Goal: Transaction & Acquisition: Purchase product/service

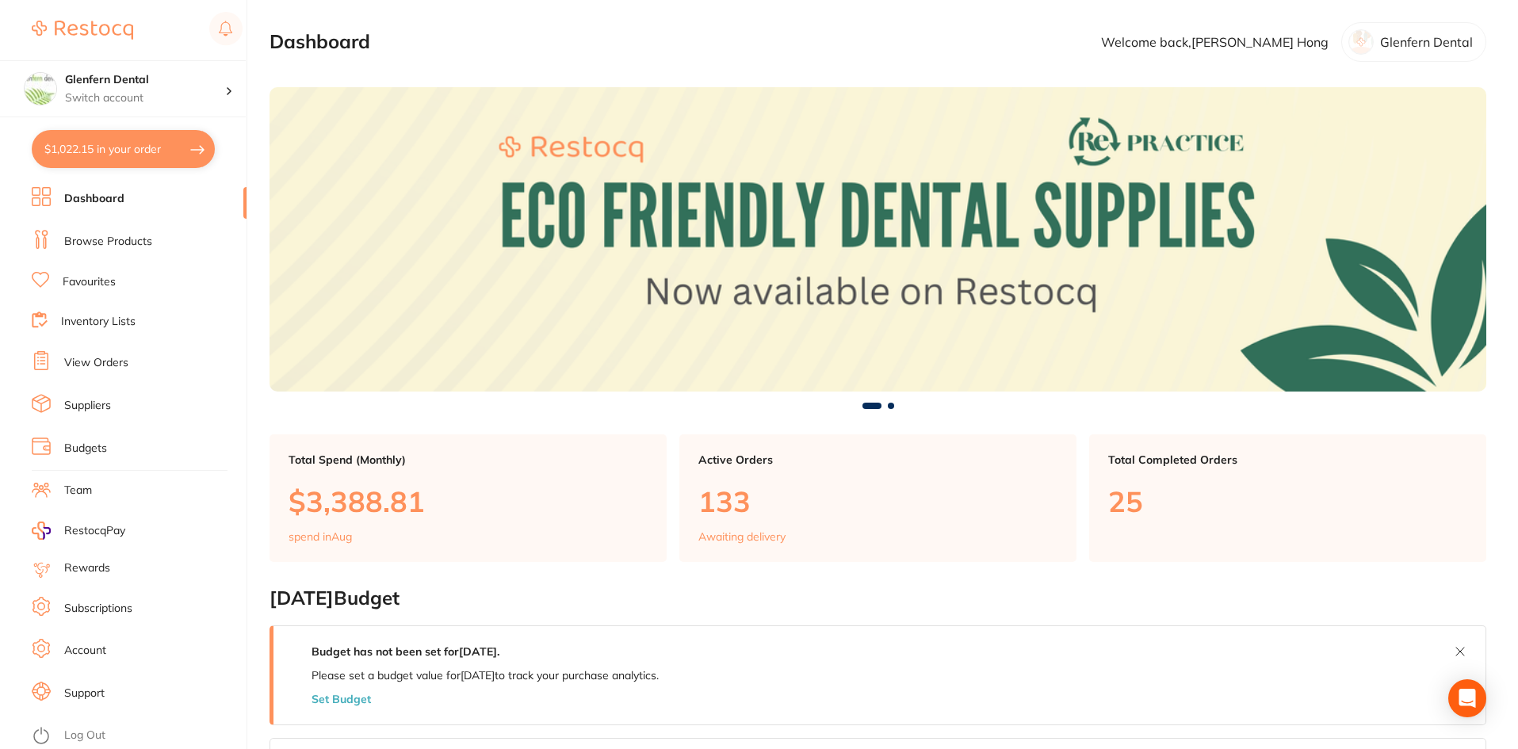
click at [187, 144] on button "$1,022.15 in your order" at bounding box center [123, 149] width 183 height 38
checkbox input "true"
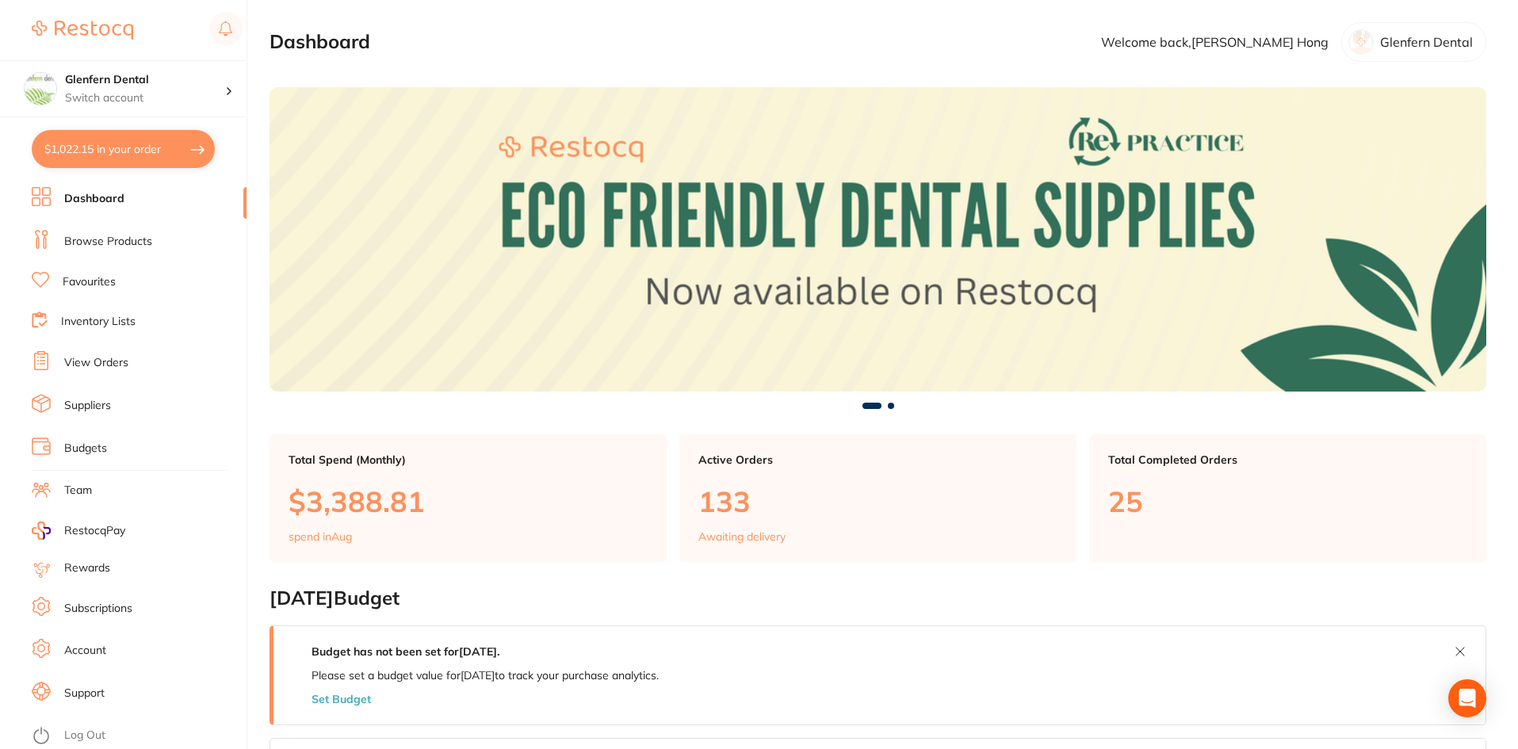
checkbox input "true"
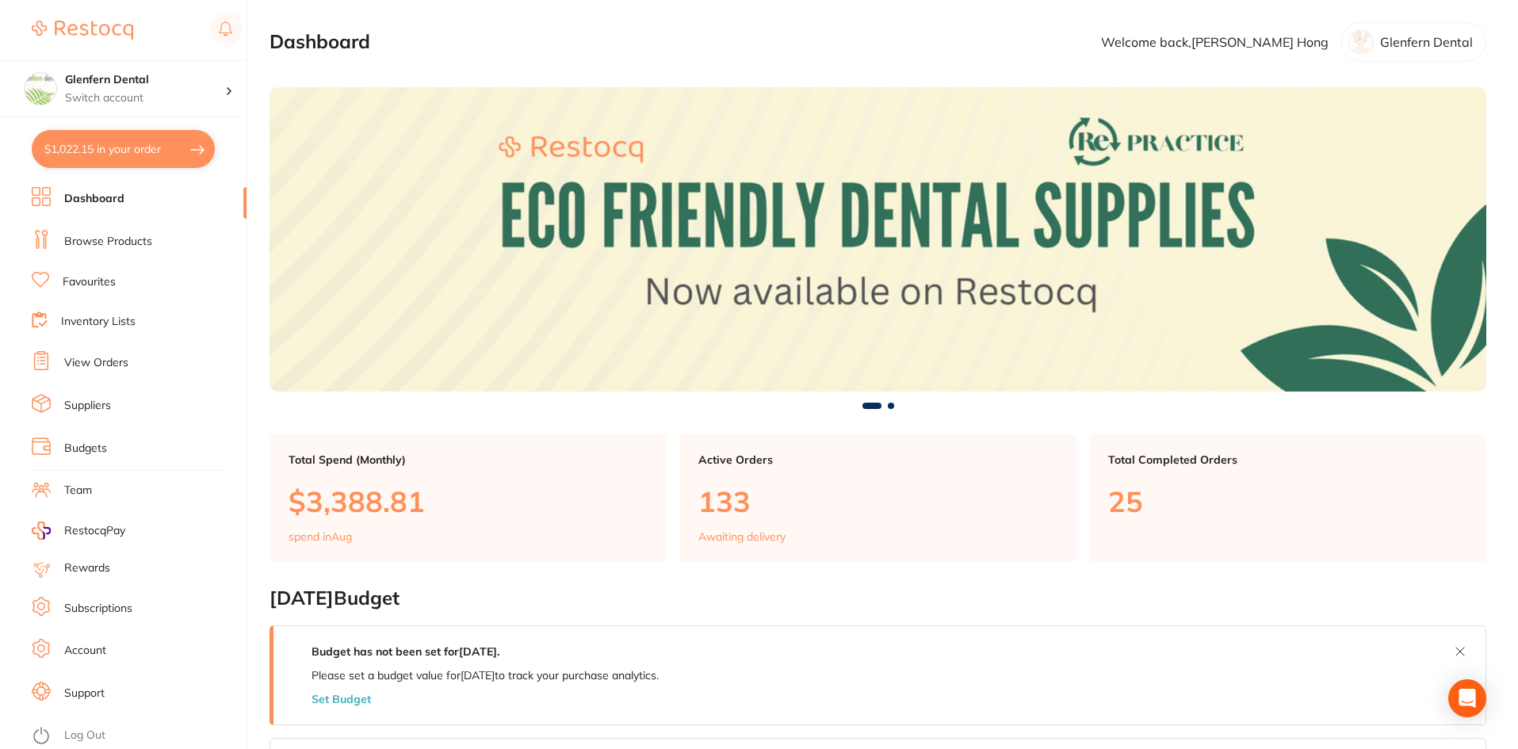
checkbox input "true"
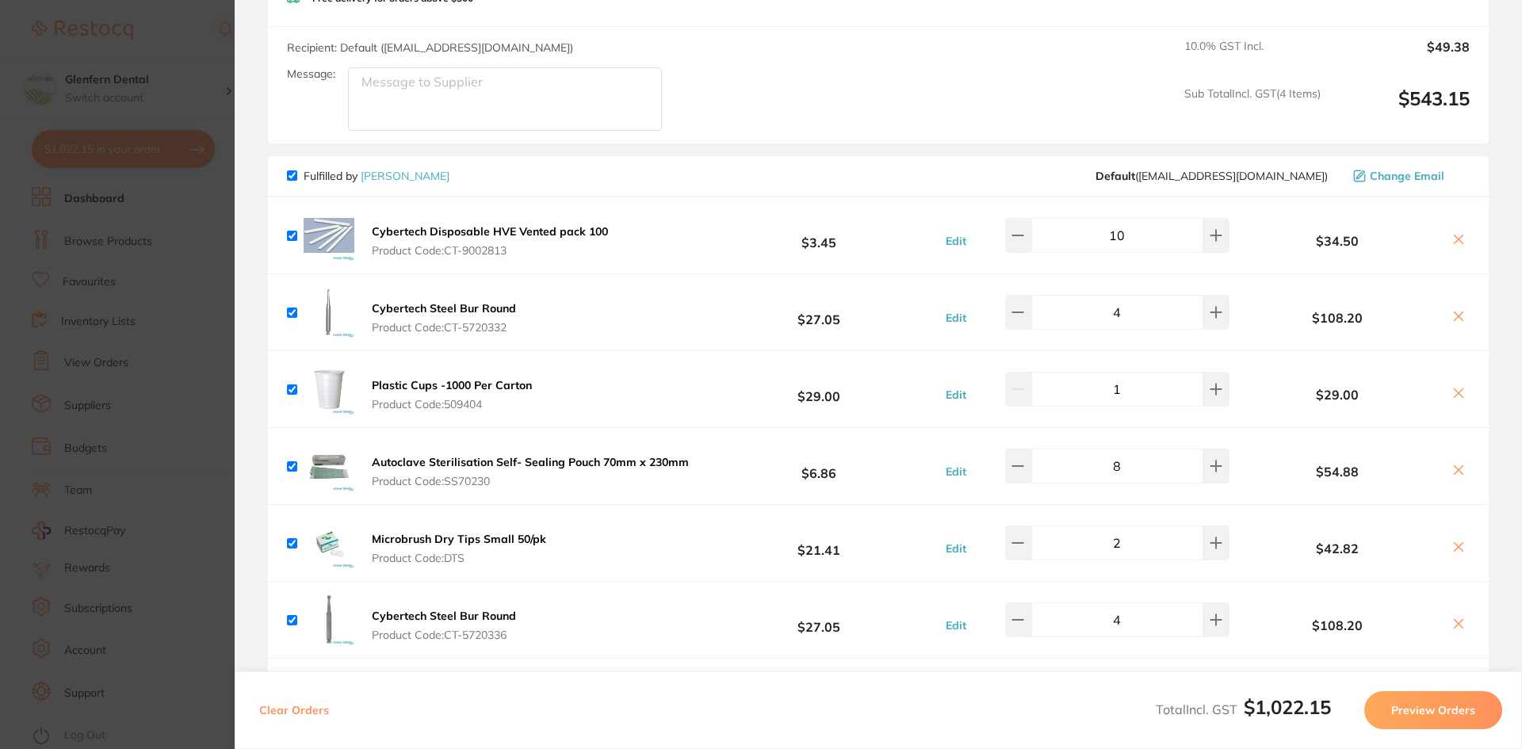
scroll to position [634, 0]
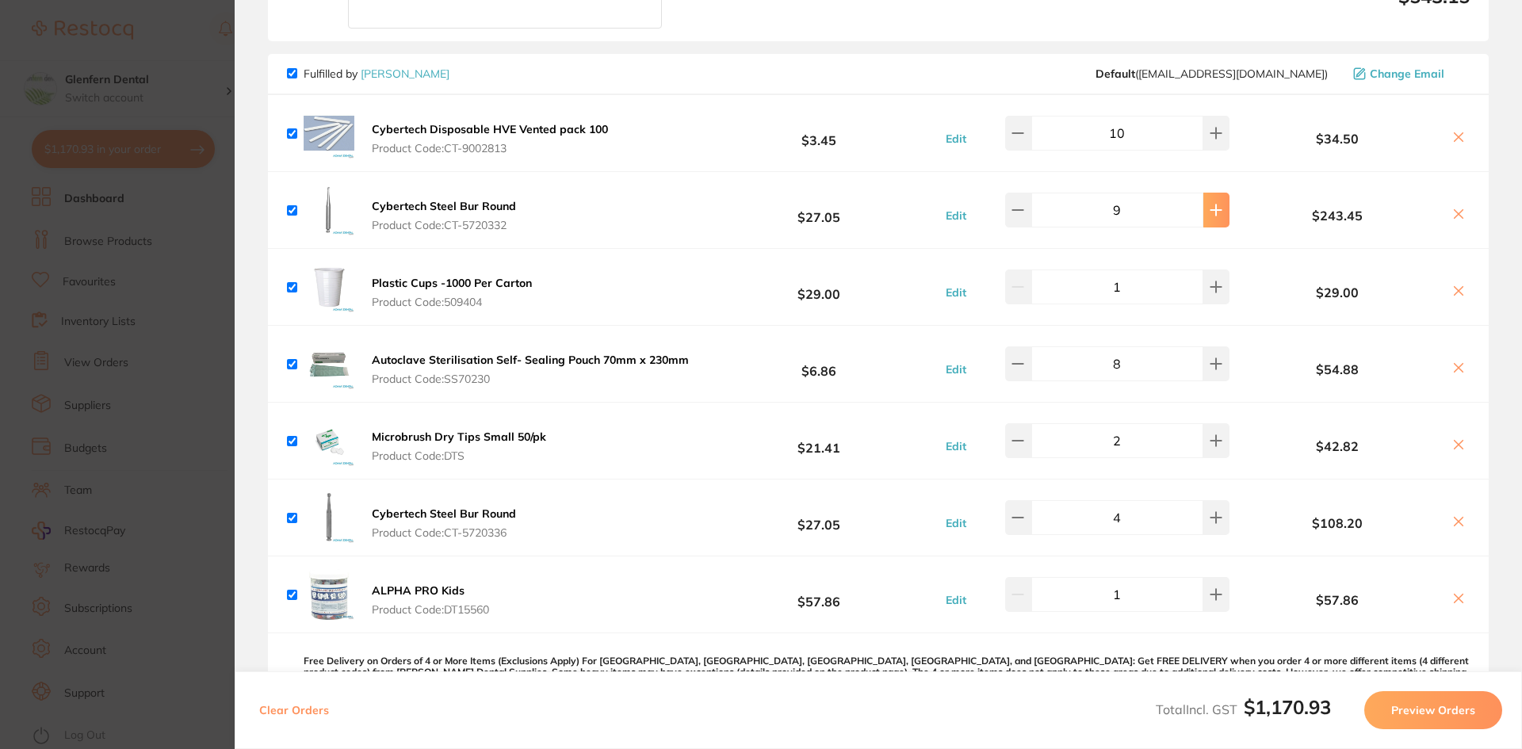
type input "10"
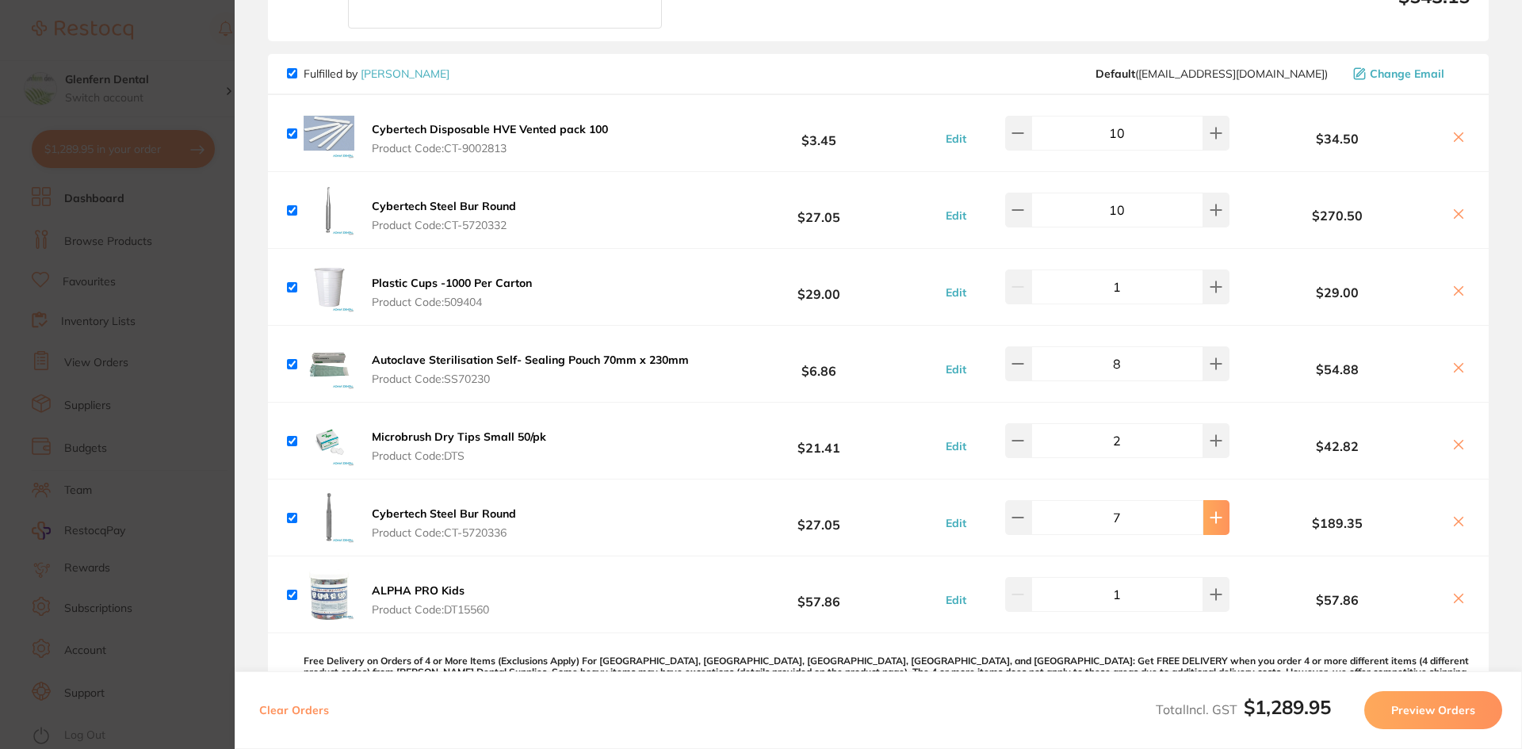
type input "10"
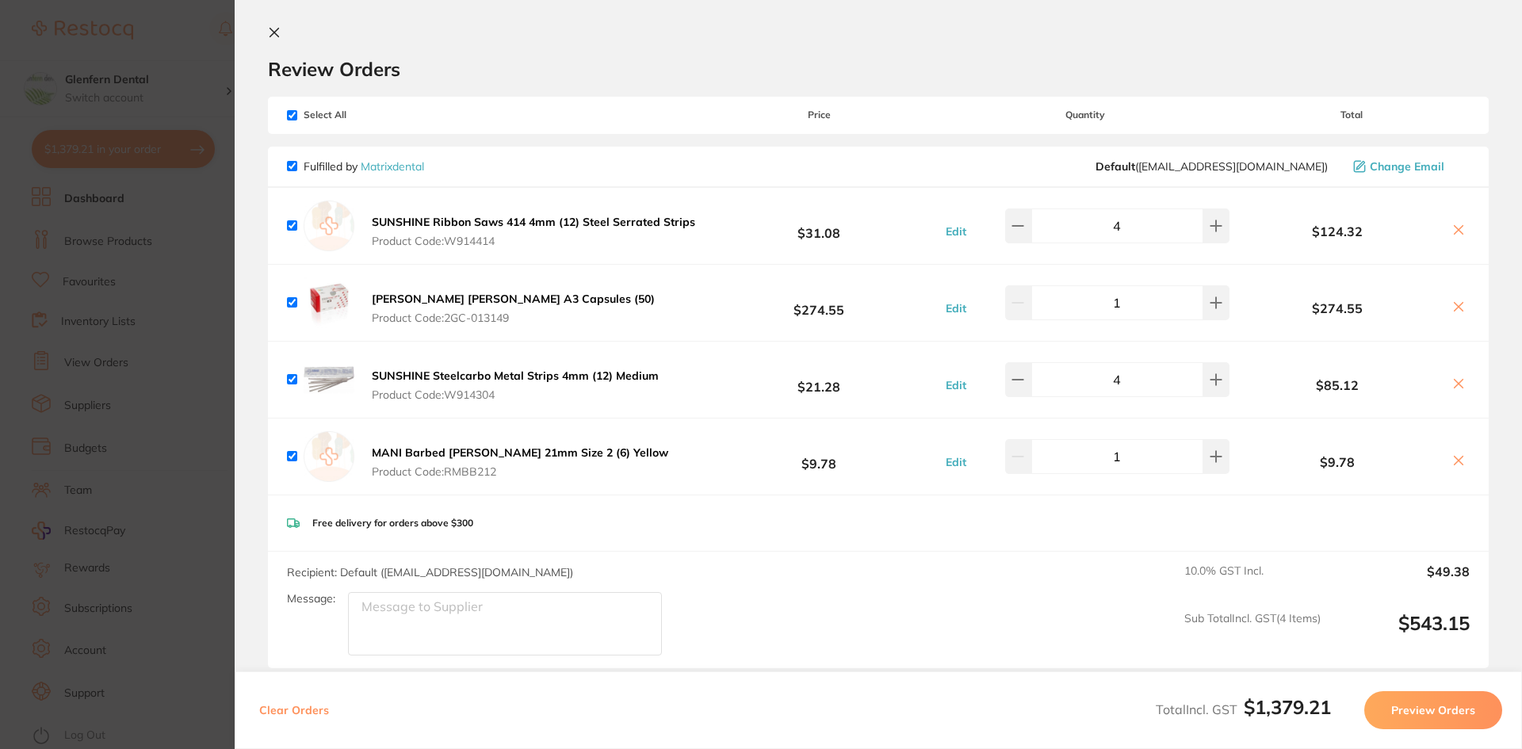
scroll to position [0, 0]
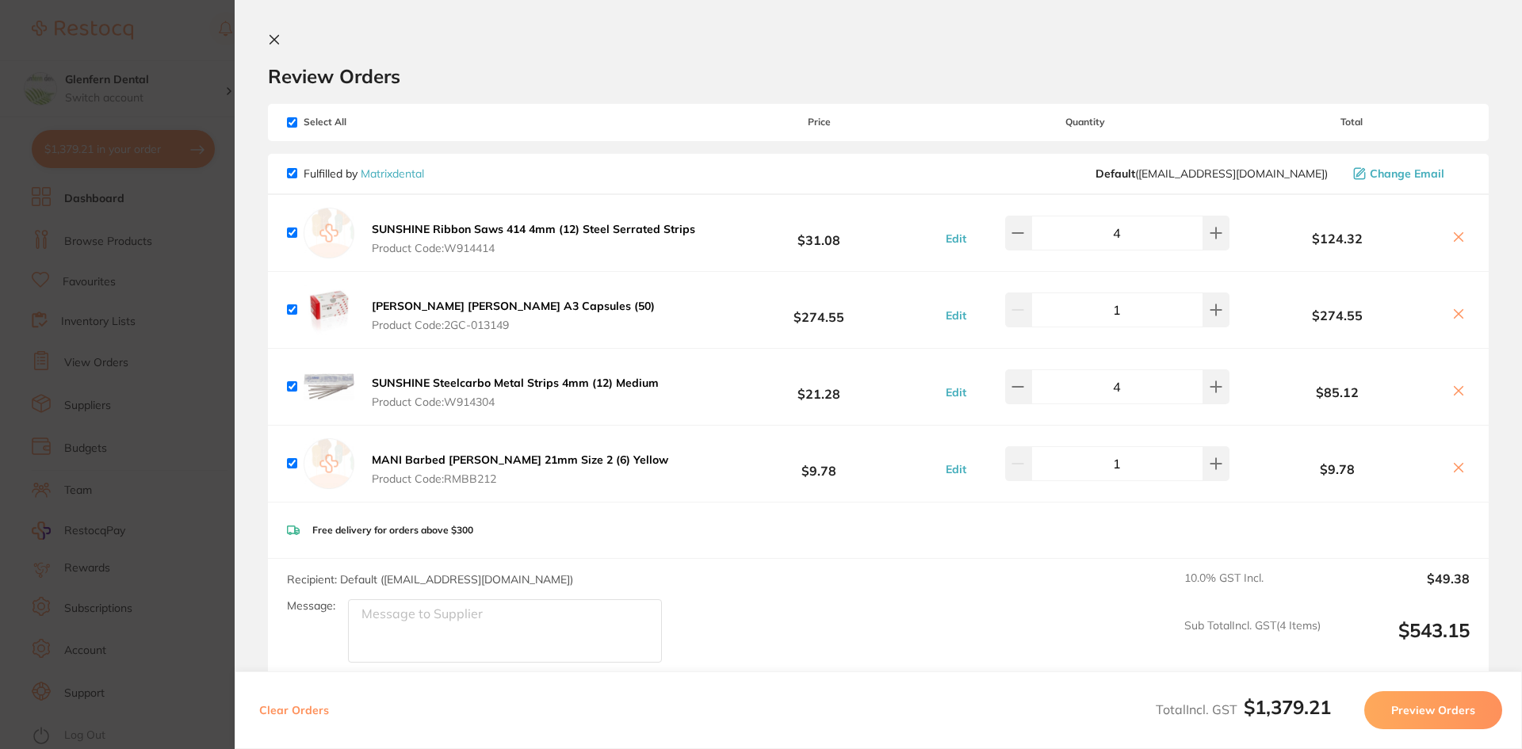
click at [274, 40] on icon at bounding box center [274, 40] width 9 height 9
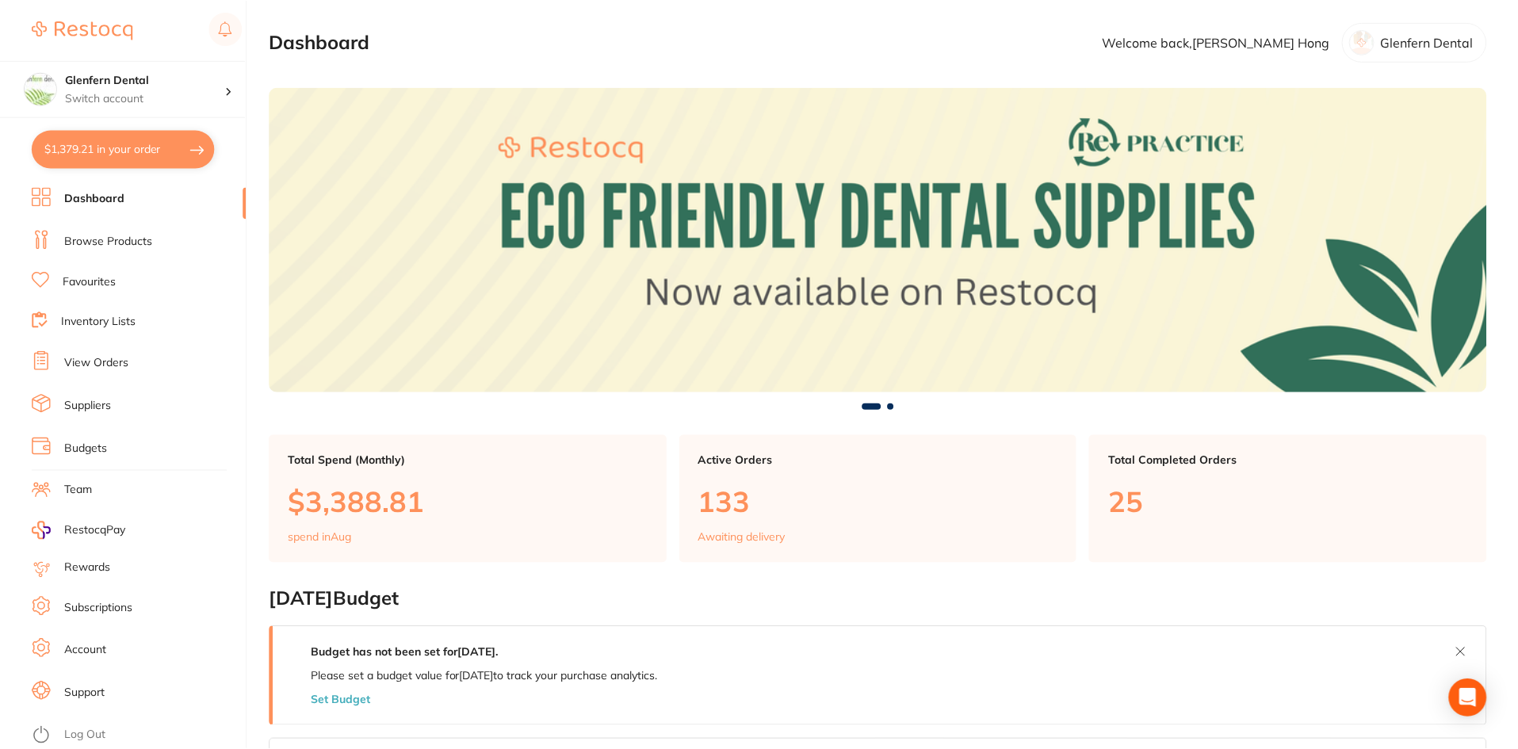
scroll to position [1, 0]
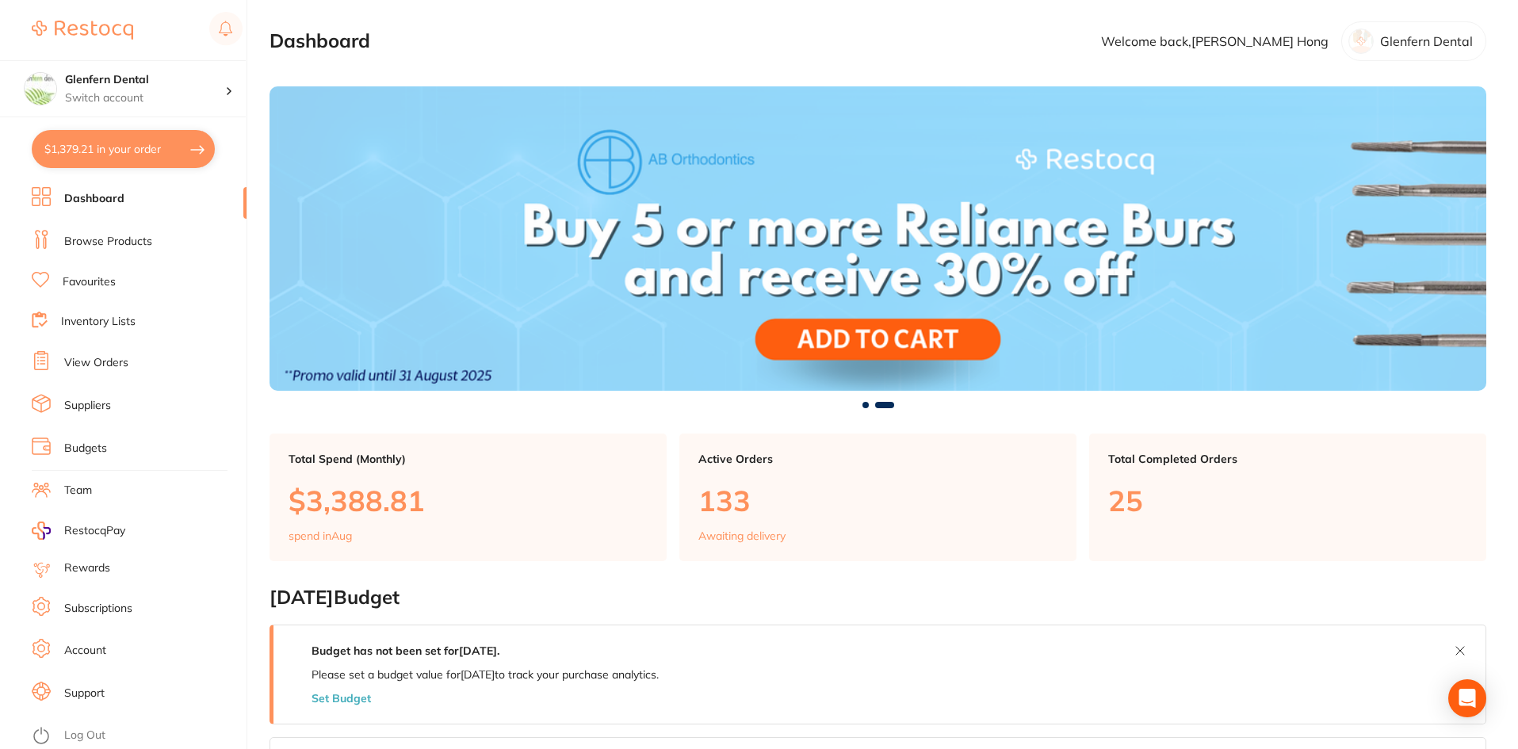
click at [99, 244] on link "Browse Products" at bounding box center [108, 242] width 88 height 16
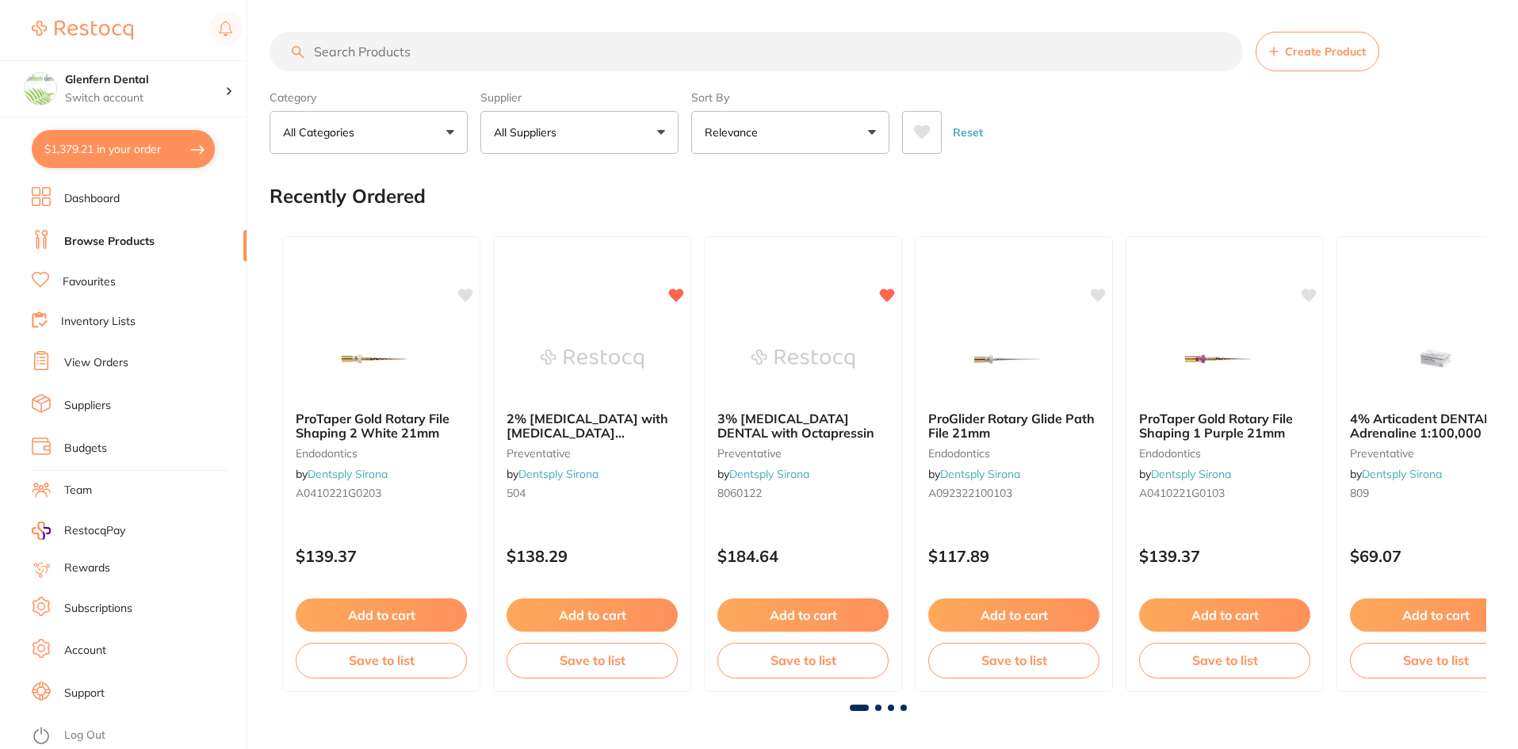
click at [392, 47] on input "search" at bounding box center [757, 52] width 974 height 40
paste input "CT-5720332"
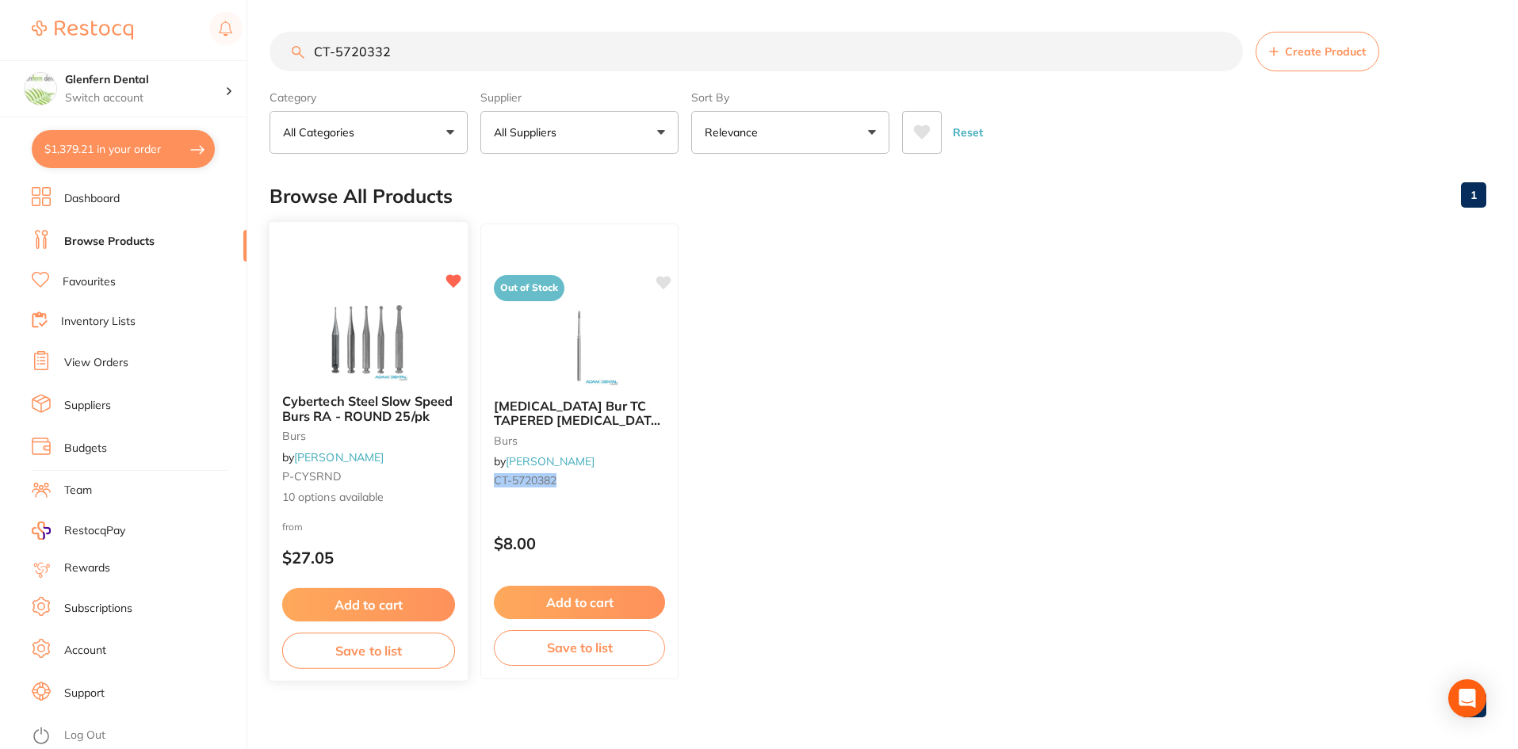
click at [335, 409] on span "Cybertech Steel Slow Speed Burs RA - ROUND 25/pk" at bounding box center [367, 408] width 170 height 31
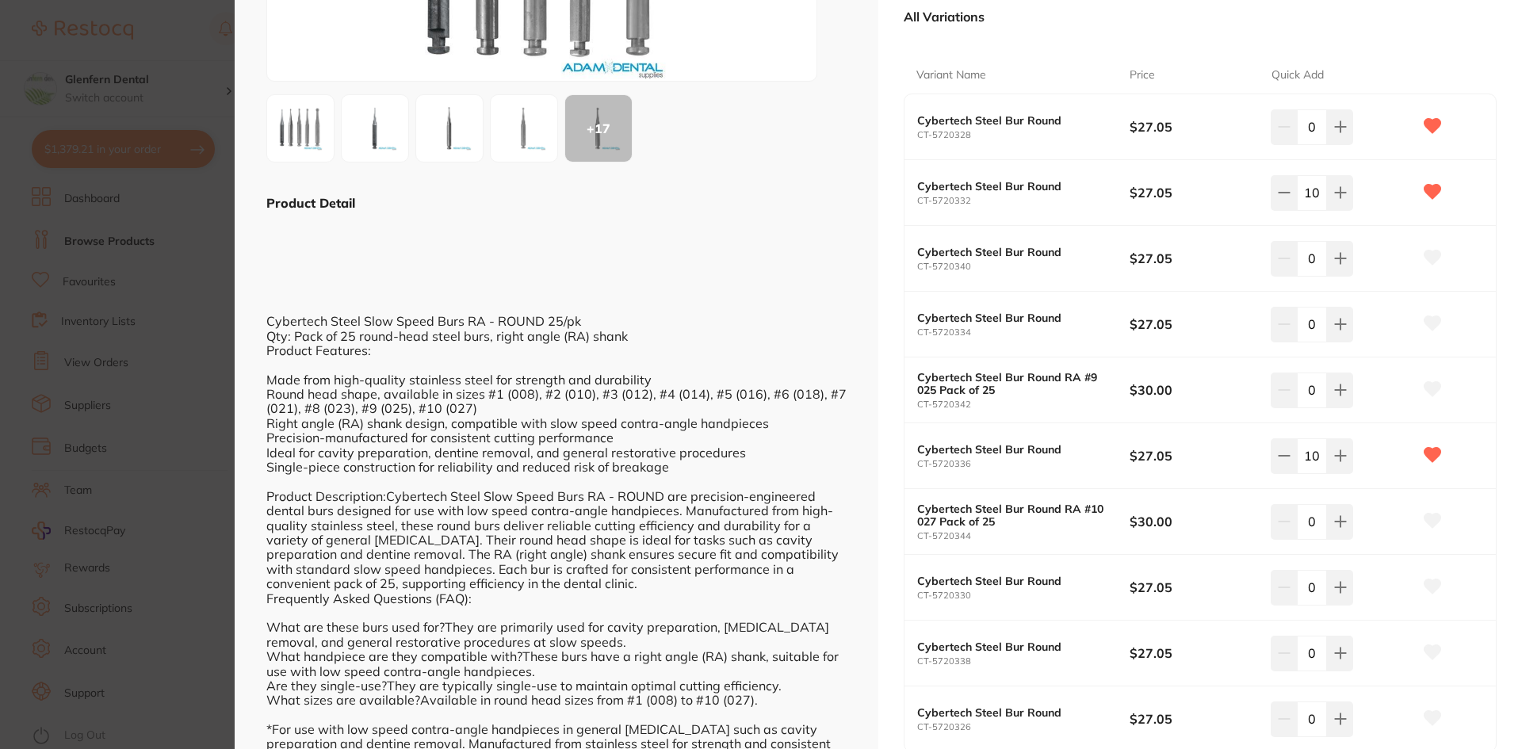
scroll to position [189, 0]
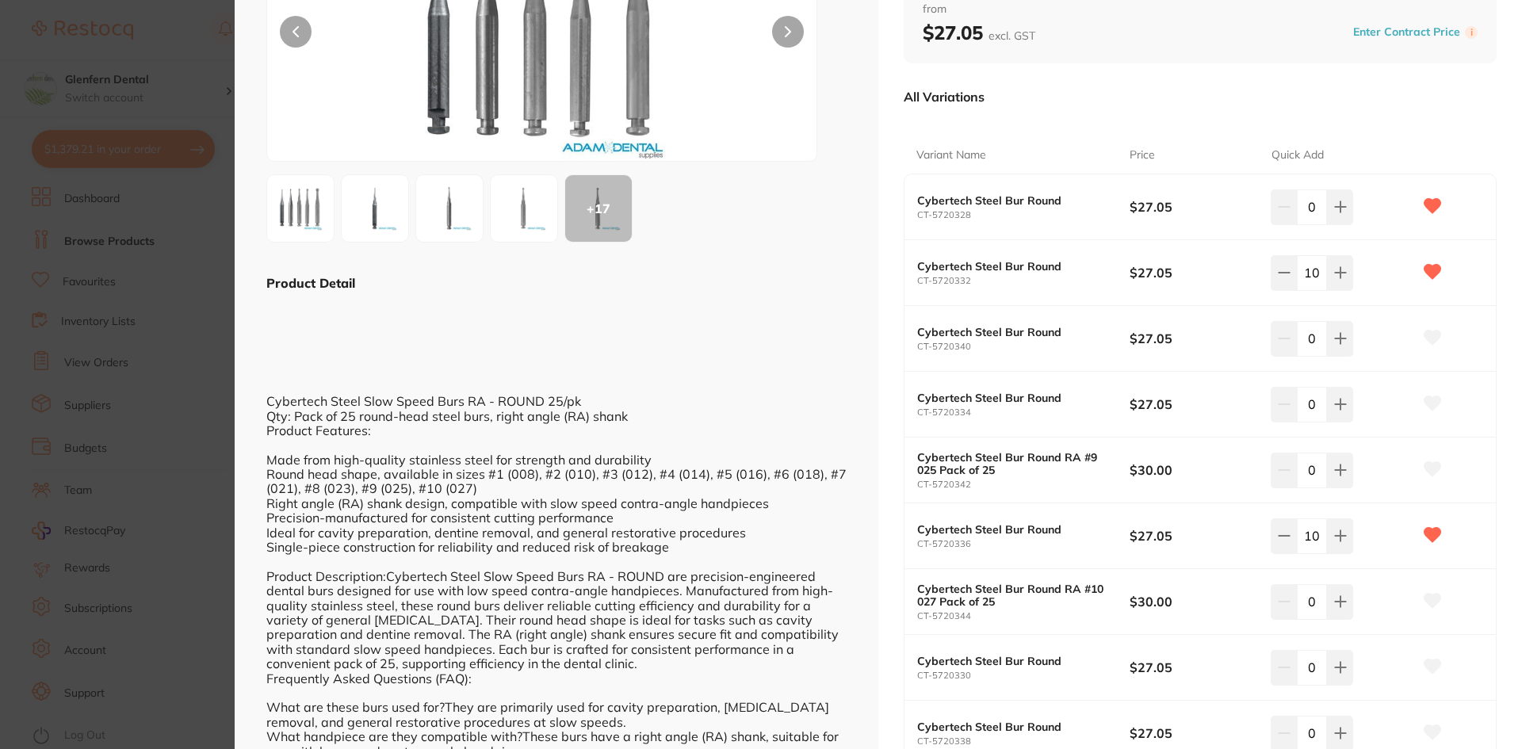
click at [304, 210] on img at bounding box center [300, 208] width 57 height 57
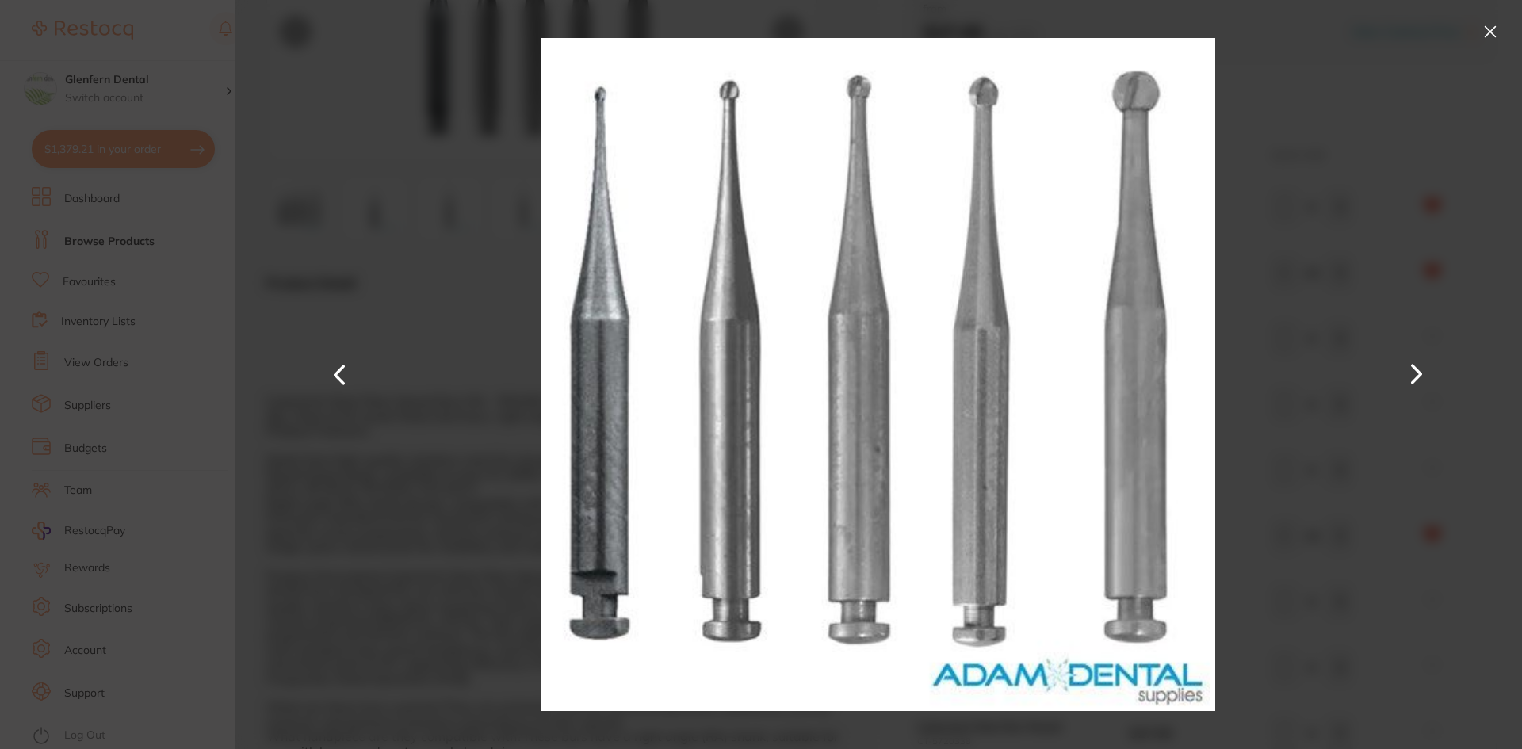
click at [1411, 373] on button at bounding box center [1417, 374] width 38 height 375
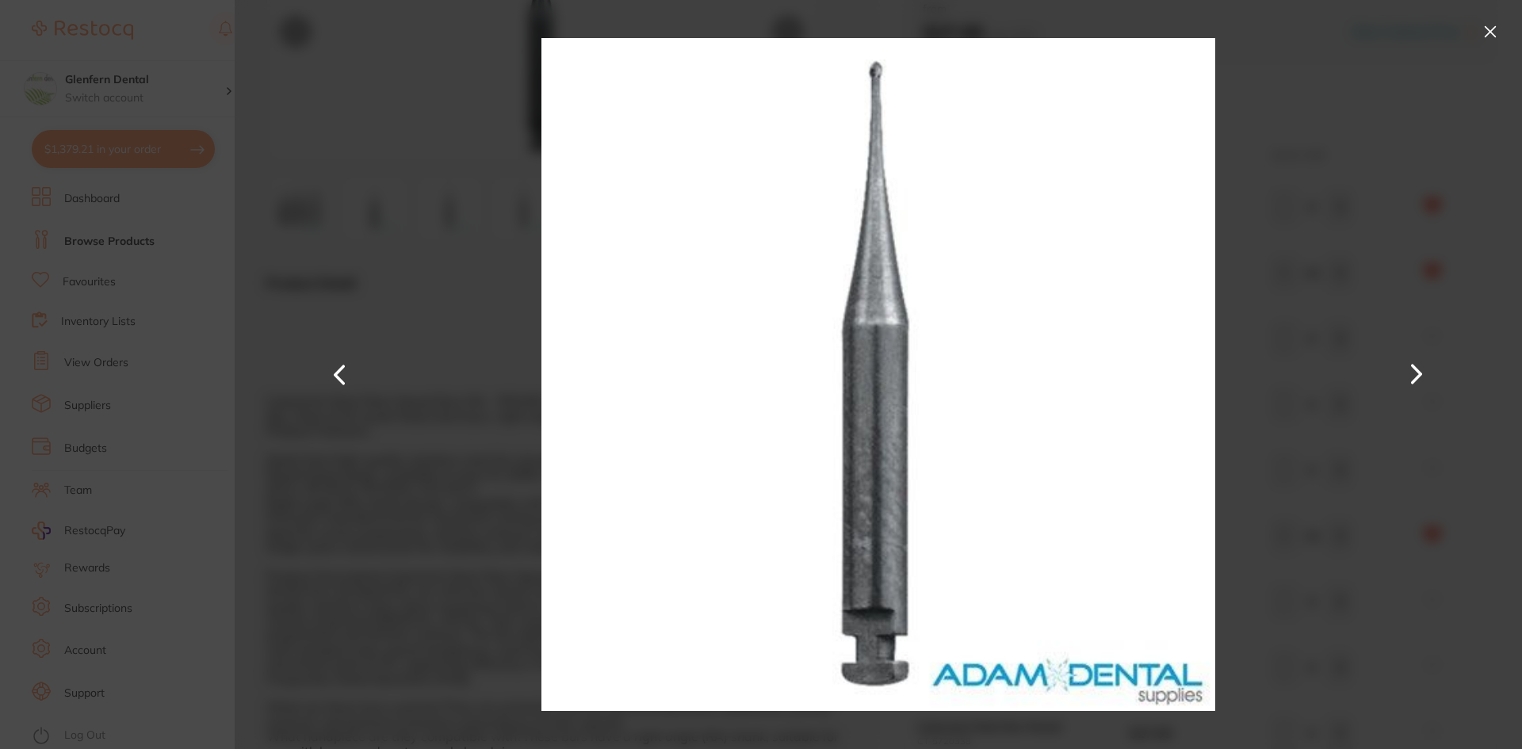
click at [1411, 373] on button at bounding box center [1417, 374] width 38 height 375
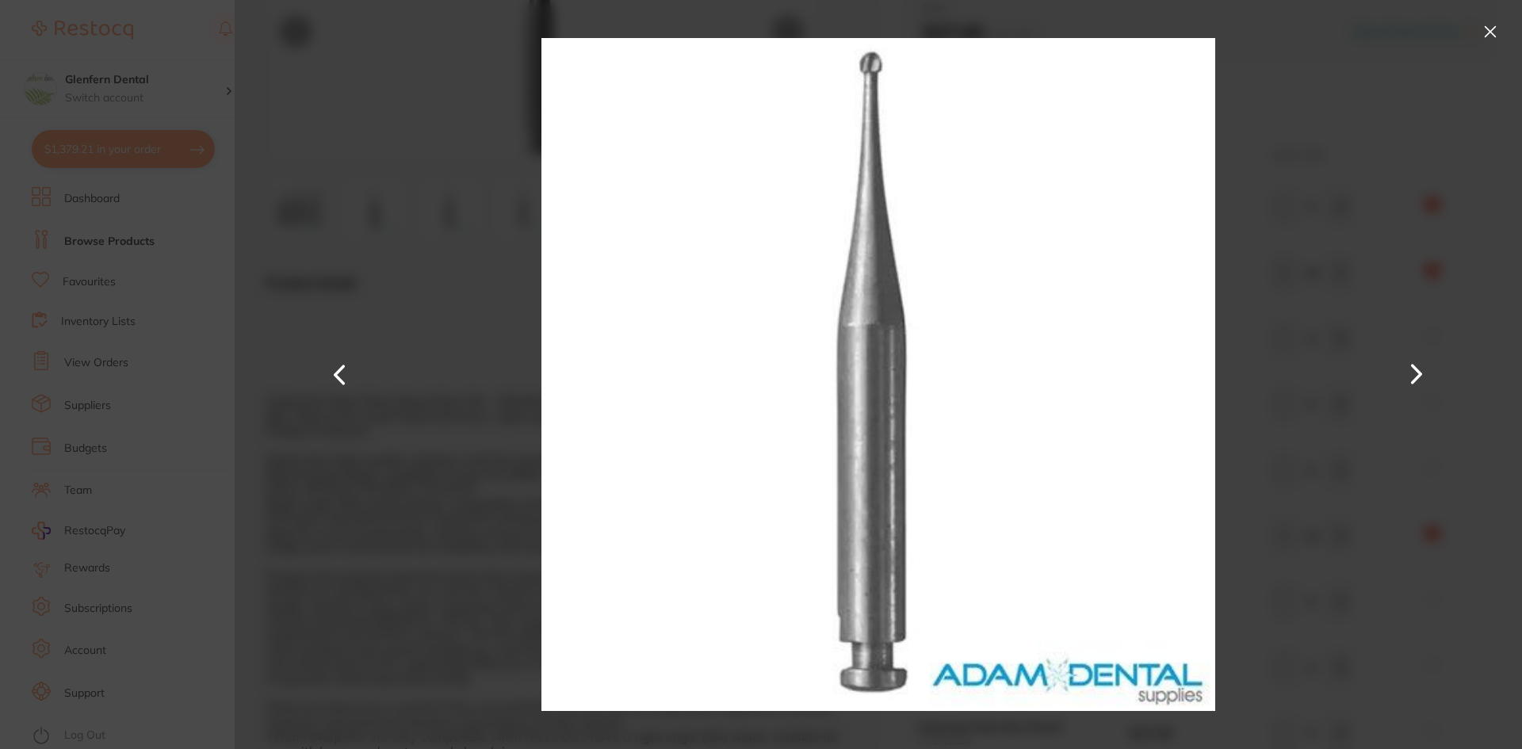
click at [1411, 373] on button at bounding box center [1417, 374] width 38 height 375
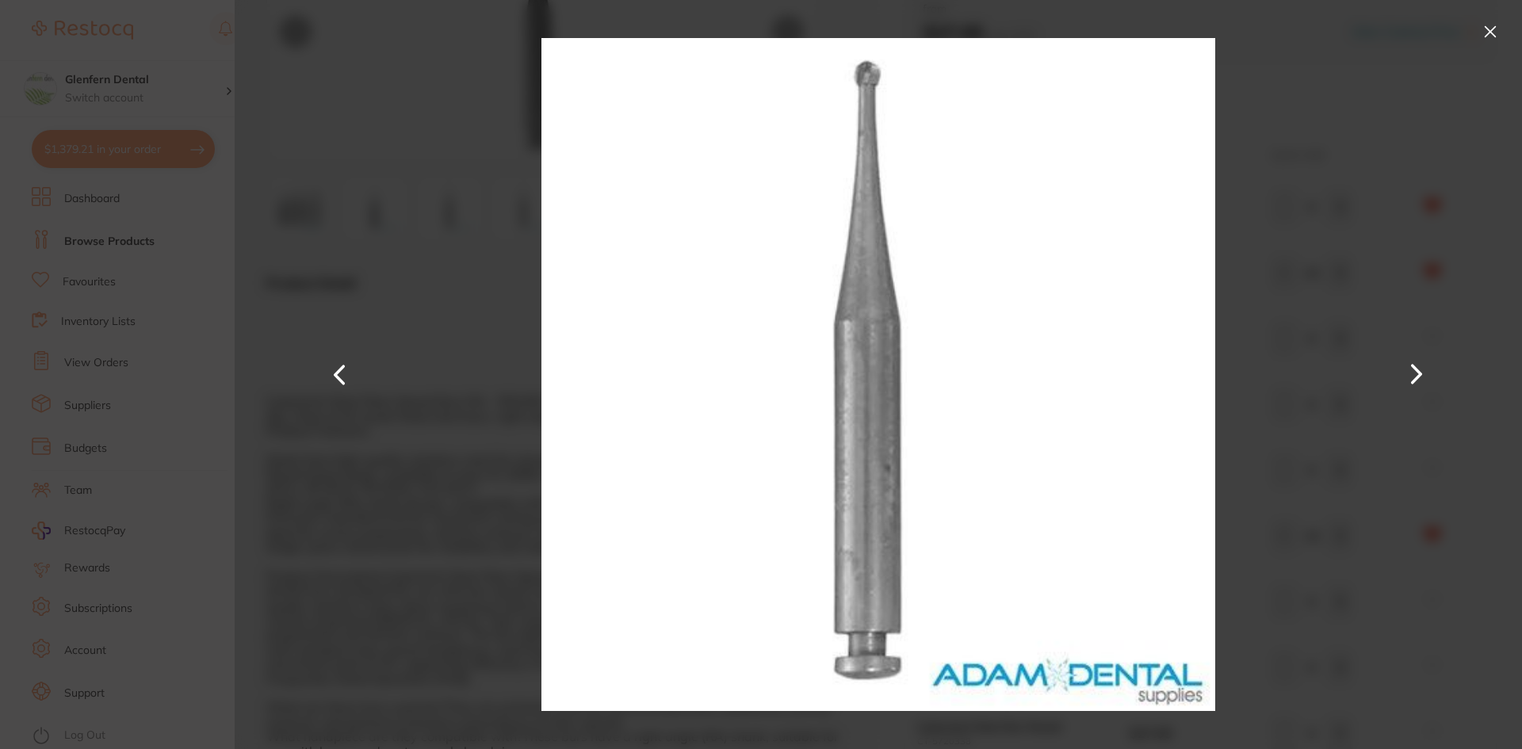
click at [1409, 375] on button at bounding box center [1417, 374] width 38 height 375
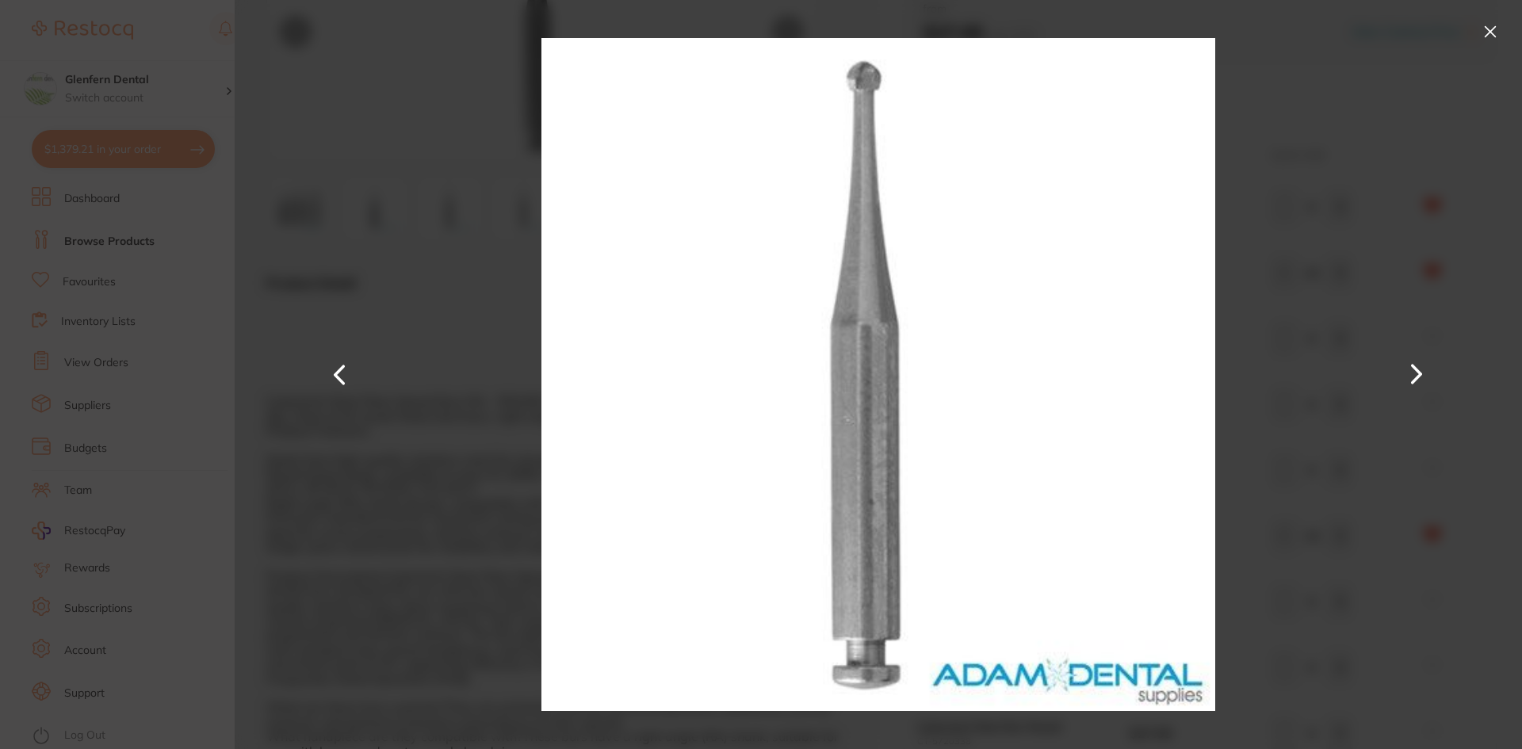
click at [1493, 31] on button at bounding box center [1490, 31] width 25 height 25
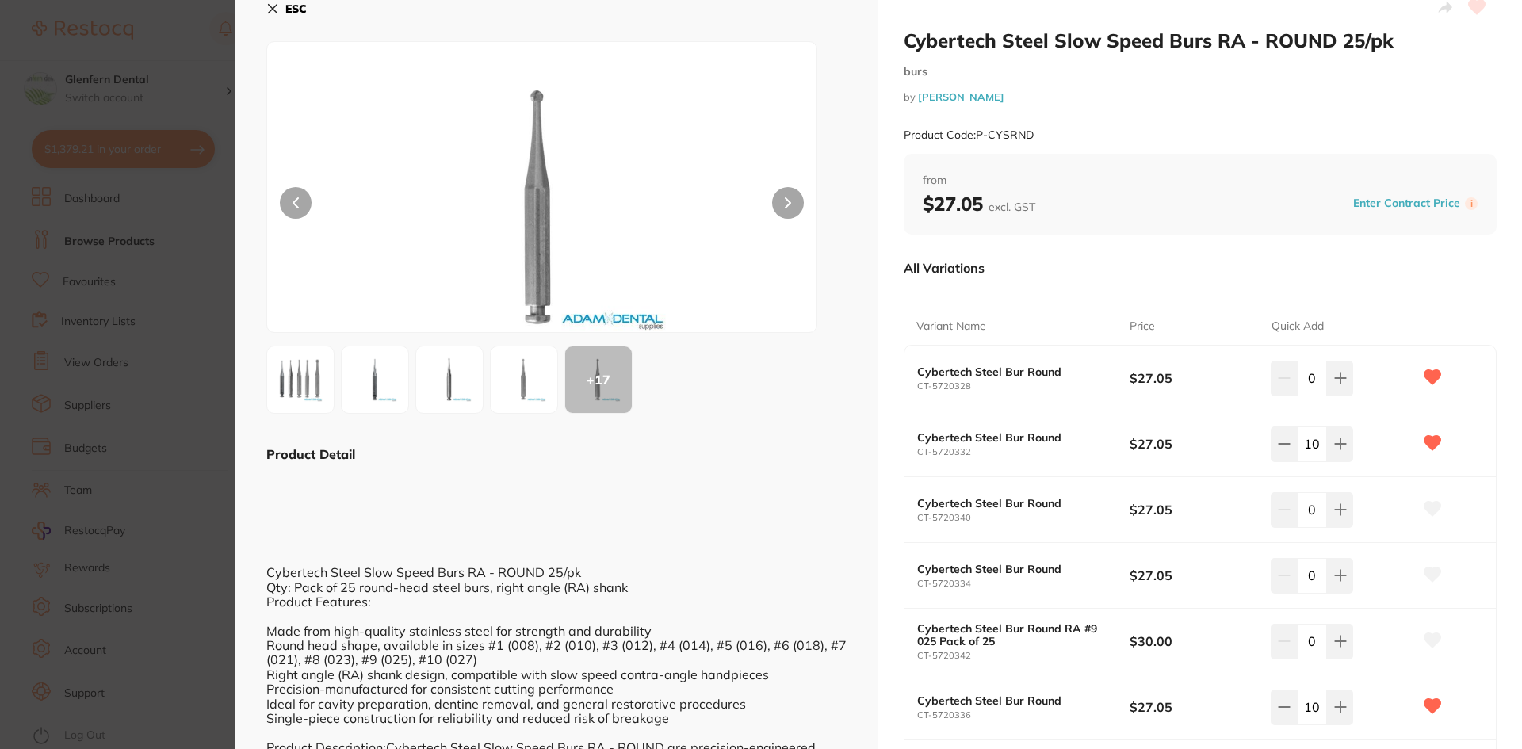
scroll to position [0, 0]
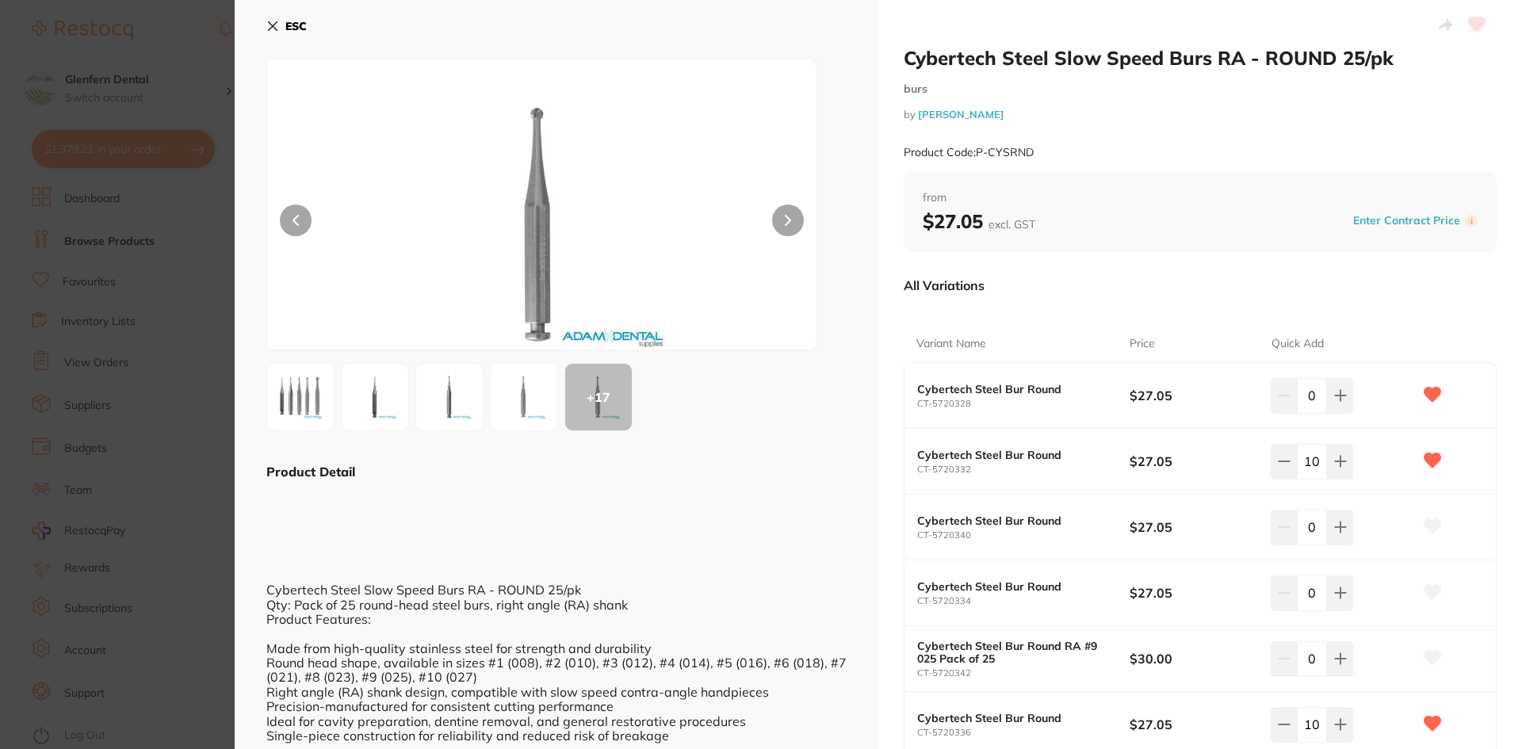
click at [273, 25] on icon at bounding box center [273, 26] width 9 height 9
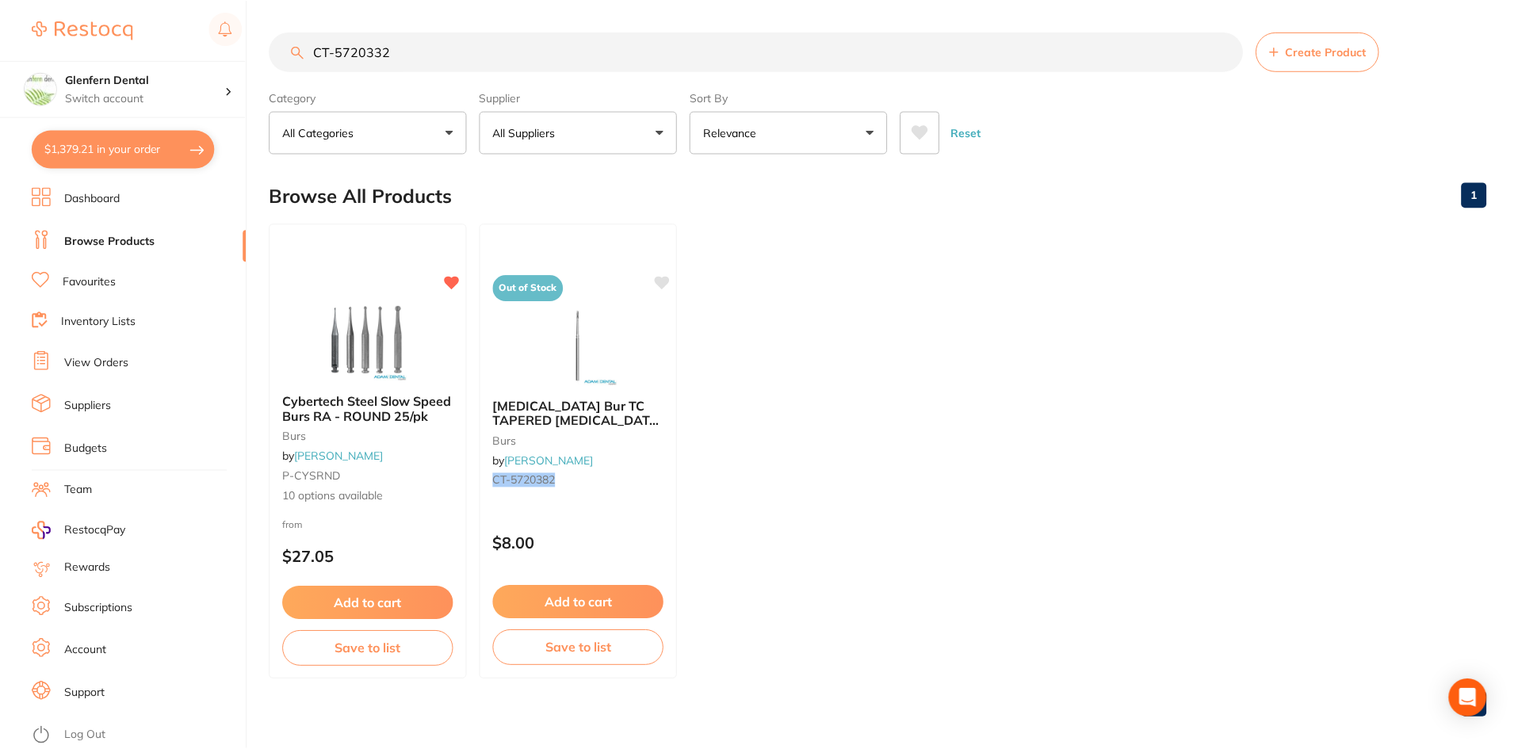
scroll to position [1, 0]
click at [129, 145] on button "$1,379.21 in your order" at bounding box center [123, 149] width 183 height 38
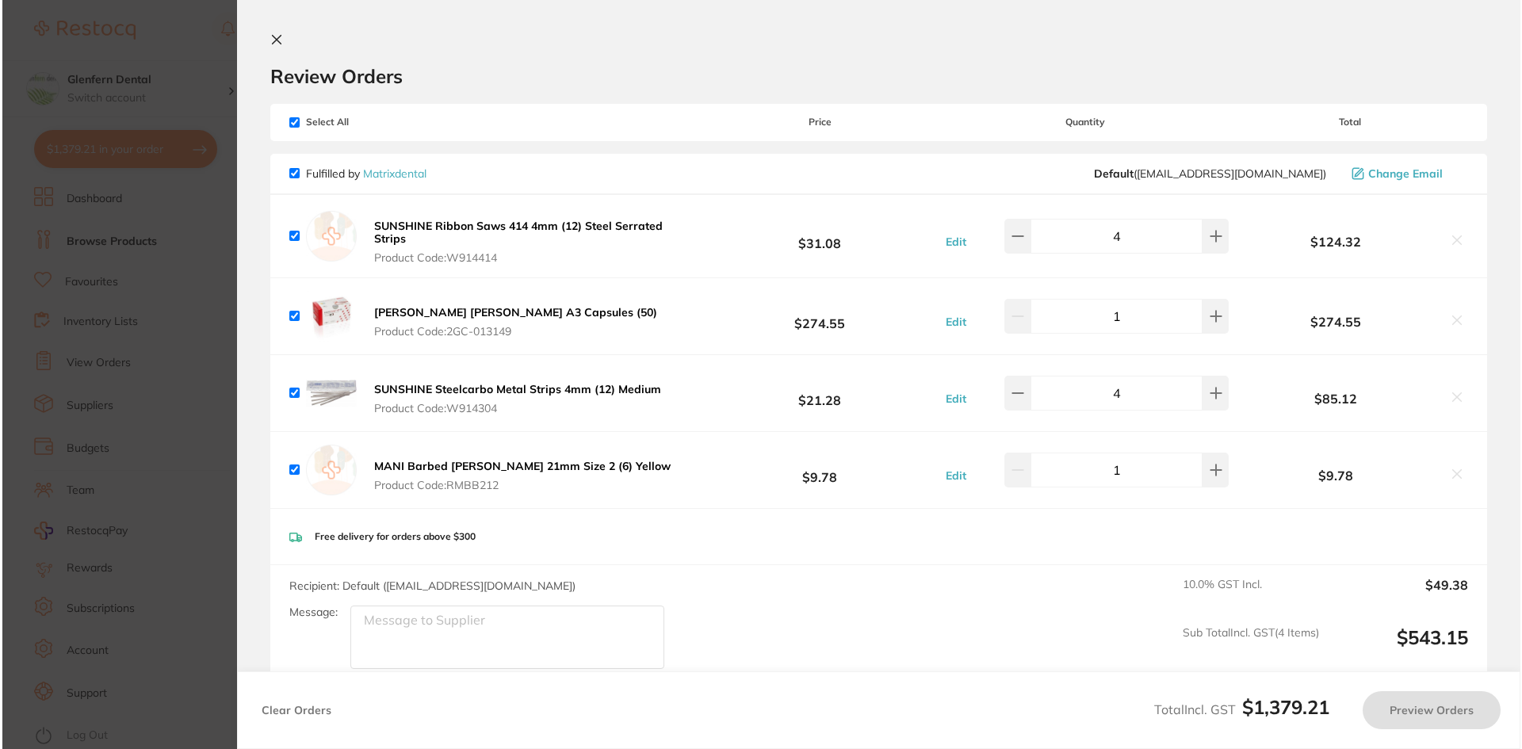
scroll to position [0, 0]
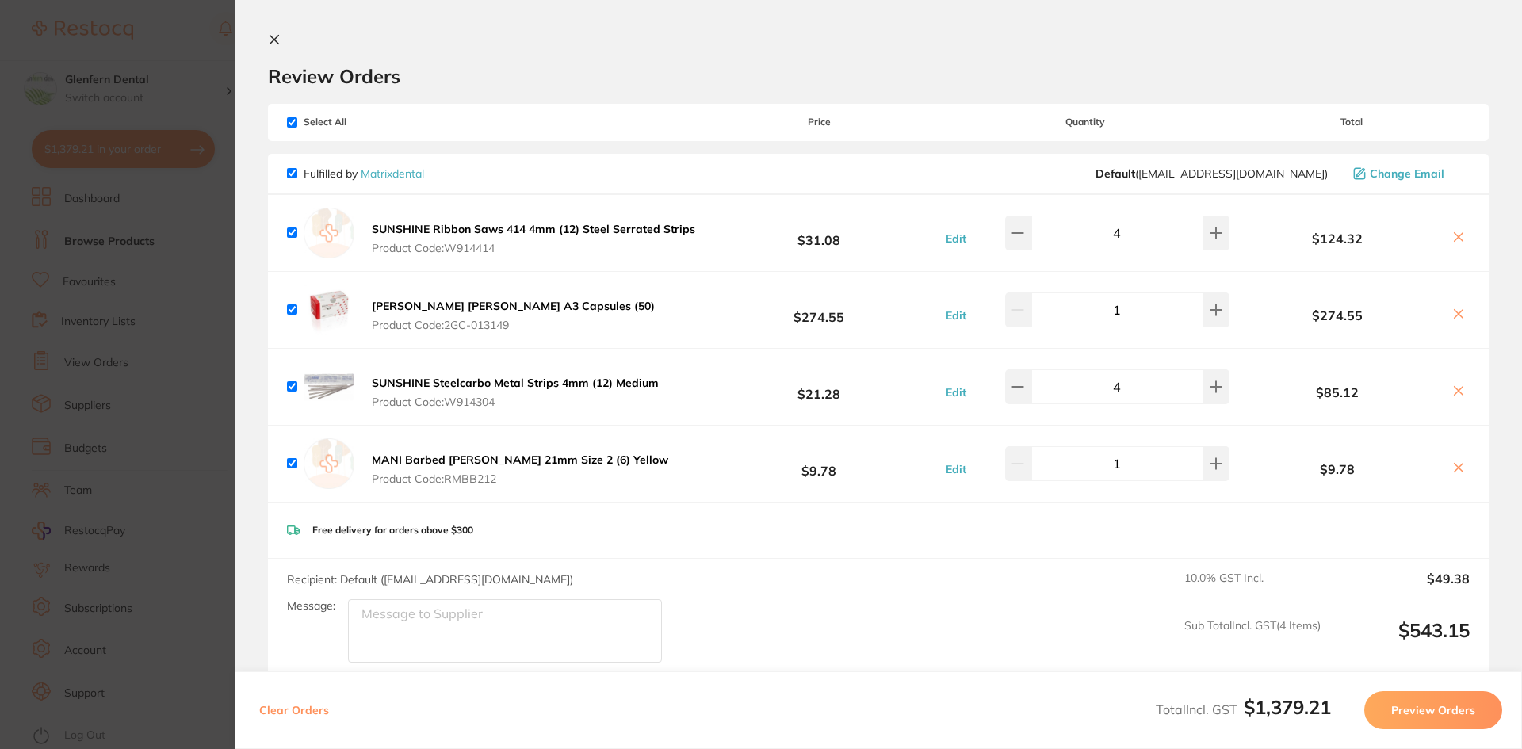
click at [271, 43] on icon at bounding box center [274, 40] width 9 height 9
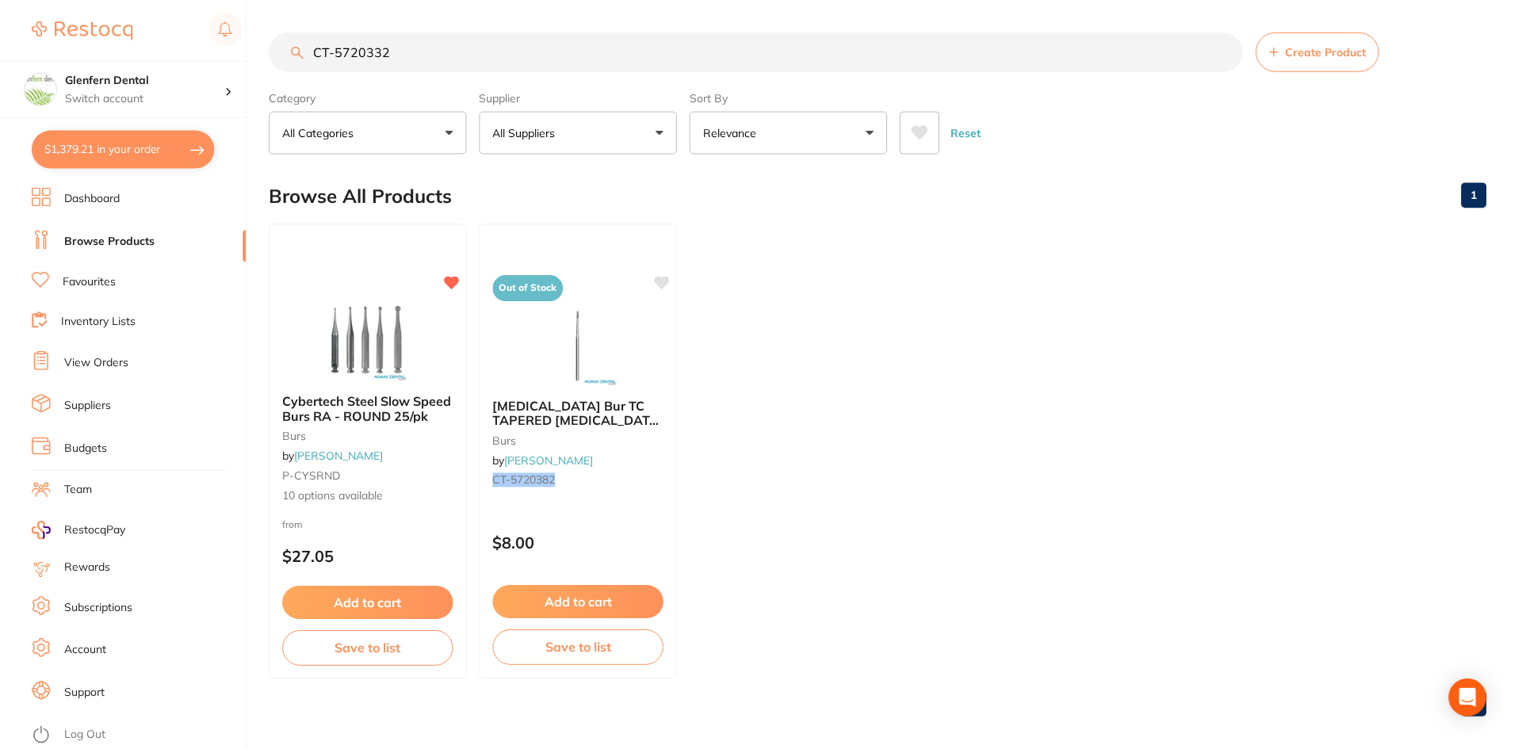
scroll to position [1, 0]
click at [423, 51] on input "CT-5720332" at bounding box center [757, 51] width 974 height 40
type input "C"
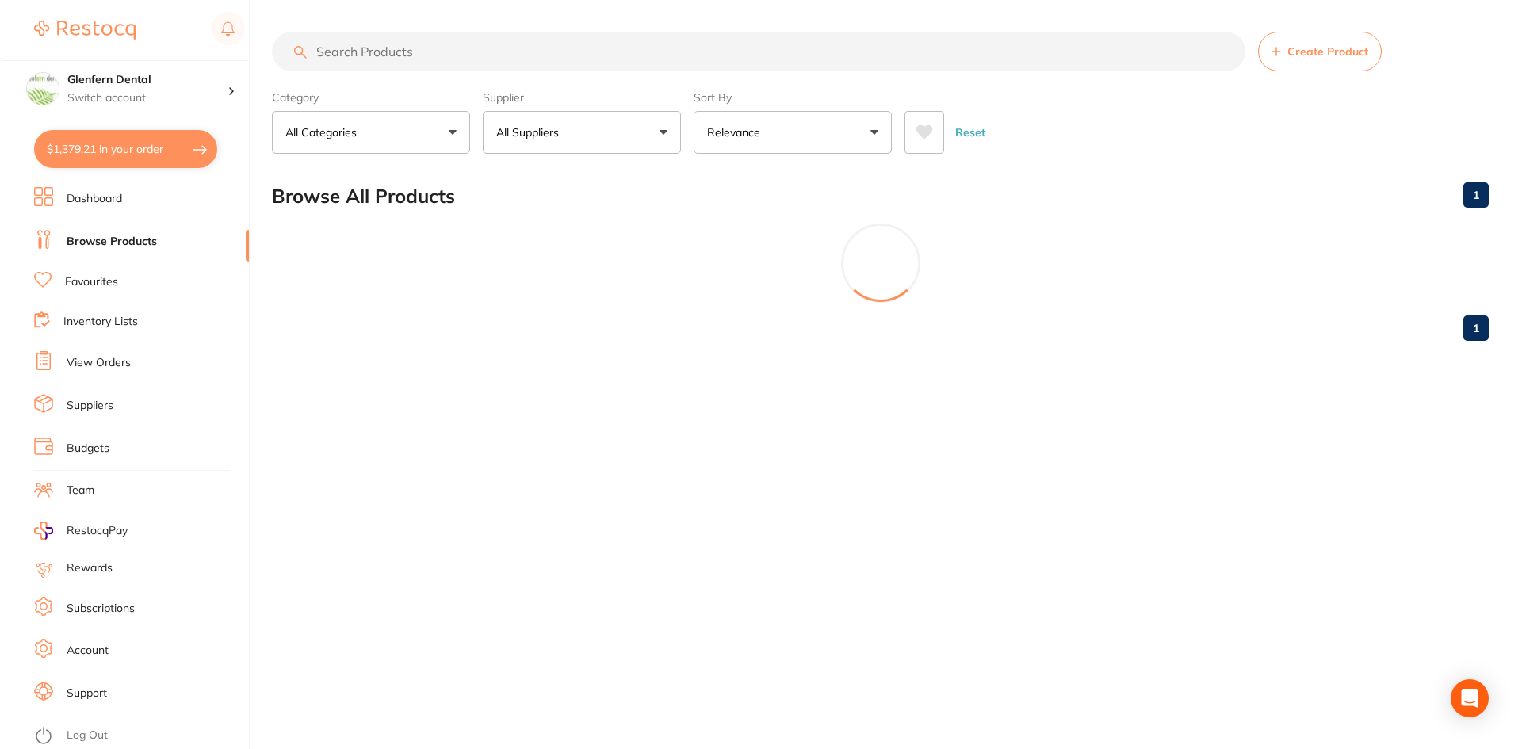
scroll to position [0, 0]
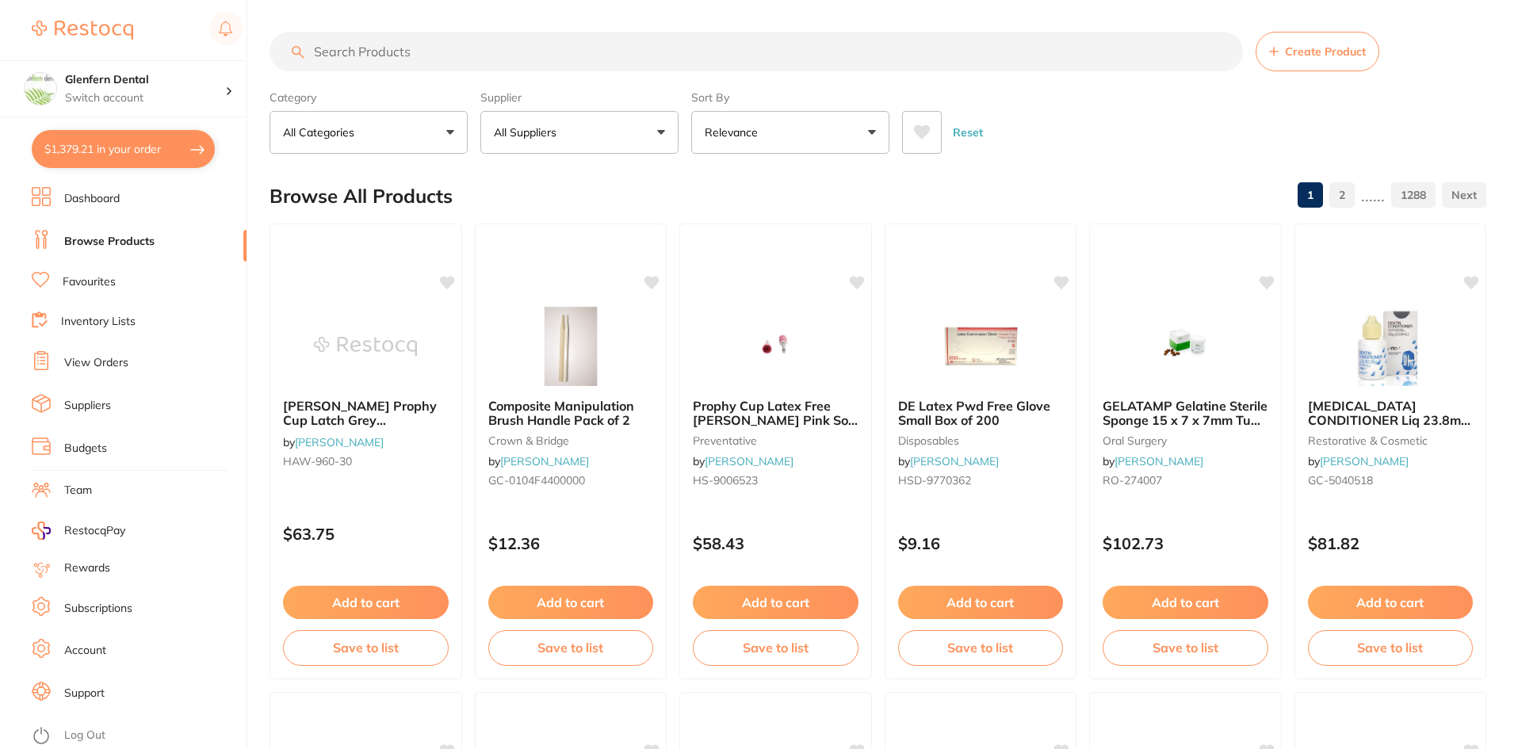
paste input "CT9884707"
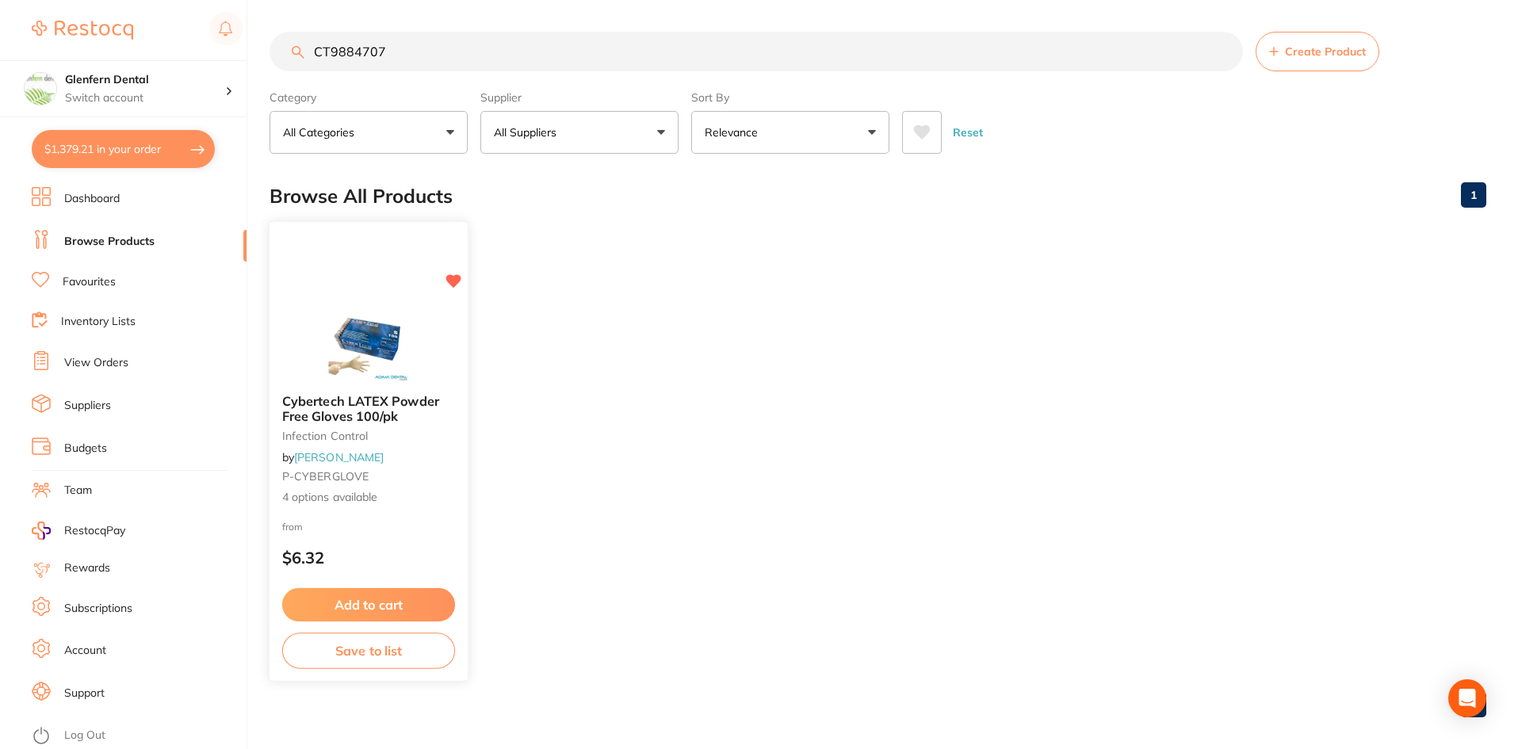
type input "CT9884707"
click at [364, 417] on span "Cybertech LATEX Powder Free Gloves 100/pk" at bounding box center [360, 408] width 157 height 31
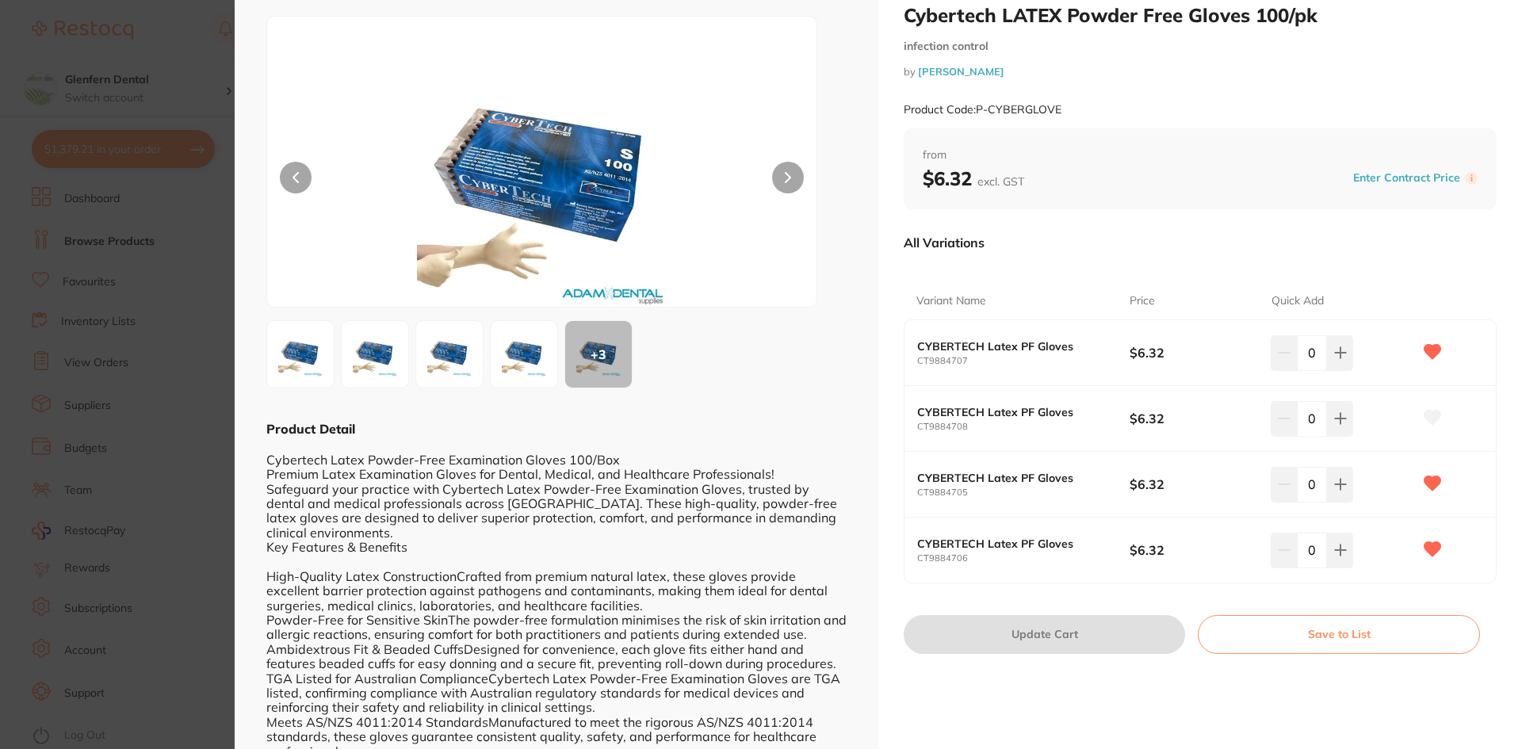
scroll to position [79, 0]
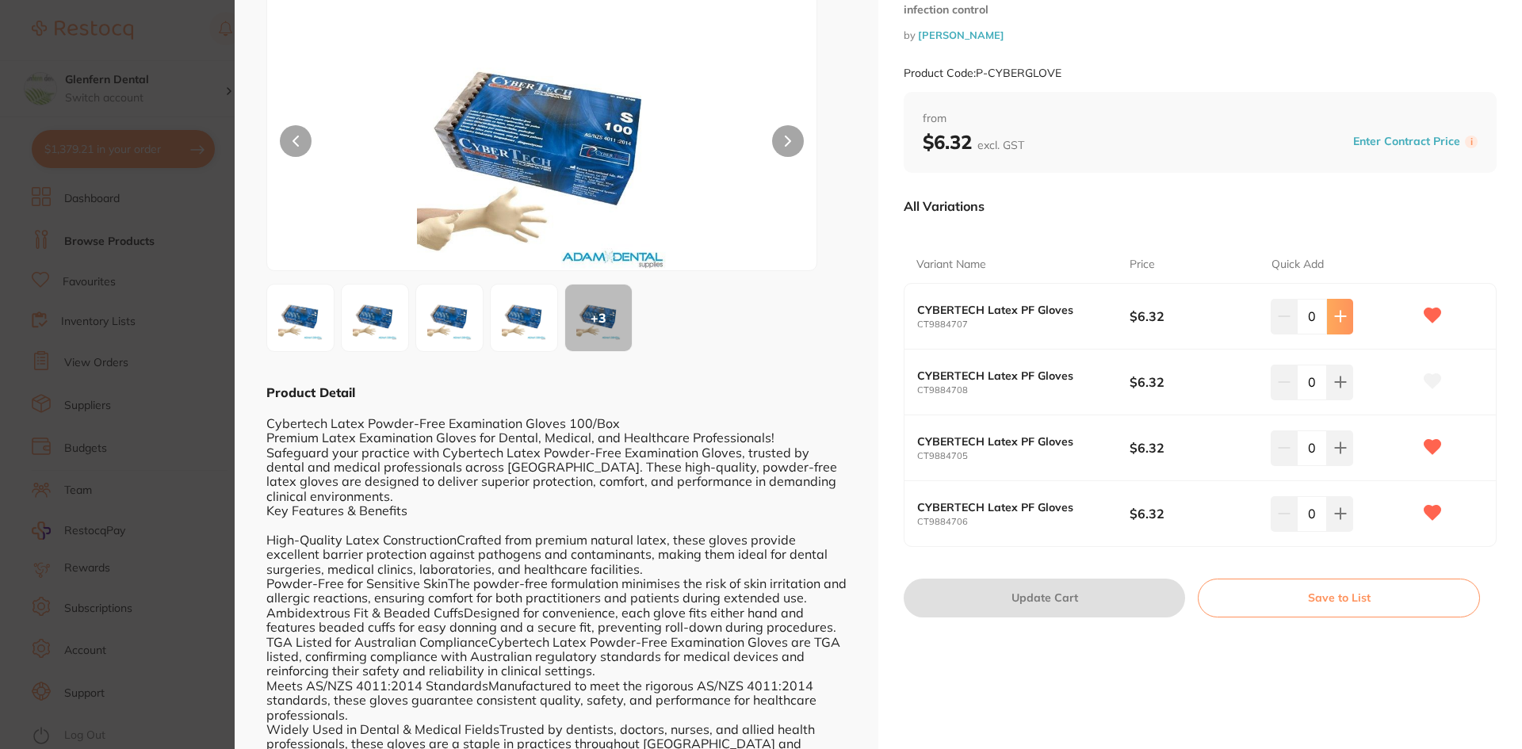
click at [1337, 320] on icon at bounding box center [1340, 317] width 10 height 10
click at [1334, 320] on icon at bounding box center [1340, 316] width 13 height 13
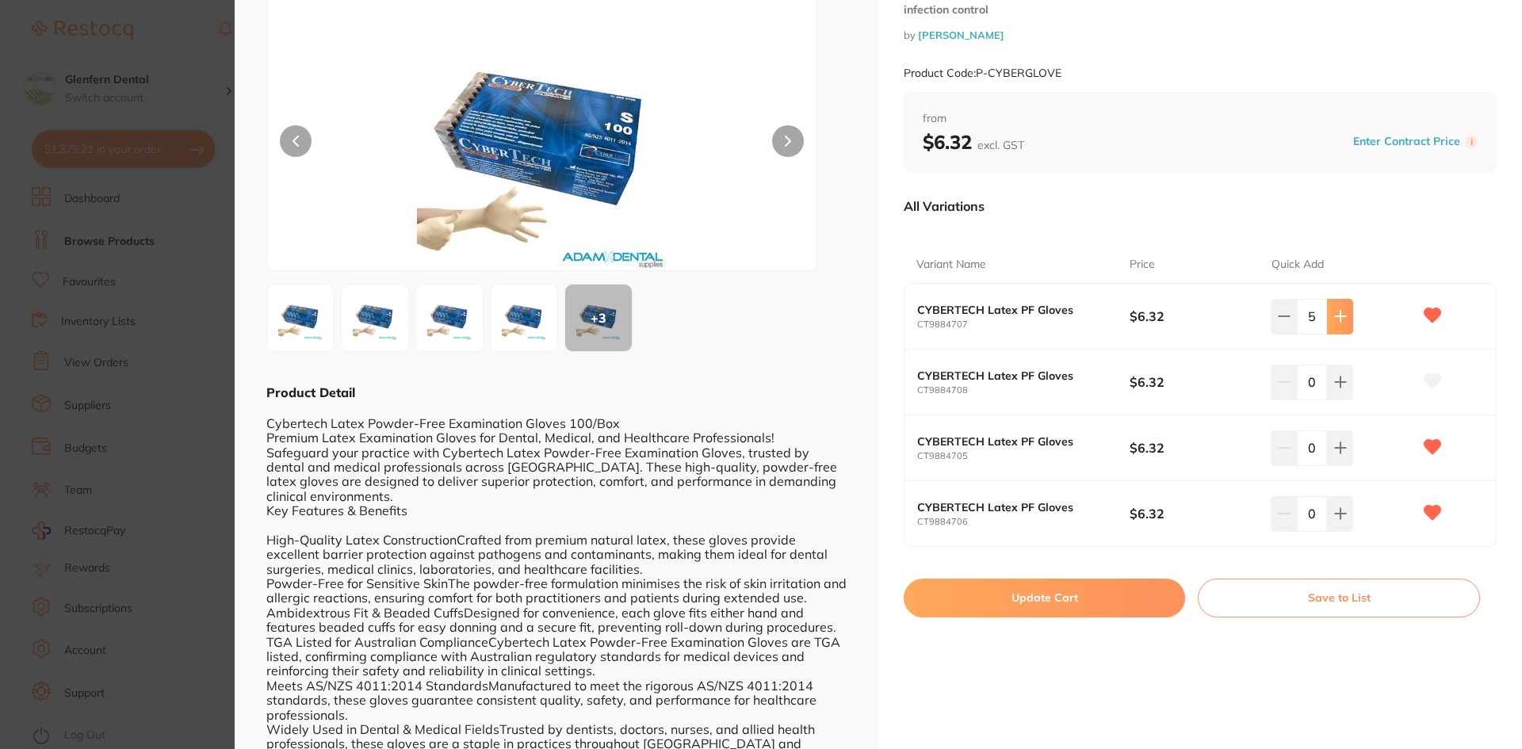
click at [1334, 320] on icon at bounding box center [1340, 316] width 13 height 13
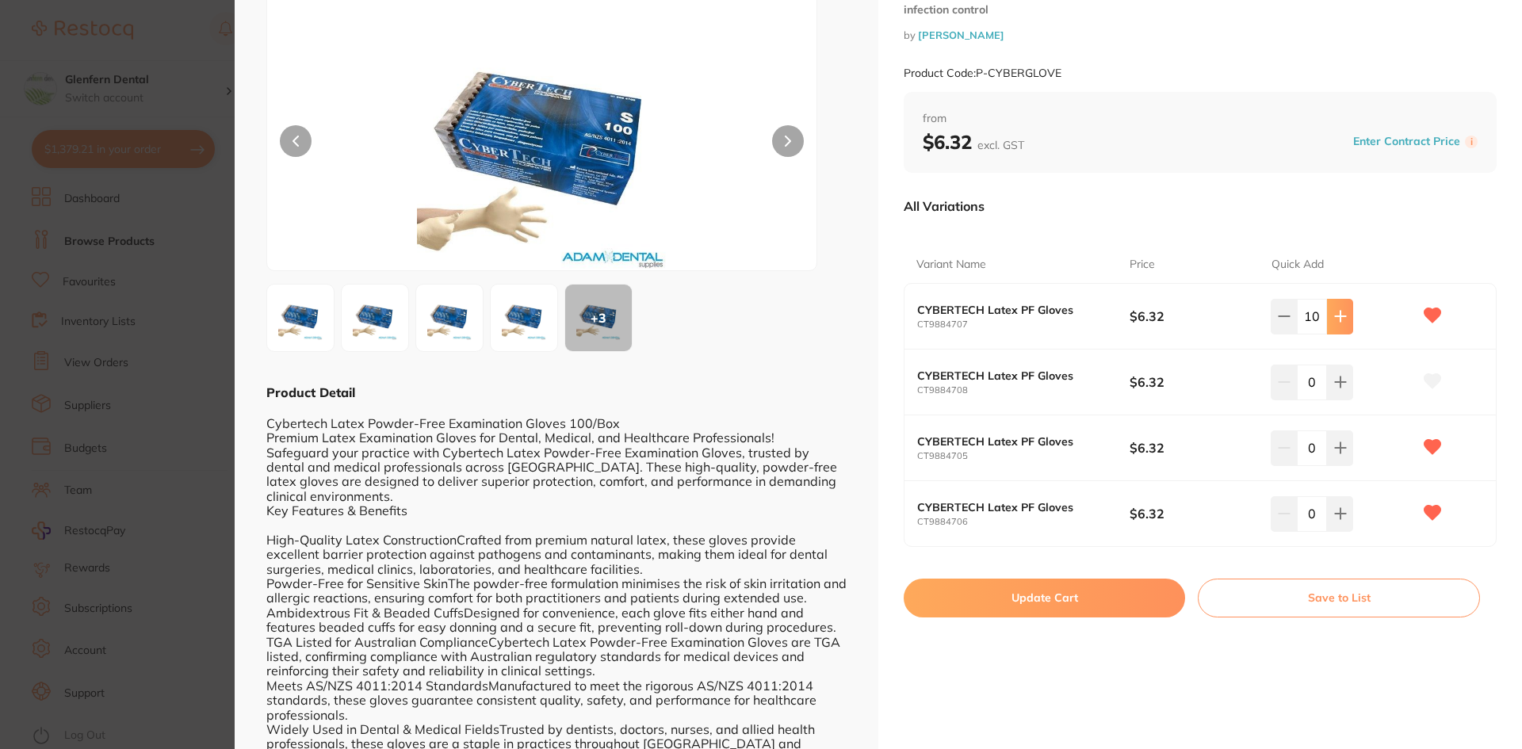
click at [1334, 320] on icon at bounding box center [1340, 316] width 13 height 13
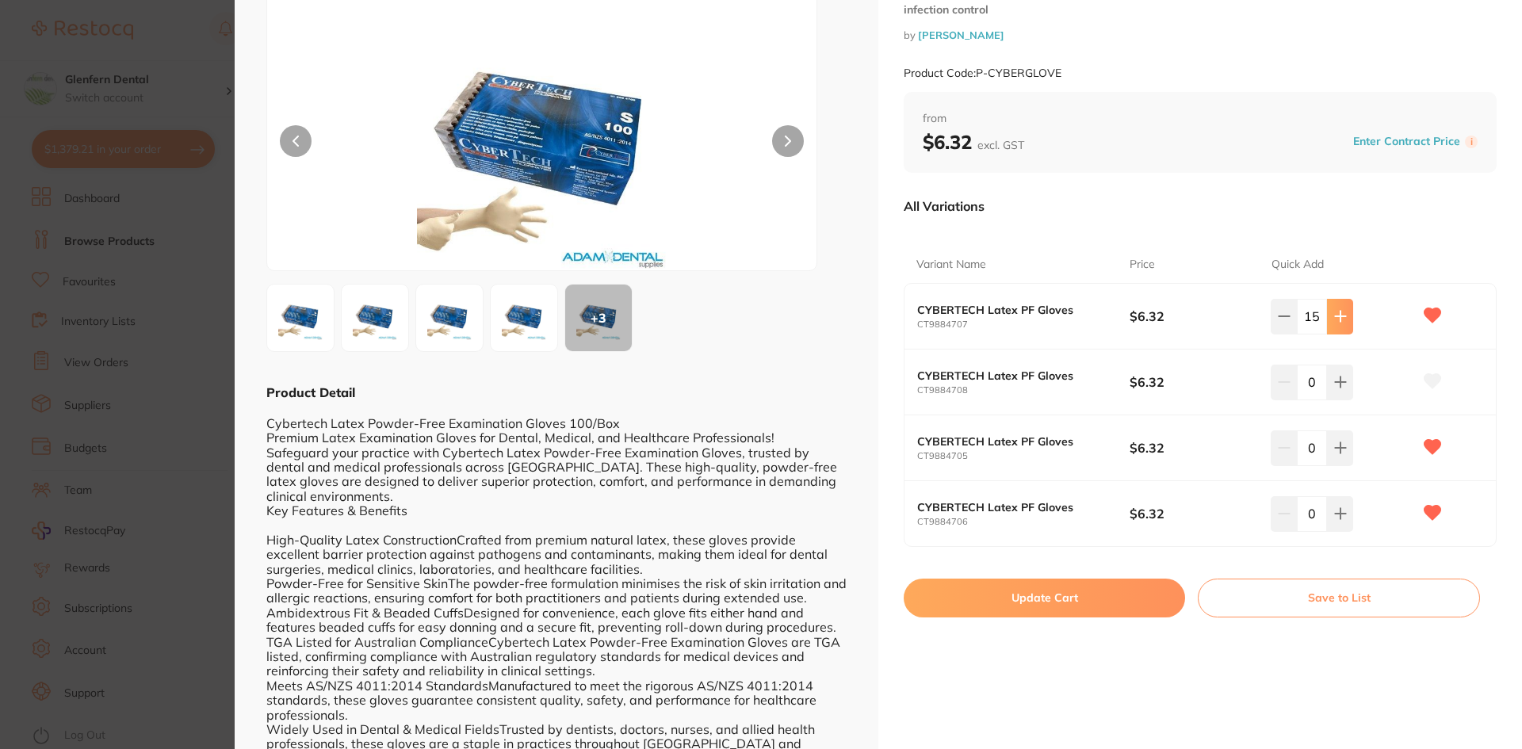
click at [1334, 320] on icon at bounding box center [1340, 316] width 13 height 13
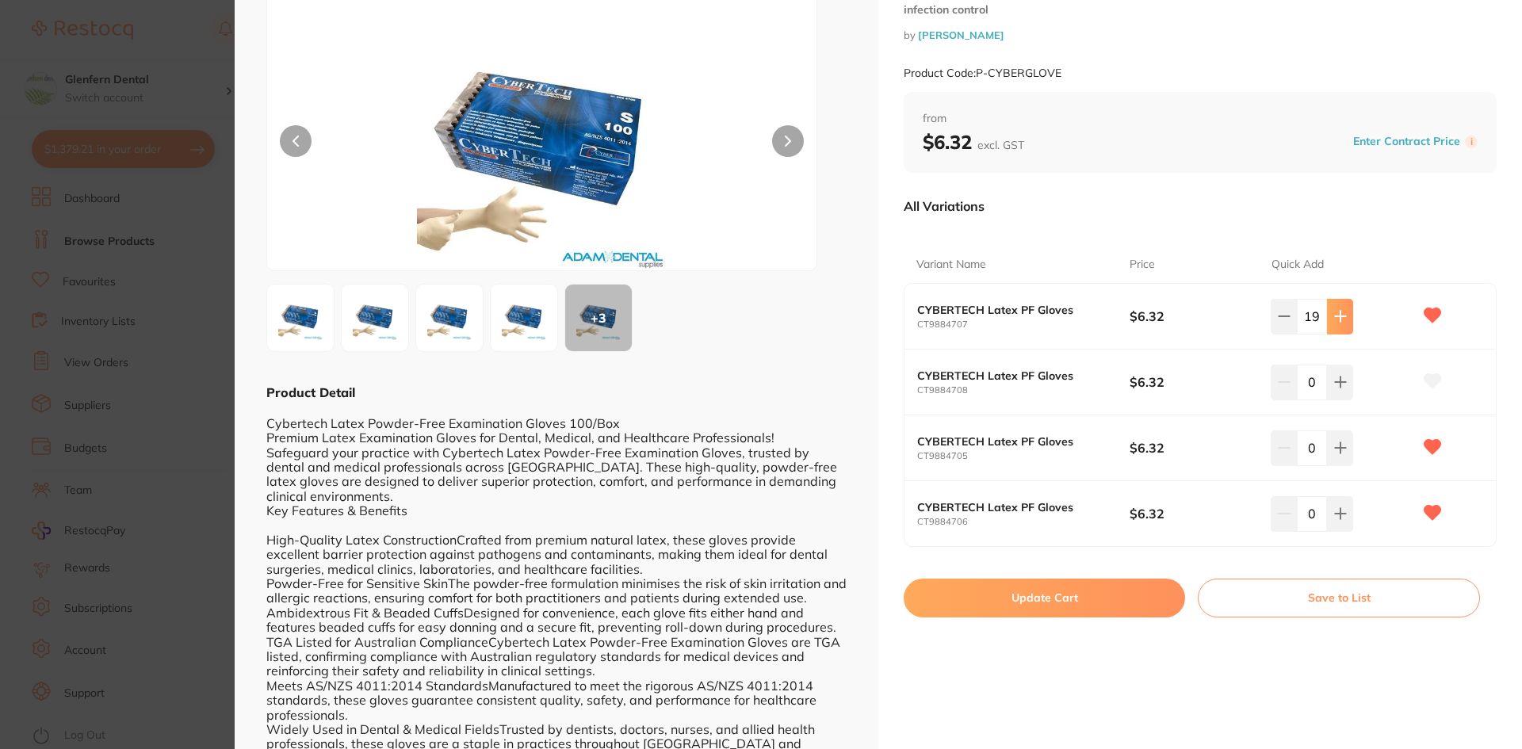
type input "20"
click at [1336, 323] on icon at bounding box center [1340, 316] width 13 height 13
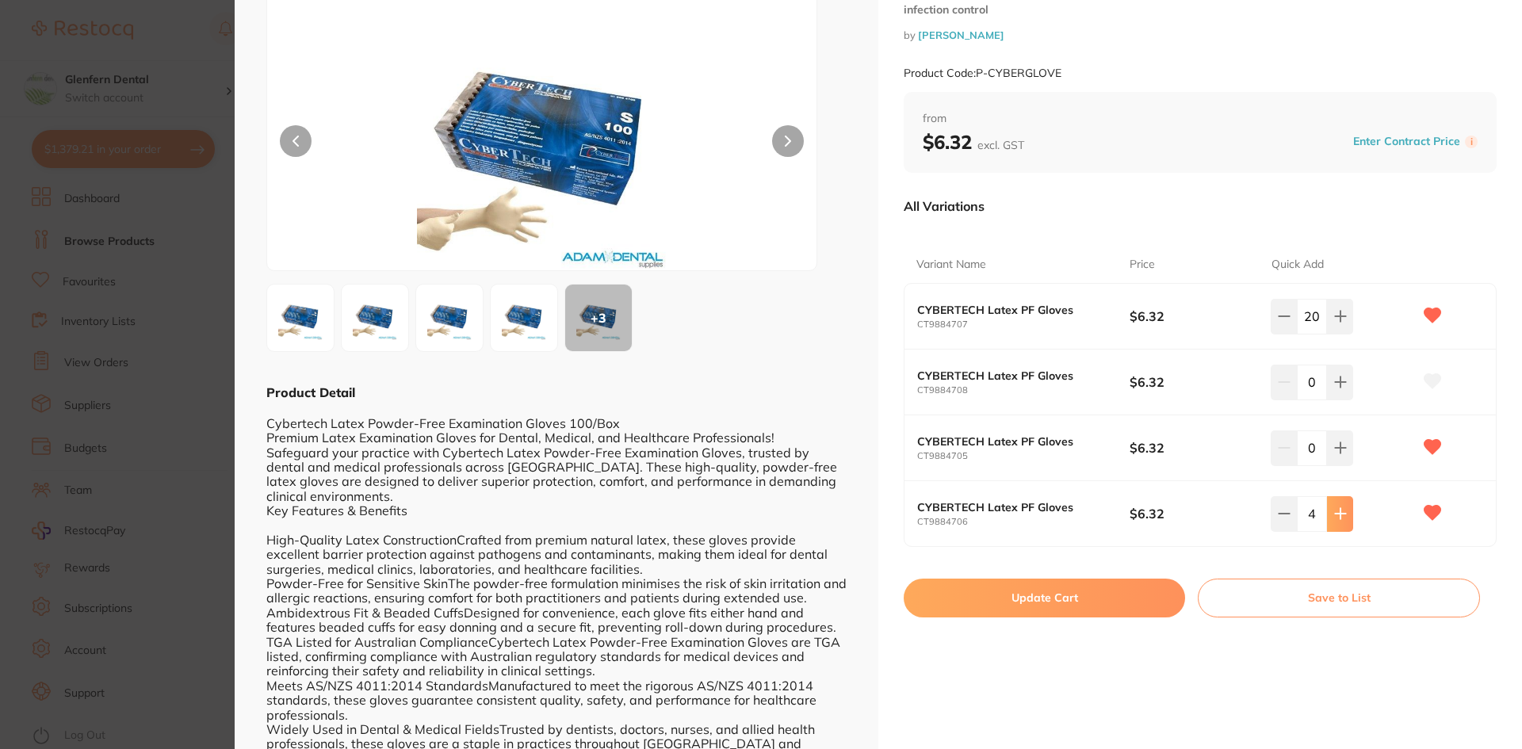
click at [1336, 323] on icon at bounding box center [1340, 316] width 13 height 13
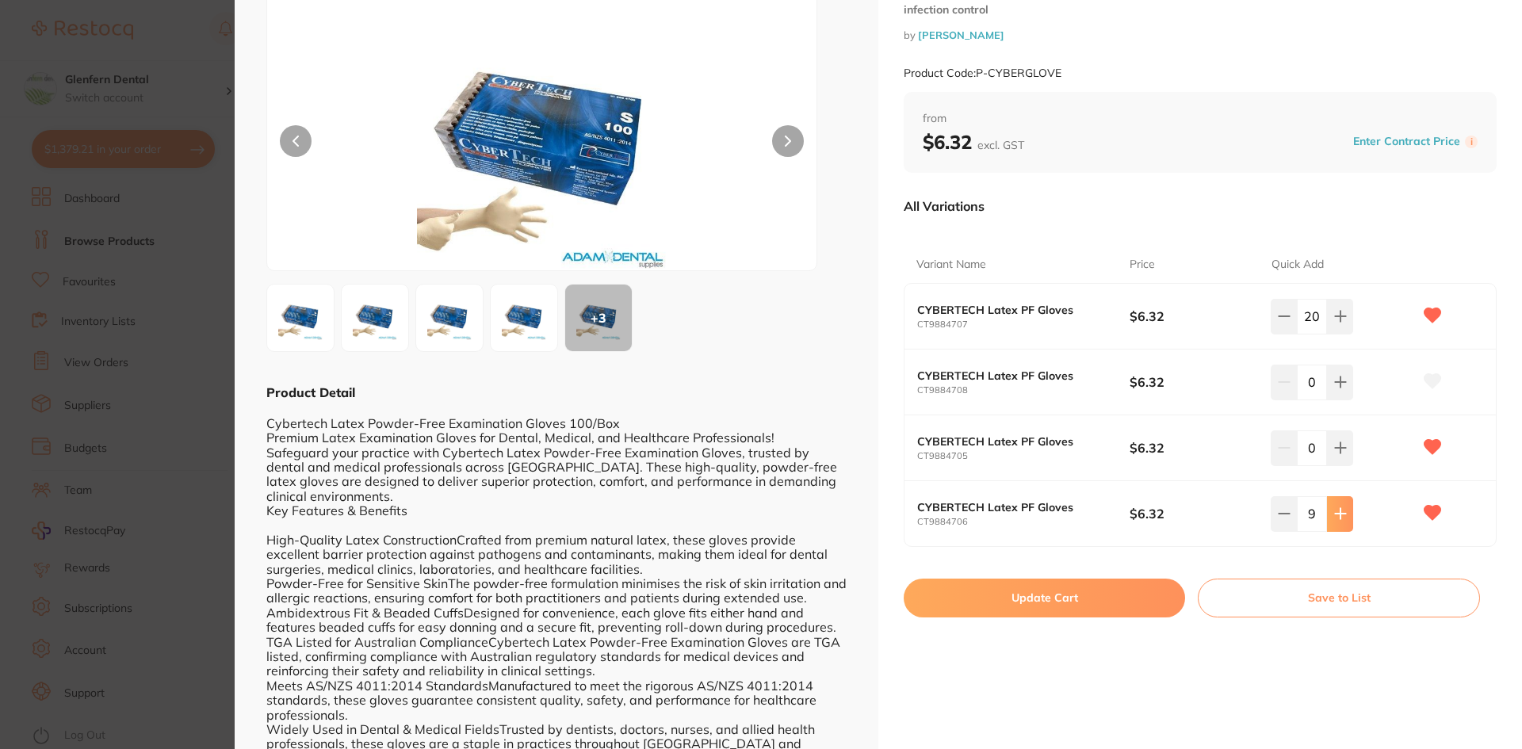
click at [1336, 323] on icon at bounding box center [1340, 316] width 13 height 13
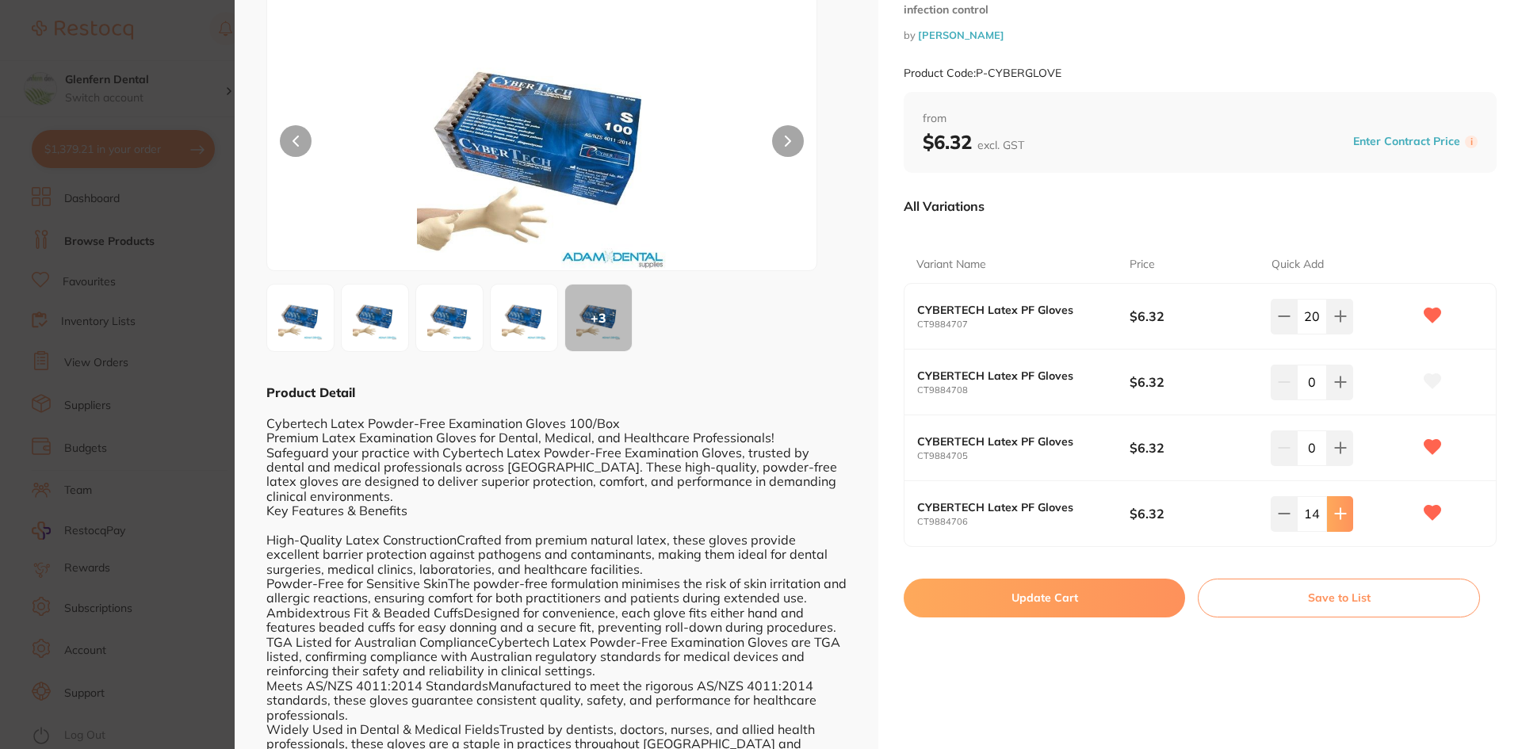
click at [1336, 323] on icon at bounding box center [1340, 316] width 13 height 13
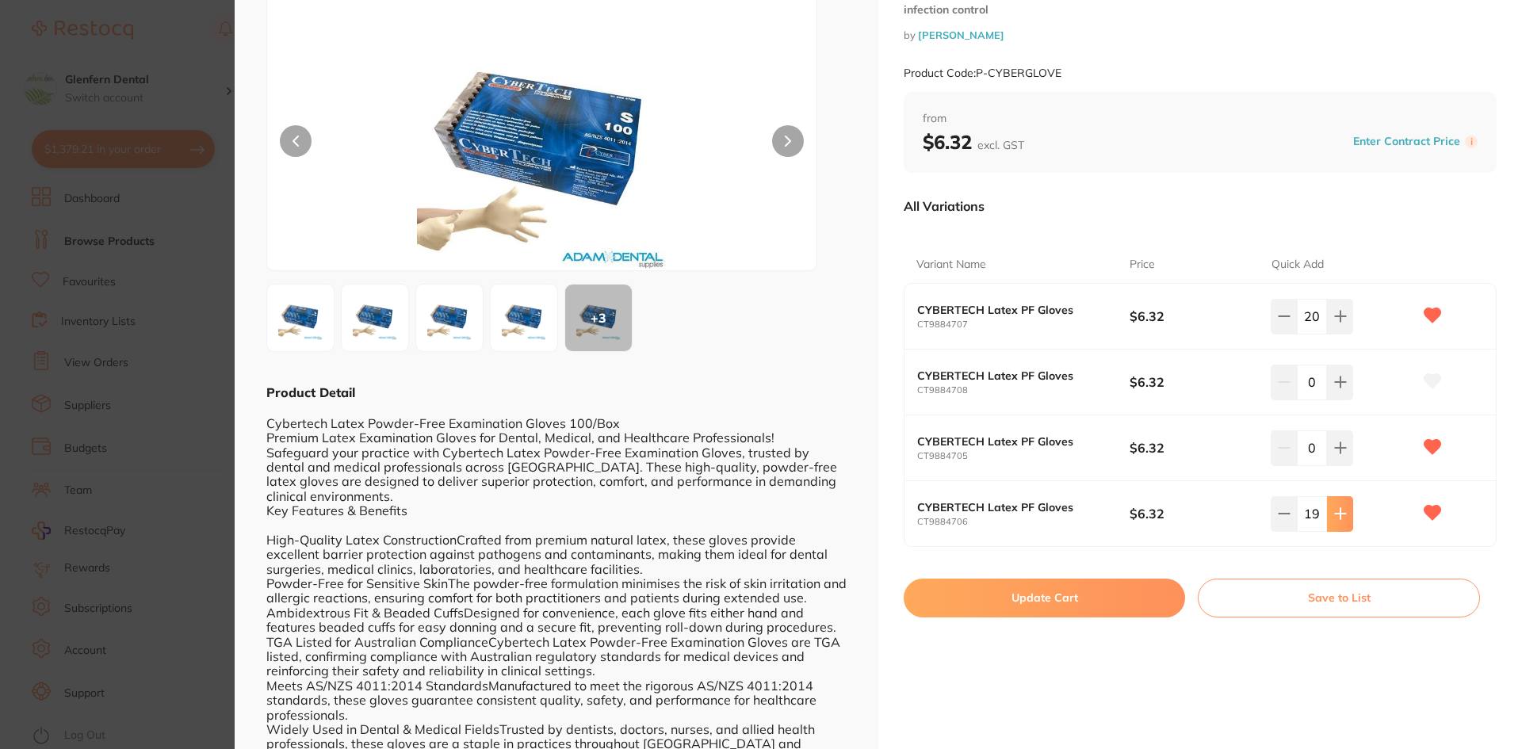
click at [1336, 323] on icon at bounding box center [1340, 316] width 13 height 13
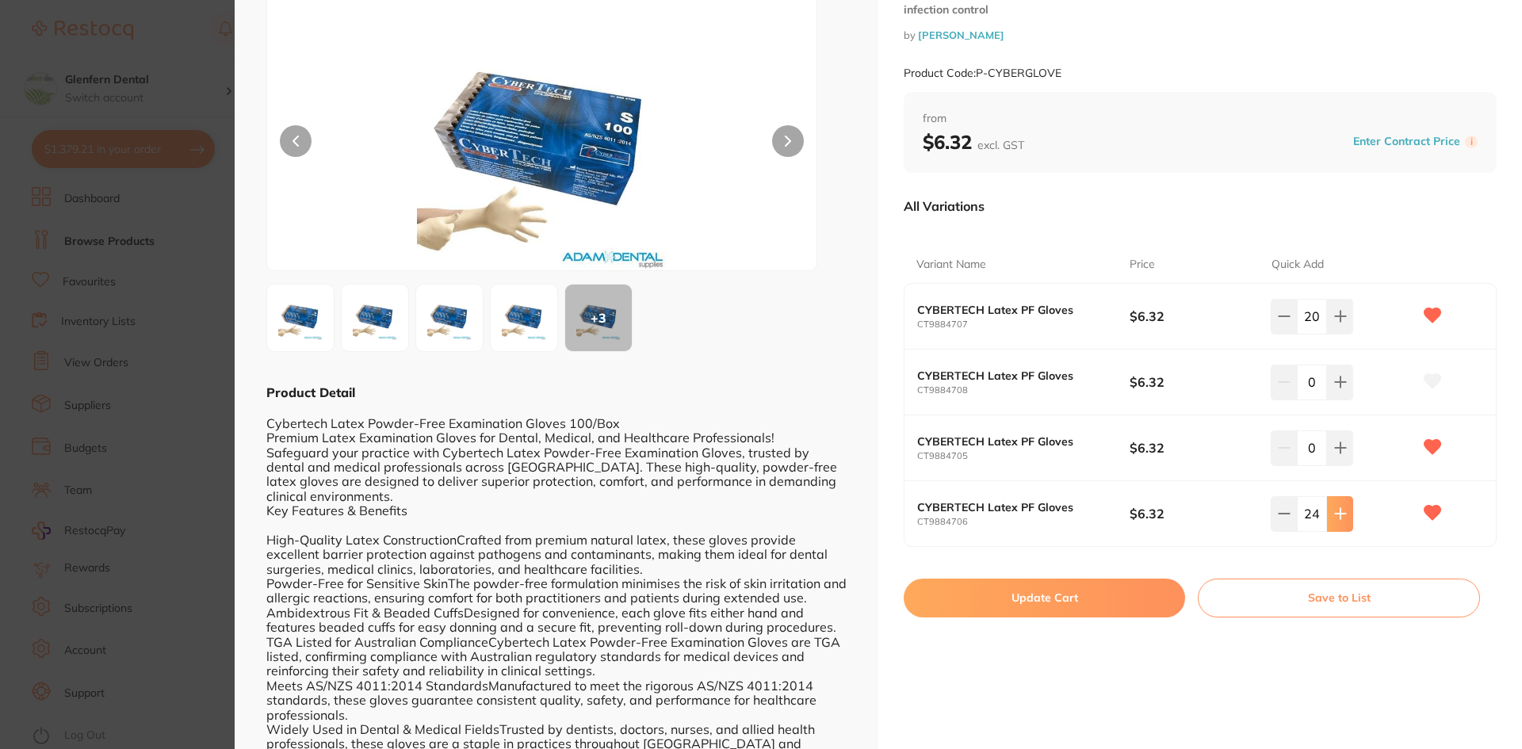
click at [1336, 323] on icon at bounding box center [1340, 316] width 13 height 13
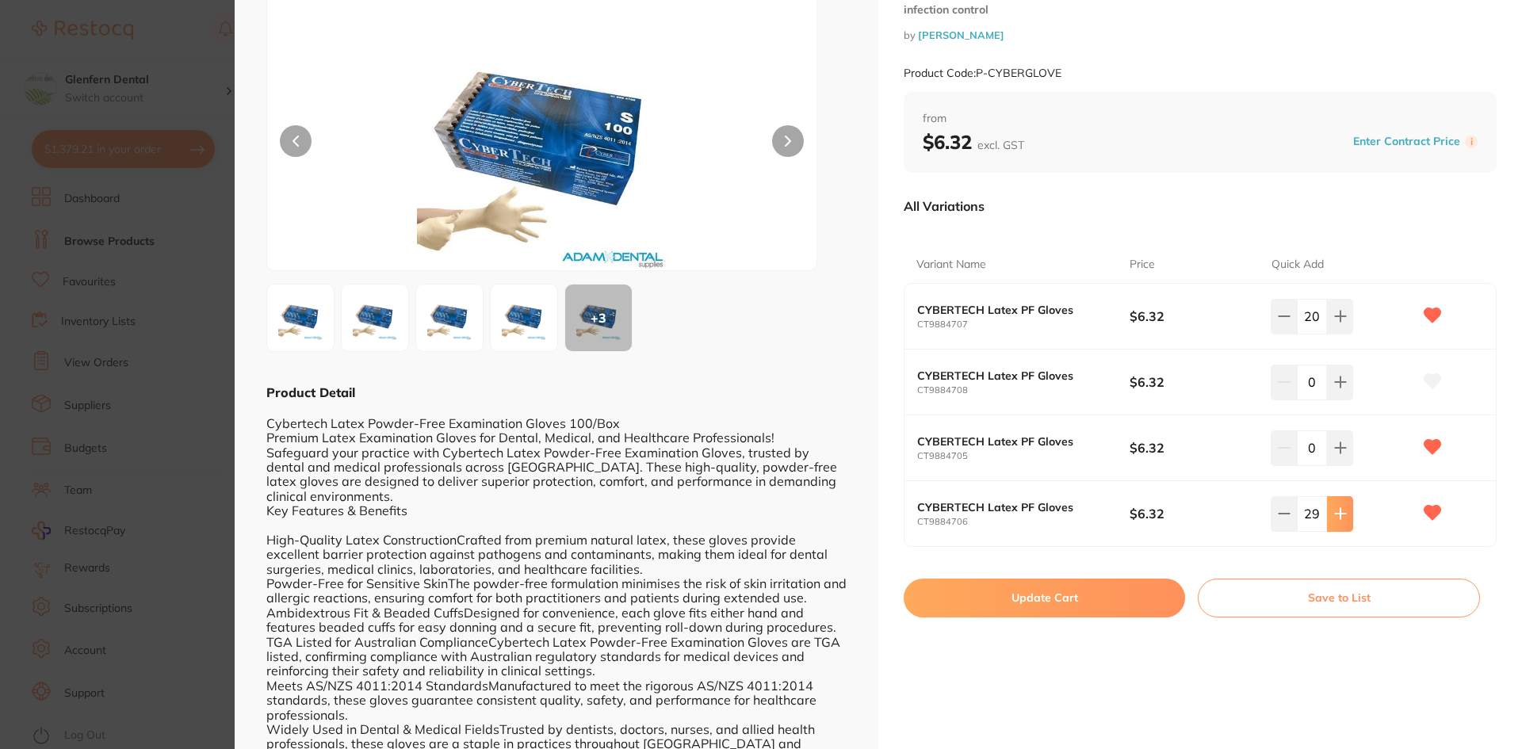
click at [1336, 323] on icon at bounding box center [1340, 316] width 13 height 13
type input "30"
click at [1048, 599] on button "Update Cart" at bounding box center [1044, 598] width 281 height 38
checkbox input "false"
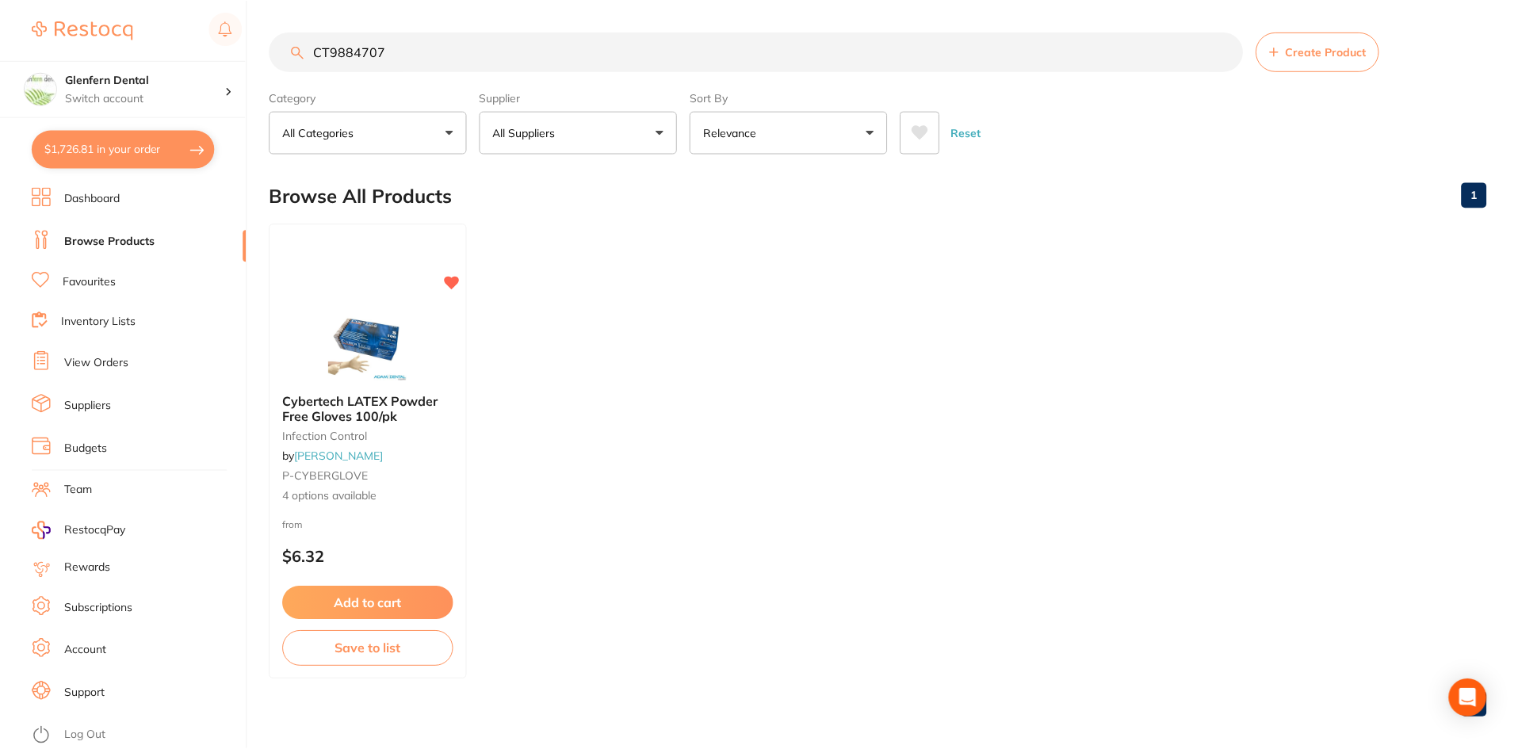
scroll to position [1, 0]
click at [122, 145] on button "$1,726.81 in your order" at bounding box center [123, 149] width 183 height 38
checkbox input "true"
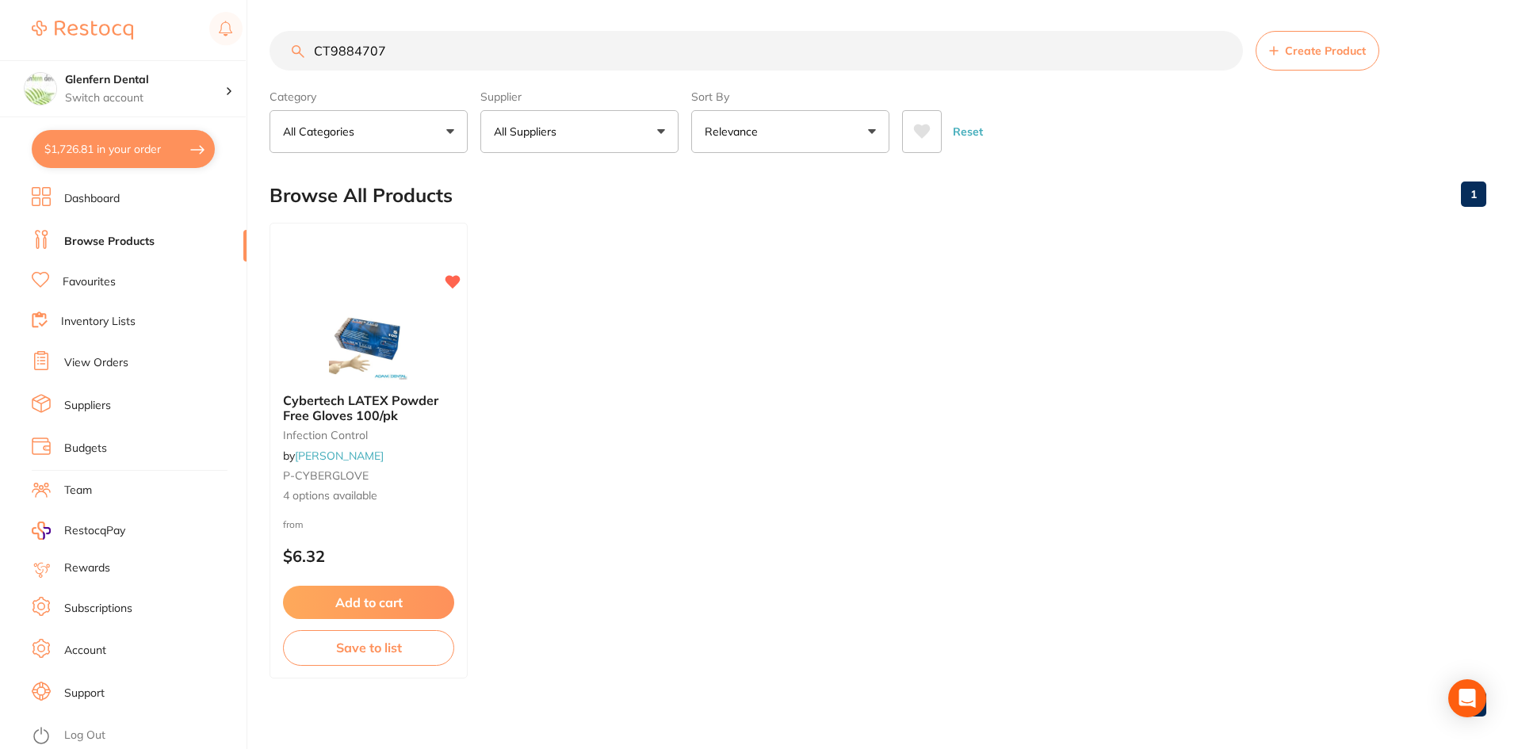
checkbox input "true"
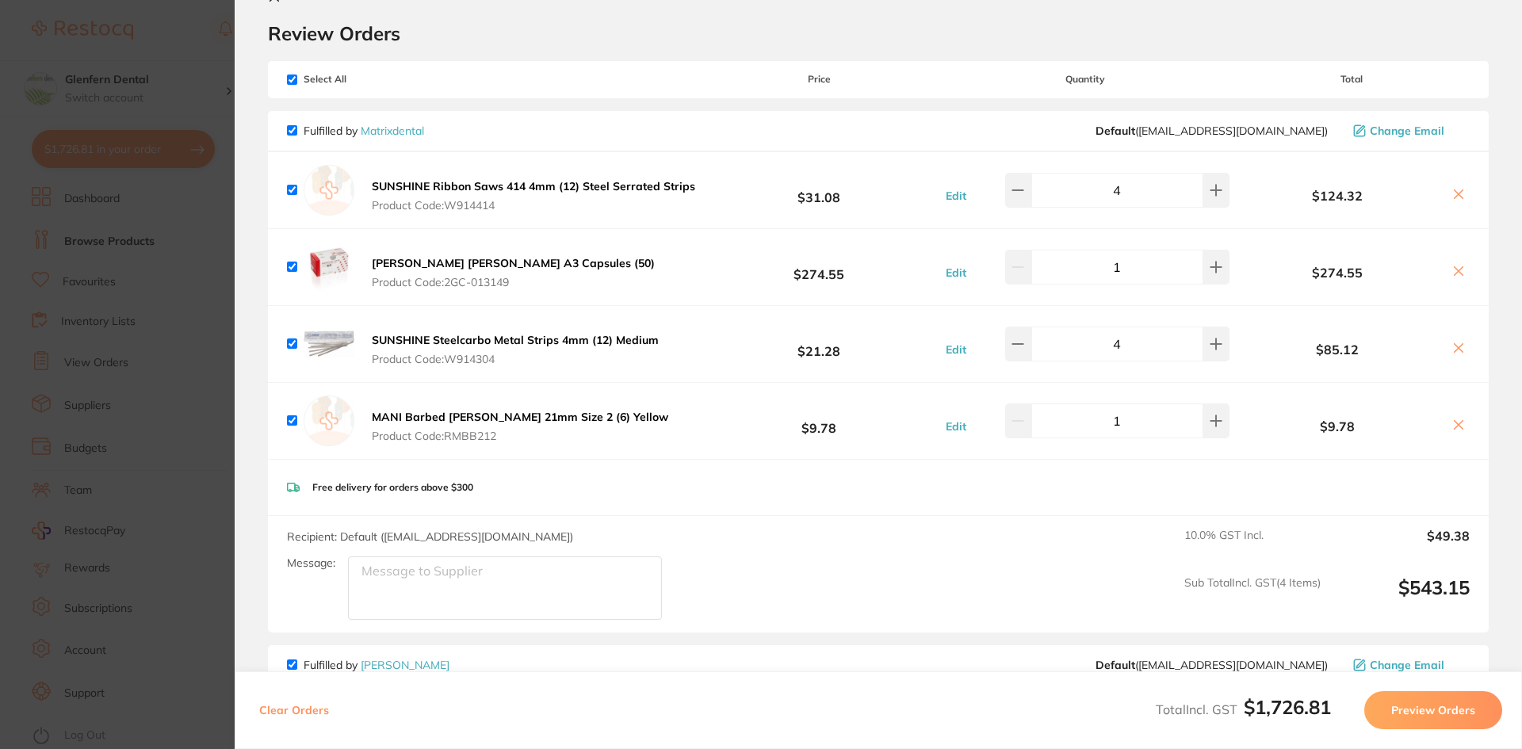
scroll to position [0, 0]
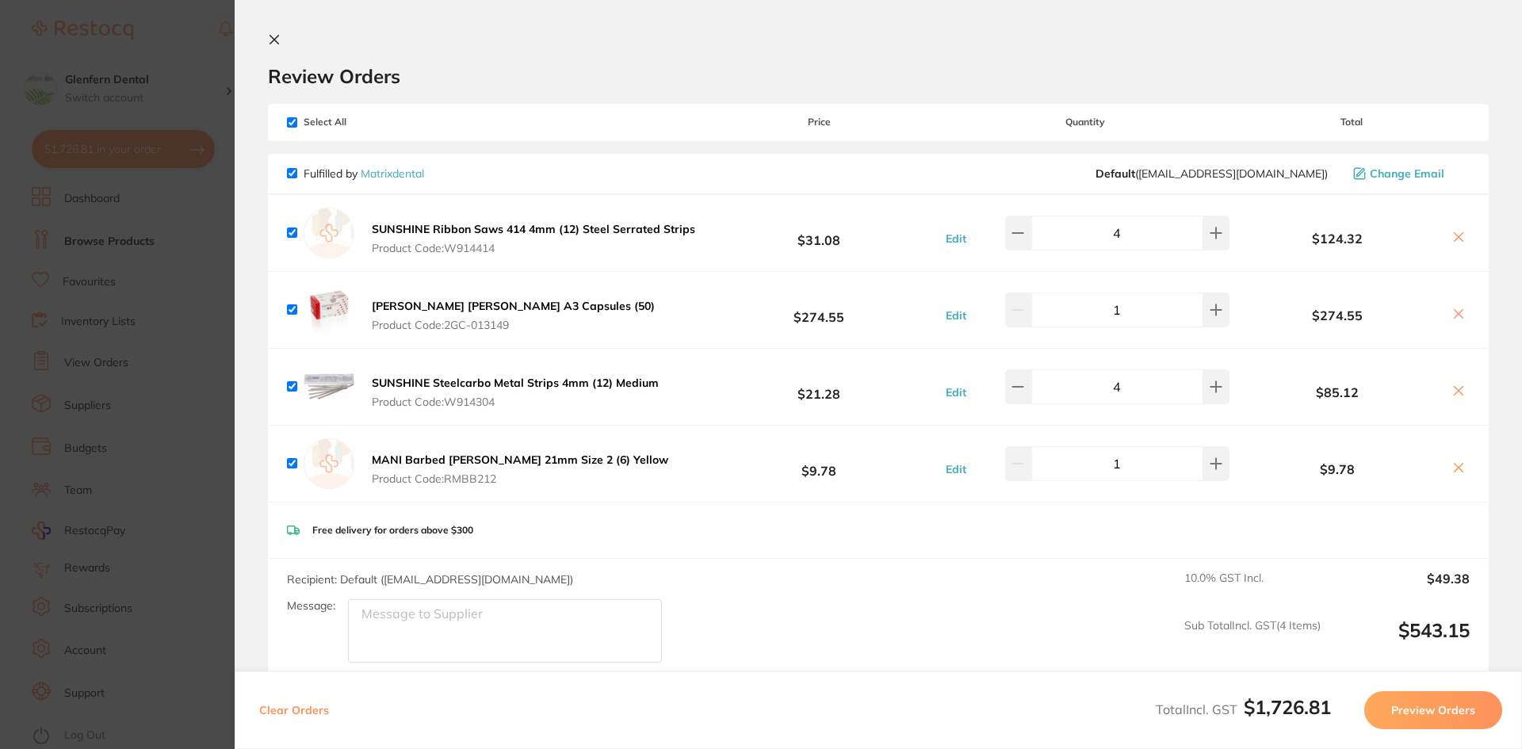
click at [271, 42] on icon at bounding box center [274, 40] width 9 height 9
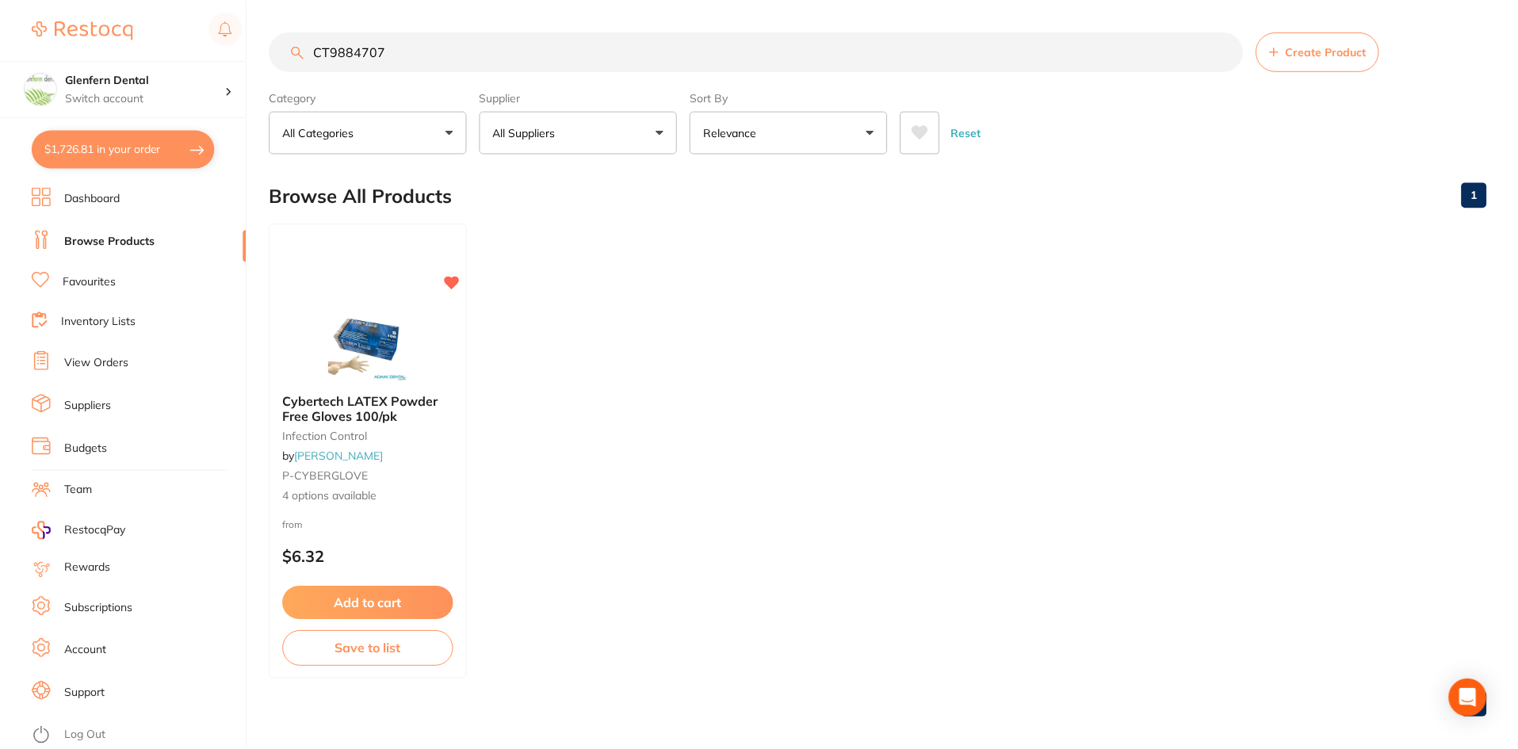
scroll to position [1, 0]
click at [78, 160] on button "$1,726.81 in your order" at bounding box center [123, 149] width 183 height 38
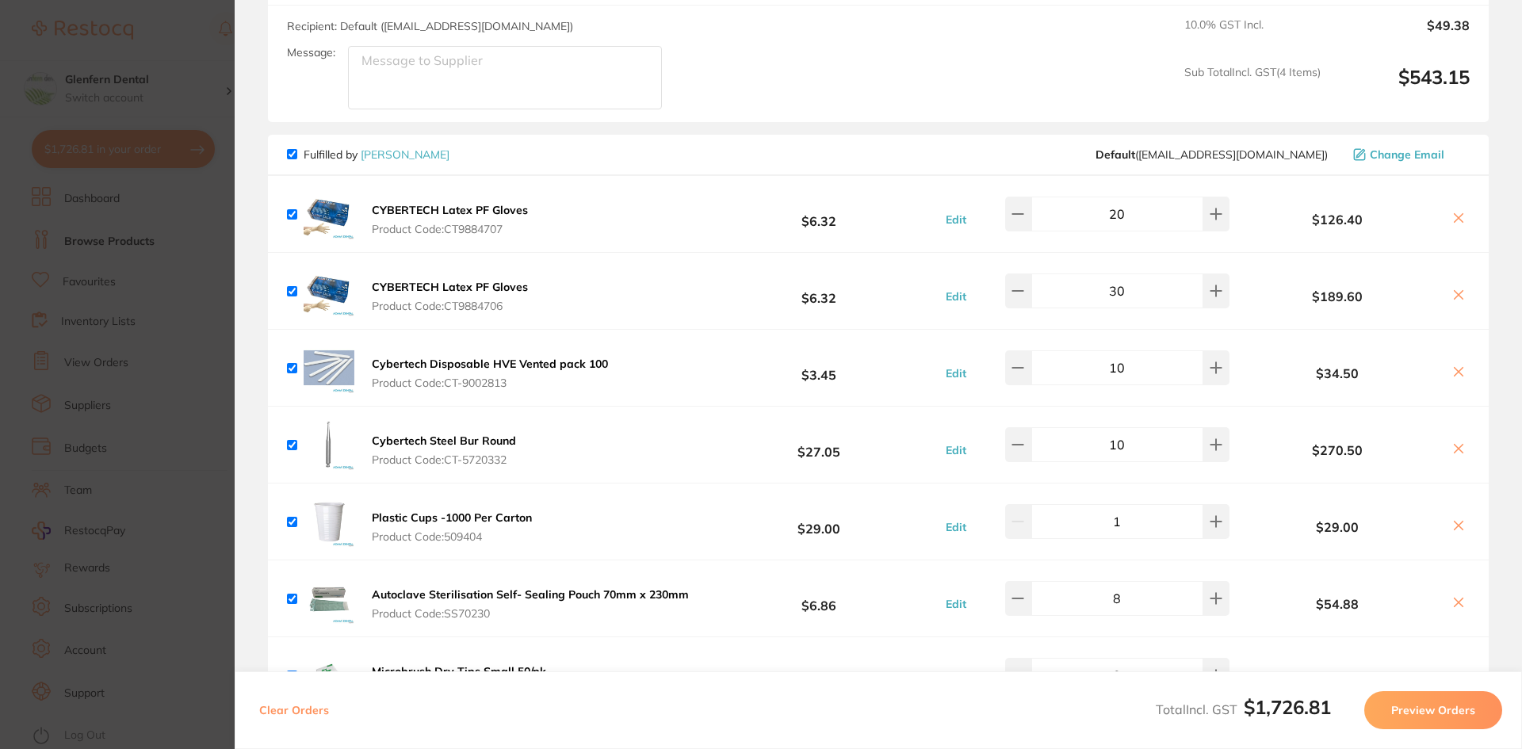
scroll to position [555, 0]
click at [461, 367] on b "Cybertech Disposable HVE Vented pack 100" at bounding box center [490, 362] width 236 height 14
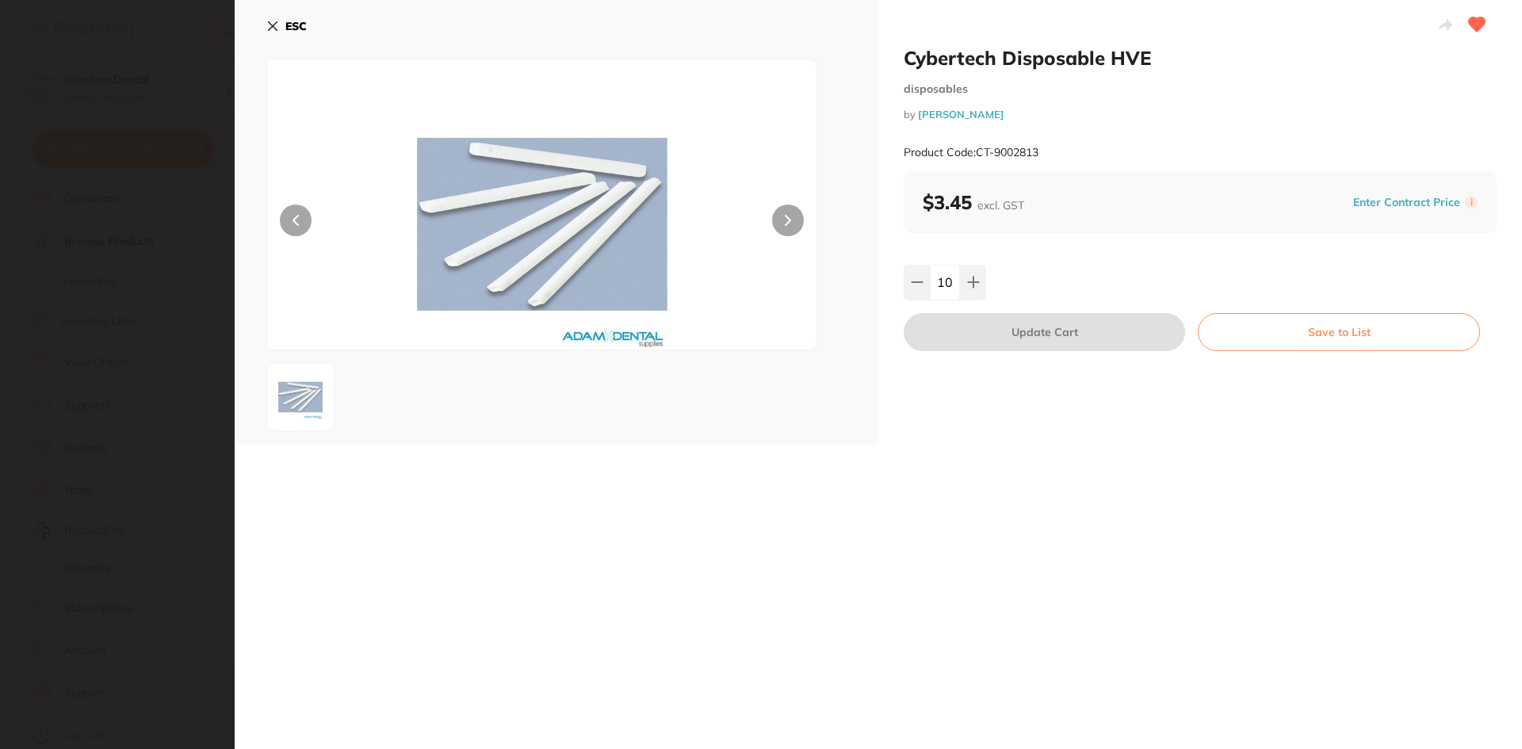
click at [1166, 63] on h2 "Cybertech Disposable HVE" at bounding box center [1200, 58] width 593 height 24
drag, startPoint x: 1152, startPoint y: 62, endPoint x: 899, endPoint y: 63, distance: 252.9
click at [899, 63] on div "Cybertech Disposable HVE disposables by Adam Dental Product Code: CT-9002813 $3…" at bounding box center [1201, 222] width 644 height 444
copy h2 "Cybertech Disposable HVE"
drag, startPoint x: 1043, startPoint y: 151, endPoint x: 976, endPoint y: 156, distance: 67.6
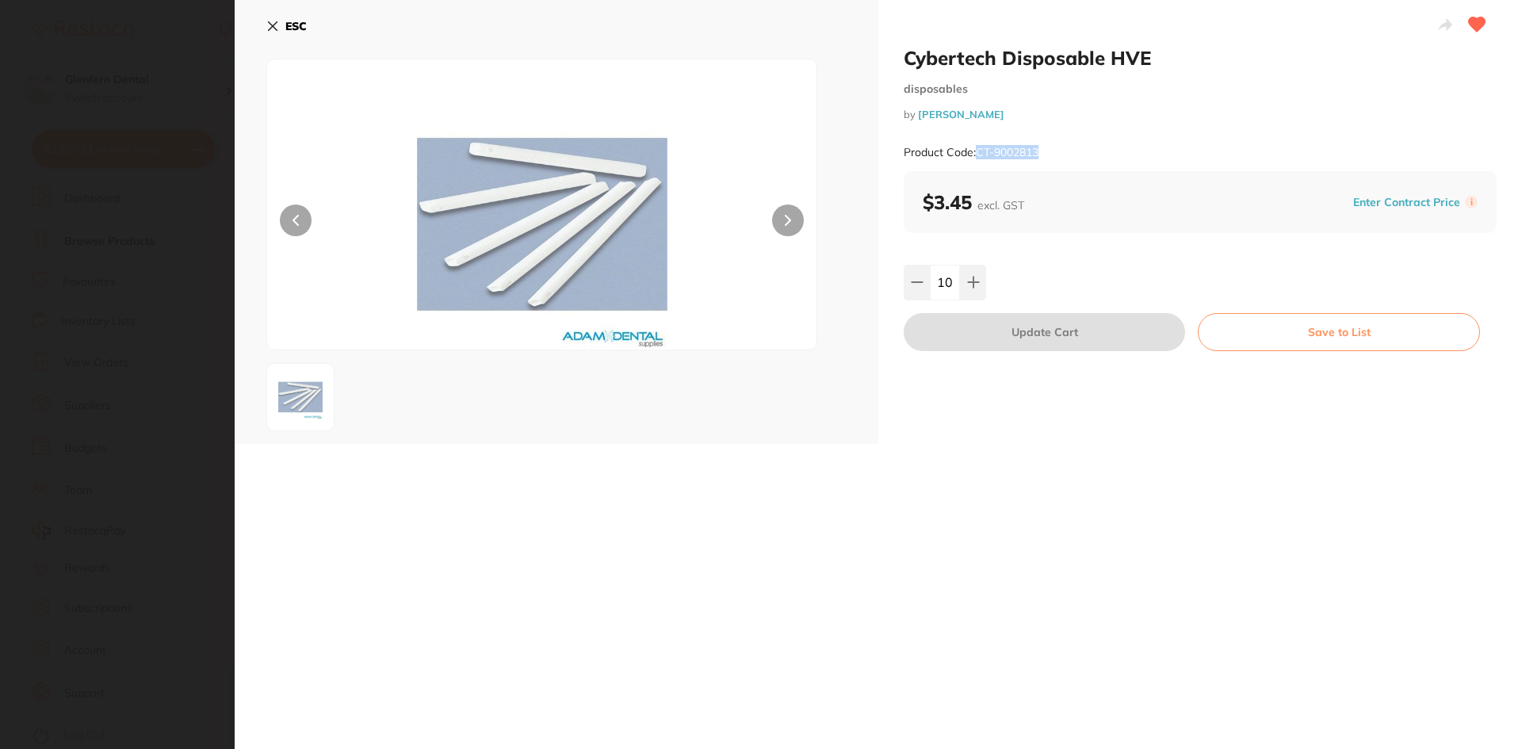
click at [976, 156] on div "Product Code: CT-9002813" at bounding box center [1200, 152] width 593 height 39
copy small "CT-9002813"
click at [770, 400] on div at bounding box center [556, 397] width 580 height 68
click at [276, 21] on icon at bounding box center [272, 26] width 13 height 13
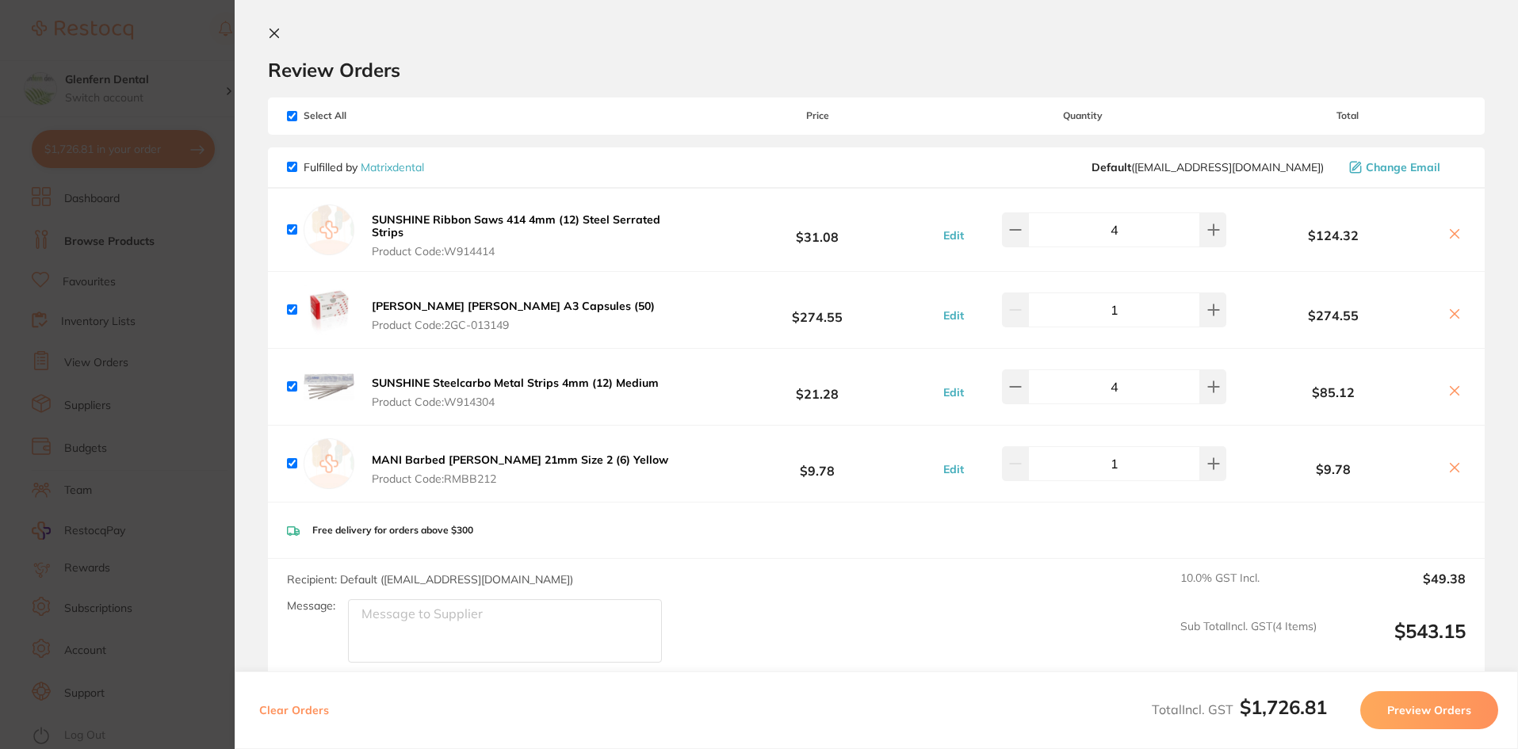
scroll to position [0, 0]
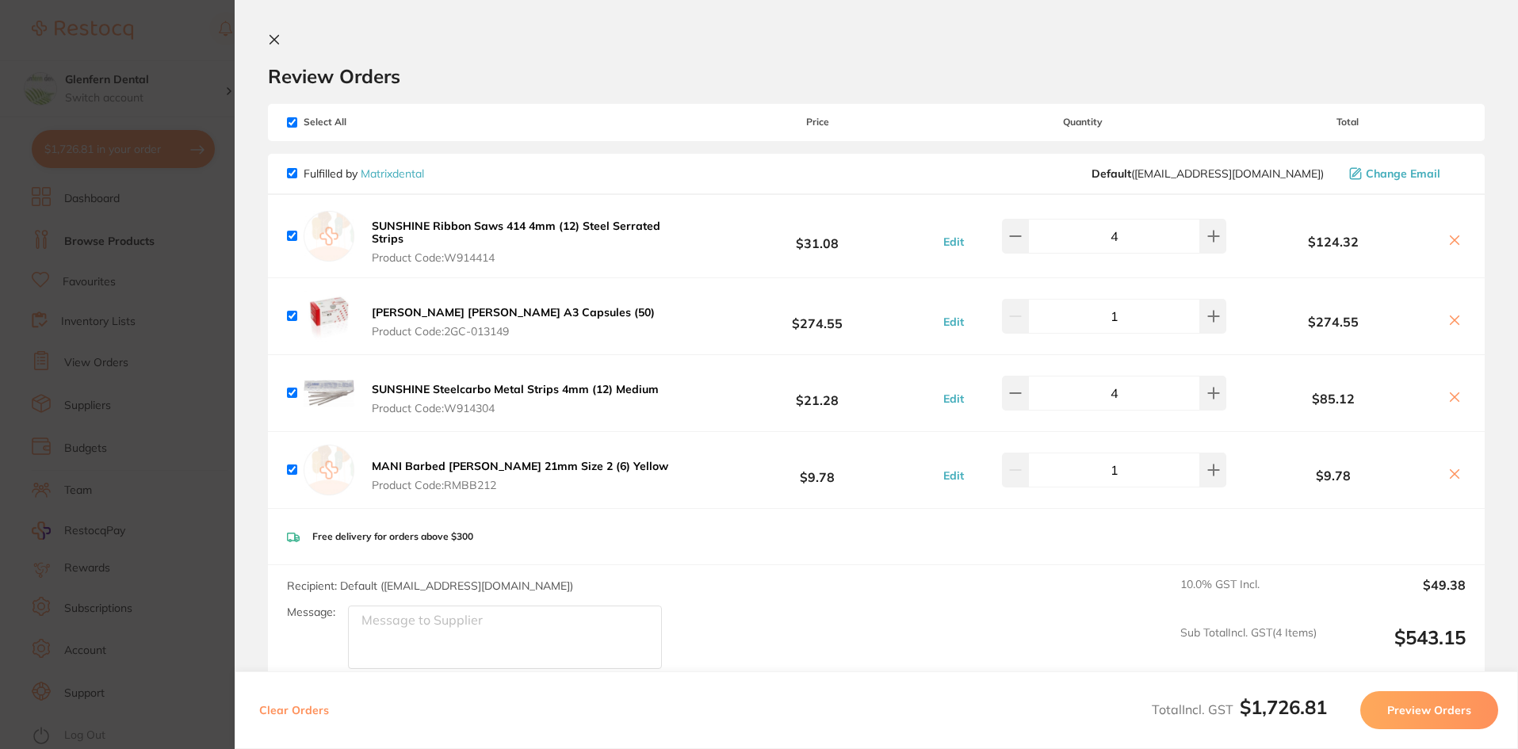
drag, startPoint x: 267, startPoint y: 40, endPoint x: 250, endPoint y: 90, distance: 52.2
click at [268, 40] on icon at bounding box center [274, 39] width 13 height 13
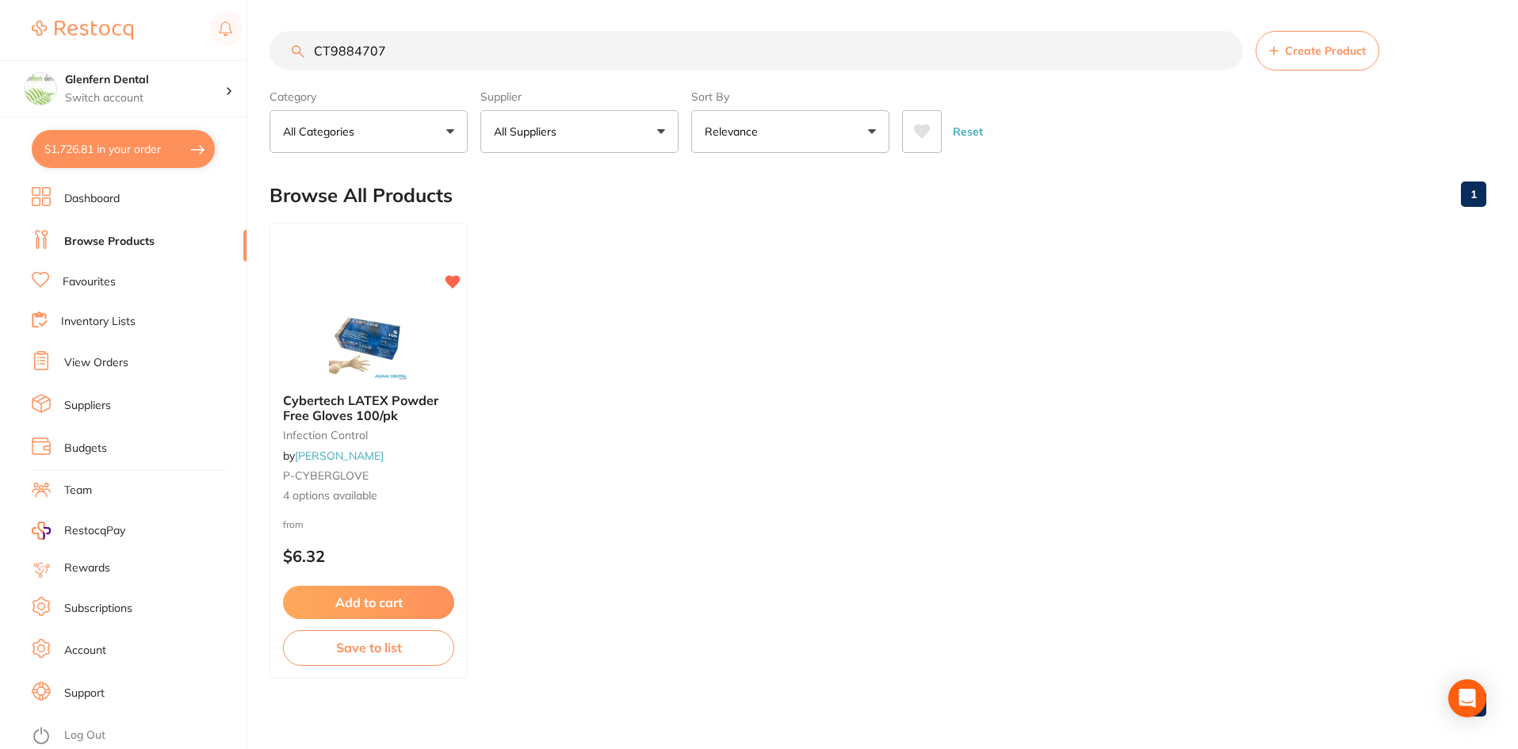
click at [407, 51] on input "CT9884707" at bounding box center [757, 51] width 974 height 40
type input "C"
type input "2"
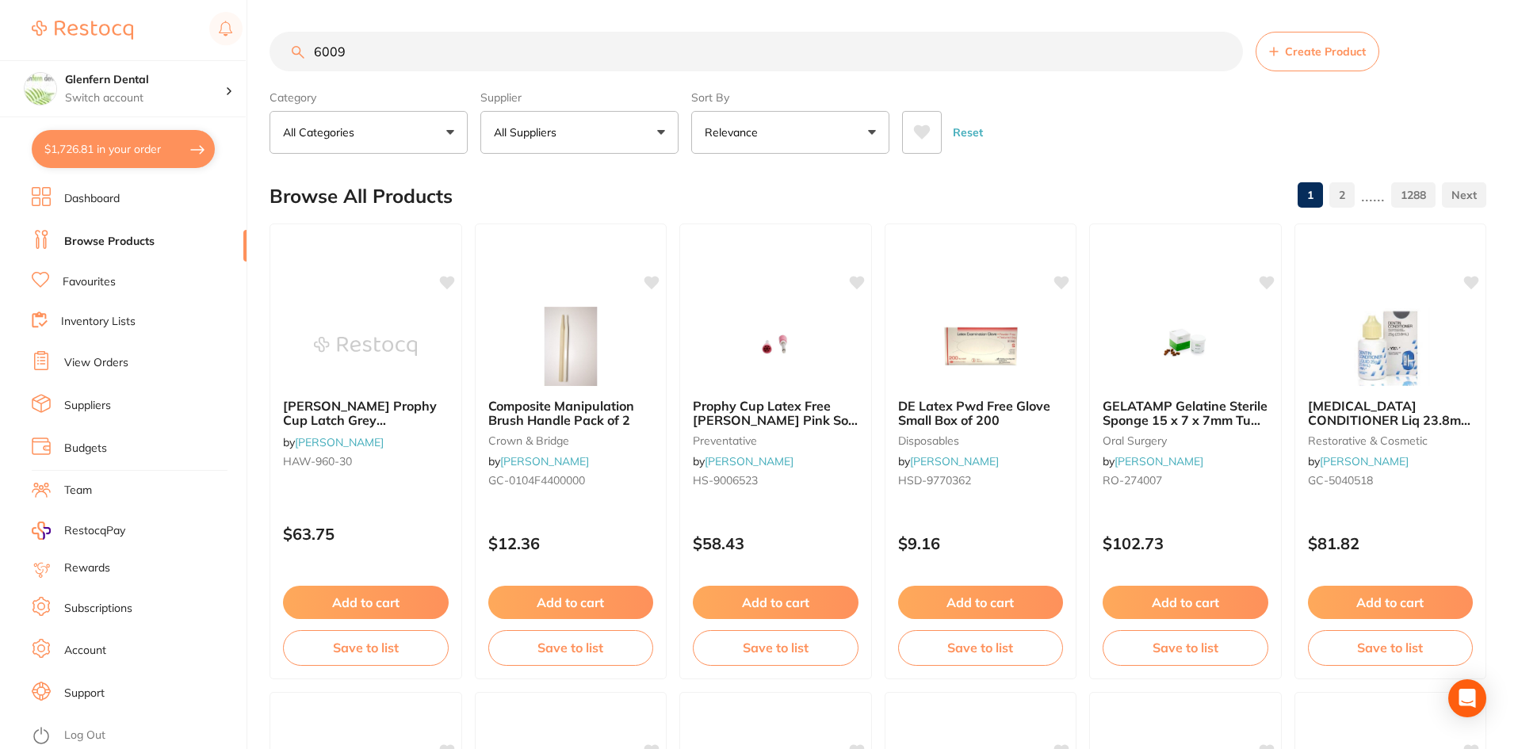
type input "6009"
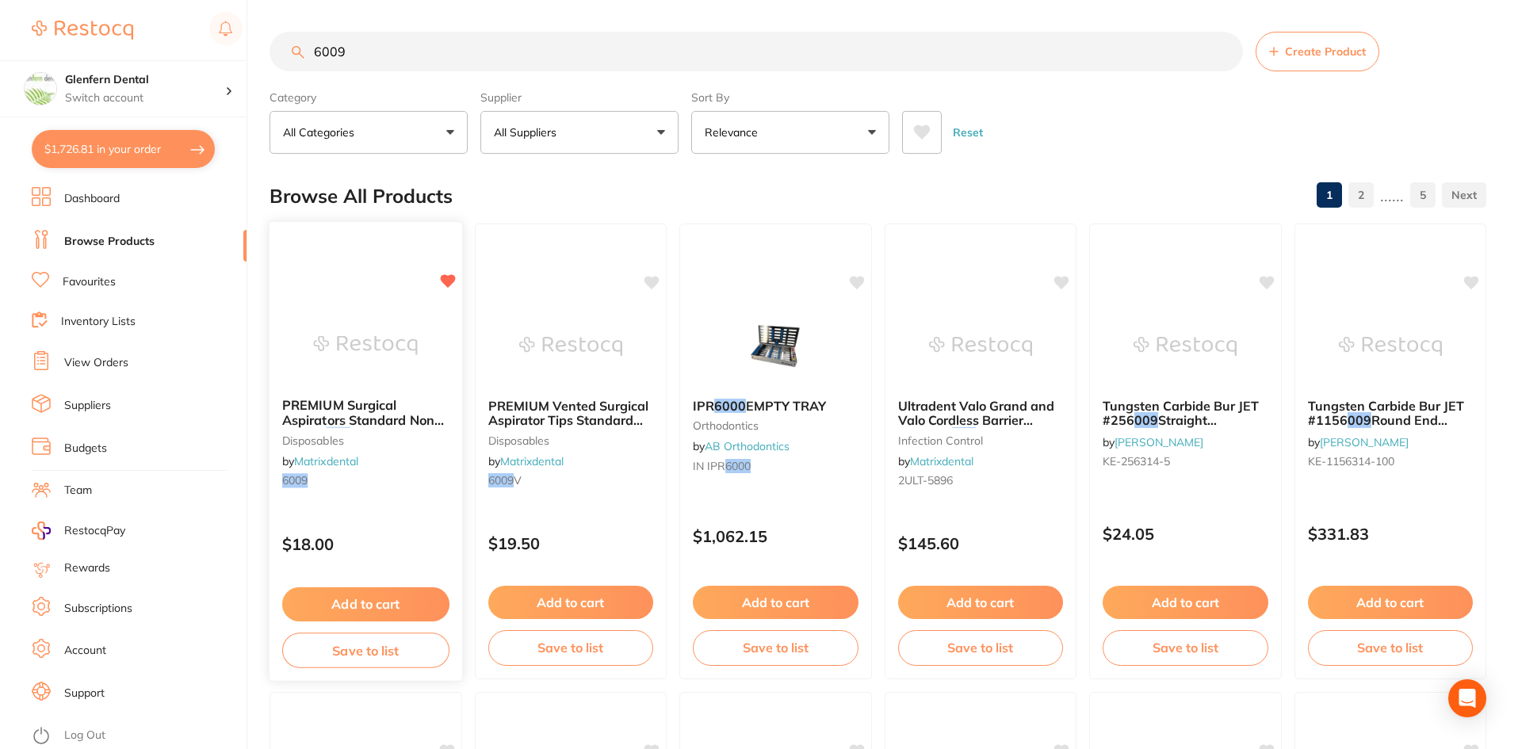
click at [343, 404] on span "PREMIUM Surgical Aspirators Standard Non-Vented" at bounding box center [363, 419] width 162 height 45
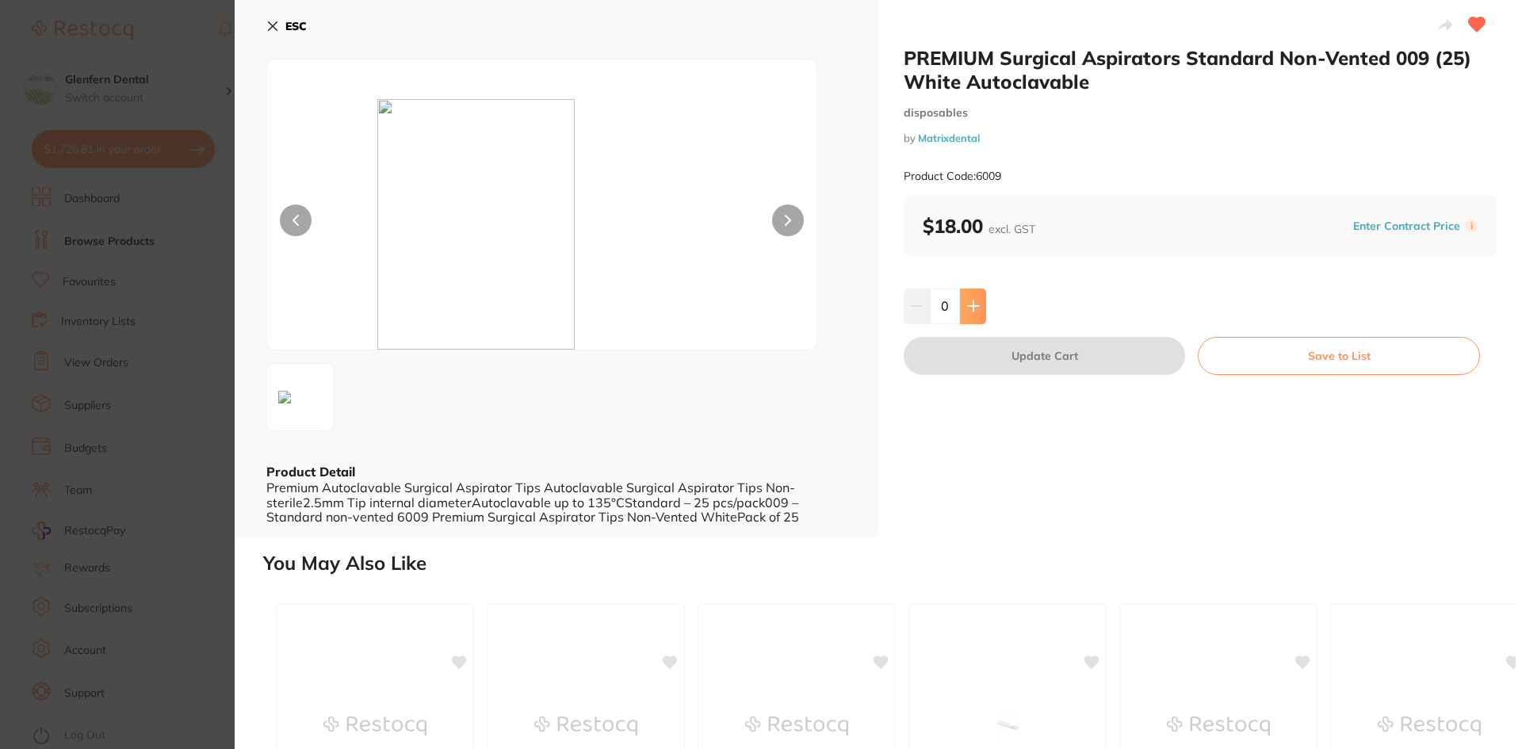
click at [975, 305] on icon at bounding box center [973, 306] width 13 height 13
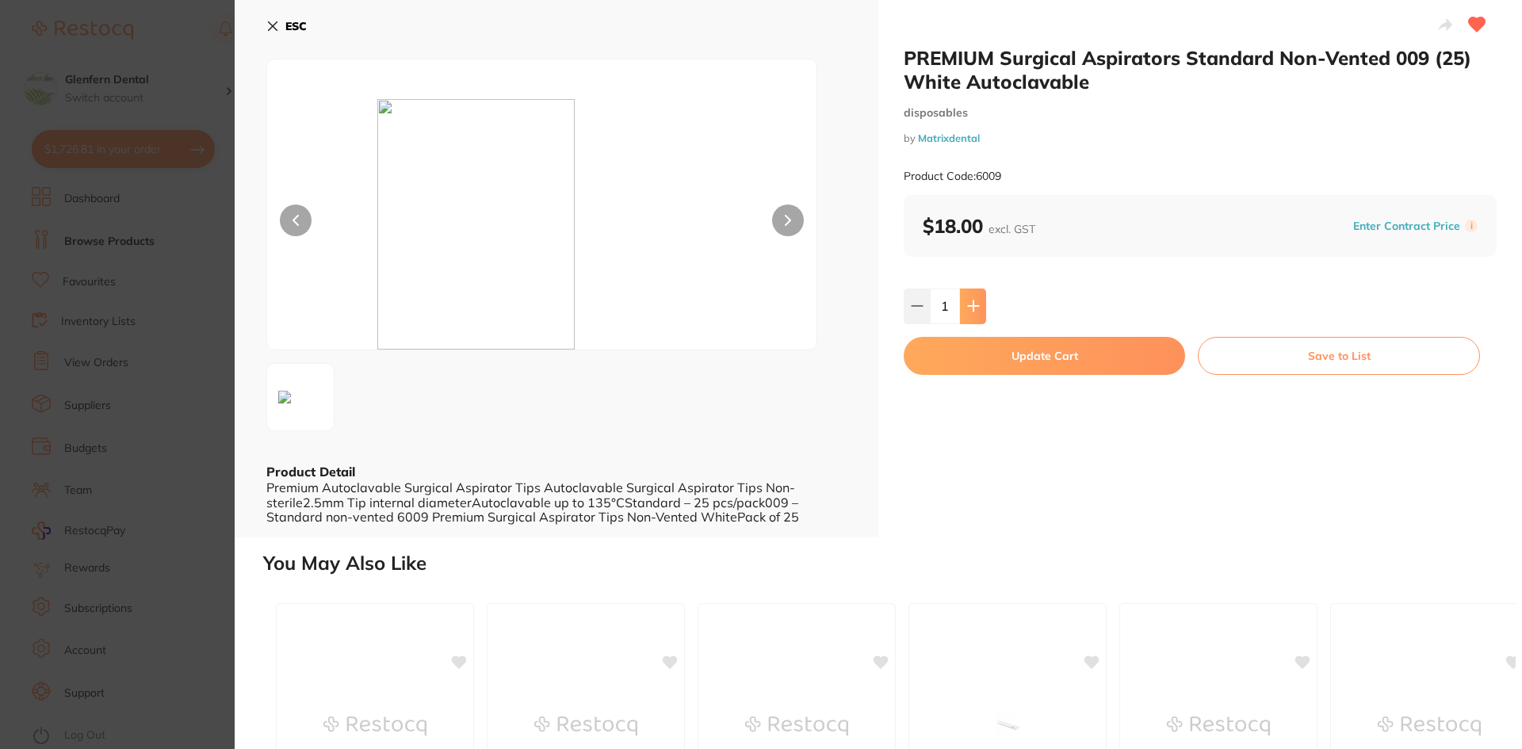
click at [975, 305] on icon at bounding box center [973, 306] width 13 height 13
type input "2"
click at [1035, 353] on button "Update Cart" at bounding box center [1044, 356] width 281 height 38
checkbox input "false"
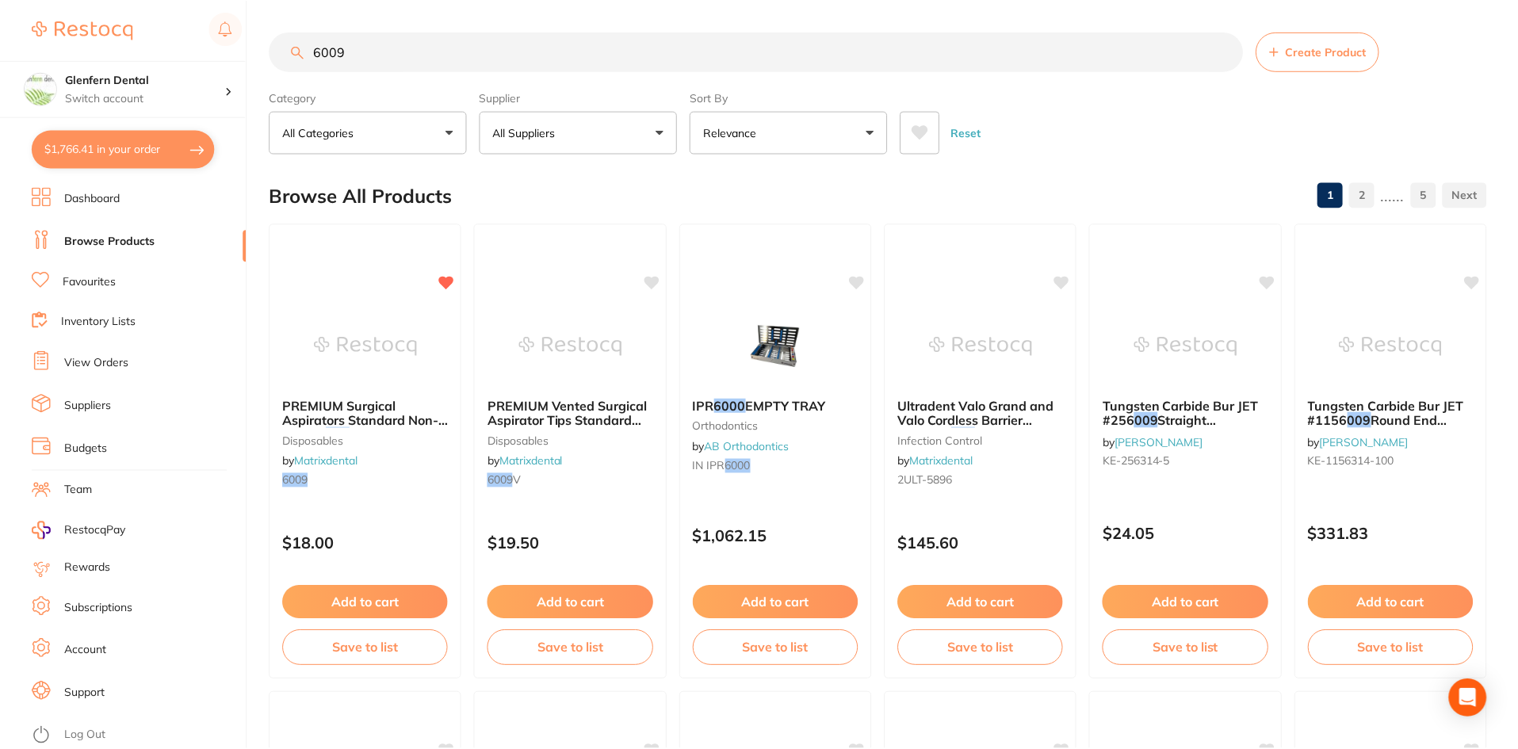
scroll to position [1, 0]
click at [374, 57] on input "6009" at bounding box center [757, 51] width 974 height 40
type input "6"
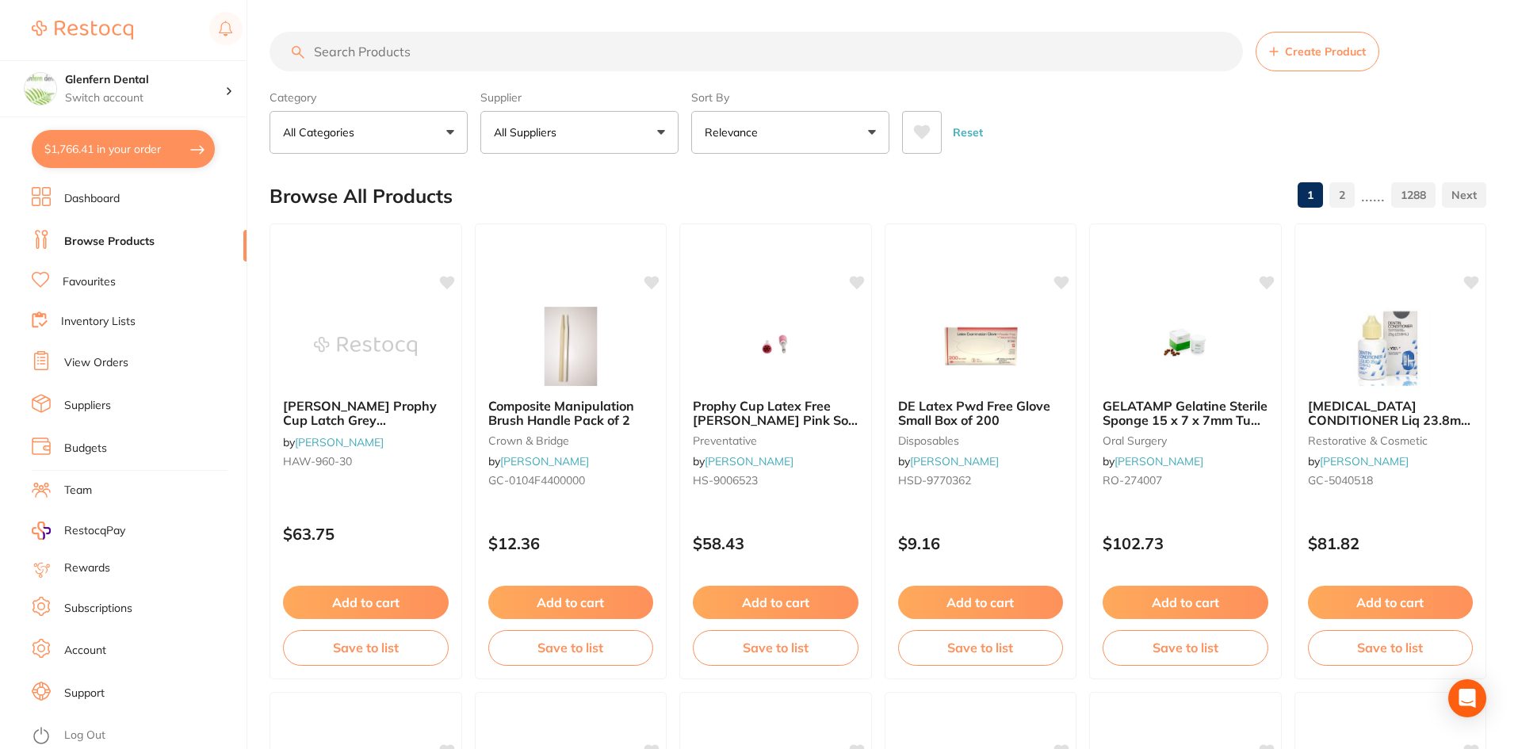
click at [86, 154] on button "$1,766.41 in your order" at bounding box center [123, 149] width 183 height 38
checkbox input "true"
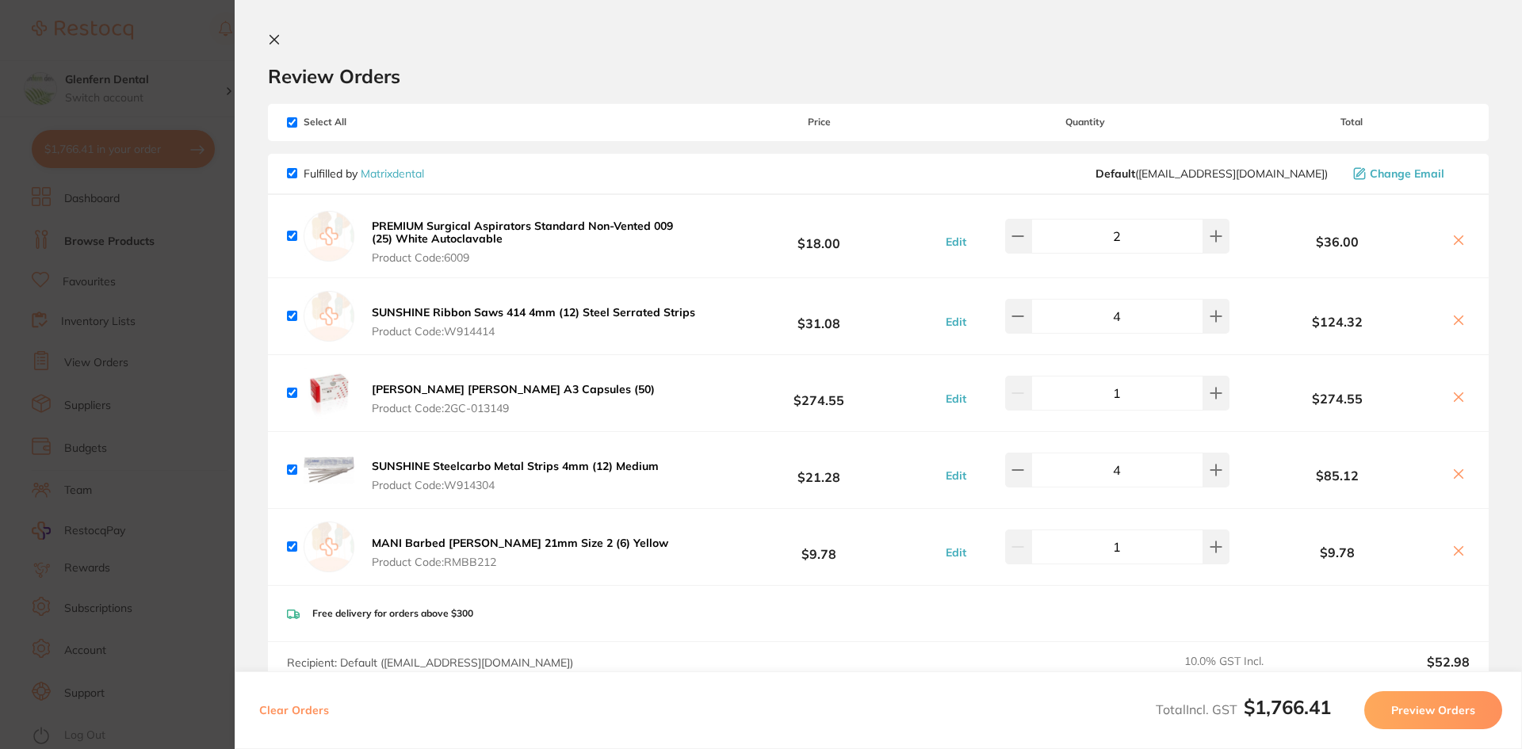
click at [278, 39] on icon at bounding box center [274, 39] width 13 height 13
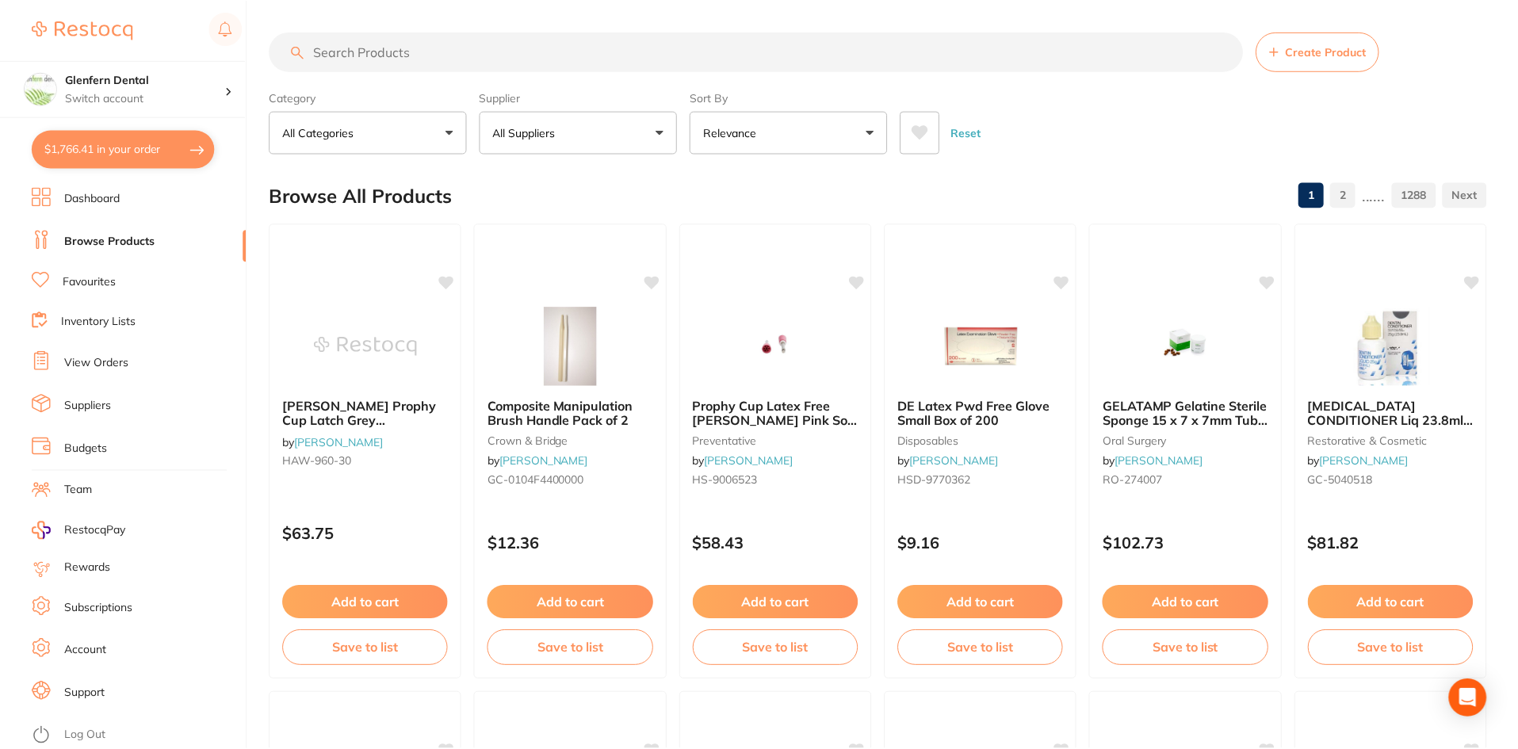
scroll to position [1, 0]
click at [404, 54] on input "search" at bounding box center [757, 51] width 974 height 40
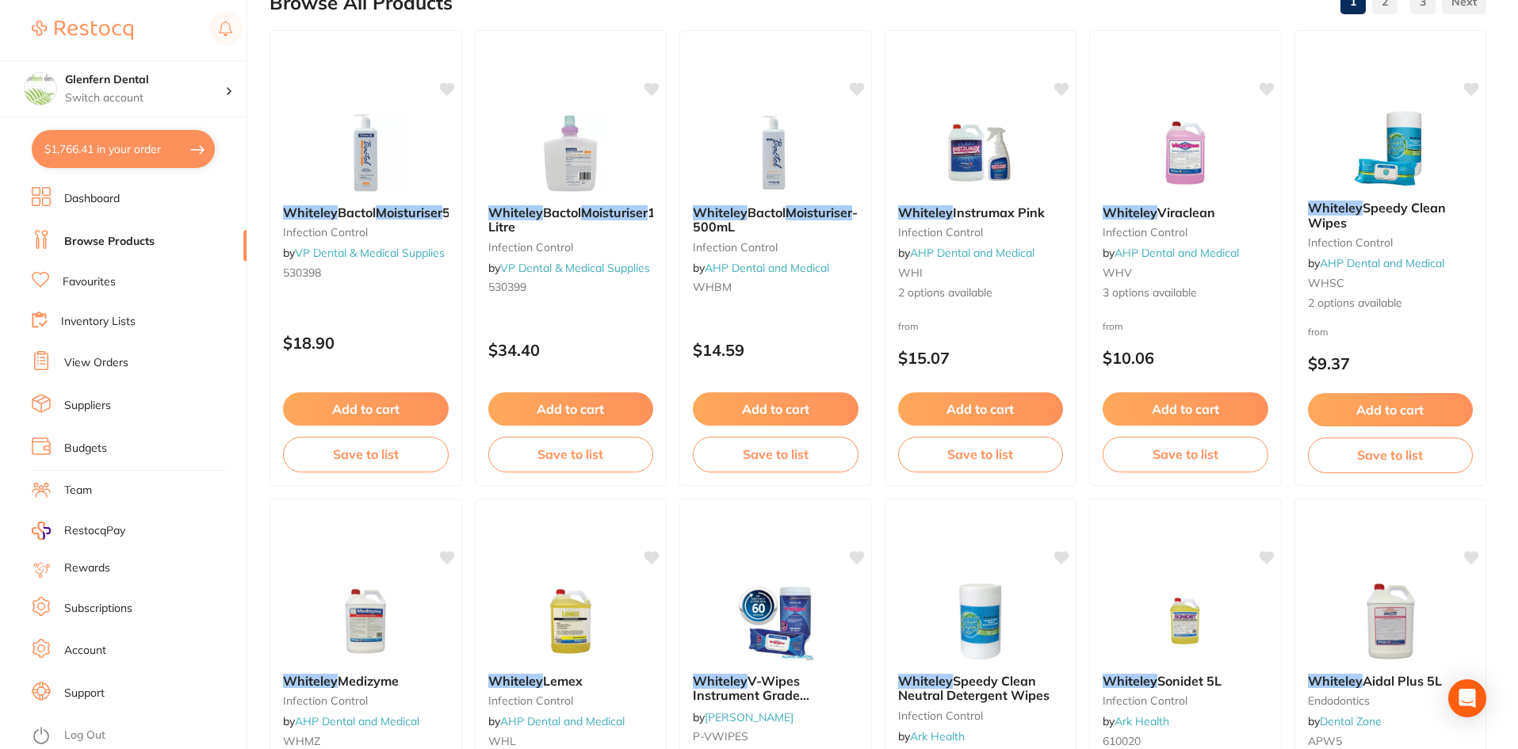
scroll to position [0, 0]
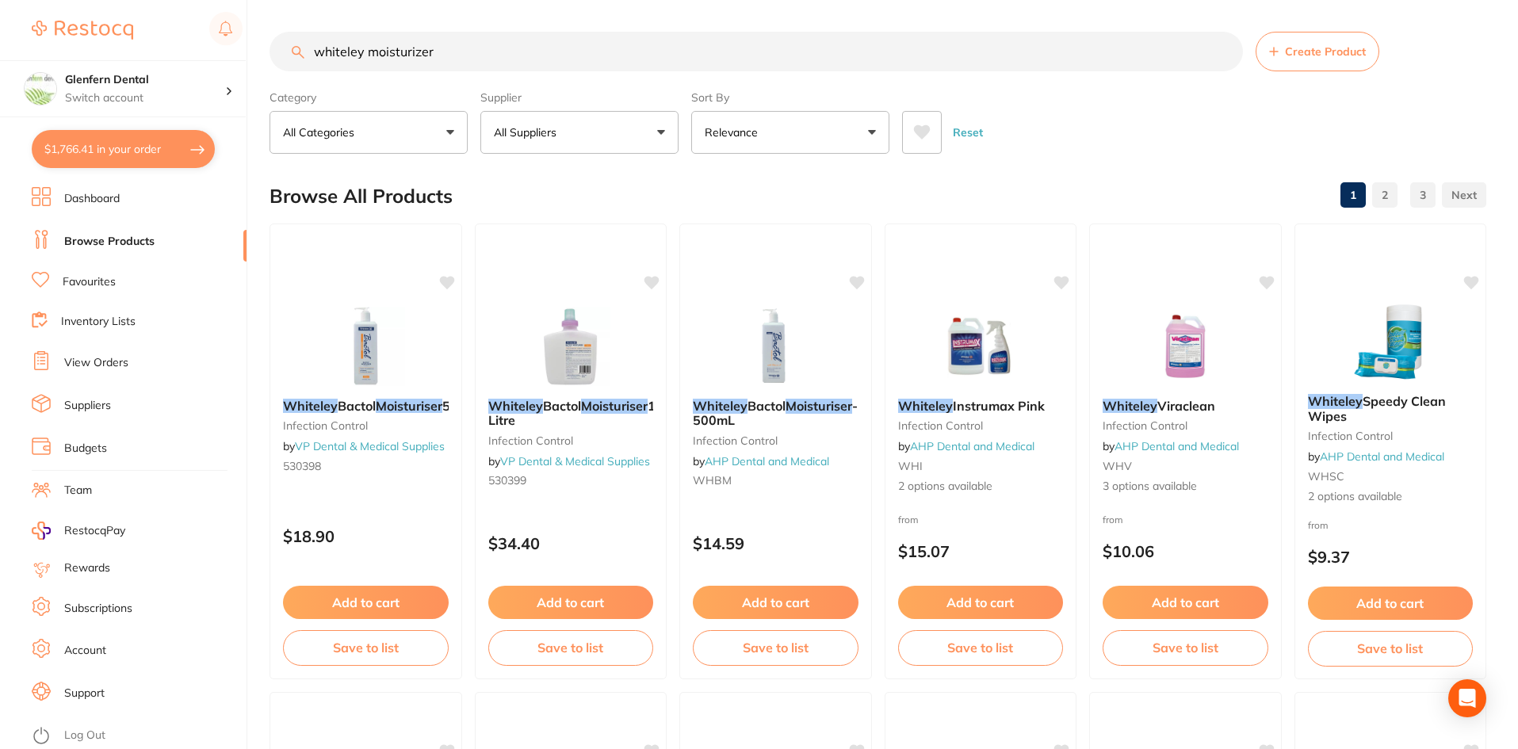
click at [660, 136] on button "All Suppliers" at bounding box center [580, 132] width 198 height 43
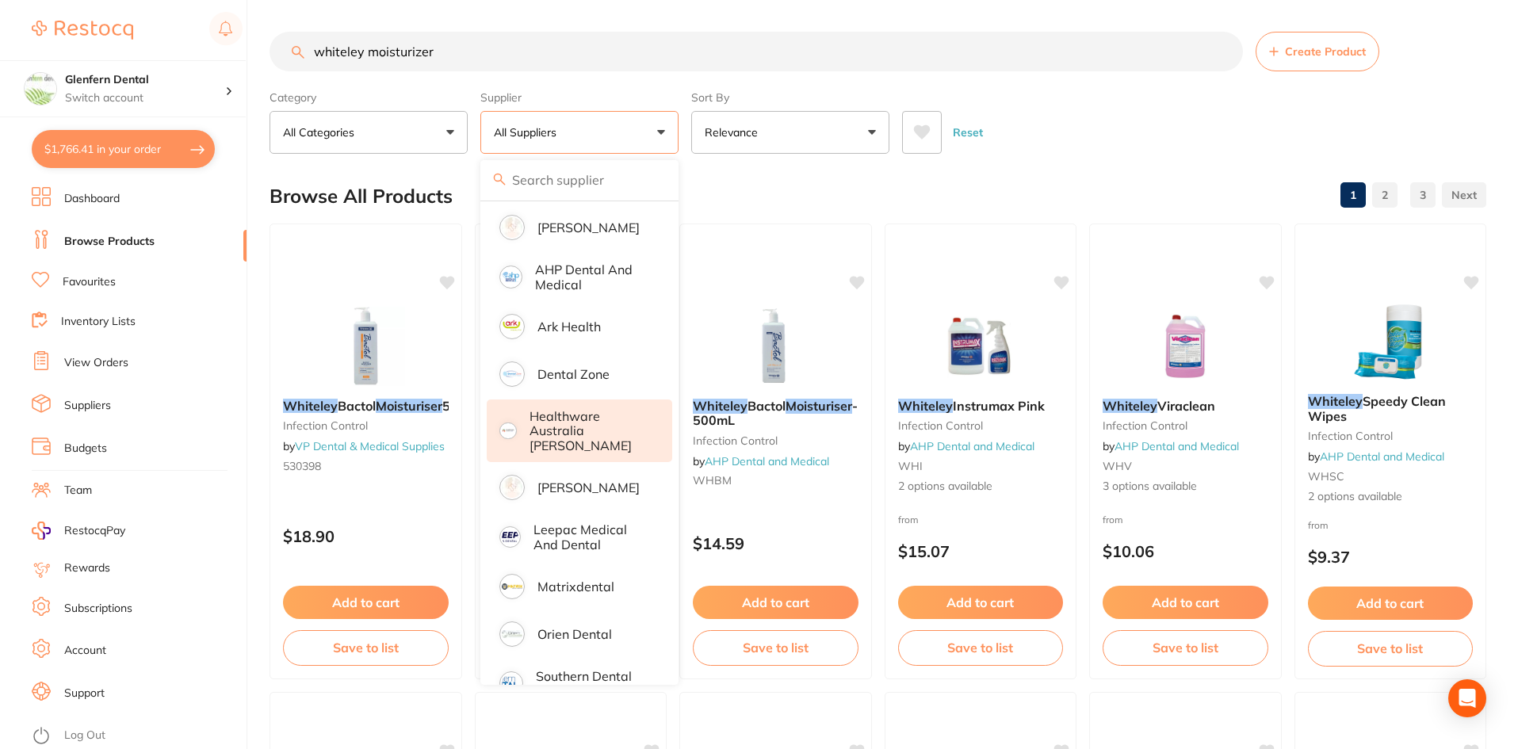
scroll to position [118, 0]
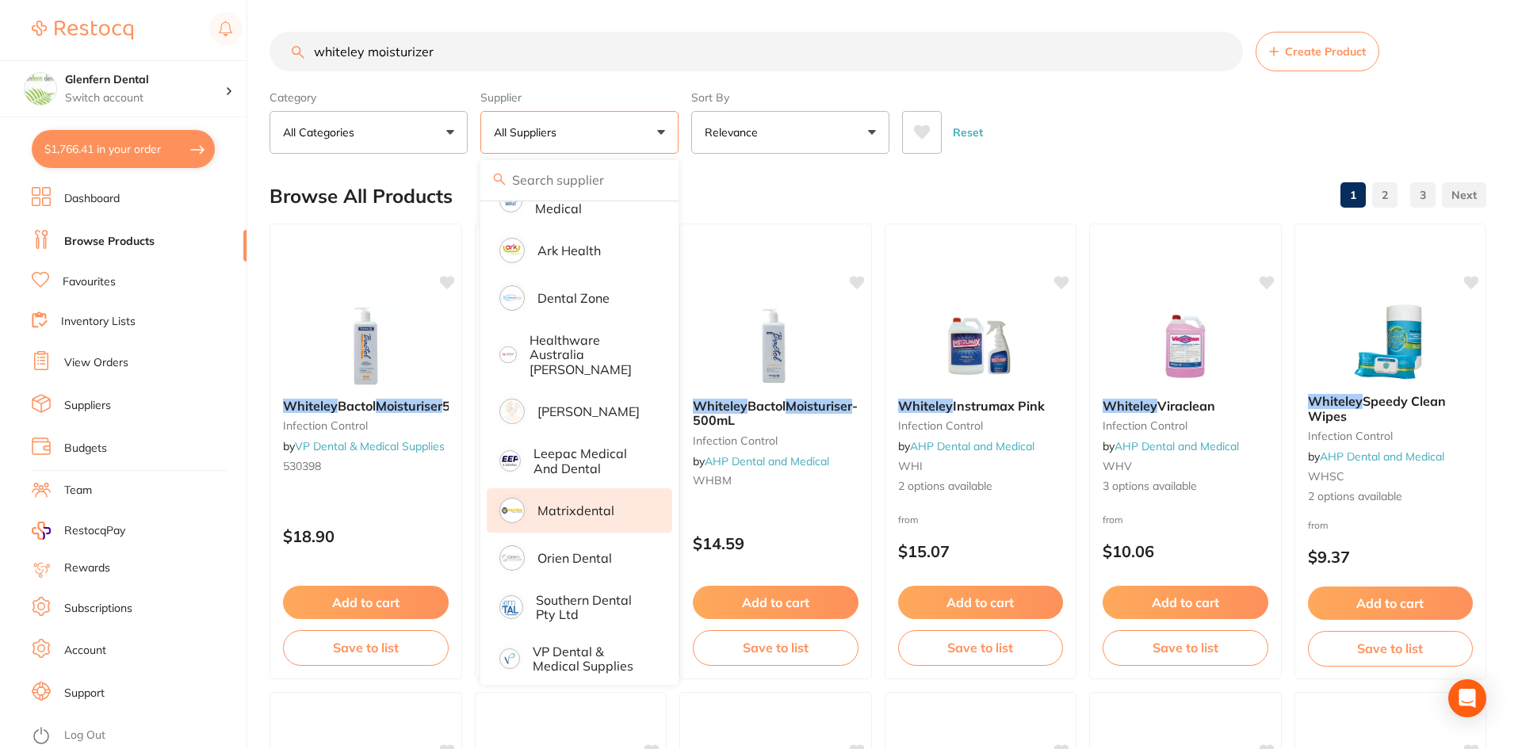
click at [569, 504] on p "Matrixdental" at bounding box center [576, 511] width 77 height 14
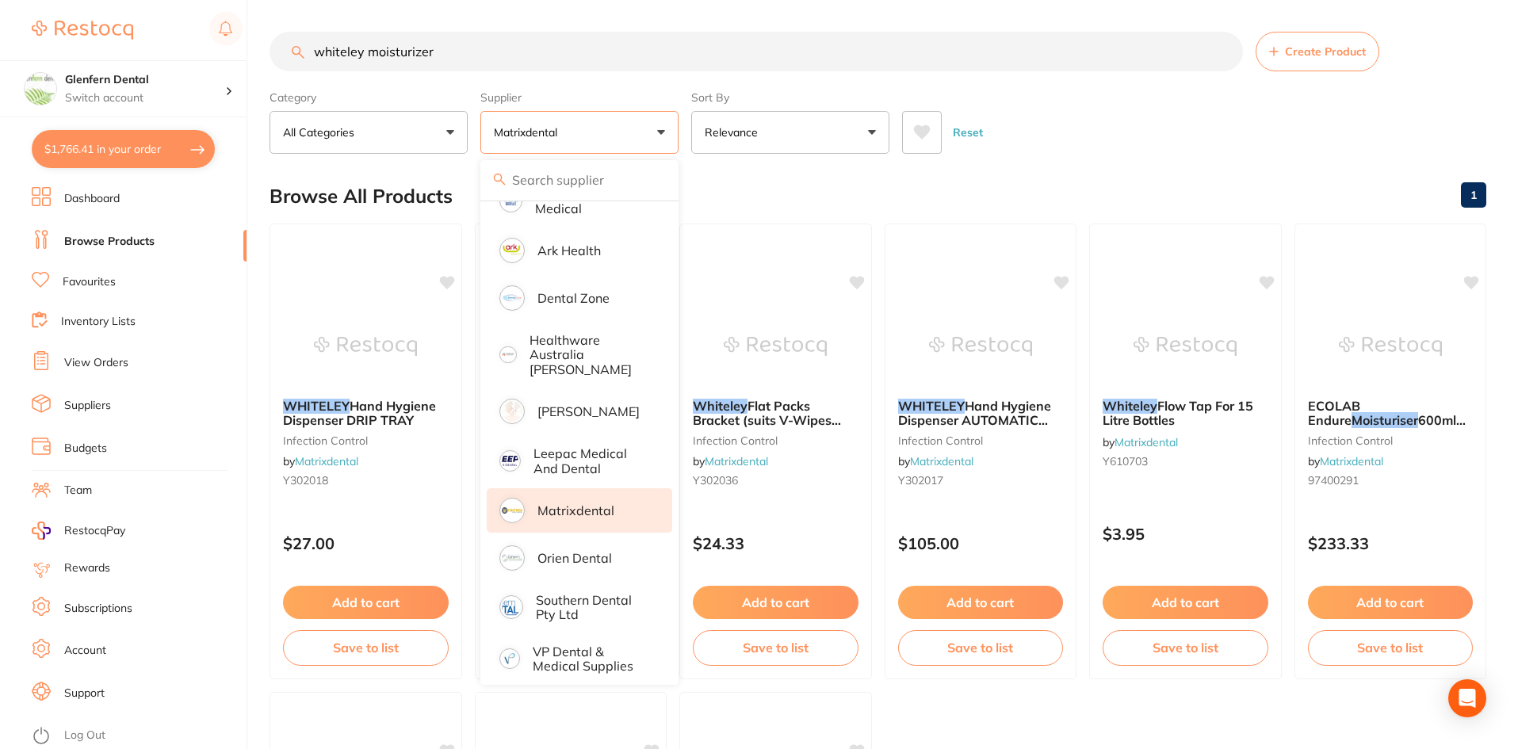
click at [1045, 170] on div "Browse All Products 1" at bounding box center [878, 196] width 1217 height 53
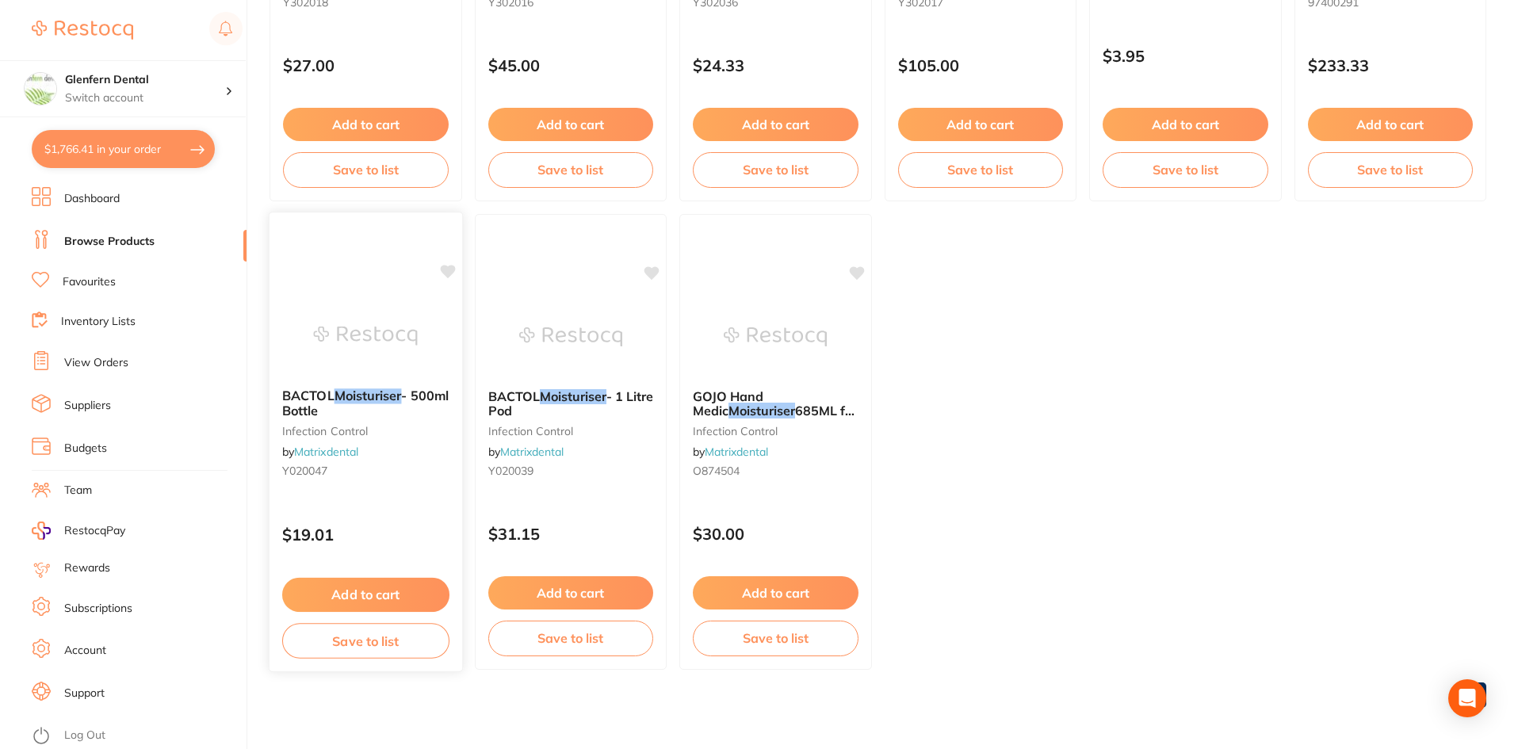
scroll to position [481, 0]
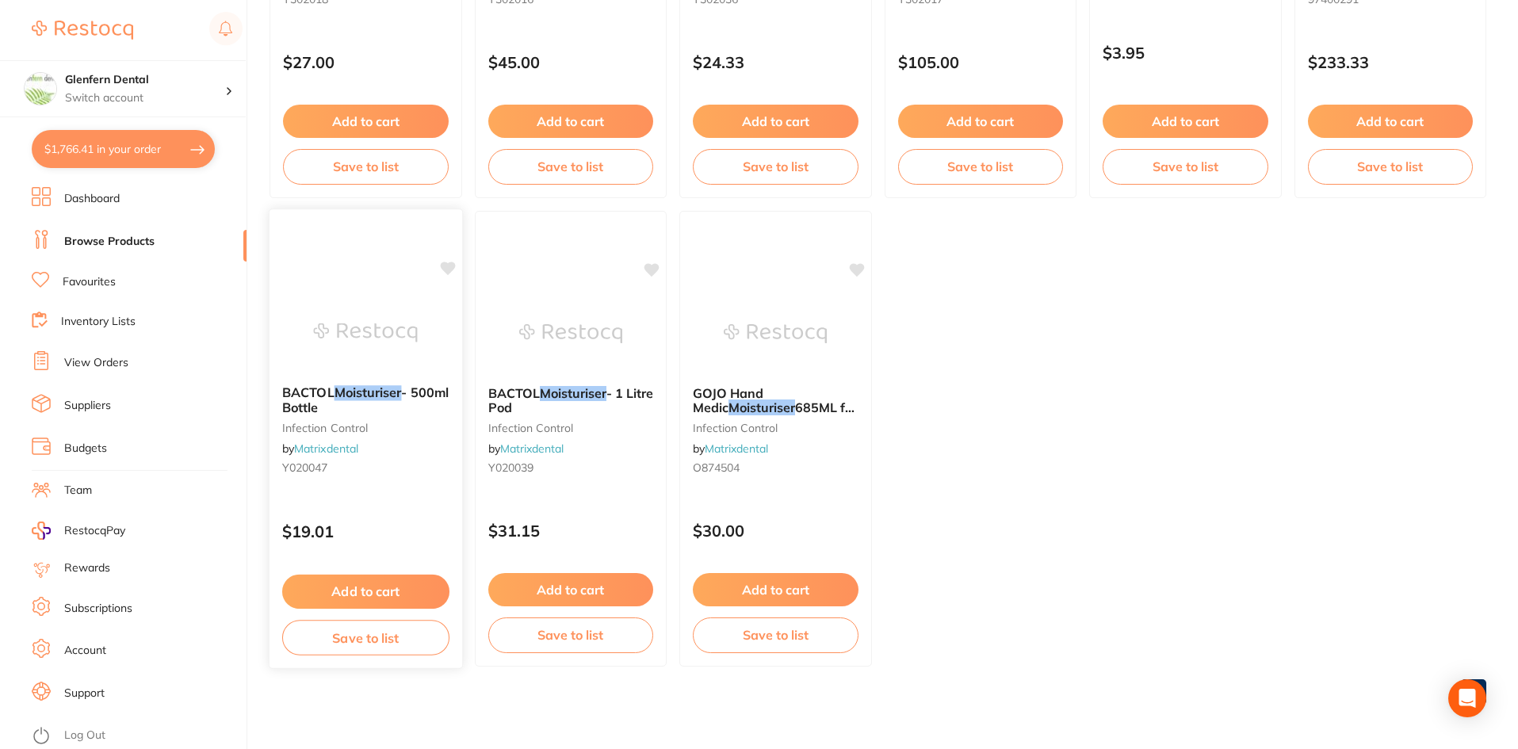
click at [326, 391] on span "BACTOL" at bounding box center [308, 393] width 52 height 16
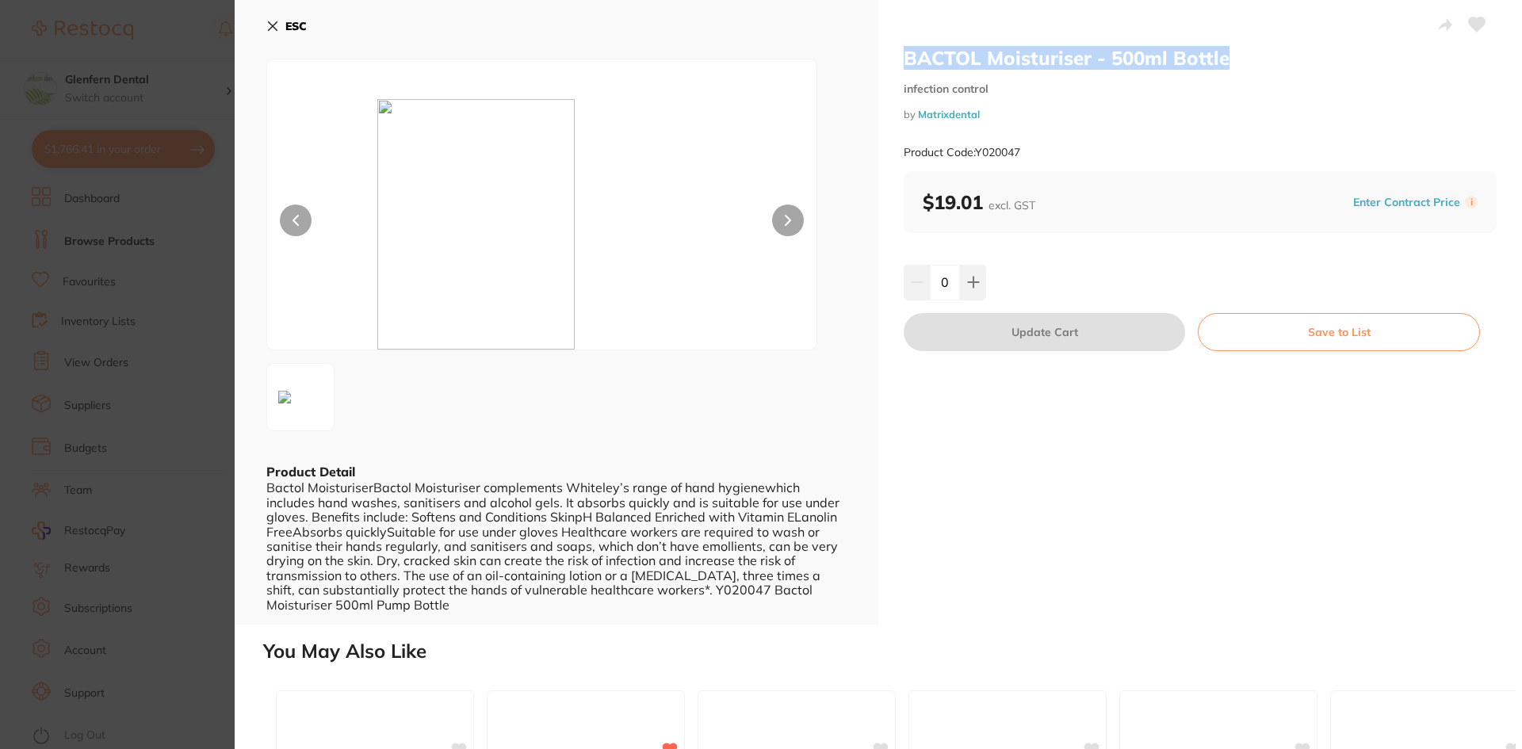
drag, startPoint x: 1225, startPoint y: 57, endPoint x: 910, endPoint y: 64, distance: 314.9
click at [904, 64] on h2 "BACTOL Moisturiser - 500ml Bottle" at bounding box center [1200, 58] width 593 height 24
copy h2 "BACTOL Moisturiser - 500ml Bottle"
click at [273, 23] on icon at bounding box center [272, 26] width 13 height 13
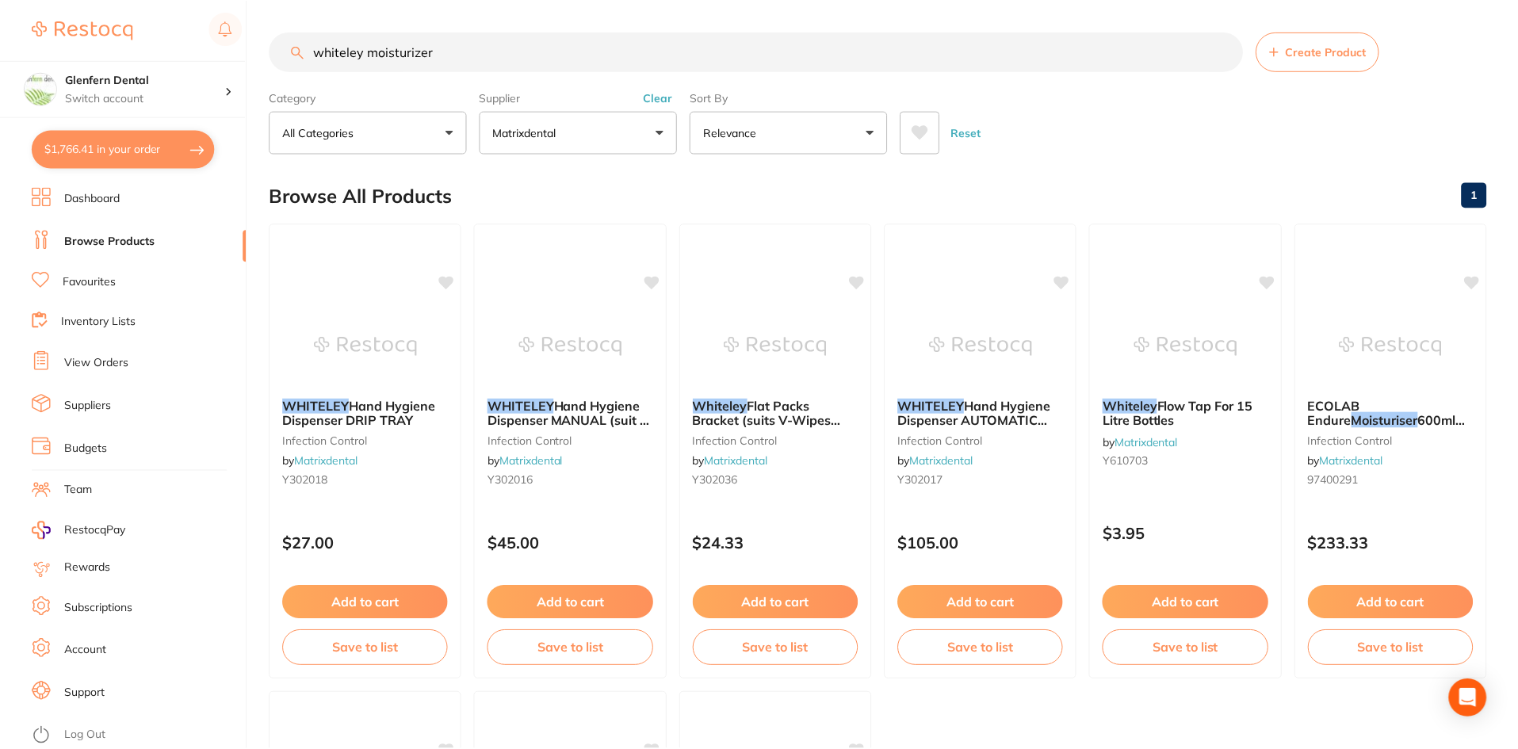
scroll to position [481, 0]
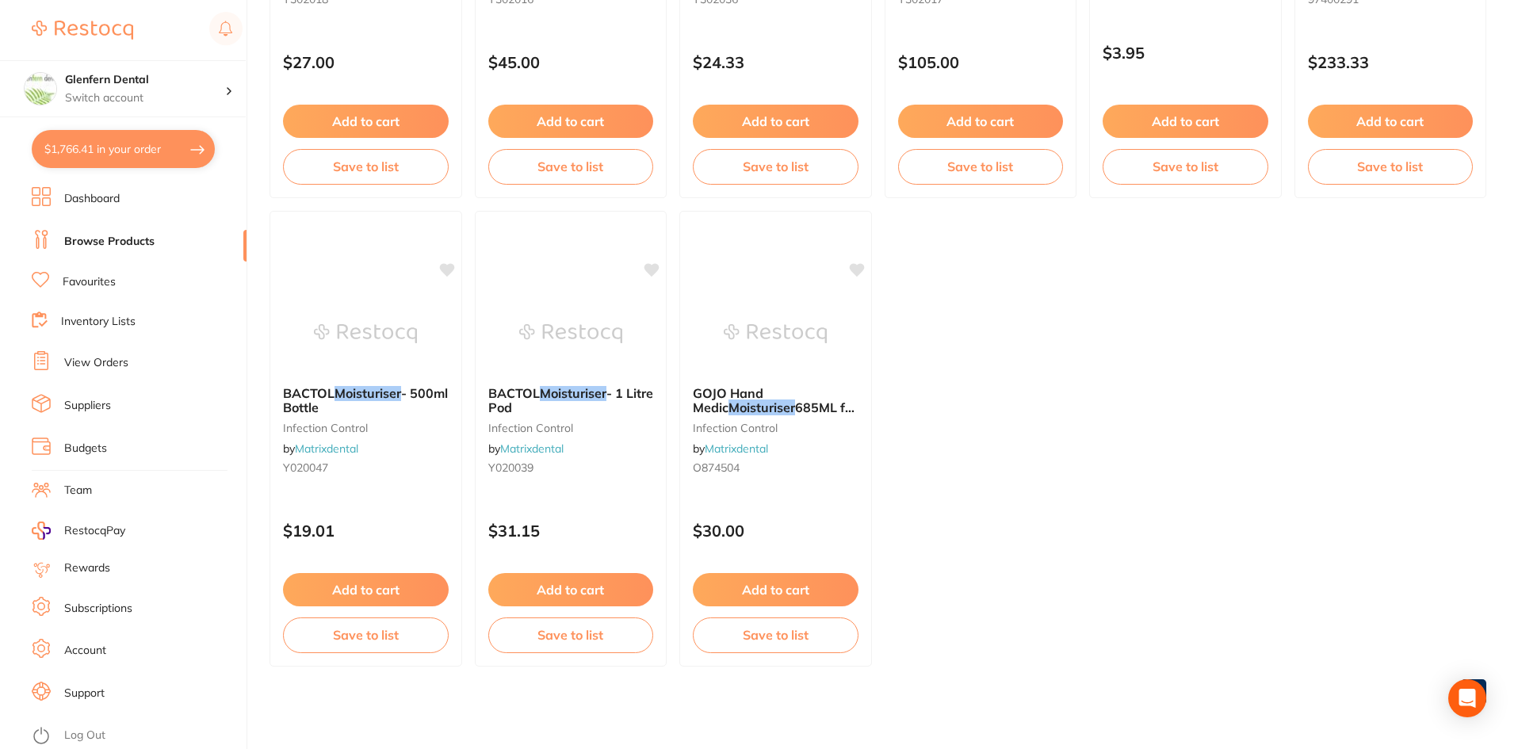
click at [124, 239] on link "Browse Products" at bounding box center [109, 242] width 90 height 16
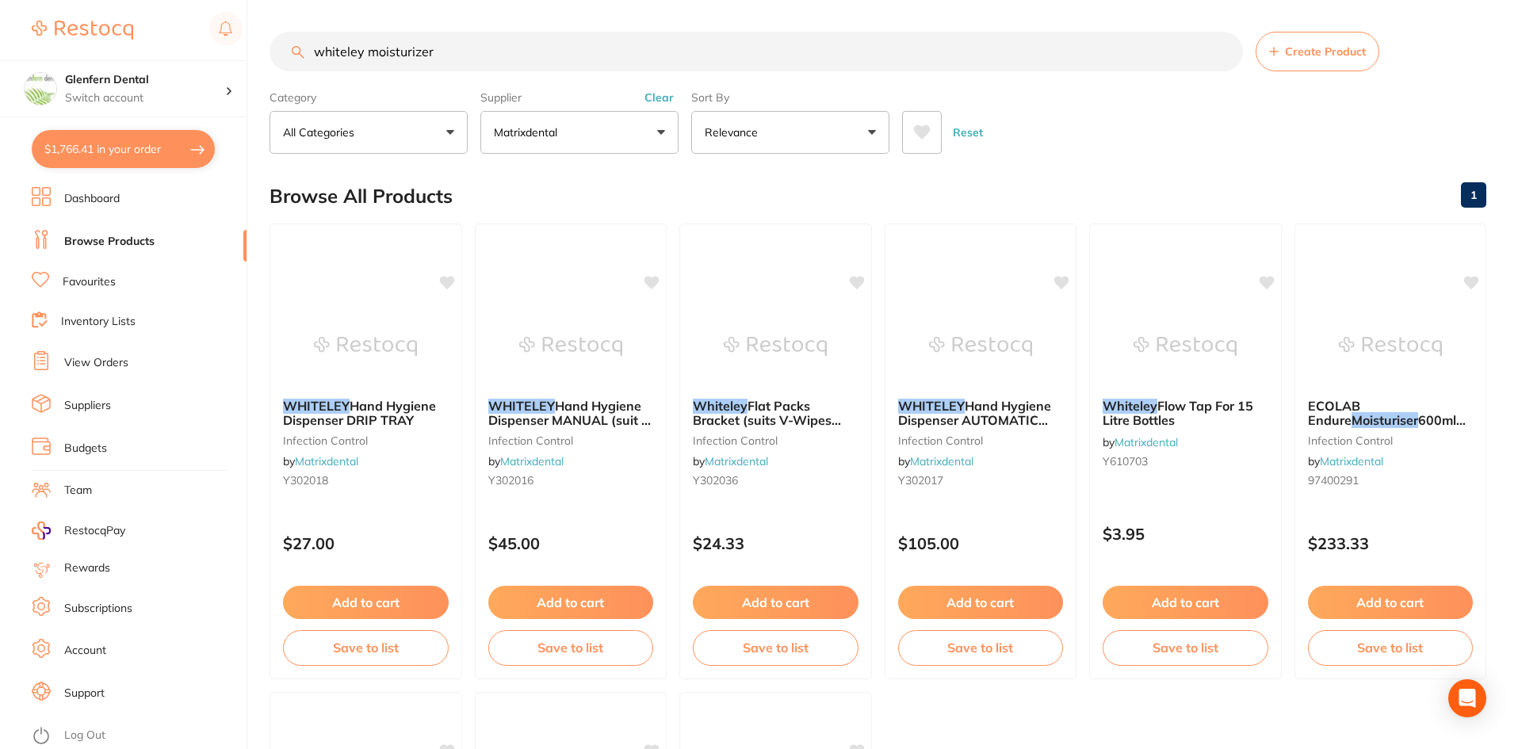
click at [457, 48] on input "whiteley moisturizer" at bounding box center [757, 52] width 974 height 40
type input "w"
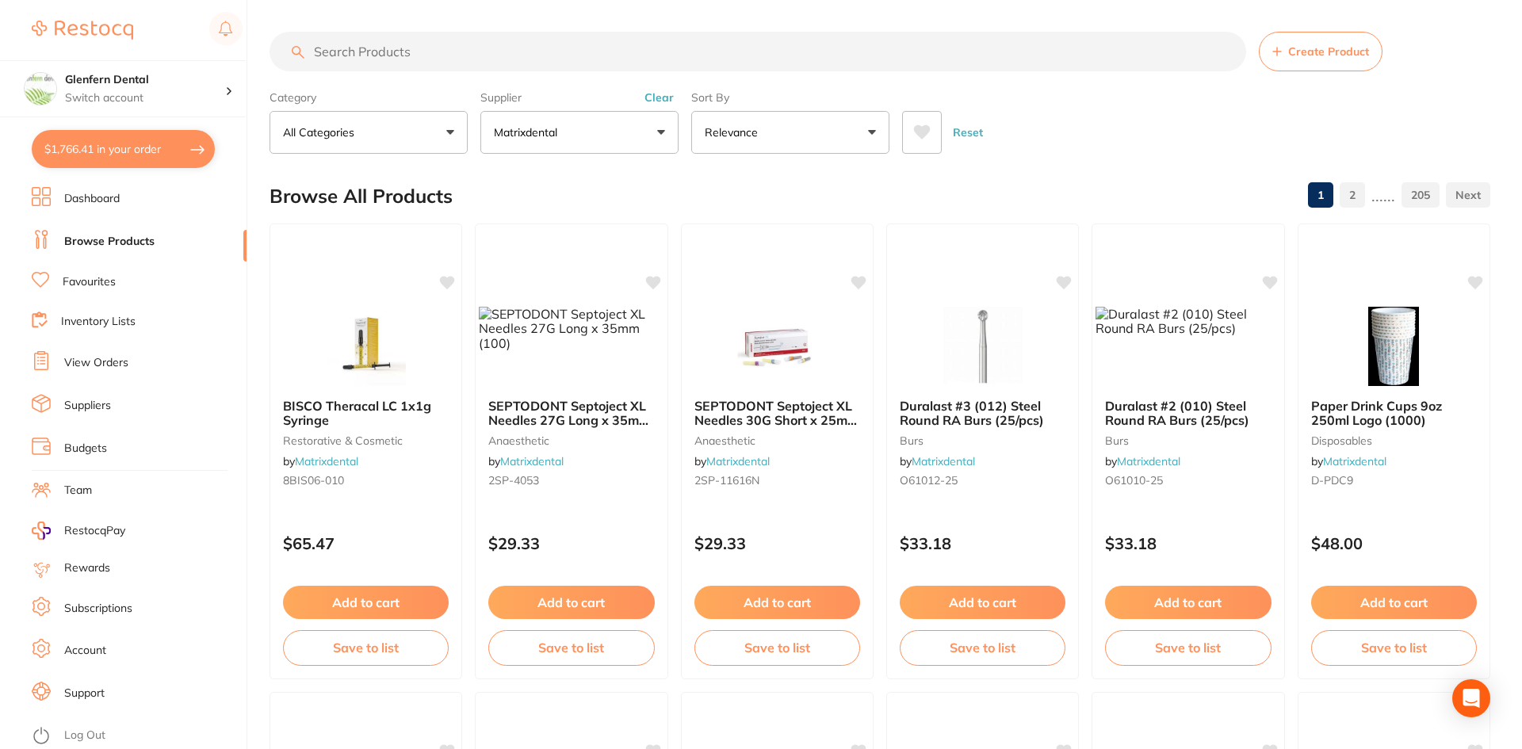
scroll to position [213, 0]
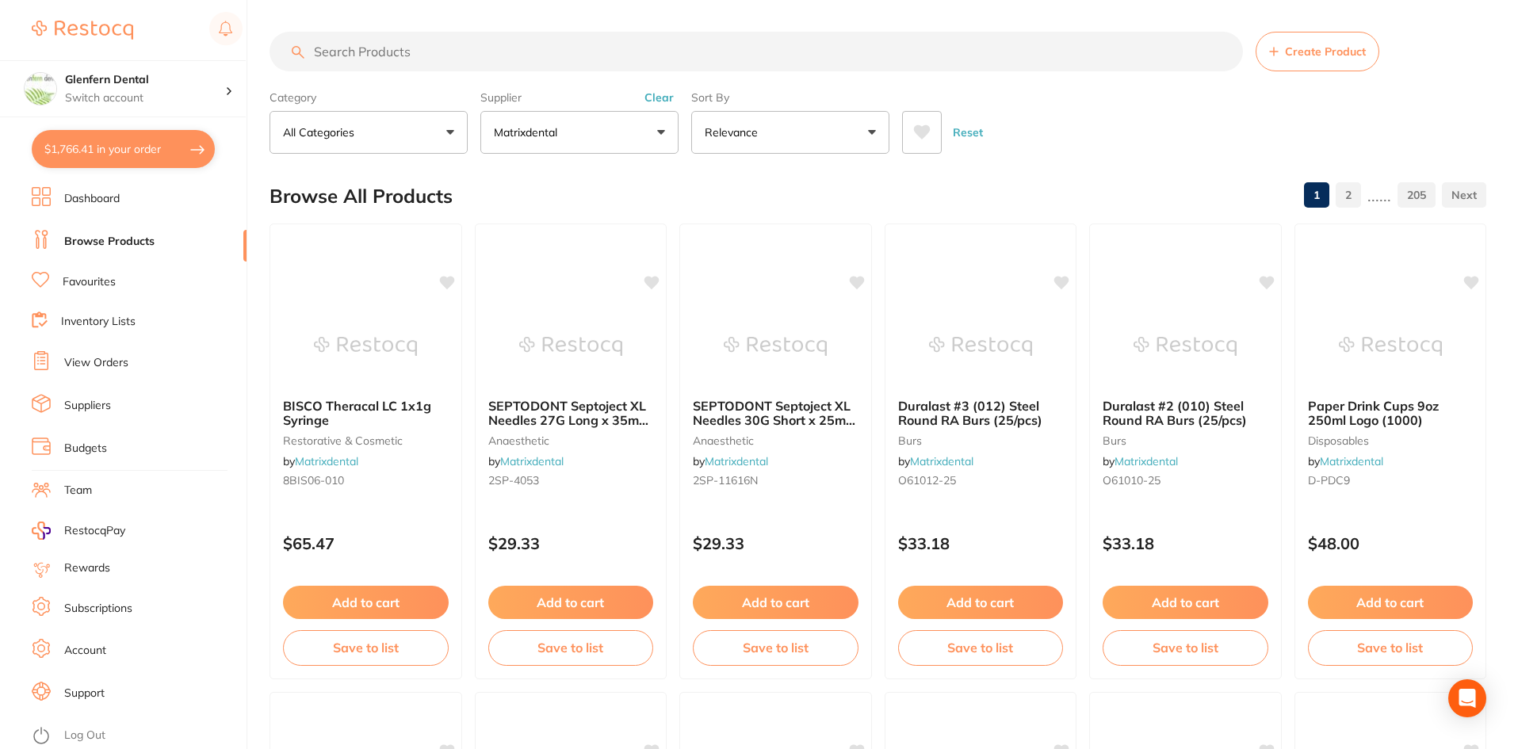
paste input "20103016"
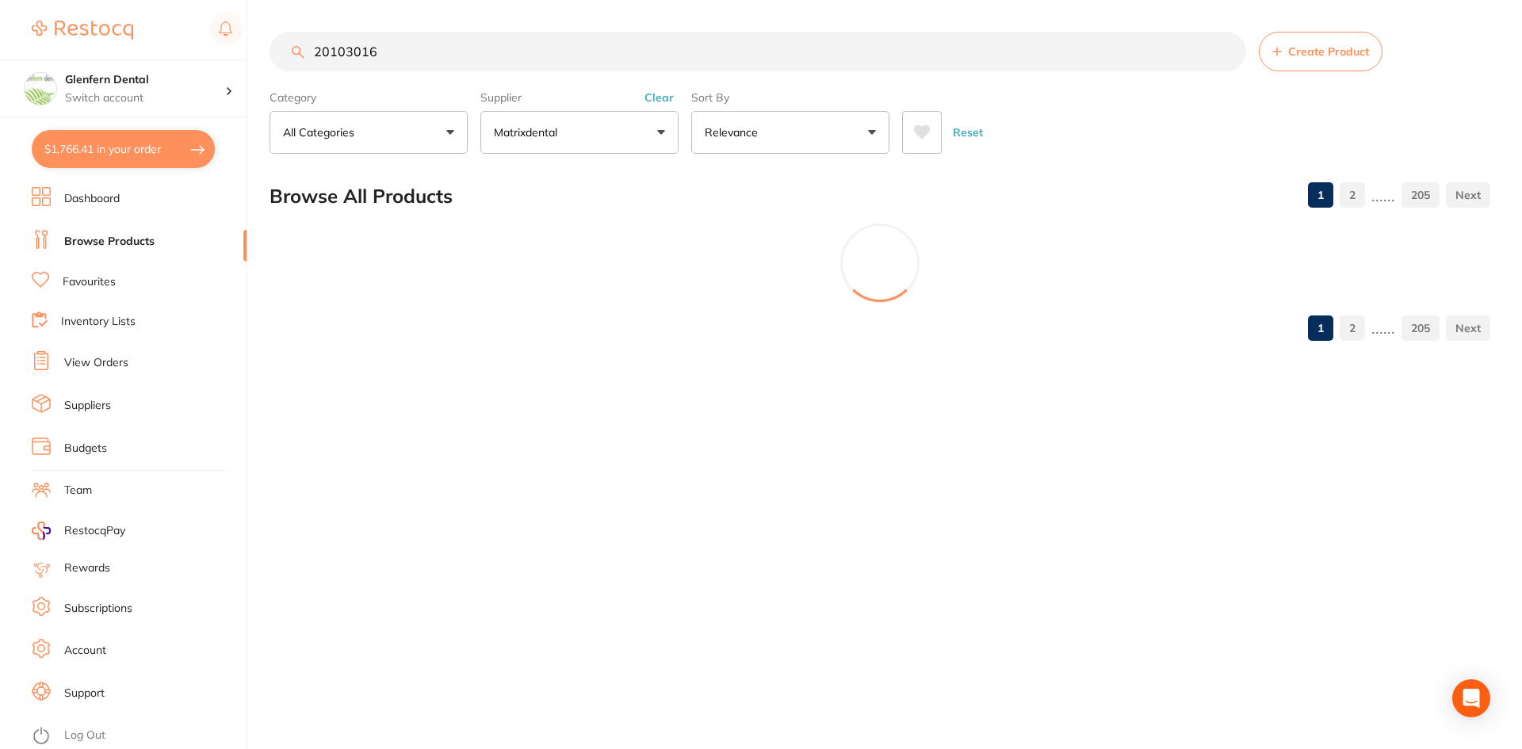
scroll to position [0, 0]
type input "20103016"
click at [664, 136] on button "Matrixdental" at bounding box center [580, 132] width 198 height 43
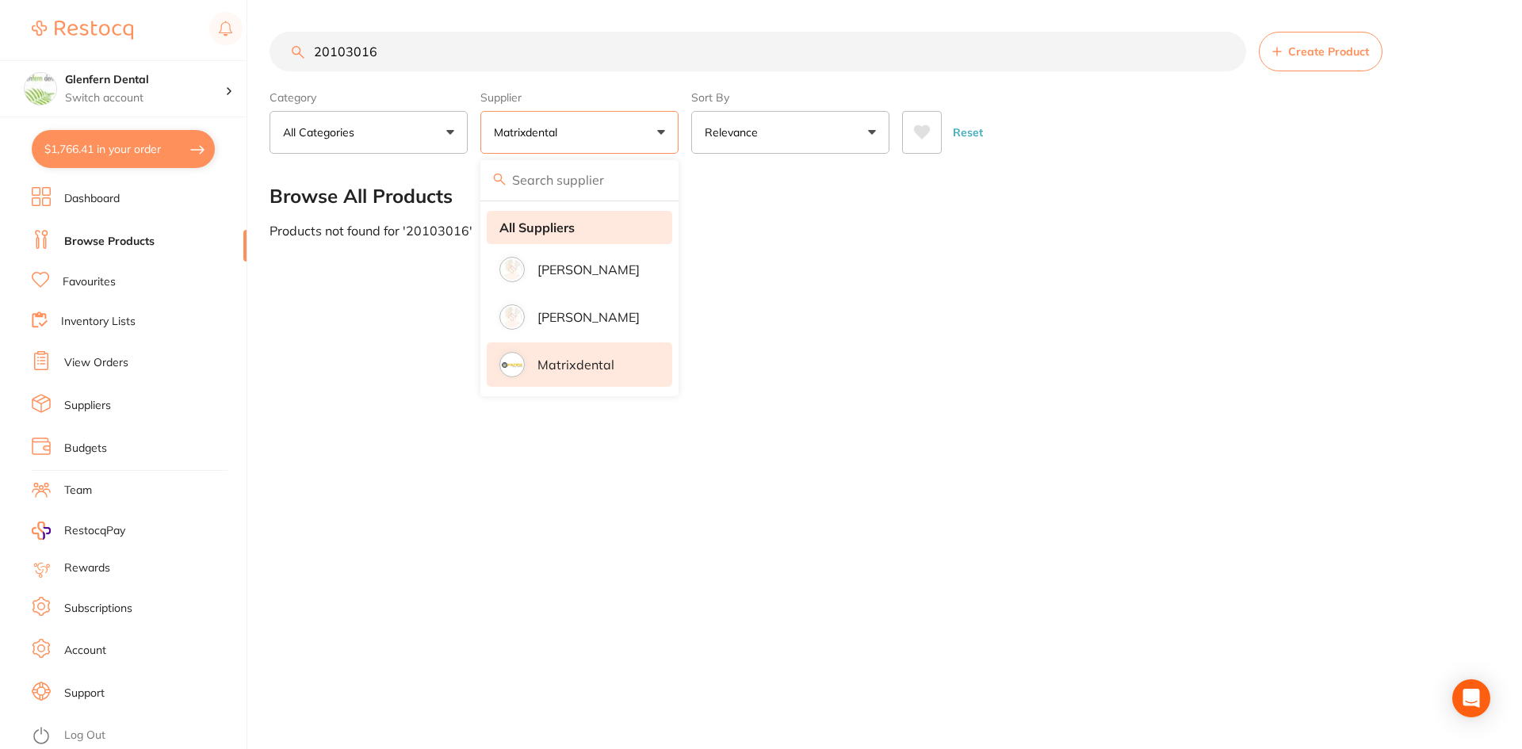
click at [549, 224] on strong "All Suppliers" at bounding box center [537, 227] width 75 height 14
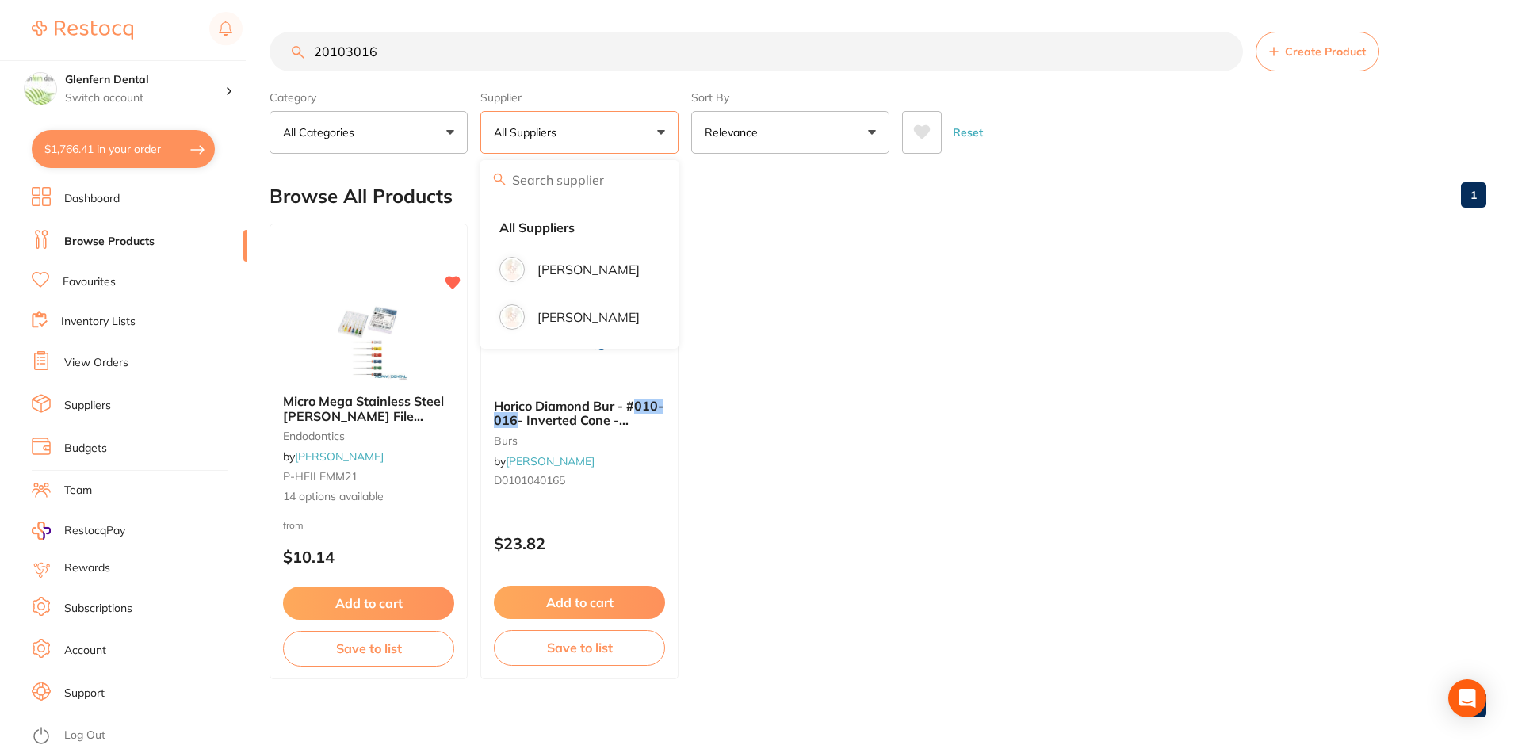
click at [321, 403] on span "Micro Mega Stainless Steel Hedstrom File 21mm" at bounding box center [363, 415] width 161 height 45
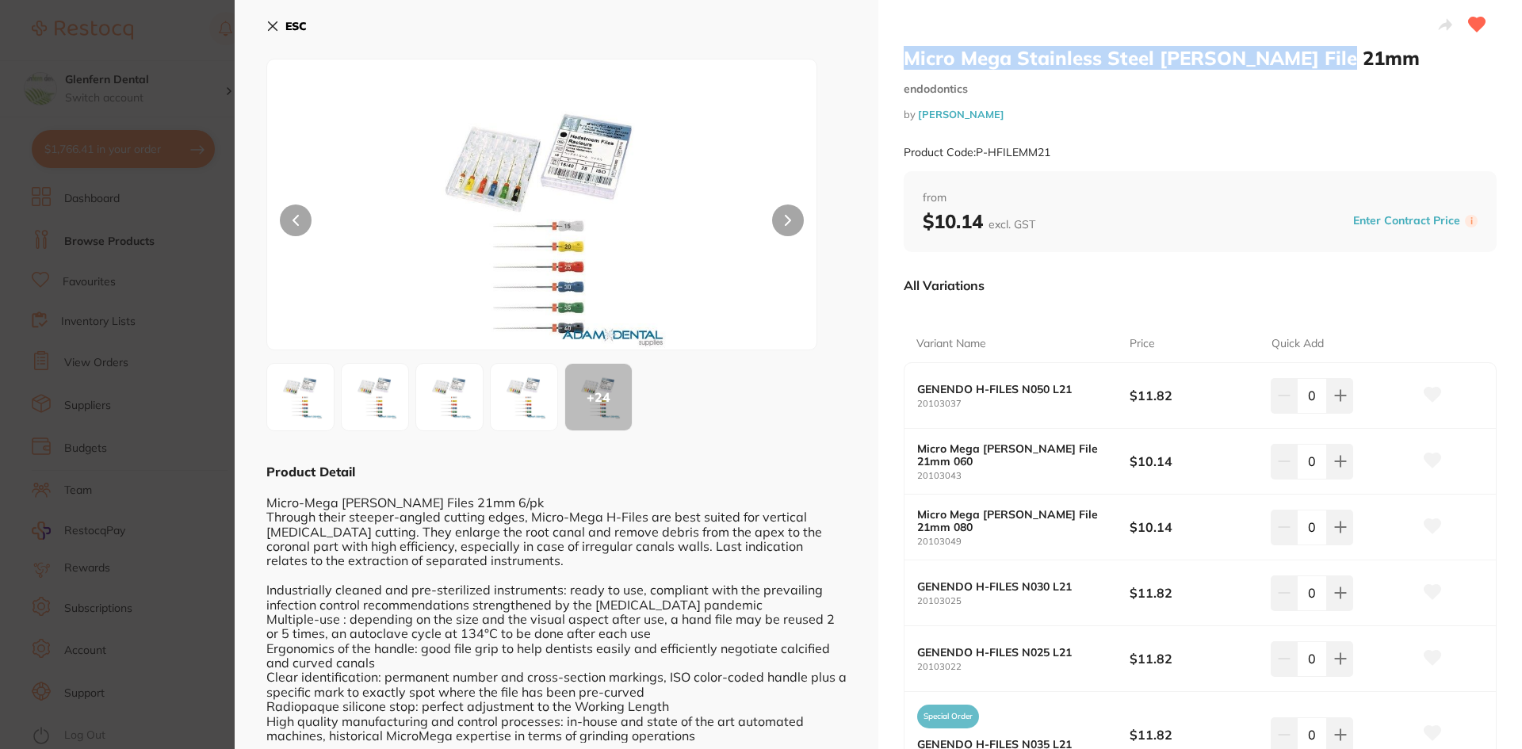
drag, startPoint x: 1361, startPoint y: 56, endPoint x: 903, endPoint y: 61, distance: 457.5
click at [904, 61] on h2 "Micro Mega Stainless Steel Hedstrom File 21mm" at bounding box center [1200, 58] width 593 height 24
copy h2 "Micro Mega Stainless Steel Hedstrom File 21mm"
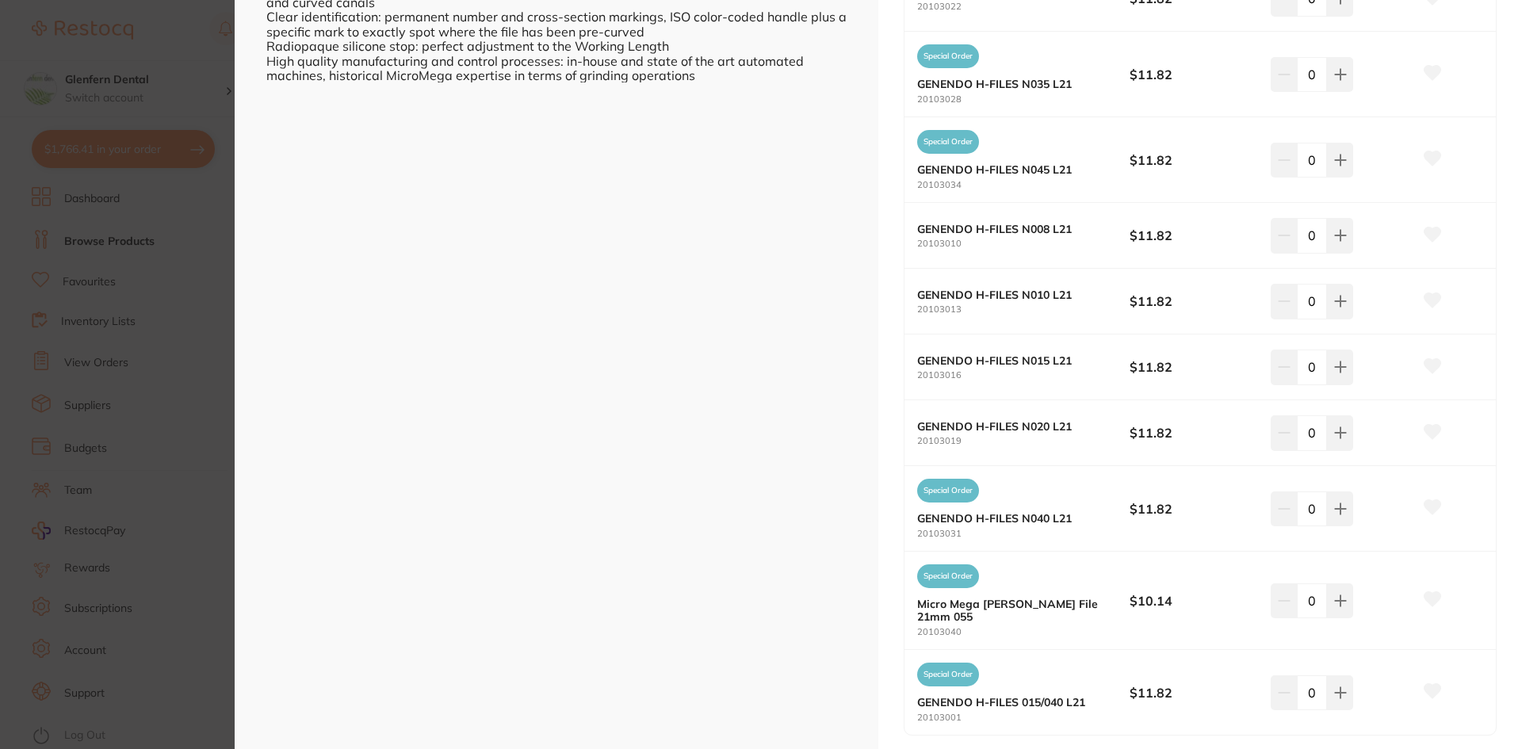
scroll to position [634, 0]
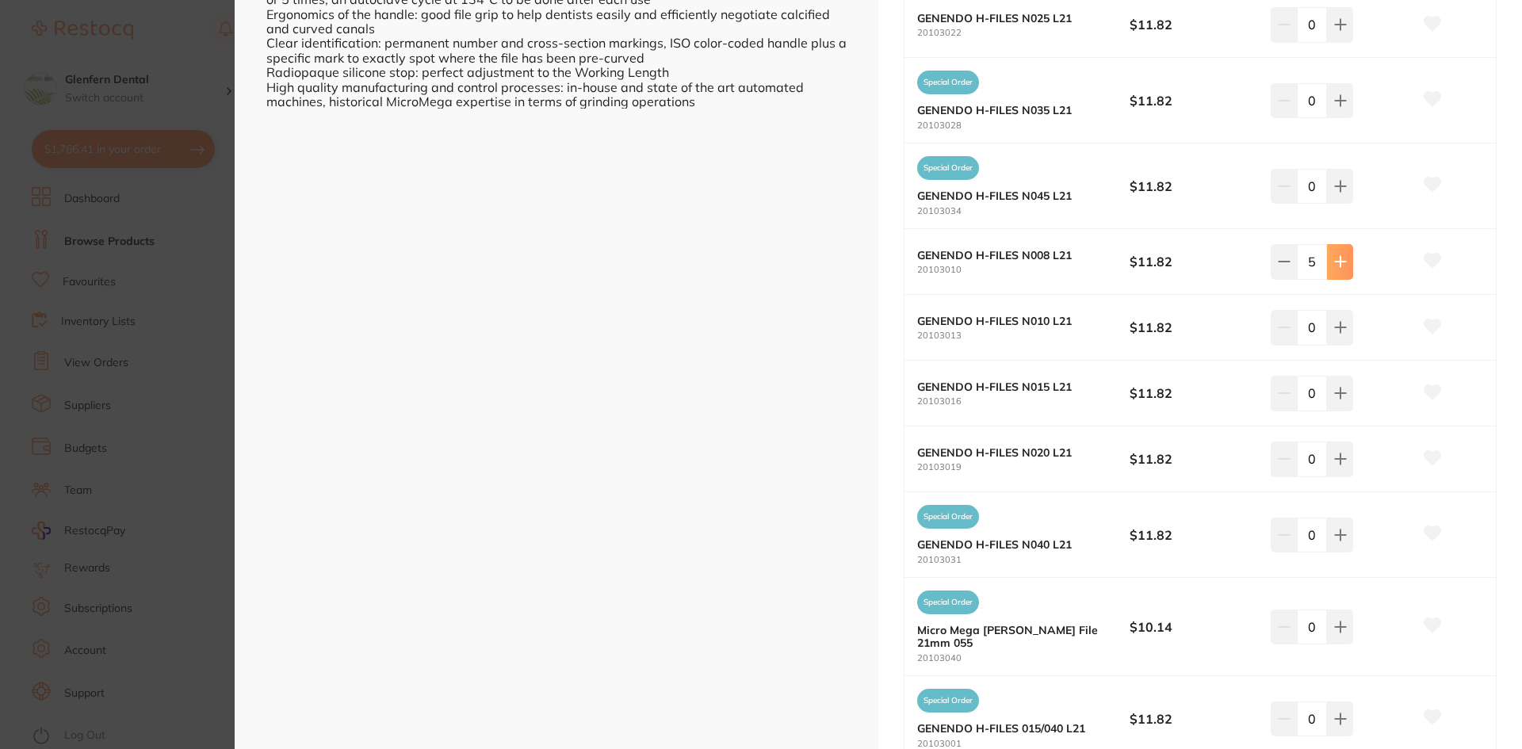
type input "6"
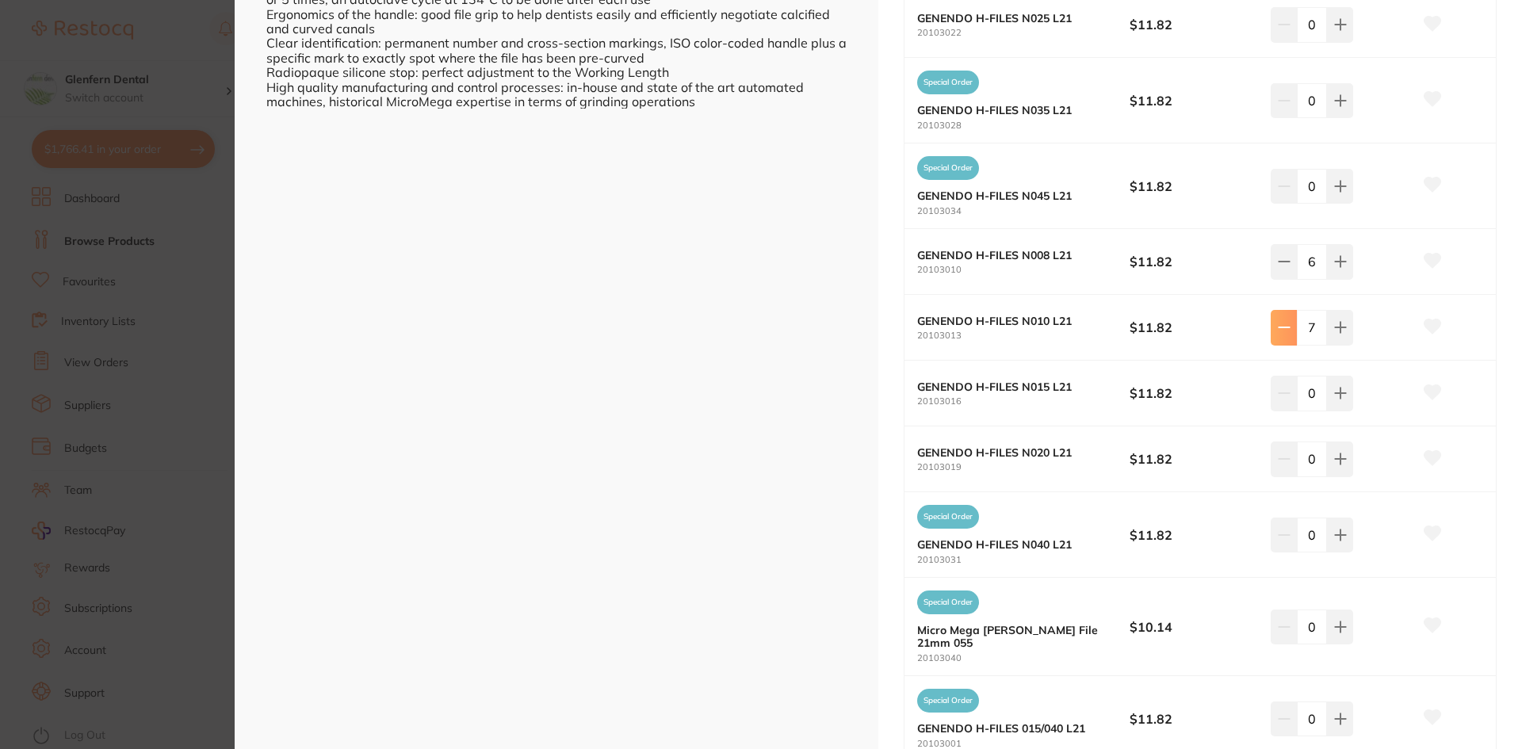
type input "6"
click at [1425, 261] on icon at bounding box center [1433, 261] width 17 height 14
click at [1430, 337] on button at bounding box center [1433, 328] width 40 height 40
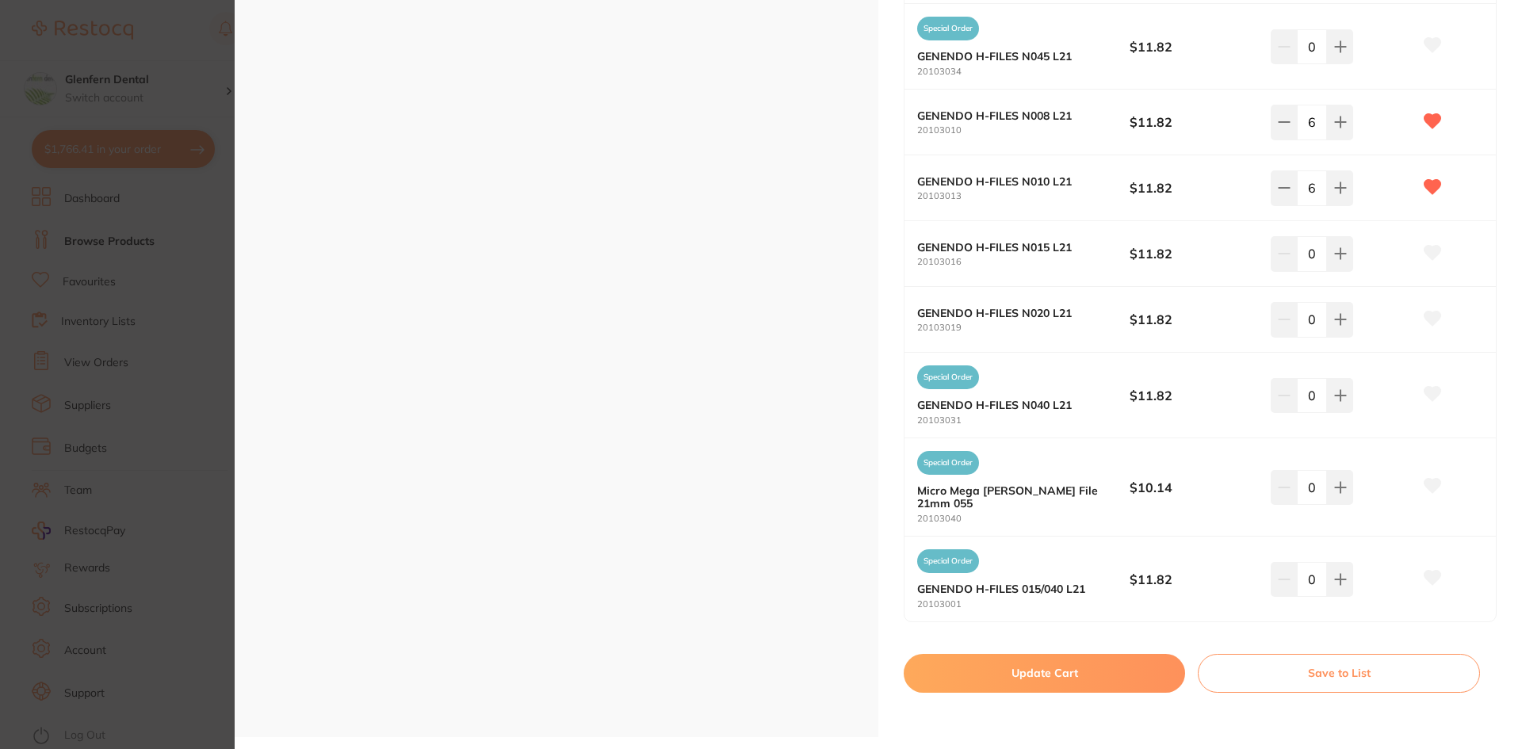
click at [1046, 674] on button "Update Cart" at bounding box center [1044, 673] width 281 height 38
checkbox input "false"
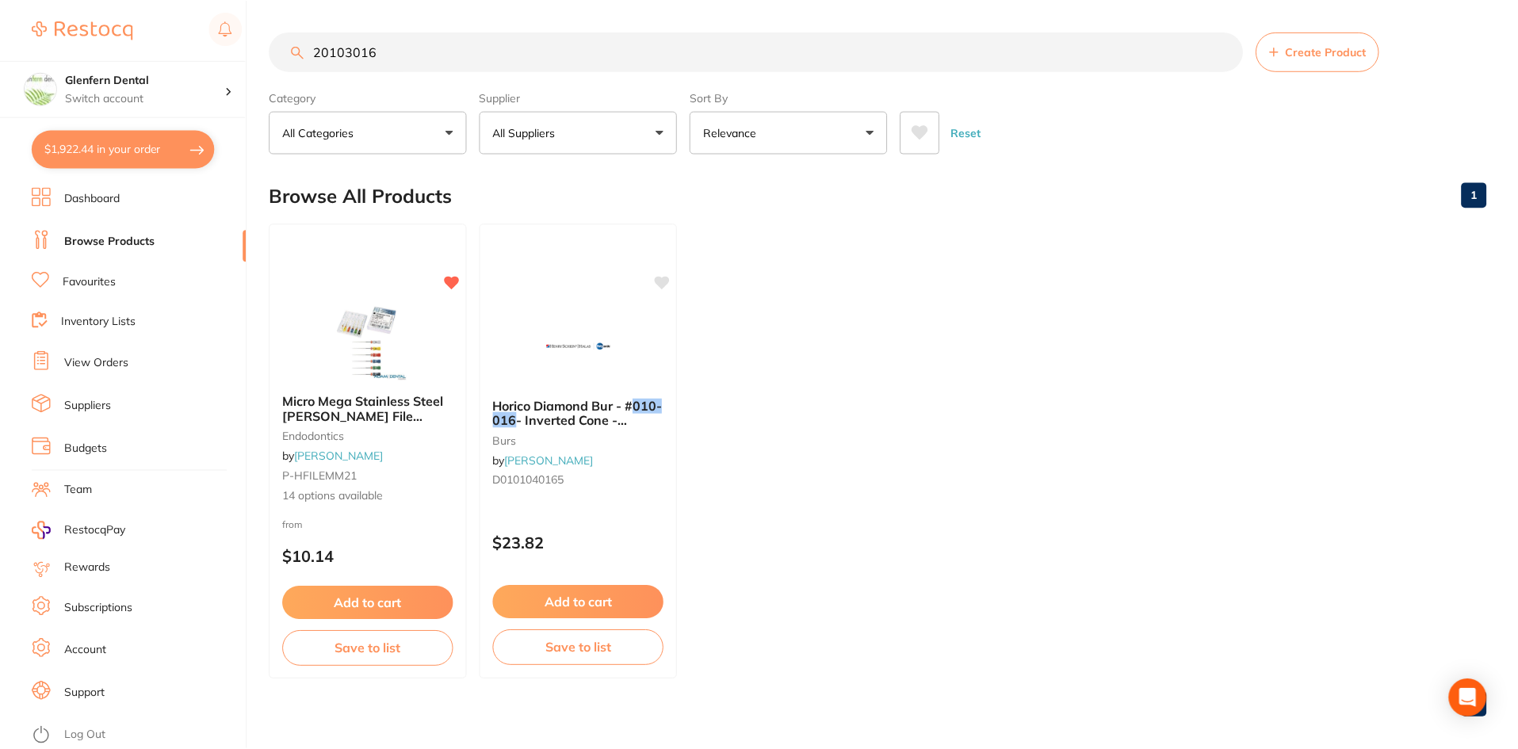
scroll to position [13, 0]
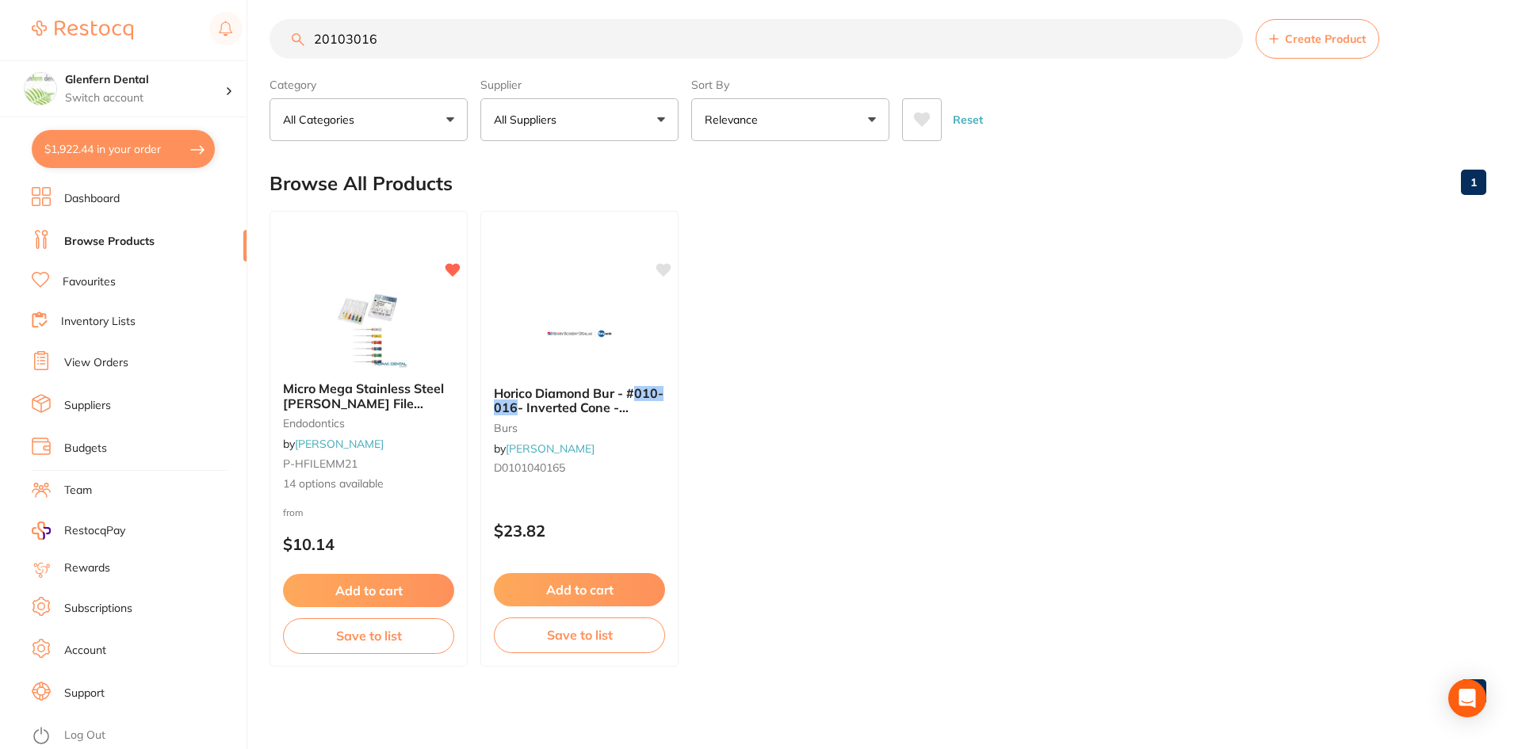
click at [468, 46] on input "20103016" at bounding box center [757, 39] width 974 height 40
type input "2"
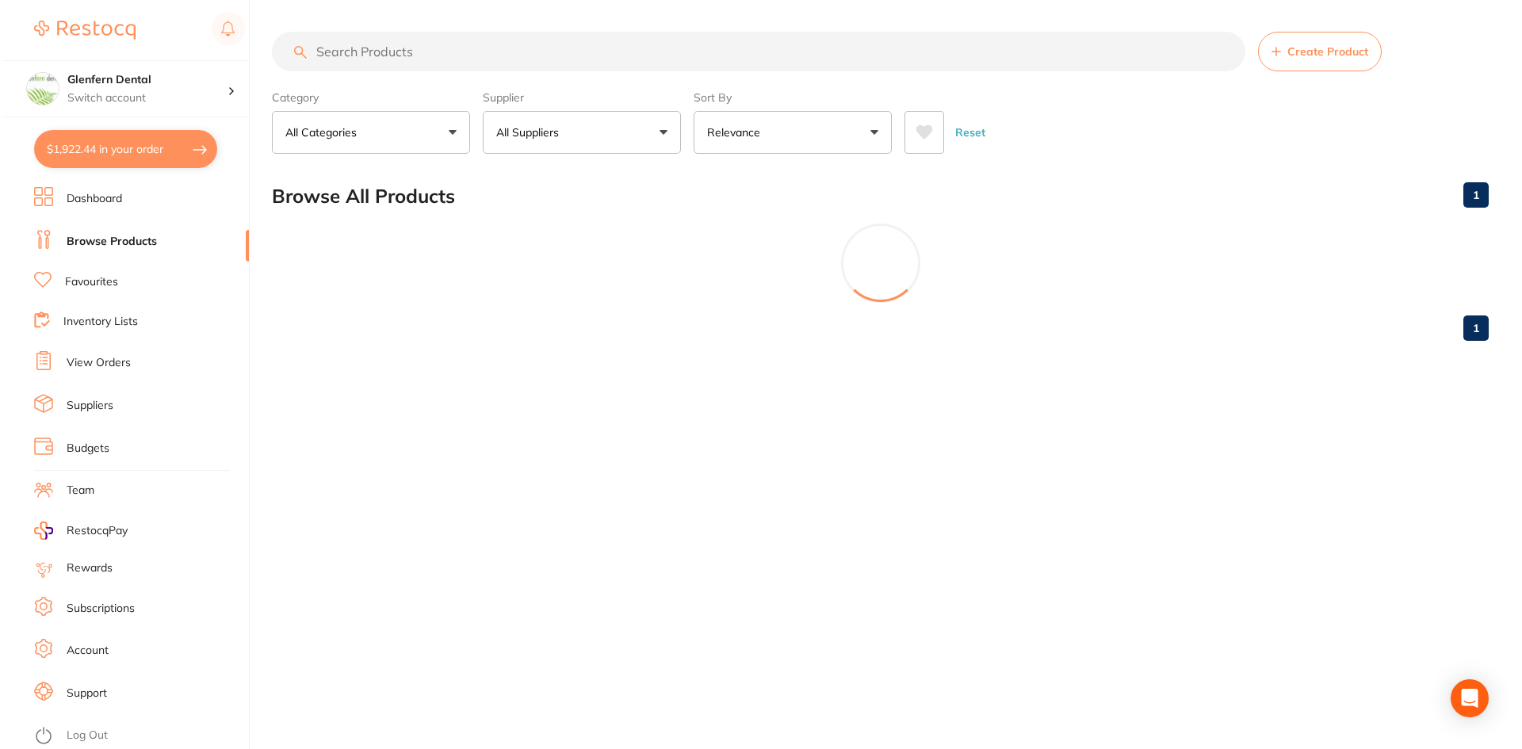
scroll to position [0, 0]
click at [114, 155] on button "$1,922.44 in your order" at bounding box center [123, 149] width 183 height 38
checkbox input "true"
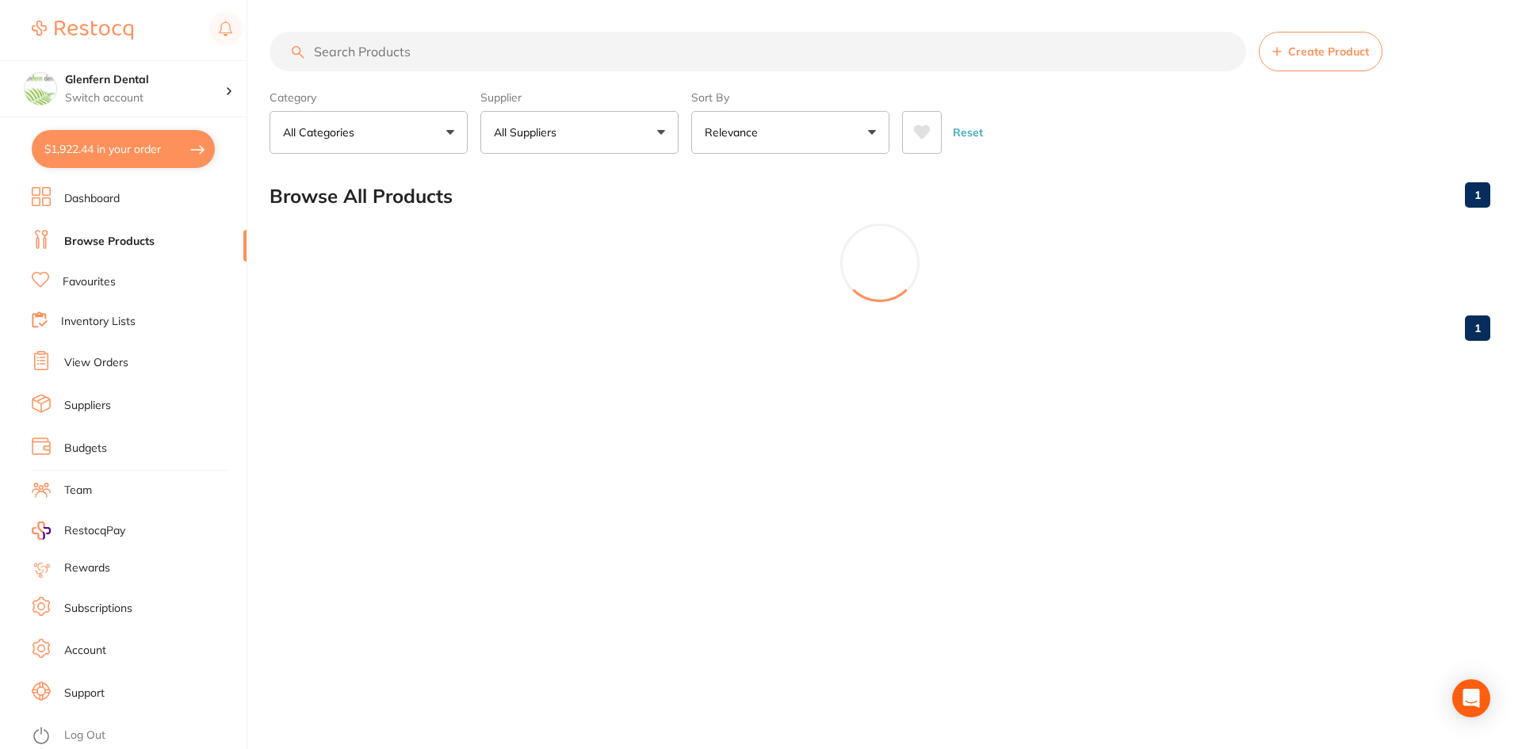
checkbox input "true"
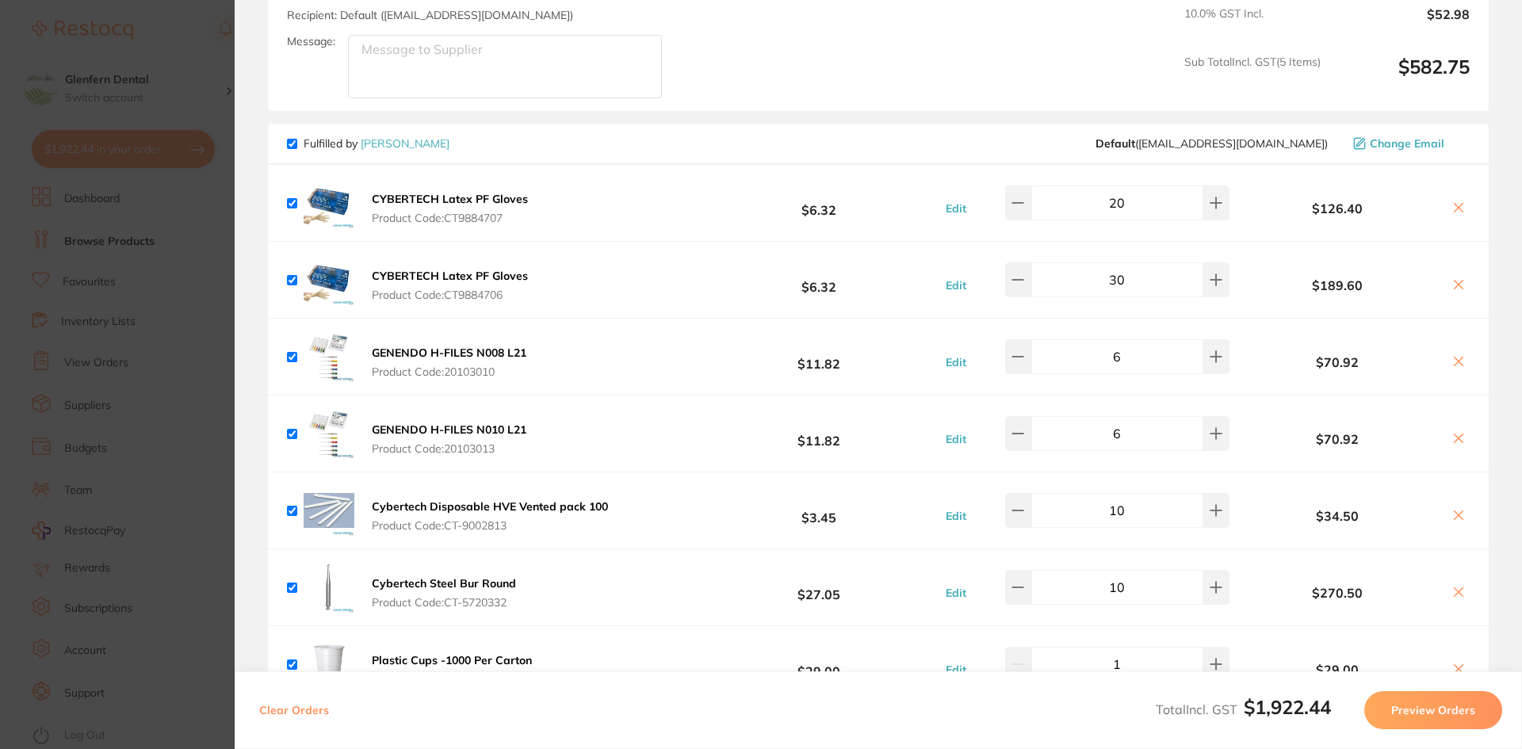
scroll to position [634, 0]
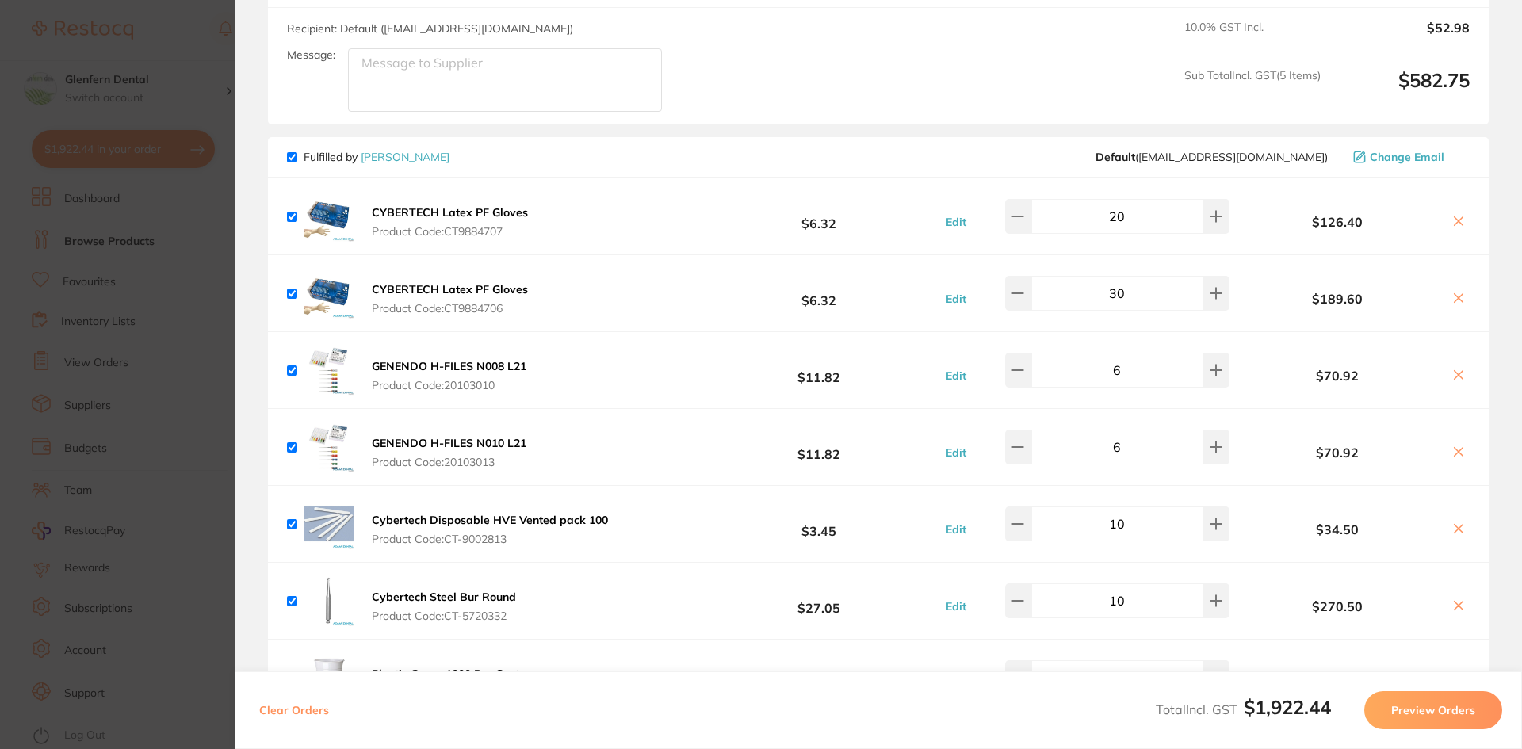
drag, startPoint x: 528, startPoint y: 369, endPoint x: 488, endPoint y: 370, distance: 40.5
click at [474, 370] on button "GENENDO H-FILES N008 L21 Product Code: 20103010" at bounding box center [449, 375] width 164 height 33
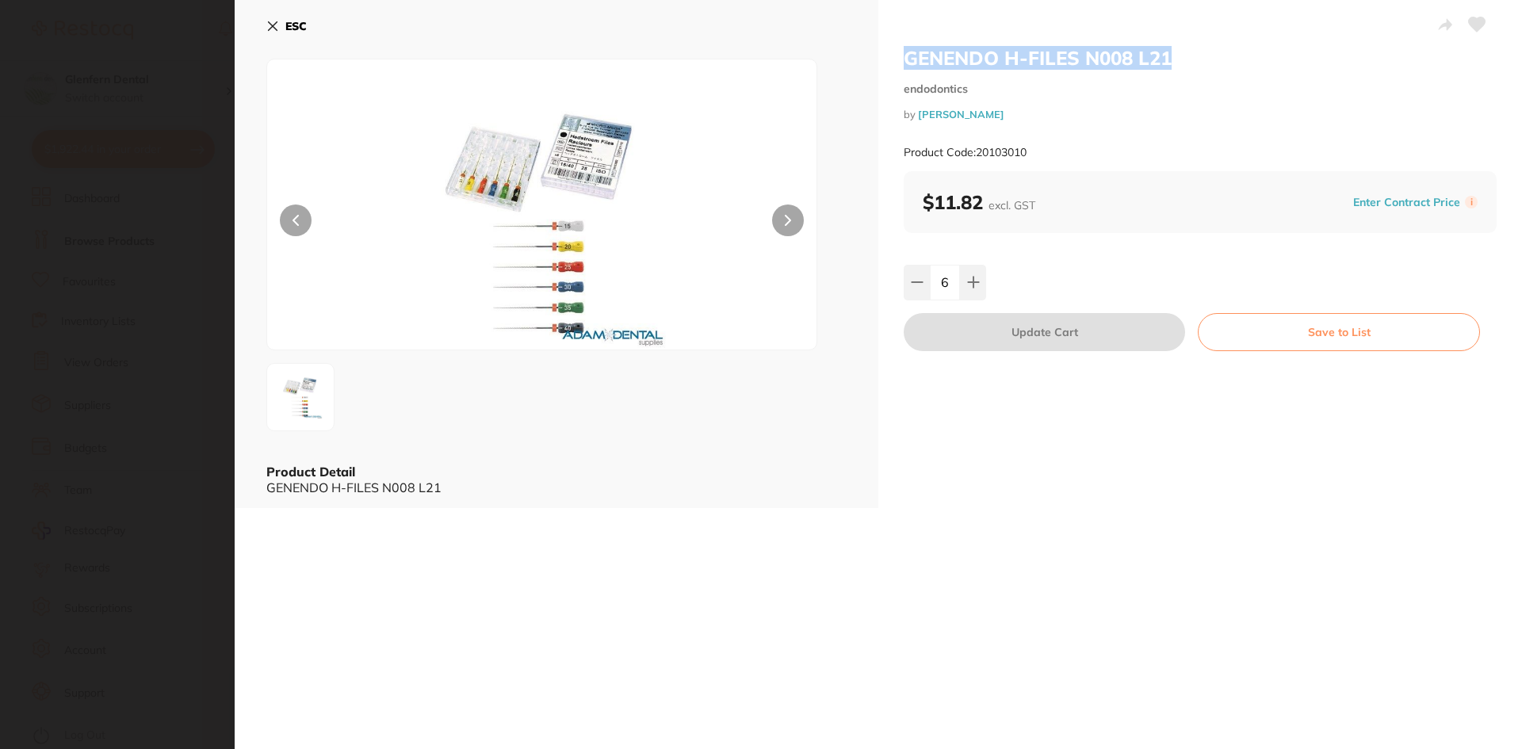
drag, startPoint x: 1187, startPoint y: 67, endPoint x: 907, endPoint y: 68, distance: 279.9
click at [908, 67] on h2 "GENENDO H-FILES N008 L21" at bounding box center [1200, 58] width 593 height 24
copy h2 "GENENDO H-FILES N008 L21"
click at [1038, 153] on div "Product Code: 20103010" at bounding box center [1200, 152] width 593 height 39
drag, startPoint x: 1038, startPoint y: 153, endPoint x: 988, endPoint y: 153, distance: 50.0
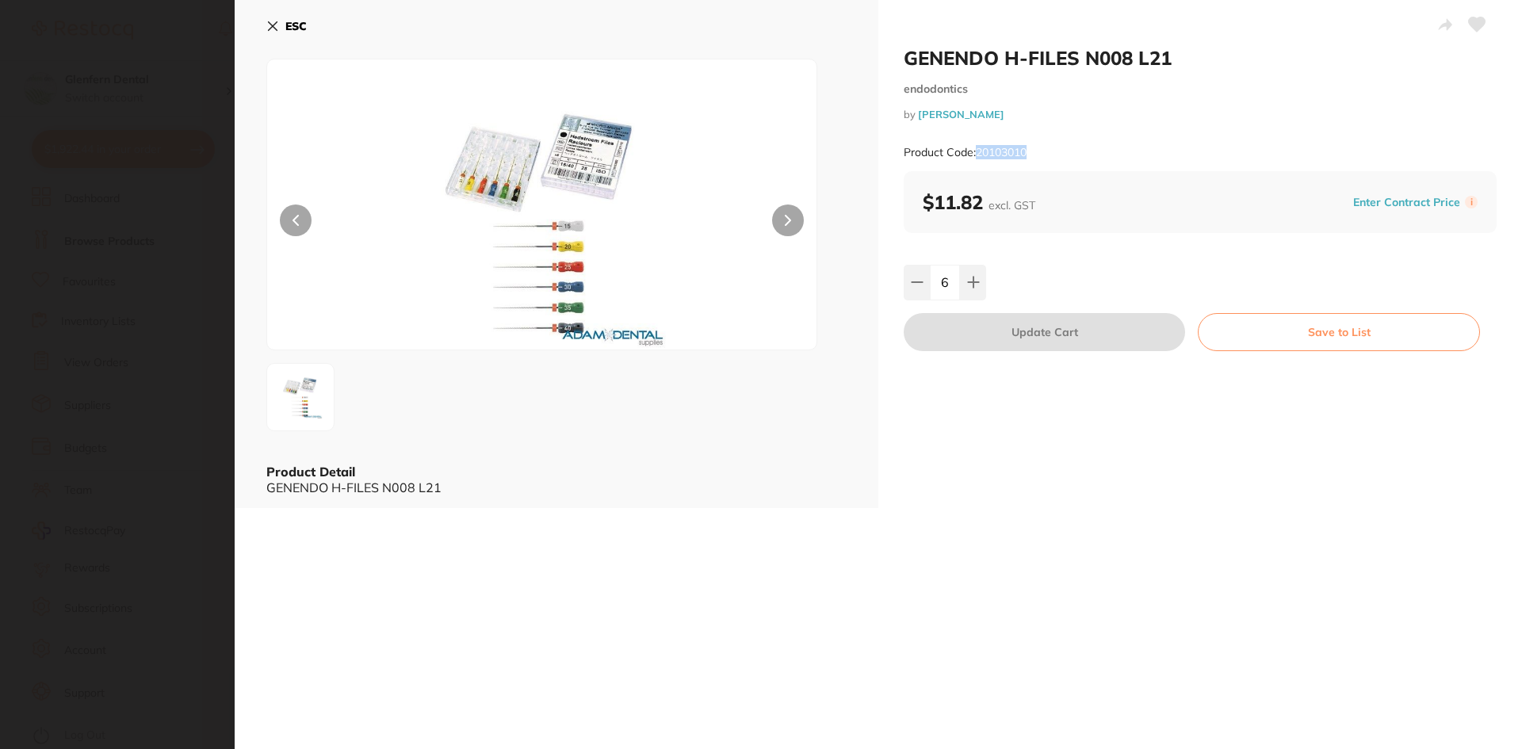
click at [977, 156] on div "Product Code: 20103010" at bounding box center [1200, 152] width 593 height 39
copy small "20103010"
click at [273, 23] on icon at bounding box center [272, 26] width 13 height 13
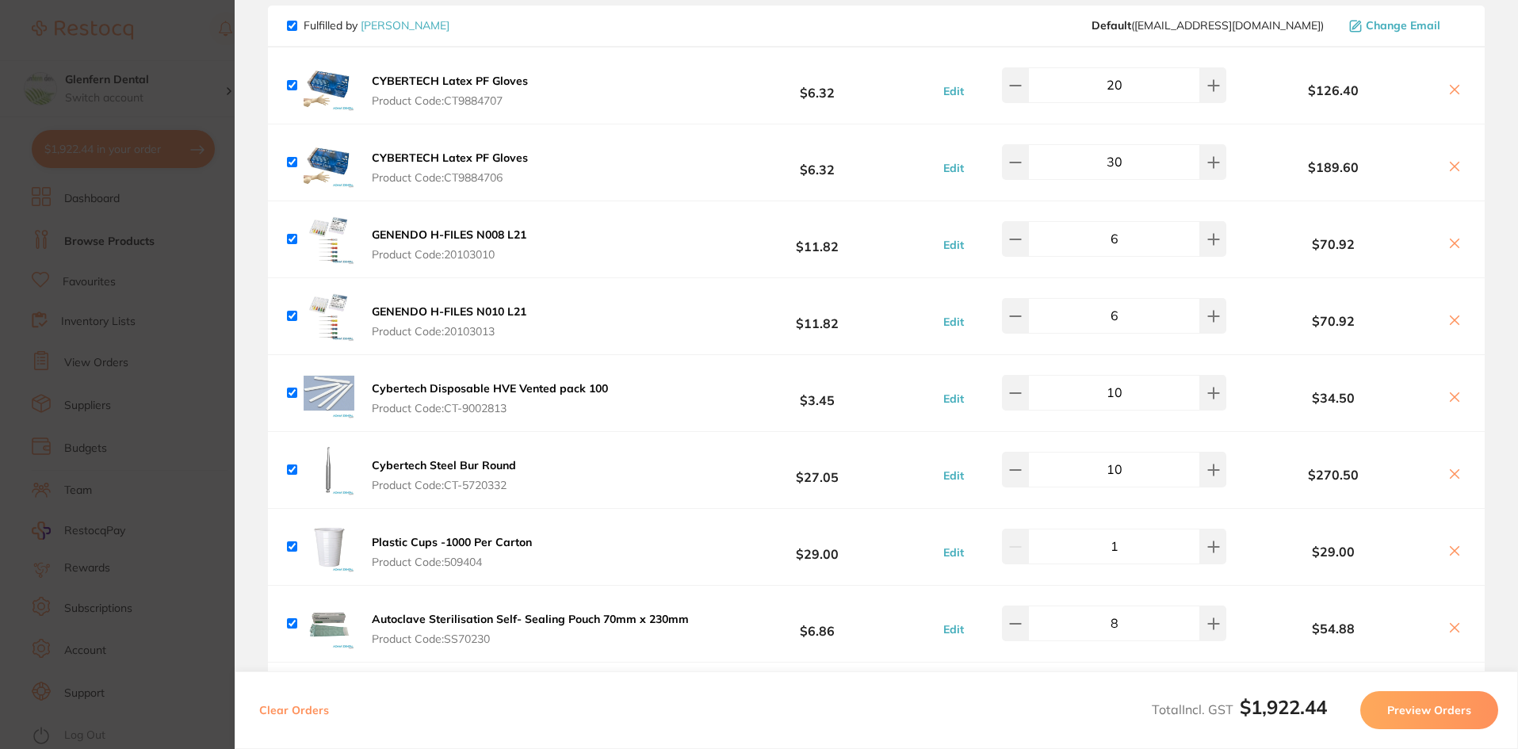
scroll to position [793, 0]
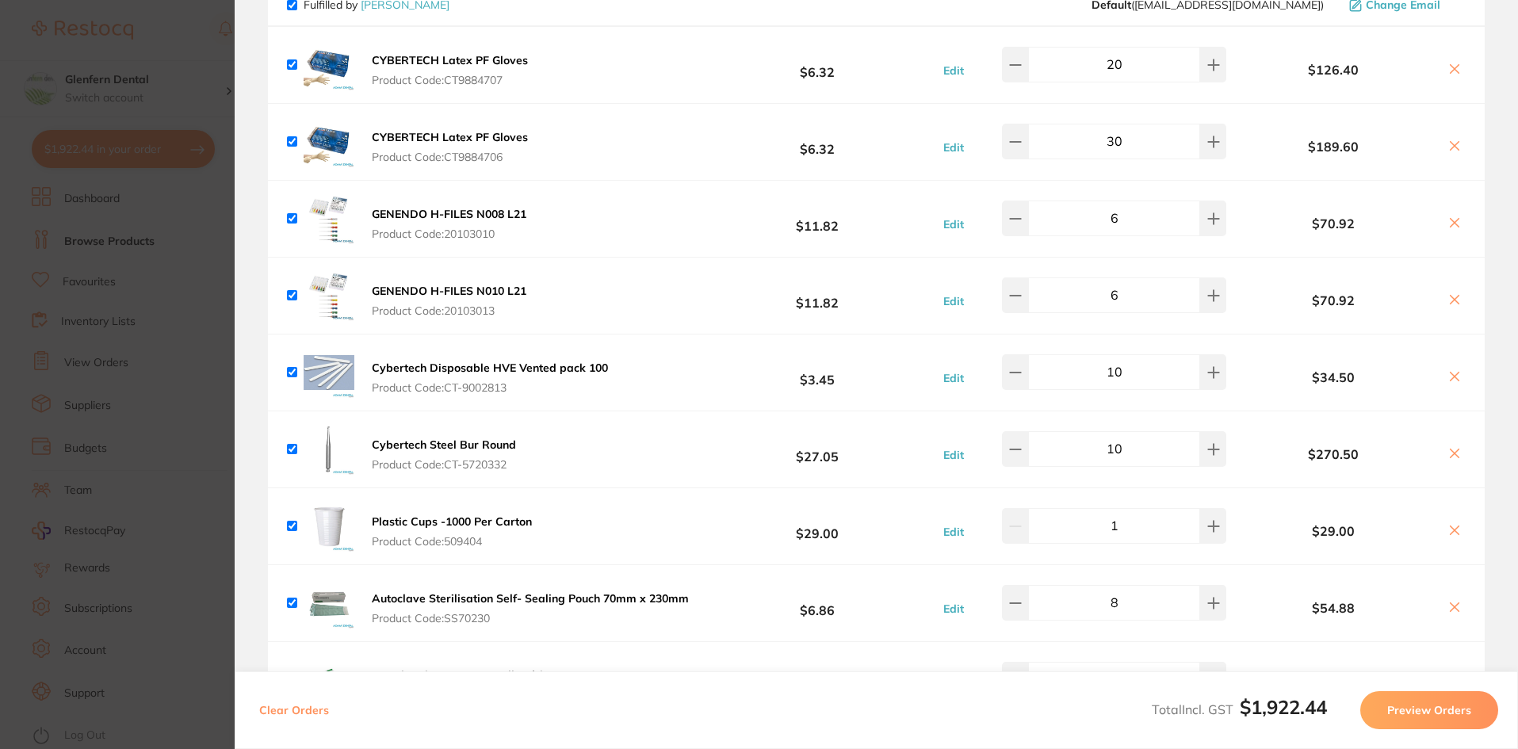
click at [425, 284] on b "GENENDO H-FILES N010 L21" at bounding box center [449, 291] width 155 height 14
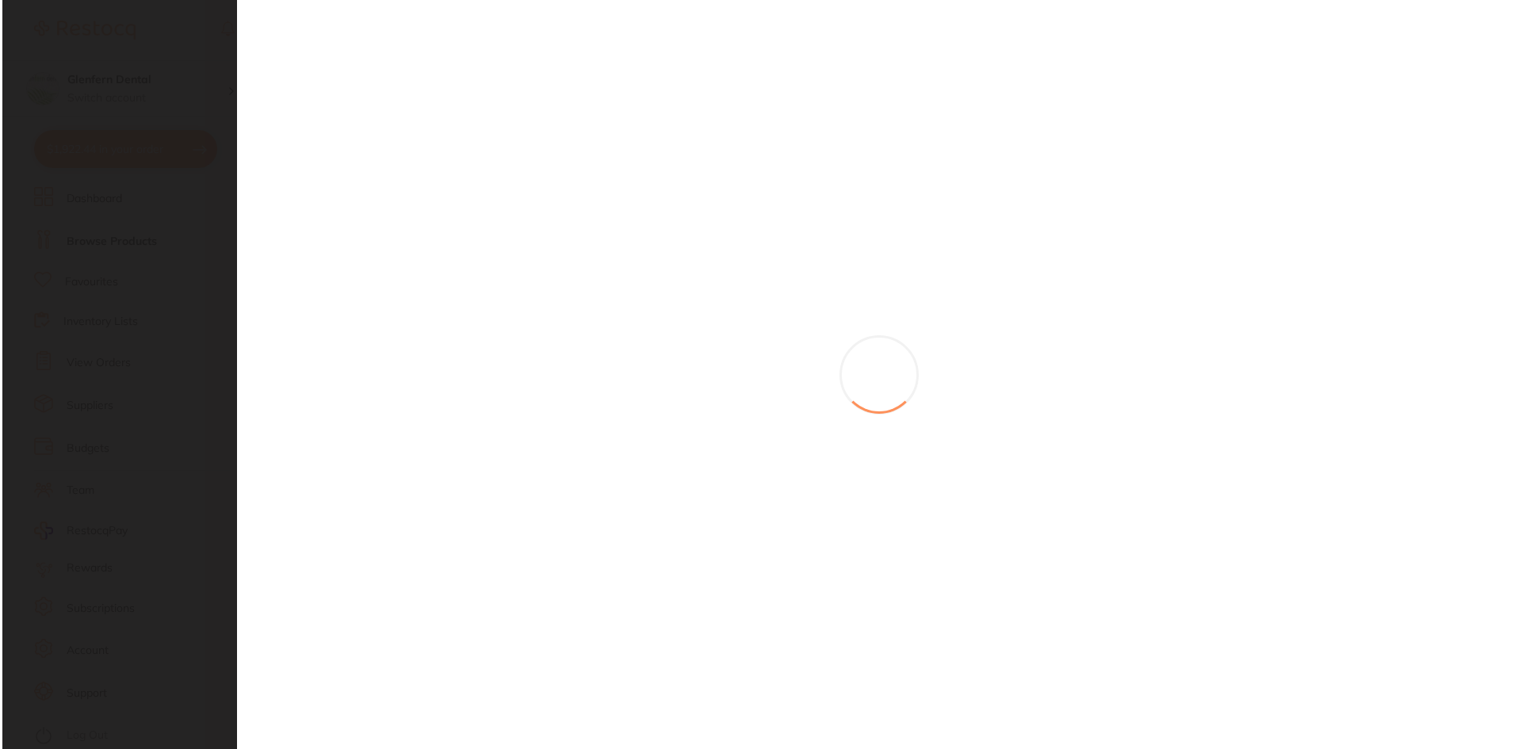
scroll to position [0, 0]
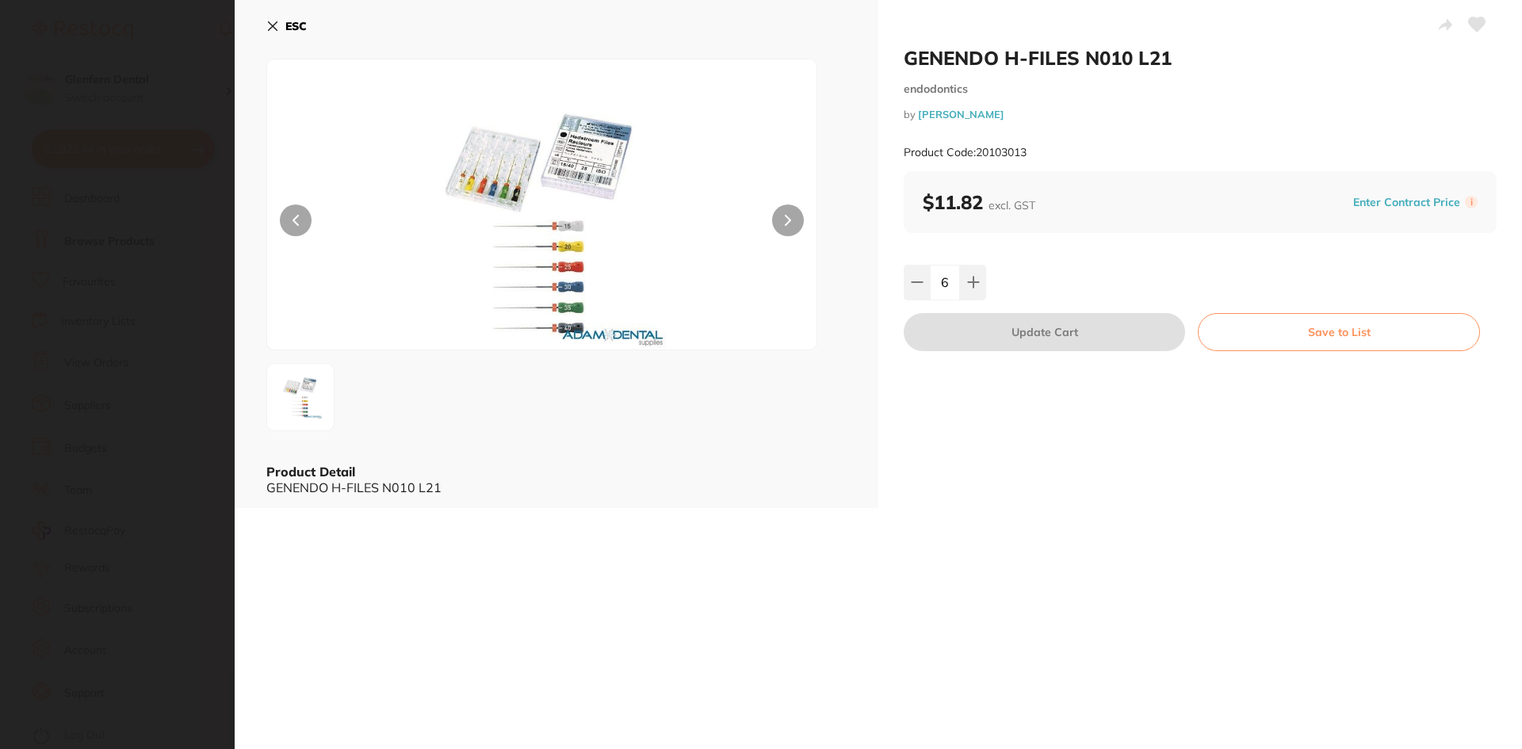
click at [1195, 57] on h2 "GENENDO H-FILES N010 L21" at bounding box center [1200, 58] width 593 height 24
drag, startPoint x: 1193, startPoint y: 59, endPoint x: 905, endPoint y: 55, distance: 288.7
click at [905, 55] on h2 "GENENDO H-FILES N010 L21" at bounding box center [1200, 58] width 593 height 24
copy h2 "GENENDO H-FILES N010 L21"
click at [1082, 173] on div "$11.82 excl. GST Enter Contract Price i" at bounding box center [1200, 202] width 593 height 62
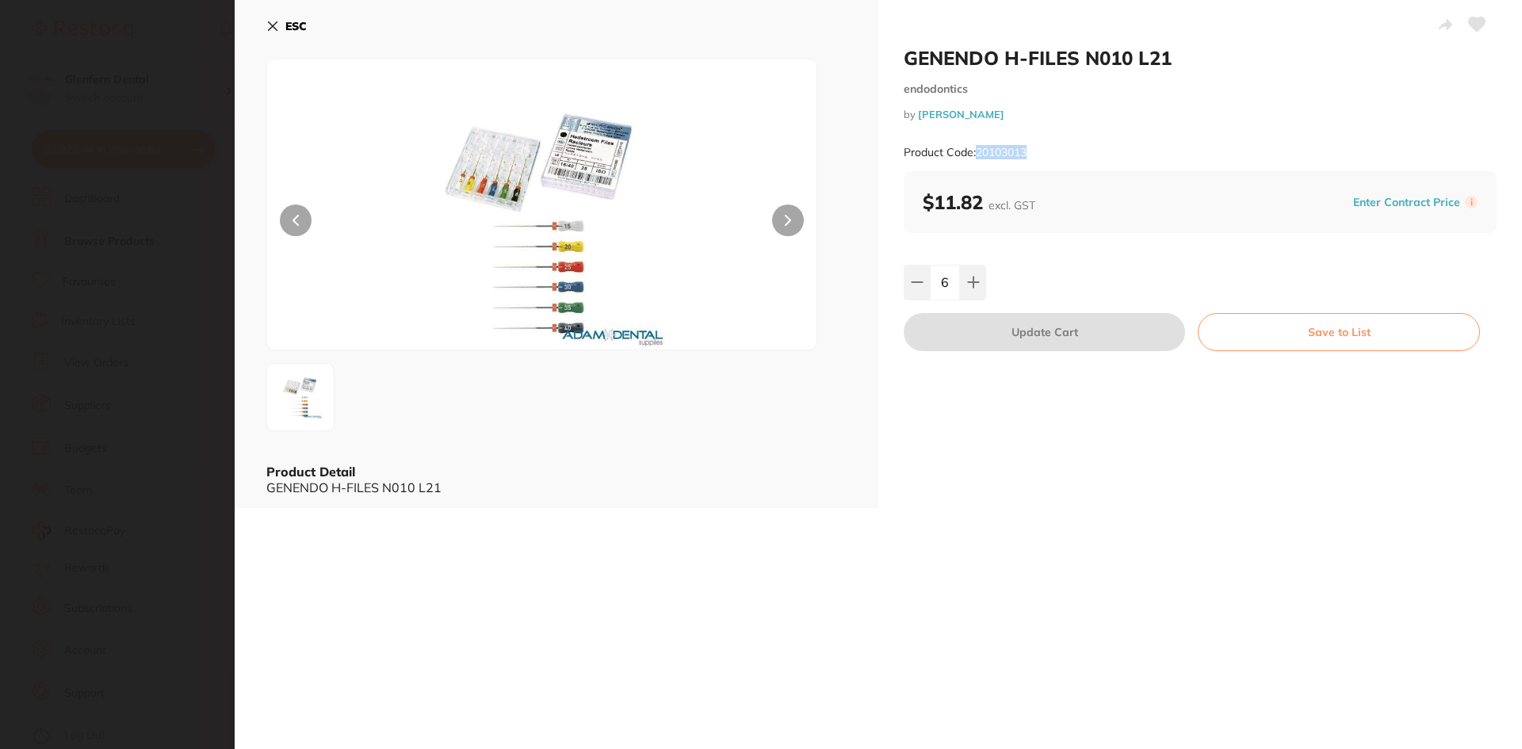
drag, startPoint x: 1052, startPoint y: 157, endPoint x: 976, endPoint y: 161, distance: 76.2
click at [976, 161] on div "Product Code: 20103013" at bounding box center [1200, 152] width 593 height 39
copy small "20103013"
click at [276, 22] on icon at bounding box center [273, 26] width 9 height 9
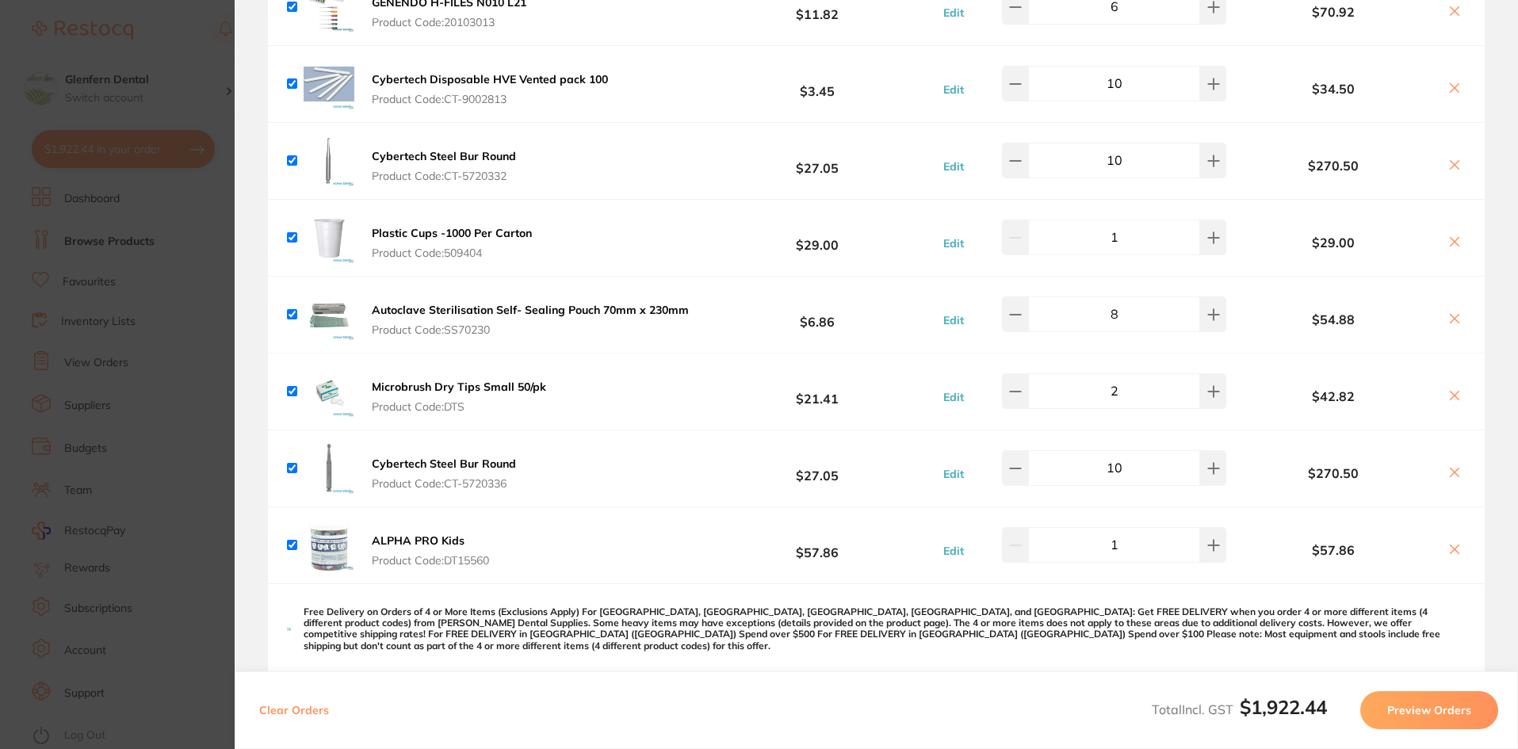
scroll to position [1110, 0]
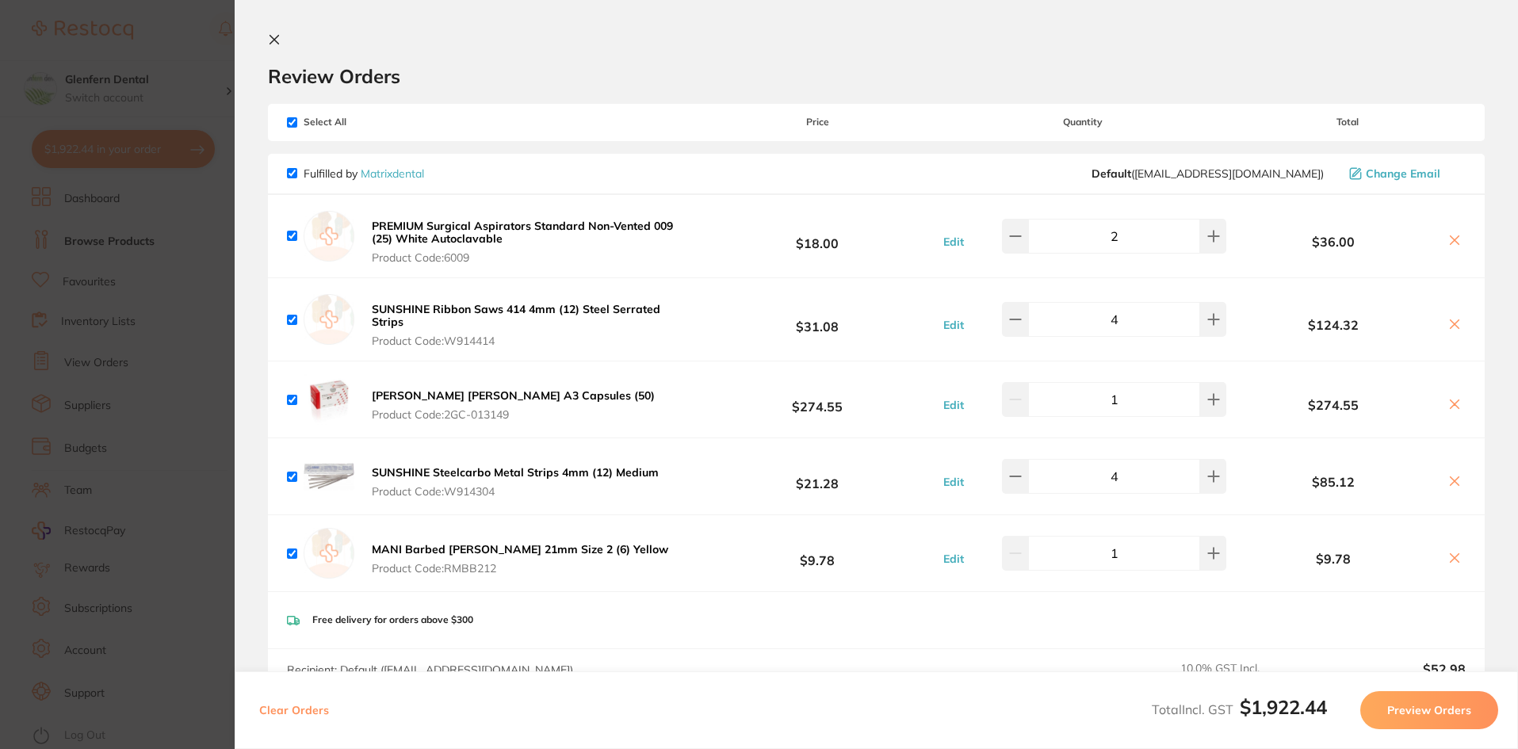
scroll to position [1348, 0]
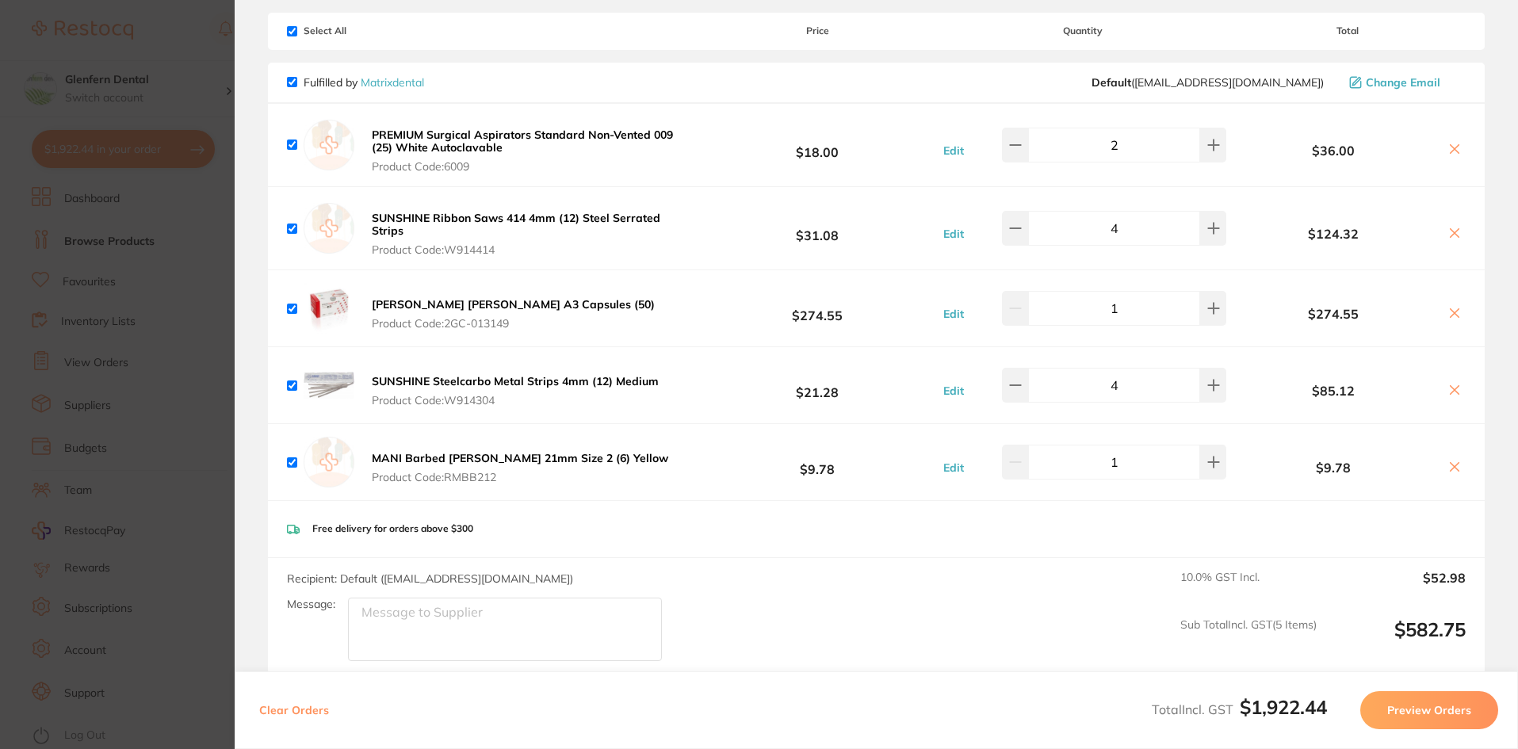
scroll to position [0, 0]
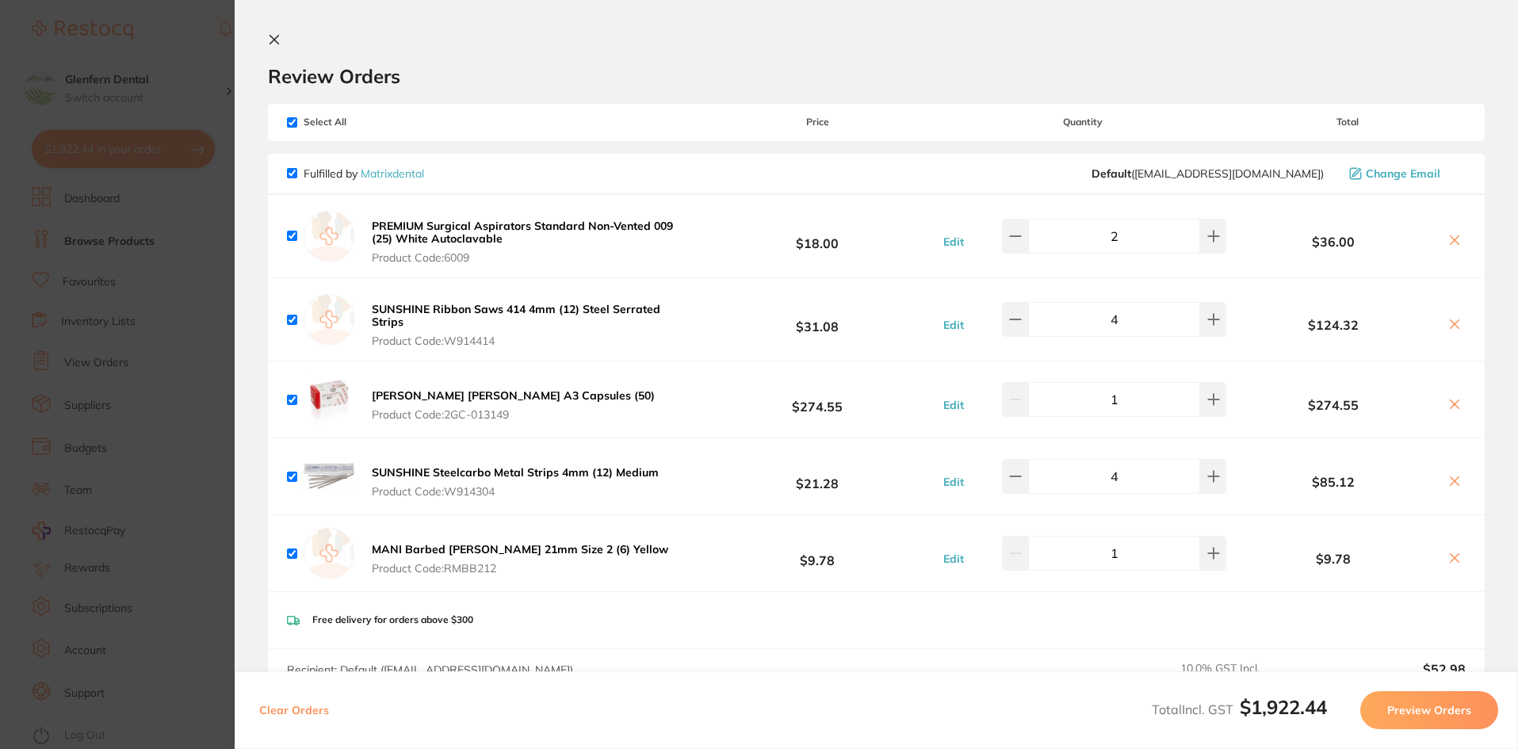
type textarea "Files Buy 6 + 1 Free"
click at [269, 36] on icon at bounding box center [274, 39] width 13 height 13
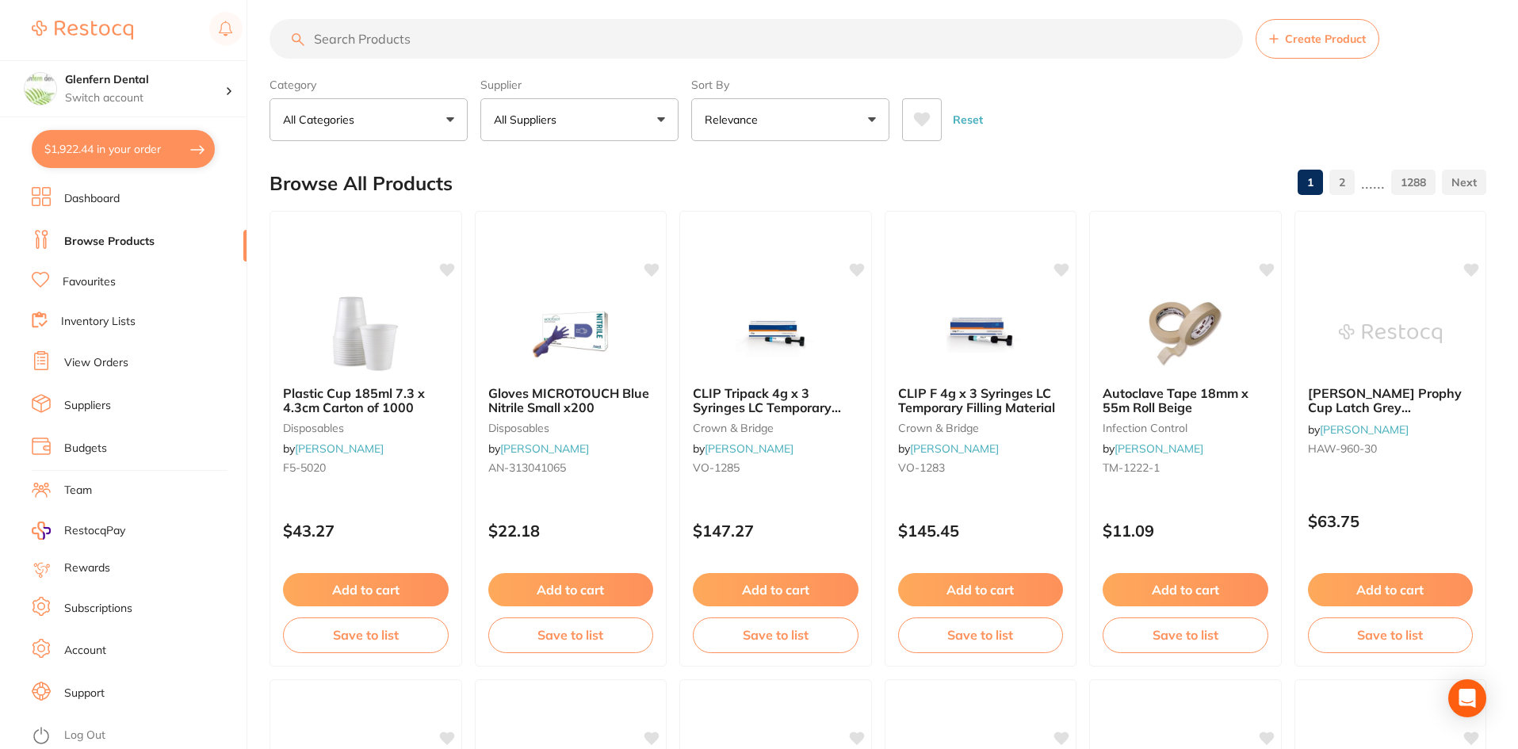
click at [381, 38] on input "search" at bounding box center [757, 39] width 974 height 40
paste input "TM-2381C"
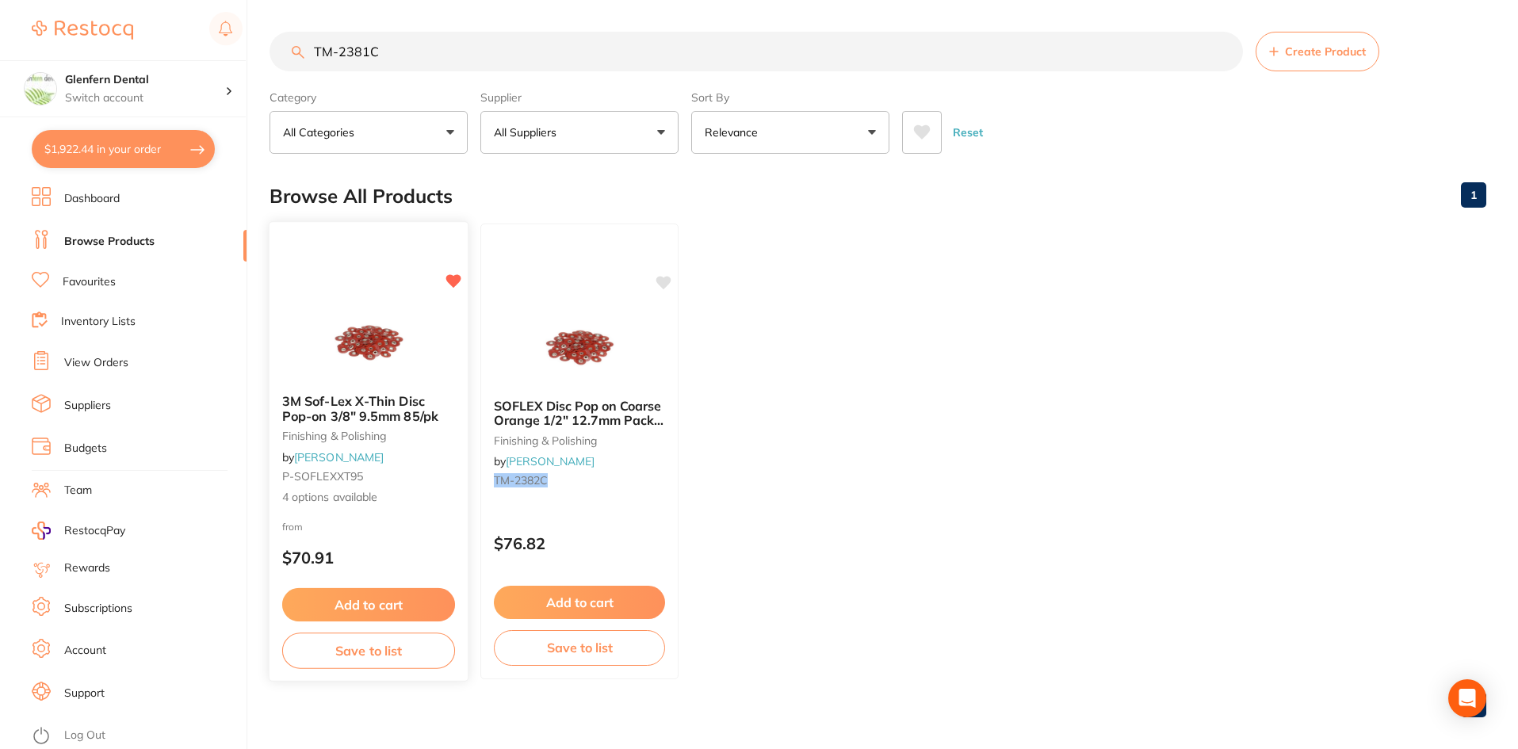
click at [342, 412] on span "3M Sof-Lex X-Thin Disc Pop-on 3/8" 9.5mm 85/pk" at bounding box center [360, 408] width 156 height 31
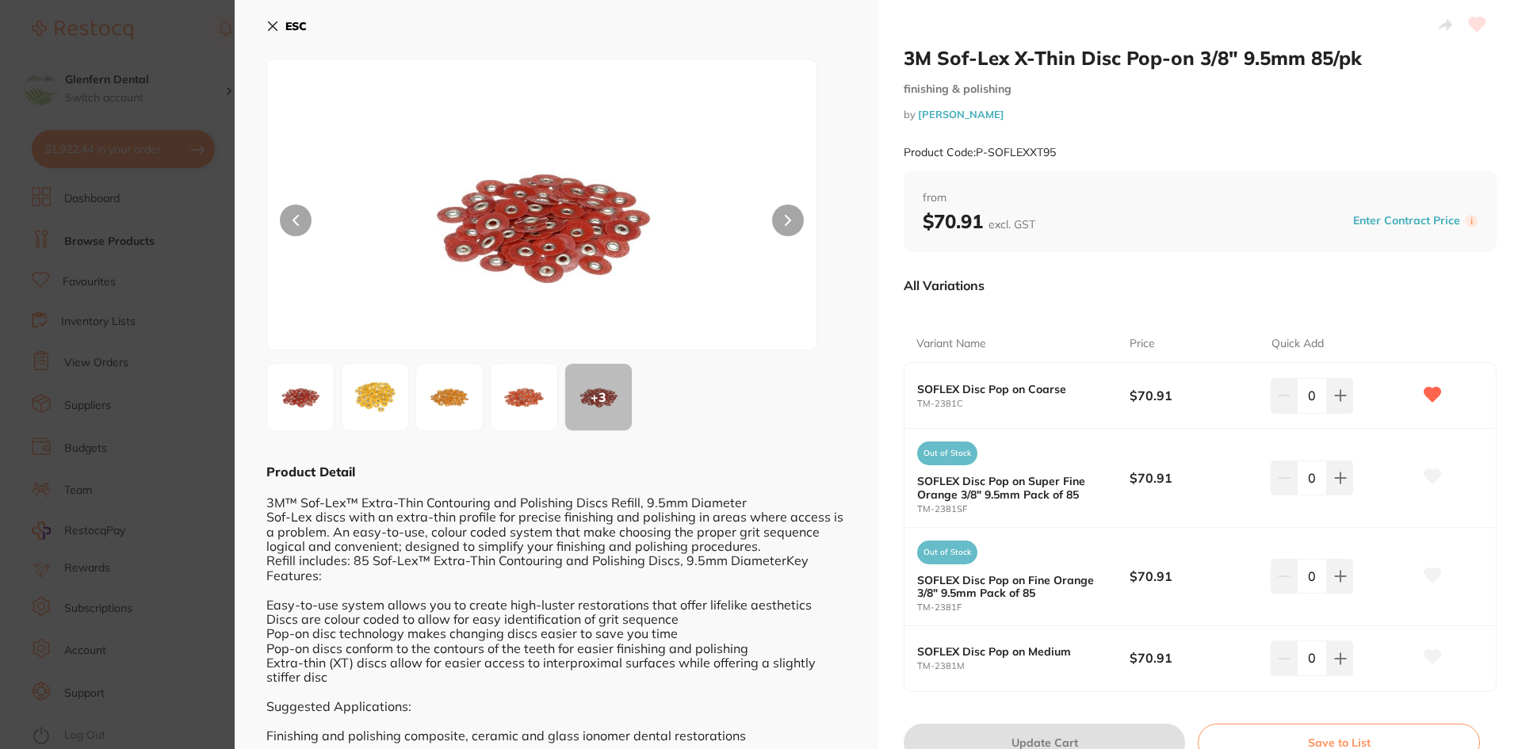
click at [278, 25] on icon at bounding box center [272, 26] width 13 height 13
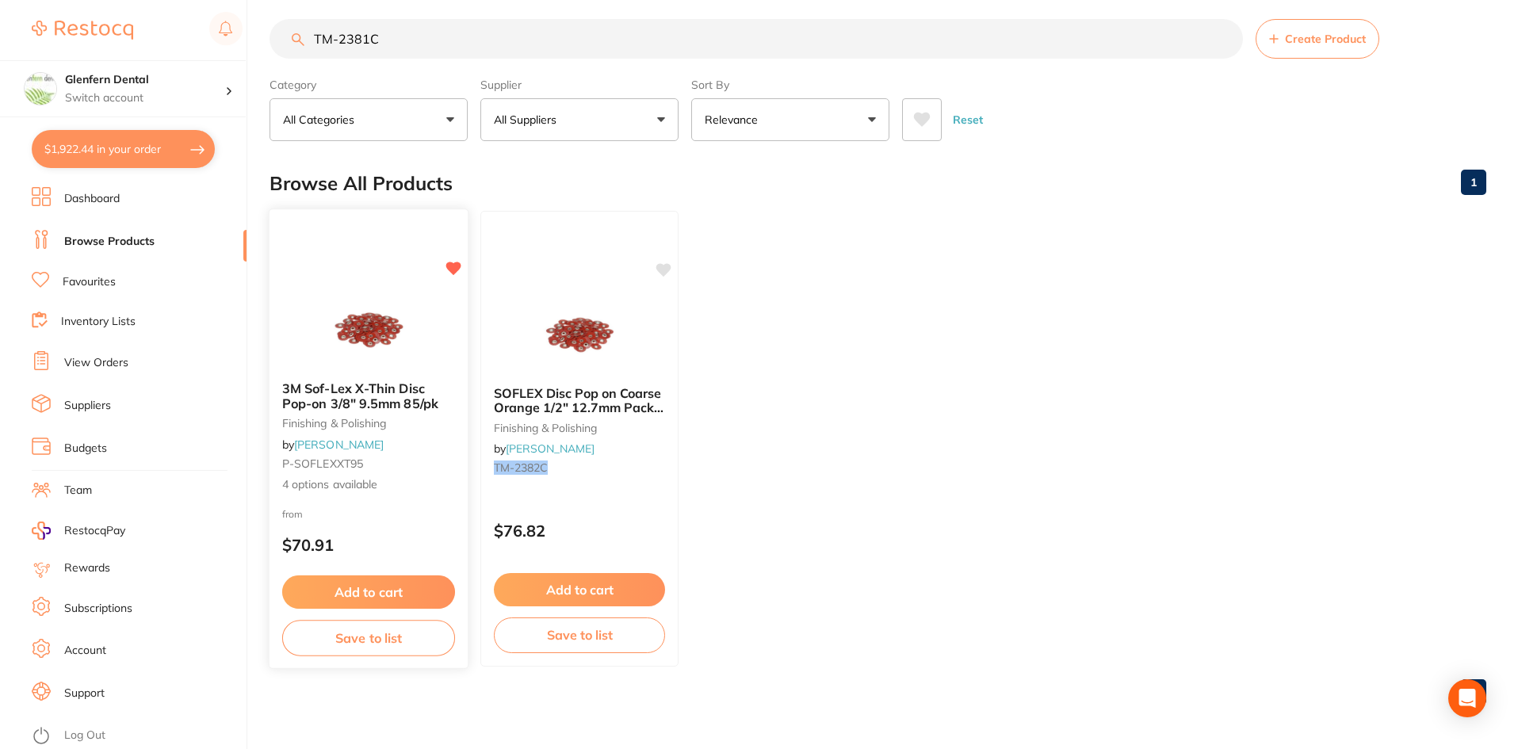
click at [340, 392] on span "3M Sof-Lex X-Thin Disc Pop-on 3/8" 9.5mm 85/pk" at bounding box center [360, 396] width 156 height 31
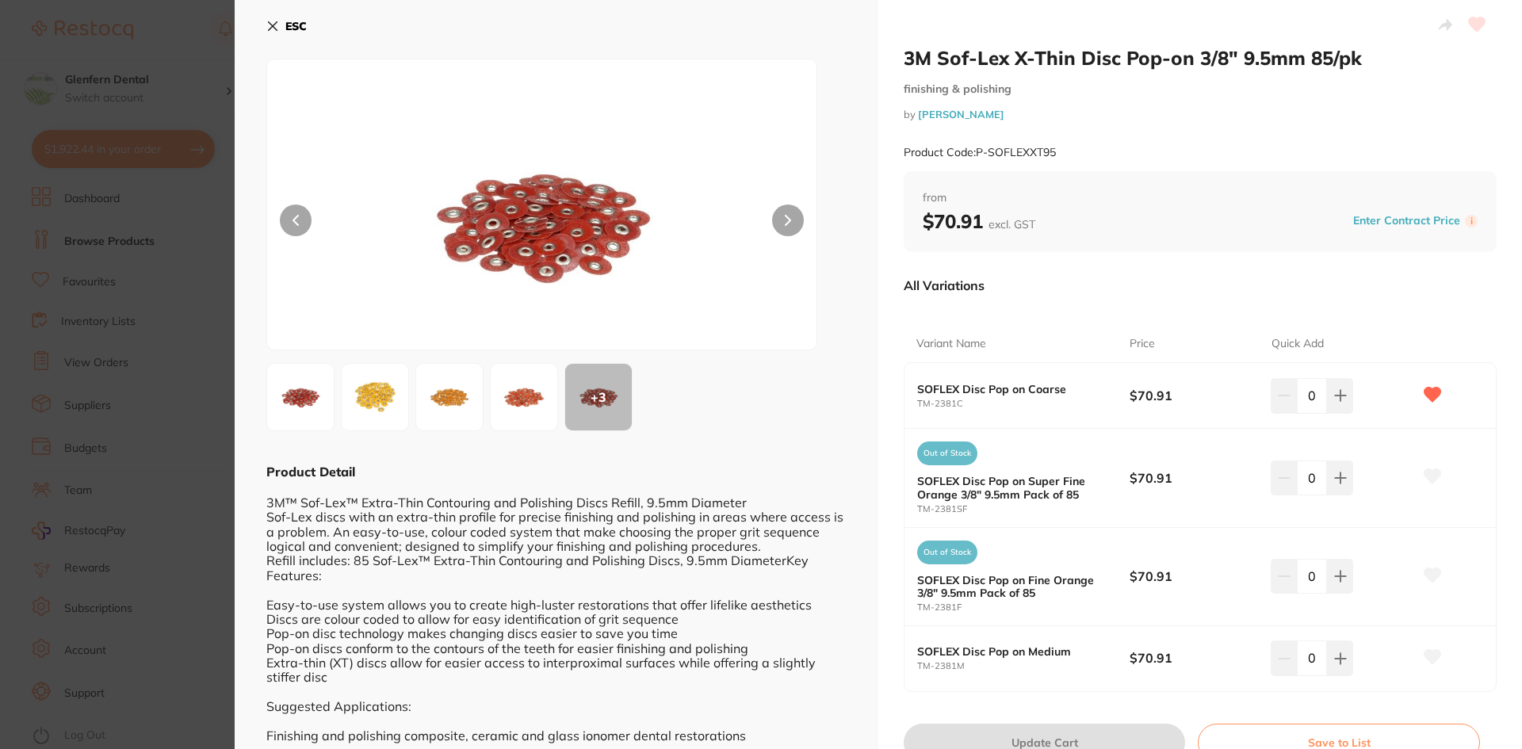
click at [273, 25] on icon at bounding box center [273, 26] width 9 height 9
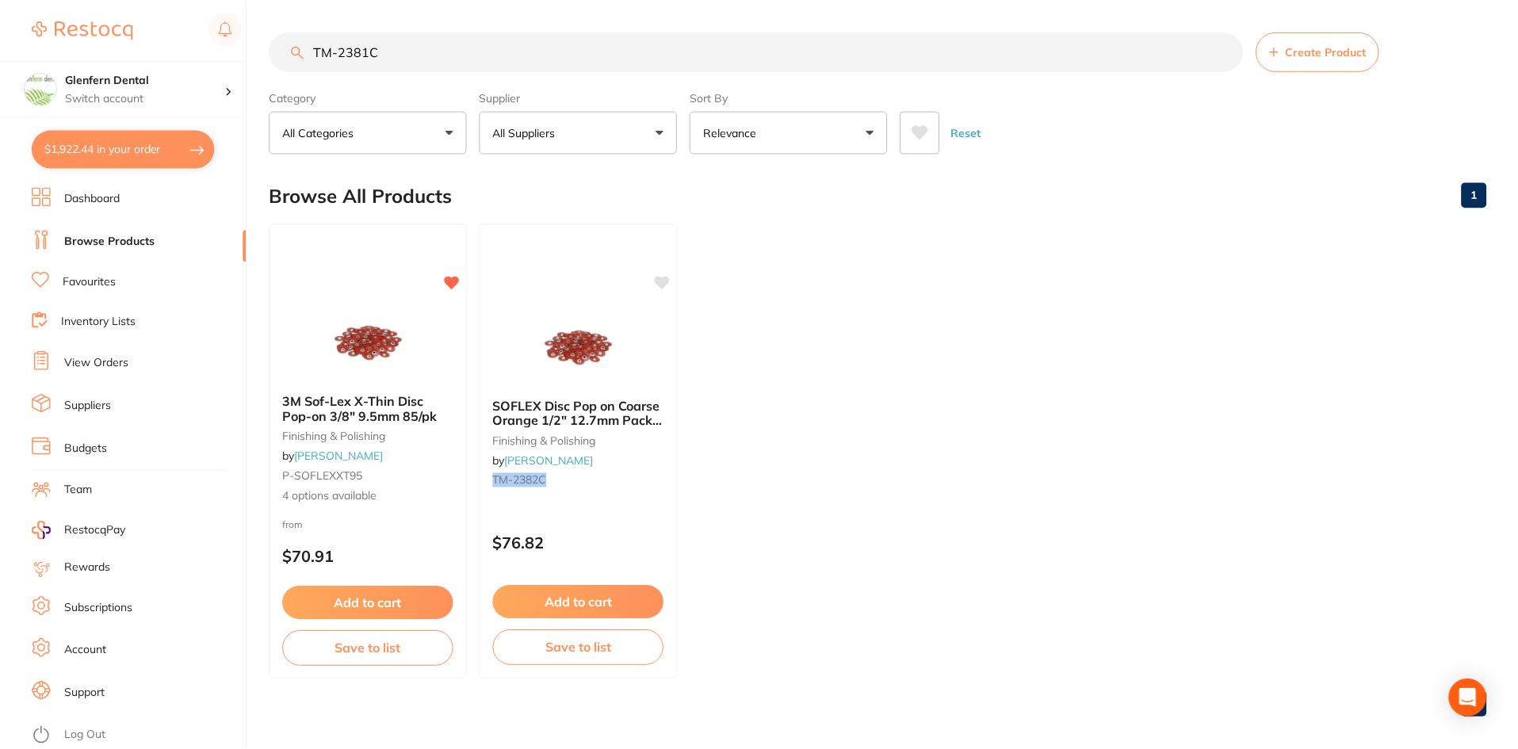
scroll to position [13, 0]
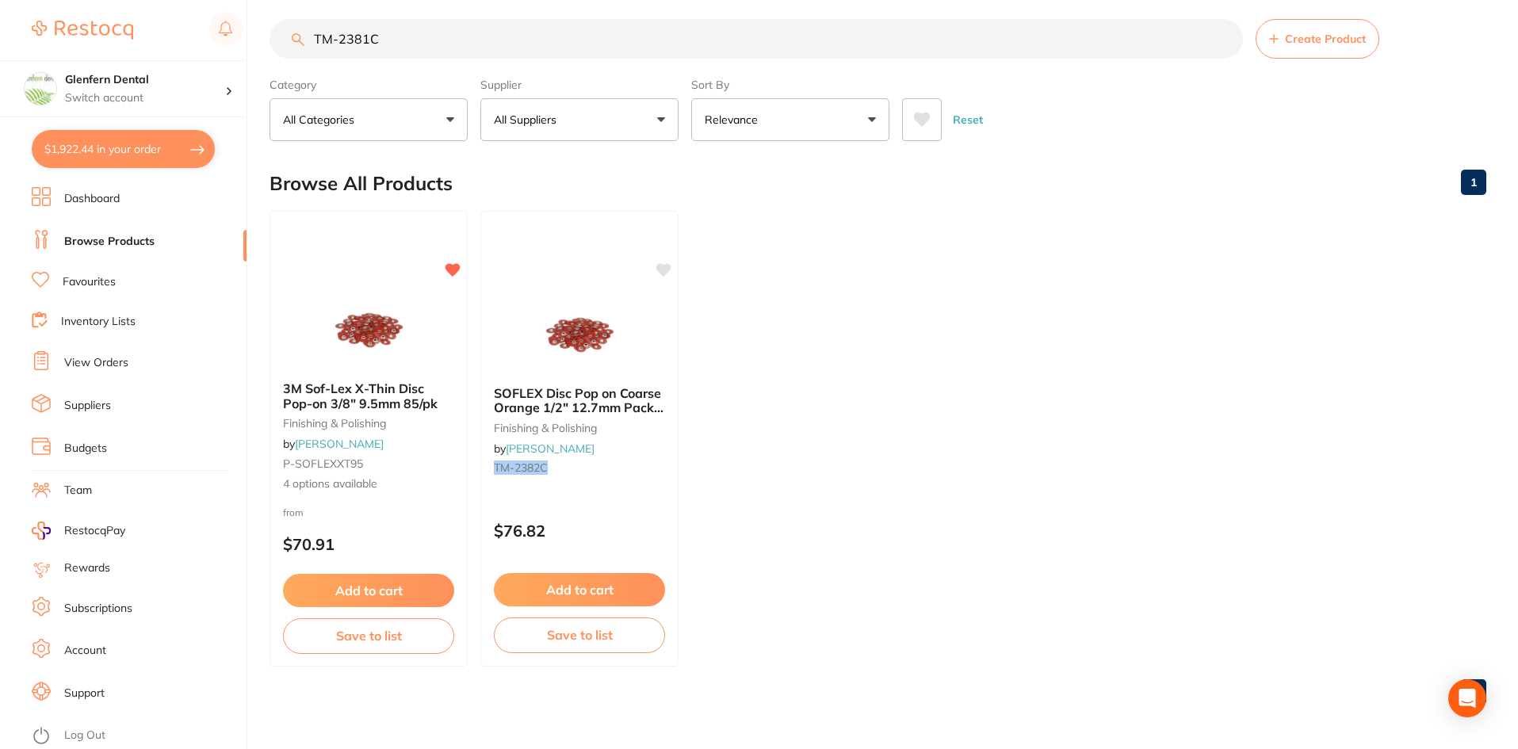
click at [389, 35] on input "TM-2381C" at bounding box center [757, 39] width 974 height 40
type input "T"
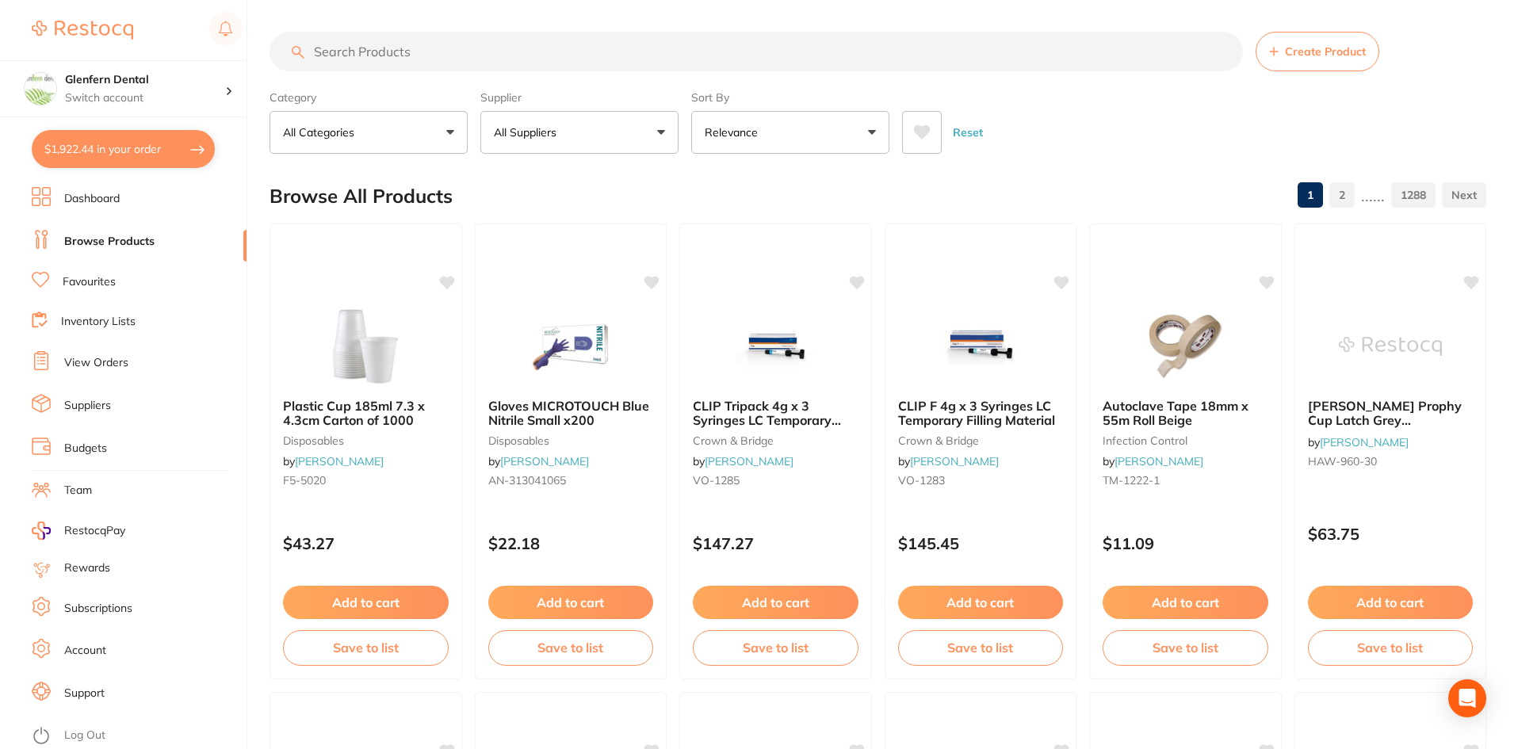
click at [420, 56] on input "search" at bounding box center [757, 52] width 974 height 40
paste input "Sof-lex 3M ESPE discs 9.5mm coarse 2381C"
type input "Sof-lex 3M ESPE discs 9.5mm coarse 2381C"
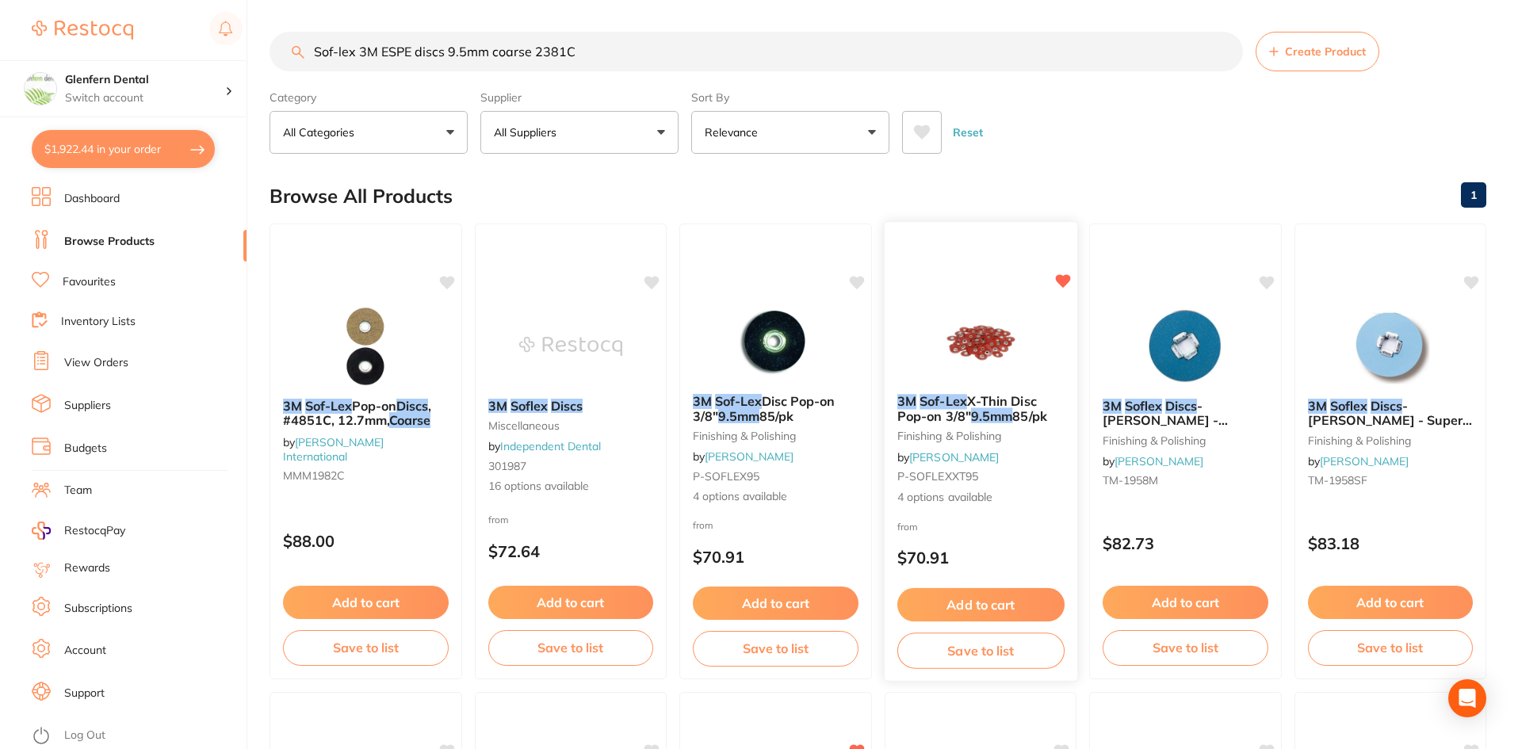
click at [996, 412] on em "9.5mm" at bounding box center [992, 416] width 42 height 16
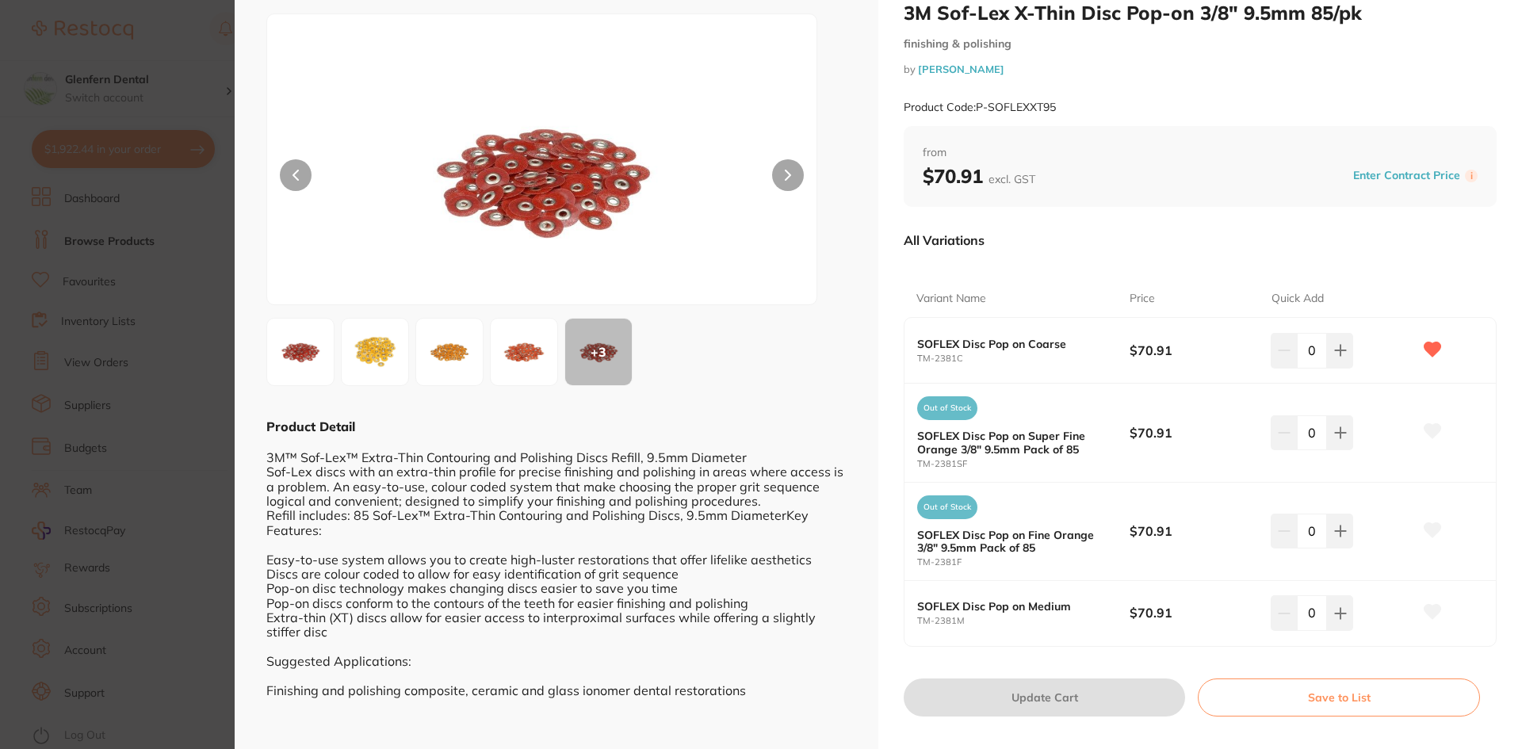
scroll to position [69, 0]
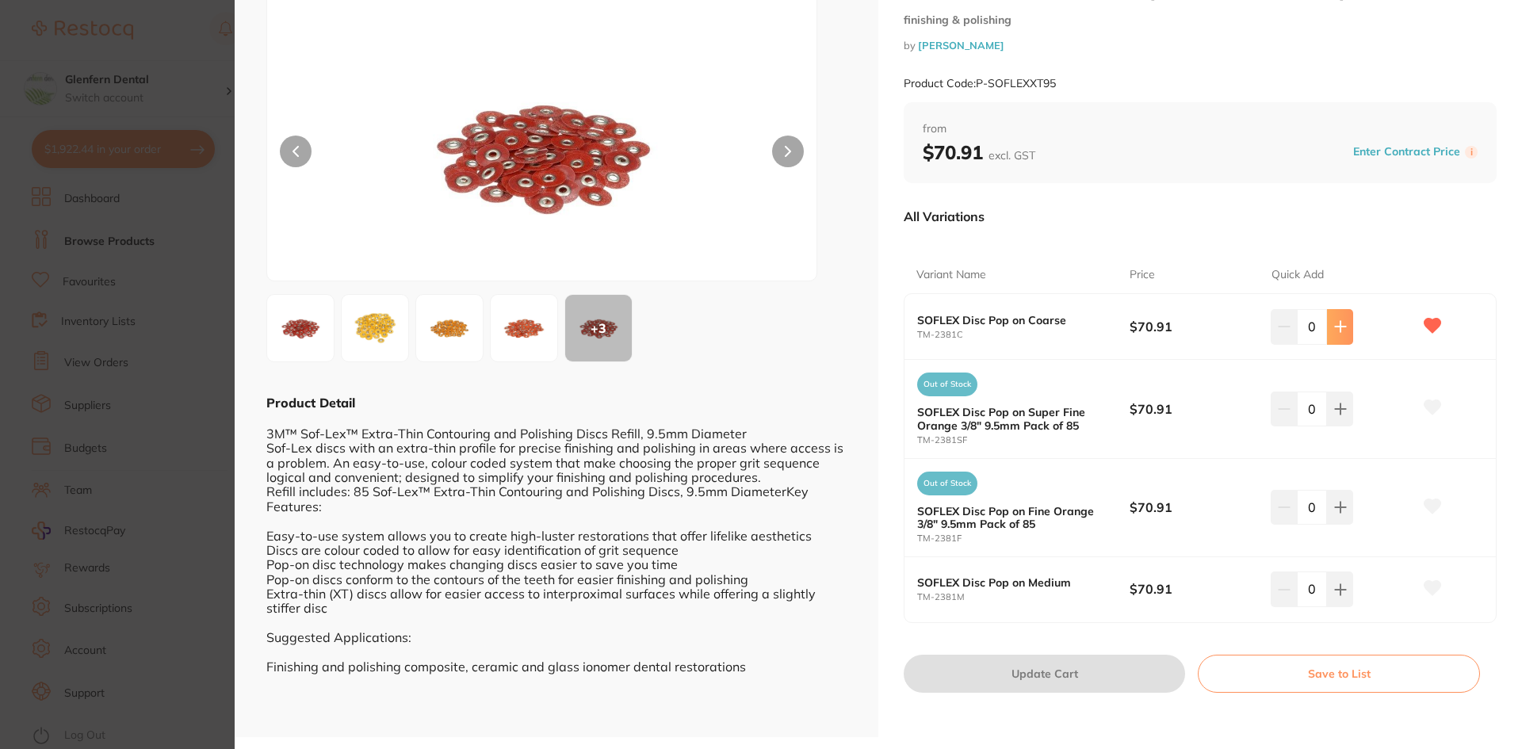
click at [1340, 327] on icon at bounding box center [1340, 327] width 10 height 10
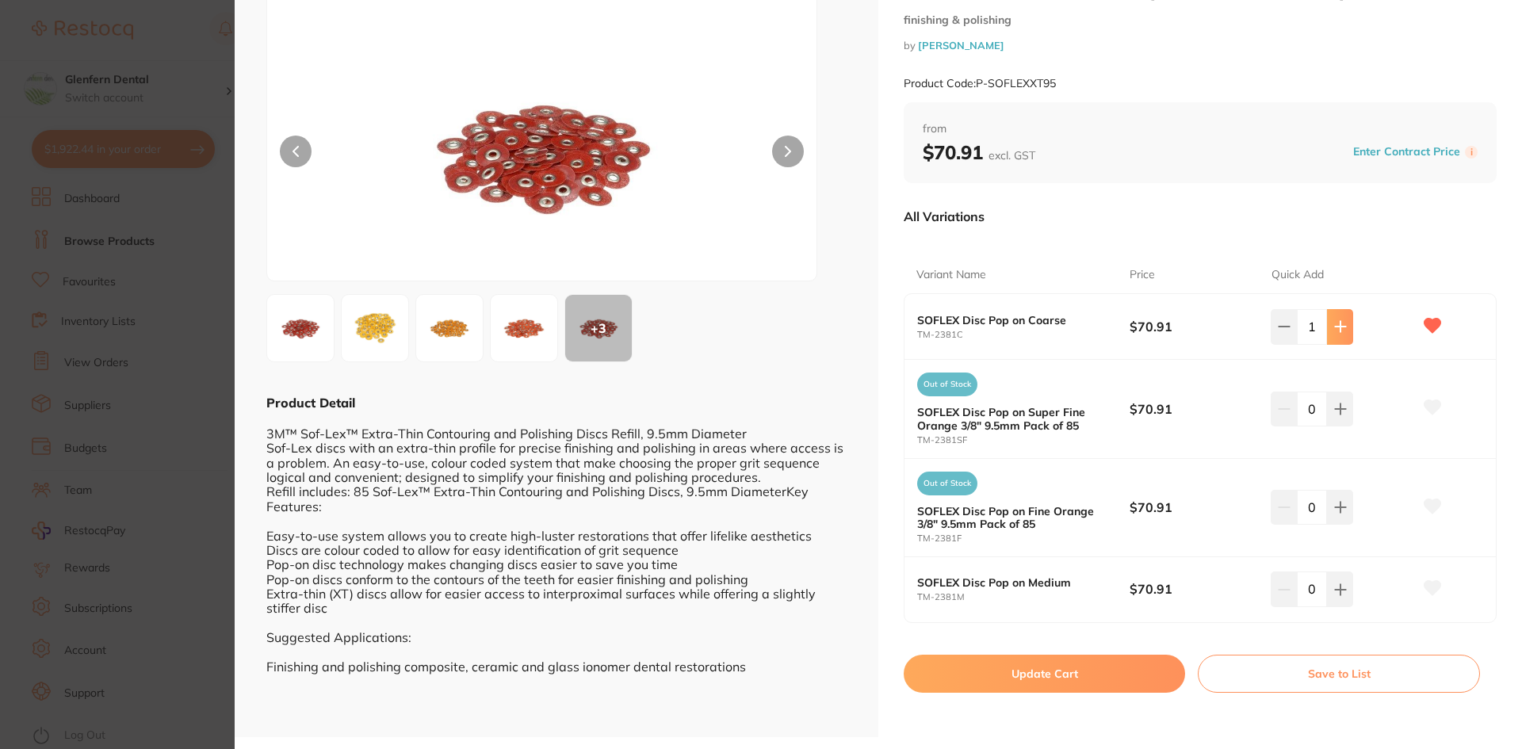
click at [1340, 327] on icon at bounding box center [1340, 327] width 10 height 10
type input "2"
click at [1046, 672] on button "Update Cart" at bounding box center [1044, 674] width 281 height 38
checkbox input "false"
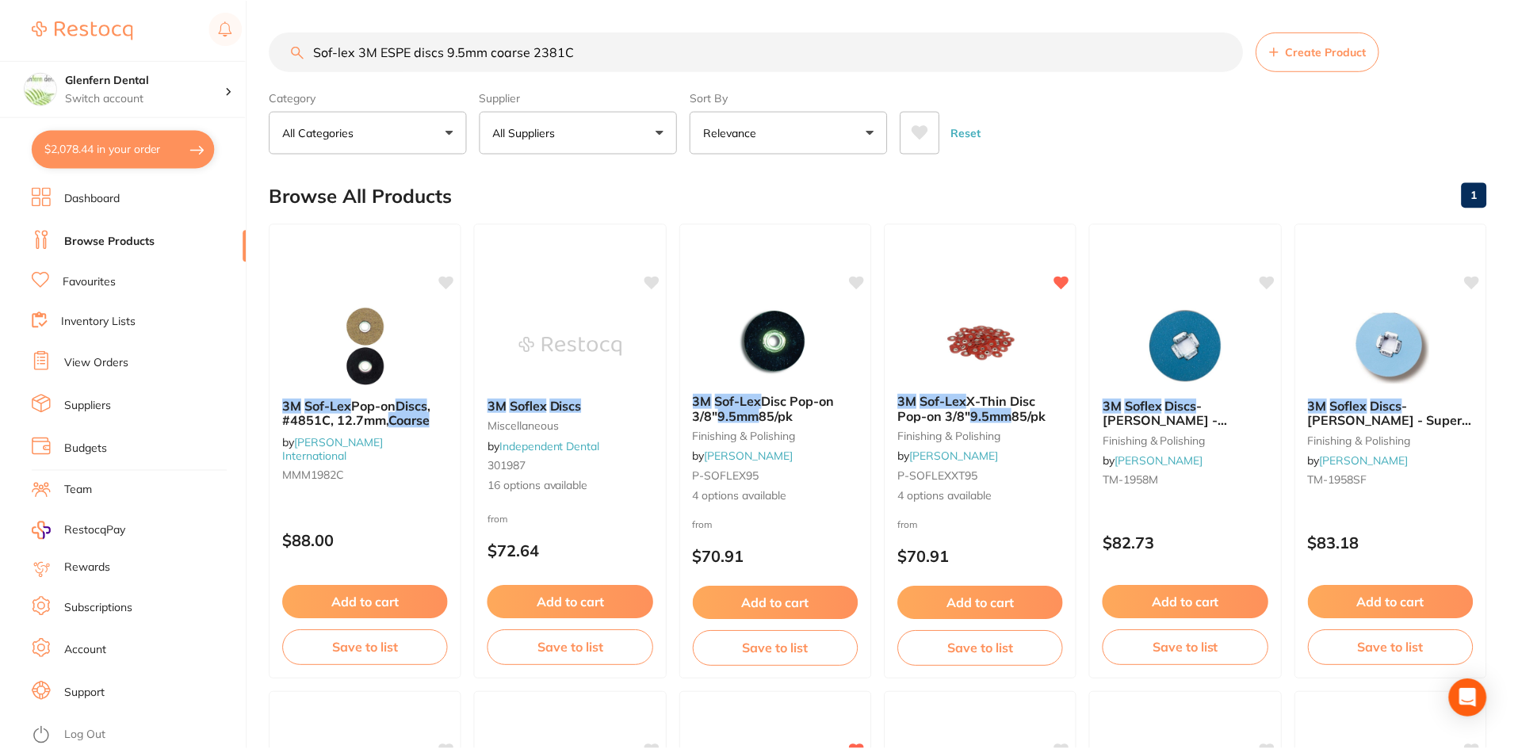
scroll to position [3, 0]
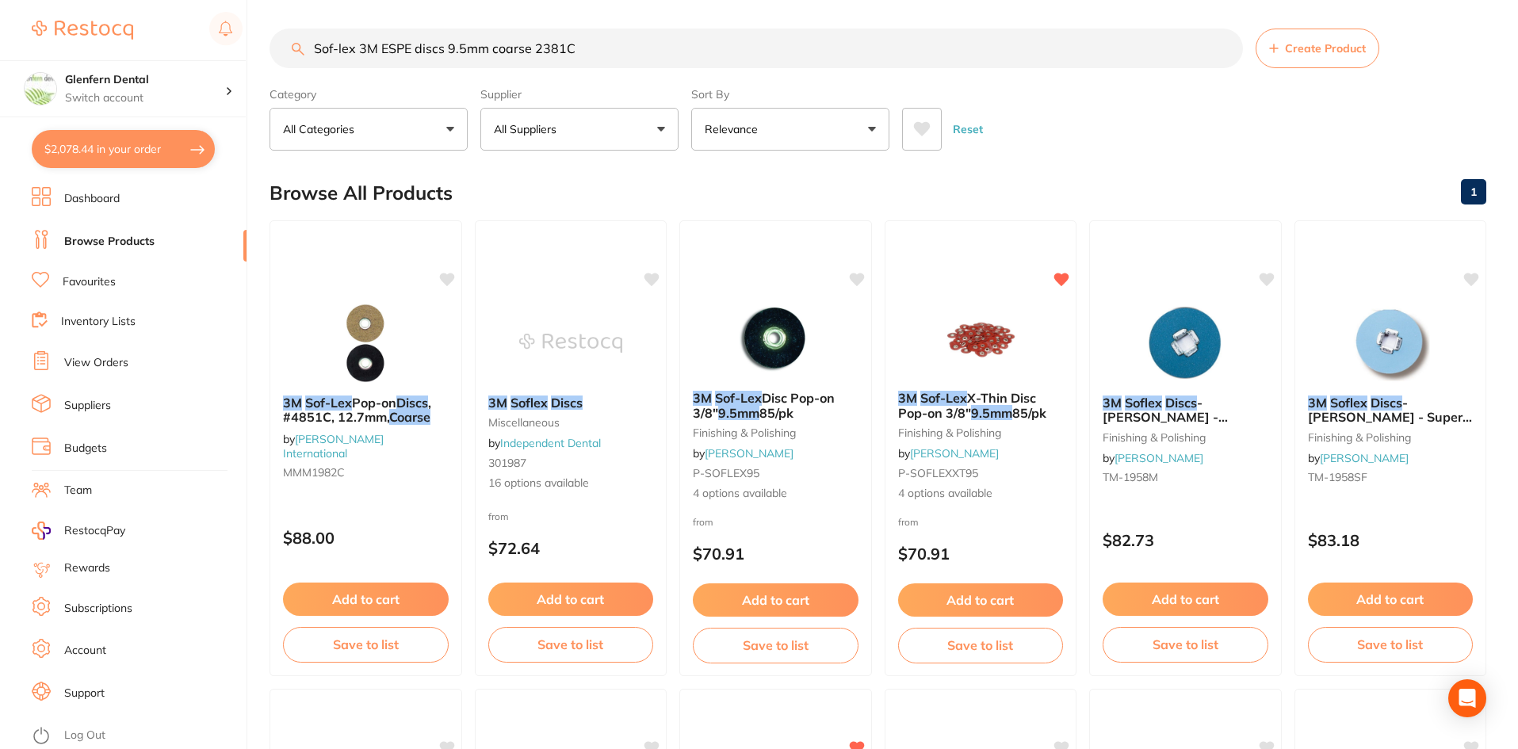
click at [627, 56] on input "Sof-lex 3M ESPE discs 9.5mm coarse 2381C" at bounding box center [757, 49] width 974 height 40
type input "S"
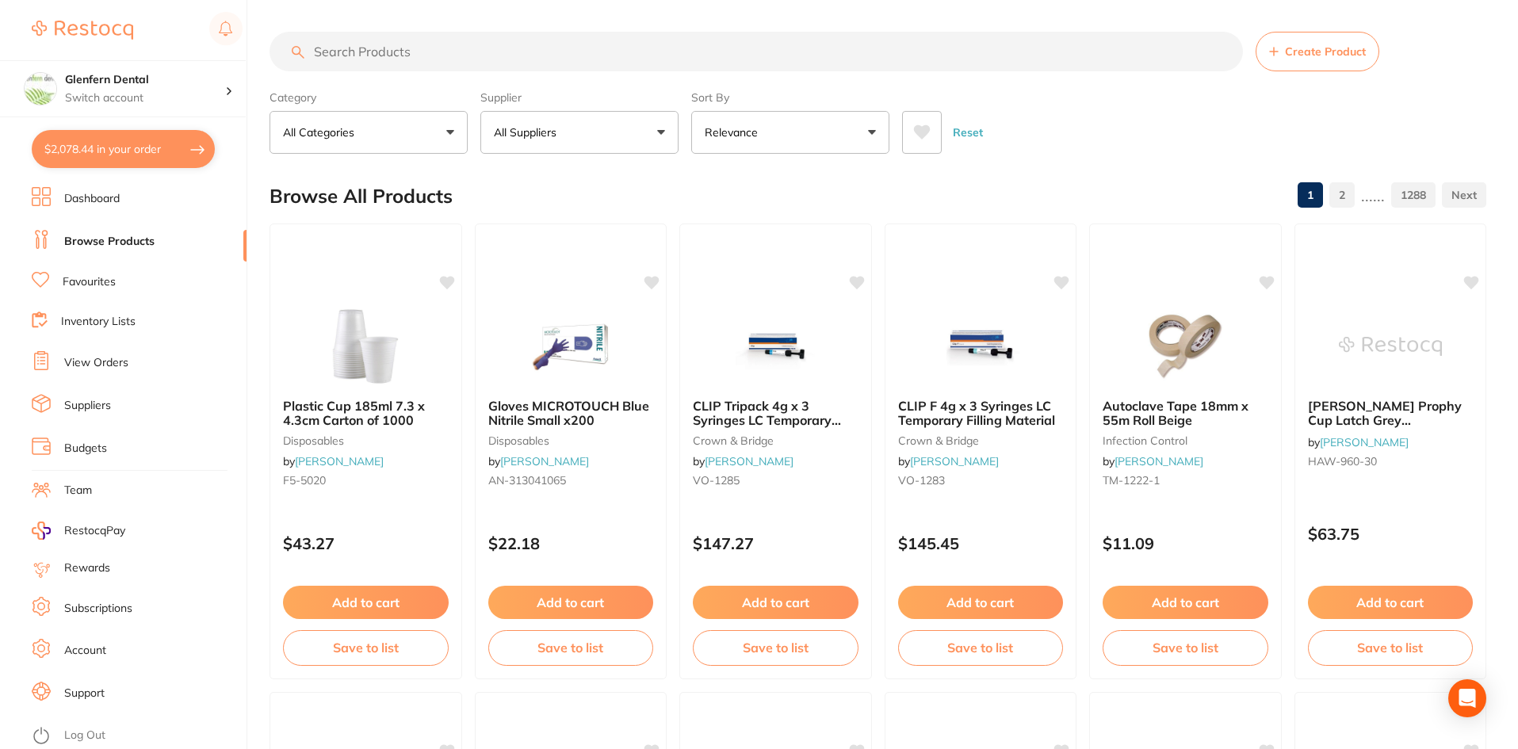
click at [382, 46] on input "search" at bounding box center [757, 52] width 974 height 40
paste input "Sof-[PERSON_NAME]"
type input "Sof-[PERSON_NAME]"
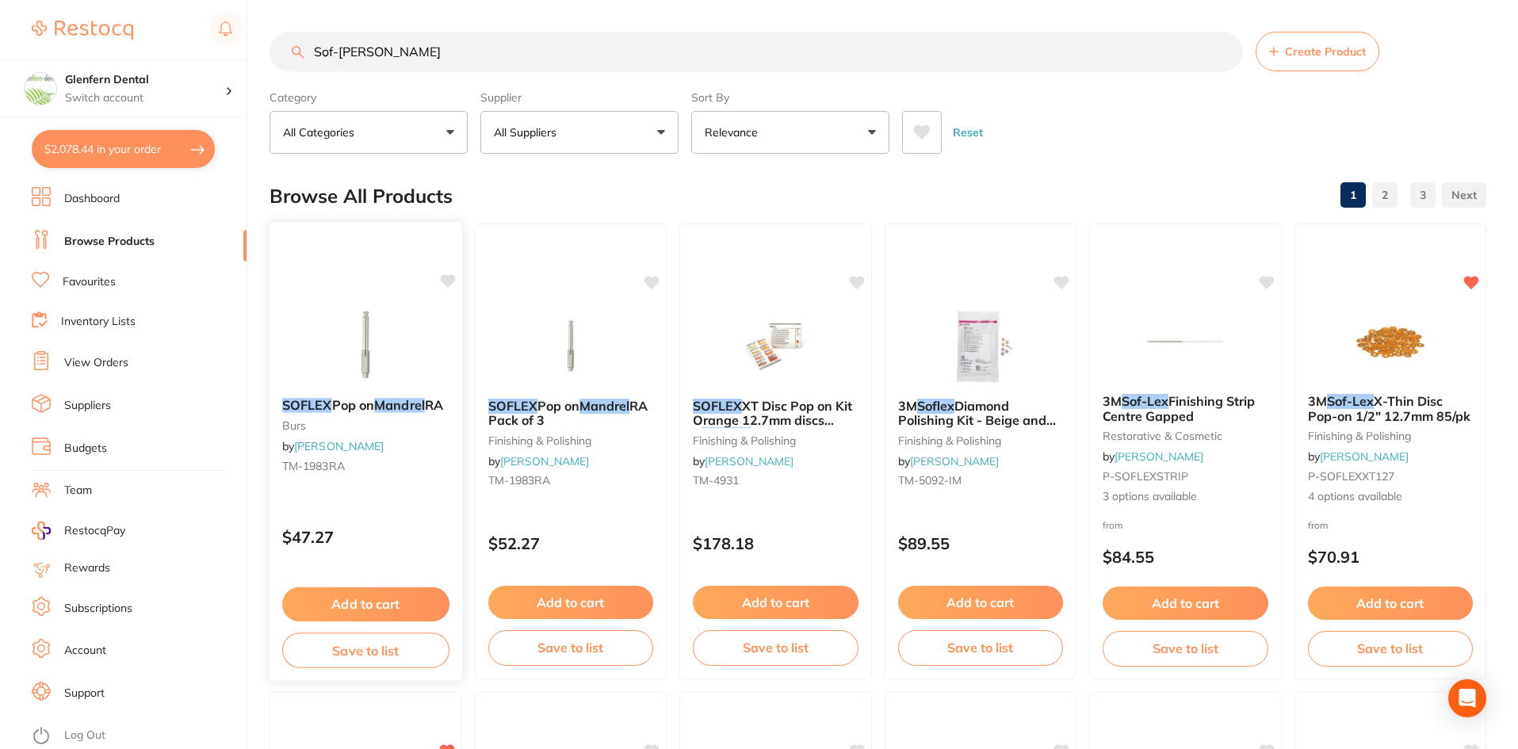
click at [318, 409] on em "SOFLEX" at bounding box center [307, 405] width 50 height 16
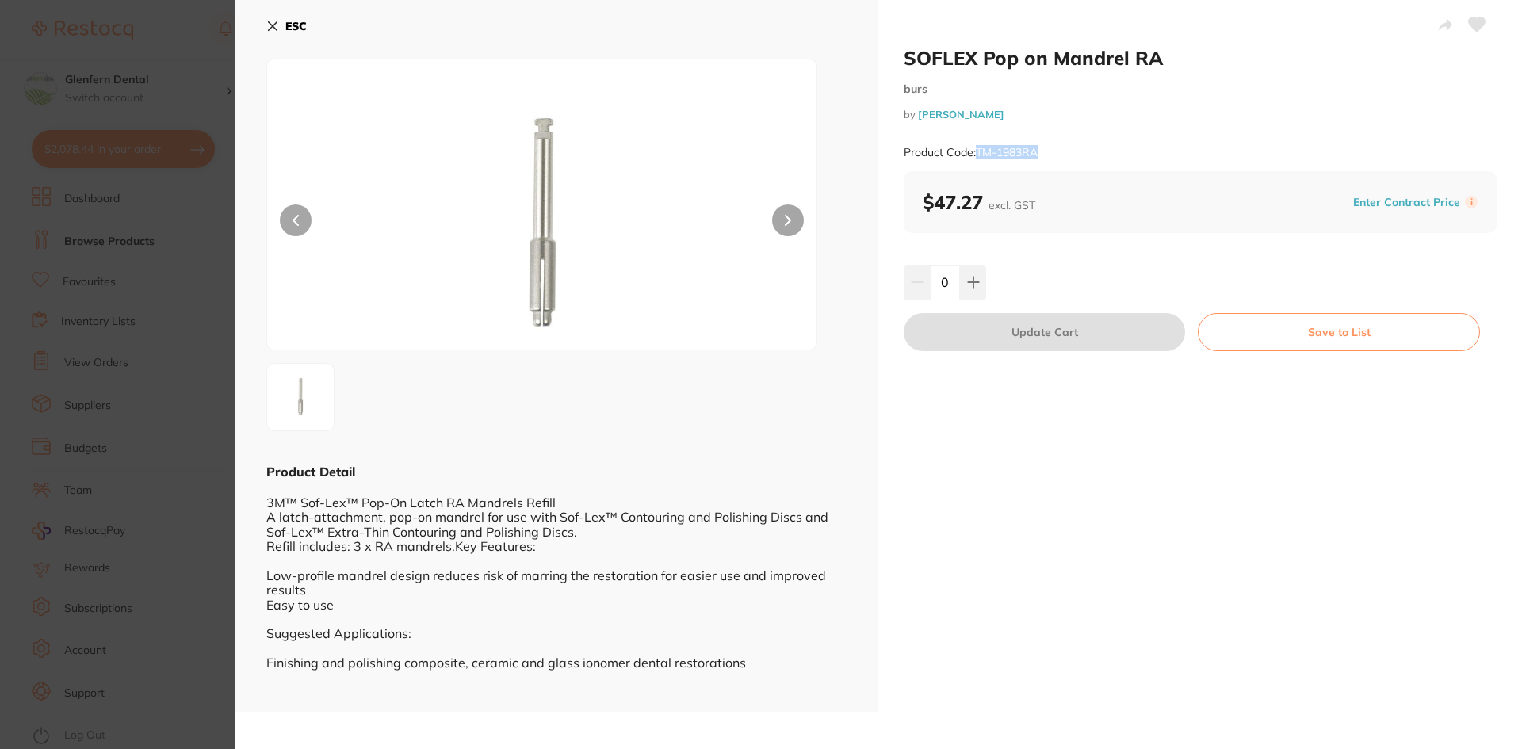
drag, startPoint x: 1045, startPoint y: 155, endPoint x: 977, endPoint y: 158, distance: 68.3
click at [977, 158] on div "Product Code: TM-1983RA" at bounding box center [1200, 152] width 593 height 39
copy small "TM-1983RA"
click at [971, 288] on icon at bounding box center [973, 283] width 10 height 10
type input "1"
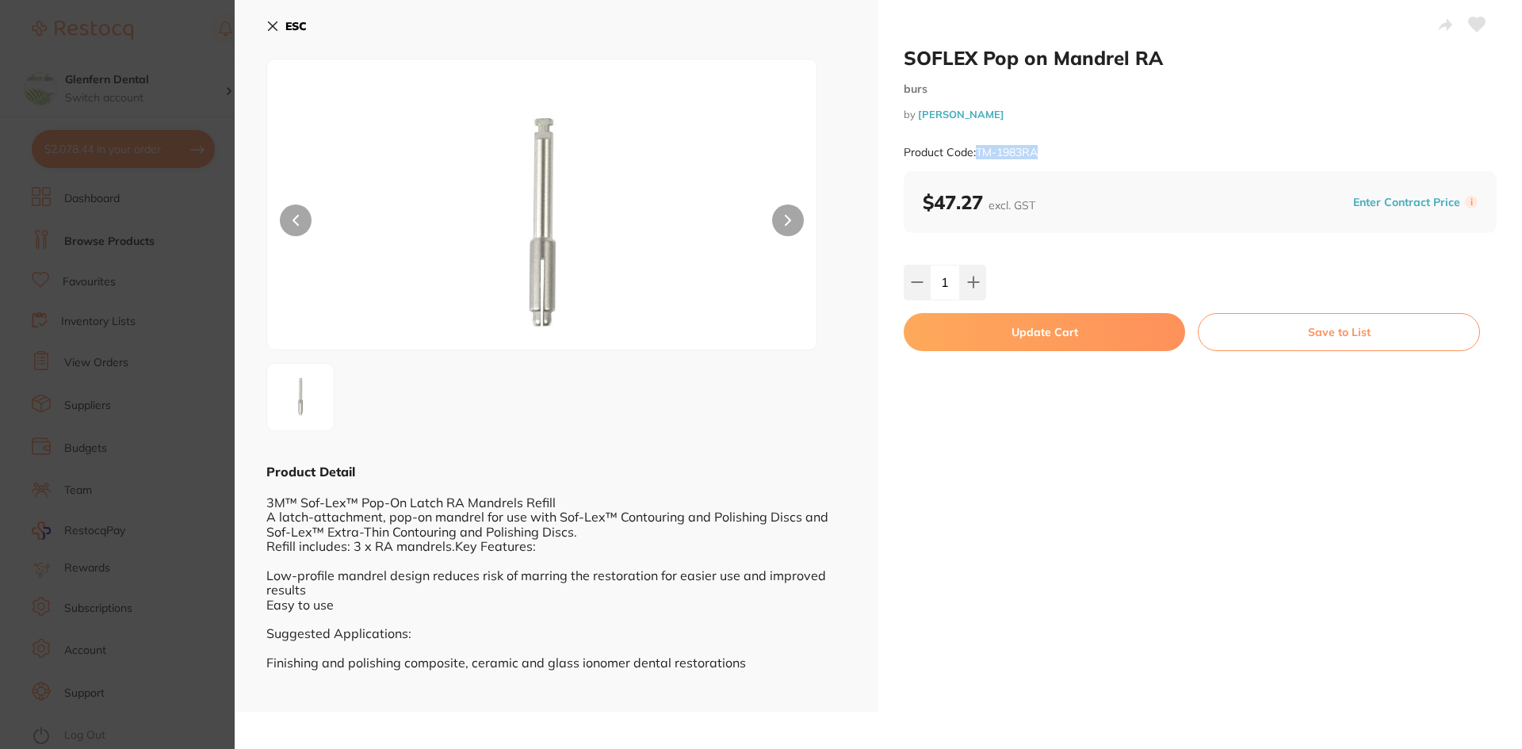
click at [1055, 341] on button "Update Cart" at bounding box center [1044, 332] width 281 height 38
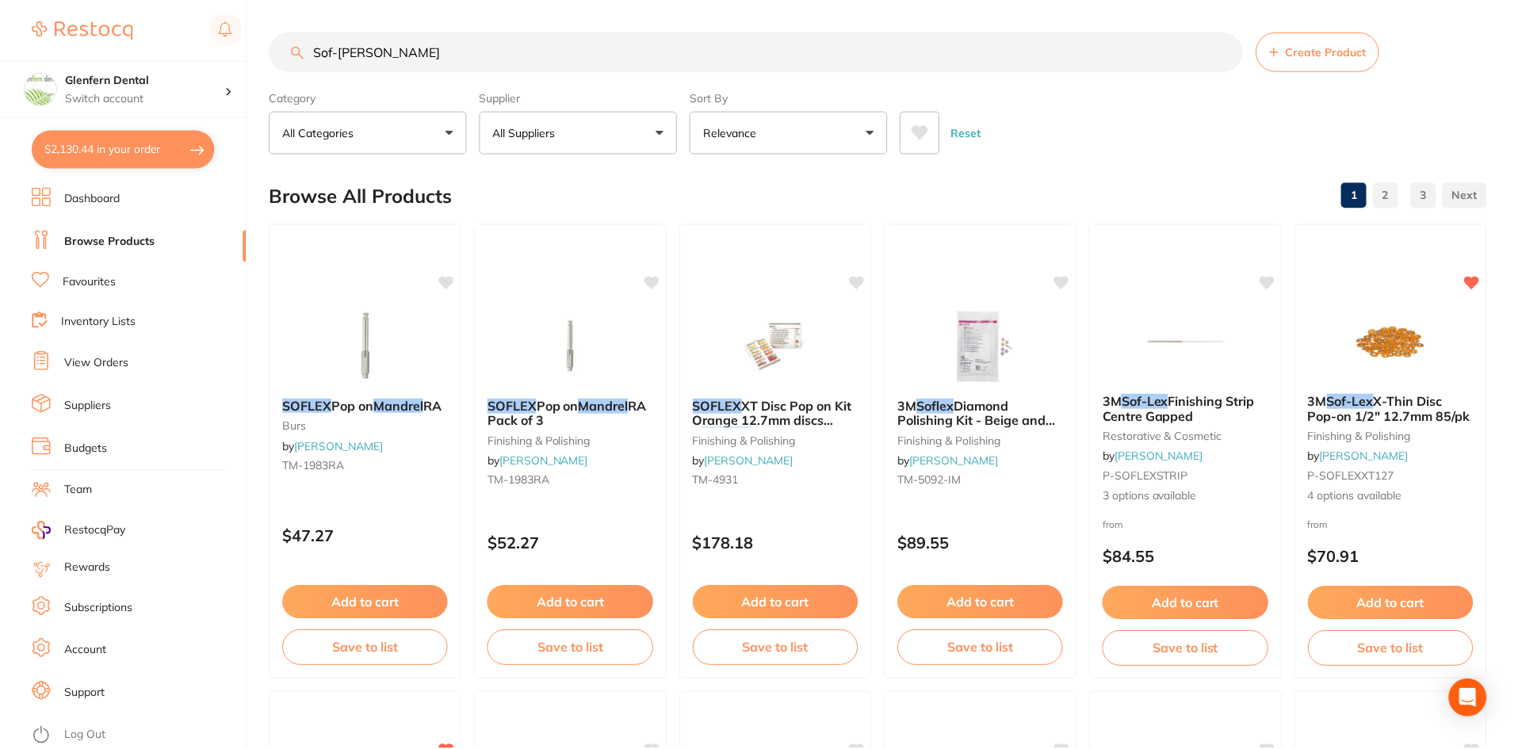
scroll to position [3, 0]
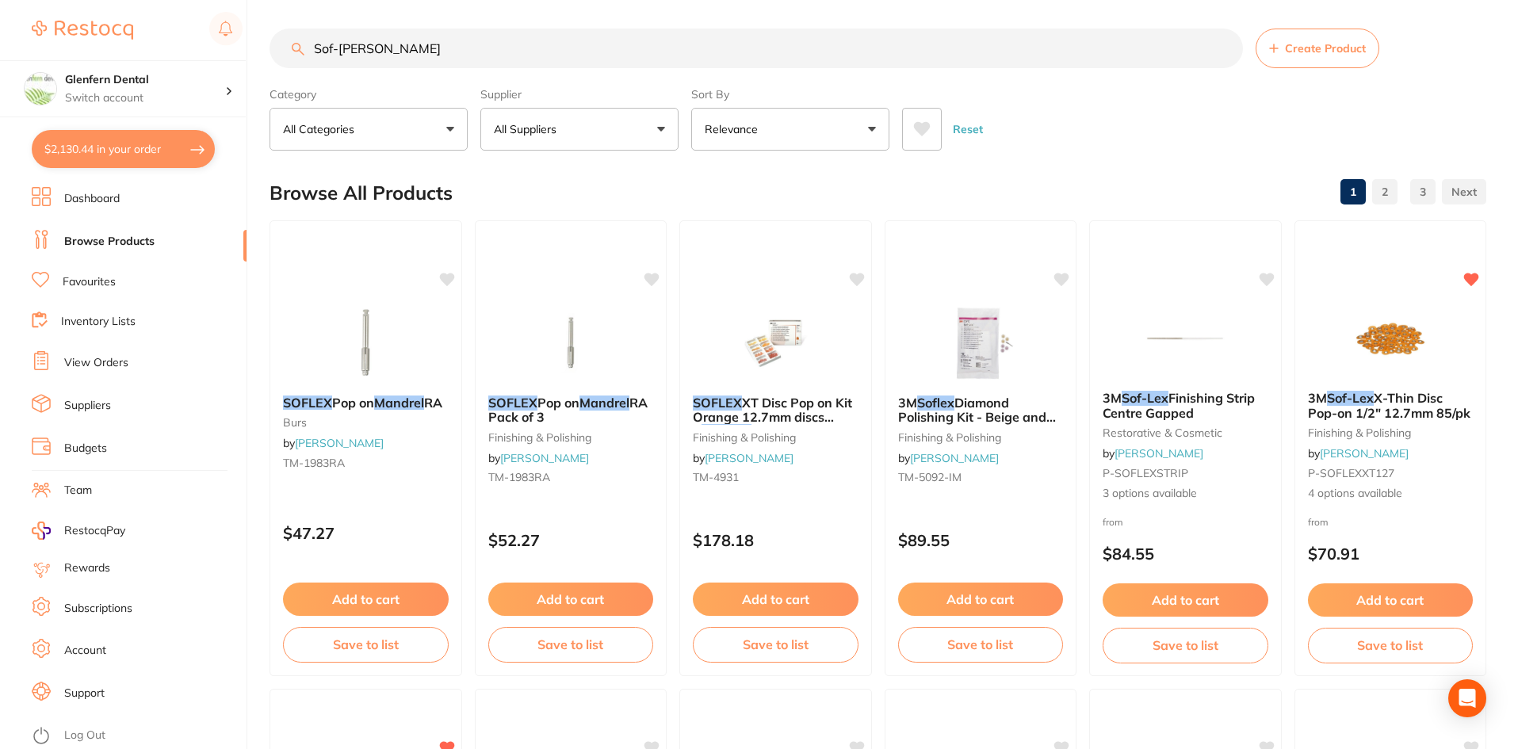
click at [121, 146] on button "$2,130.44 in your order" at bounding box center [123, 149] width 183 height 38
checkbox input "true"
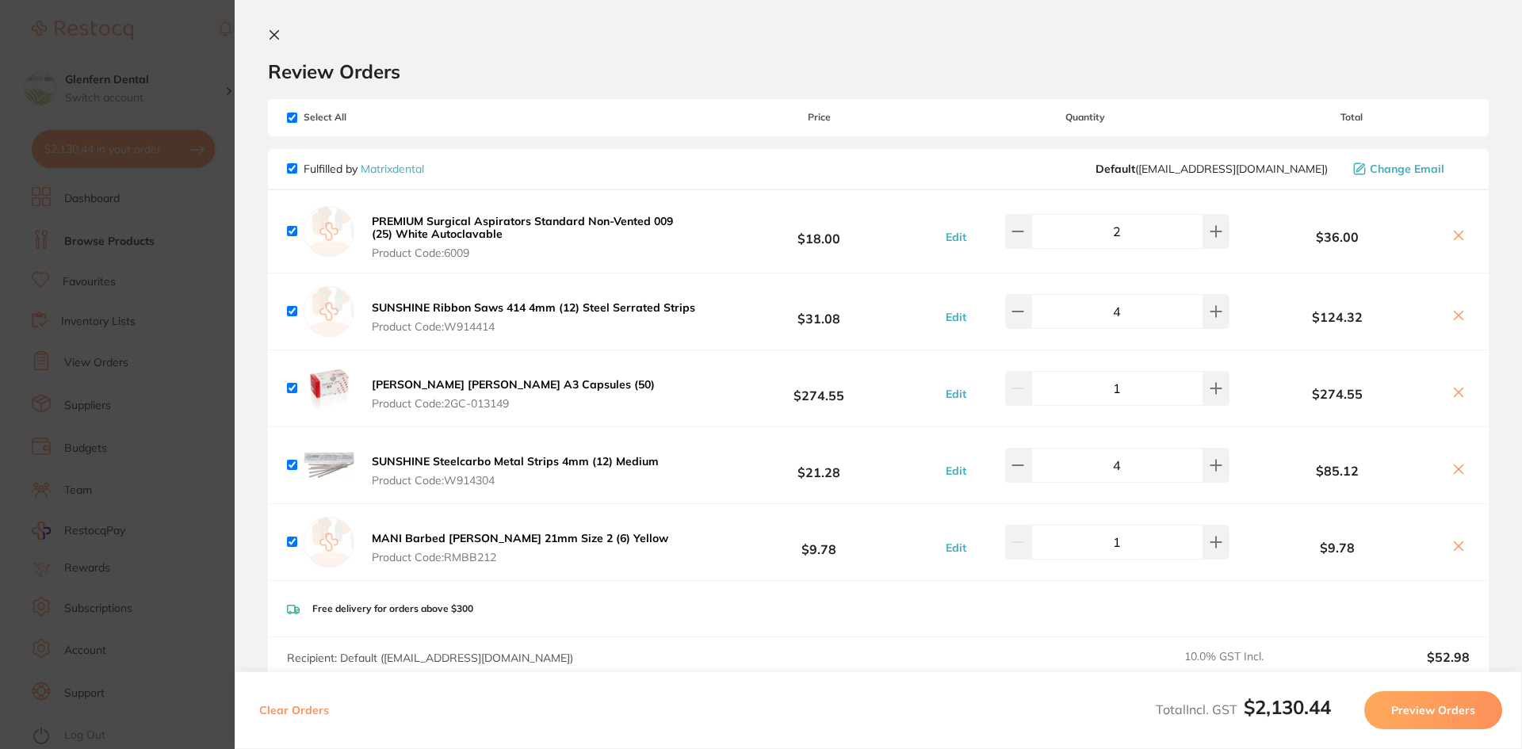
scroll to position [0, 0]
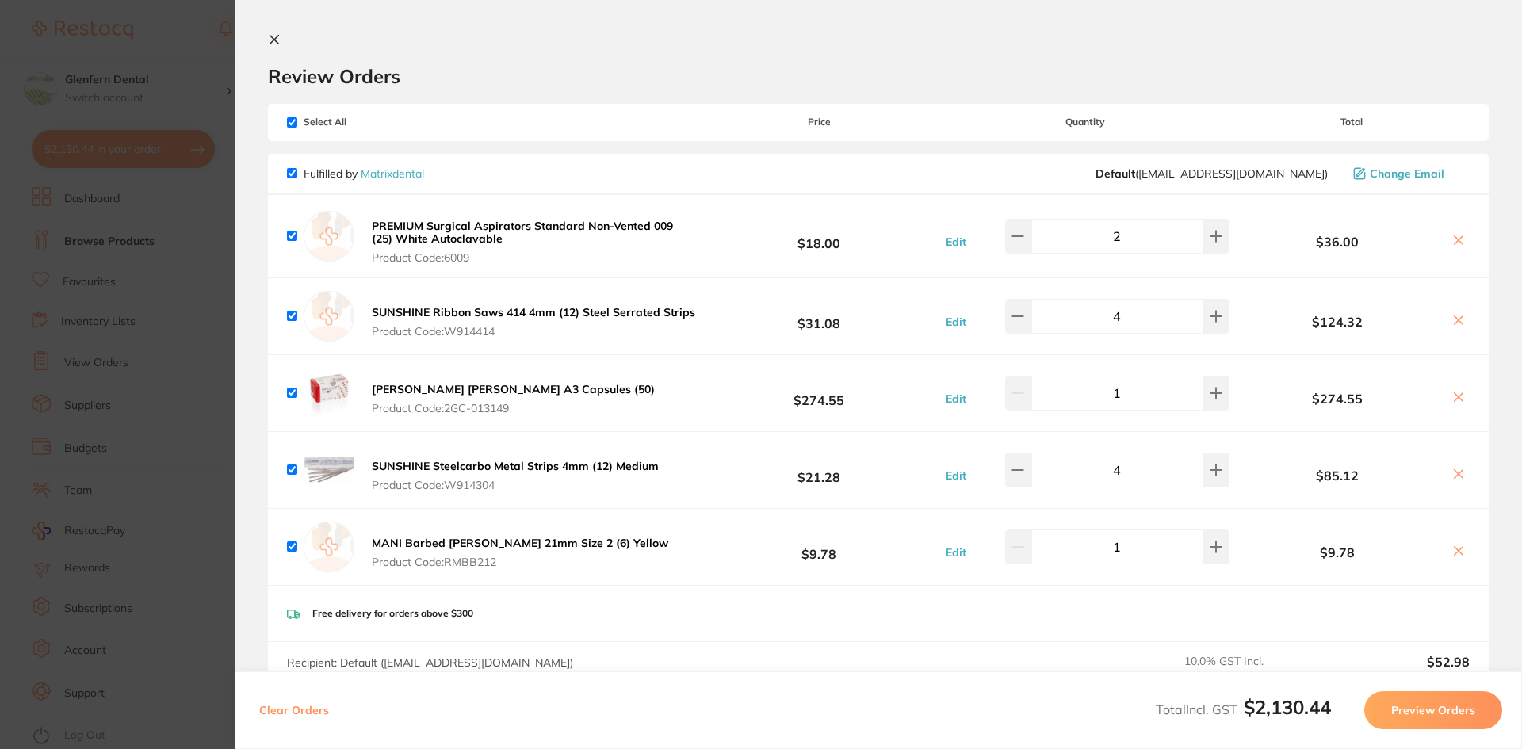
click at [273, 40] on icon at bounding box center [274, 39] width 13 height 13
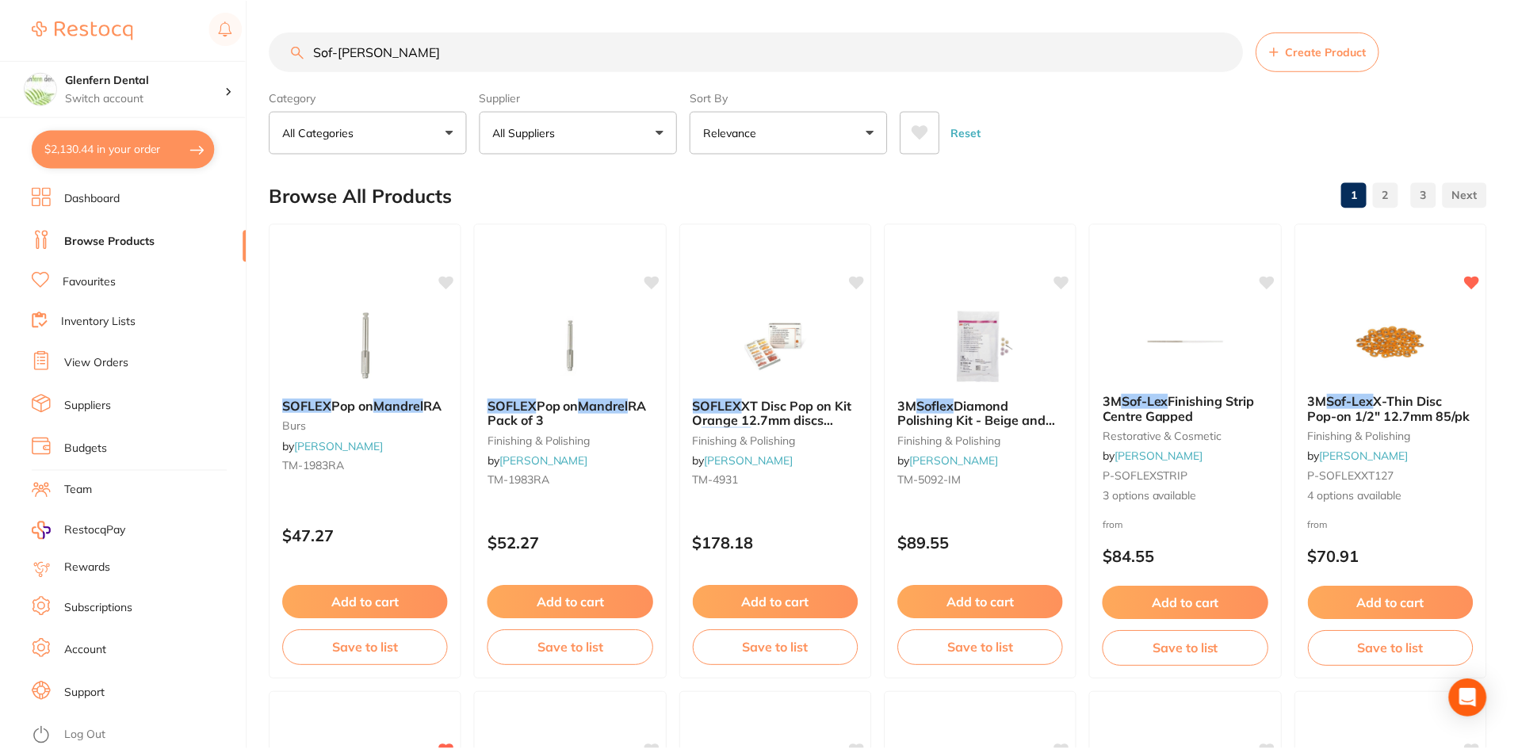
scroll to position [3, 0]
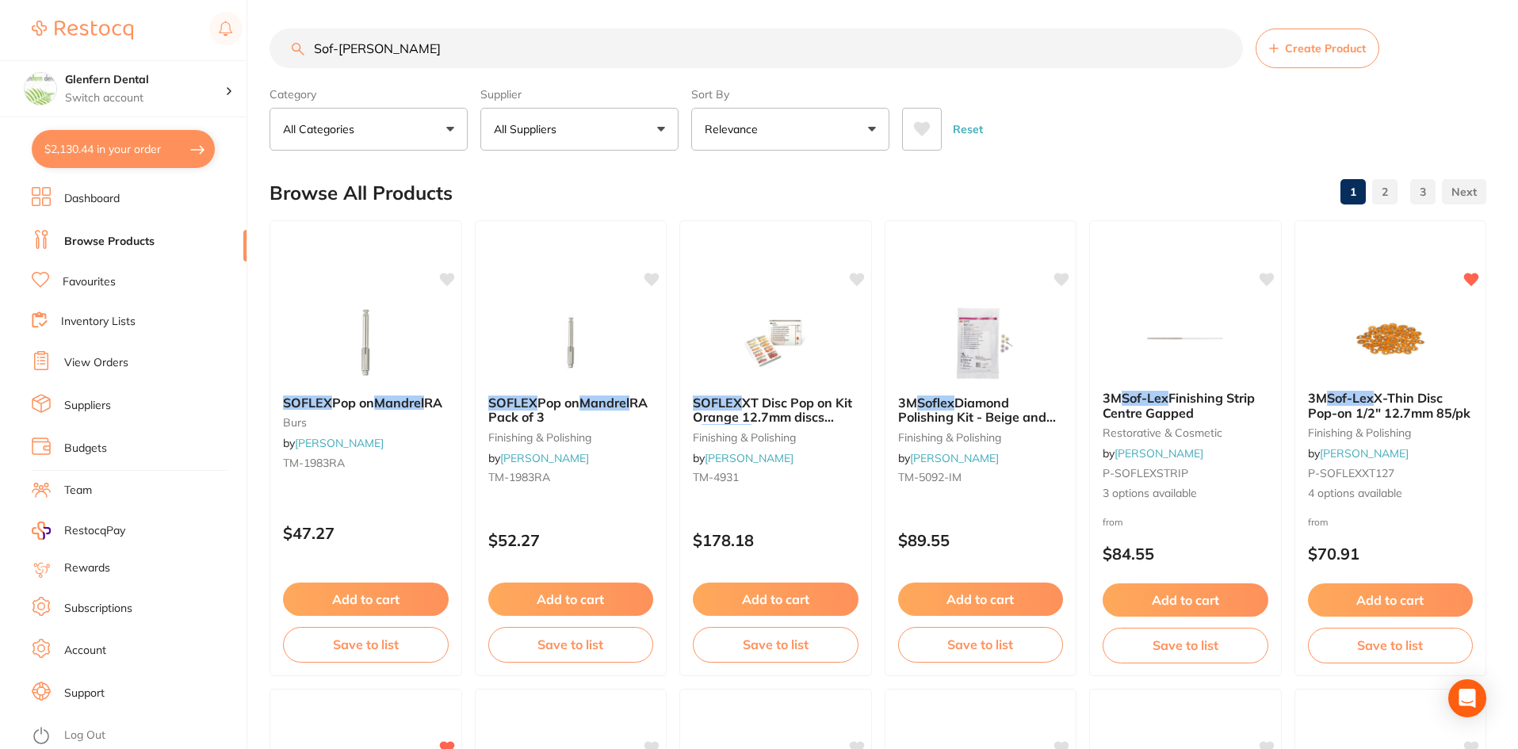
click at [124, 240] on link "Browse Products" at bounding box center [109, 242] width 90 height 16
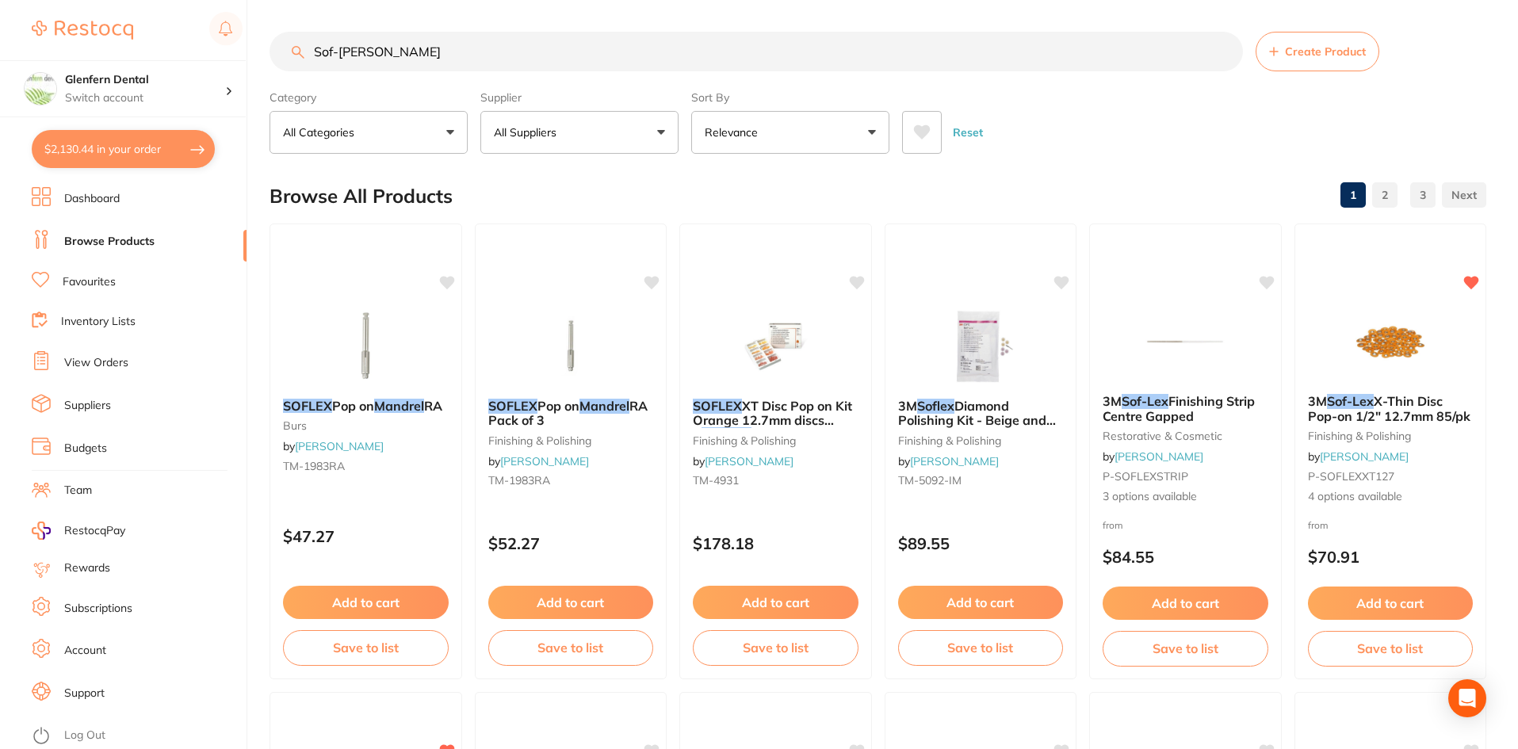
click at [502, 52] on input "Sof-[PERSON_NAME]" at bounding box center [757, 52] width 974 height 40
type input "S"
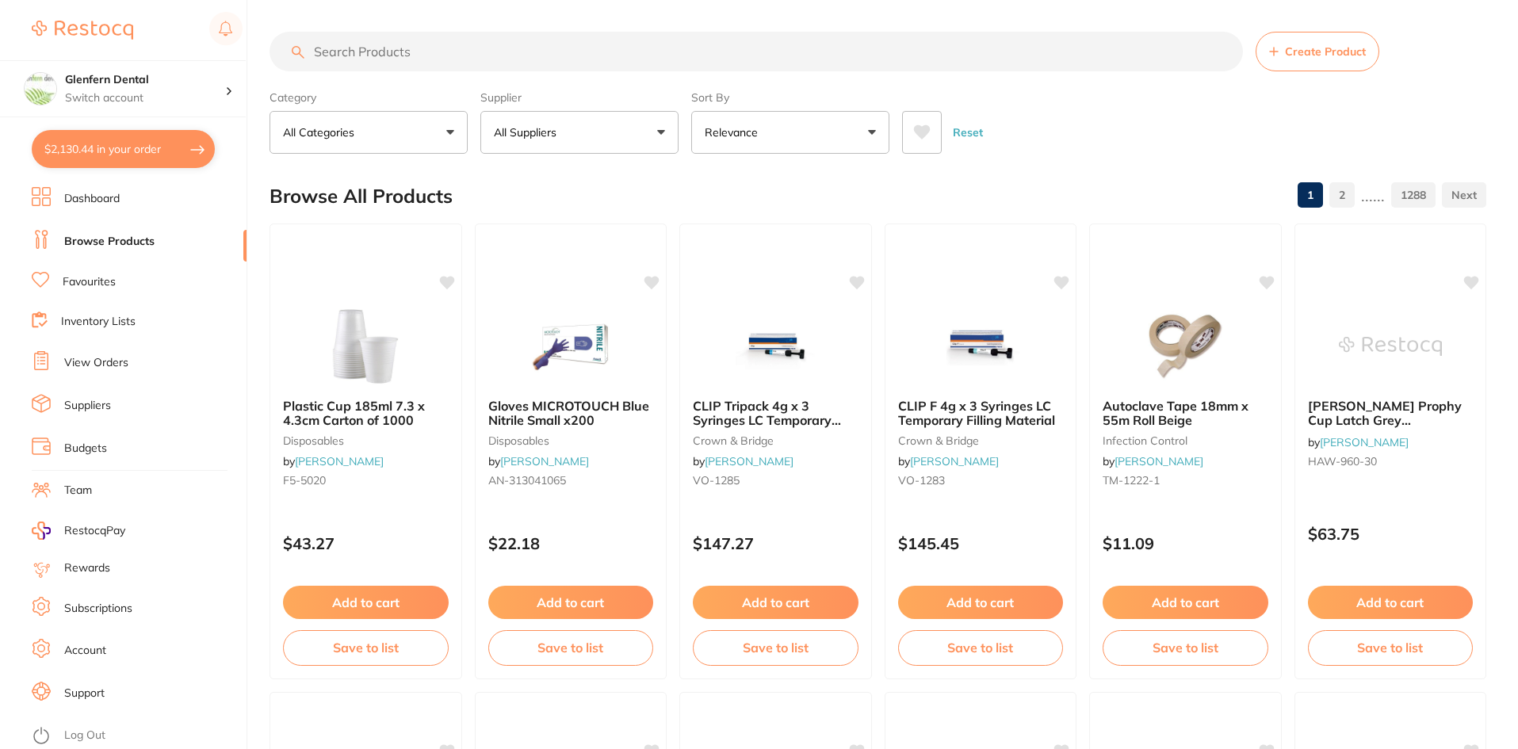
paste input "O3708"
type input "O3708"
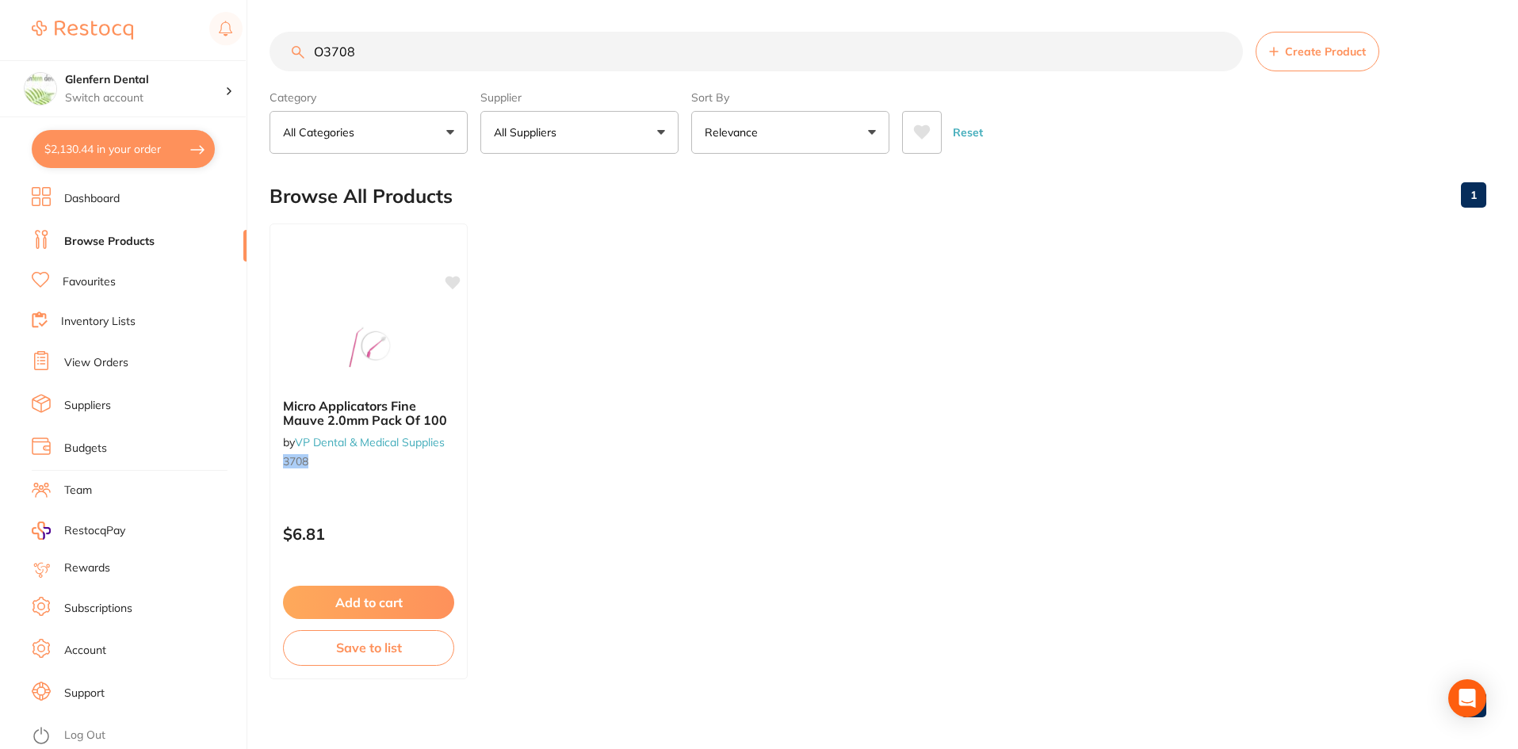
click at [668, 128] on button "All Suppliers" at bounding box center [580, 132] width 198 height 43
drag, startPoint x: 343, startPoint y: 47, endPoint x: 238, endPoint y: 46, distance: 105.5
click at [238, 46] on div "$2,130.44 Glenfern Dental Switch account Glenfern Dental $2,130.44 in your orde…" at bounding box center [759, 374] width 1518 height 749
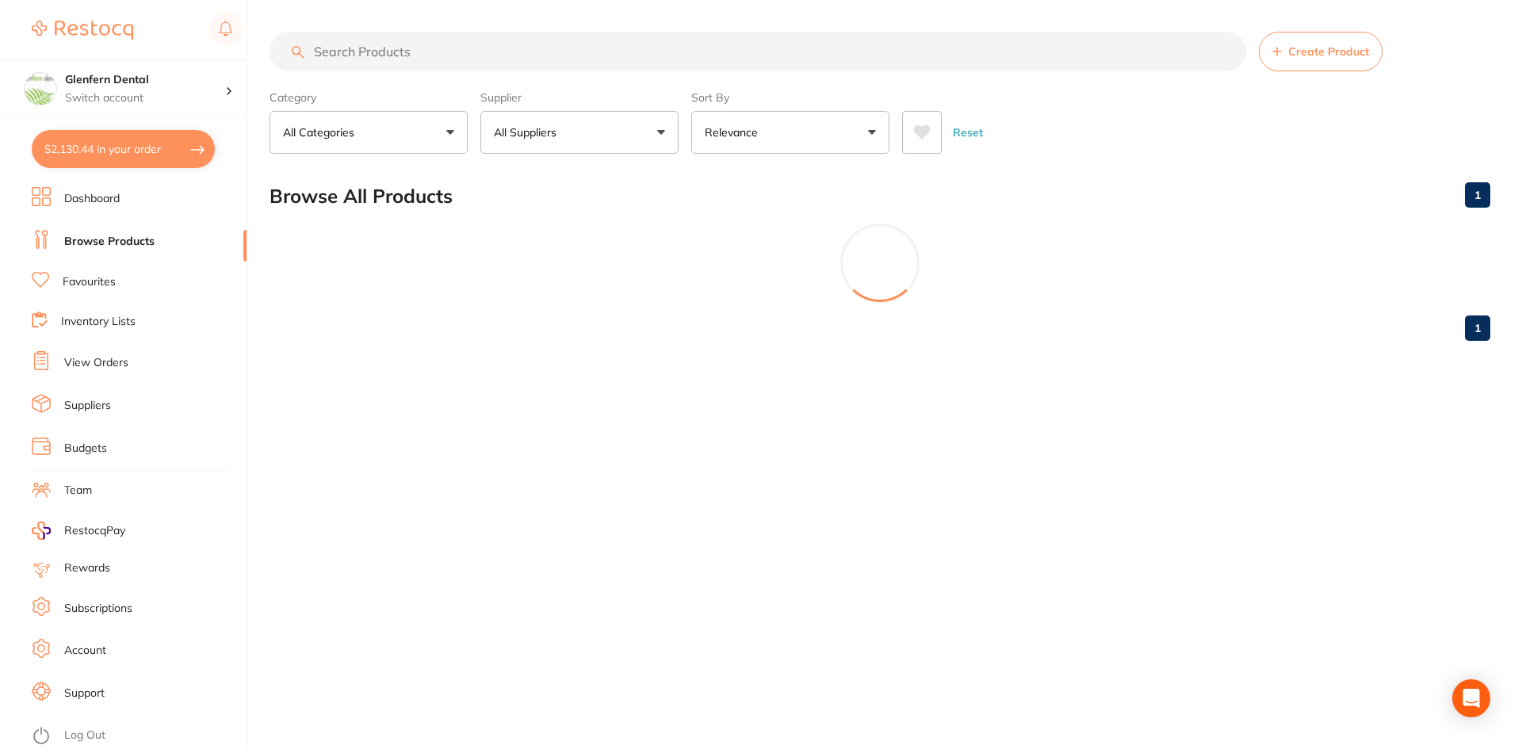
click at [667, 131] on button "All Suppliers" at bounding box center [580, 132] width 198 height 43
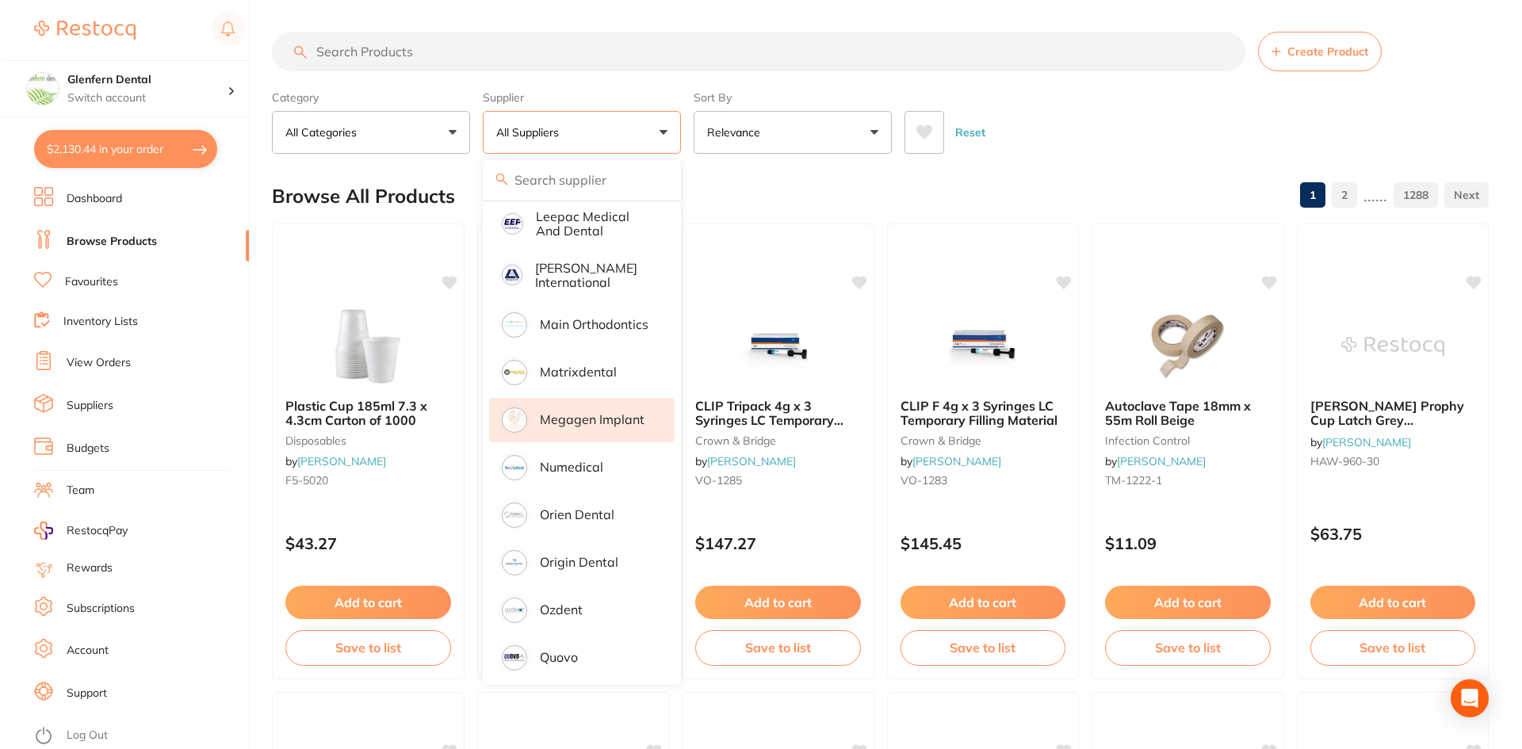
scroll to position [1110, 0]
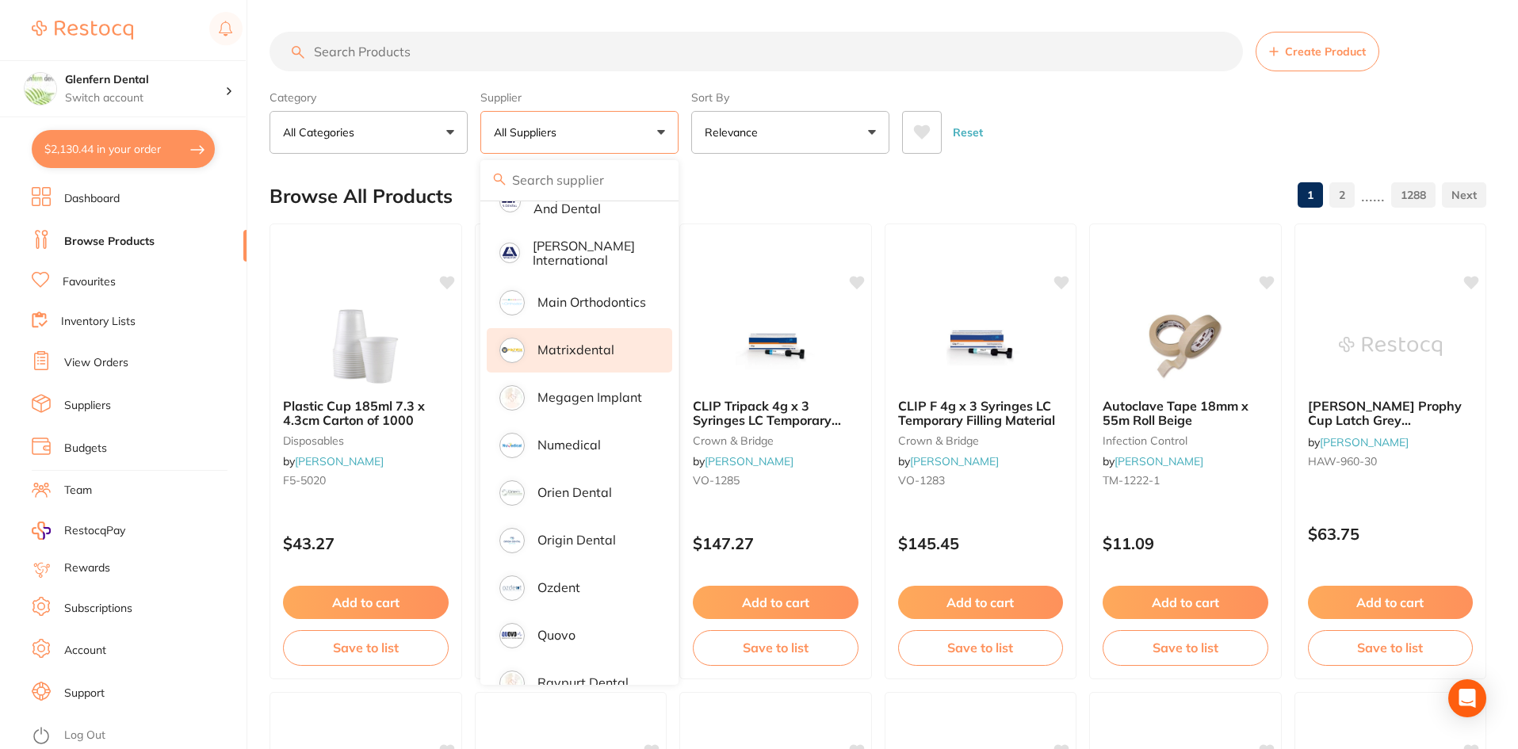
click at [553, 343] on p "Matrixdental" at bounding box center [576, 350] width 77 height 14
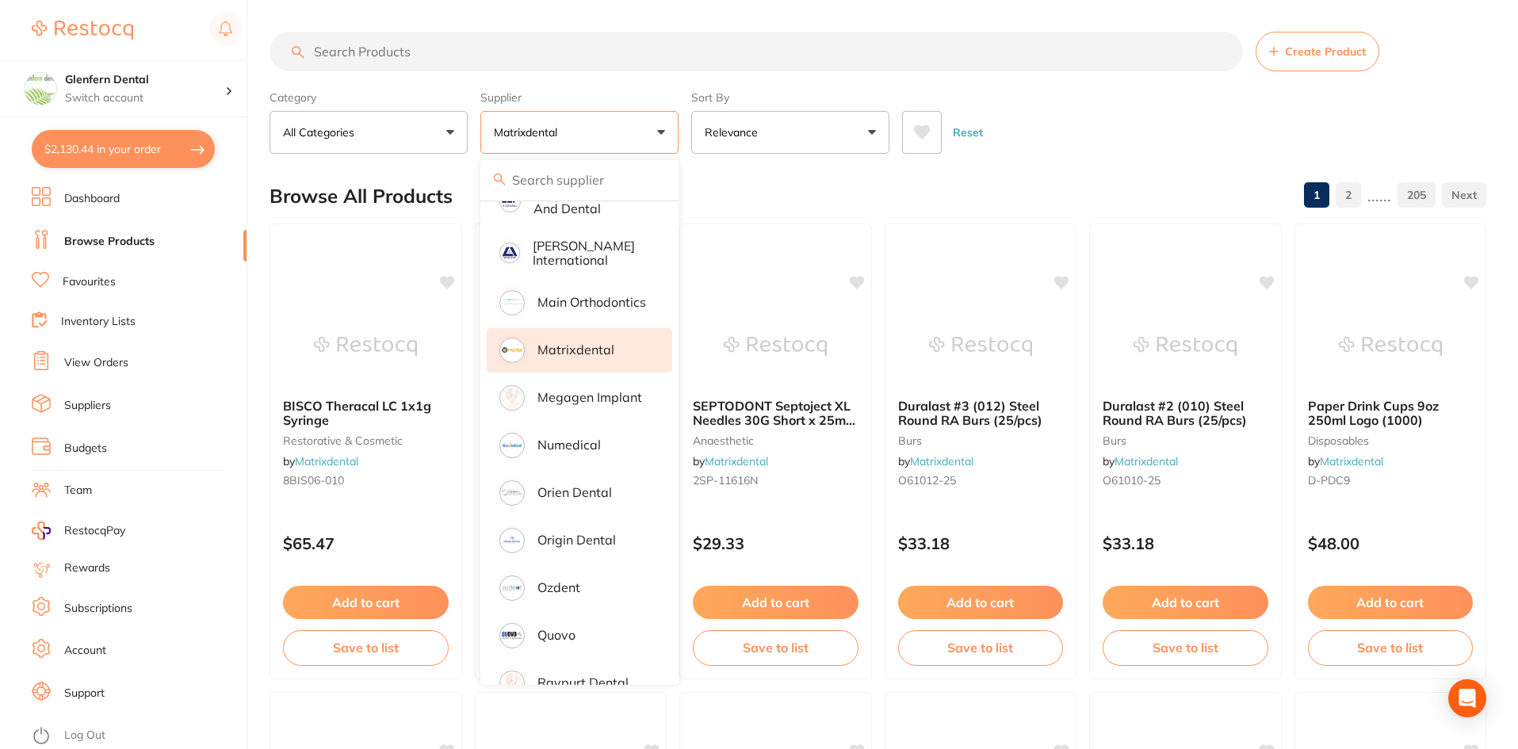
click at [346, 53] on input "search" at bounding box center [757, 52] width 974 height 40
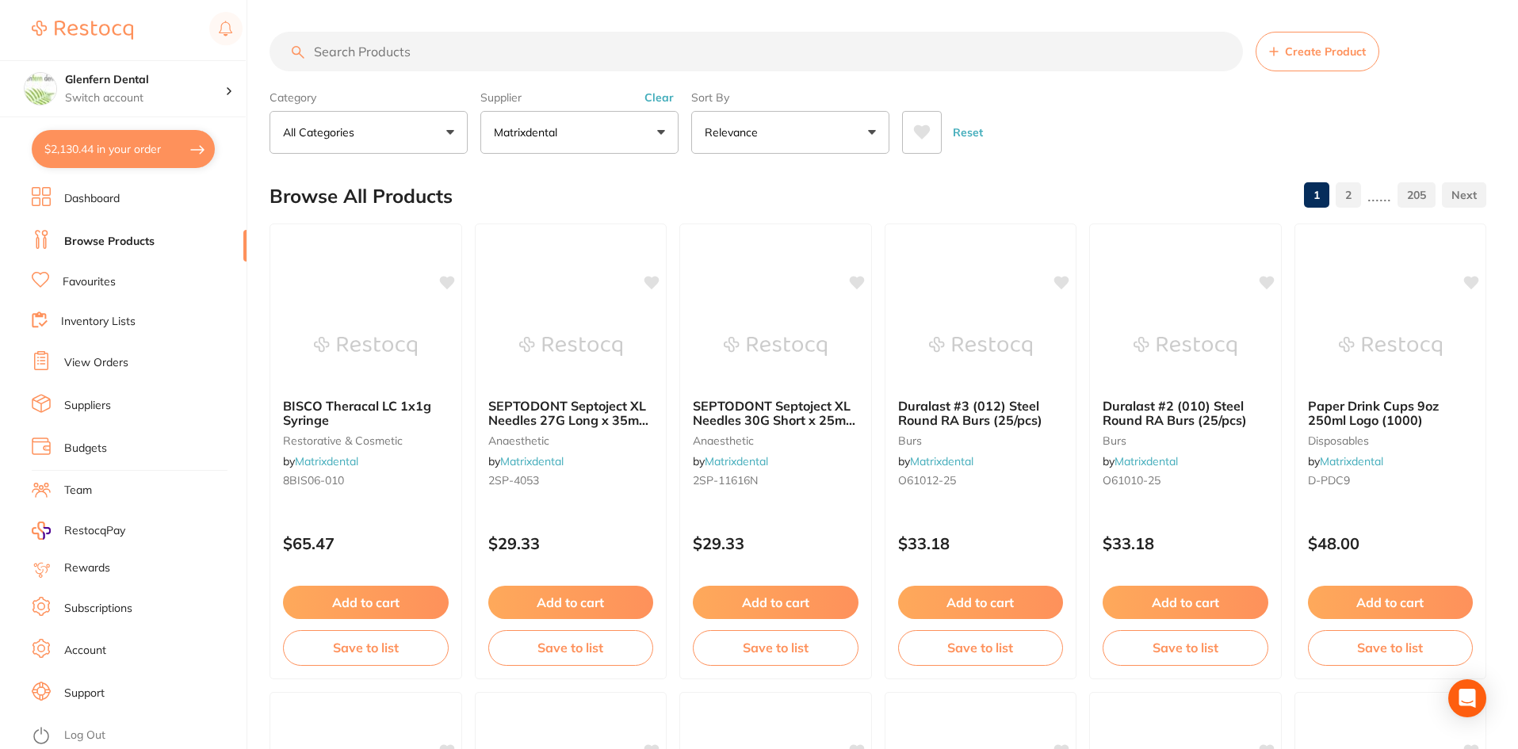
paste input "O3708"
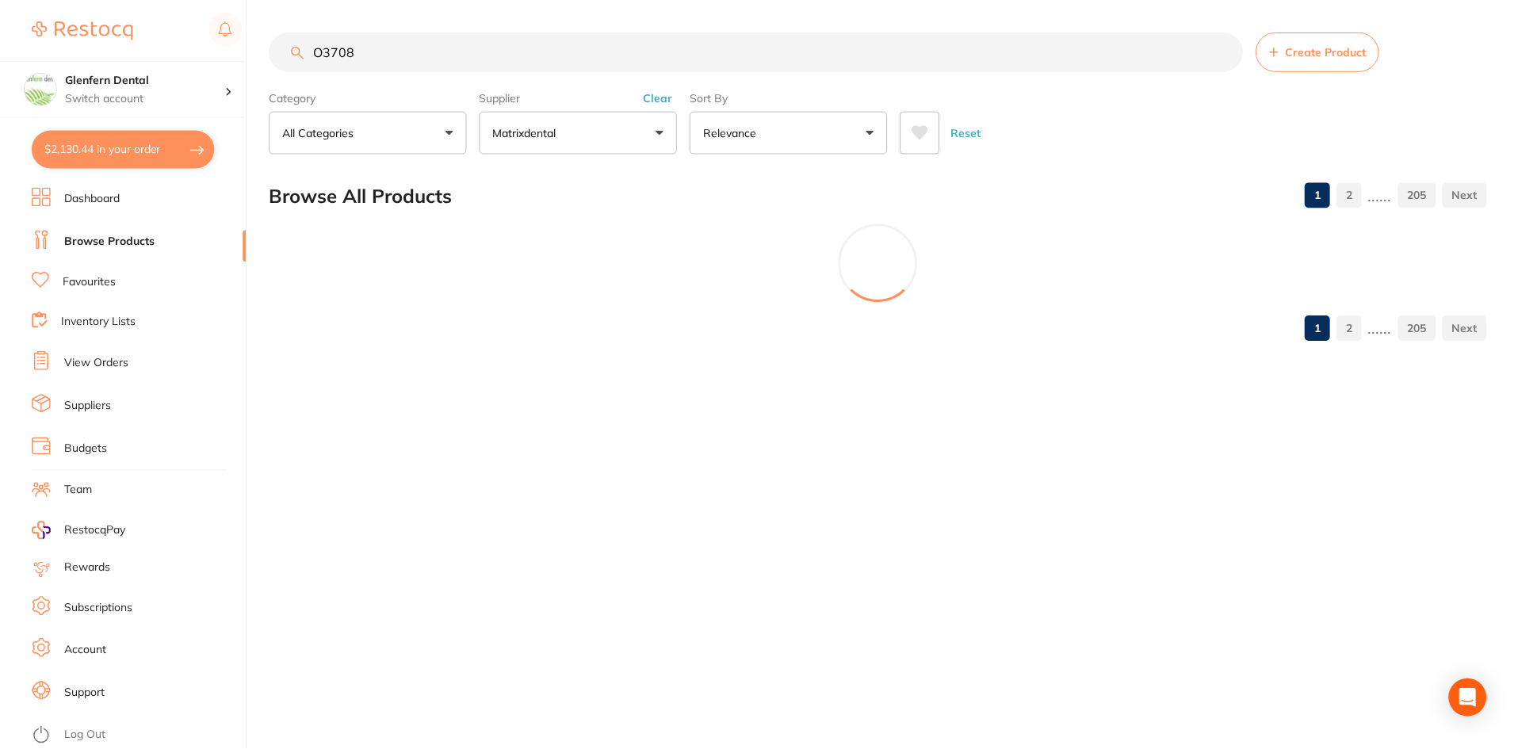
scroll to position [0, 0]
click at [435, 51] on input "O3708" at bounding box center [758, 52] width 977 height 40
type input "O"
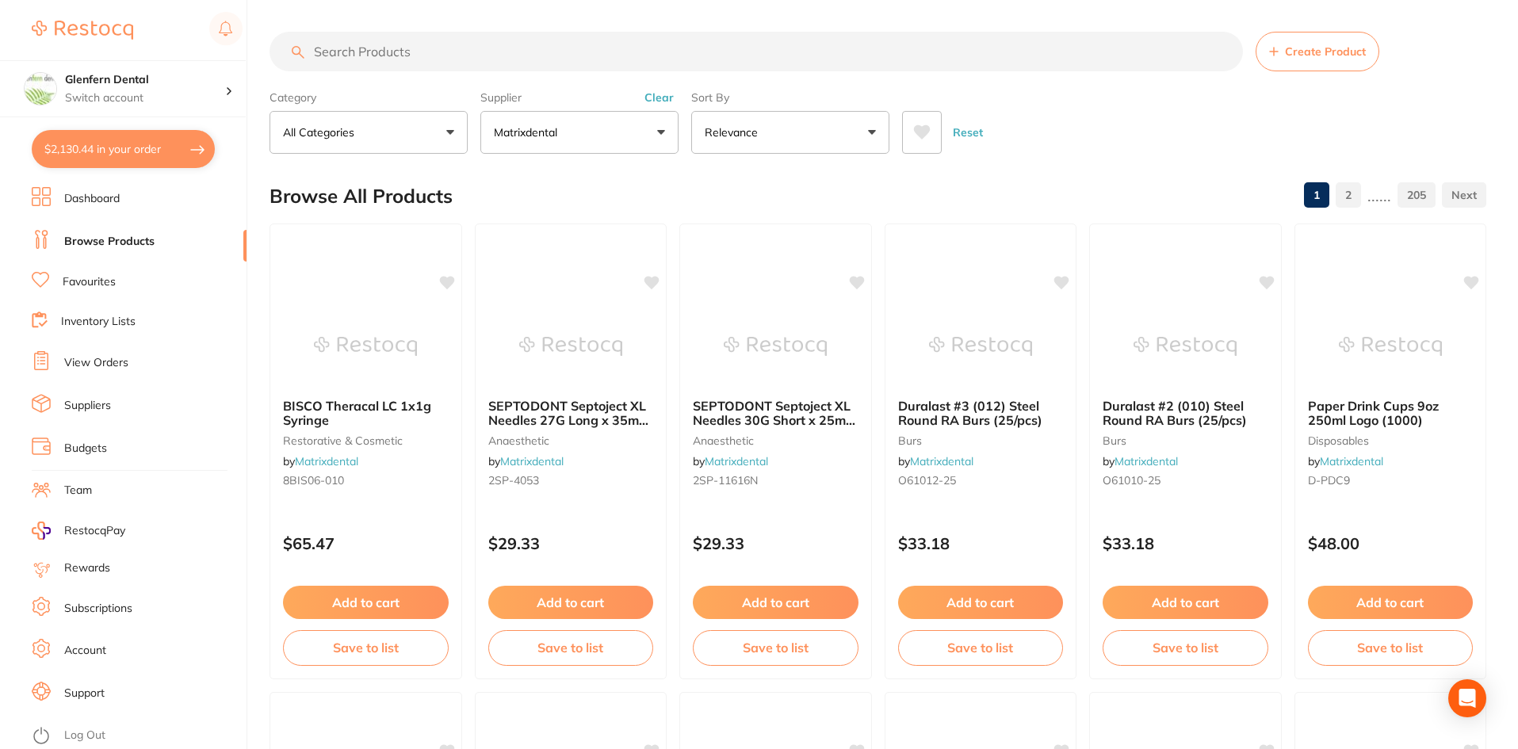
click at [347, 41] on input "search" at bounding box center [757, 52] width 974 height 40
click at [347, 48] on input "search" at bounding box center [757, 52] width 974 height 40
paste input "MGUARD Micro Applicator Mauve Fine 2.0mm (100)"
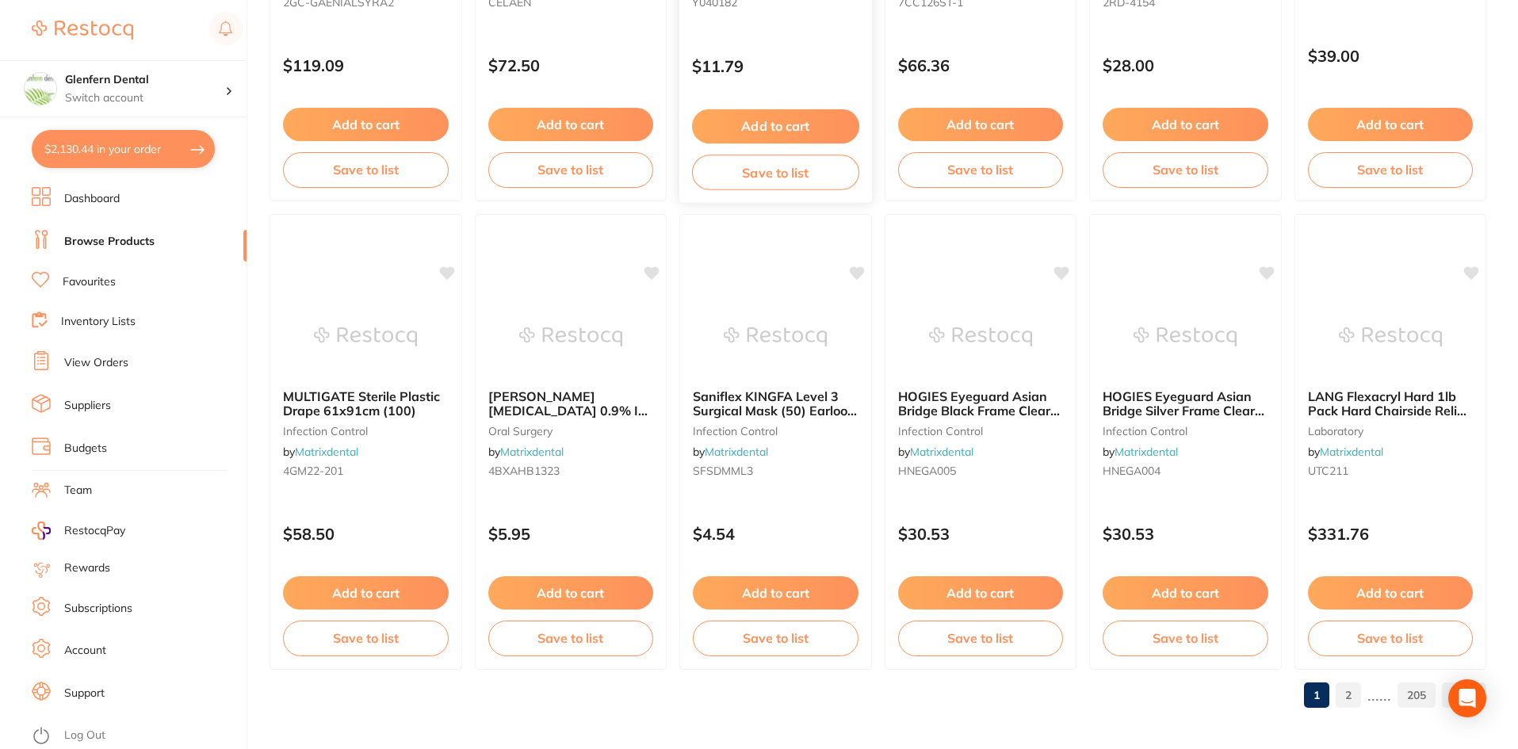
scroll to position [3762, 0]
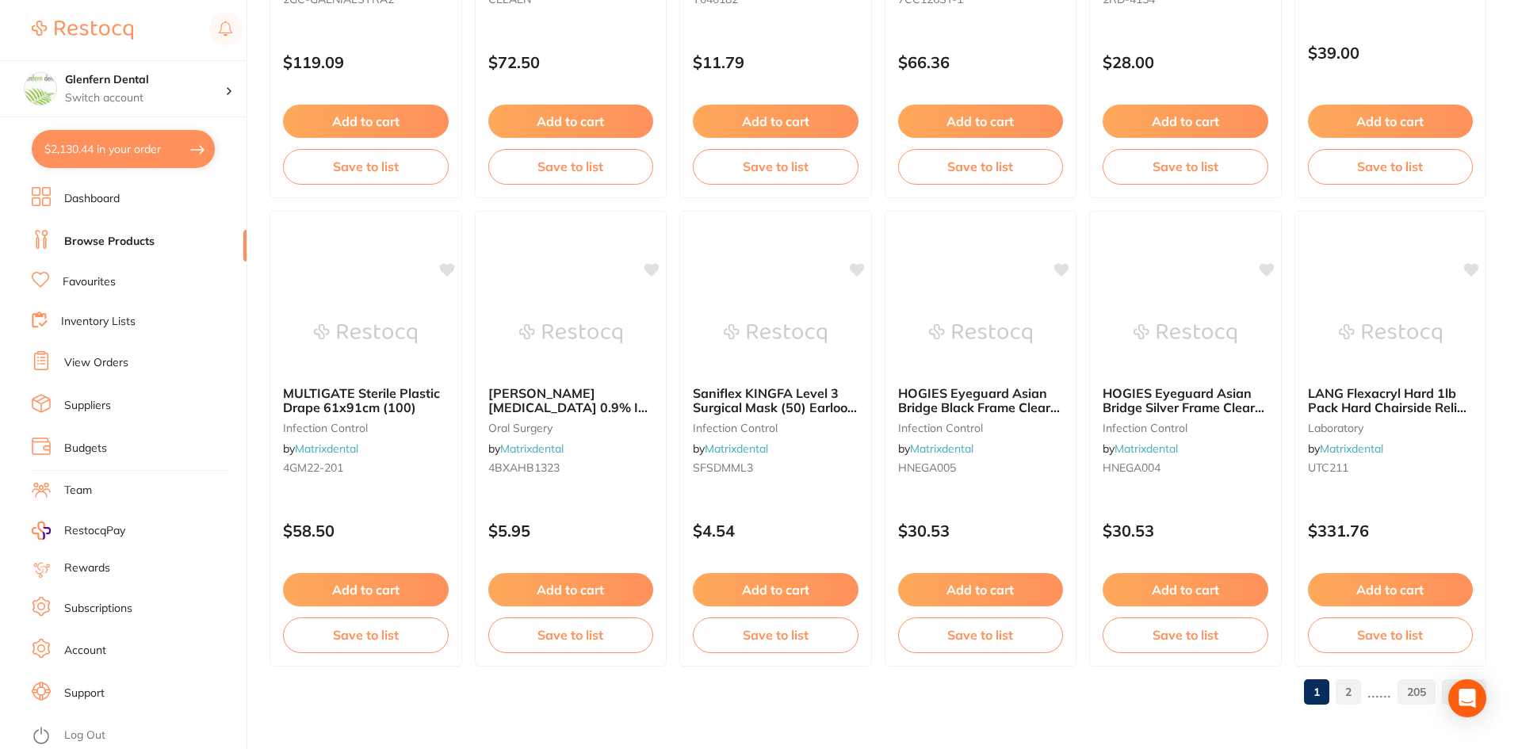
click at [1346, 694] on link "2" at bounding box center [1348, 692] width 25 height 32
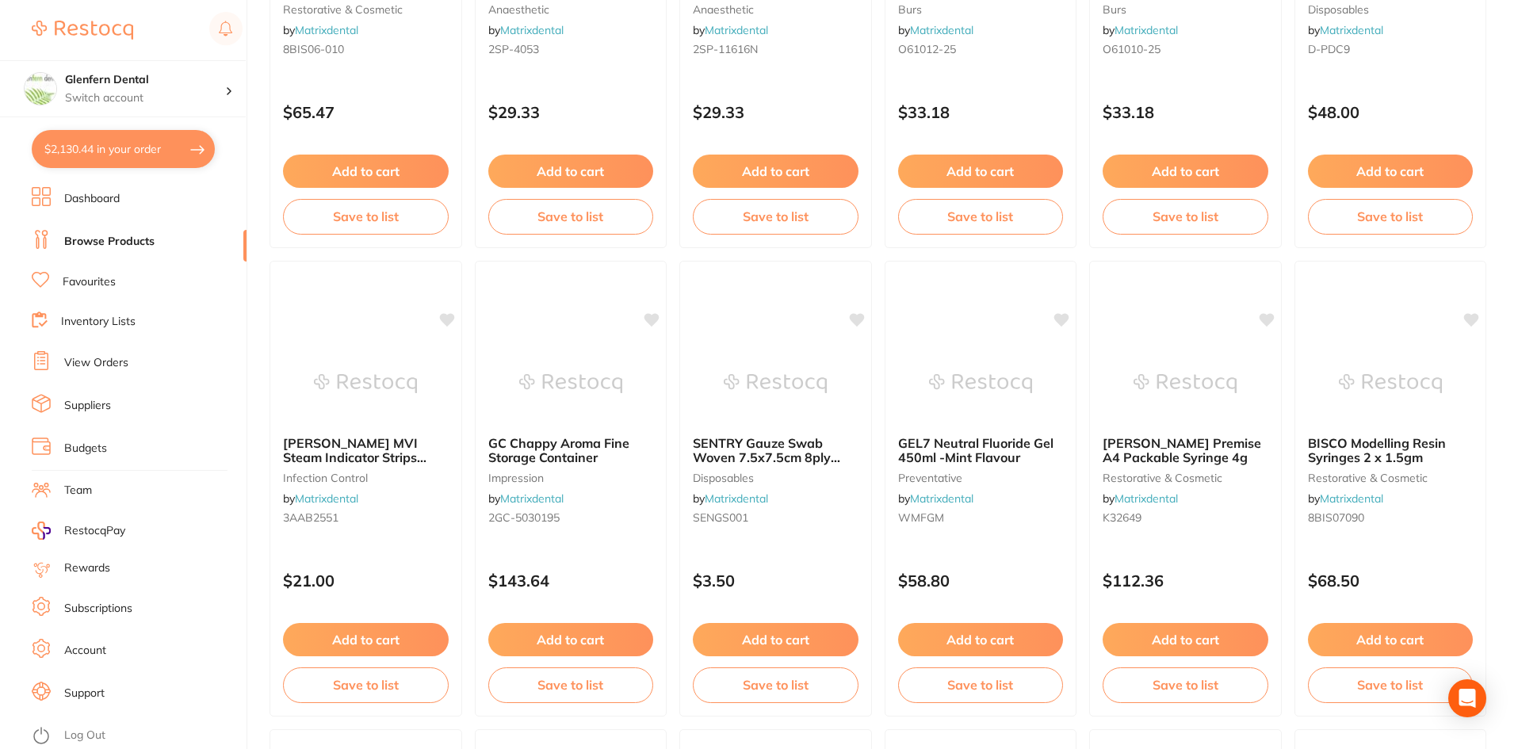
scroll to position [0, 0]
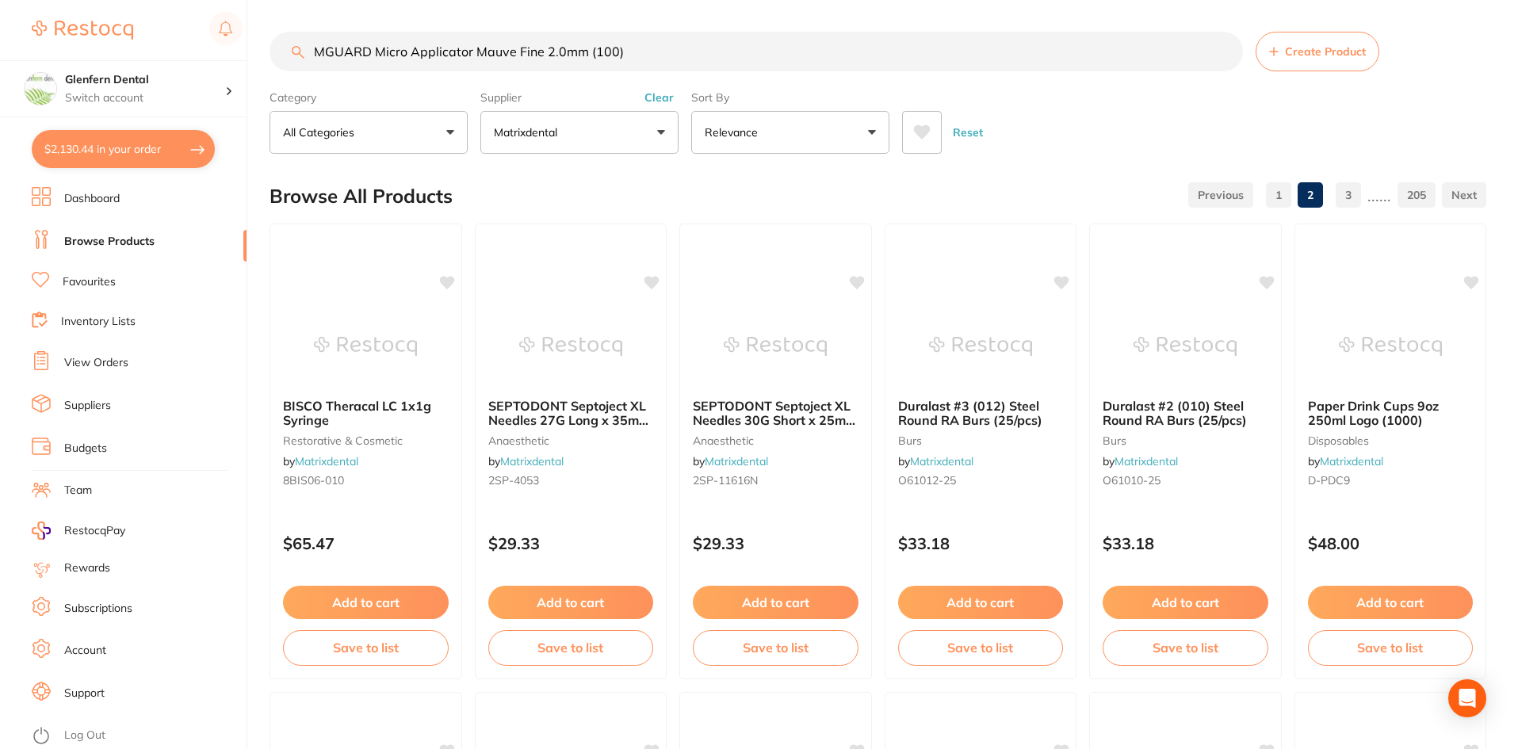
click at [696, 56] on input "MGUARD Micro Applicator Mauve Fine 2.0mm (100)" at bounding box center [757, 52] width 974 height 40
type input "M"
click at [386, 55] on input "search" at bounding box center [757, 52] width 974 height 40
paste input "O3708"
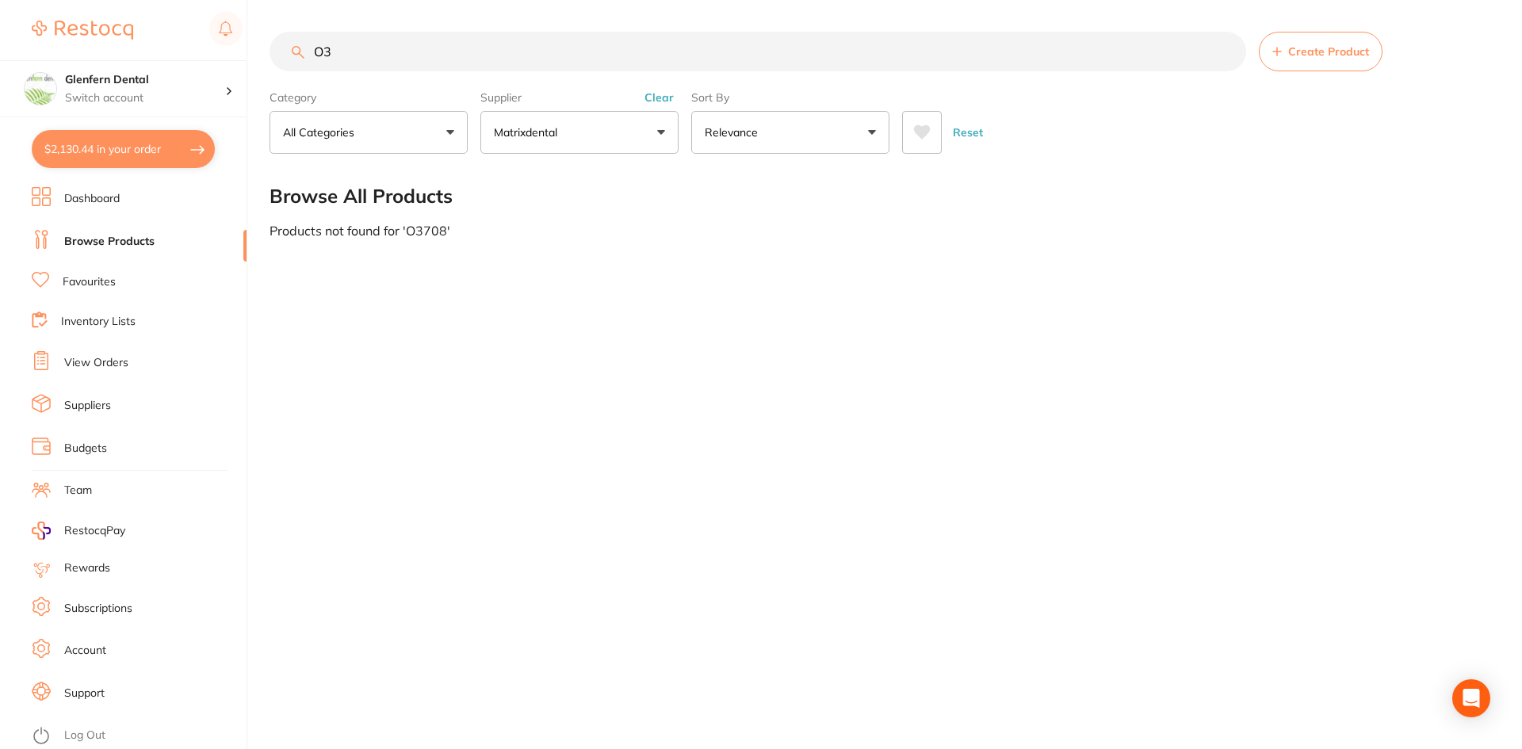
type input "O"
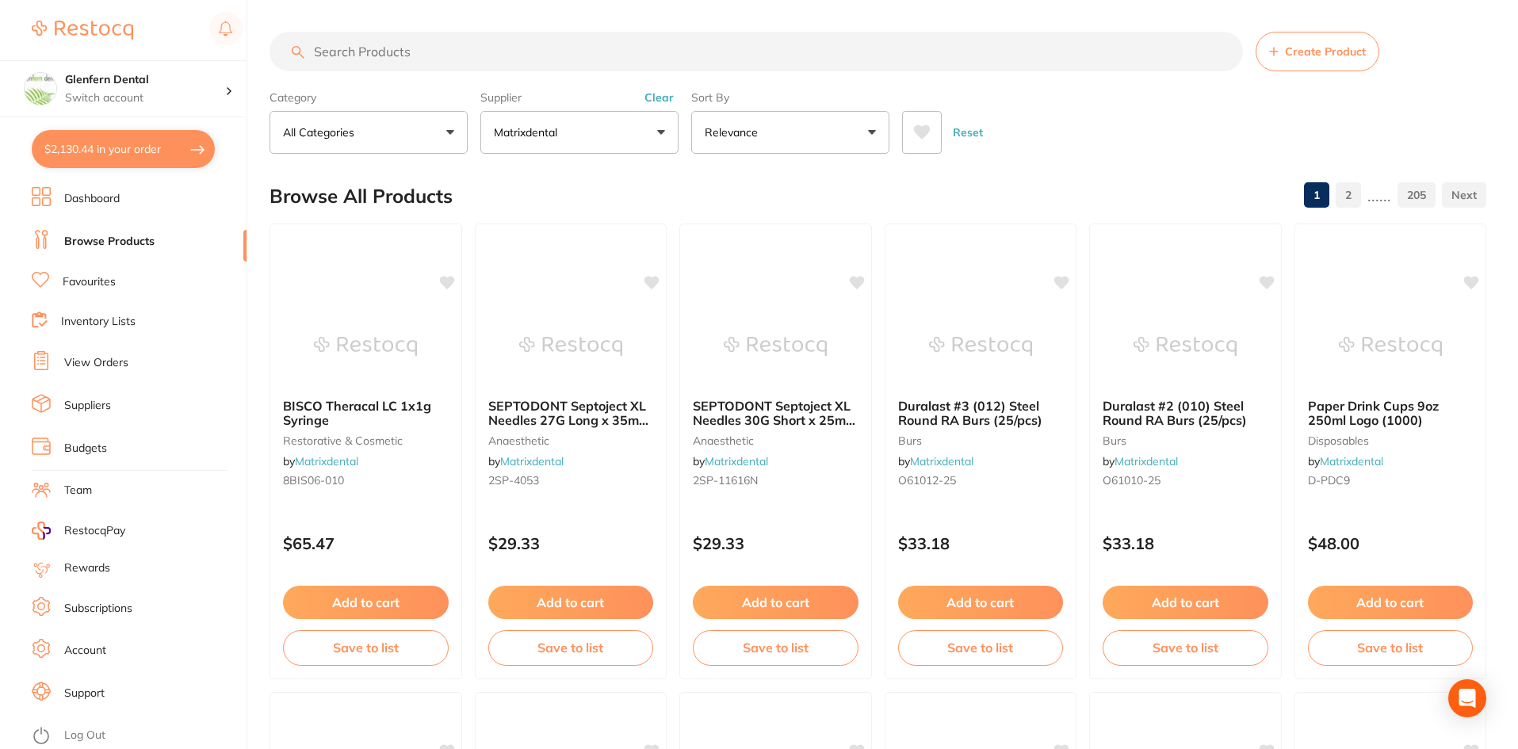
click at [351, 50] on input "search" at bounding box center [757, 52] width 974 height 40
paste input "Micro Applicator"
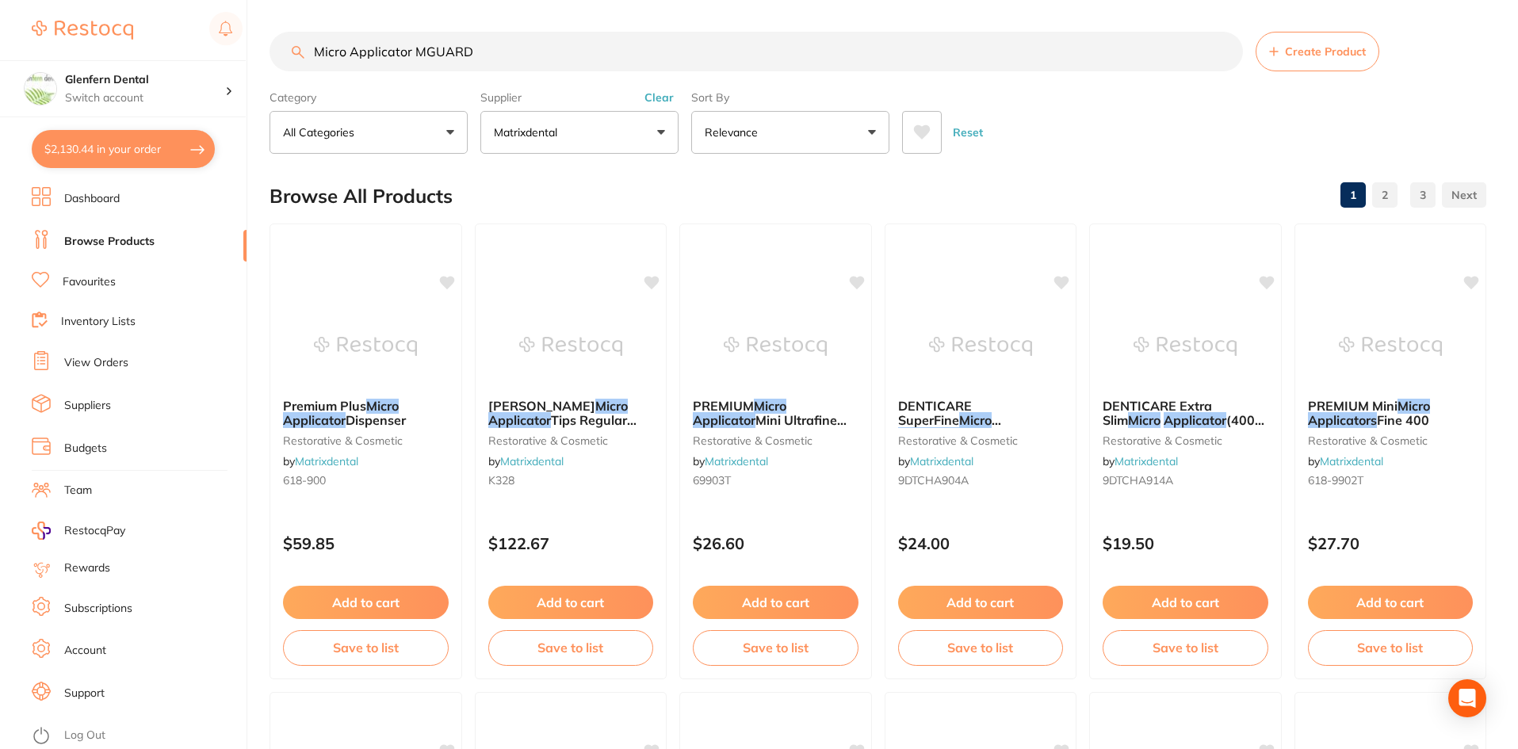
click at [661, 121] on button "Matrixdental" at bounding box center [580, 132] width 198 height 43
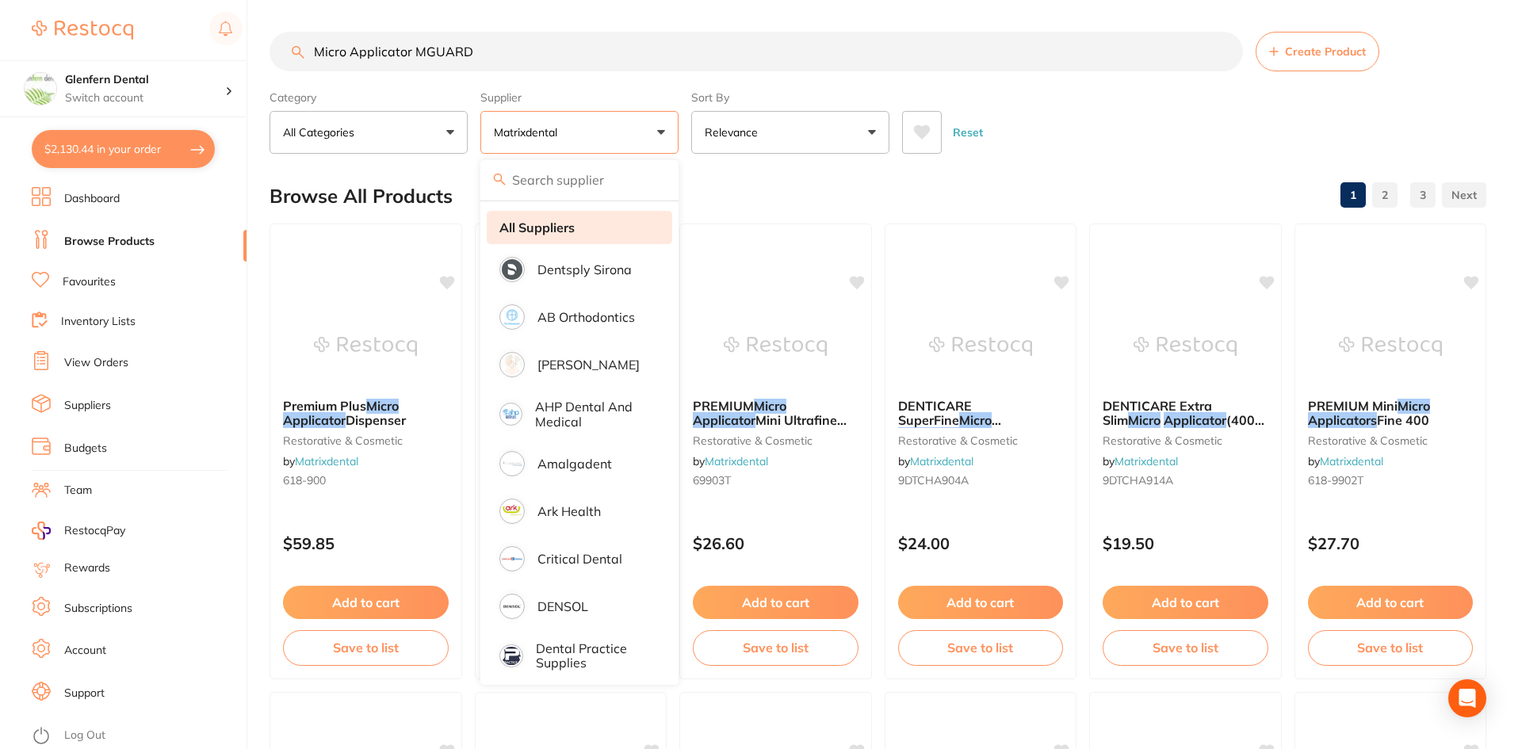
click at [553, 230] on strong "All Suppliers" at bounding box center [537, 227] width 75 height 14
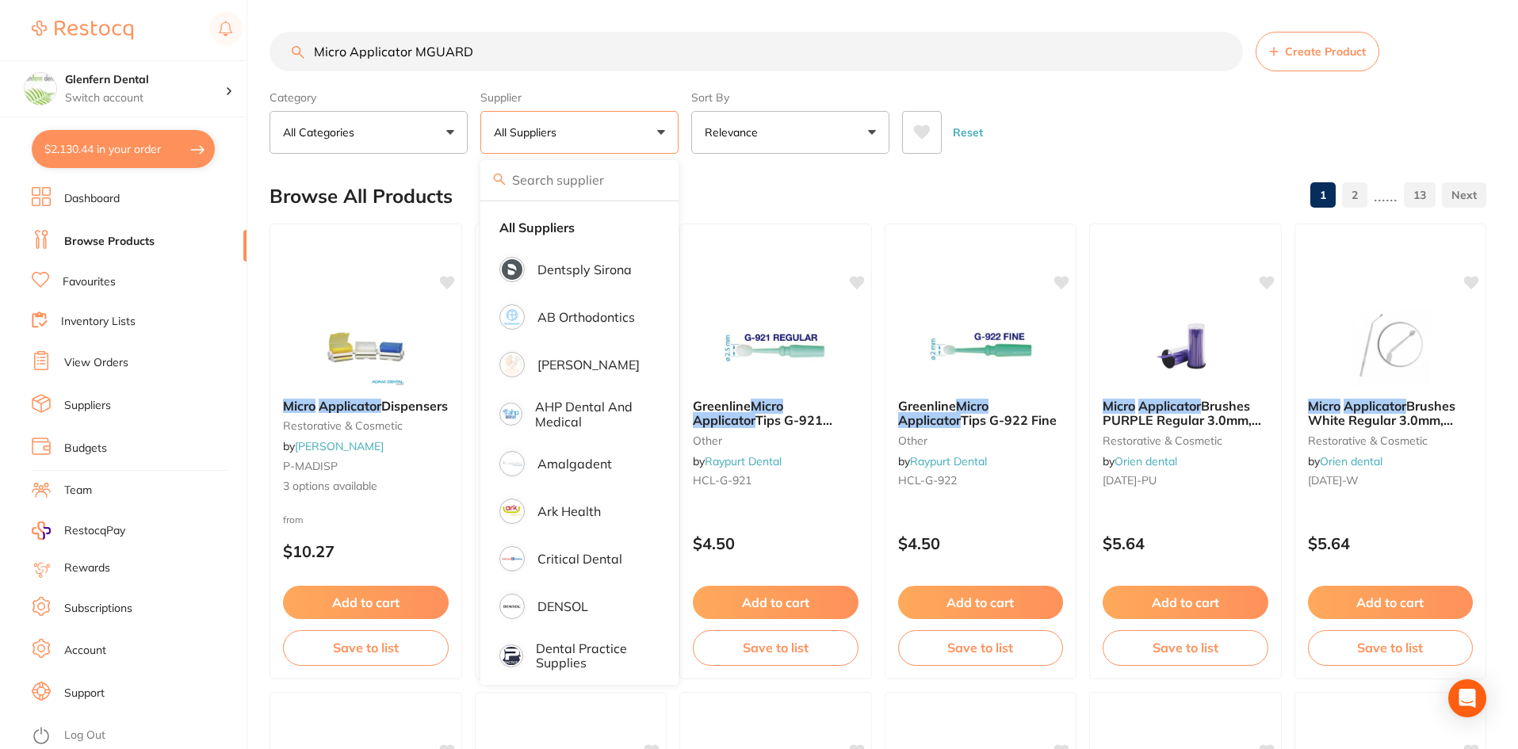
click at [1154, 185] on div "Browse All Products 1 2 ...... 13" at bounding box center [878, 196] width 1217 height 53
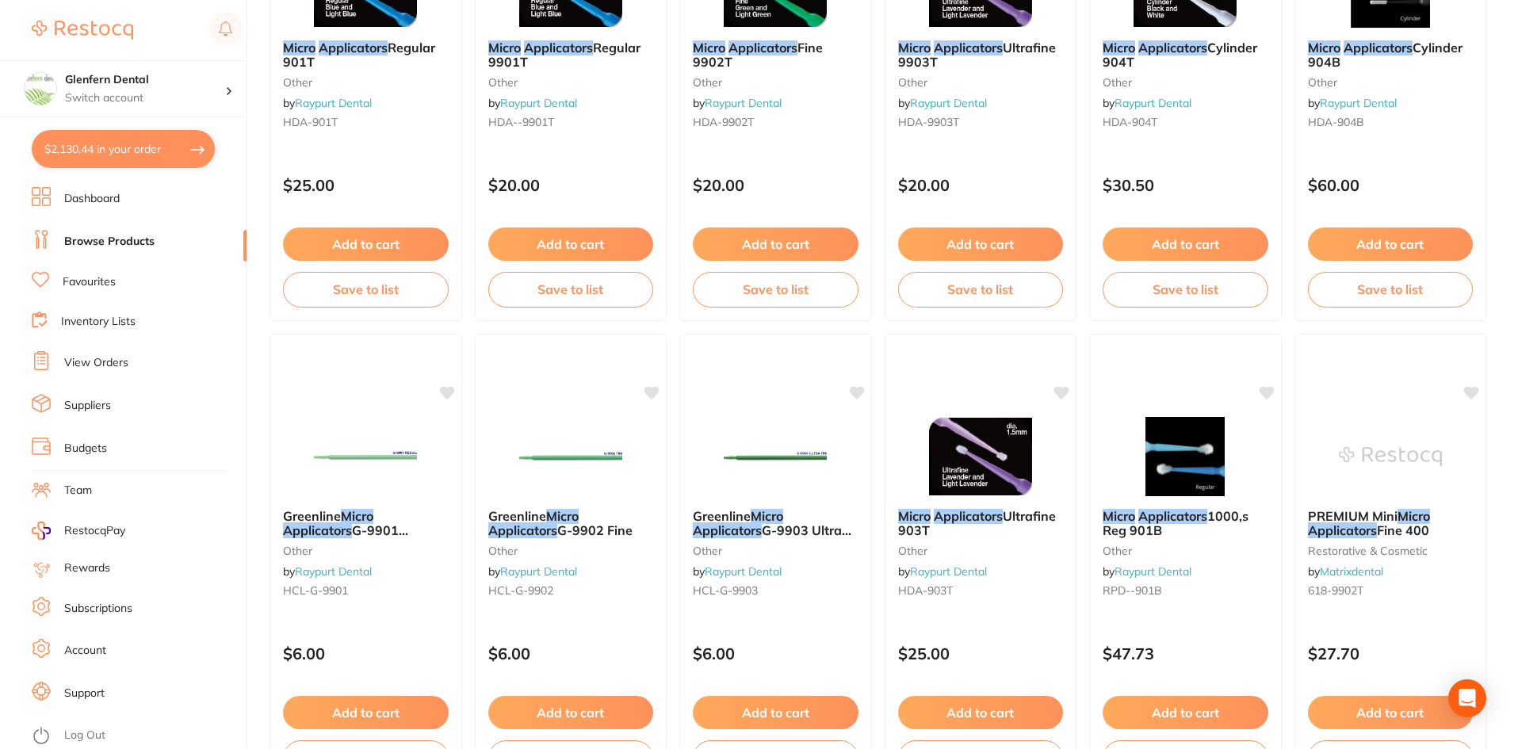
scroll to position [3762, 0]
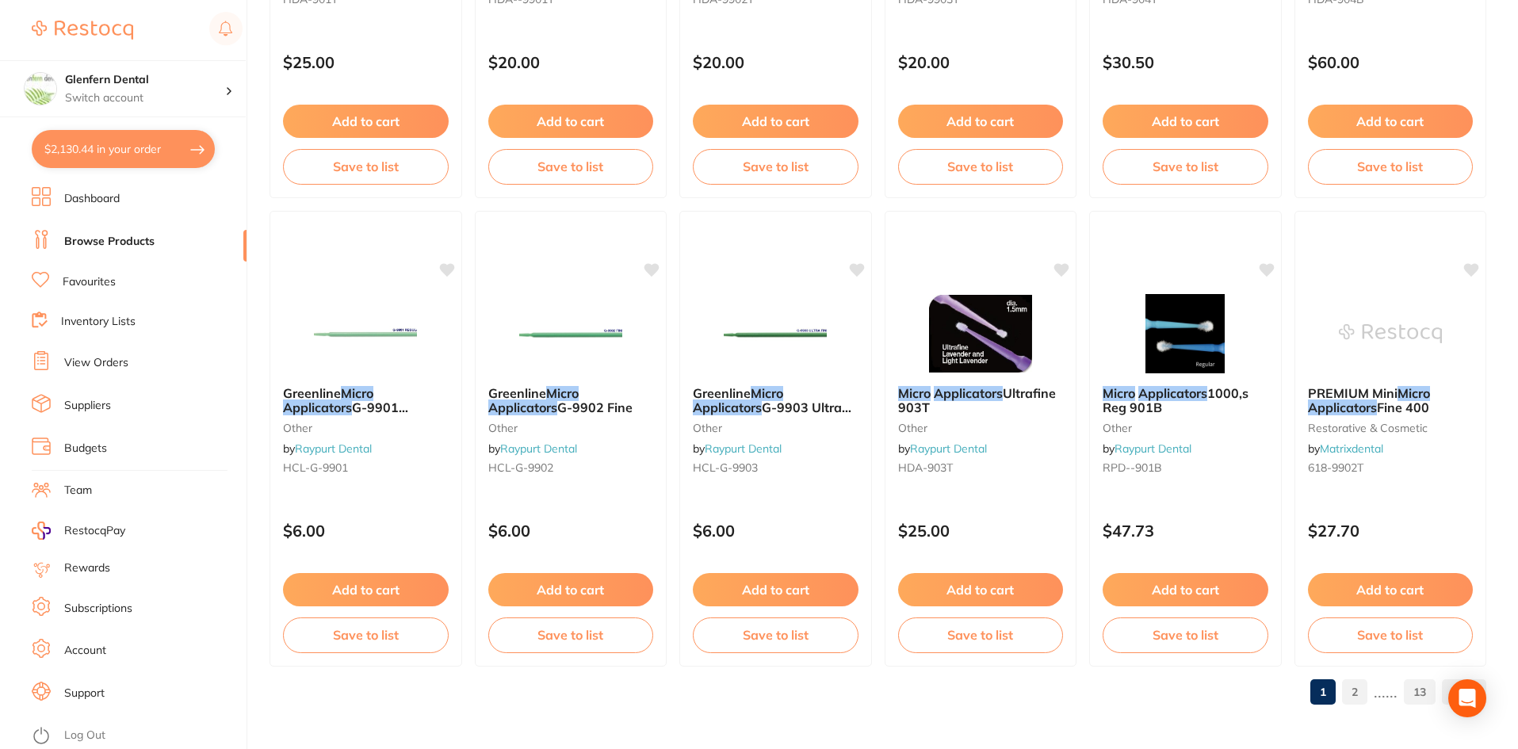
click at [1361, 695] on link "2" at bounding box center [1354, 692] width 25 height 32
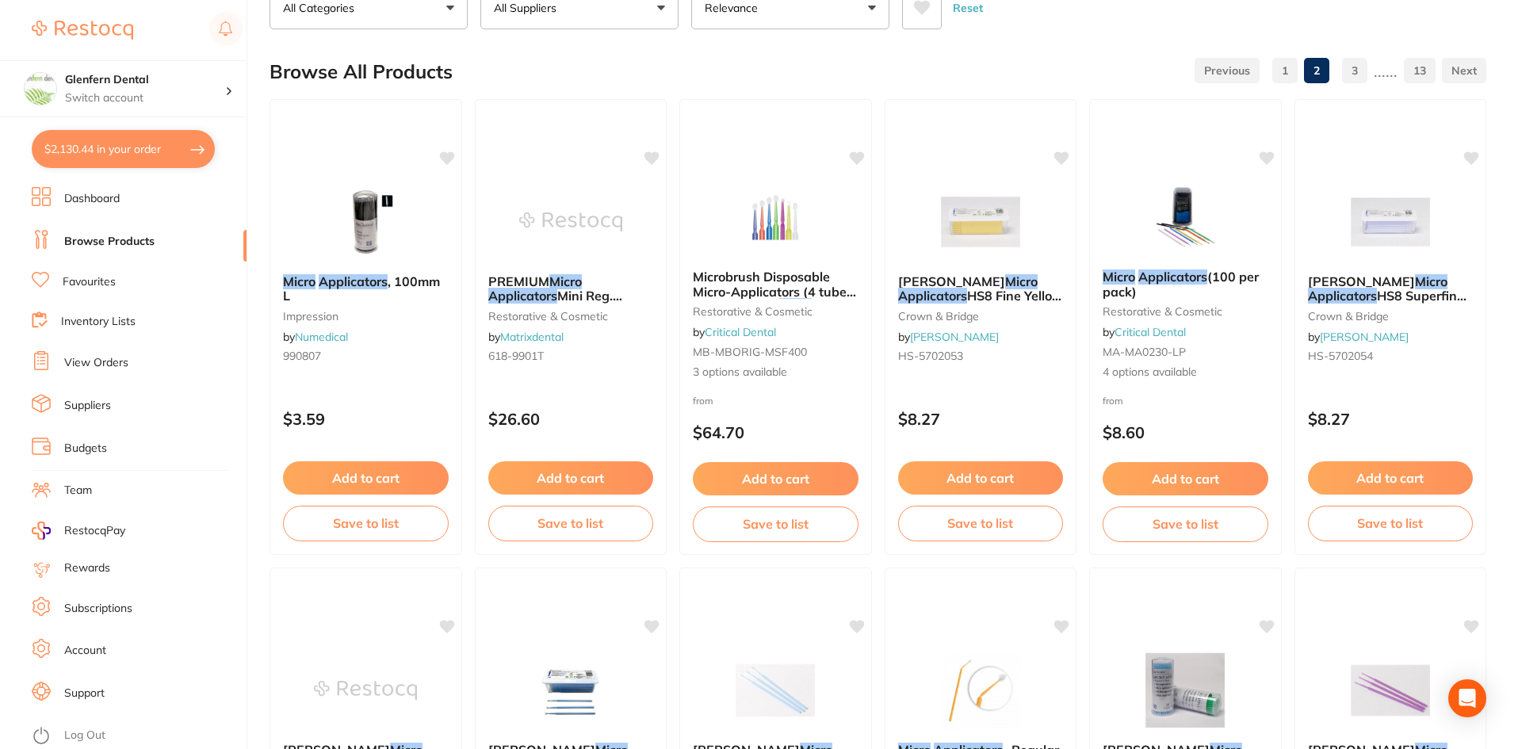
scroll to position [0, 0]
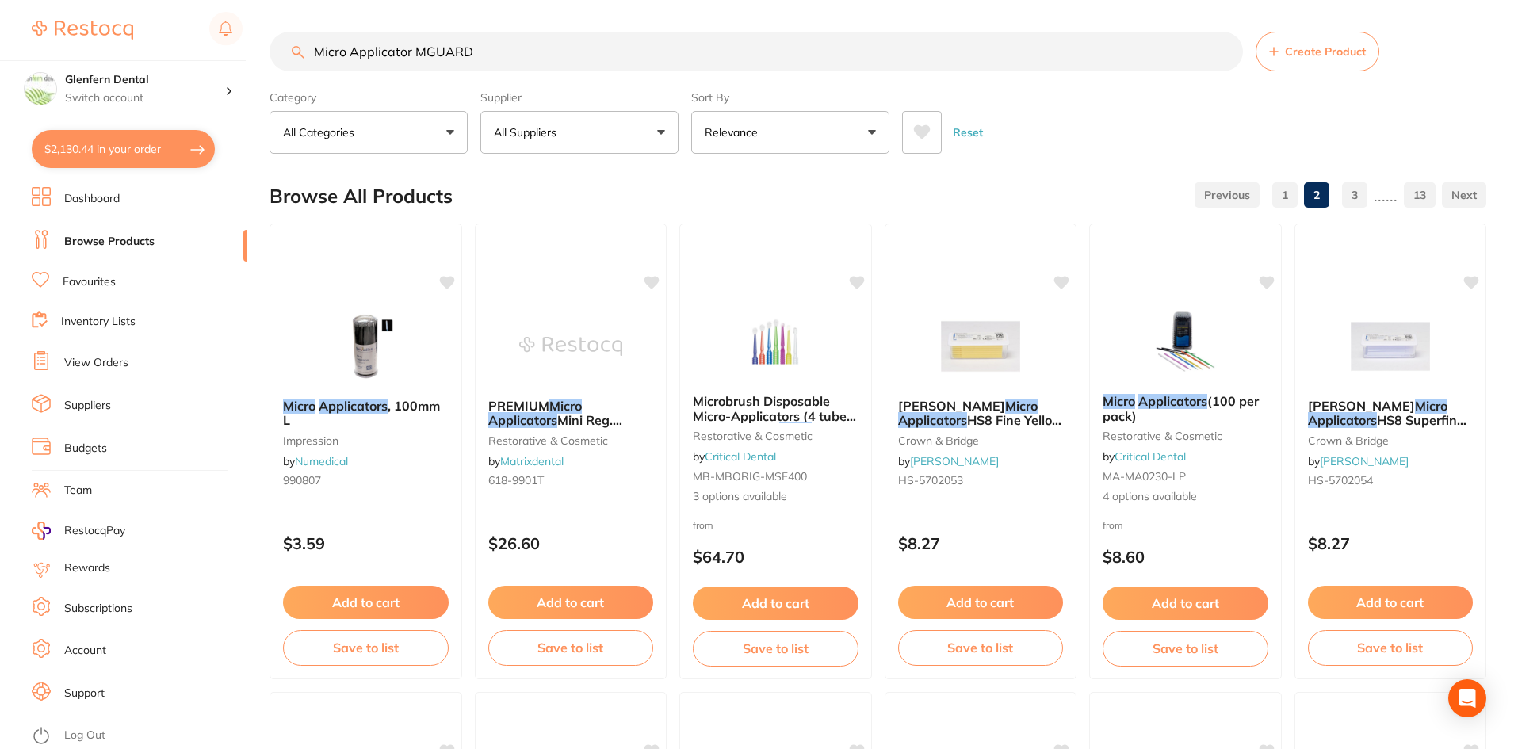
click at [553, 57] on input "Micro Applicator MGUARD" at bounding box center [757, 52] width 974 height 40
type input "M"
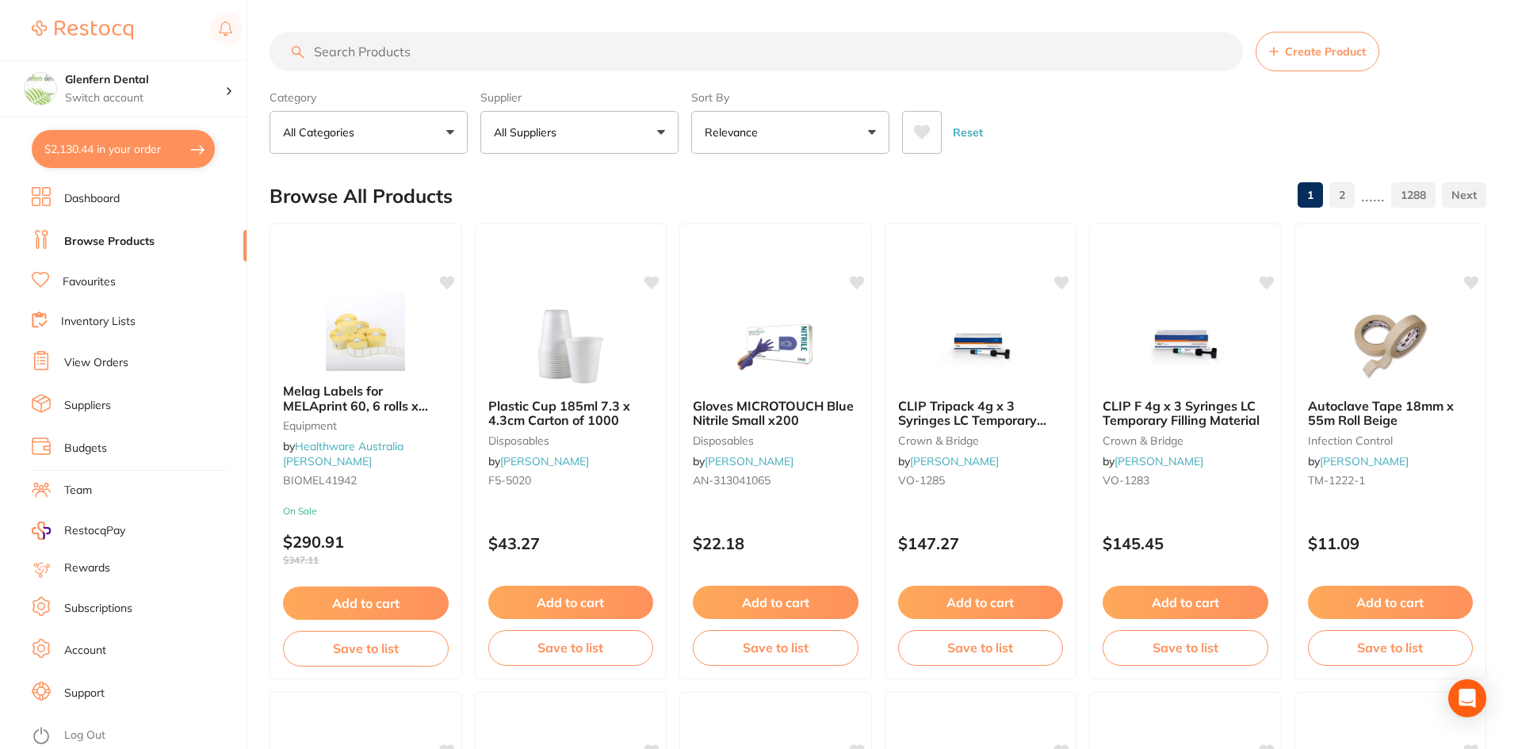
click at [97, 362] on link "View Orders" at bounding box center [96, 363] width 64 height 16
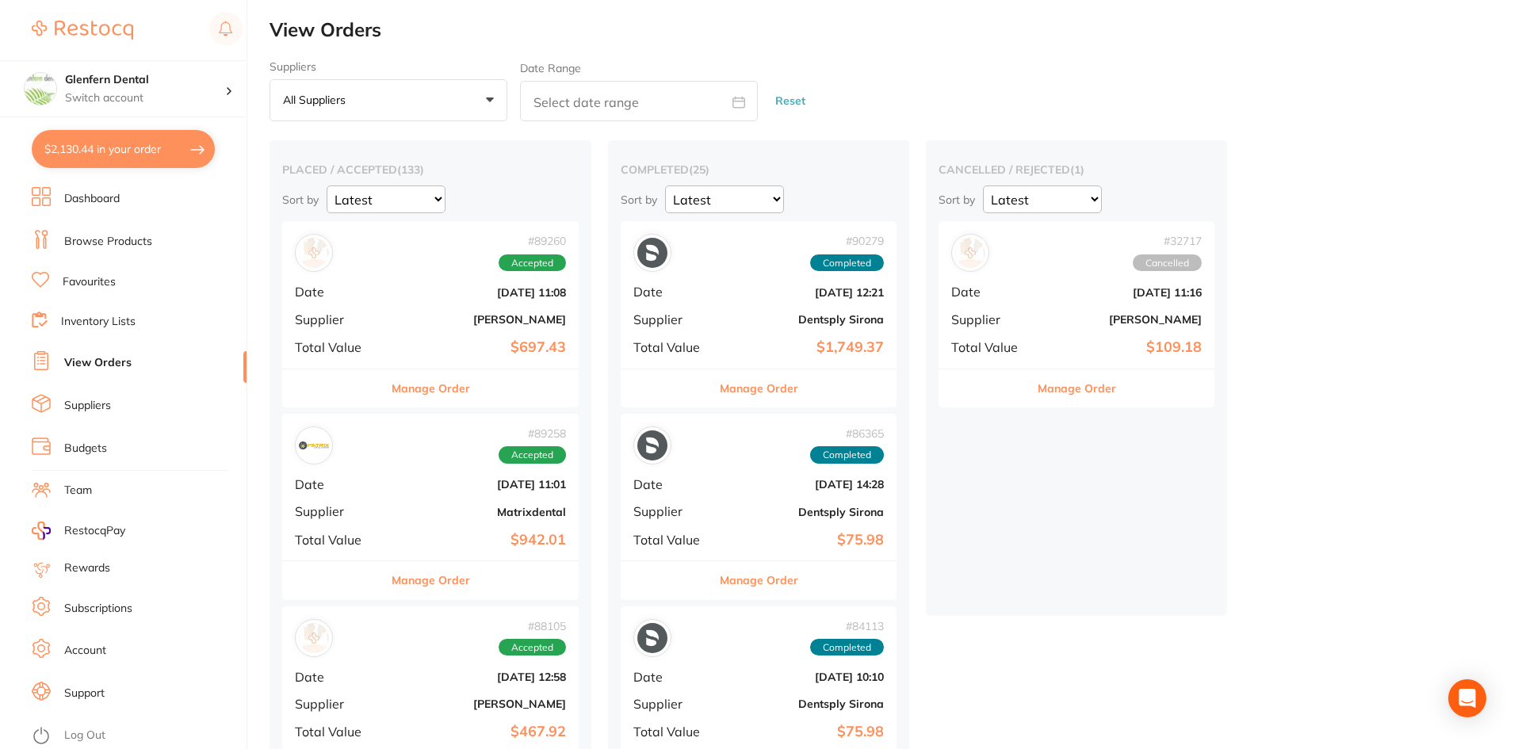
click at [107, 363] on link "View Orders" at bounding box center [97, 363] width 67 height 16
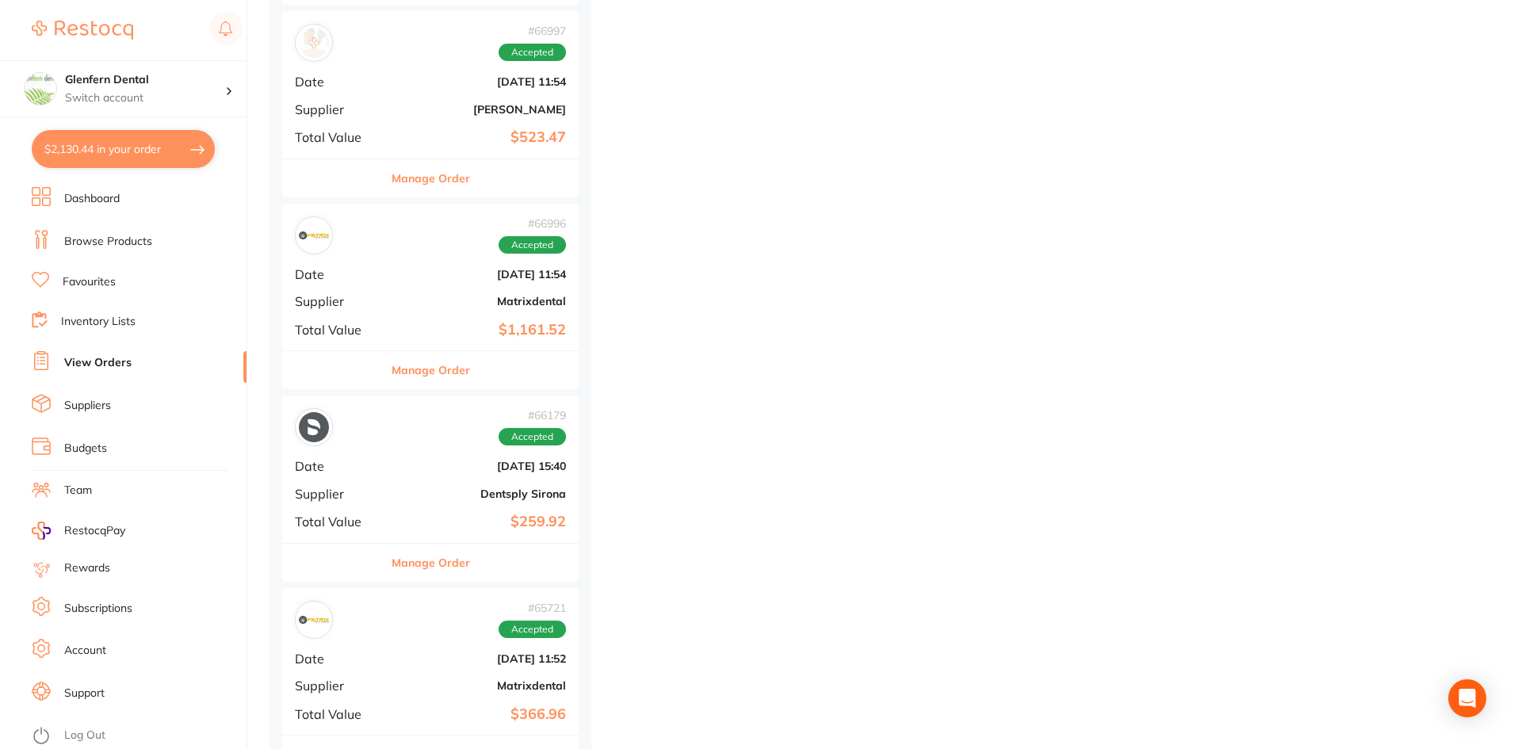
scroll to position [10467, 0]
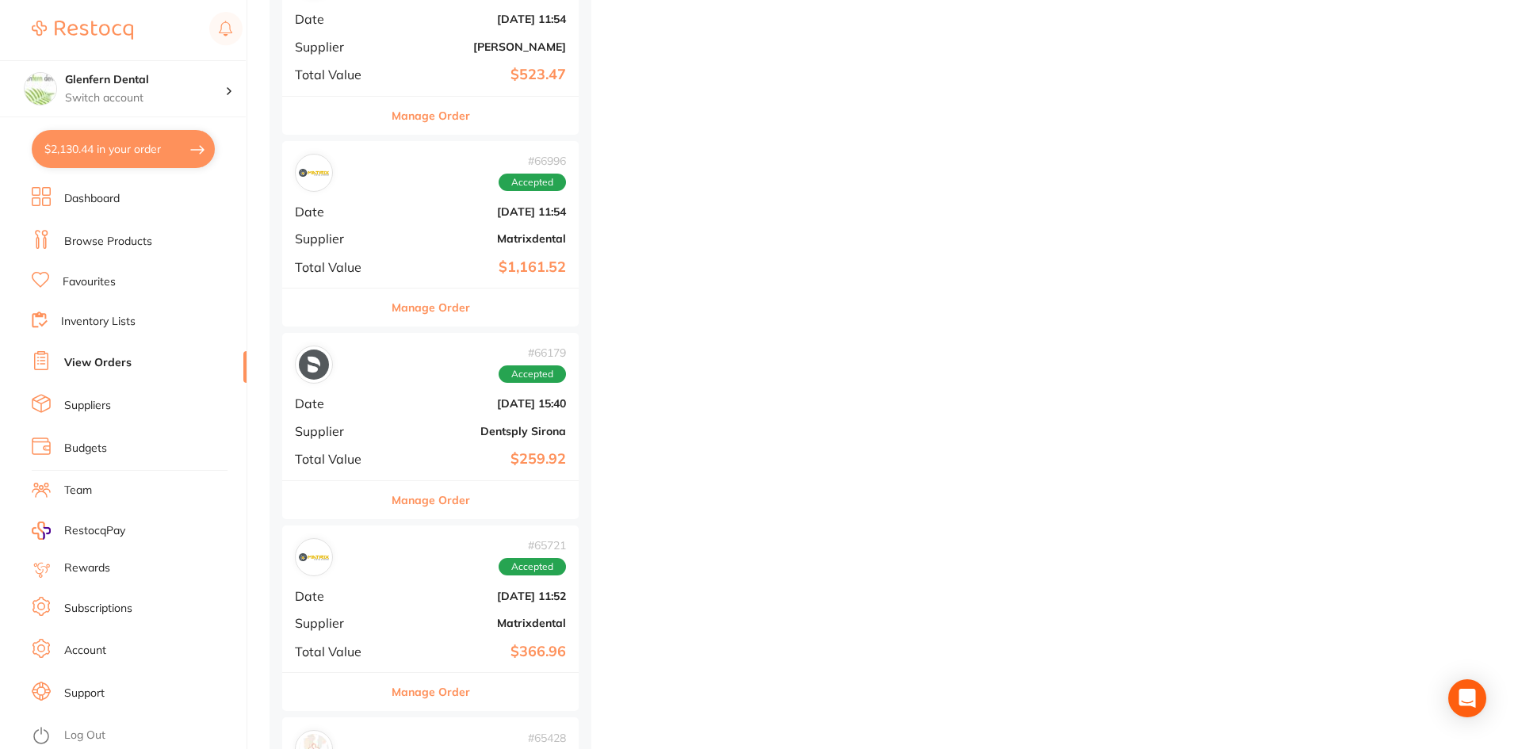
click at [438, 307] on button "Manage Order" at bounding box center [431, 308] width 78 height 38
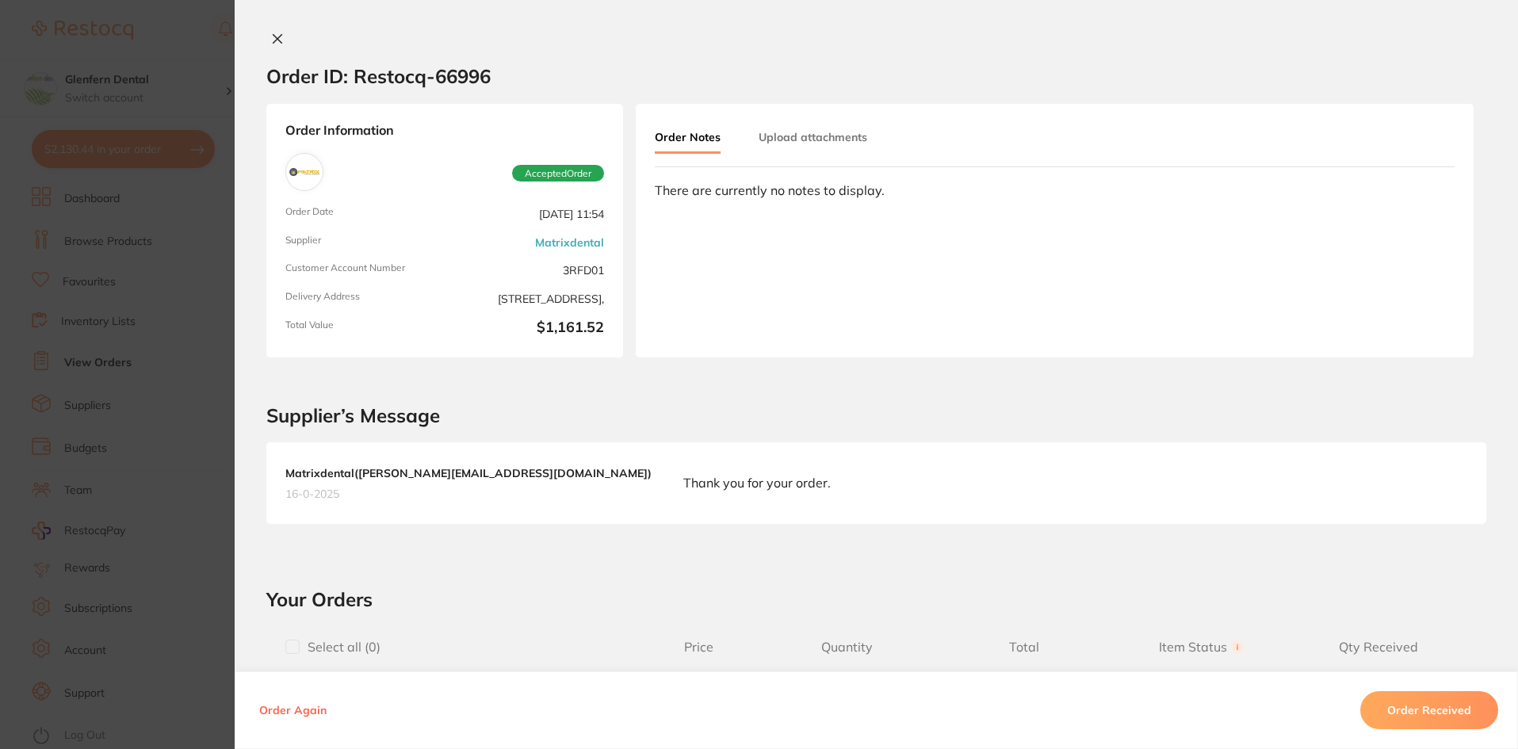
click at [271, 40] on icon at bounding box center [277, 39] width 13 height 13
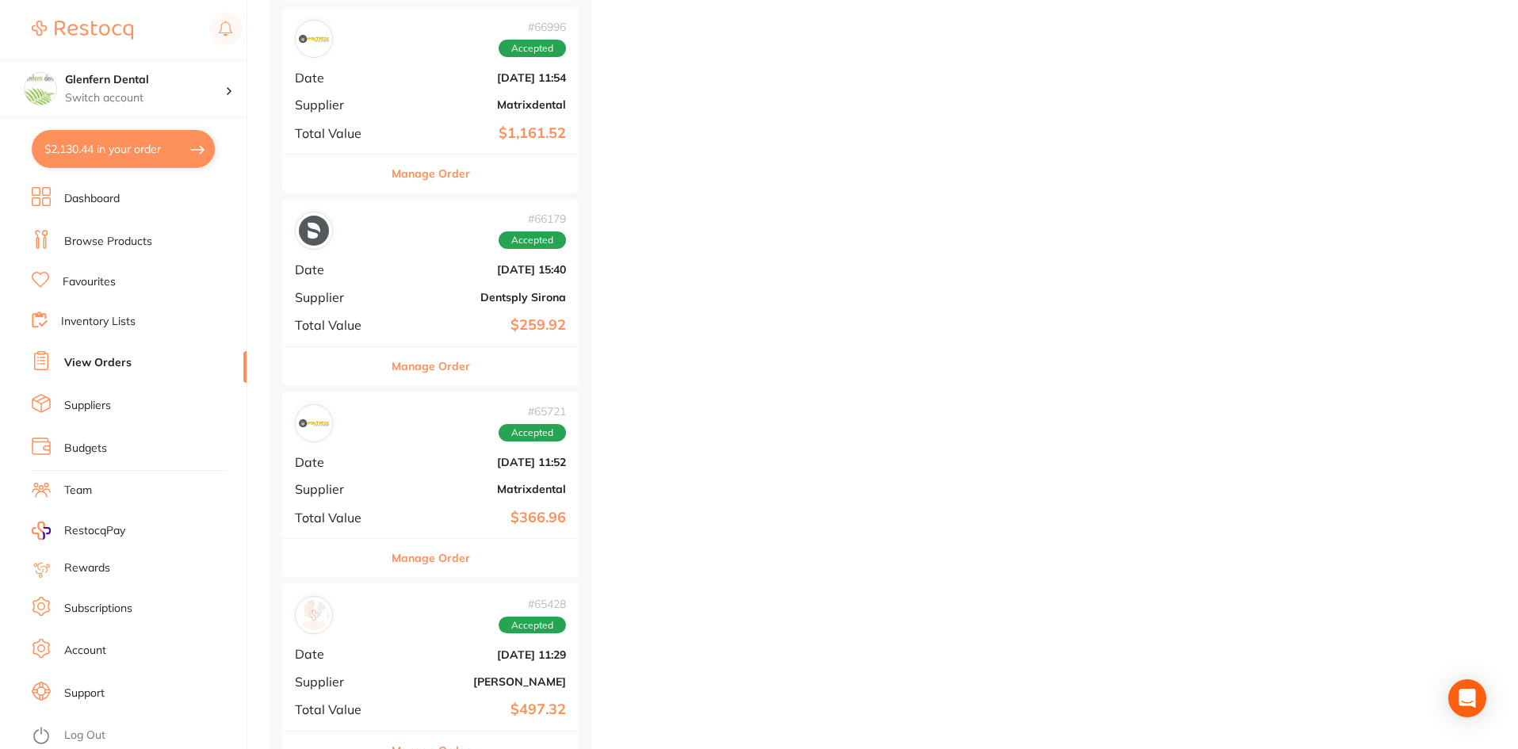
scroll to position [10784, 0]
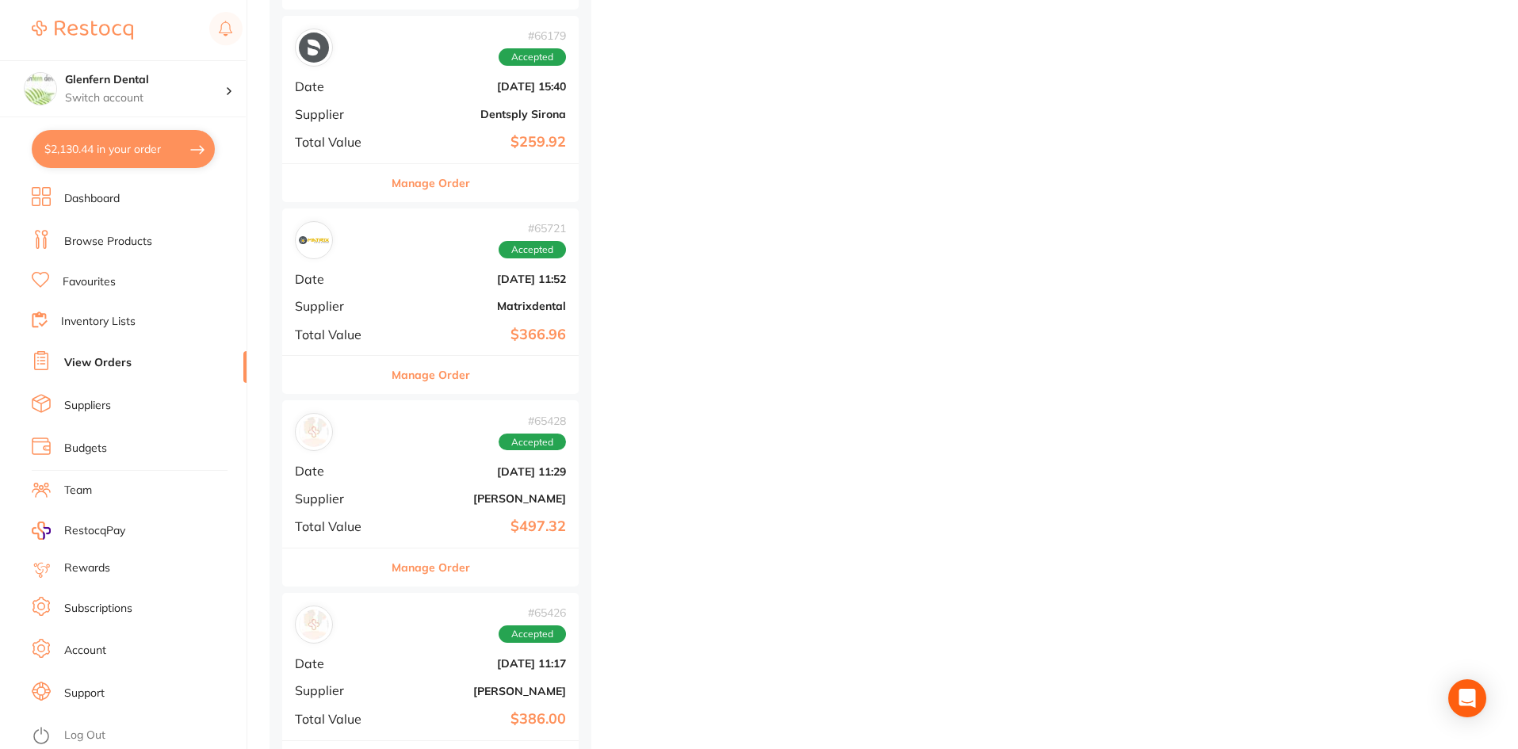
click at [434, 380] on button "Manage Order" at bounding box center [431, 375] width 78 height 38
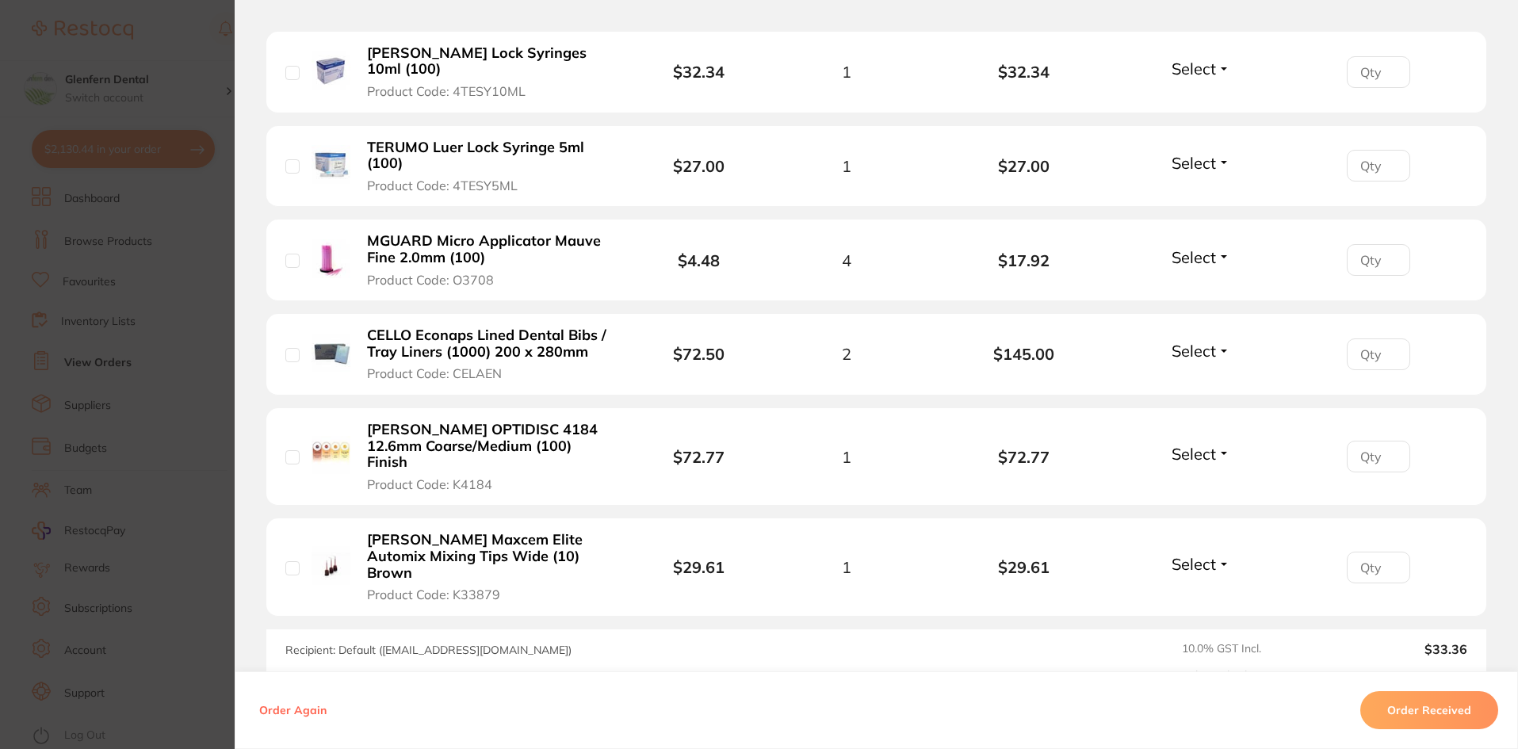
scroll to position [793, 0]
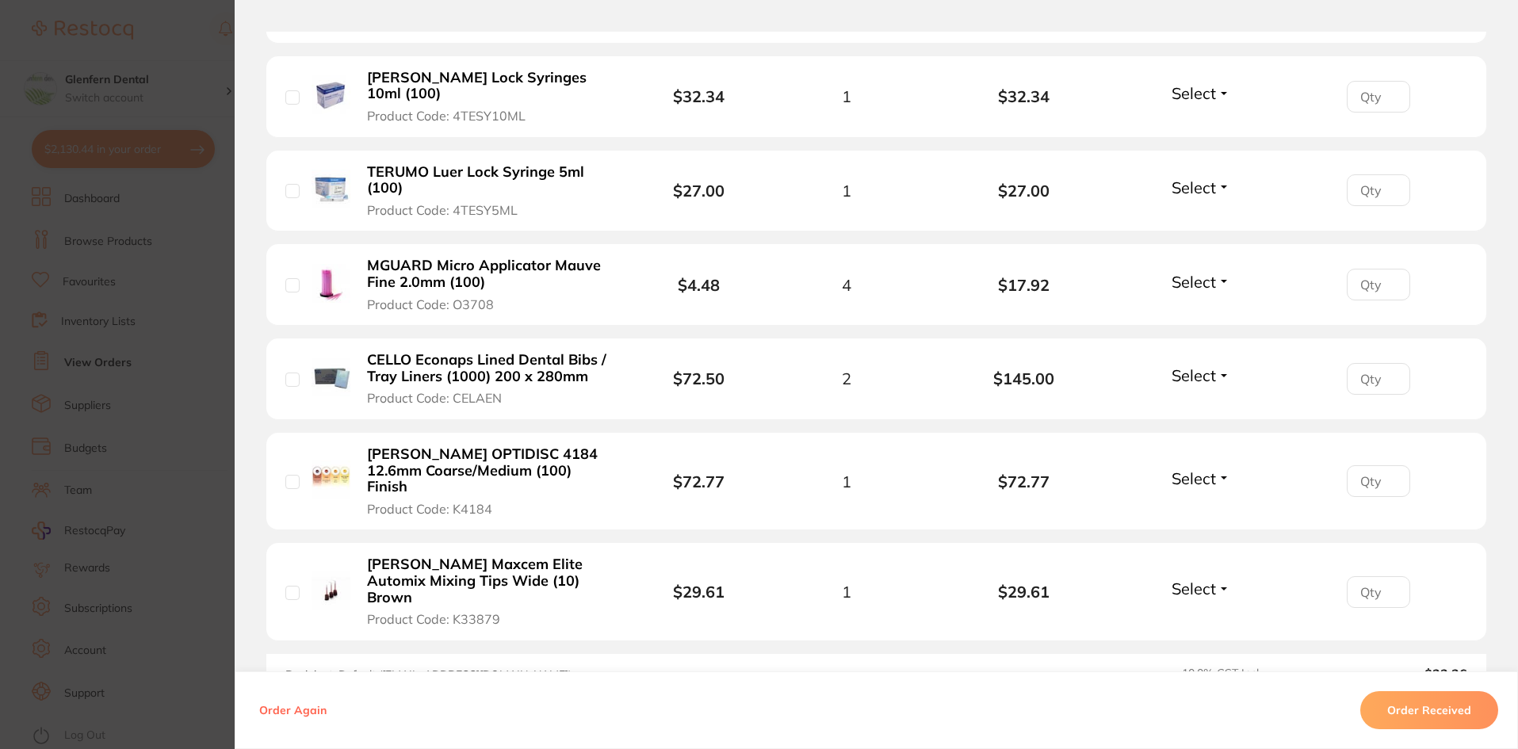
drag, startPoint x: 492, startPoint y: 303, endPoint x: 457, endPoint y: 308, distance: 35.3
click at [457, 308] on button "MGUARD Micro Applicator Mauve Fine 2.0mm (100) Product Code: O3708" at bounding box center [489, 285] width 255 height 56
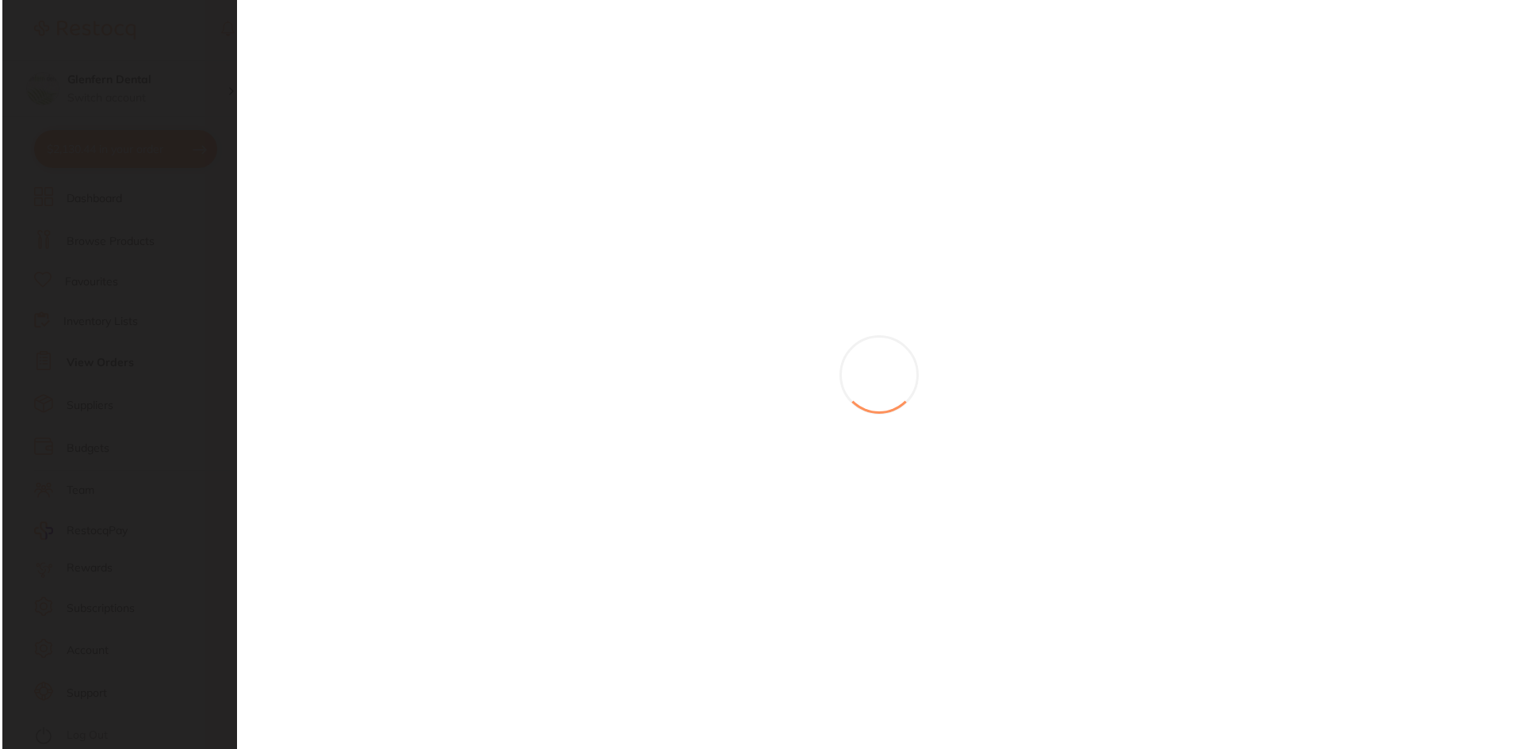
scroll to position [0, 0]
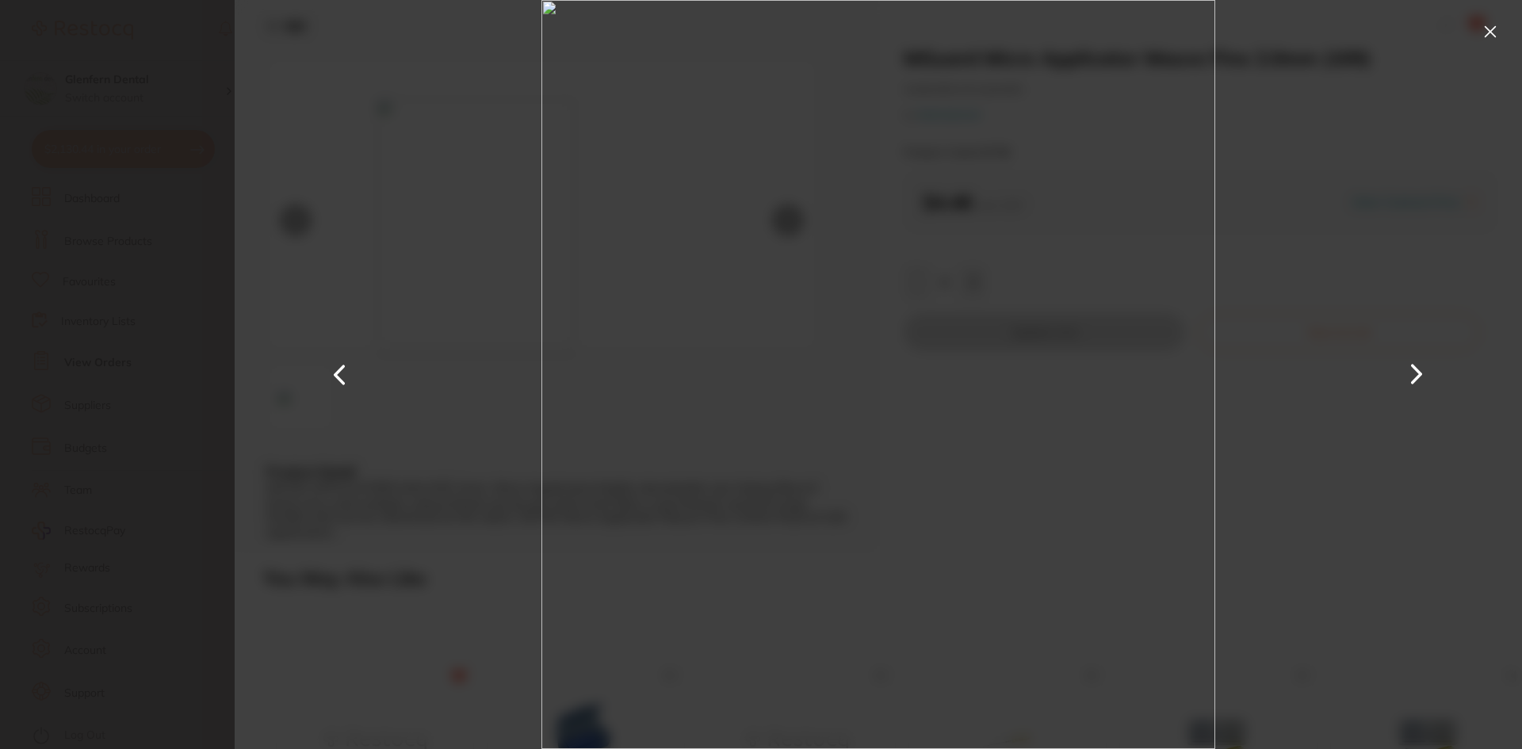
click at [1486, 28] on button at bounding box center [1490, 31] width 25 height 25
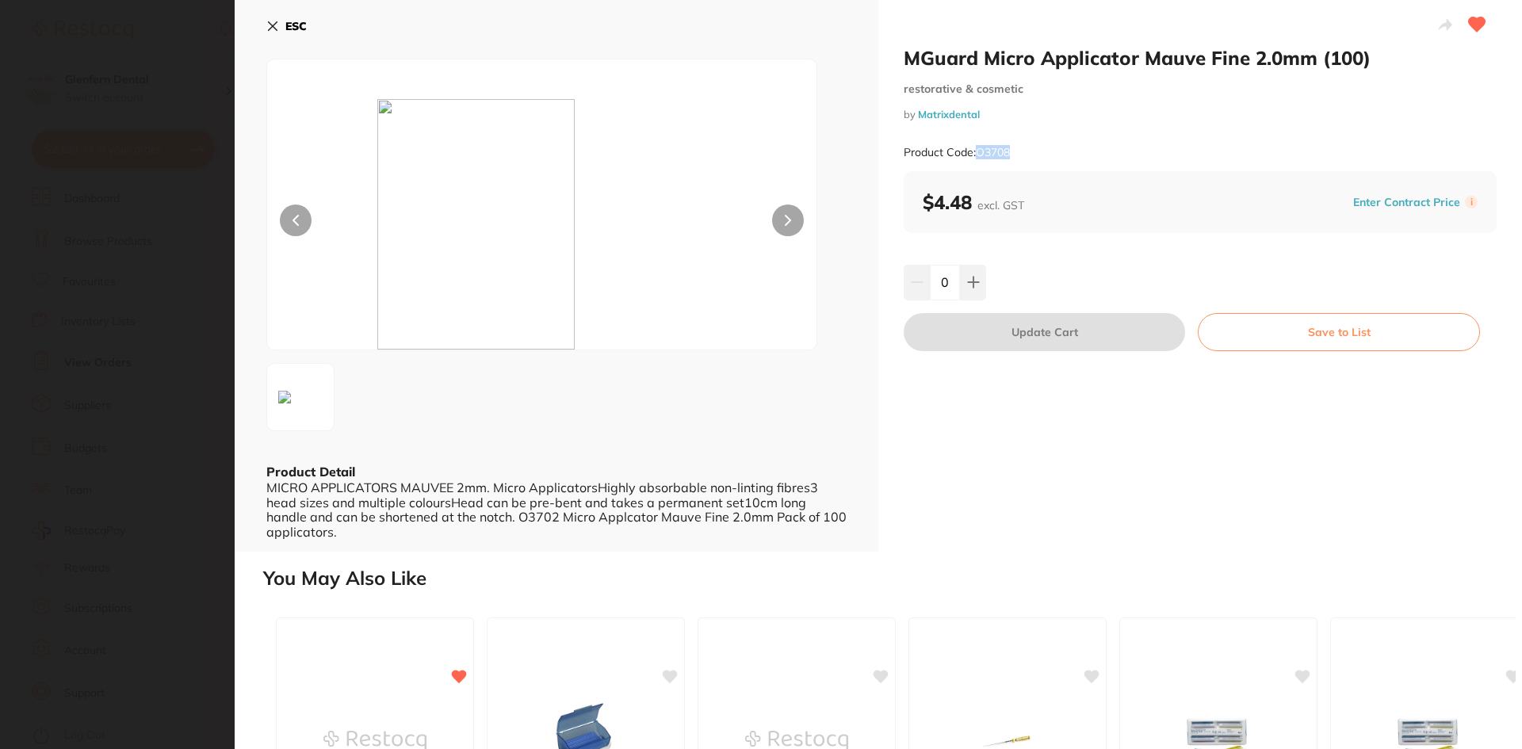
drag, startPoint x: 1015, startPoint y: 151, endPoint x: 978, endPoint y: 158, distance: 37.0
click at [978, 158] on div "Product Code: O3708" at bounding box center [1200, 152] width 593 height 39
copy small "O3708"
click at [273, 27] on icon at bounding box center [273, 26] width 9 height 9
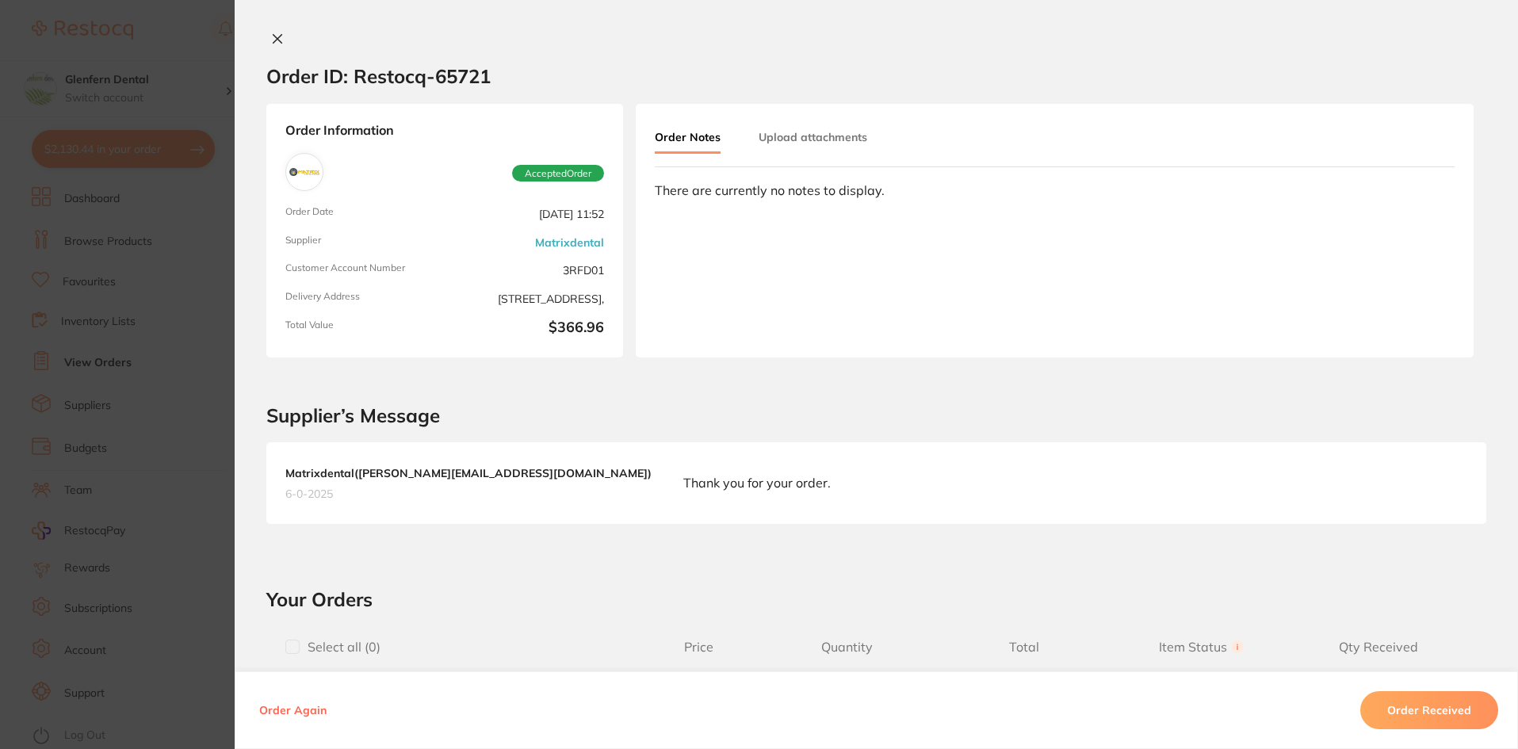
click at [278, 36] on icon at bounding box center [277, 39] width 13 height 13
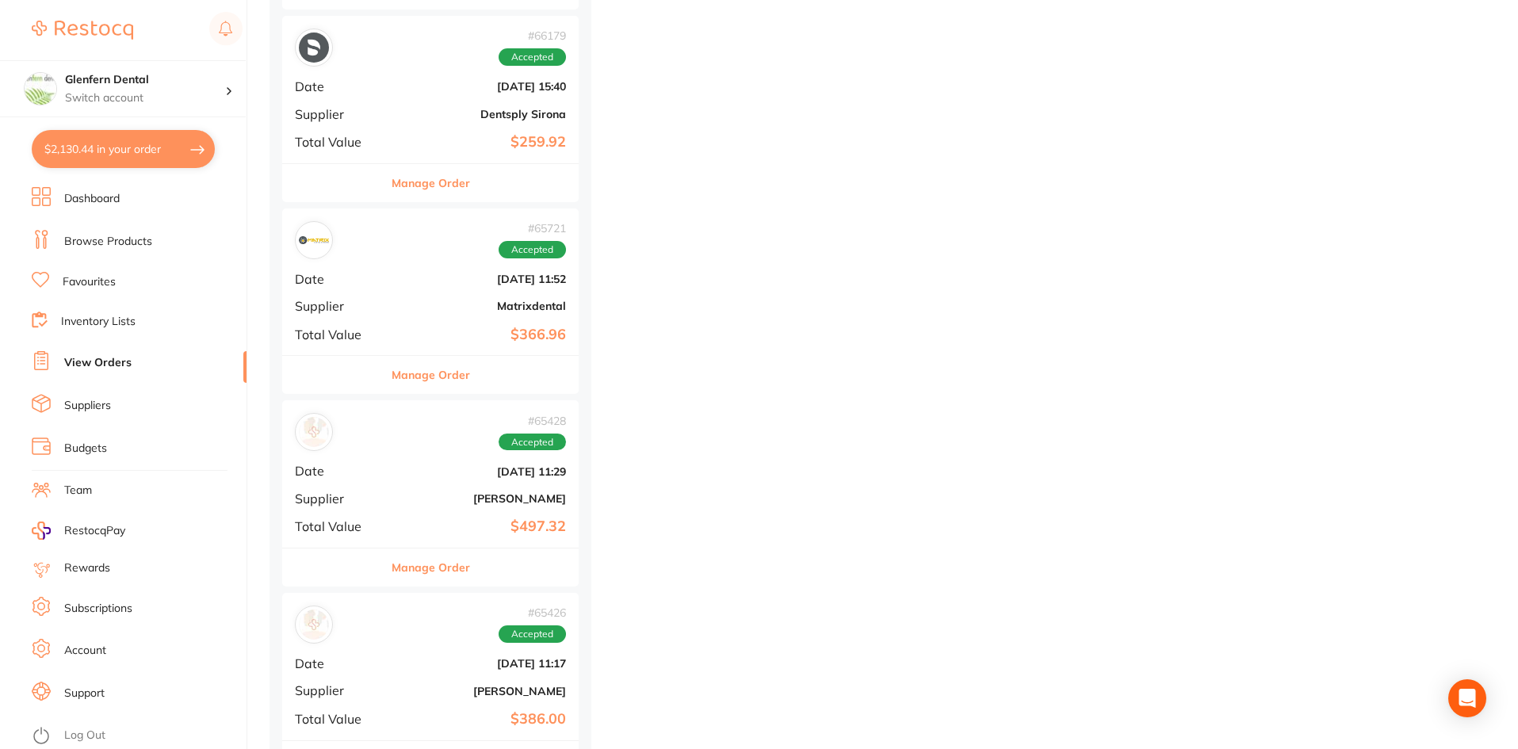
click at [97, 241] on link "Browse Products" at bounding box center [108, 242] width 88 height 16
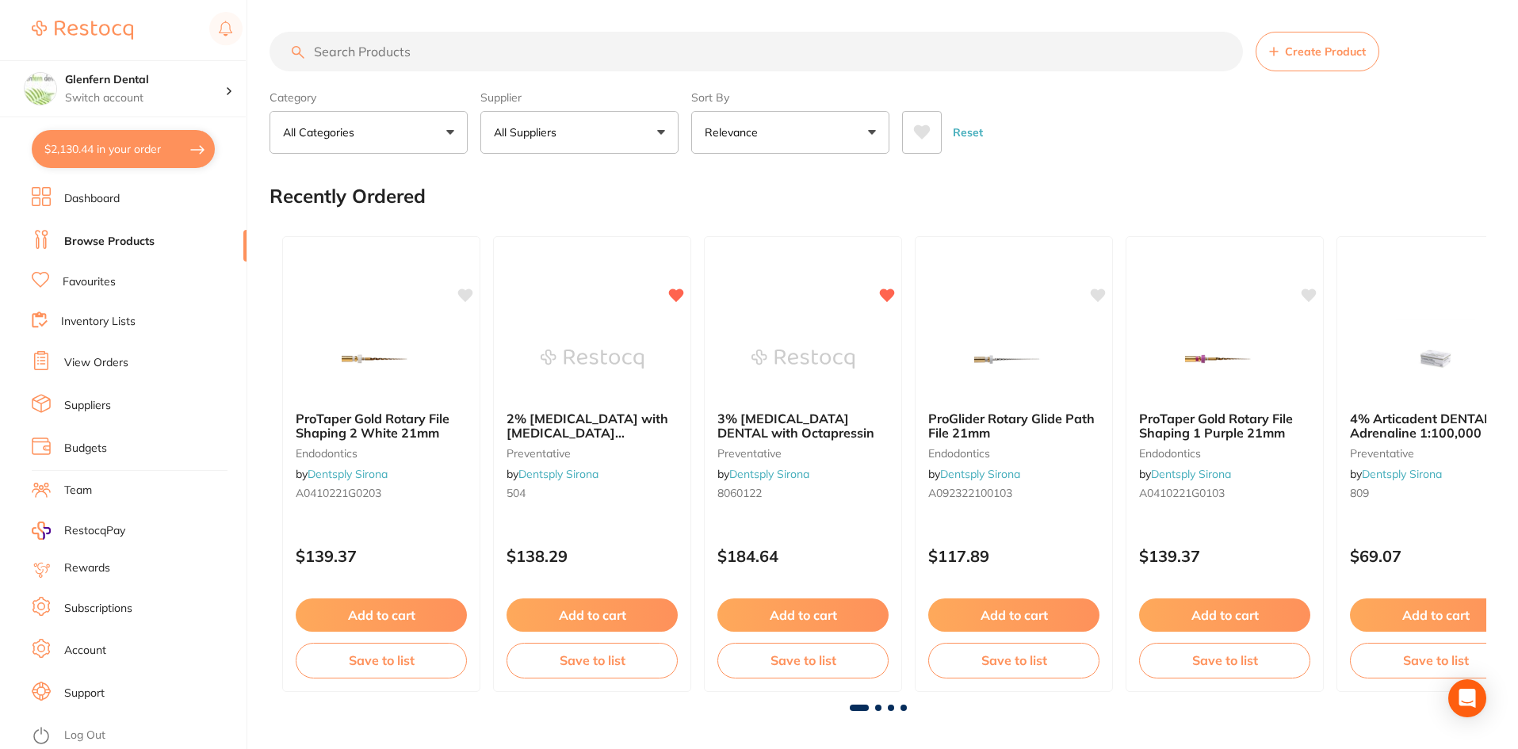
click at [361, 52] on input "search" at bounding box center [757, 52] width 974 height 40
paste input "O3708"
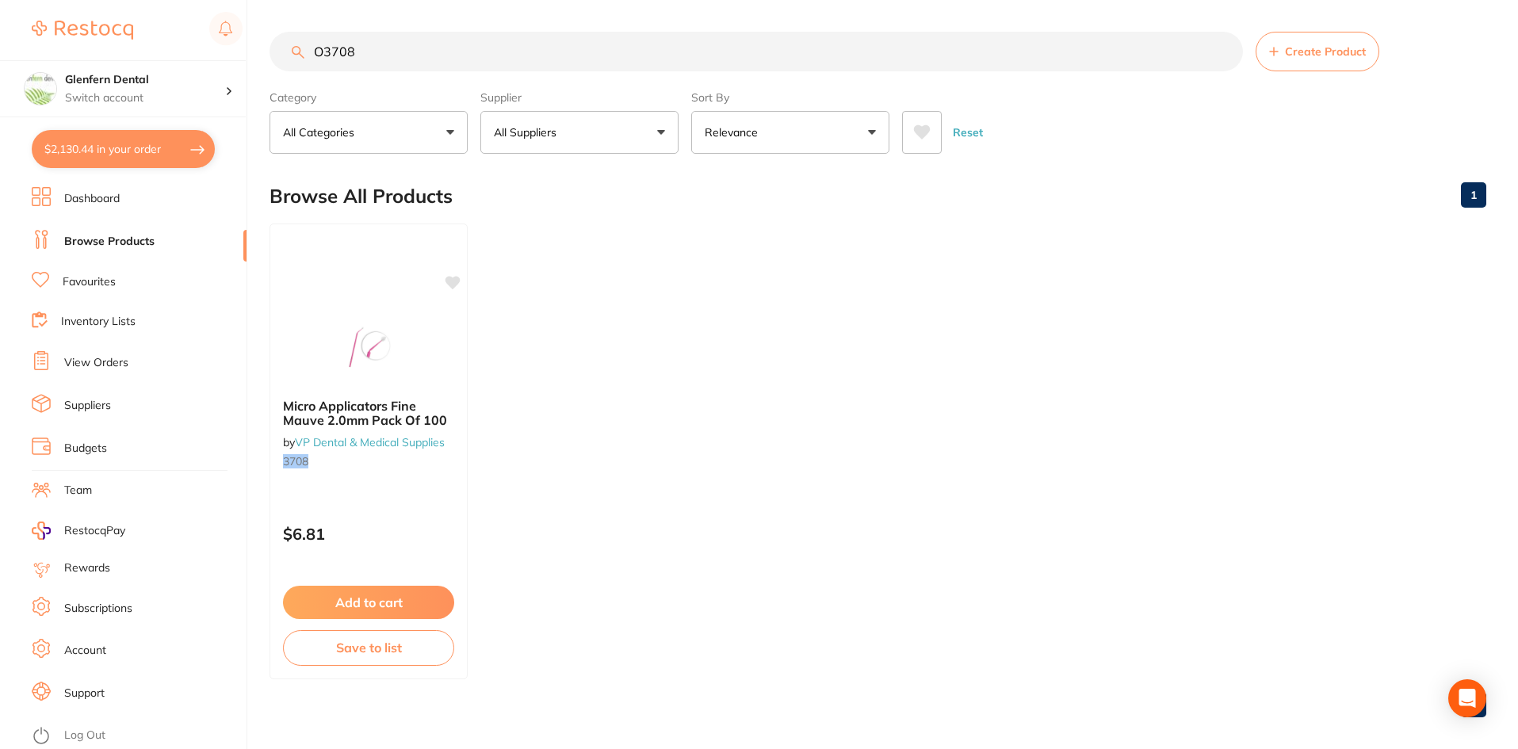
type input "O3708"
click at [660, 130] on button "All Suppliers" at bounding box center [580, 132] width 198 height 43
click at [355, 412] on span "Micro Applicators Fine Mauve 2.0mm Pack Of 100" at bounding box center [365, 412] width 166 height 31
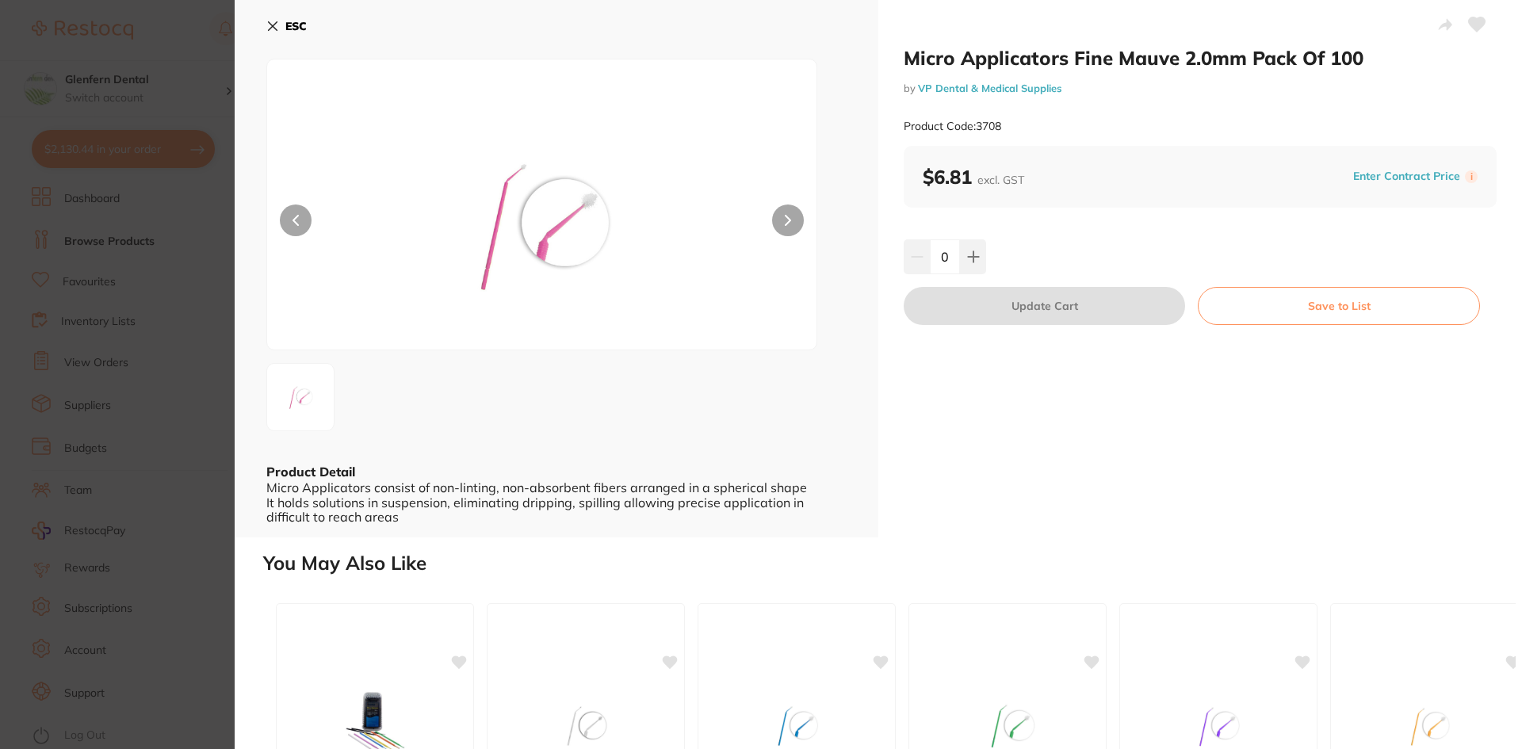
click at [274, 28] on icon at bounding box center [273, 26] width 9 height 9
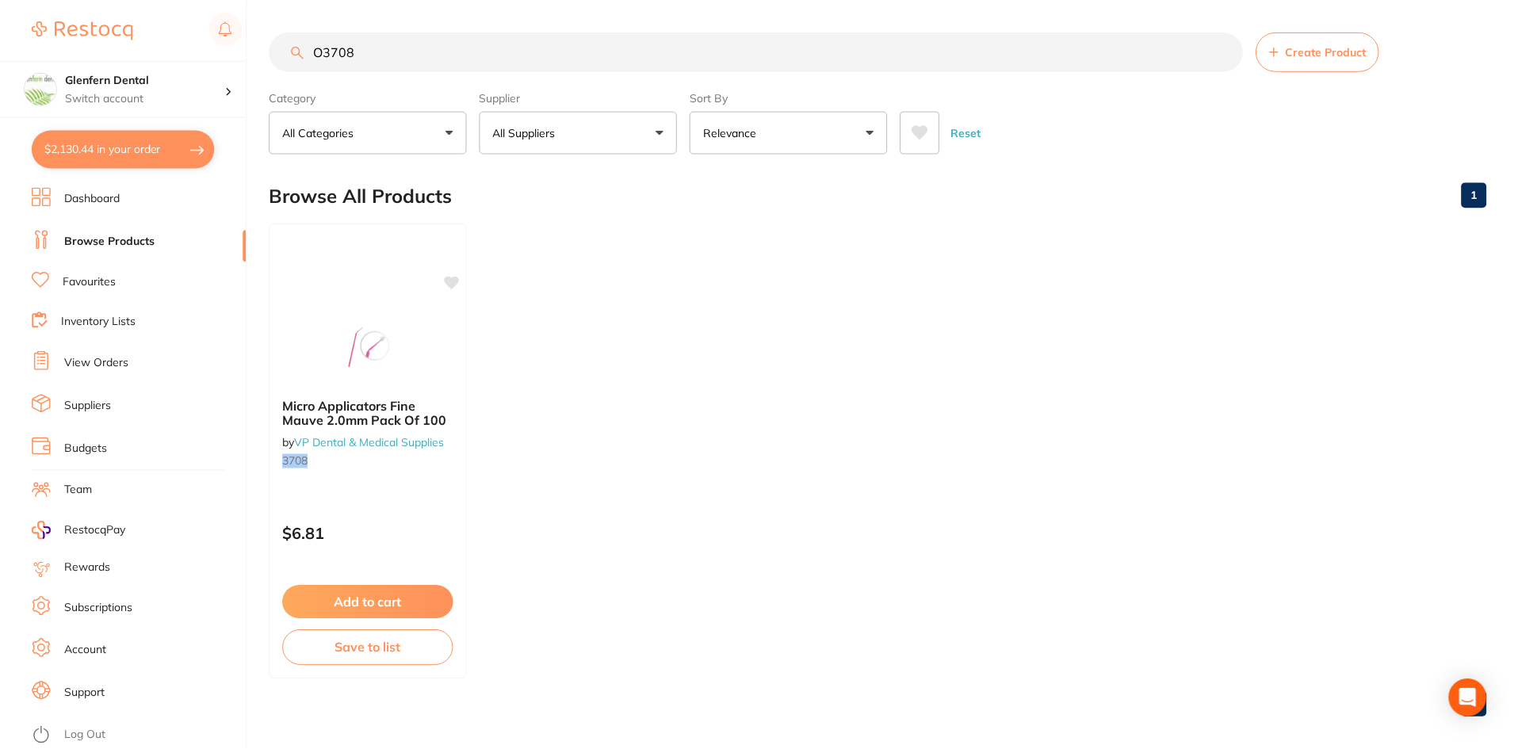
scroll to position [13, 0]
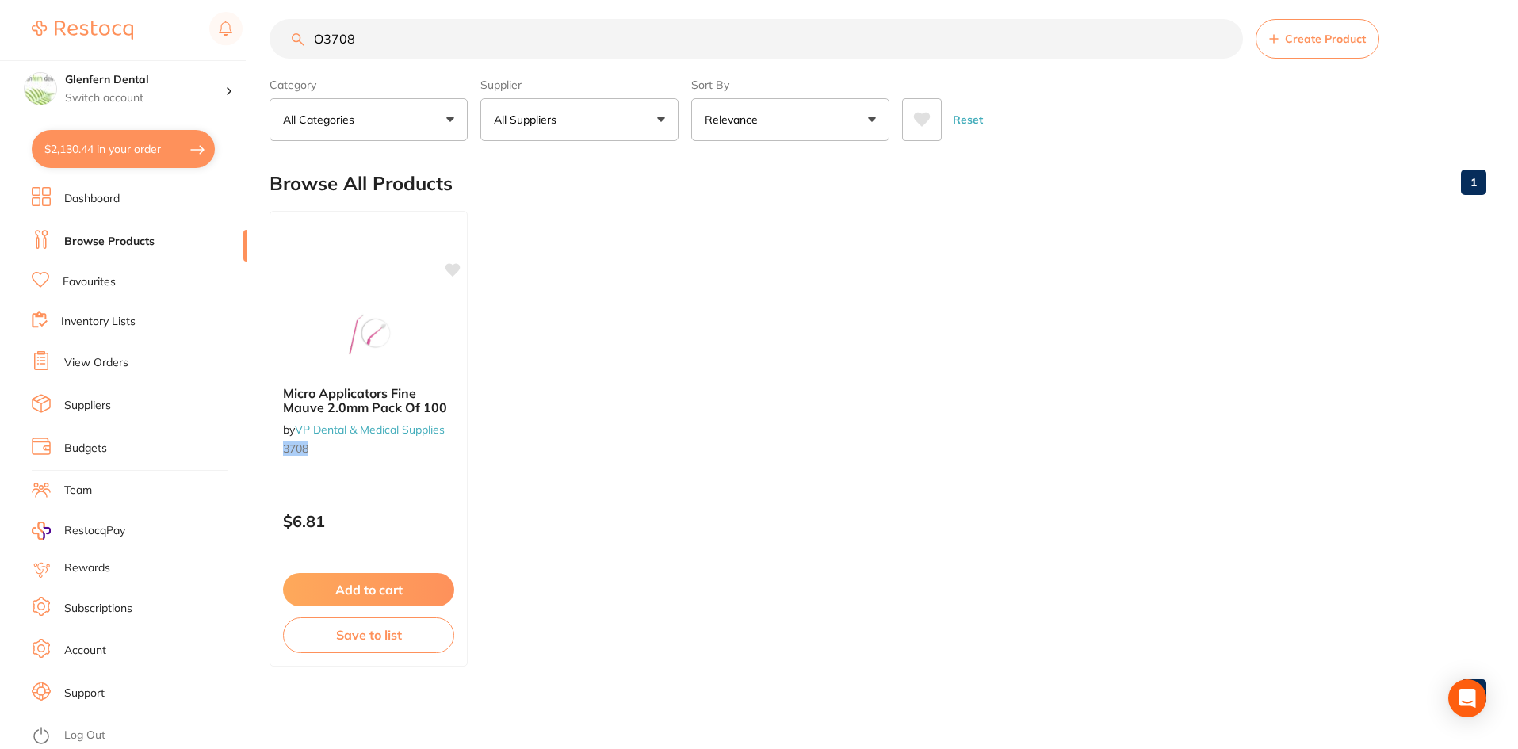
click at [609, 122] on button "All Suppliers" at bounding box center [580, 119] width 198 height 43
click at [570, 162] on input "search" at bounding box center [580, 167] width 198 height 40
type input "matrix"
click at [387, 43] on input "O3708" at bounding box center [757, 39] width 974 height 40
type input "O"
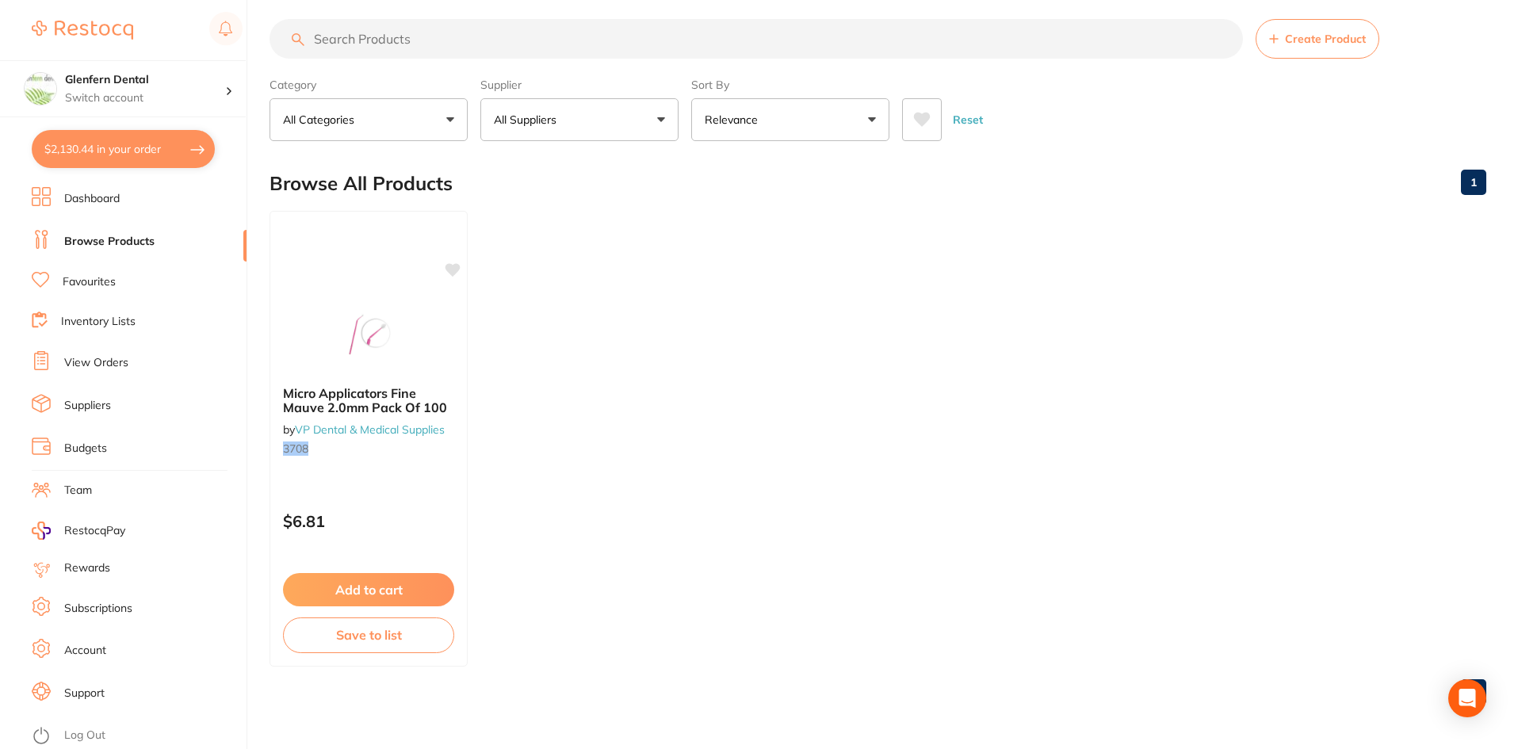
scroll to position [0, 0]
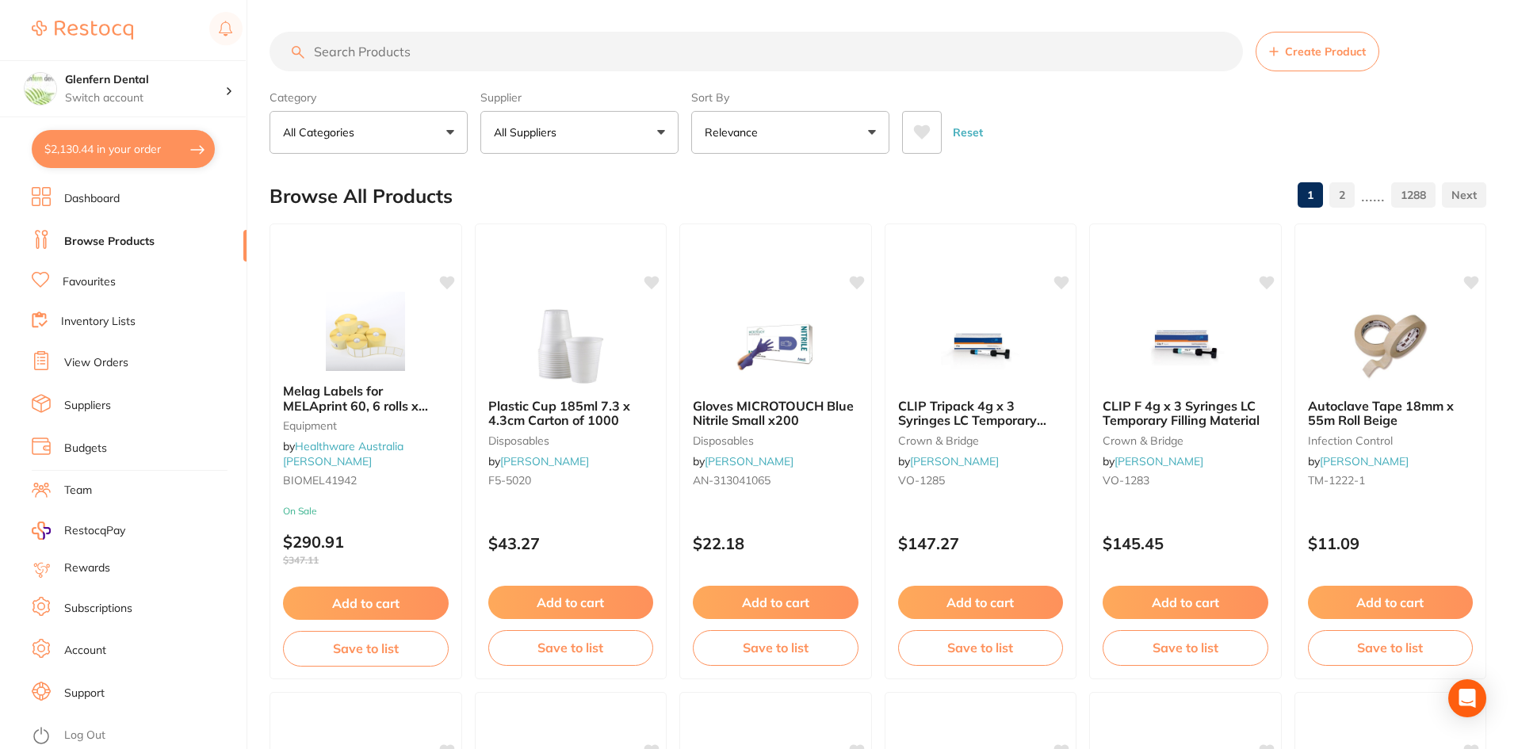
click at [664, 139] on button "All Suppliers" at bounding box center [580, 132] width 198 height 43
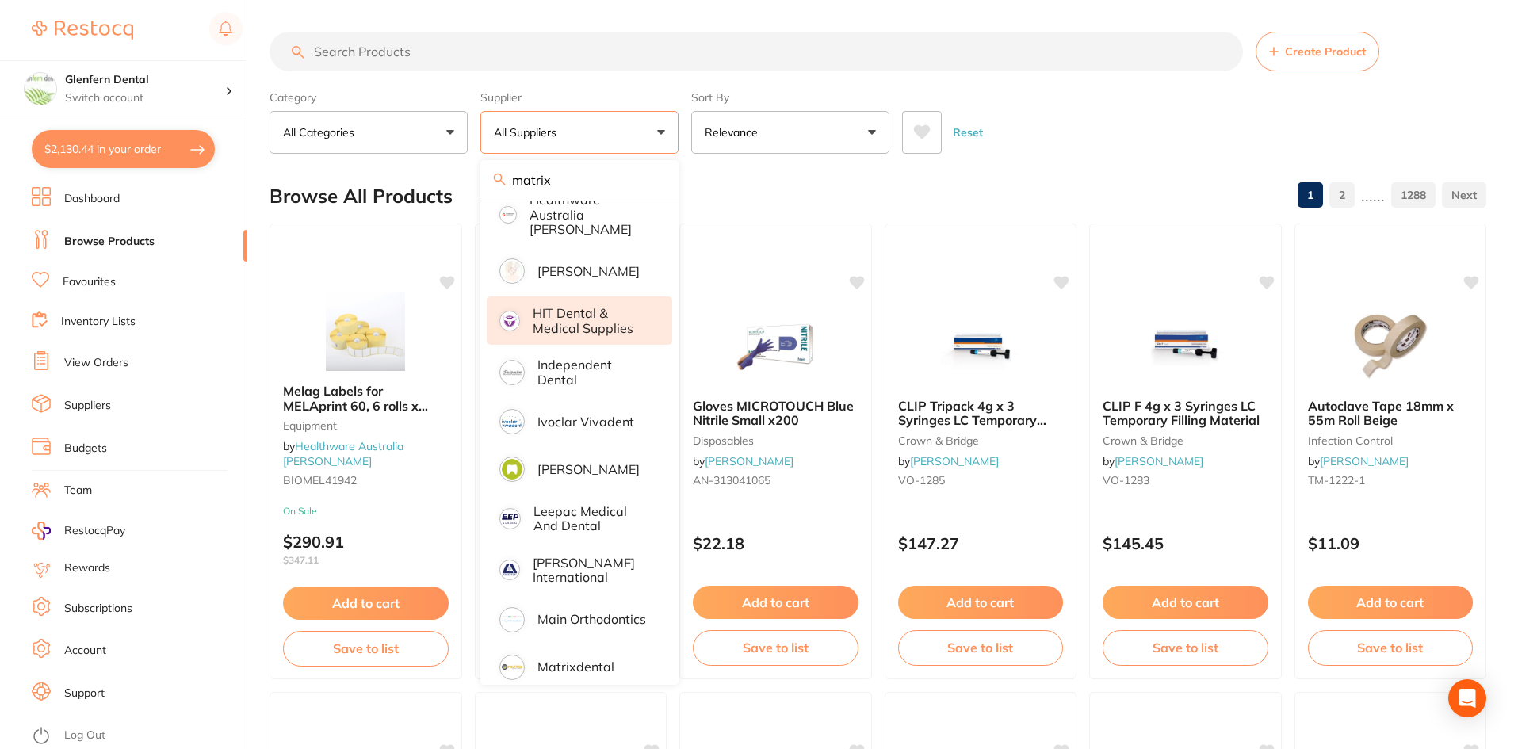
scroll to position [714, 0]
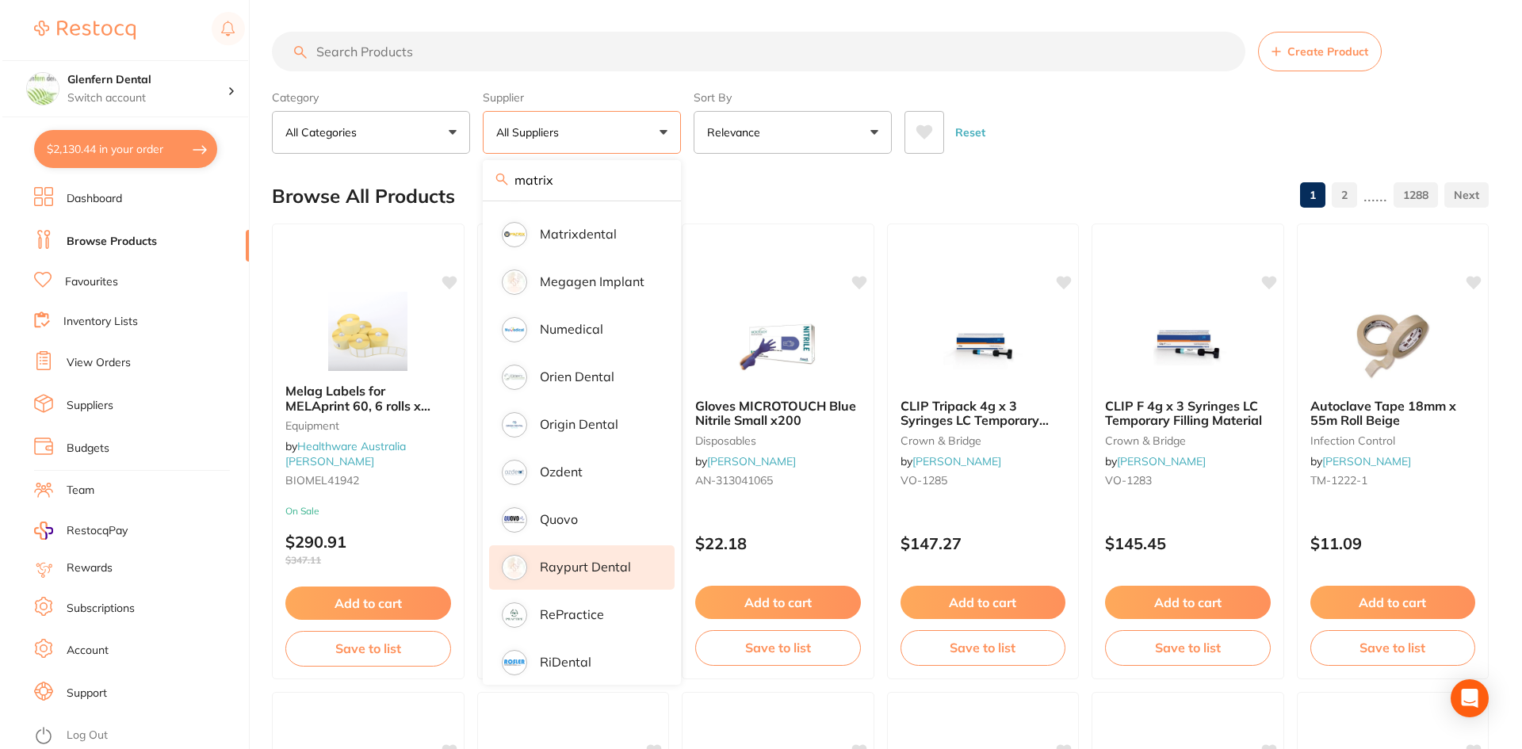
scroll to position [1216, 0]
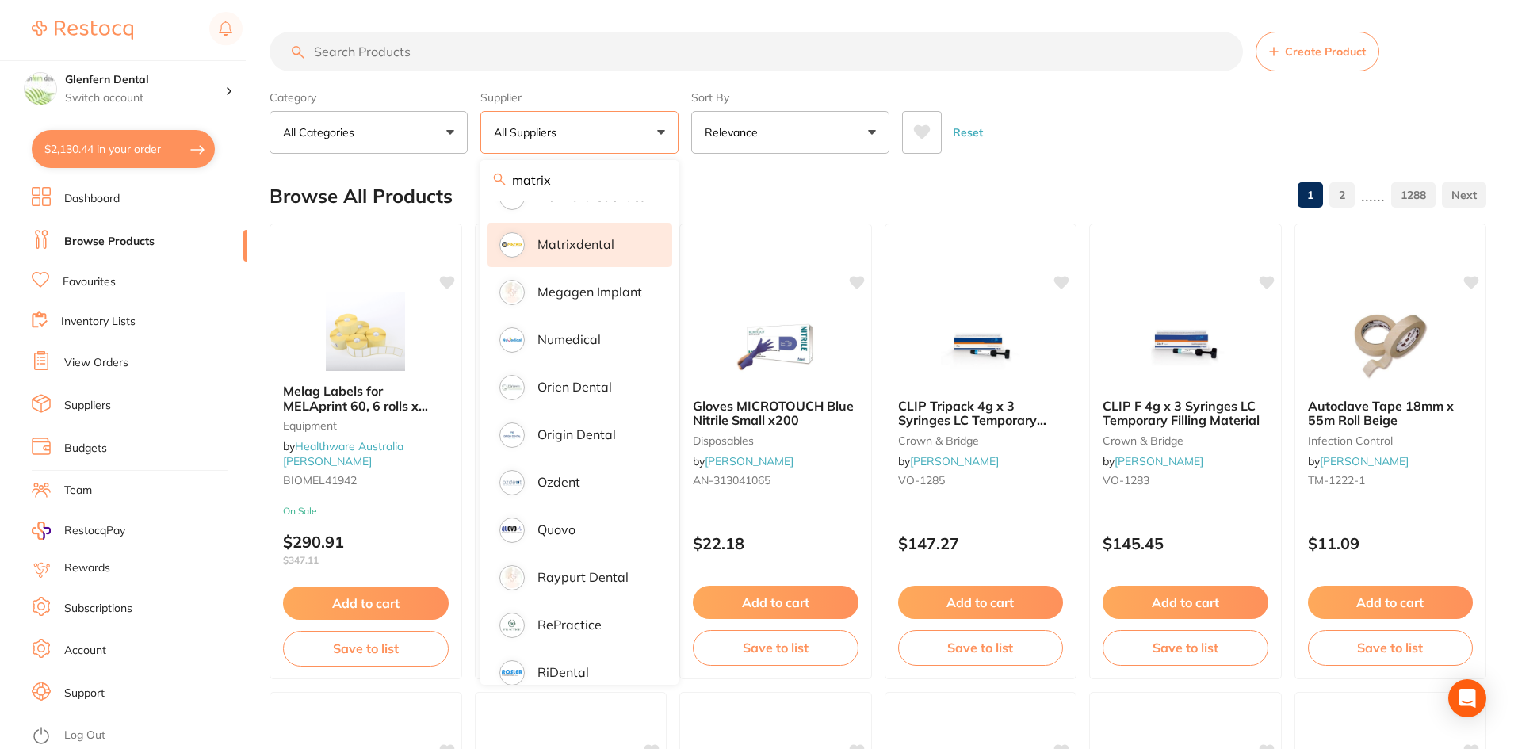
click at [573, 237] on p "Matrixdental" at bounding box center [576, 244] width 77 height 14
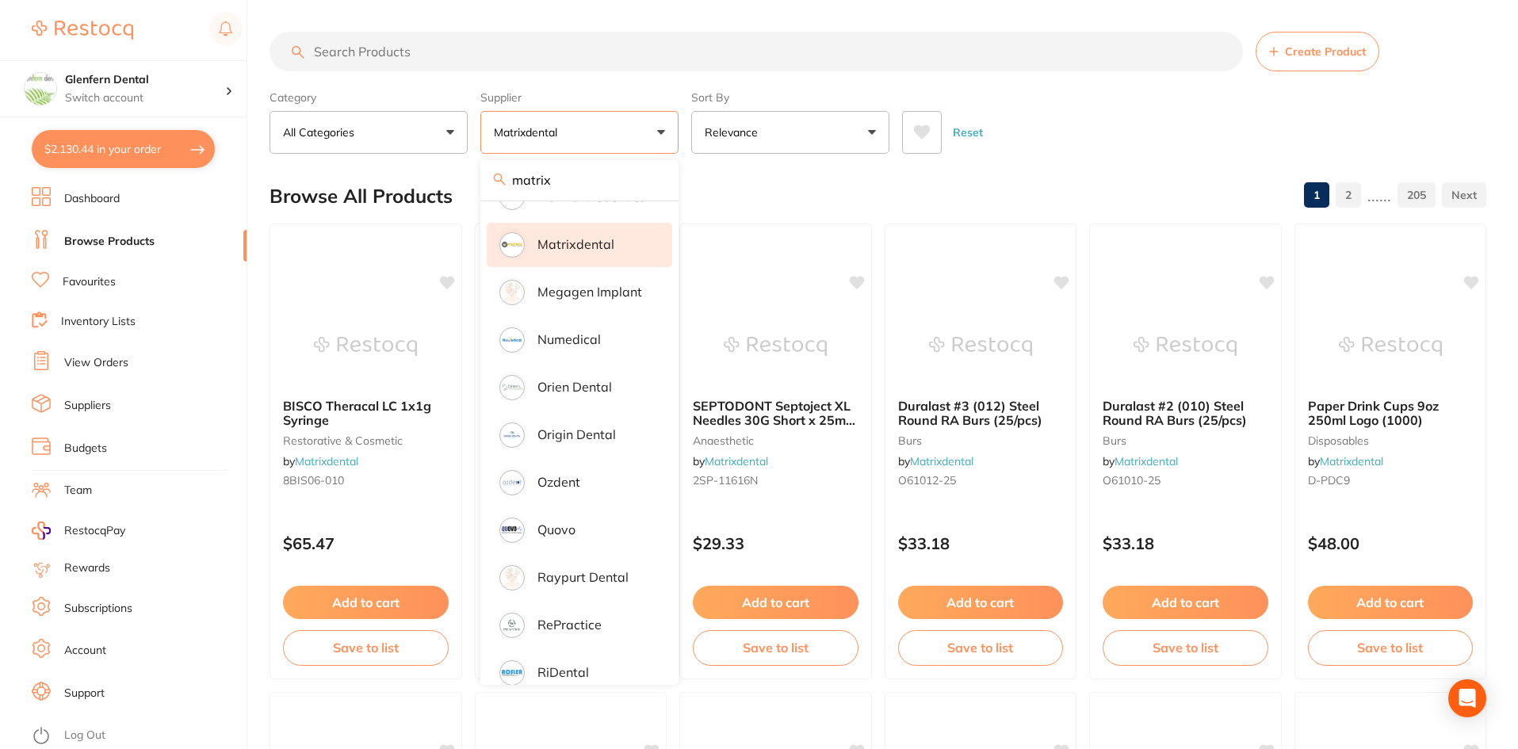
click at [366, 51] on input "search" at bounding box center [757, 52] width 974 height 40
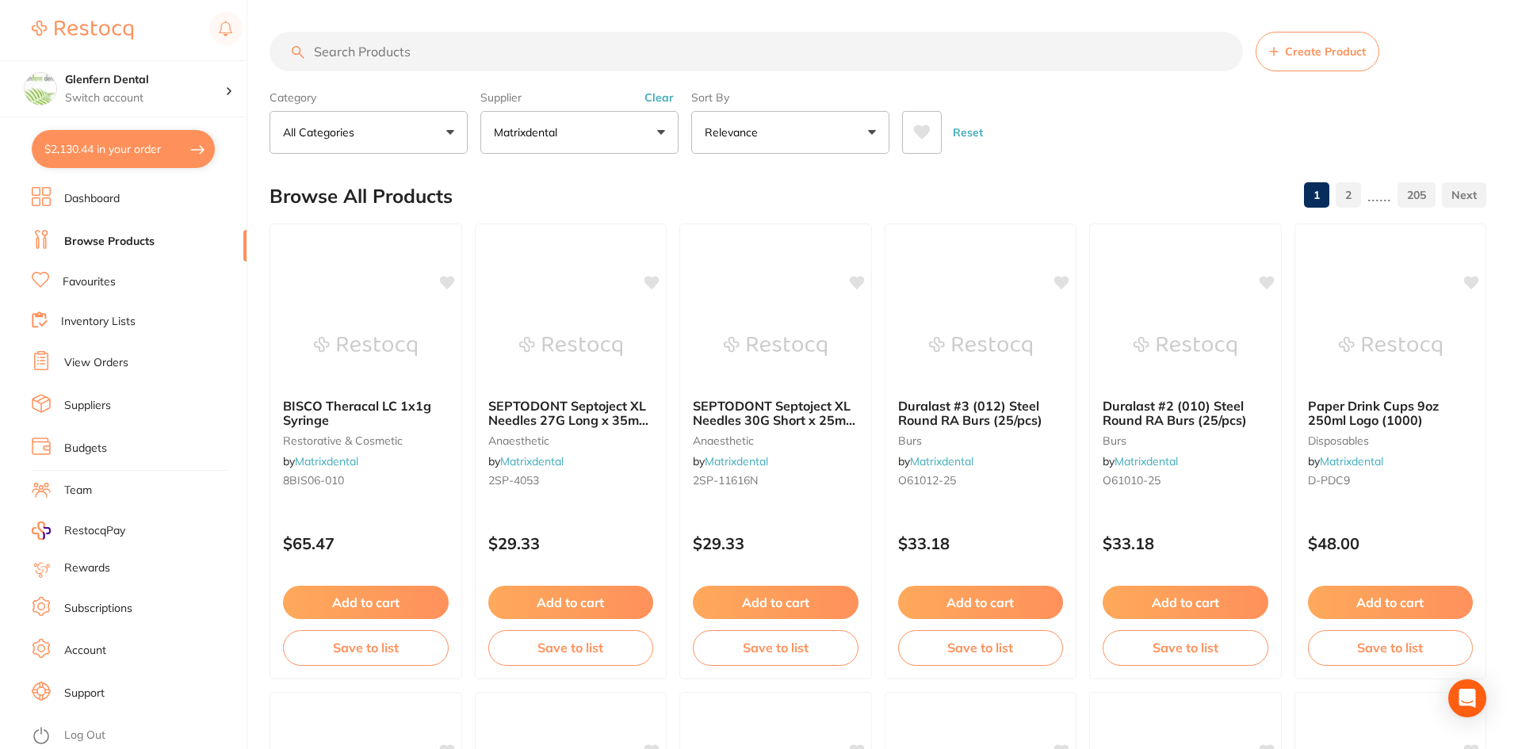
paste input "O3708"
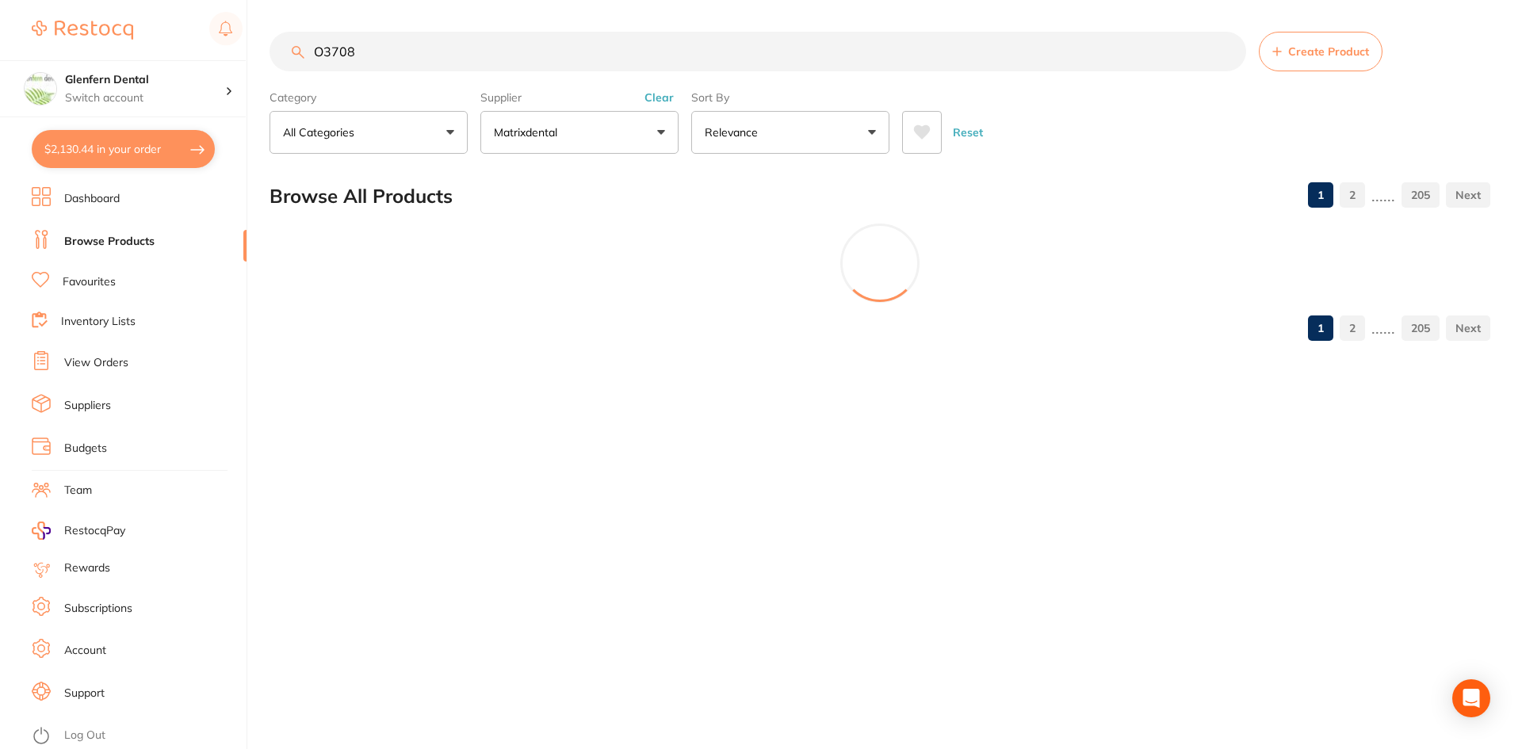
scroll to position [0, 0]
type input "O"
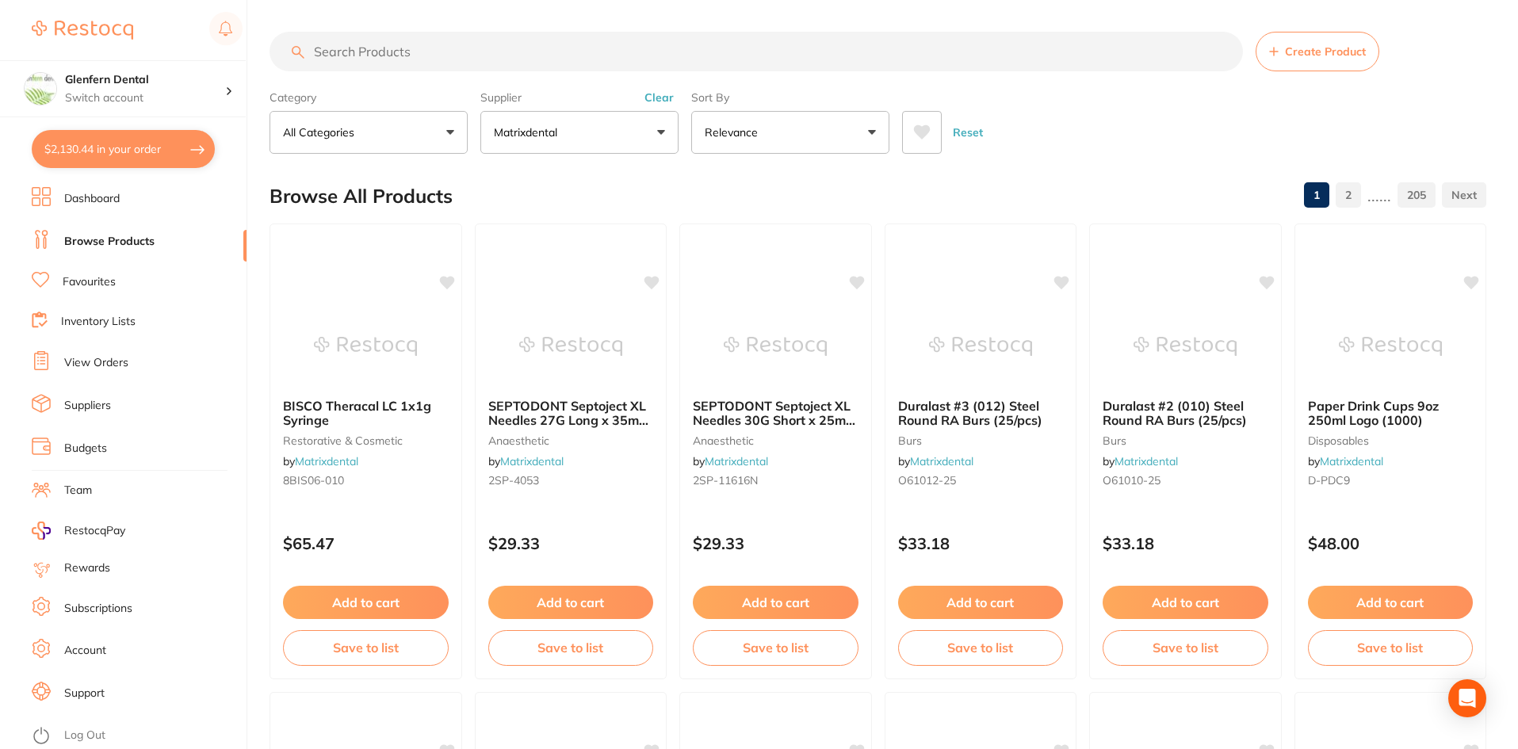
click at [370, 42] on input "search" at bounding box center [757, 52] width 974 height 40
paste input "DT5601205"
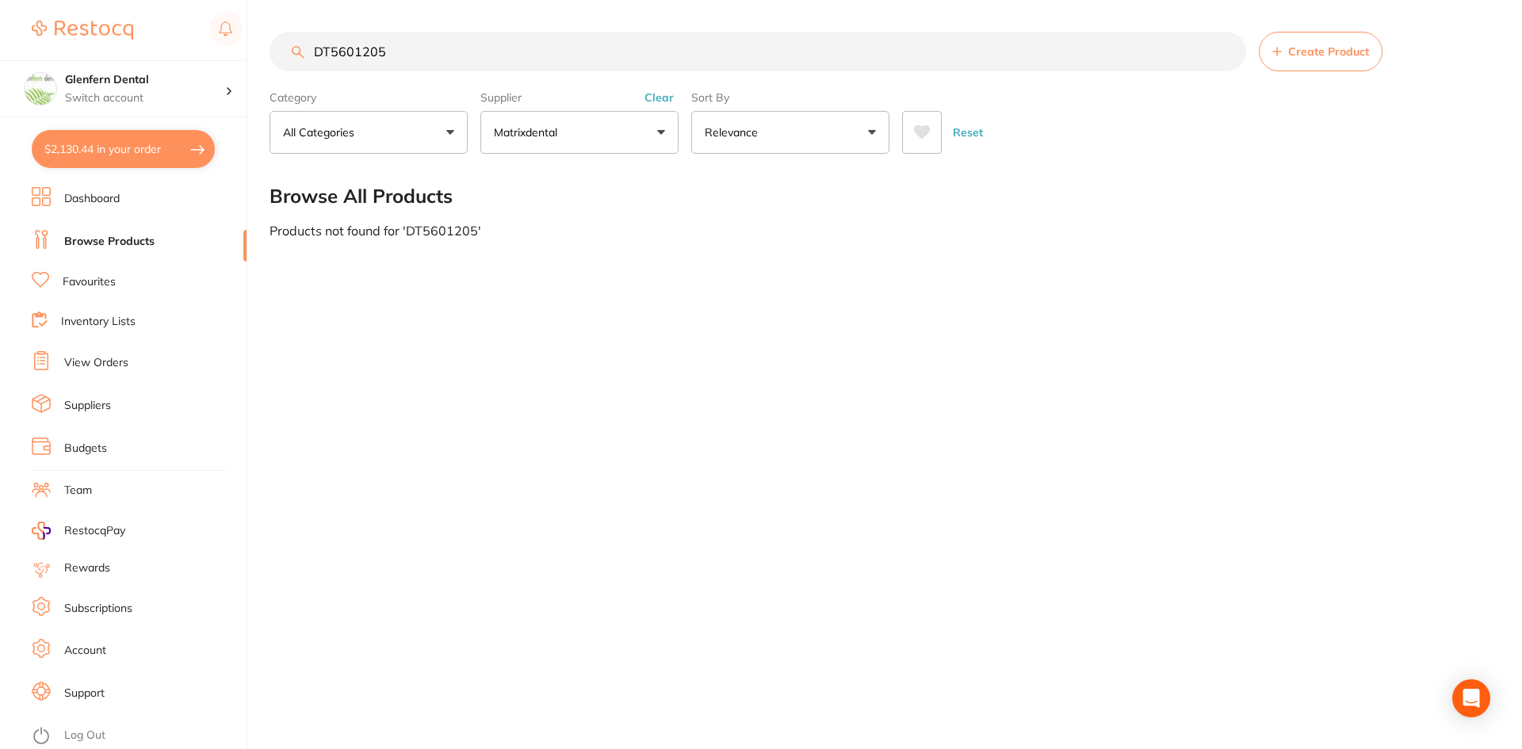
type input "DT5601205"
click at [664, 134] on button "Matrixdental" at bounding box center [580, 132] width 198 height 43
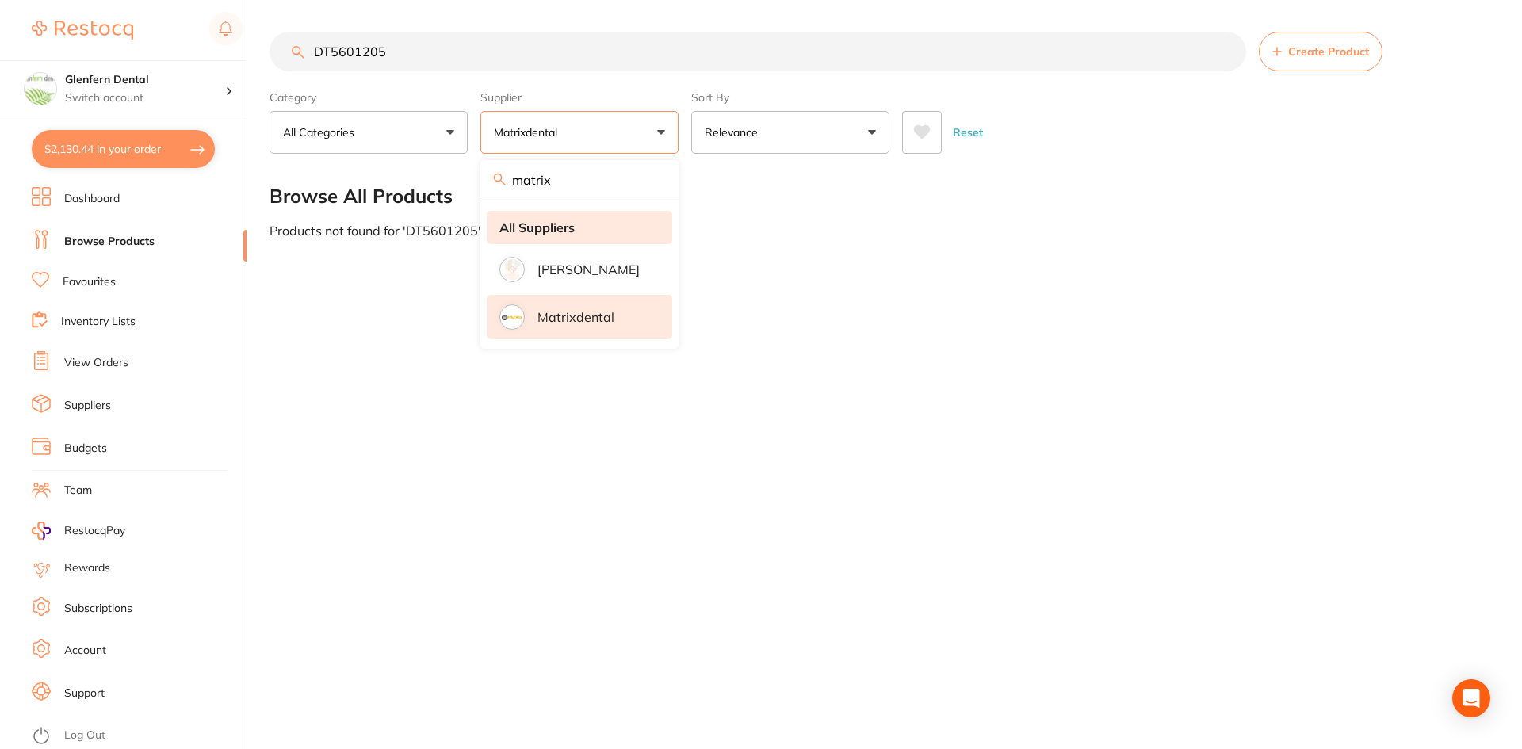
click at [549, 224] on strong "All Suppliers" at bounding box center [537, 227] width 75 height 14
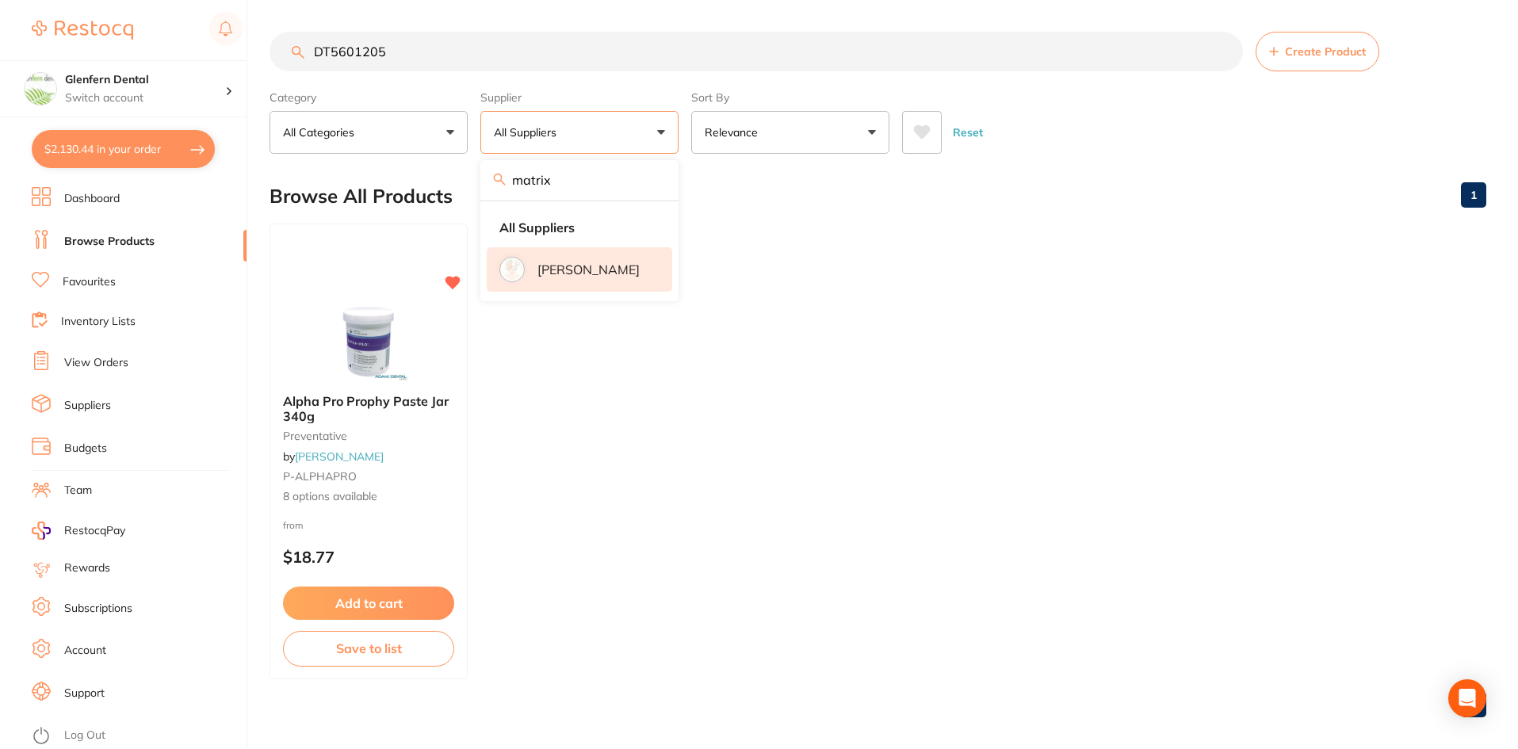
click at [551, 269] on p "[PERSON_NAME]" at bounding box center [589, 269] width 102 height 14
click at [323, 407] on span "Alpha Pro Prophy Paste Jar 340g" at bounding box center [365, 408] width 167 height 31
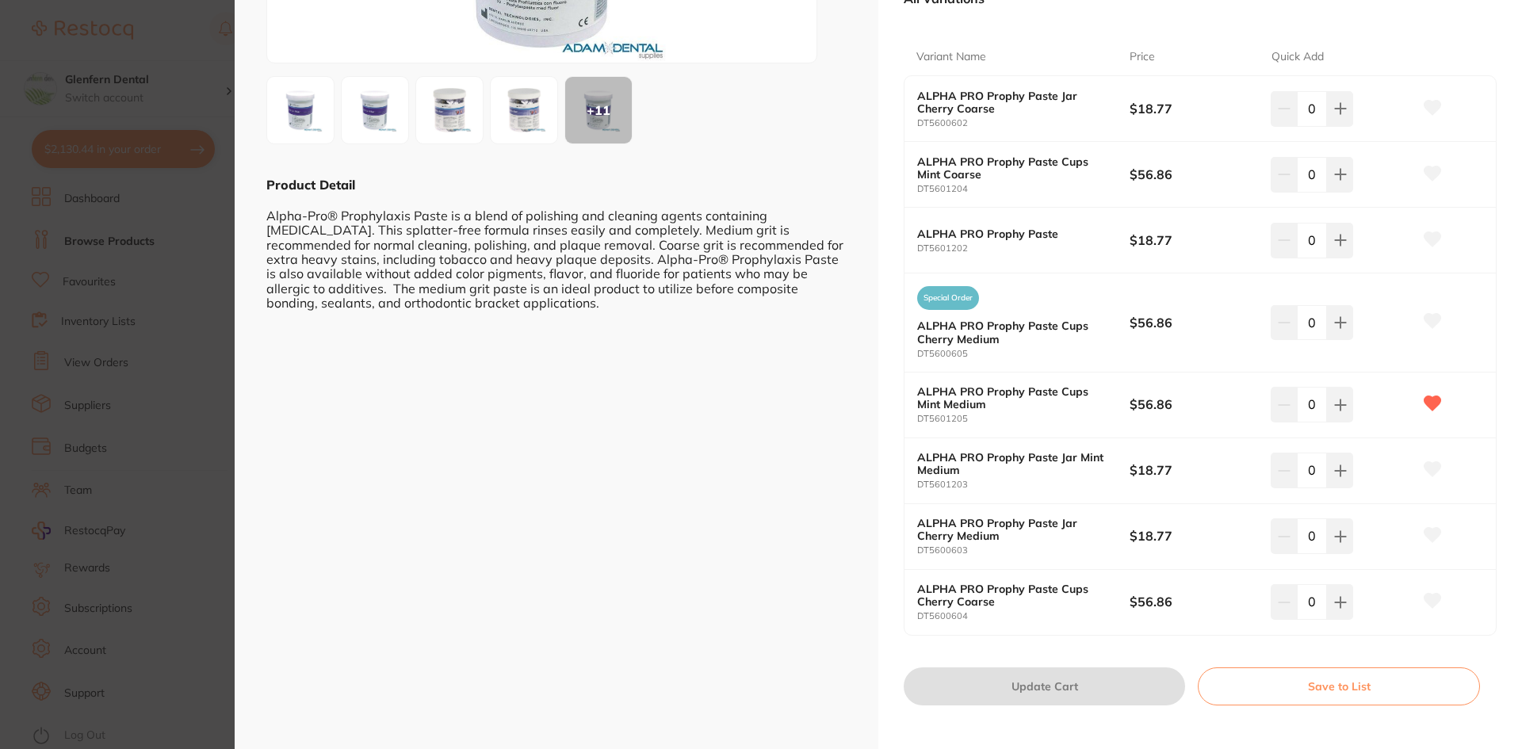
scroll to position [300, 0]
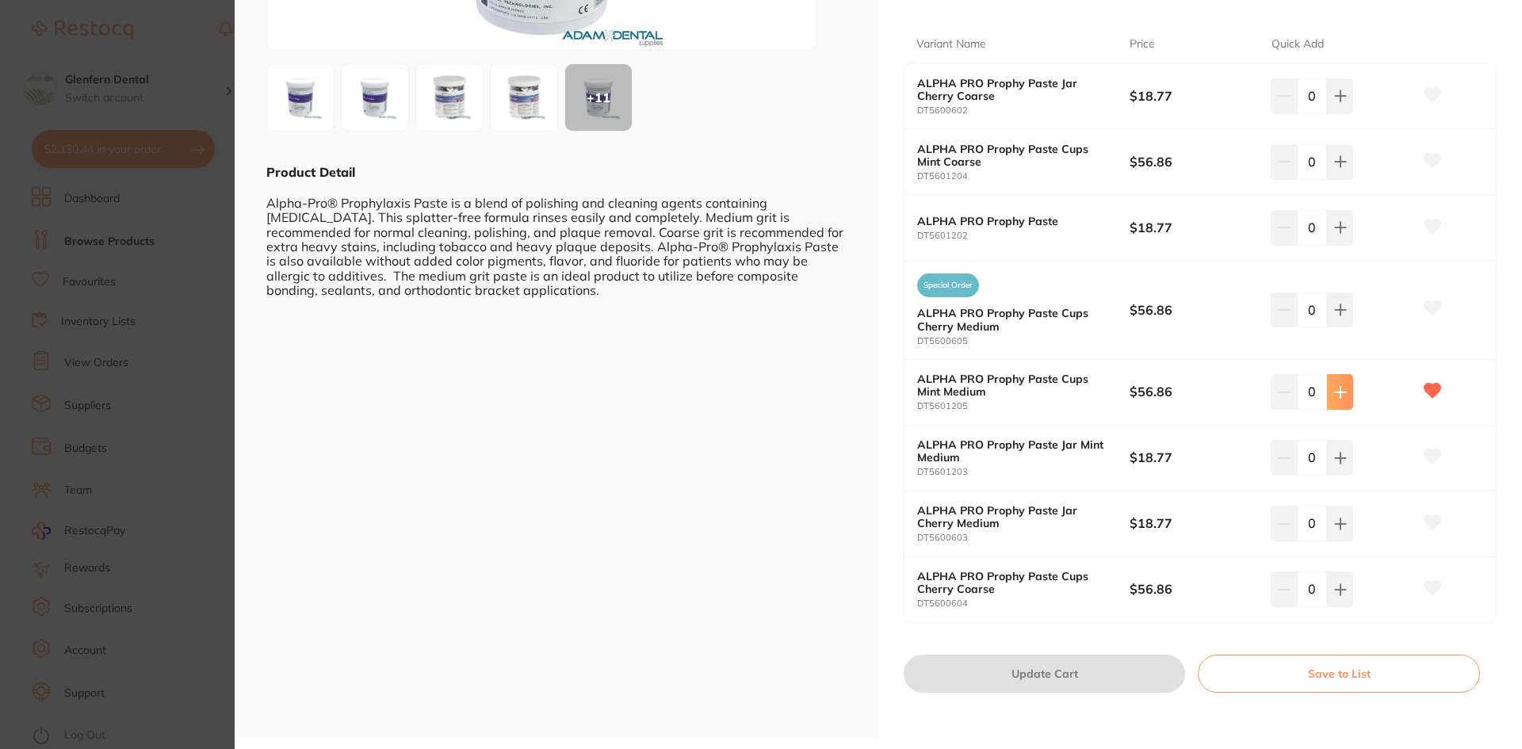
click at [1342, 102] on icon at bounding box center [1340, 96] width 13 height 13
type input "1"
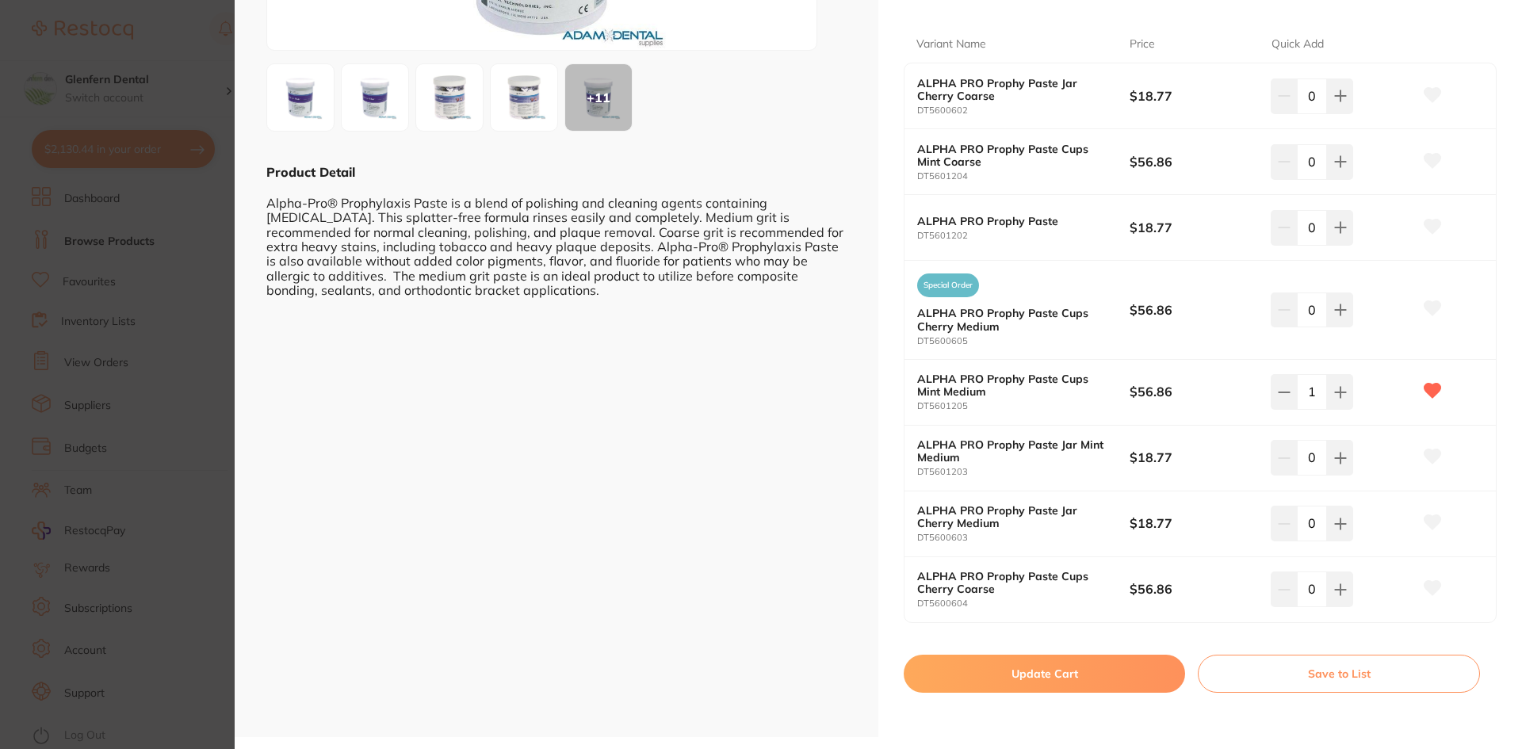
click at [1063, 672] on button "Update Cart" at bounding box center [1044, 674] width 281 height 38
checkbox input "false"
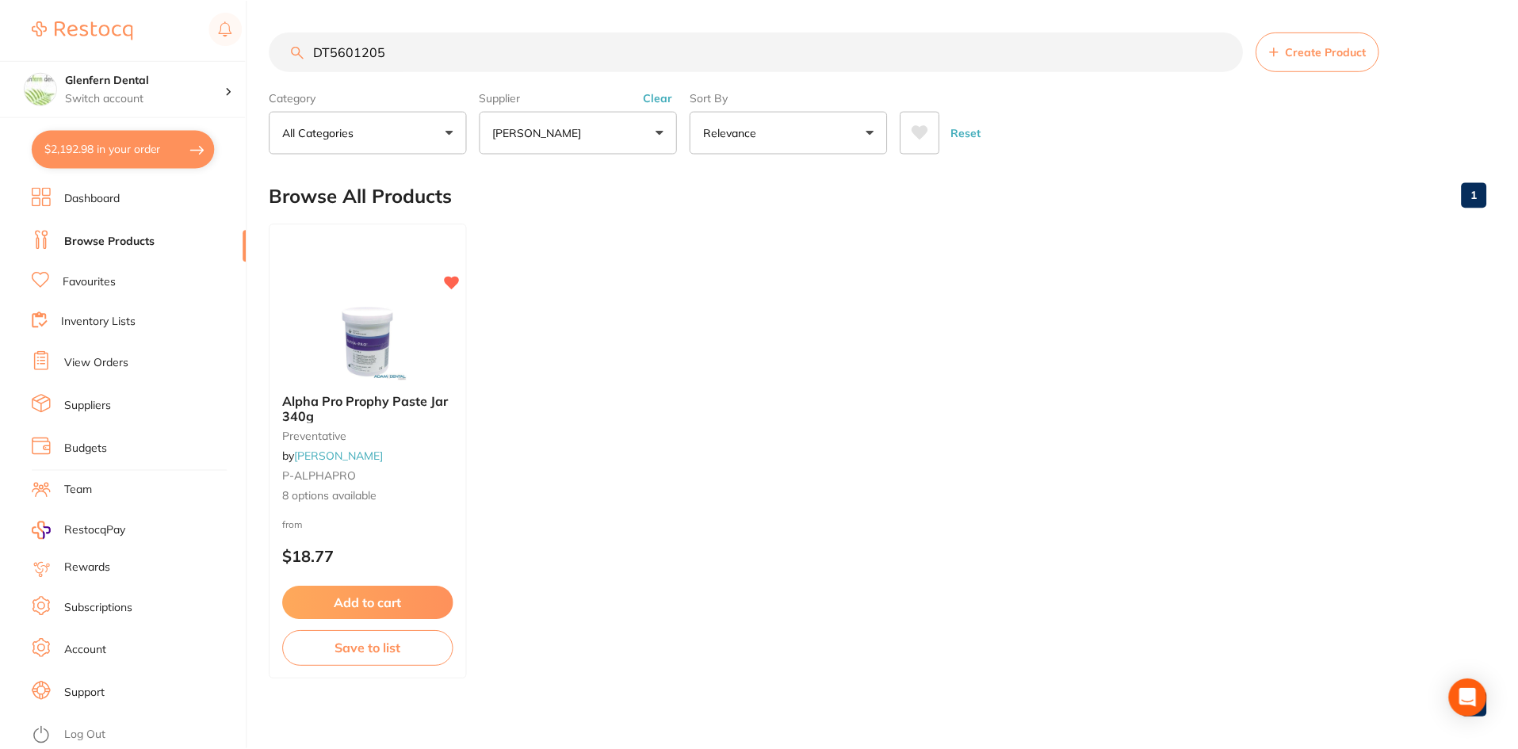
scroll to position [13, 0]
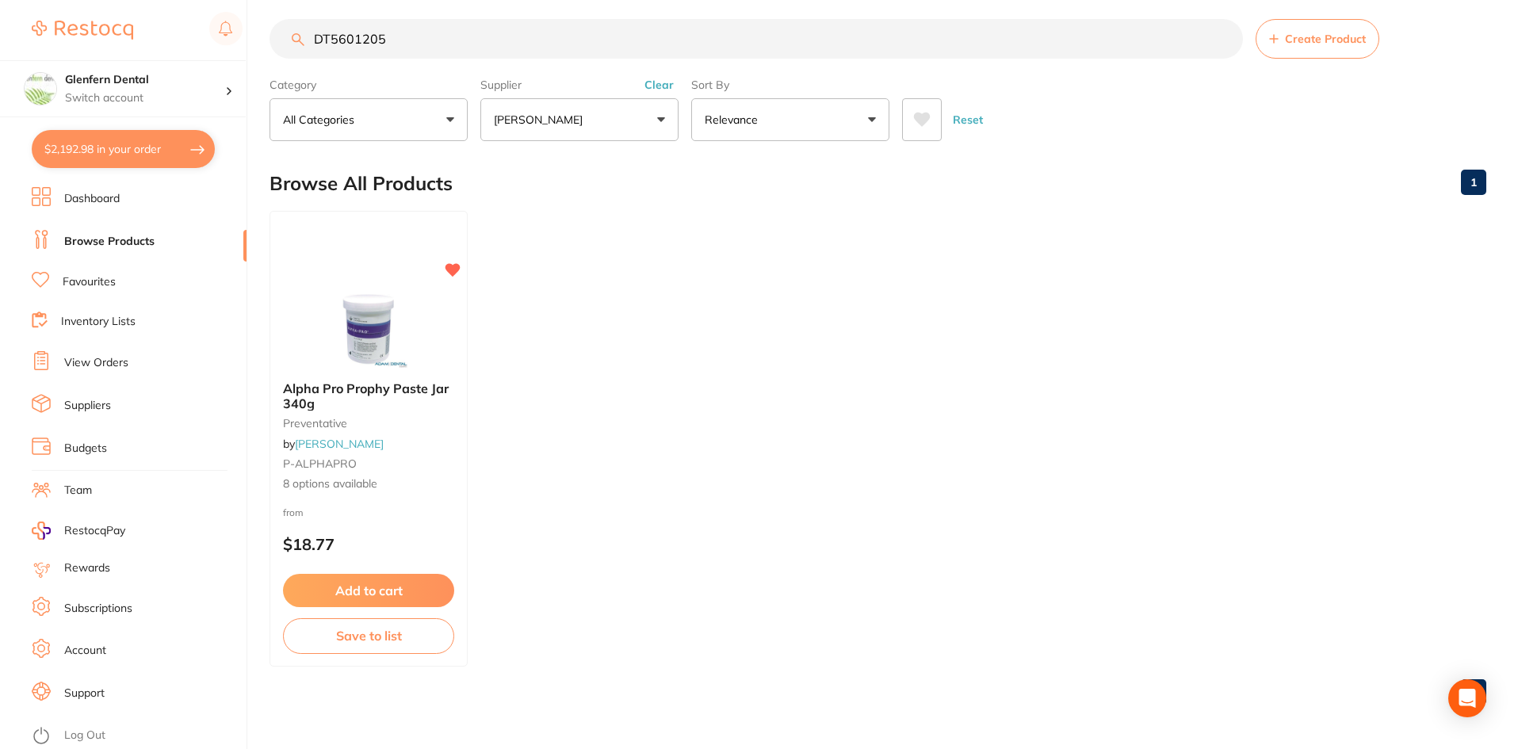
click at [90, 148] on button "$2,192.98 in your order" at bounding box center [123, 149] width 183 height 38
checkbox input "true"
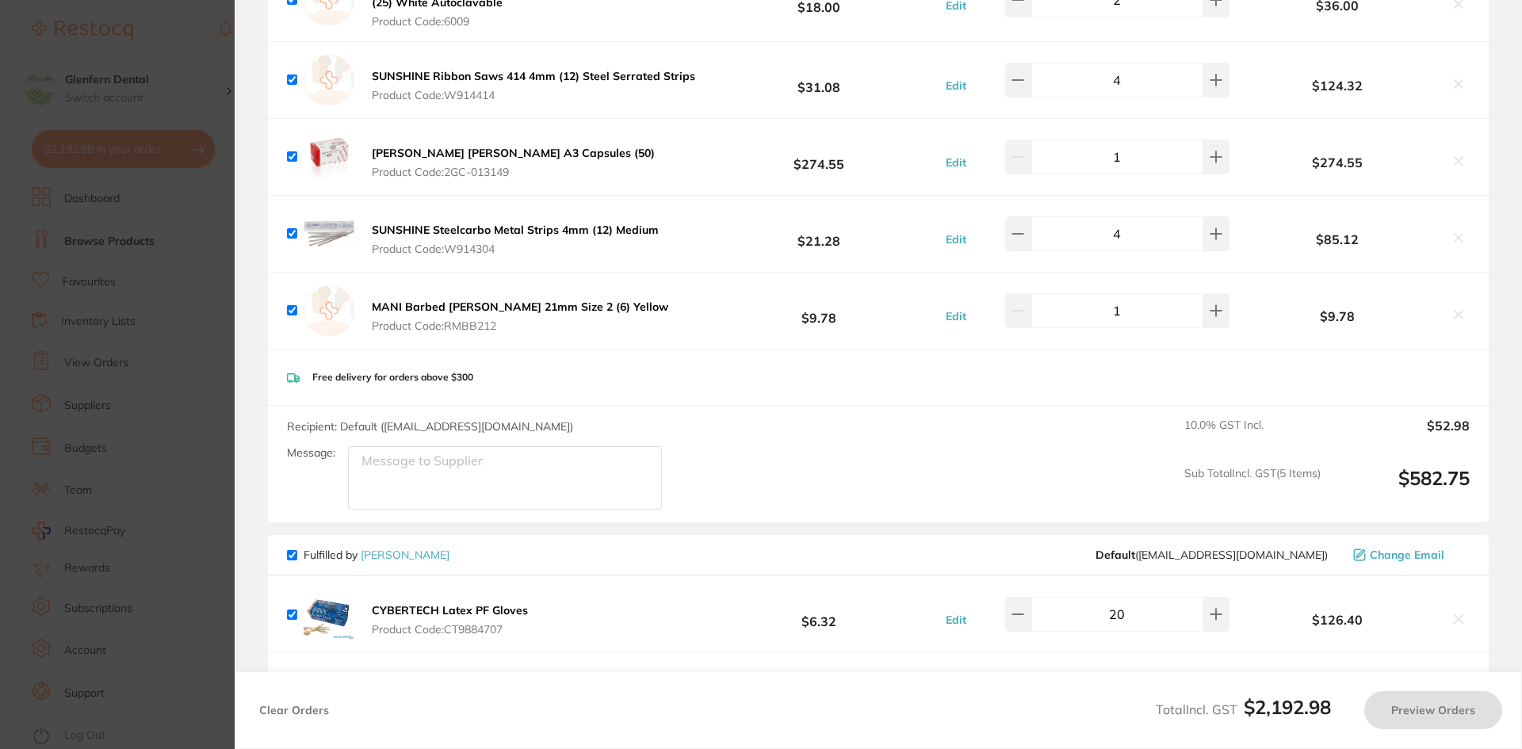
checkbox input "true"
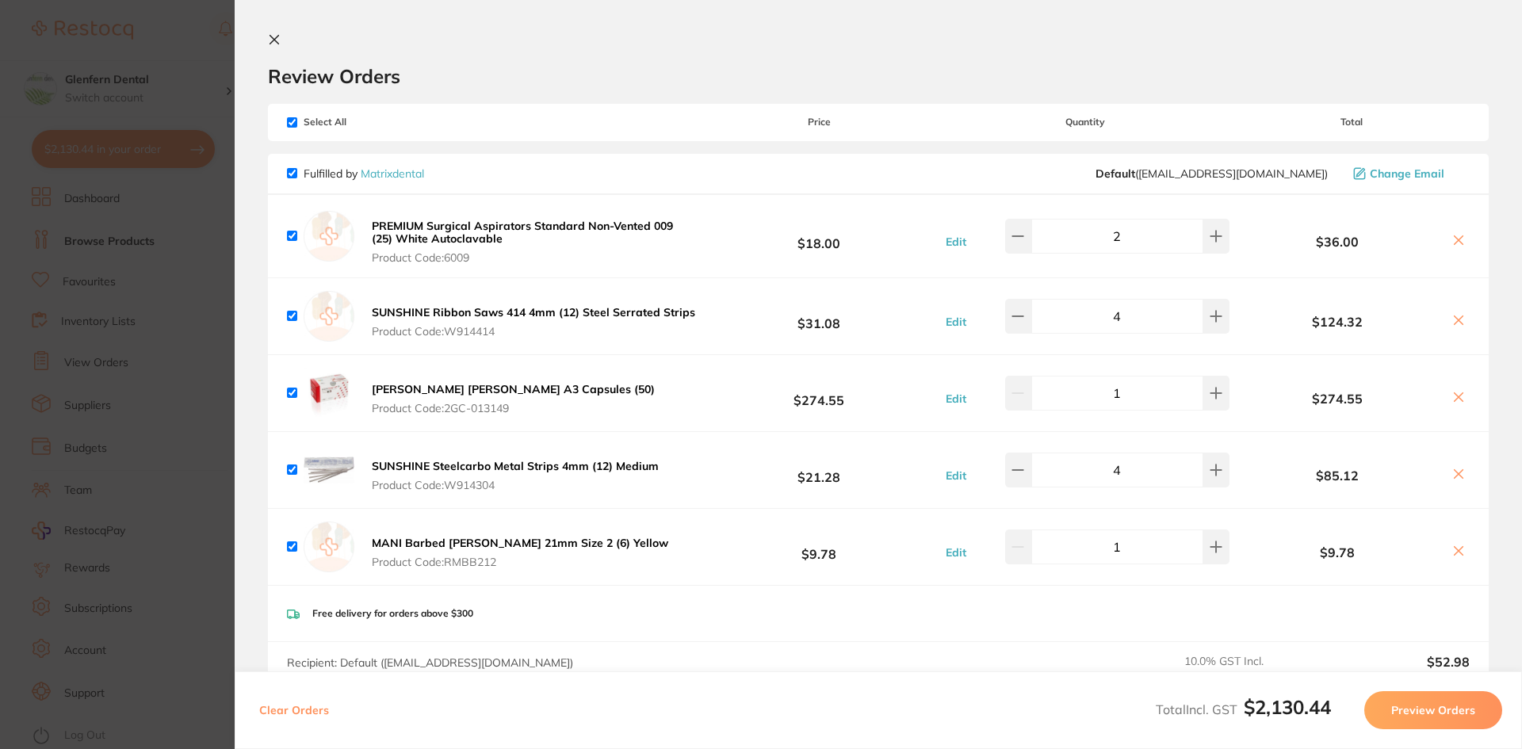
click at [274, 42] on icon at bounding box center [274, 39] width 13 height 13
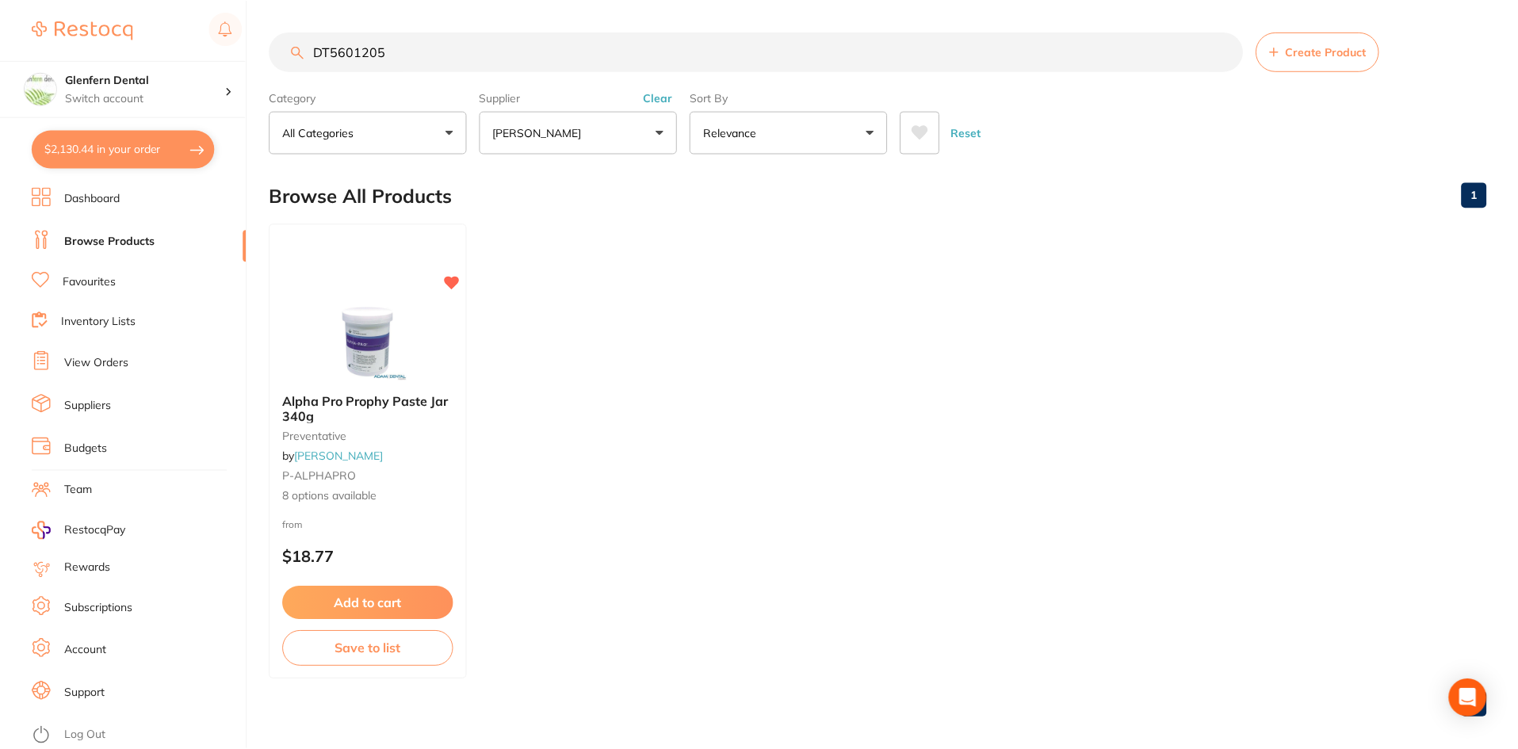
scroll to position [13, 0]
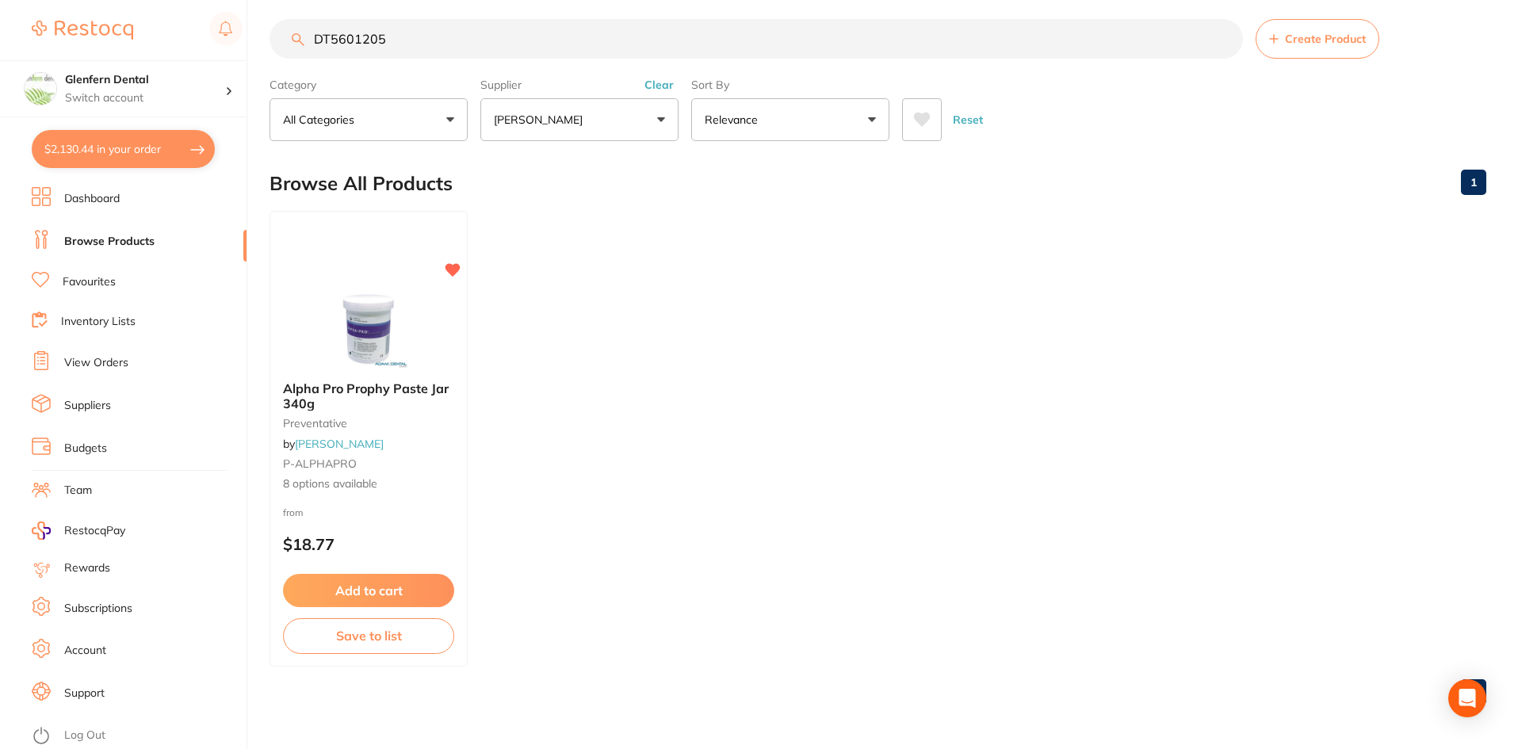
click at [404, 36] on input "DT5601205" at bounding box center [757, 39] width 974 height 40
type input "D"
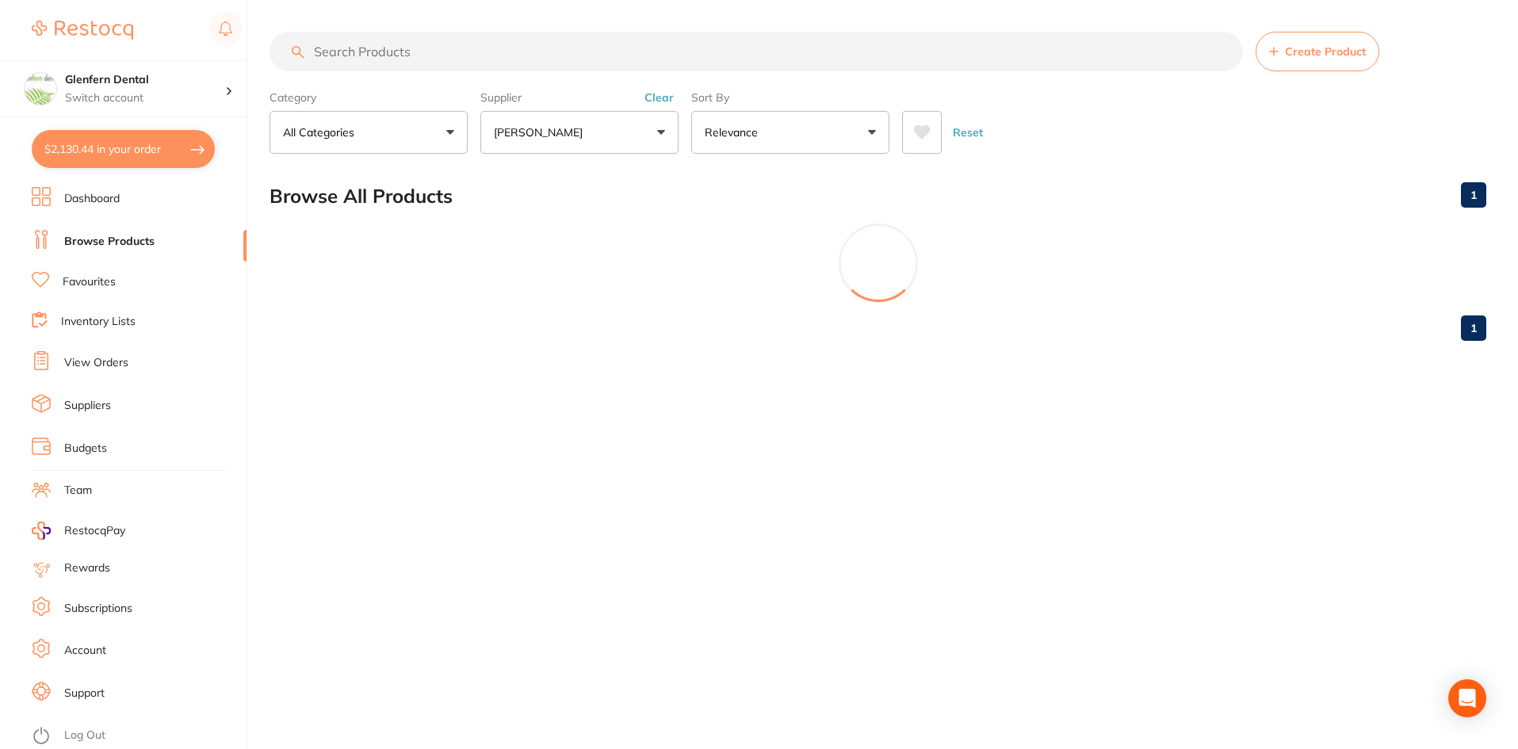
scroll to position [0, 0]
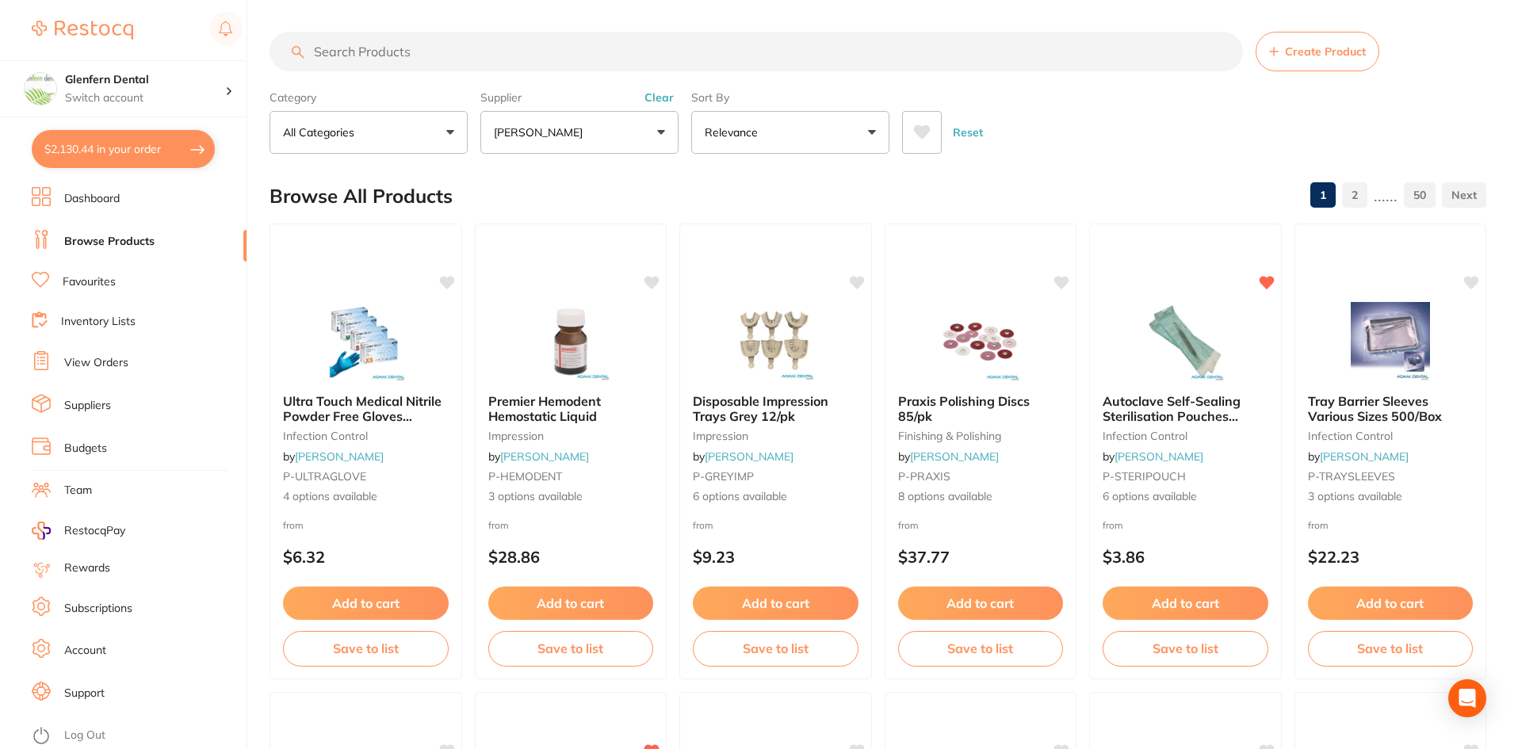
click at [664, 136] on button "[PERSON_NAME]" at bounding box center [580, 132] width 198 height 43
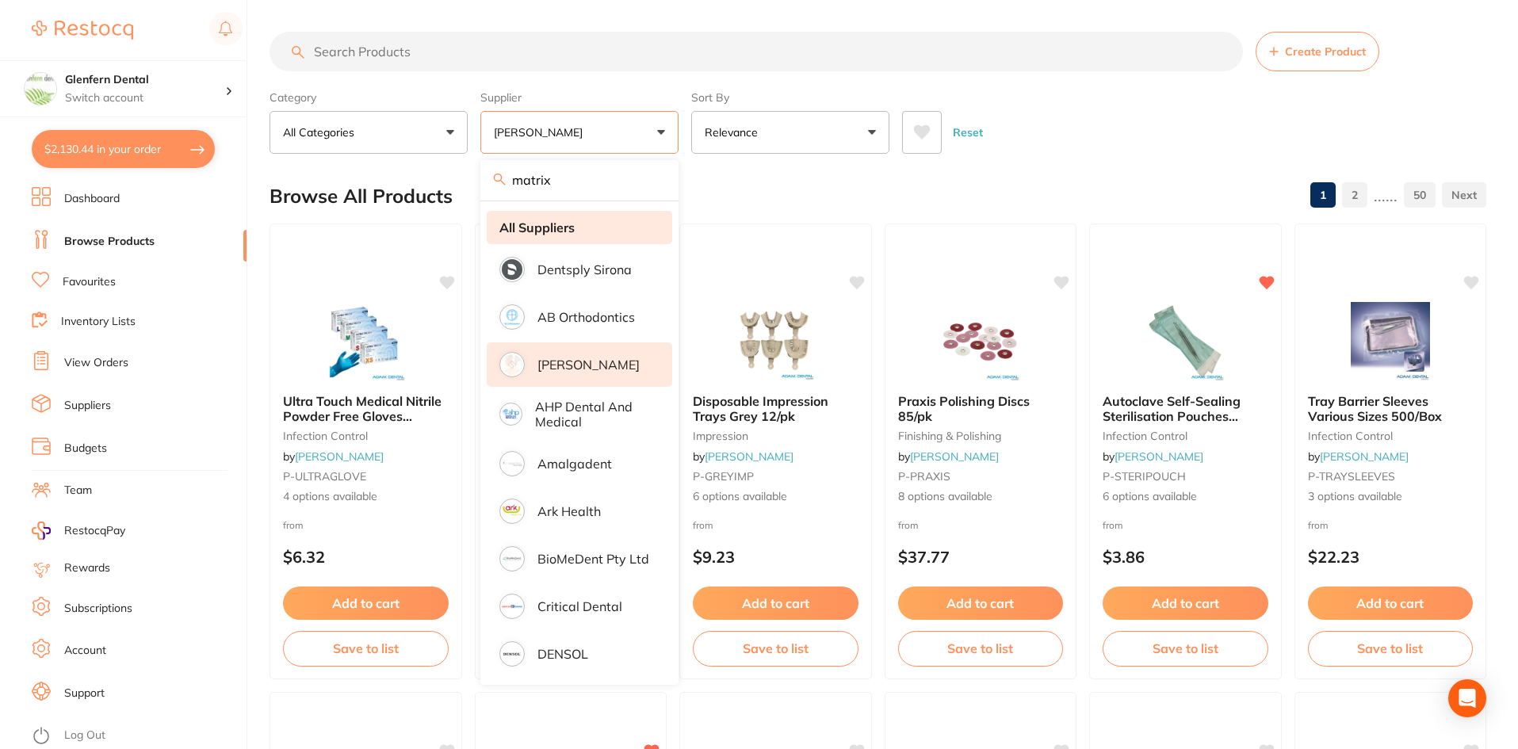
click at [527, 228] on strong "All Suppliers" at bounding box center [537, 227] width 75 height 14
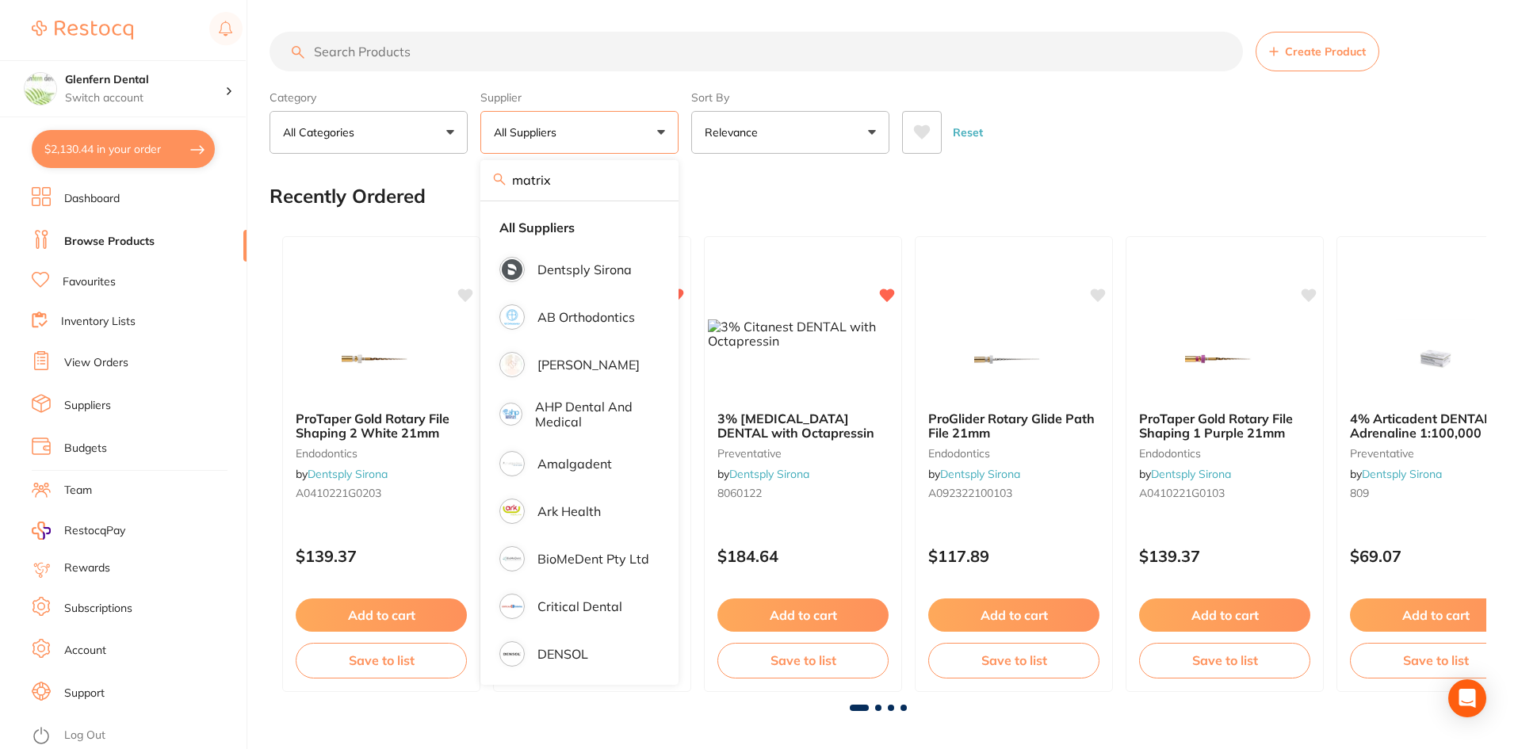
click at [341, 52] on input "search" at bounding box center [757, 52] width 974 height 40
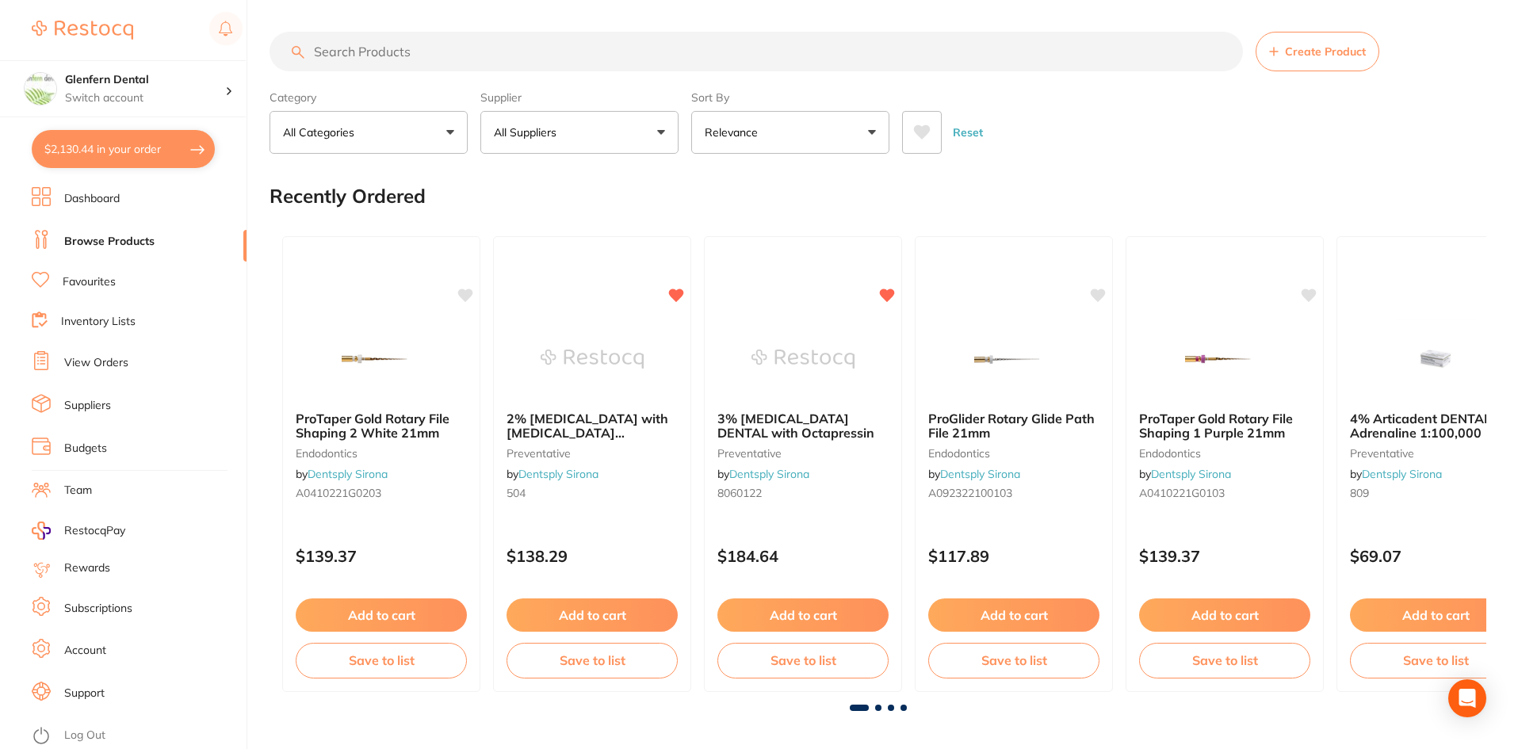
paste input "BACTOL Moisturiser - 500ml Bottle"
type input "BACTOL Moisturiser - 500ml Bottle"
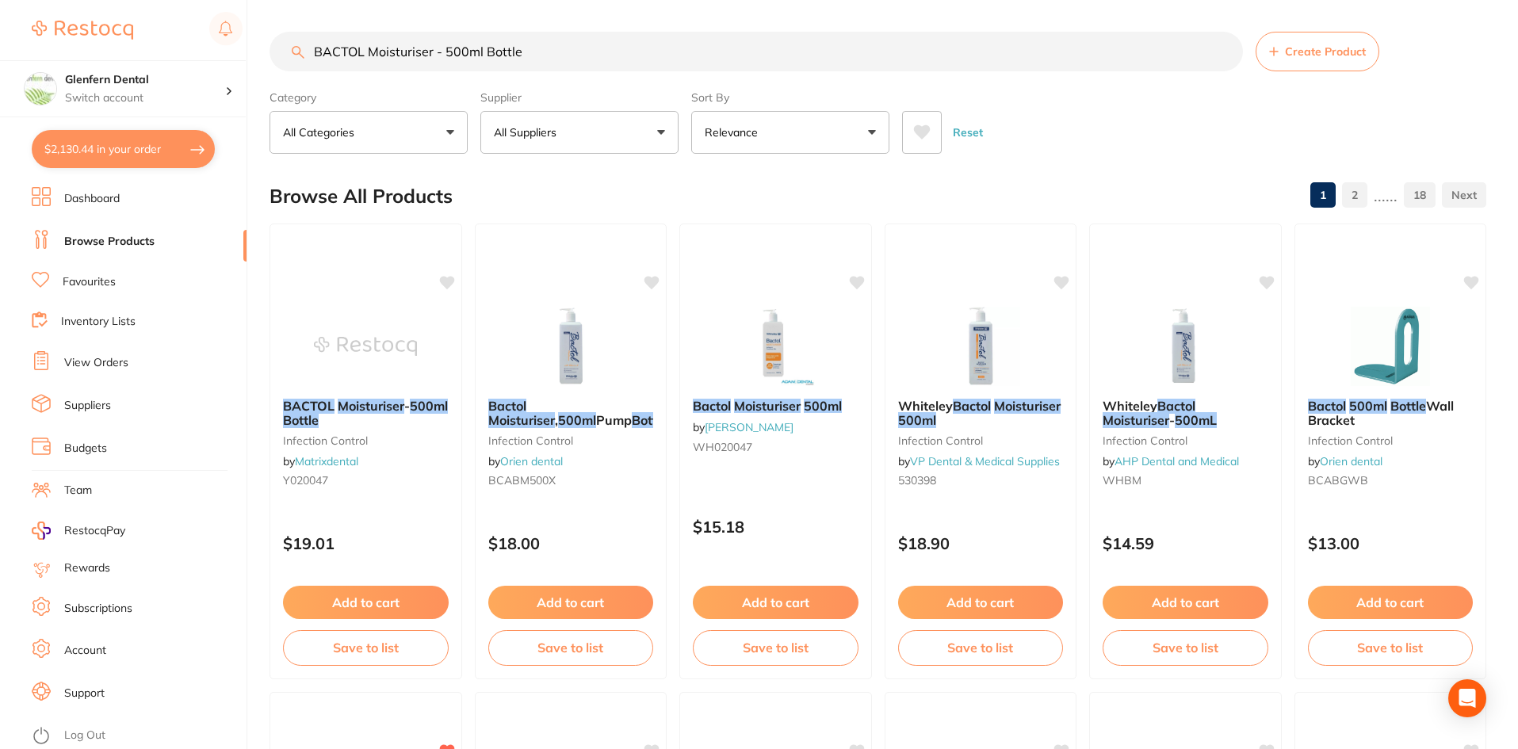
click at [664, 132] on button "All Suppliers" at bounding box center [580, 132] width 198 height 43
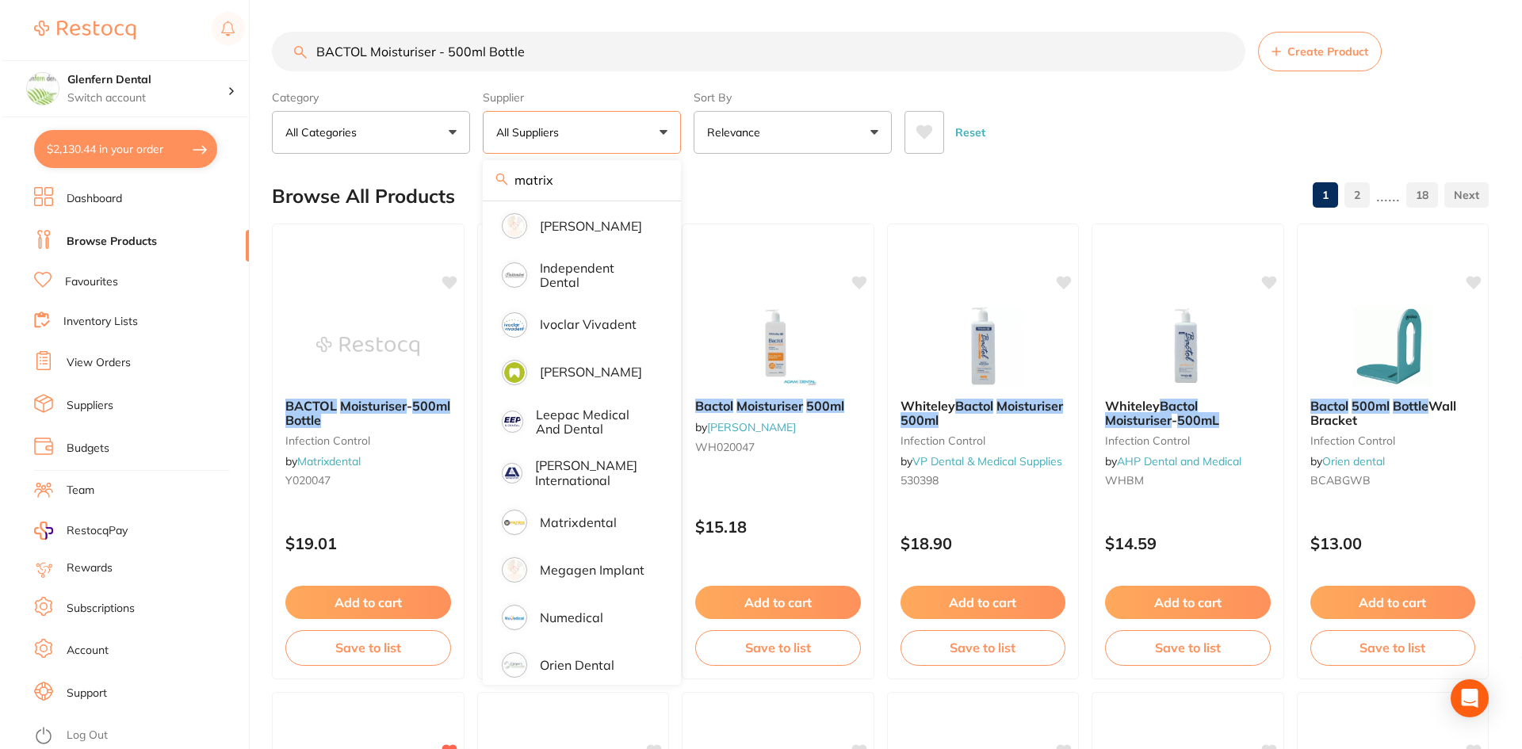
scroll to position [634, 0]
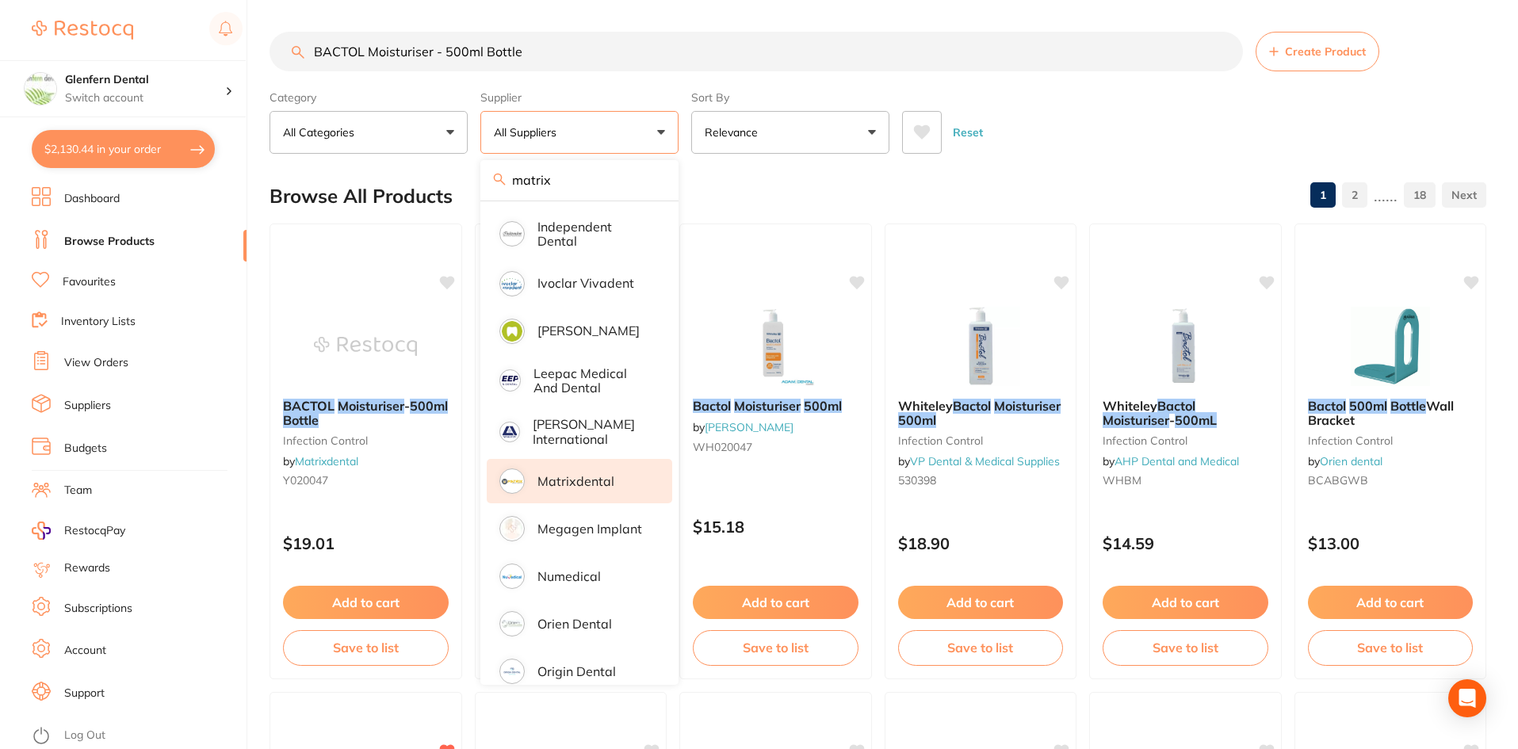
click at [571, 474] on p "Matrixdental" at bounding box center [576, 481] width 77 height 14
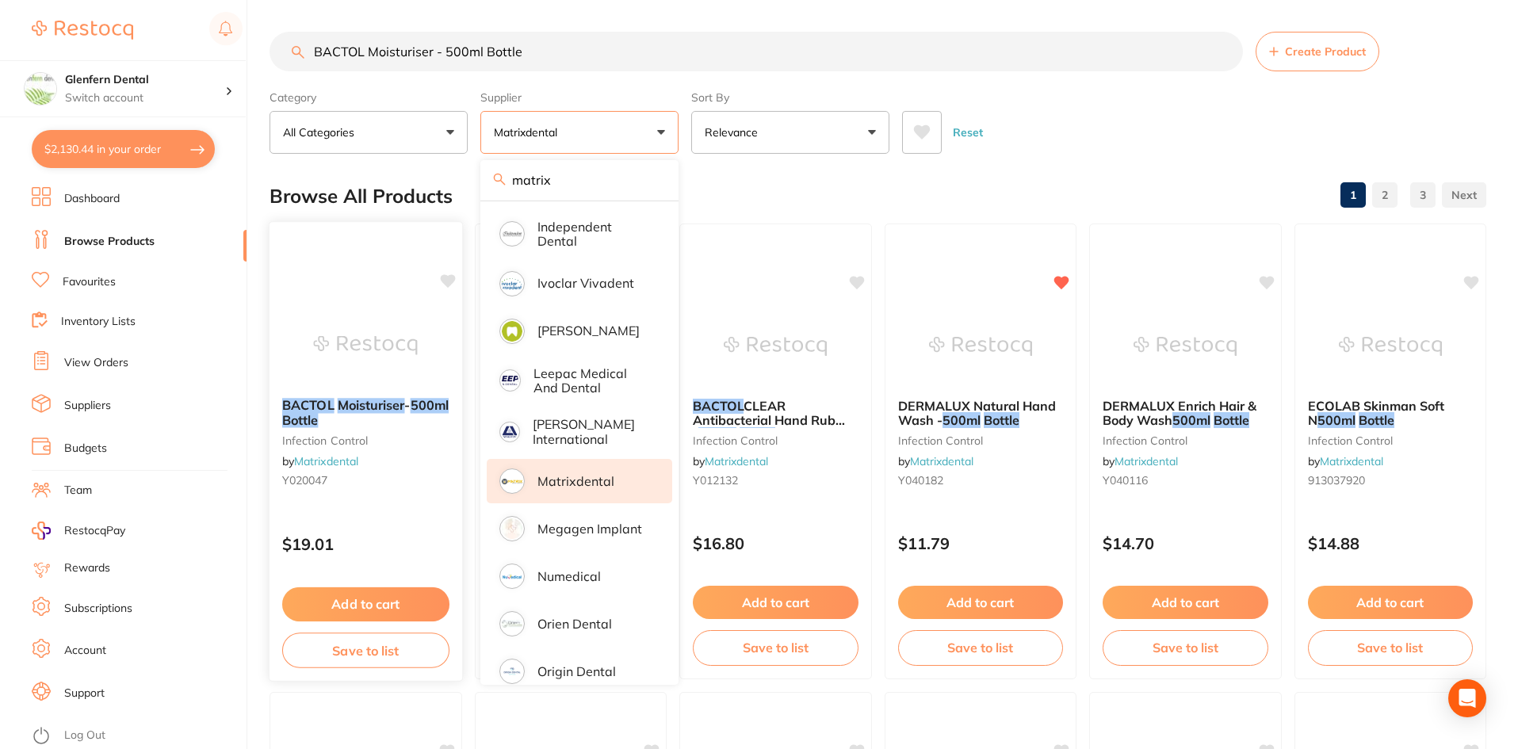
click at [318, 415] on em "Bottle" at bounding box center [300, 420] width 36 height 16
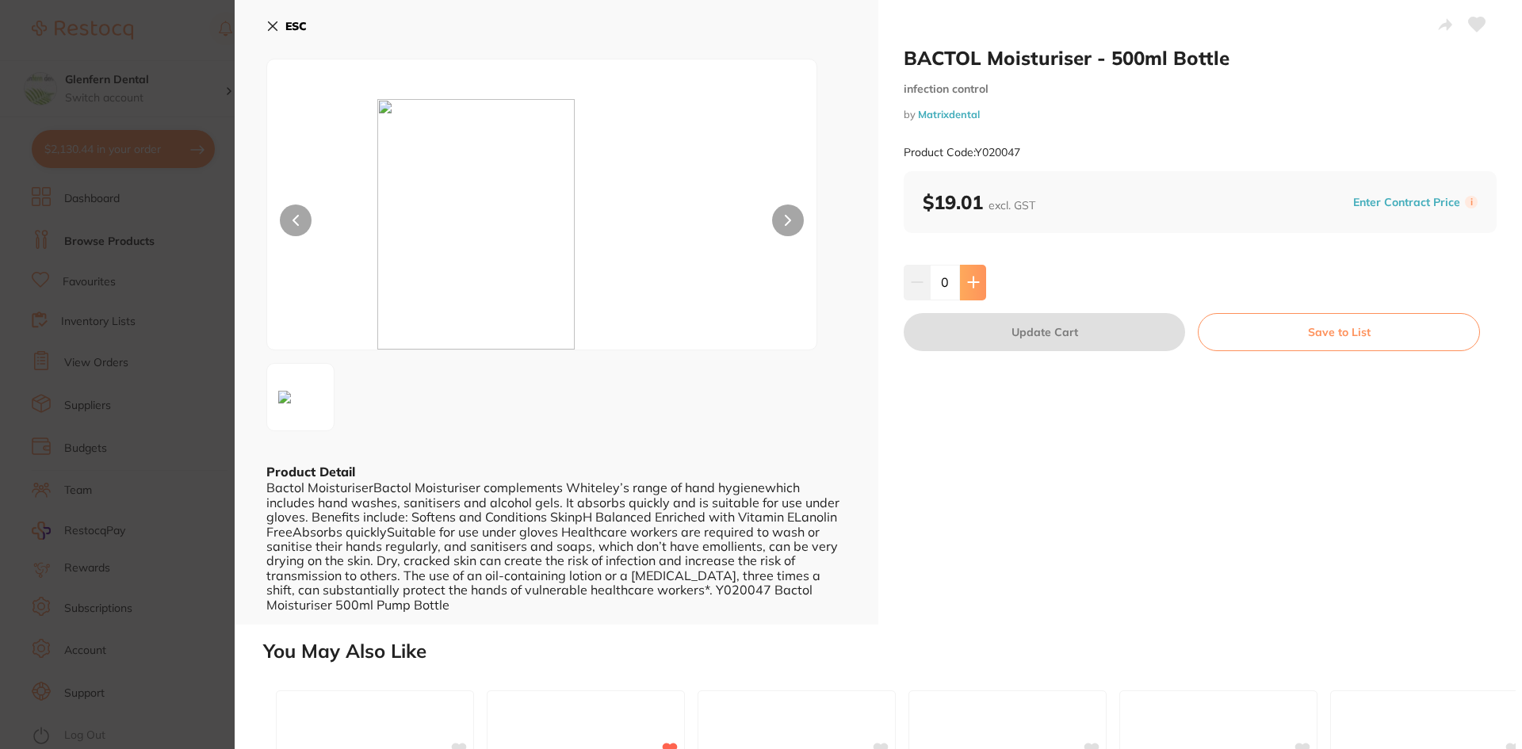
drag, startPoint x: 971, startPoint y: 275, endPoint x: 994, endPoint y: 324, distance: 54.3
click at [972, 275] on button at bounding box center [973, 282] width 26 height 35
type input "1"
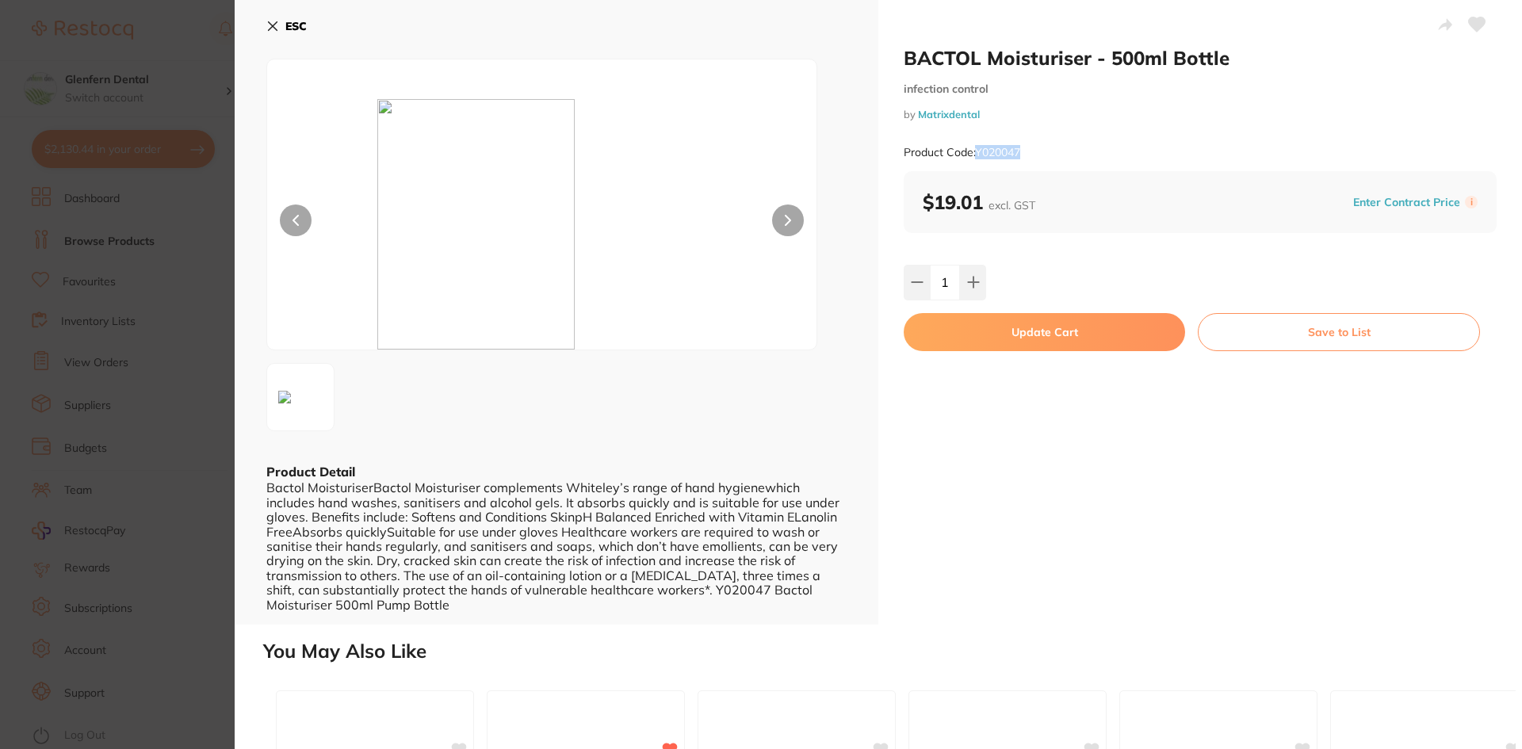
drag, startPoint x: 1032, startPoint y: 151, endPoint x: 978, endPoint y: 159, distance: 55.3
click at [978, 159] on div "Product Code: Y020047" at bounding box center [1200, 152] width 593 height 39
copy small "Y020047"
click at [1053, 332] on button "Update Cart" at bounding box center [1044, 332] width 281 height 38
checkbox input "false"
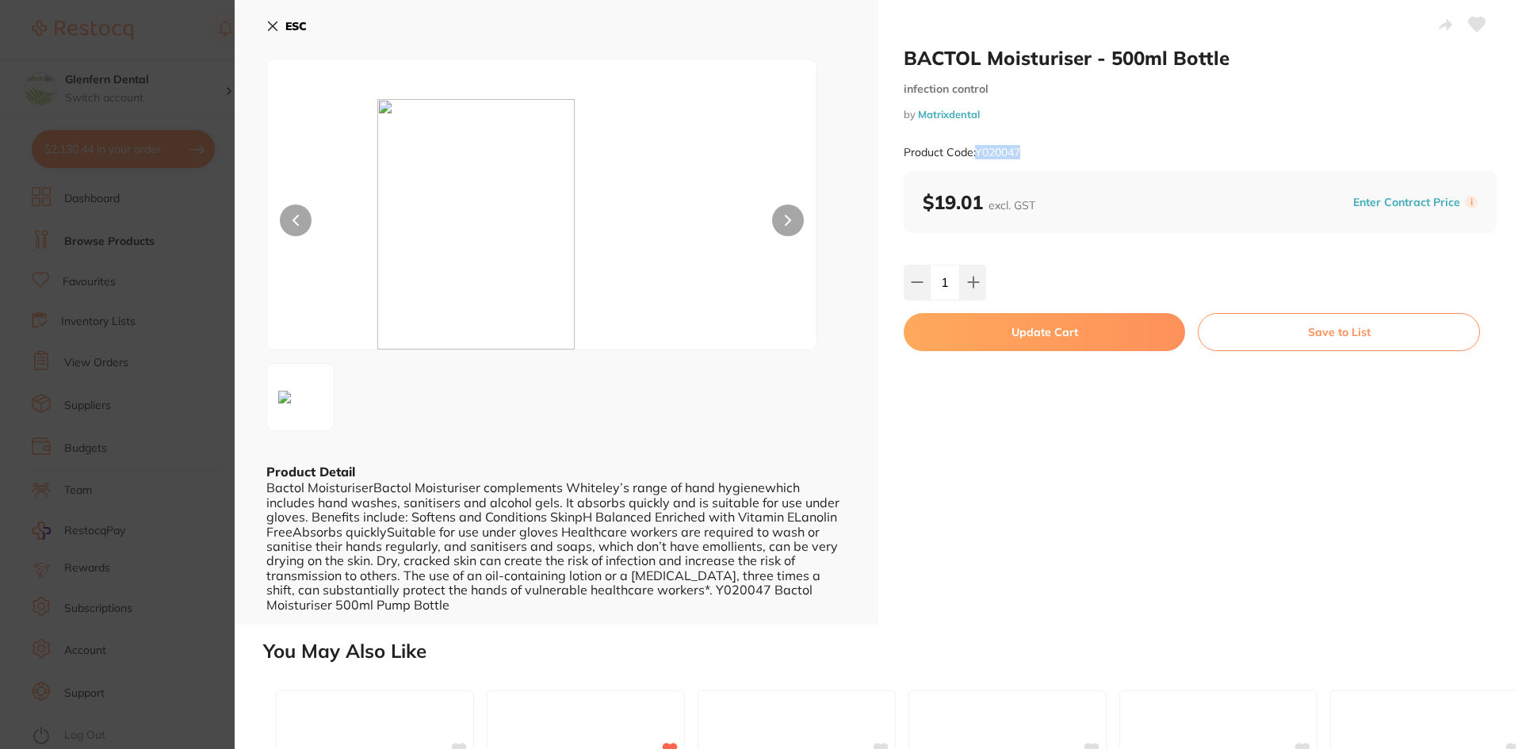
checkbox input "false"
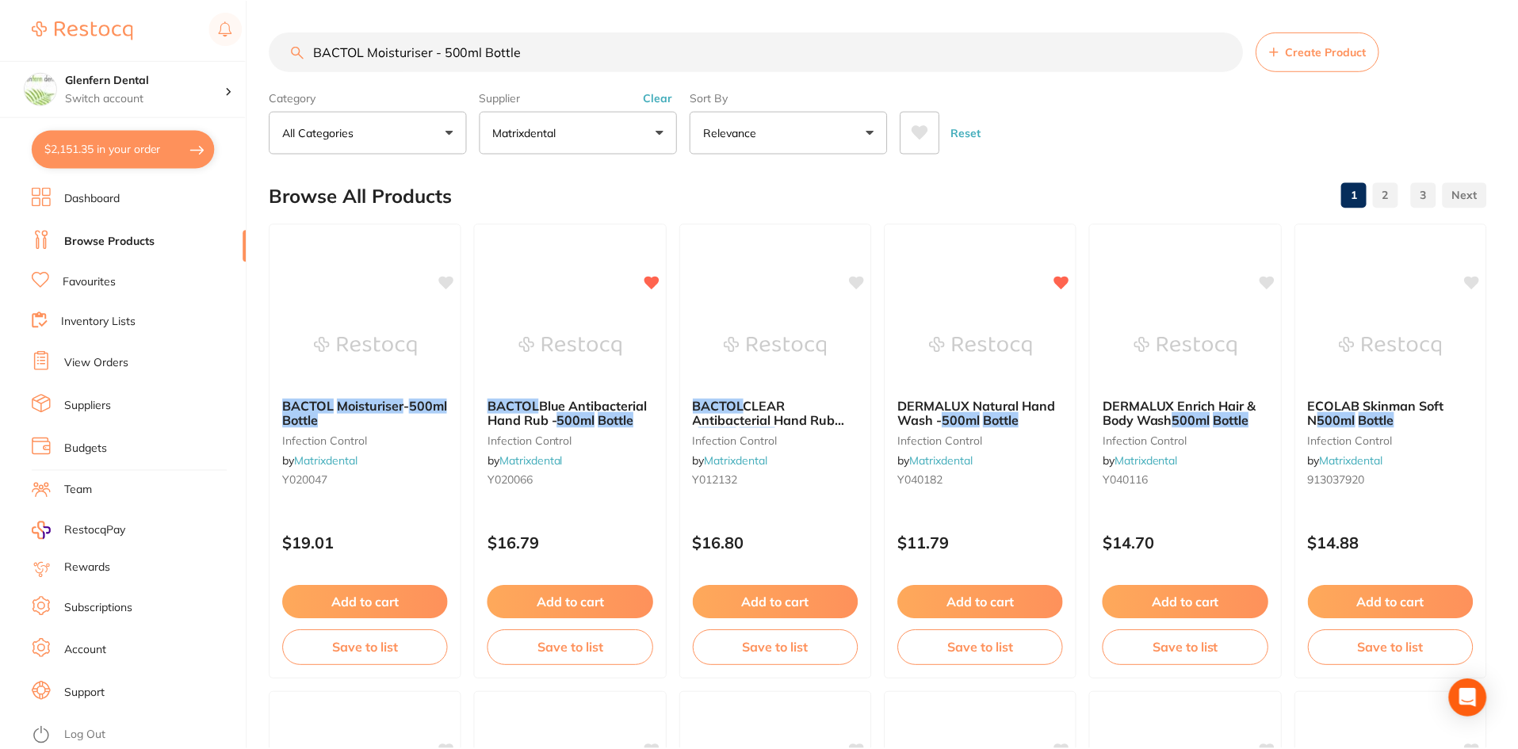
scroll to position [1, 0]
click at [123, 151] on button "$2,151.35 in your order" at bounding box center [123, 149] width 183 height 38
checkbox input "true"
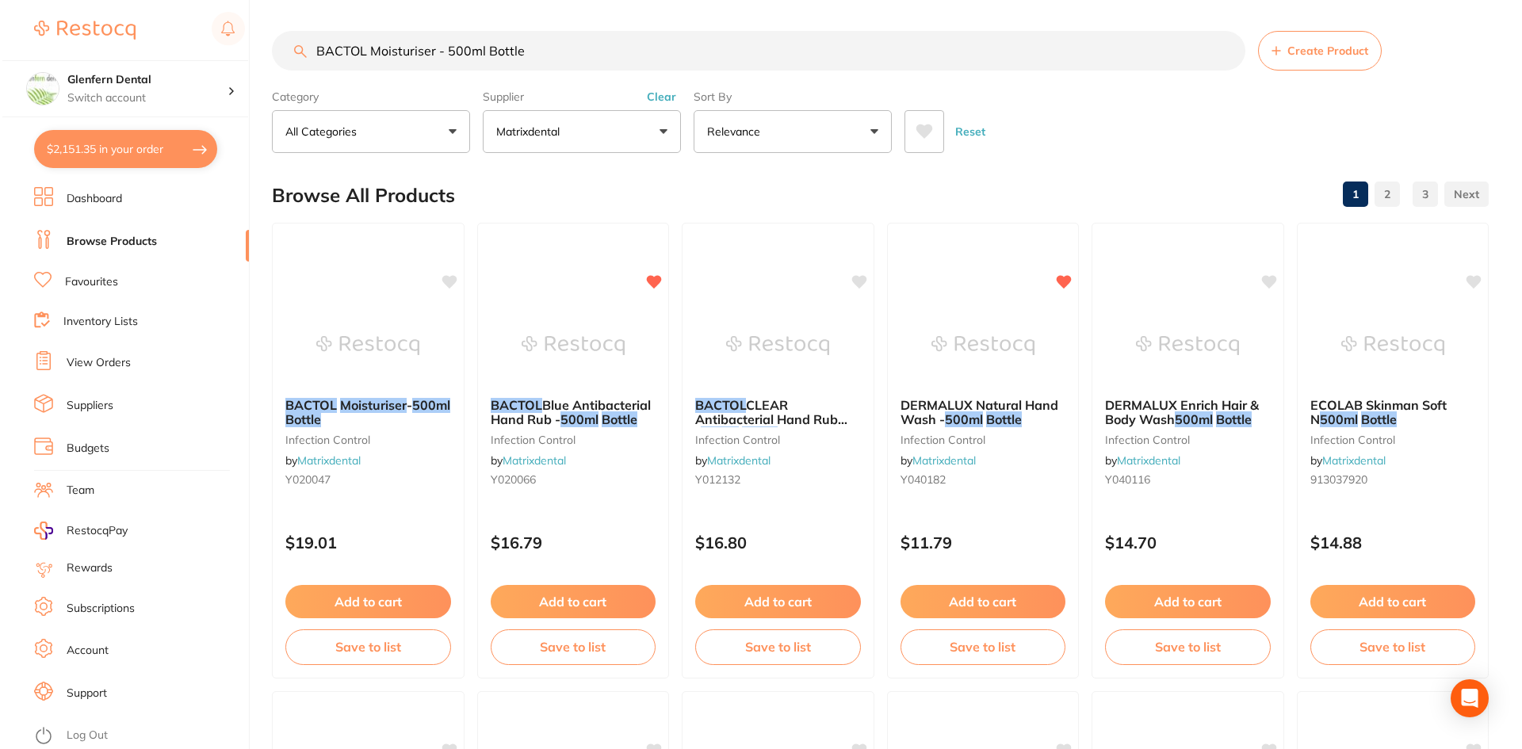
scroll to position [0, 0]
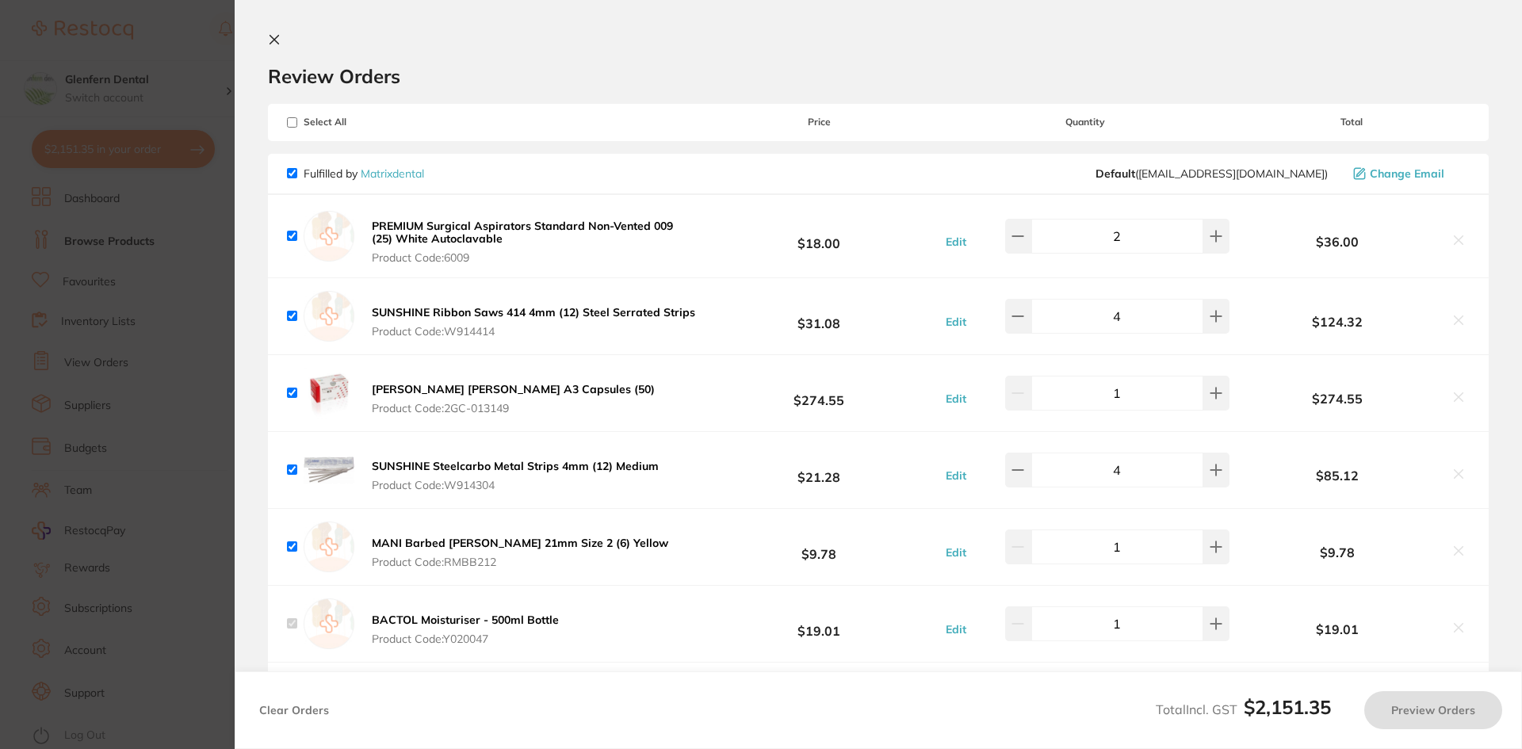
checkbox input "true"
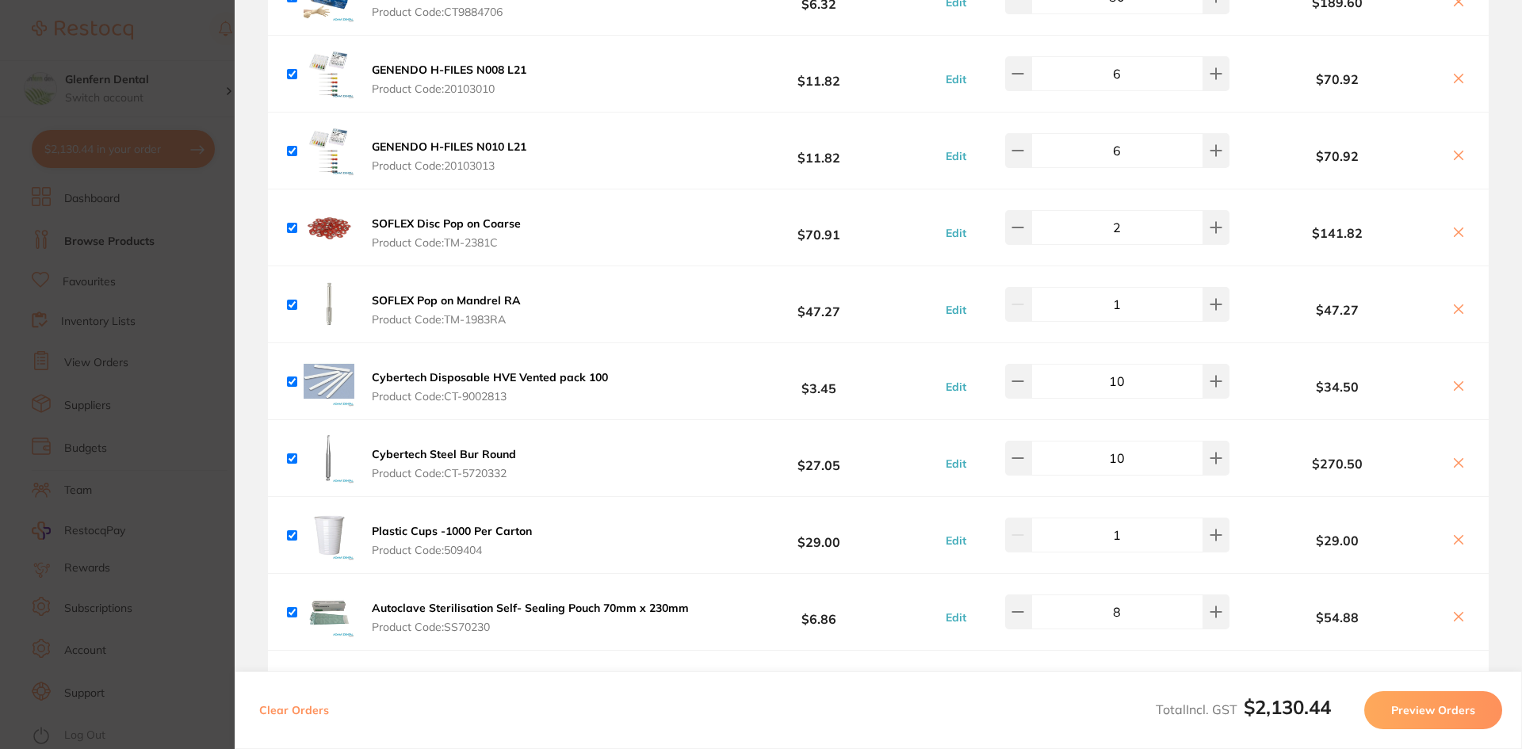
scroll to position [872, 0]
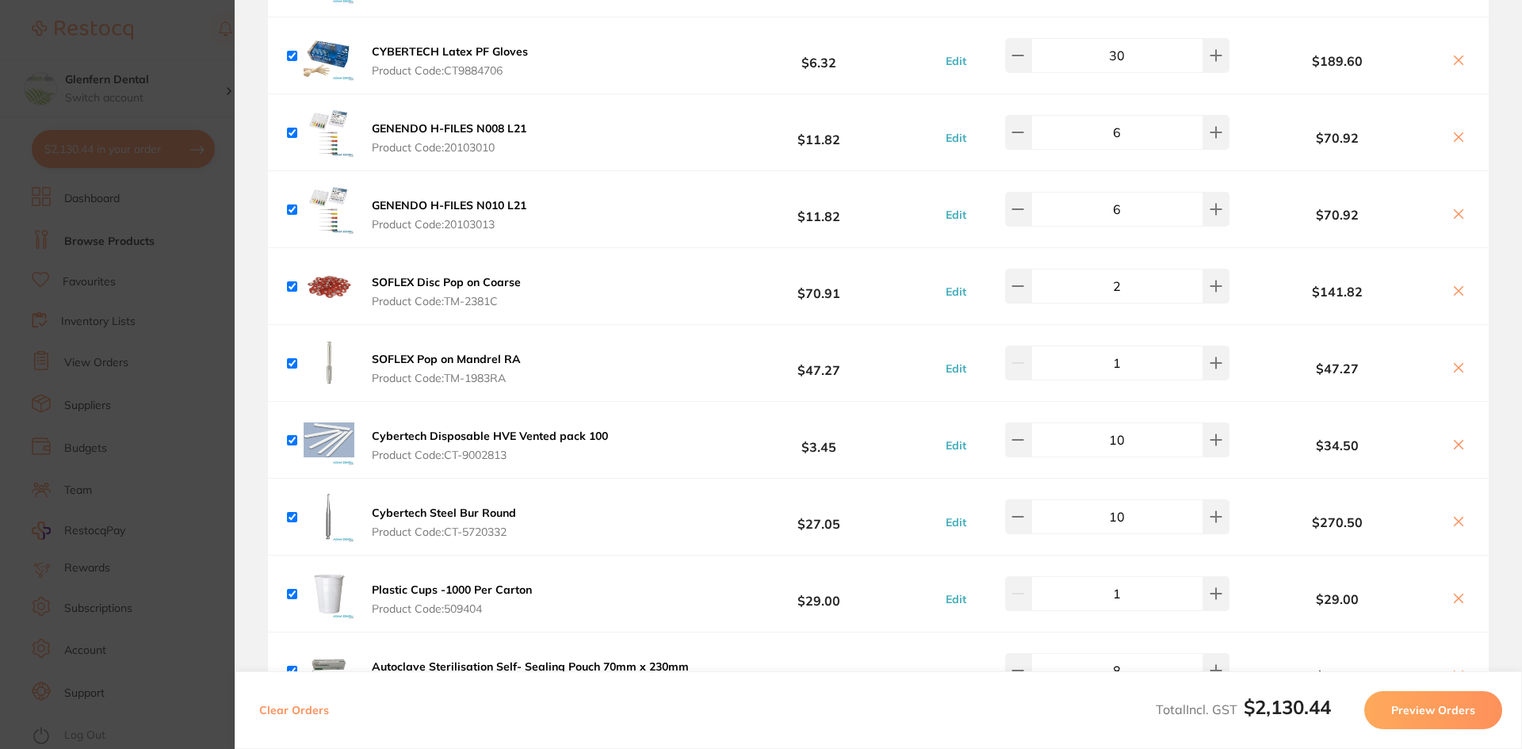
click at [132, 243] on section "Update RRP Set your pre negotiated price for this item. Item Agreed RRP (excl. …" at bounding box center [761, 374] width 1522 height 749
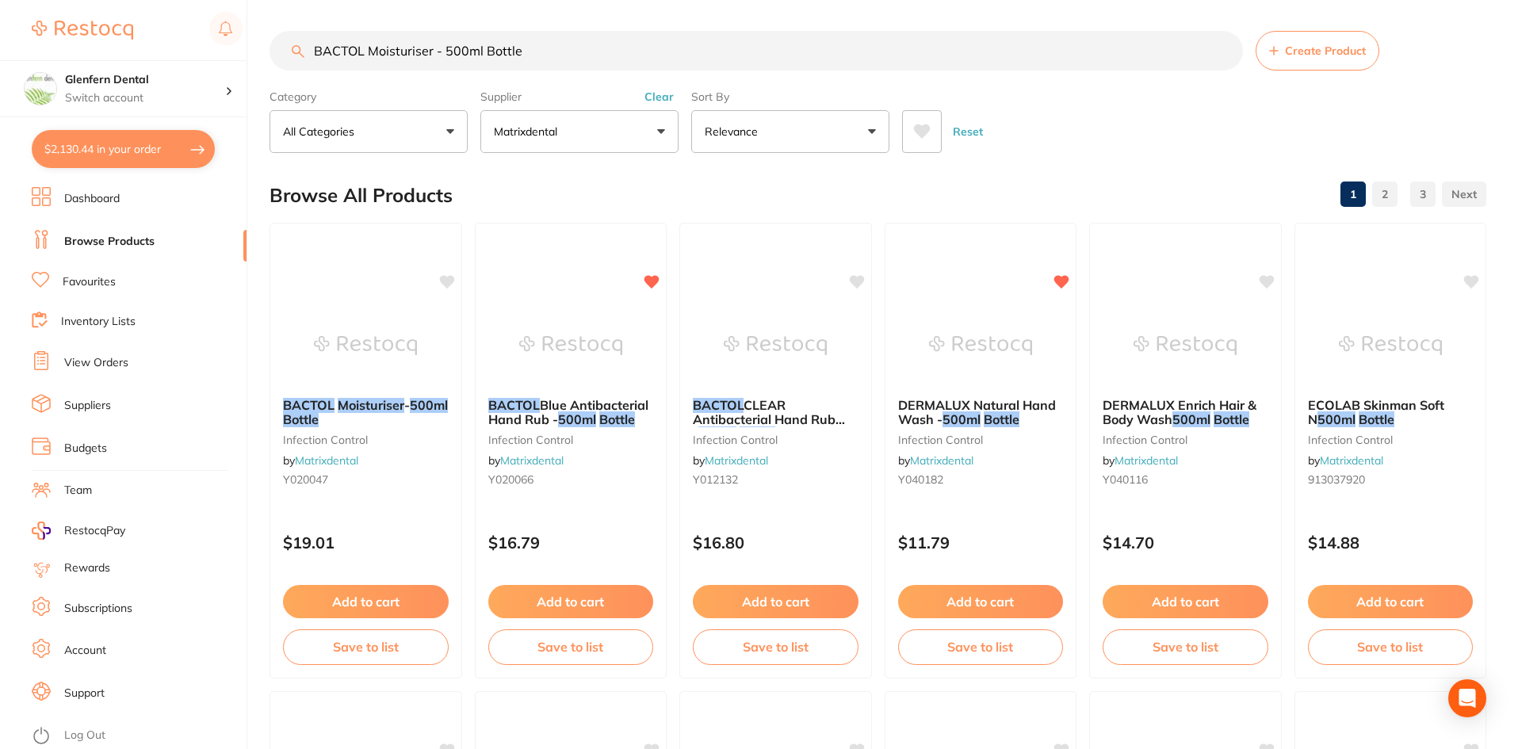
click at [140, 145] on button "$2,130.44 in your order" at bounding box center [123, 149] width 183 height 38
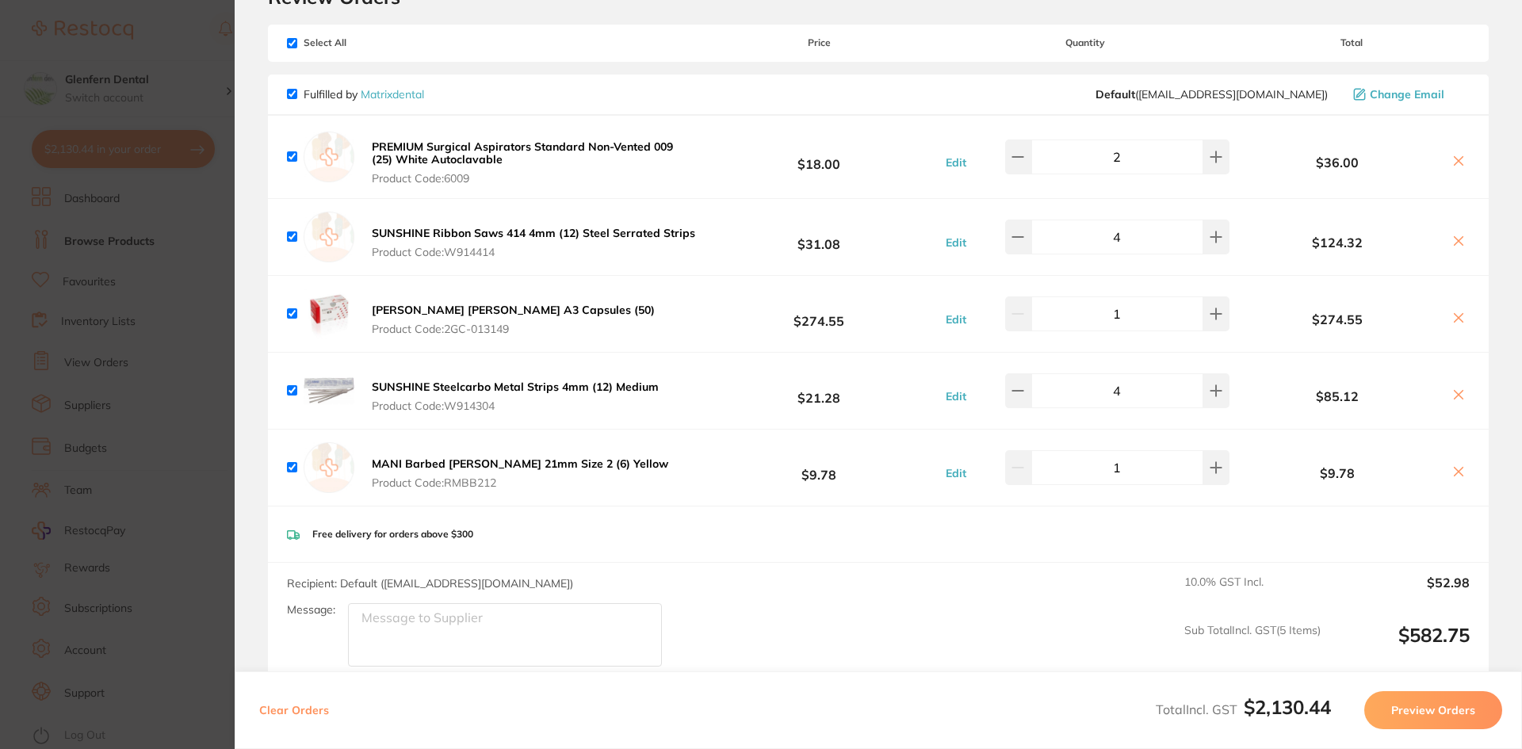
scroll to position [0, 0]
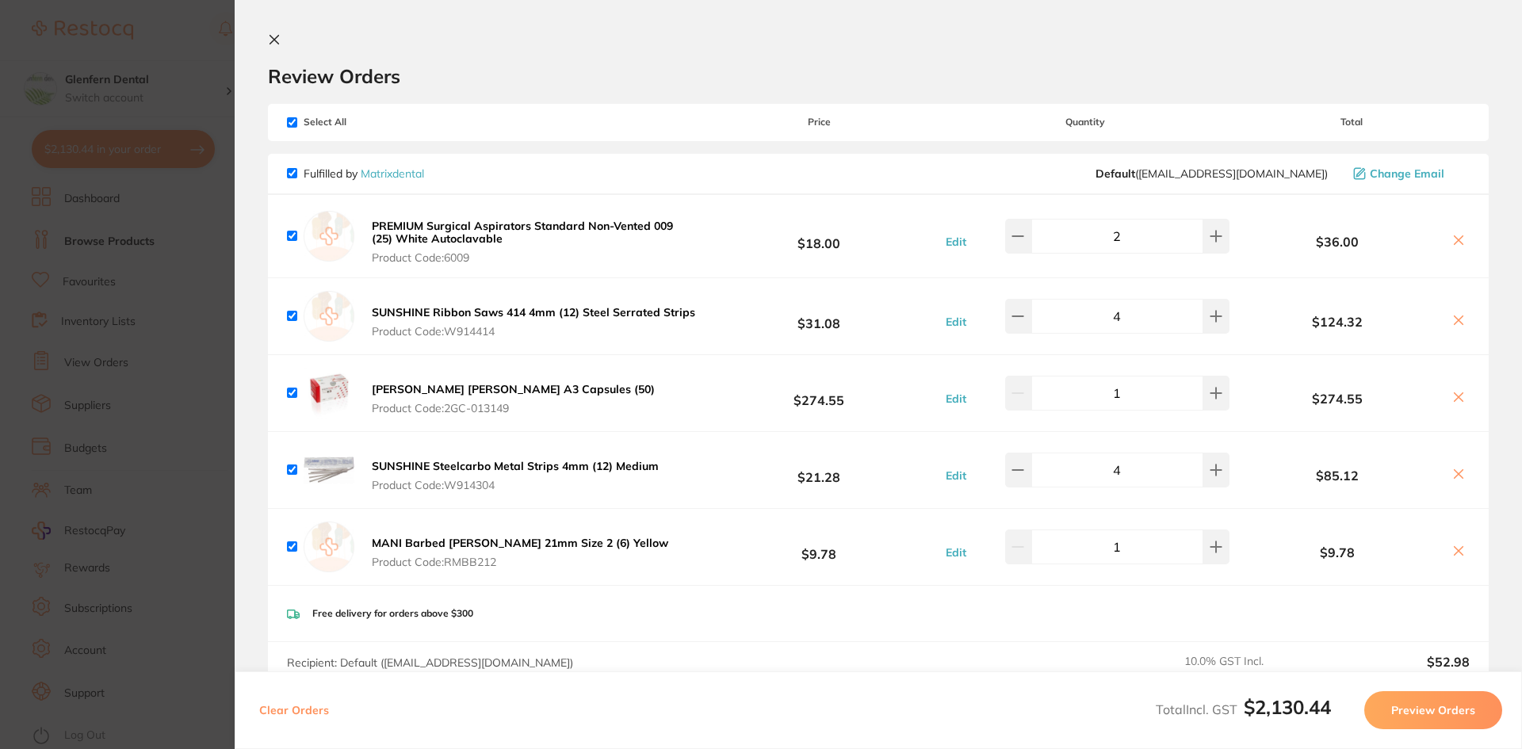
click at [277, 39] on icon at bounding box center [274, 39] width 13 height 13
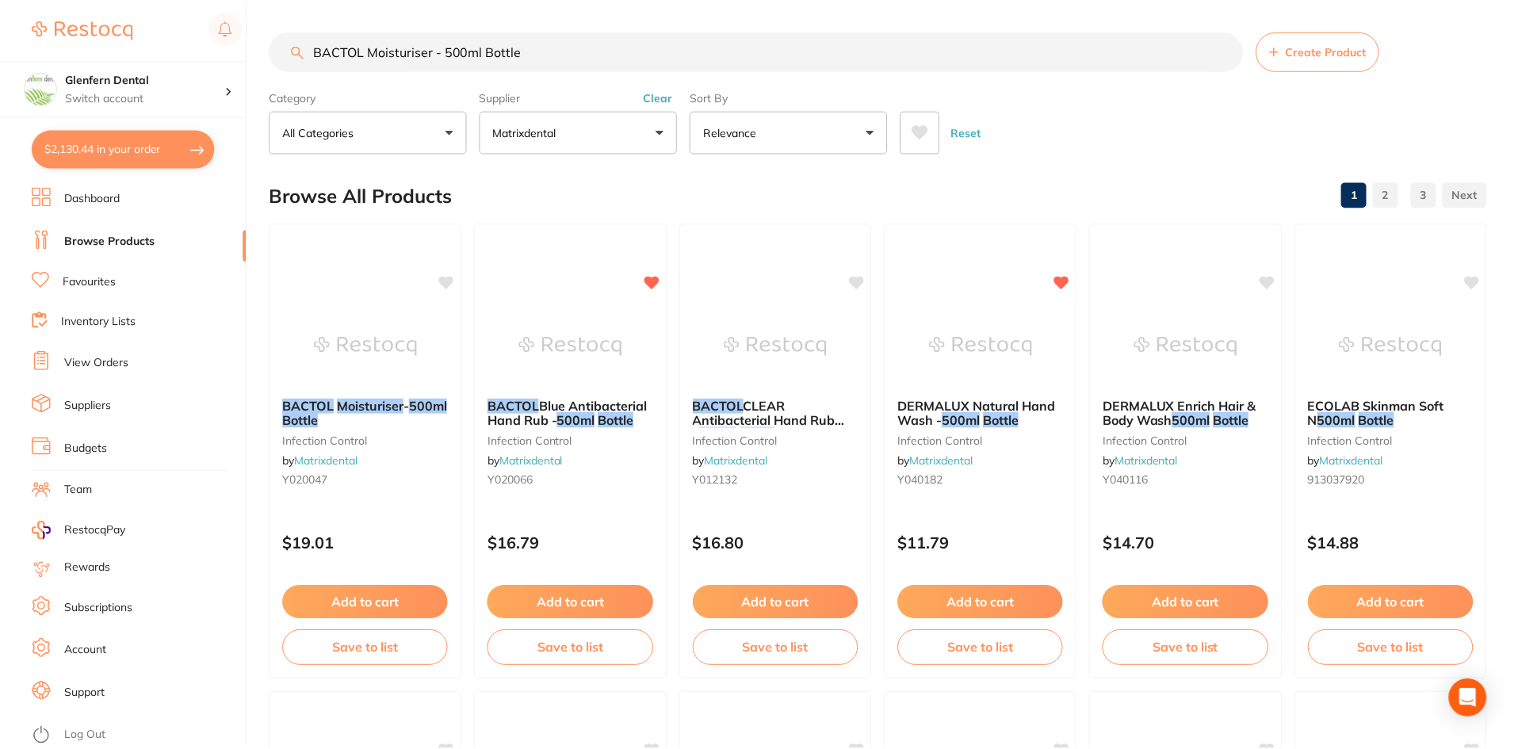
scroll to position [1, 0]
click at [538, 58] on input "BACTOL Moisturiser - 500ml Bottle" at bounding box center [757, 51] width 974 height 40
type input "B"
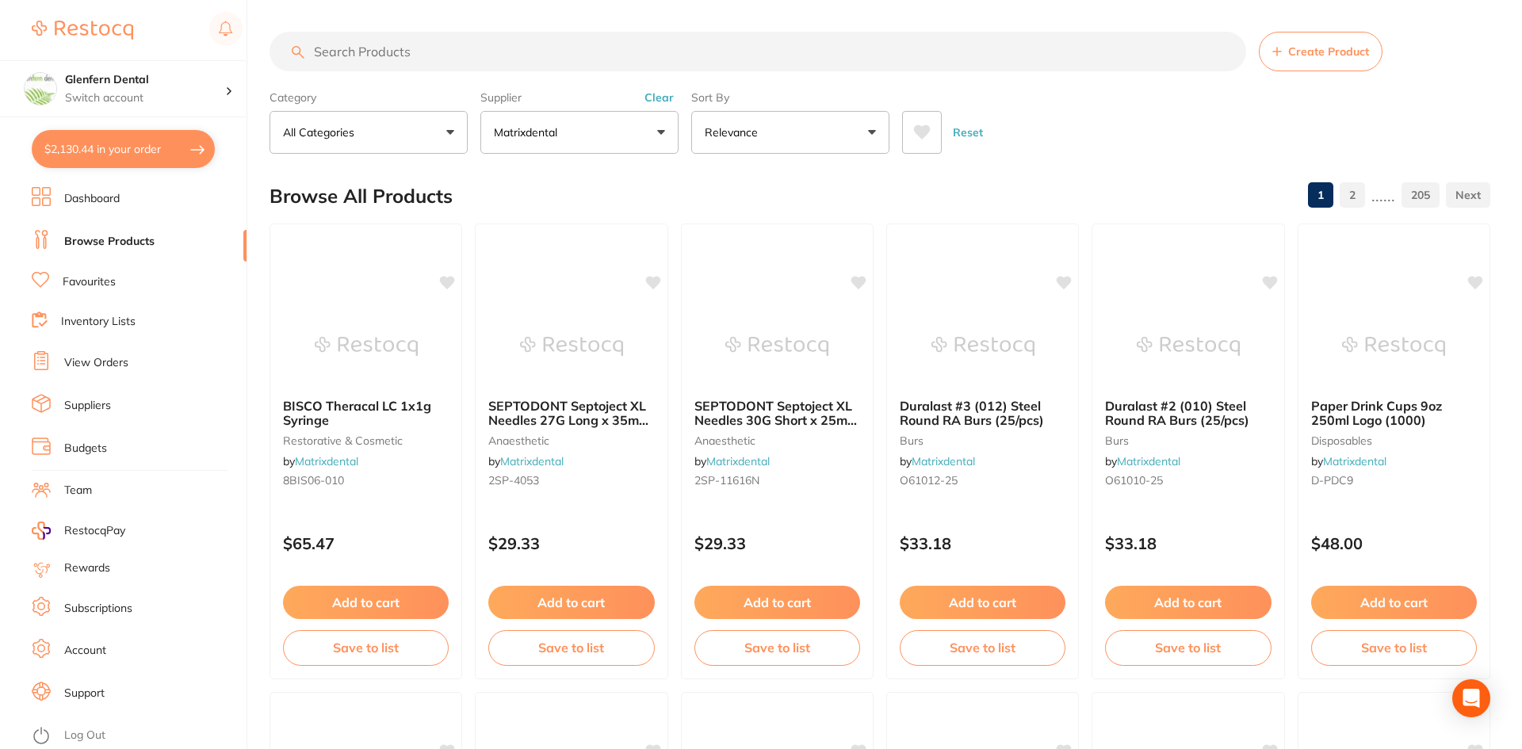
scroll to position [879, 0]
click at [144, 150] on button "$2,130.44 in your order" at bounding box center [123, 149] width 183 height 38
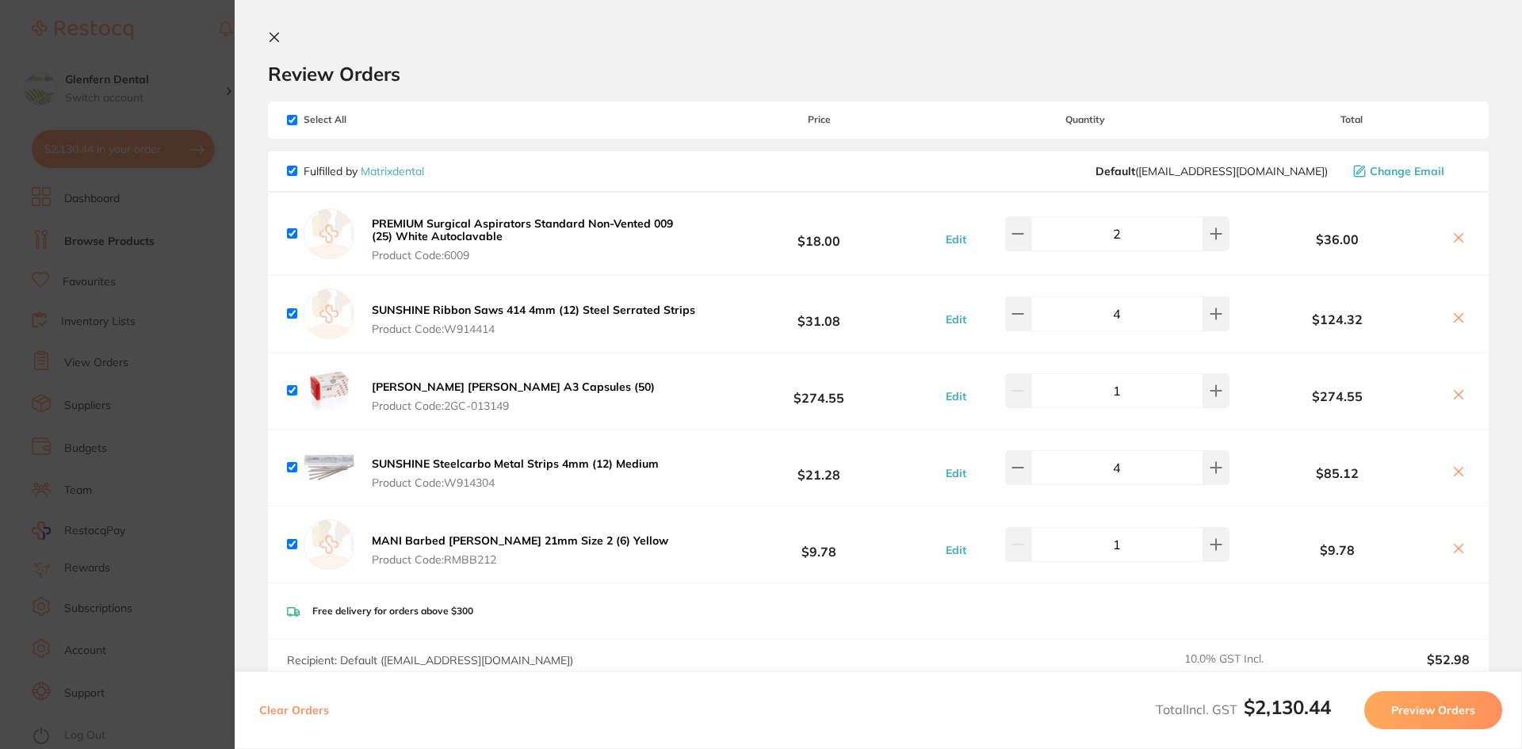
scroll to position [0, 0]
click at [276, 39] on icon at bounding box center [274, 39] width 13 height 13
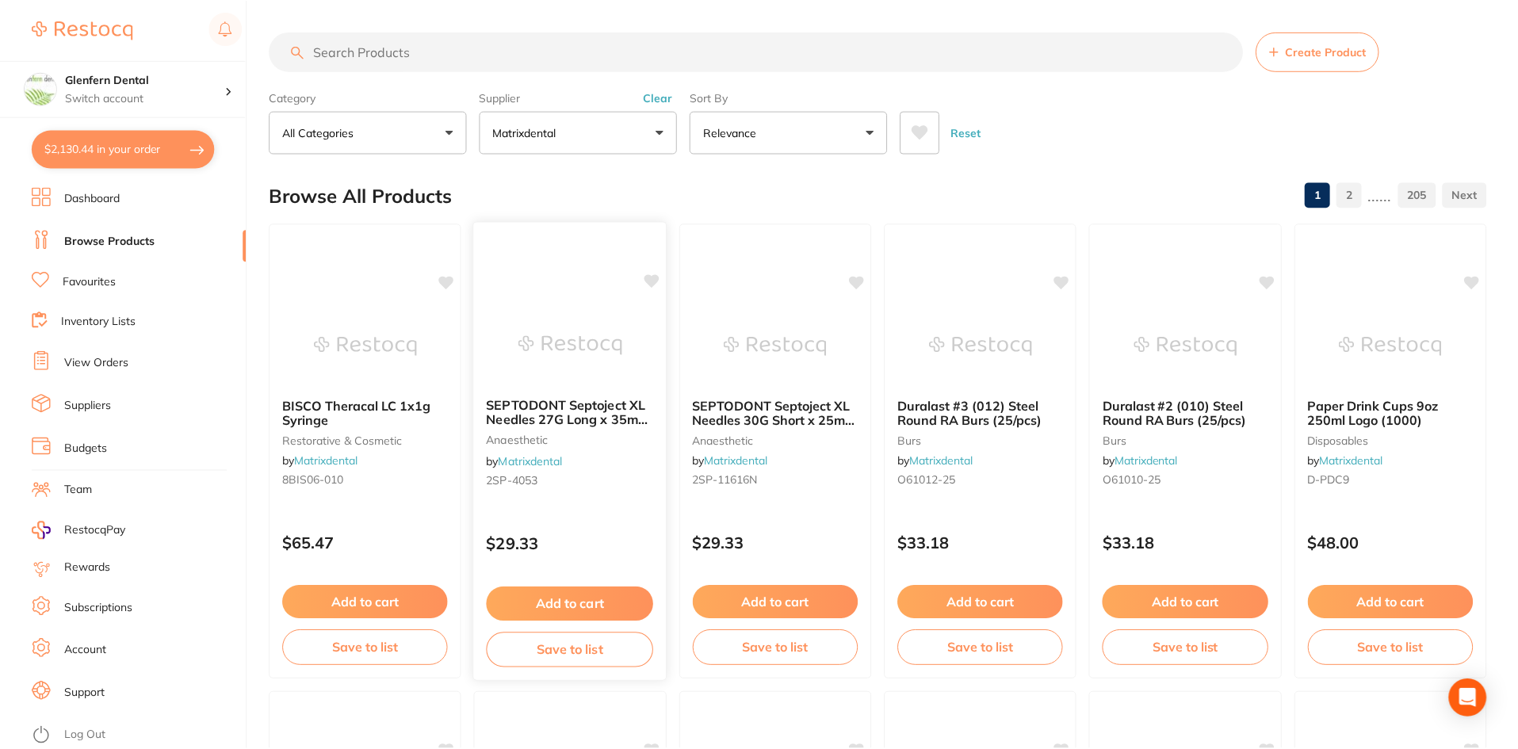
scroll to position [1, 0]
click at [327, 50] on input "search" at bounding box center [757, 51] width 974 height 40
paste input "SP-10261V"
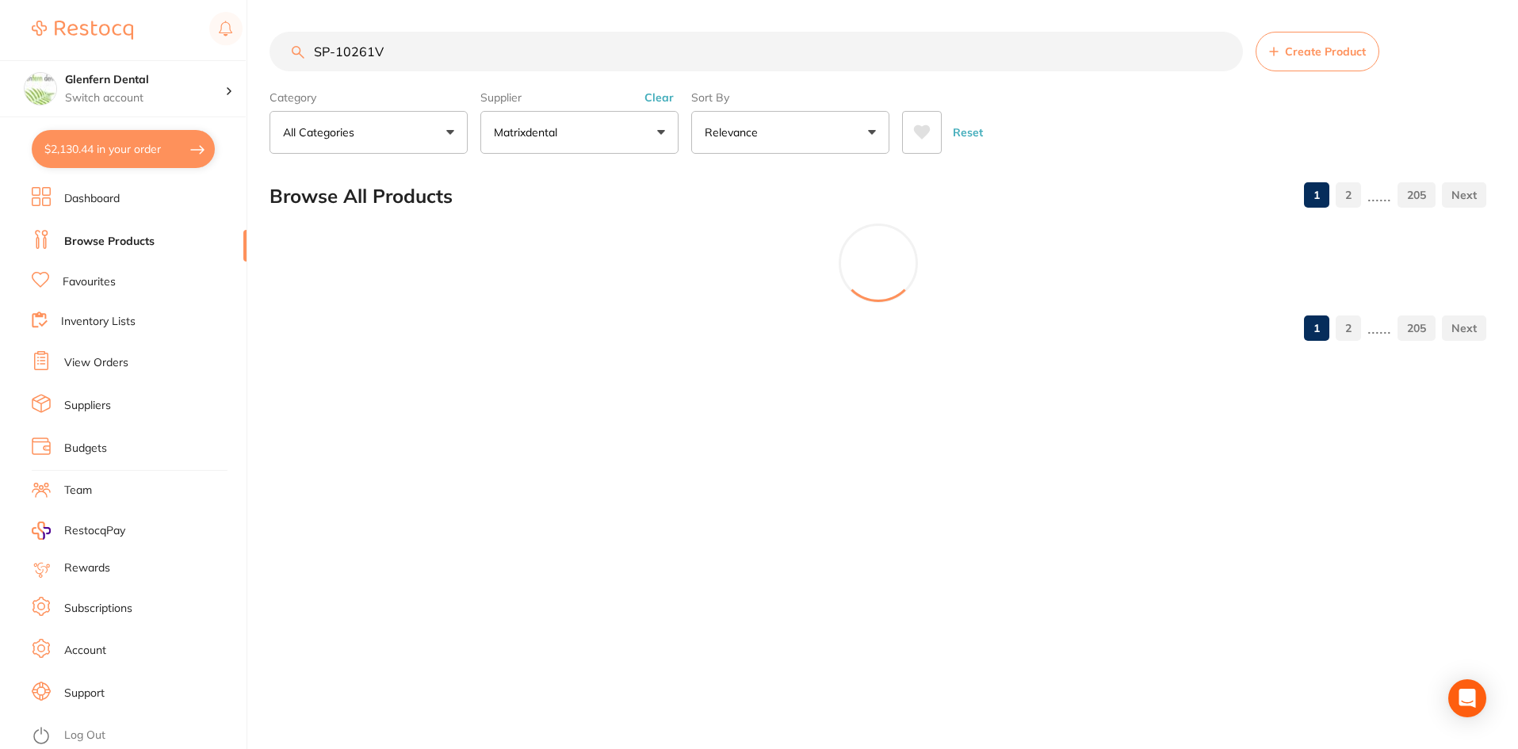
scroll to position [0, 0]
type input "SP-10261V"
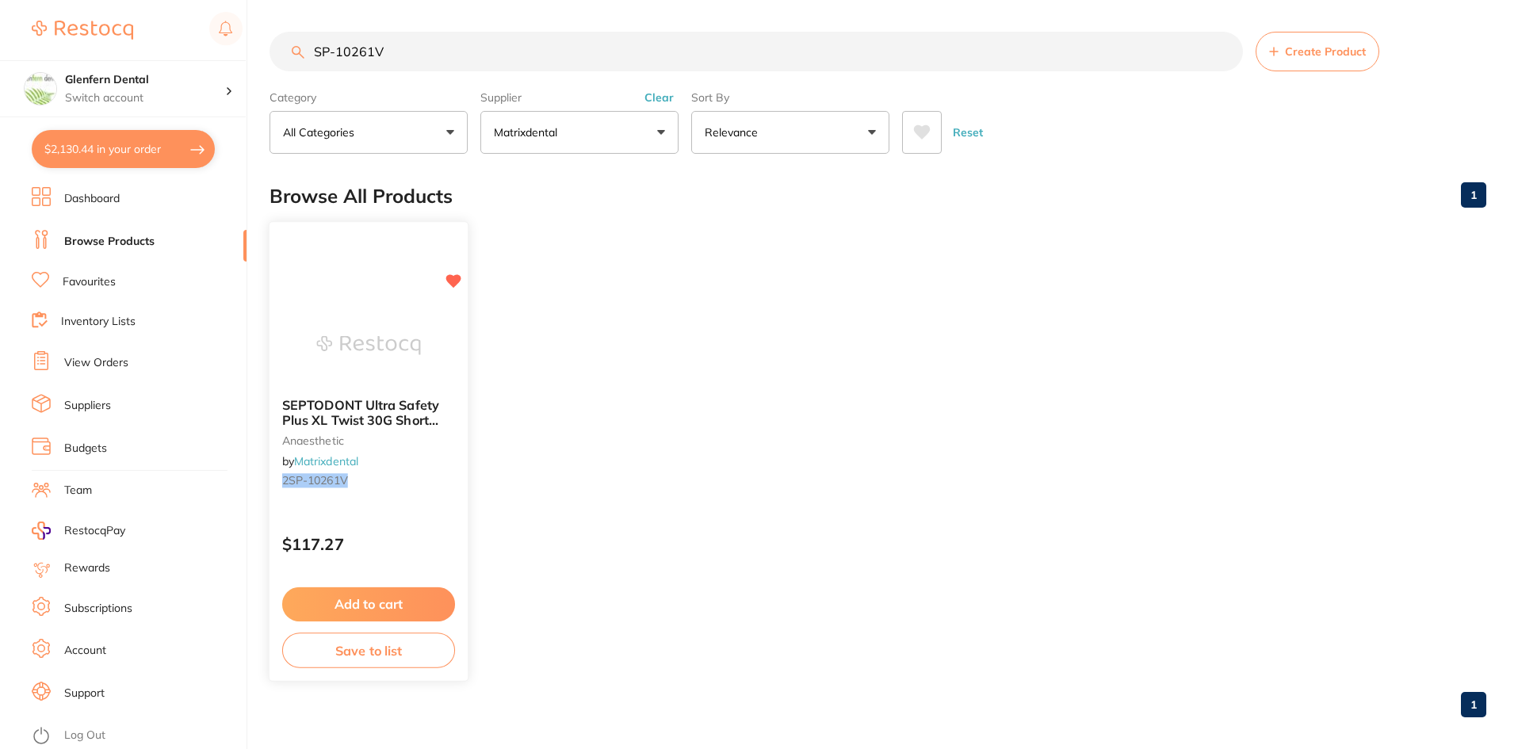
click at [322, 411] on span "SEPTODONT Ultra Safety Plus XL Twist 30G Short 25mm (100)" at bounding box center [360, 419] width 157 height 45
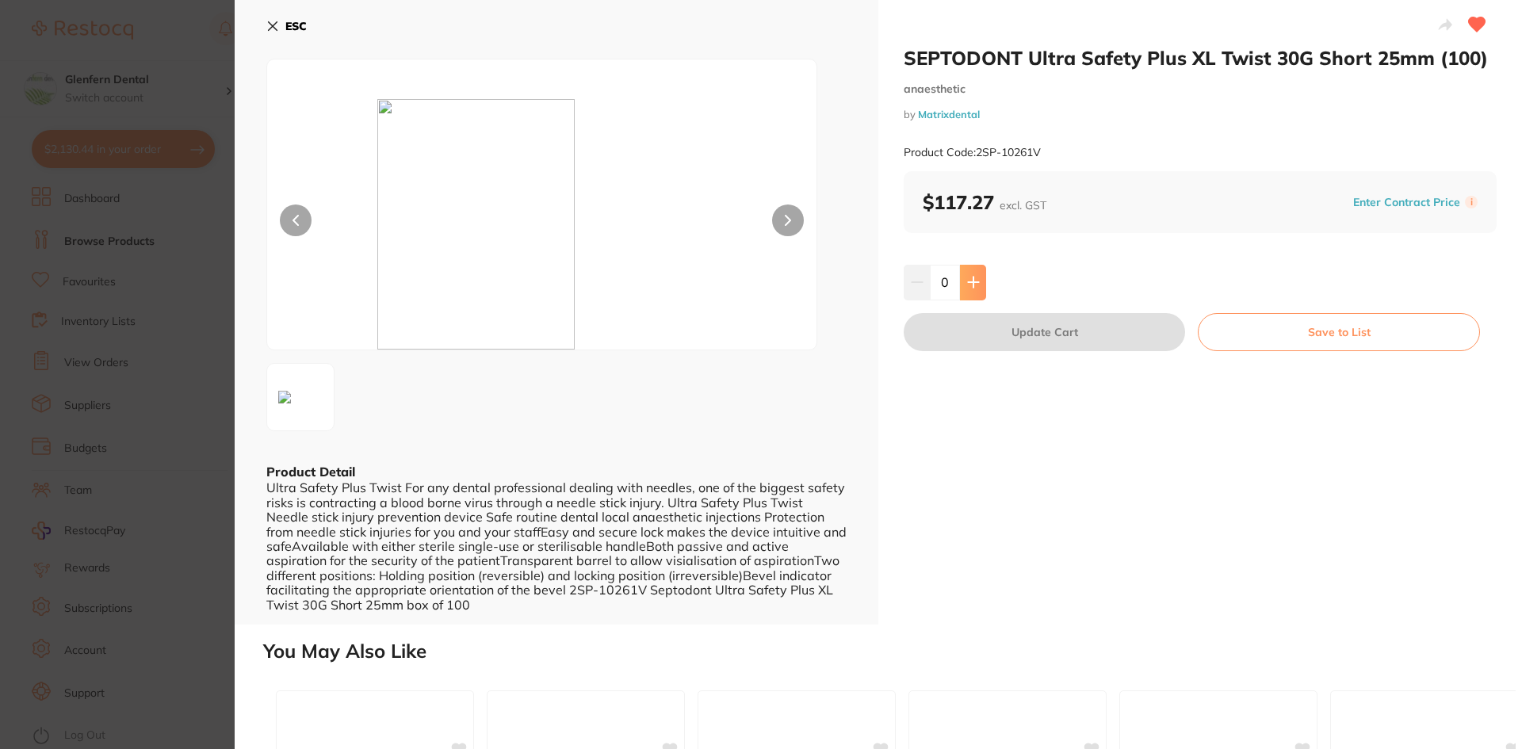
click at [976, 285] on icon at bounding box center [973, 282] width 13 height 13
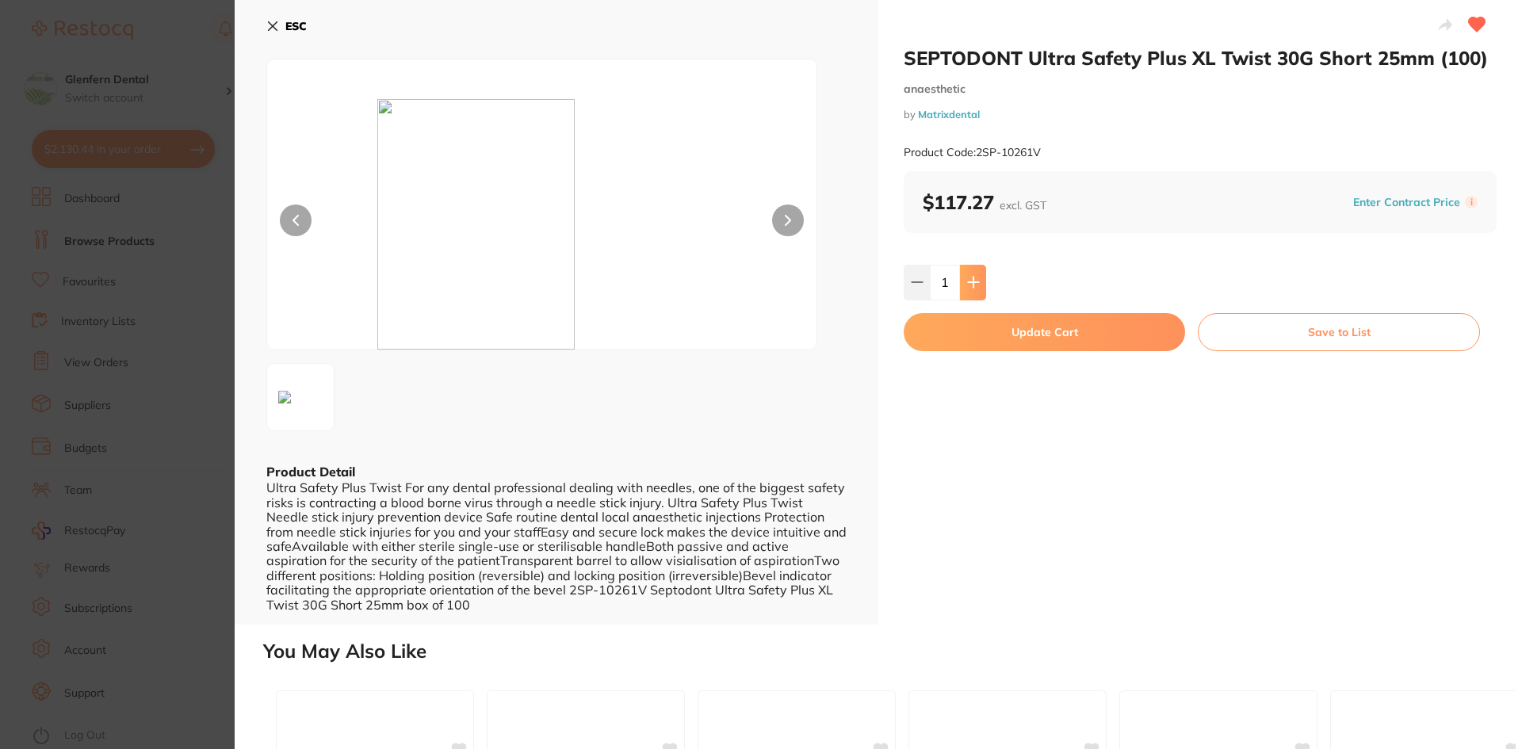
click at [971, 281] on icon at bounding box center [973, 283] width 10 height 10
type input "3"
click at [1043, 331] on button "Update Cart" at bounding box center [1044, 332] width 281 height 38
checkbox input "false"
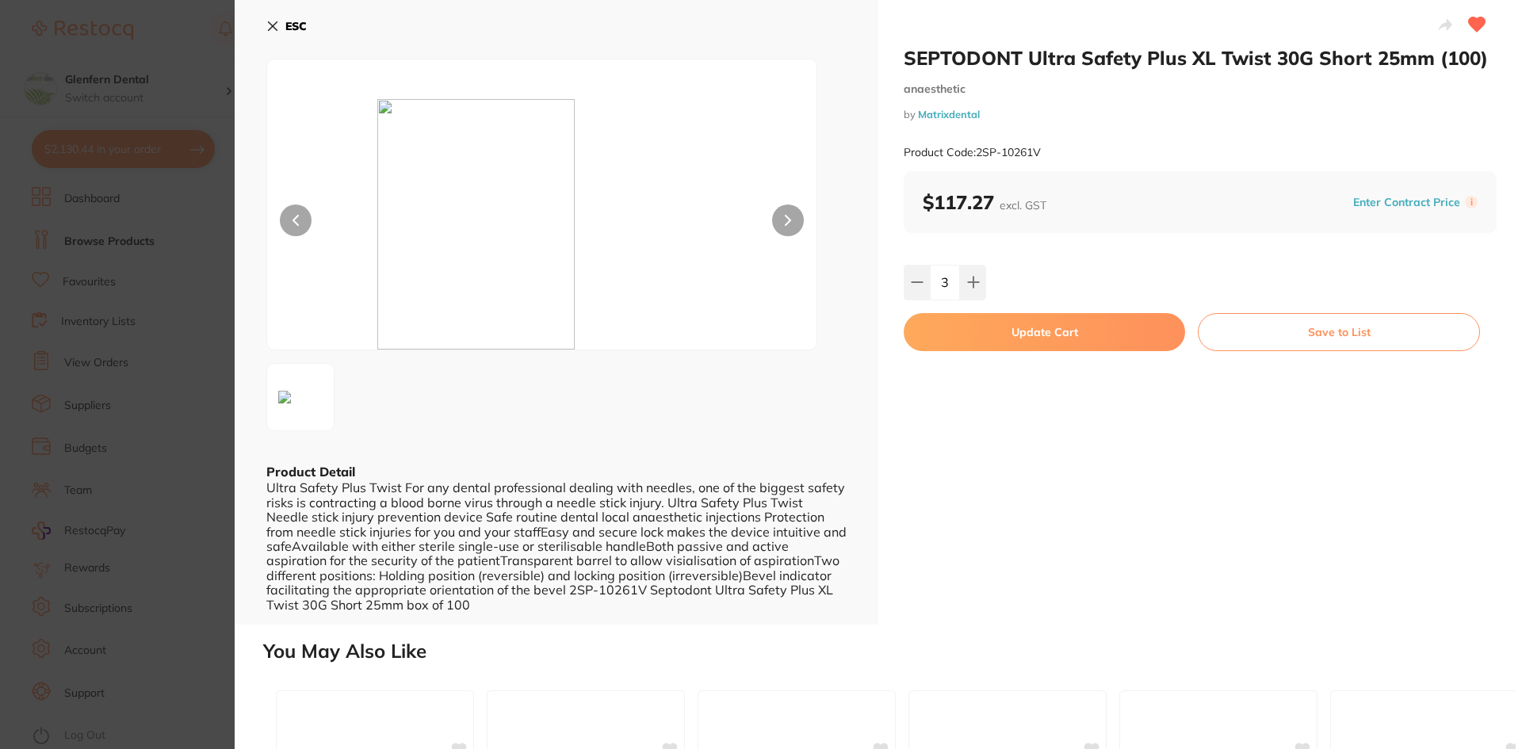
checkbox input "false"
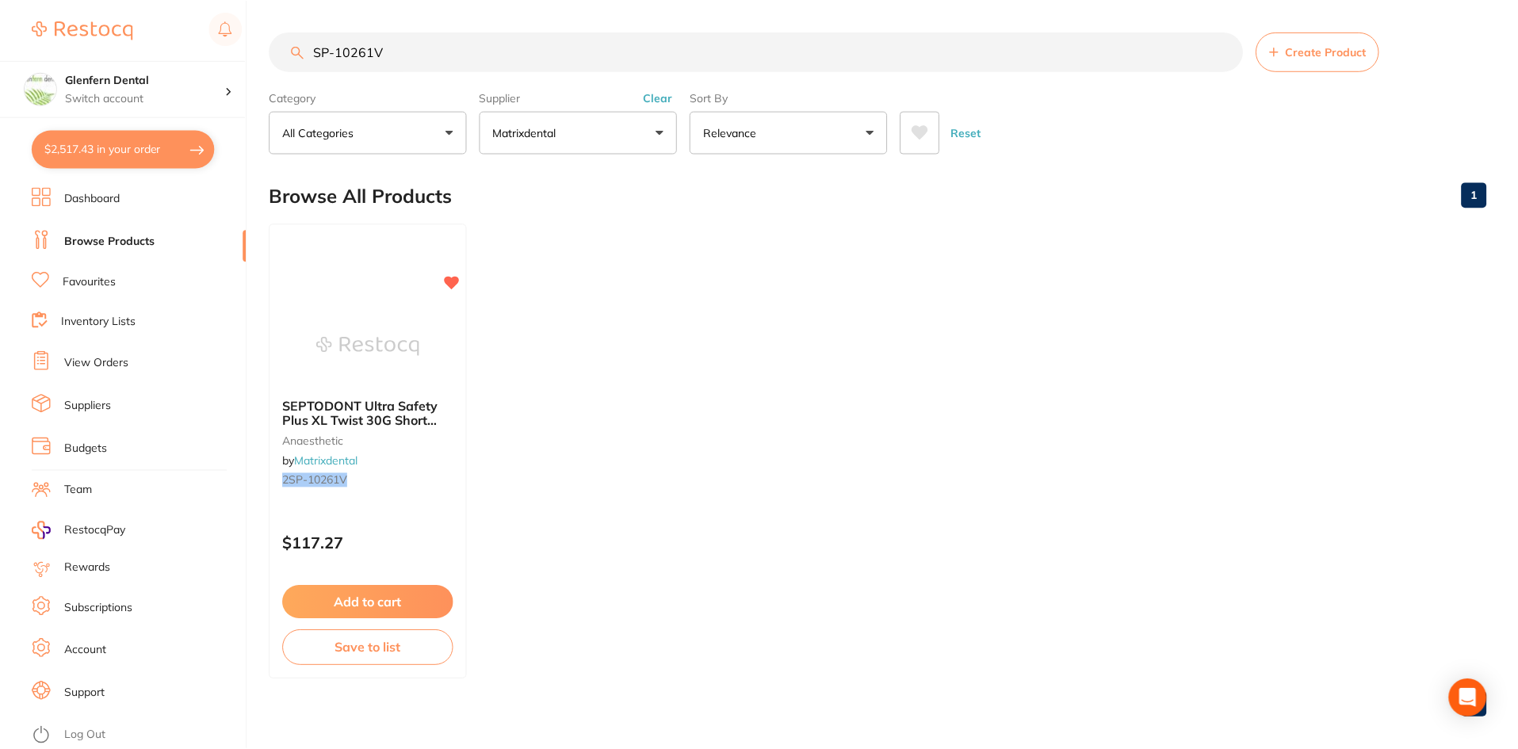
scroll to position [1, 0]
click at [392, 44] on input "SP-10261V" at bounding box center [757, 51] width 974 height 40
type input "S"
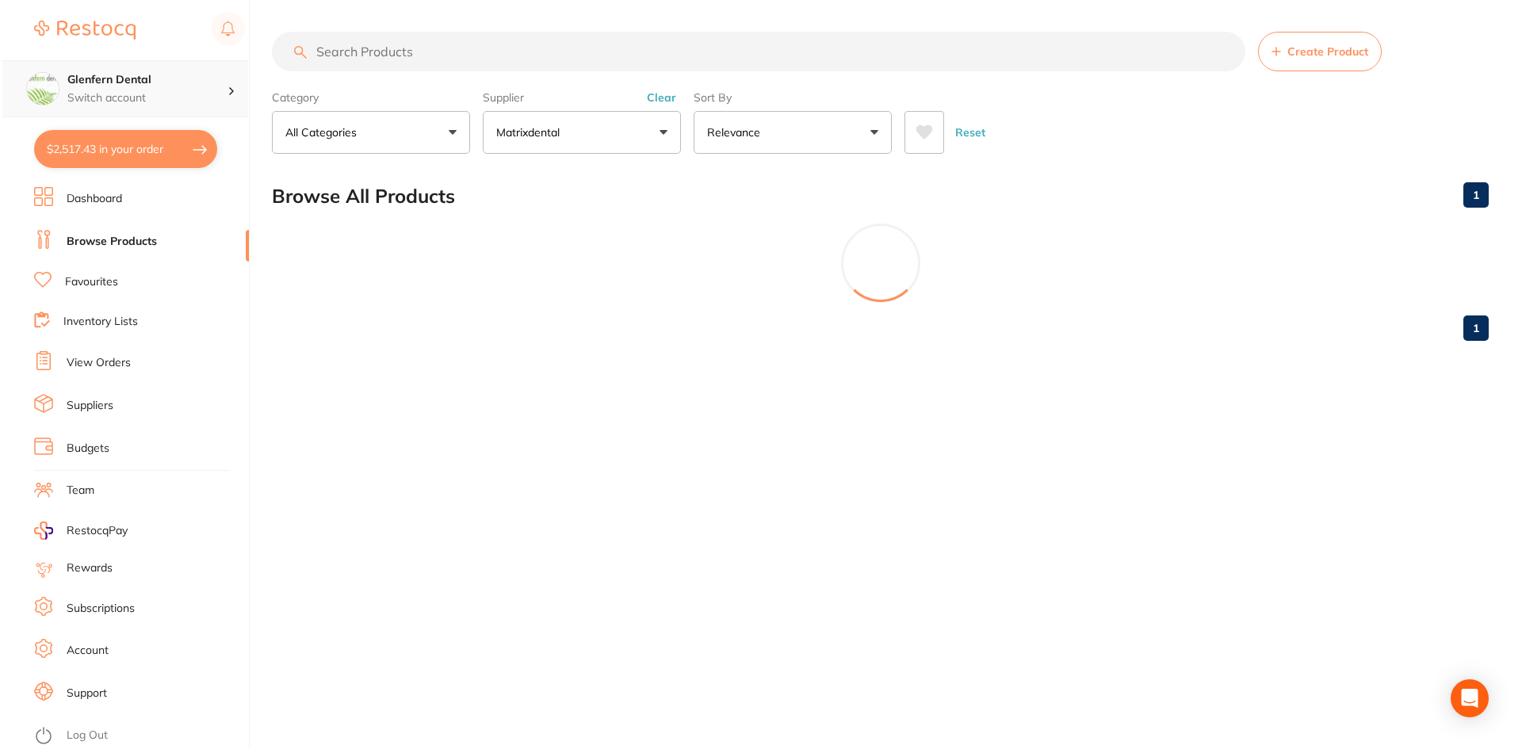
scroll to position [0, 0]
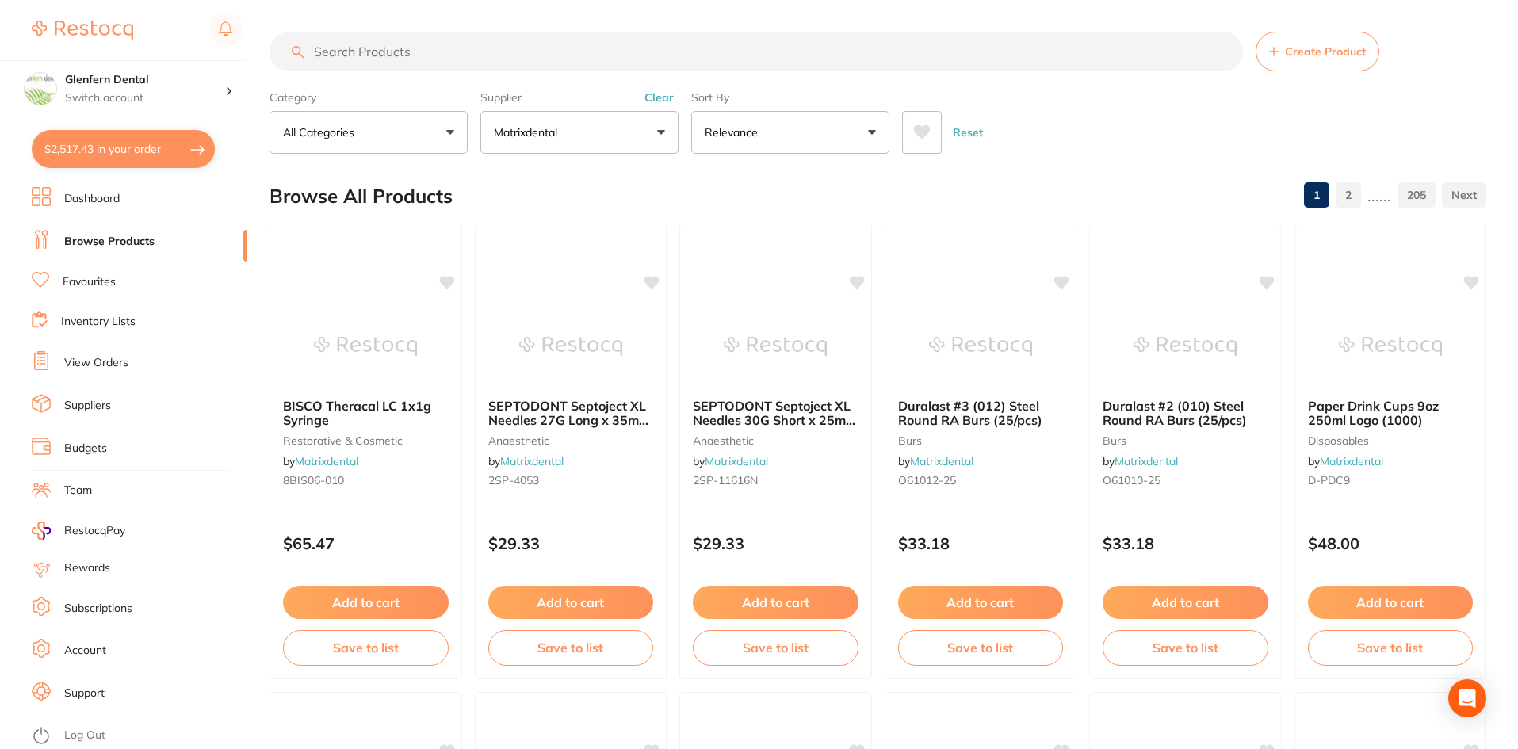
click at [151, 145] on button "$2,517.43 in your order" at bounding box center [123, 149] width 183 height 38
checkbox input "true"
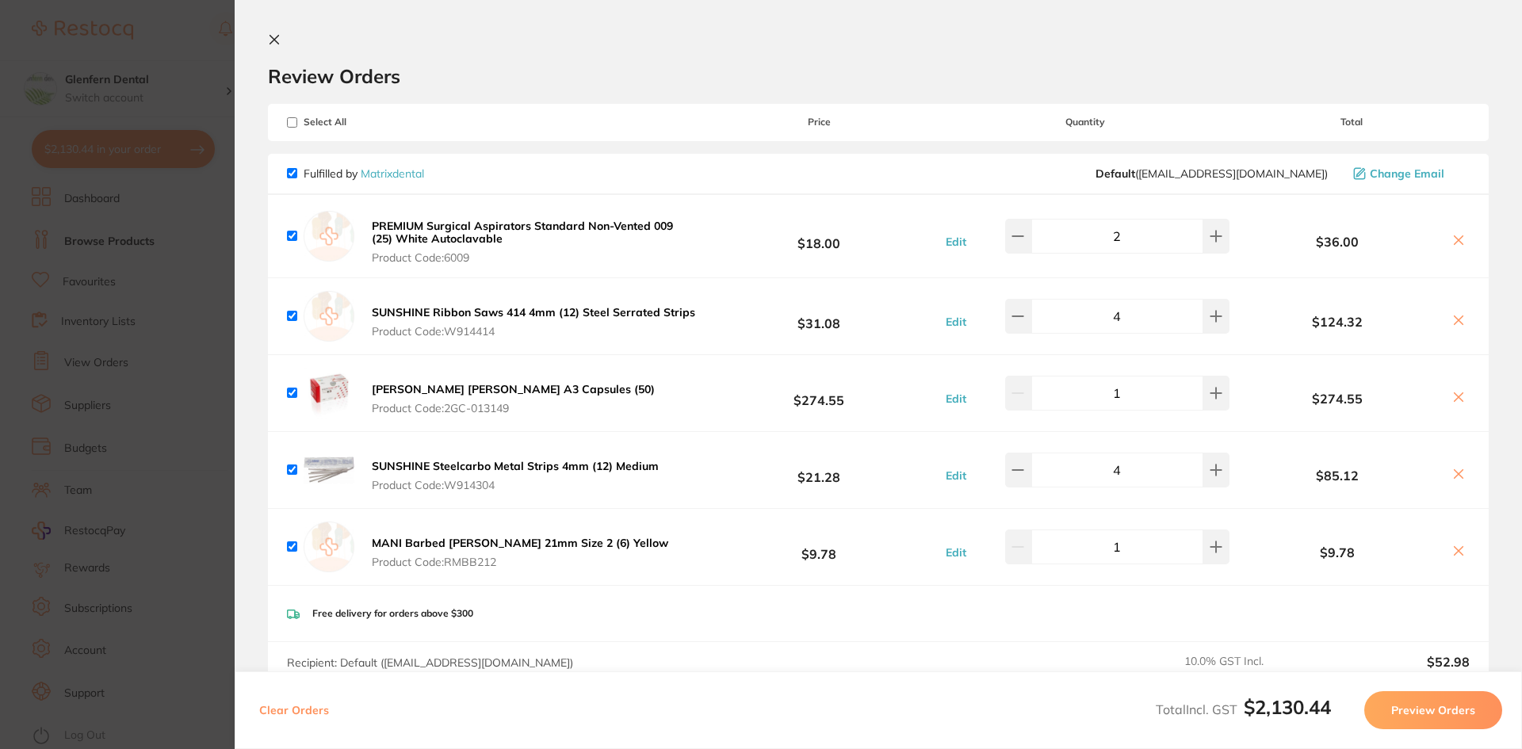
checkbox input "true"
click at [277, 38] on icon at bounding box center [274, 40] width 9 height 9
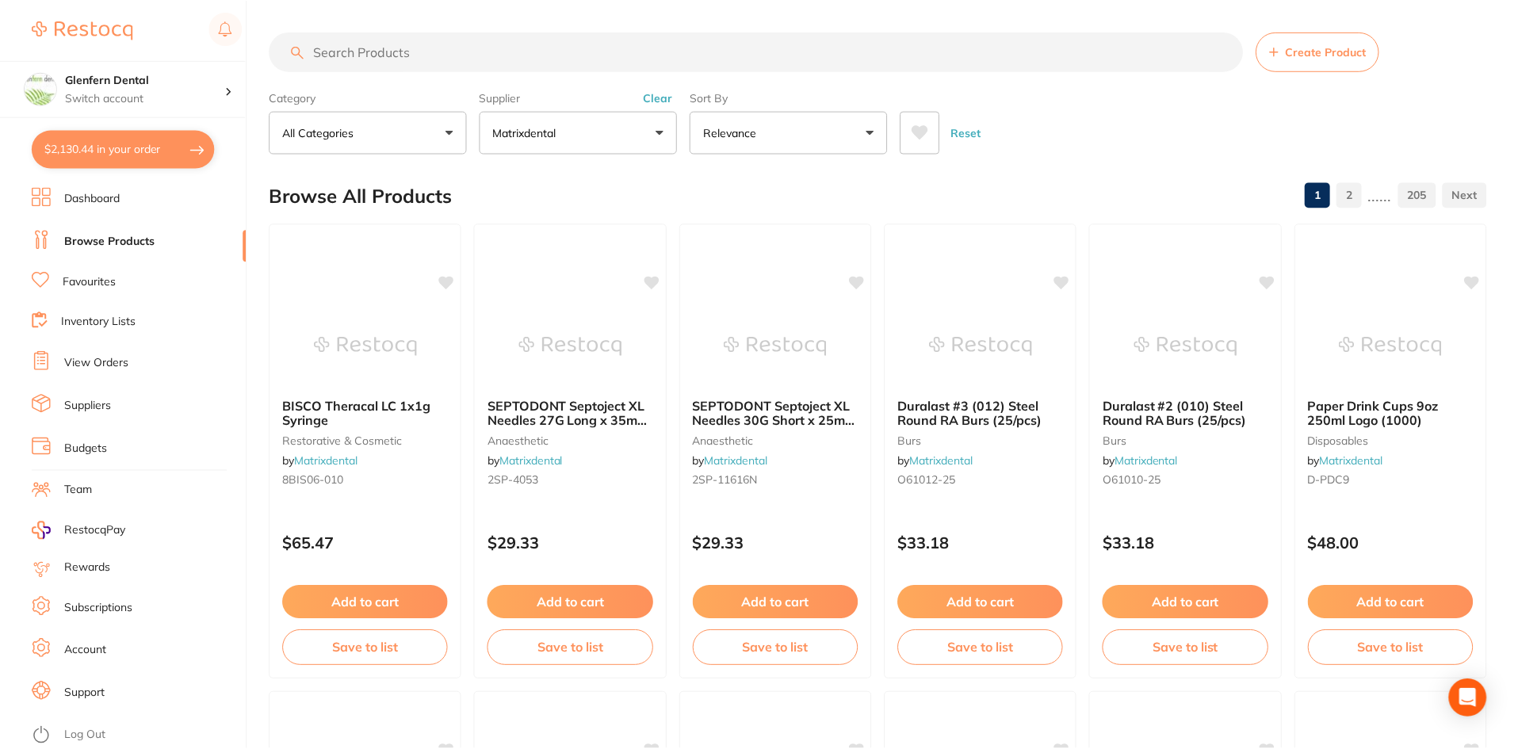
scroll to position [1, 0]
click at [345, 54] on input "search" at bounding box center [757, 51] width 974 height 40
paste input "SP-10261V"
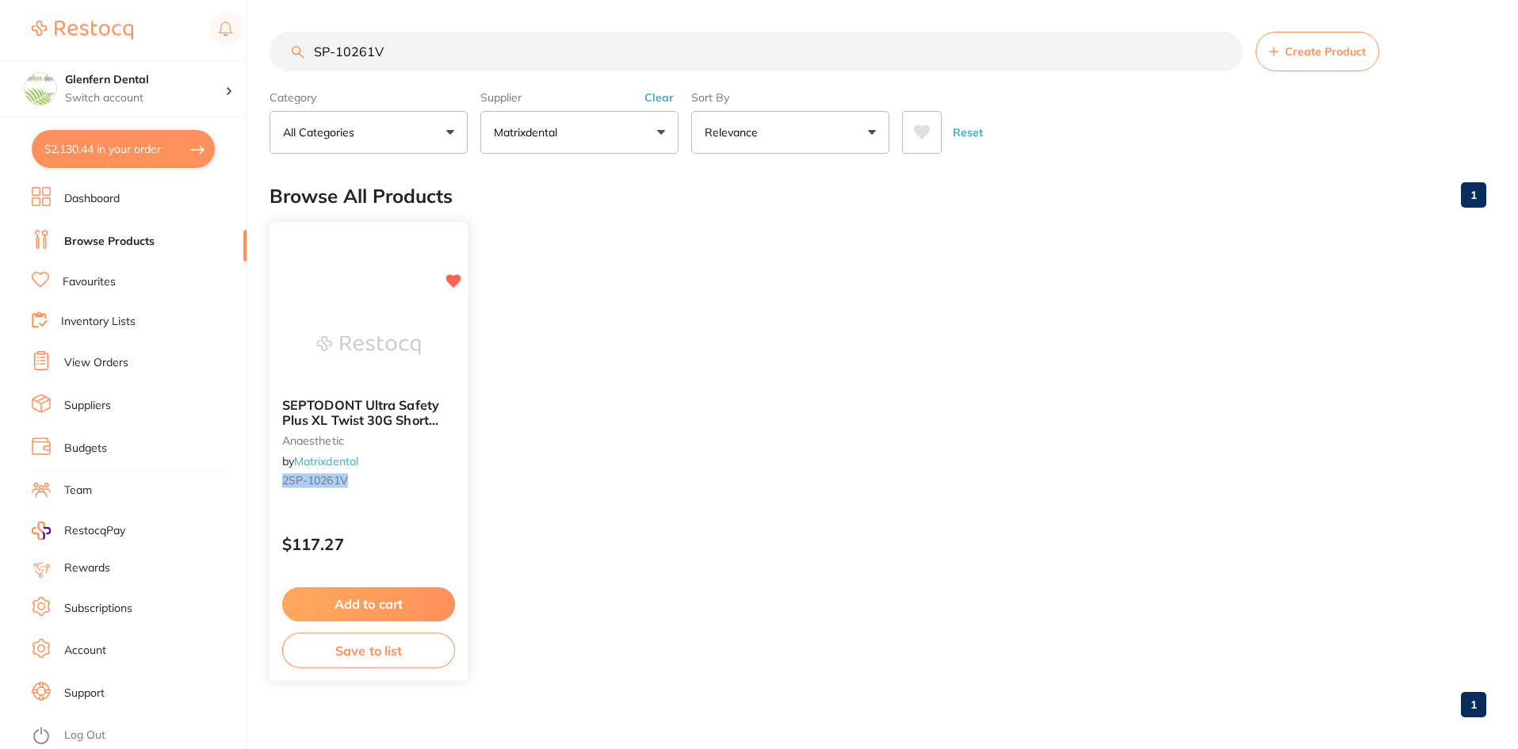
type input "SP-10261V"
click at [354, 409] on span "SEPTODONT Ultra Safety Plus XL Twist 30G Short 25mm (100)" at bounding box center [360, 419] width 157 height 45
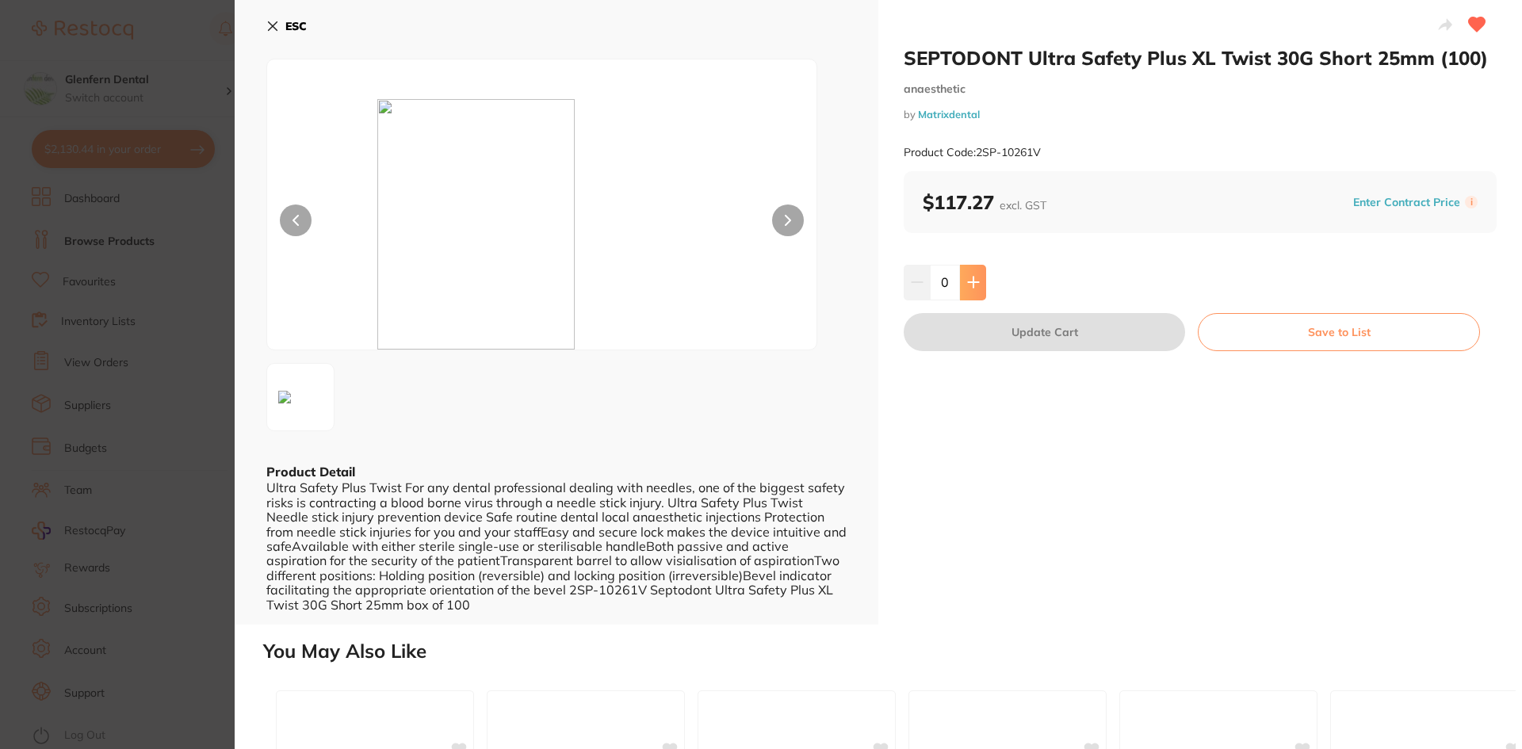
click at [968, 283] on icon at bounding box center [973, 283] width 10 height 10
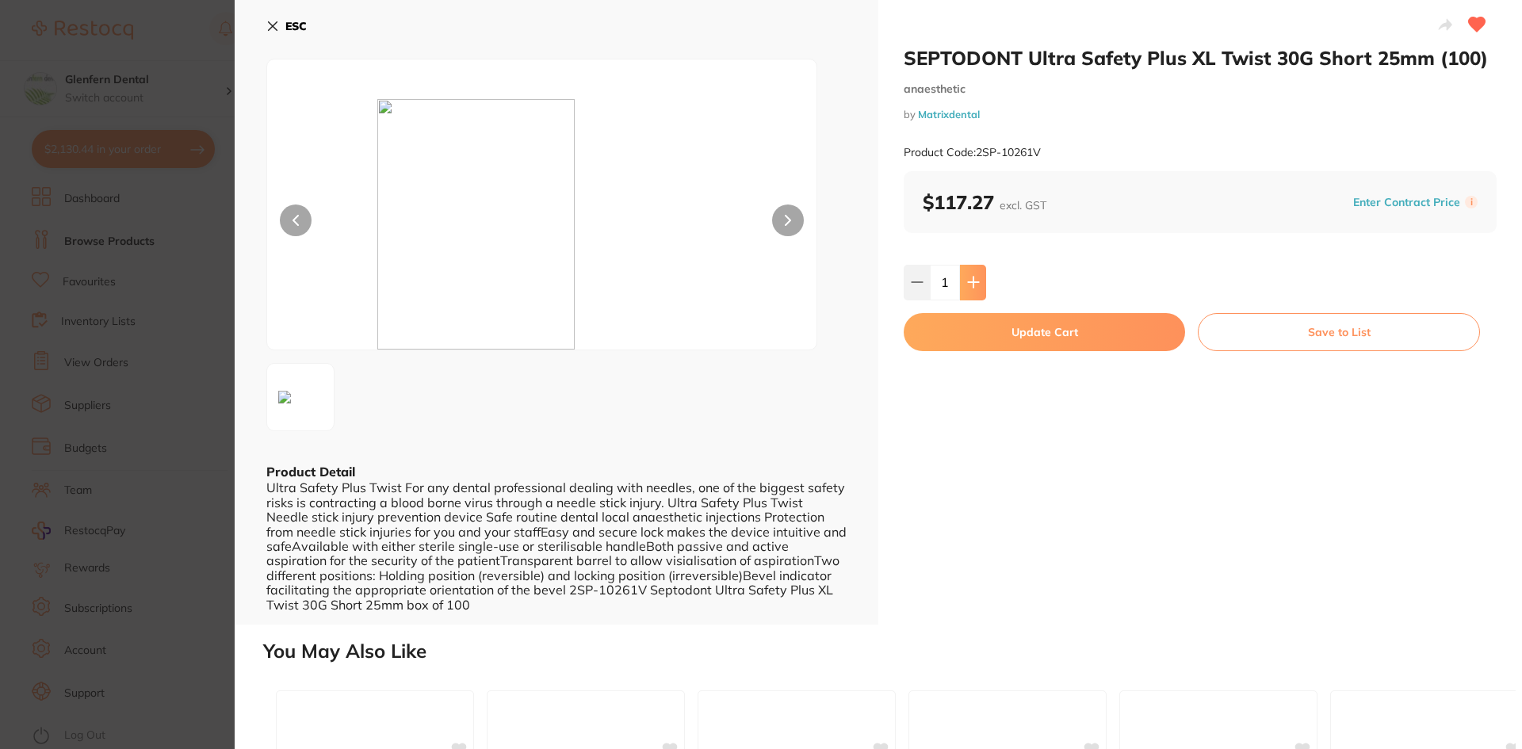
click at [968, 282] on icon at bounding box center [973, 283] width 10 height 10
type input "3"
click at [1032, 330] on button "Update Cart" at bounding box center [1044, 332] width 281 height 38
checkbox input "false"
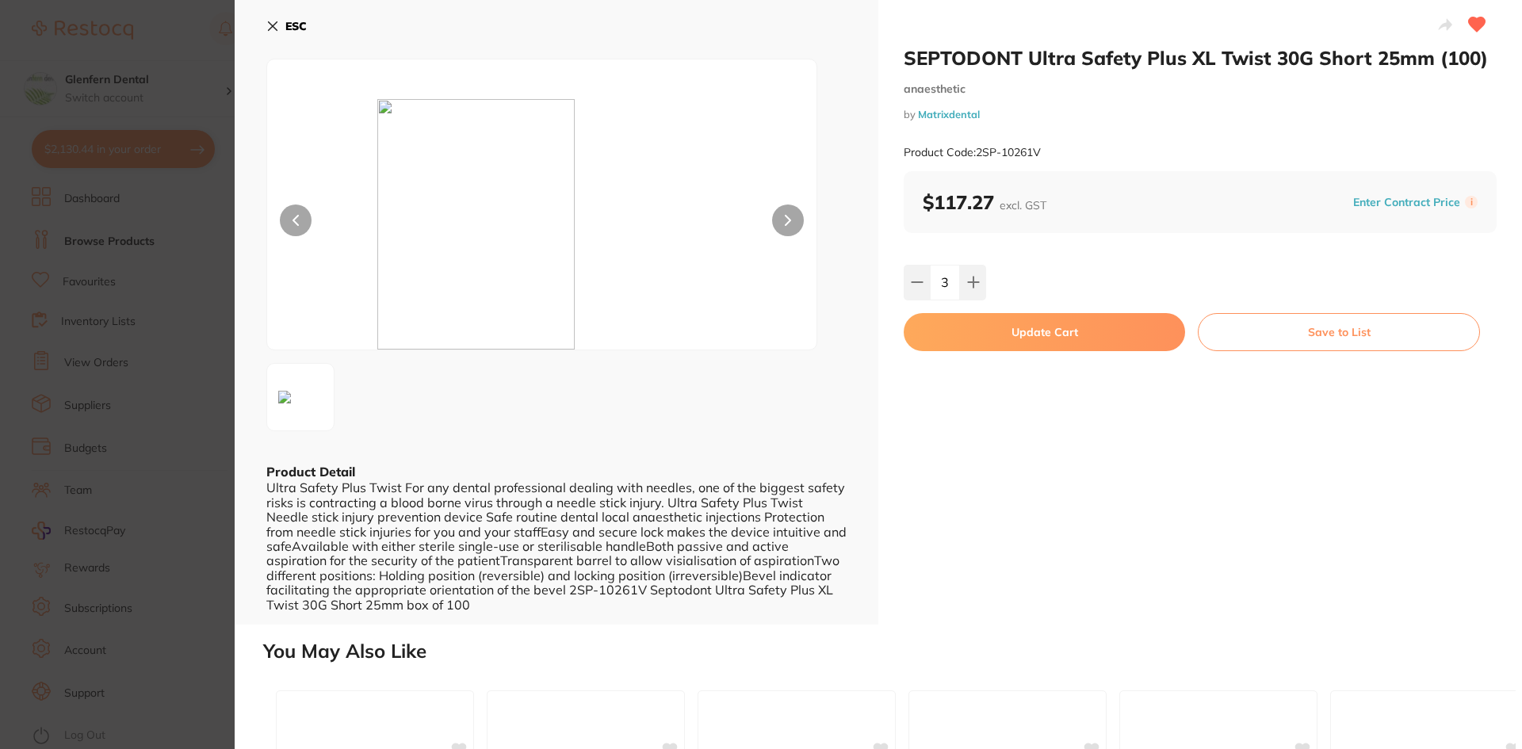
checkbox input "false"
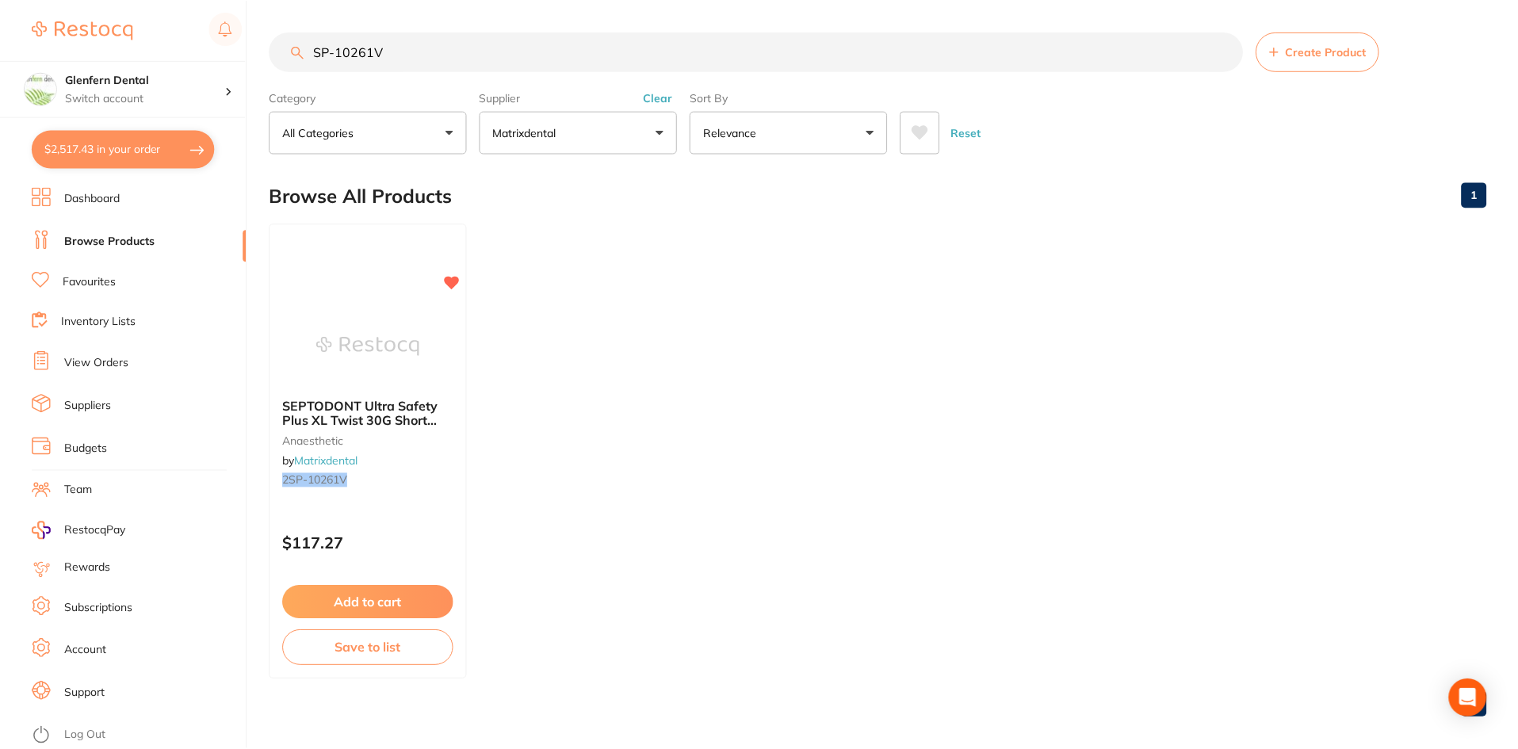
scroll to position [1, 0]
click at [427, 52] on input "SP-10261V" at bounding box center [757, 51] width 974 height 40
type input "S"
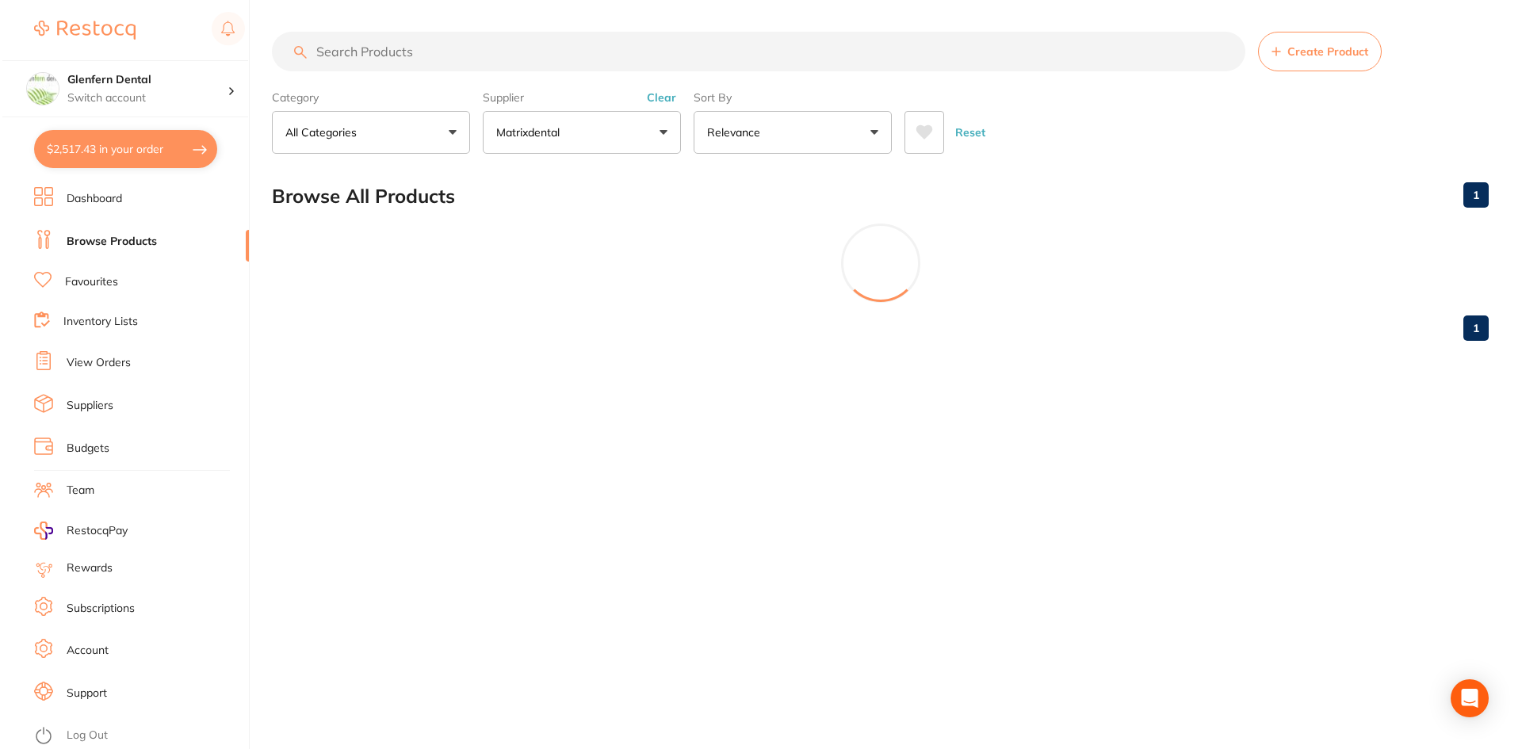
scroll to position [0, 0]
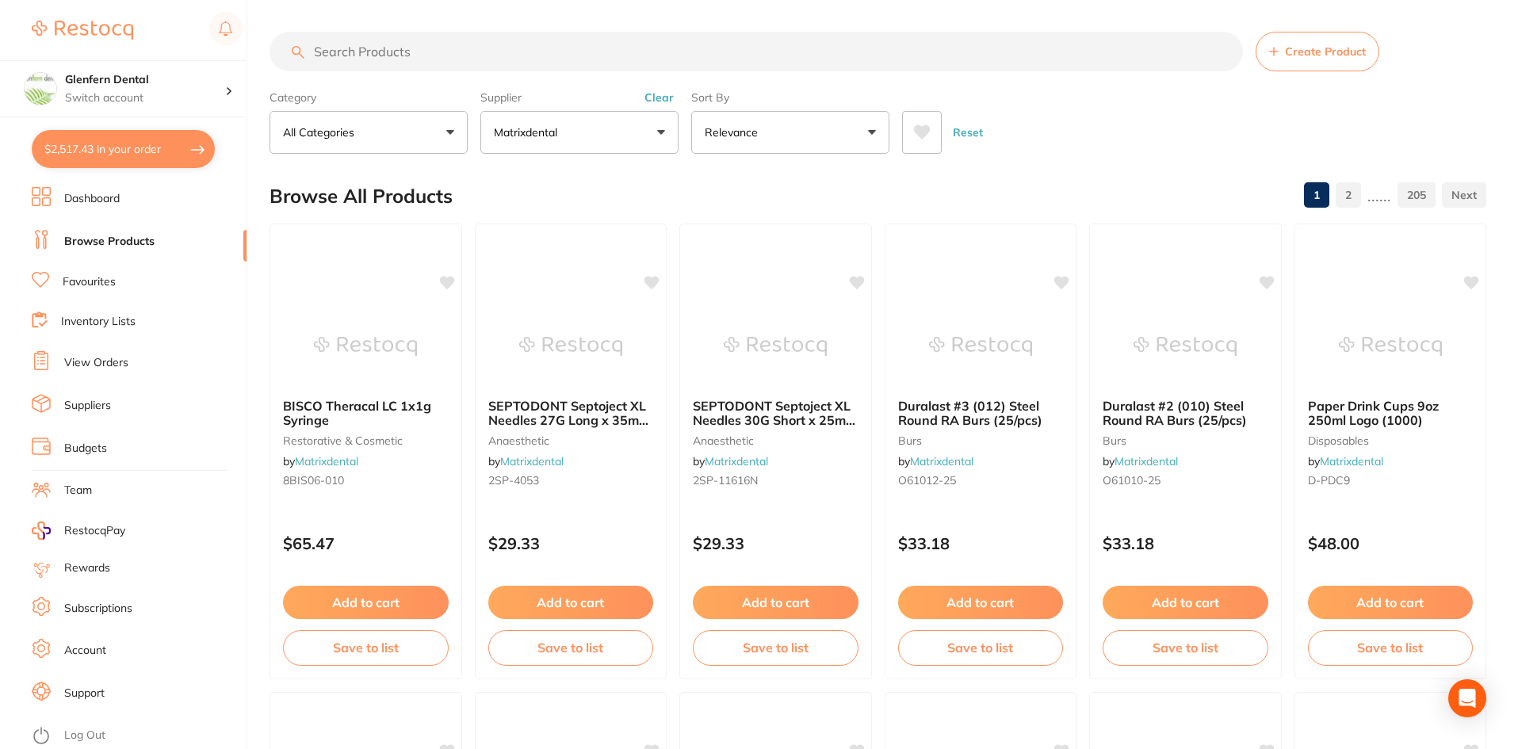
click at [121, 142] on button "$2,517.43 in your order" at bounding box center [123, 149] width 183 height 38
checkbox input "true"
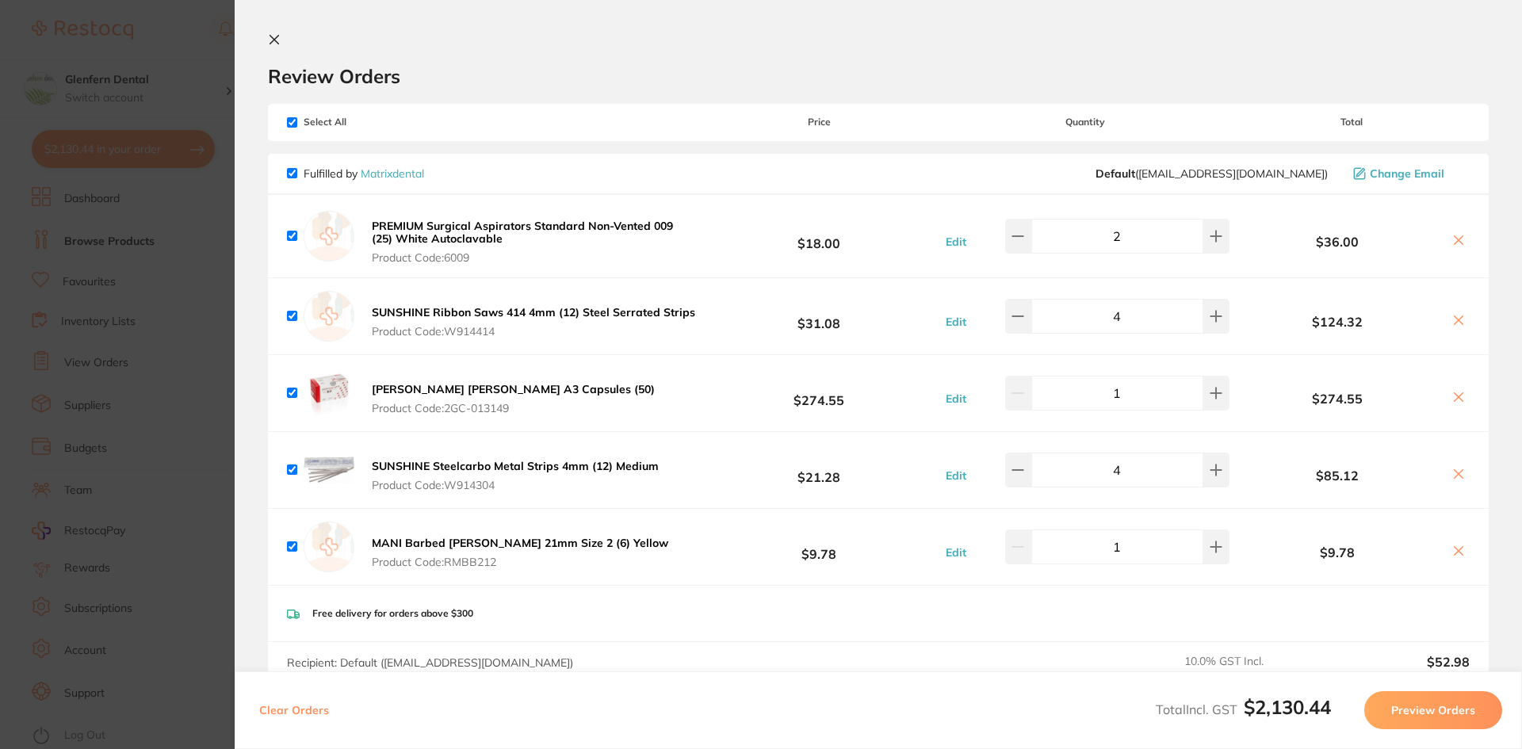
click at [275, 44] on icon at bounding box center [274, 39] width 13 height 13
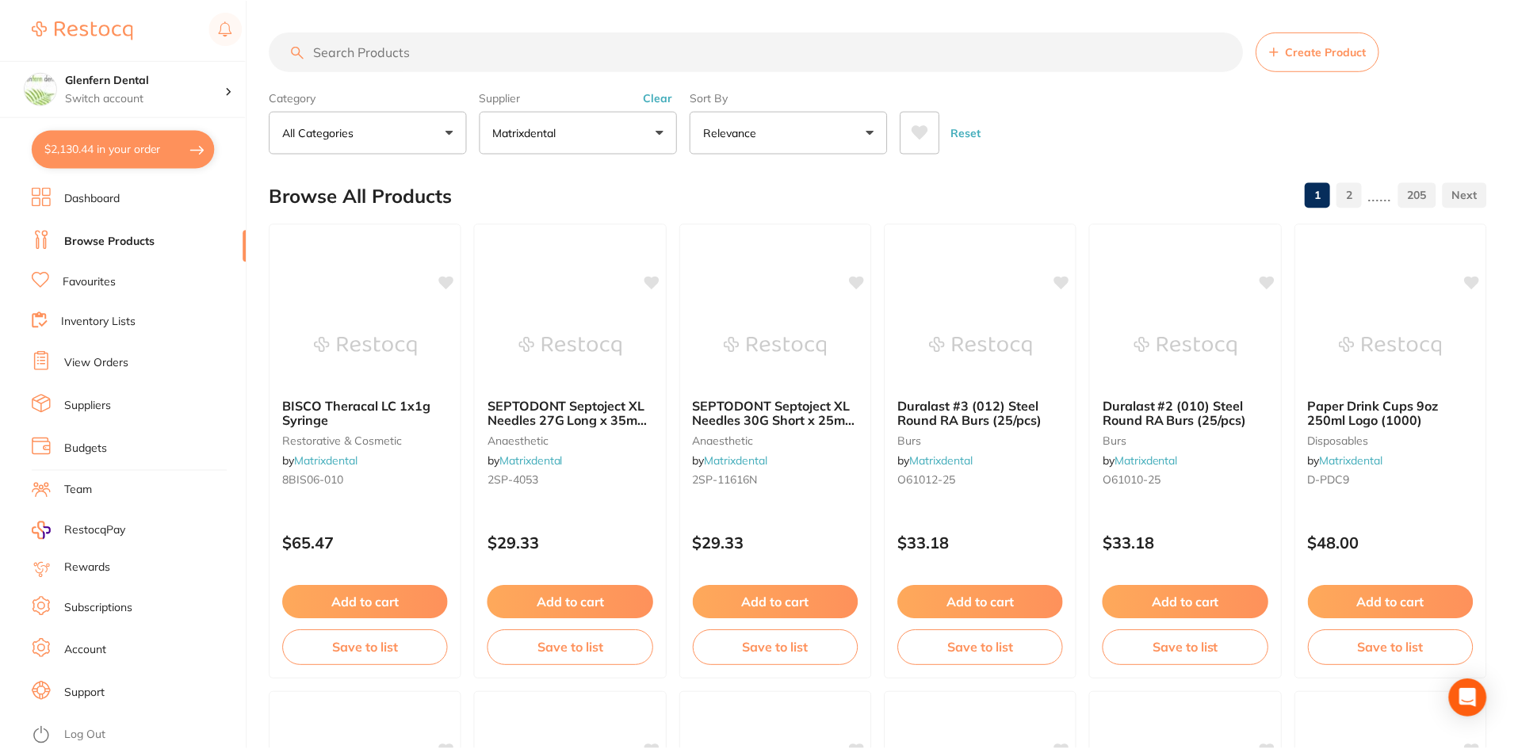
scroll to position [1, 0]
click at [126, 238] on link "Browse Products" at bounding box center [109, 242] width 90 height 16
click at [107, 283] on link "Favourites" at bounding box center [89, 282] width 53 height 16
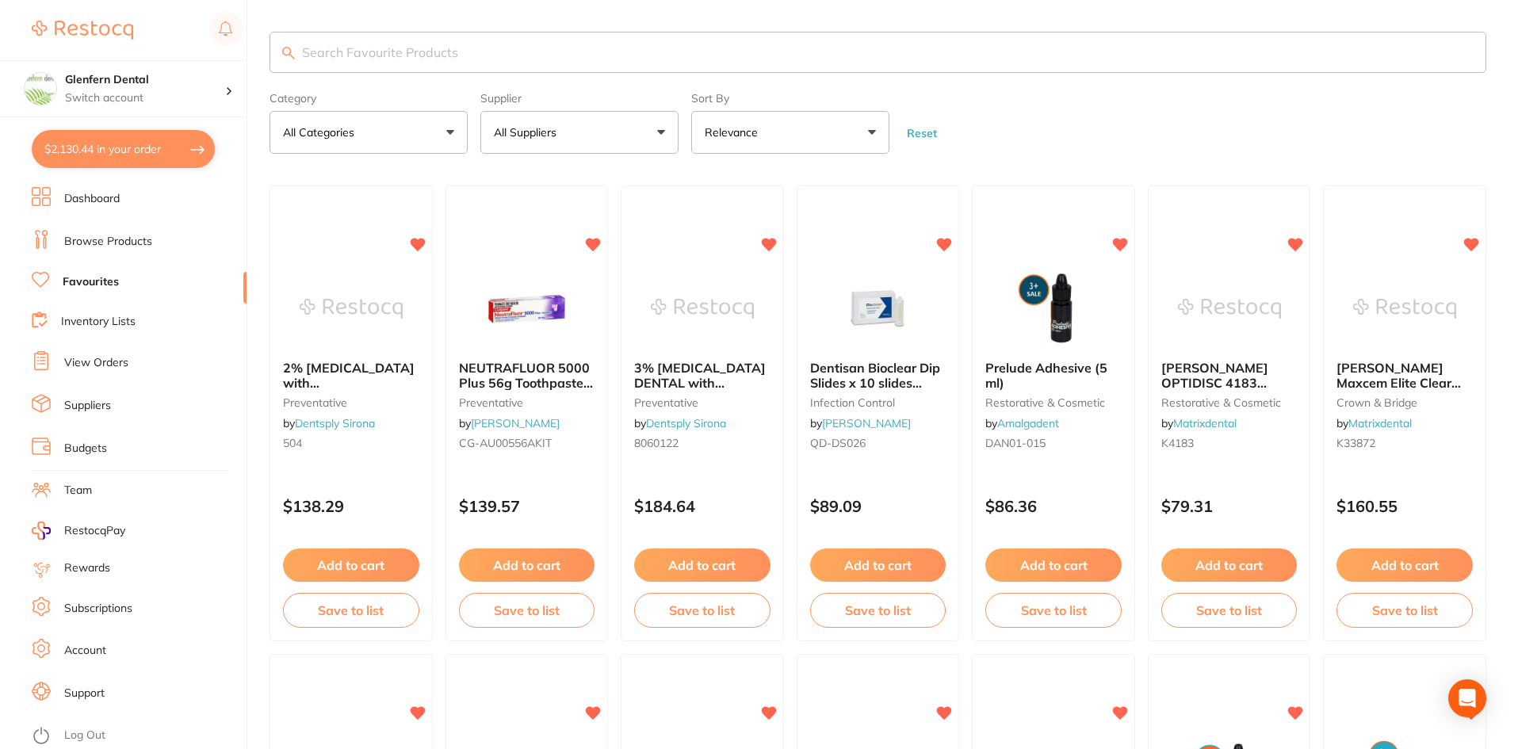
click at [139, 146] on button "$2,130.44 in your order" at bounding box center [123, 149] width 183 height 38
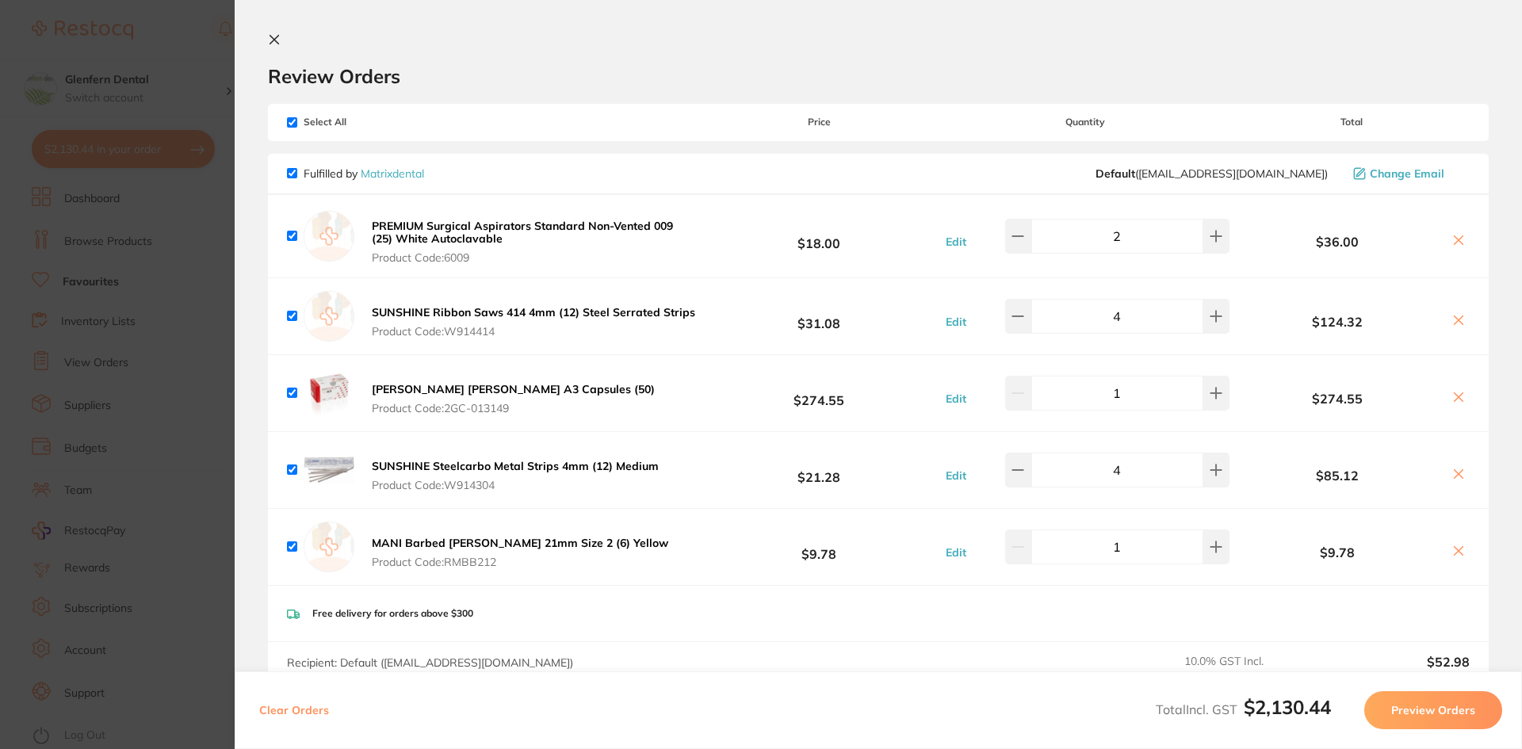
click at [272, 37] on icon at bounding box center [274, 40] width 9 height 9
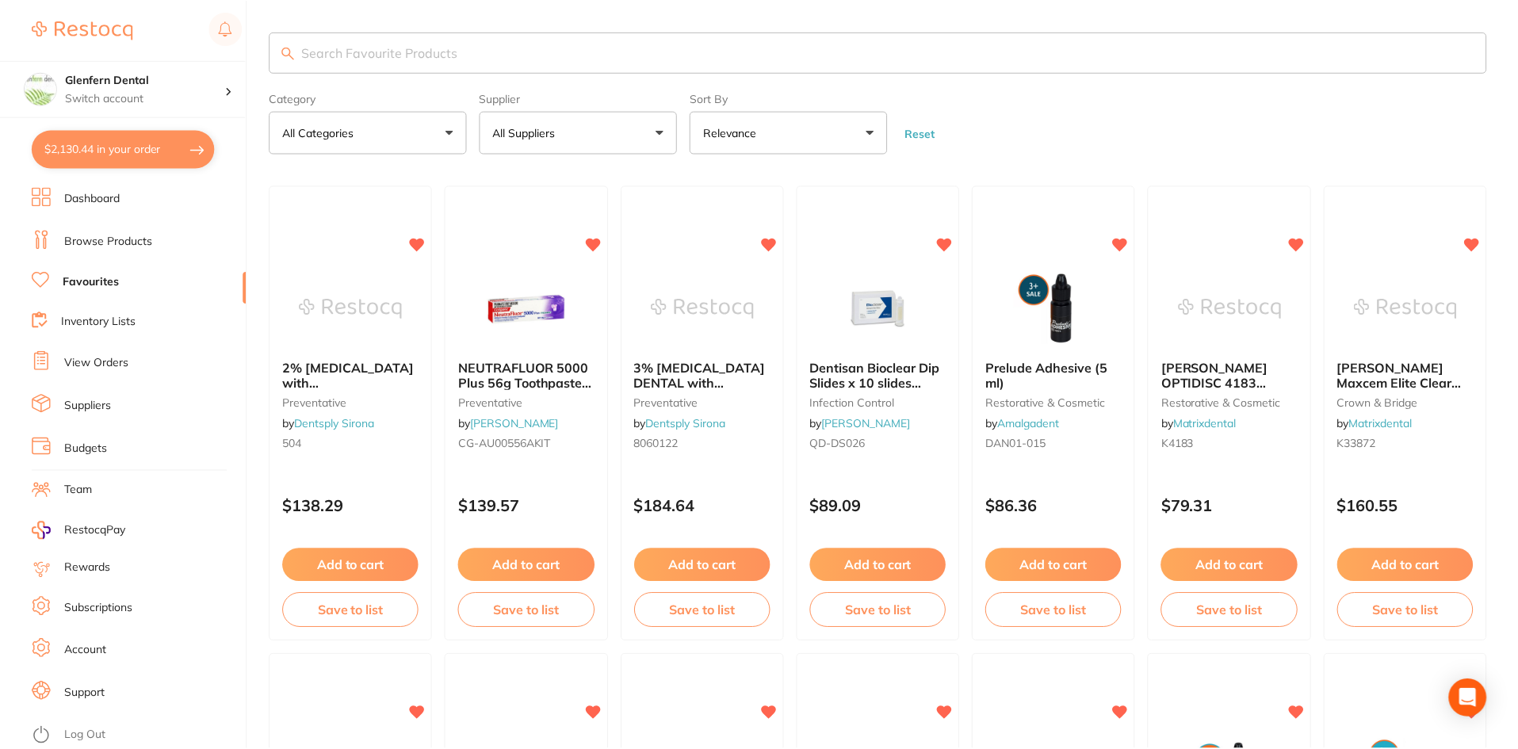
scroll to position [1, 0]
click at [89, 148] on button "$2,130.44 in your order" at bounding box center [123, 149] width 183 height 38
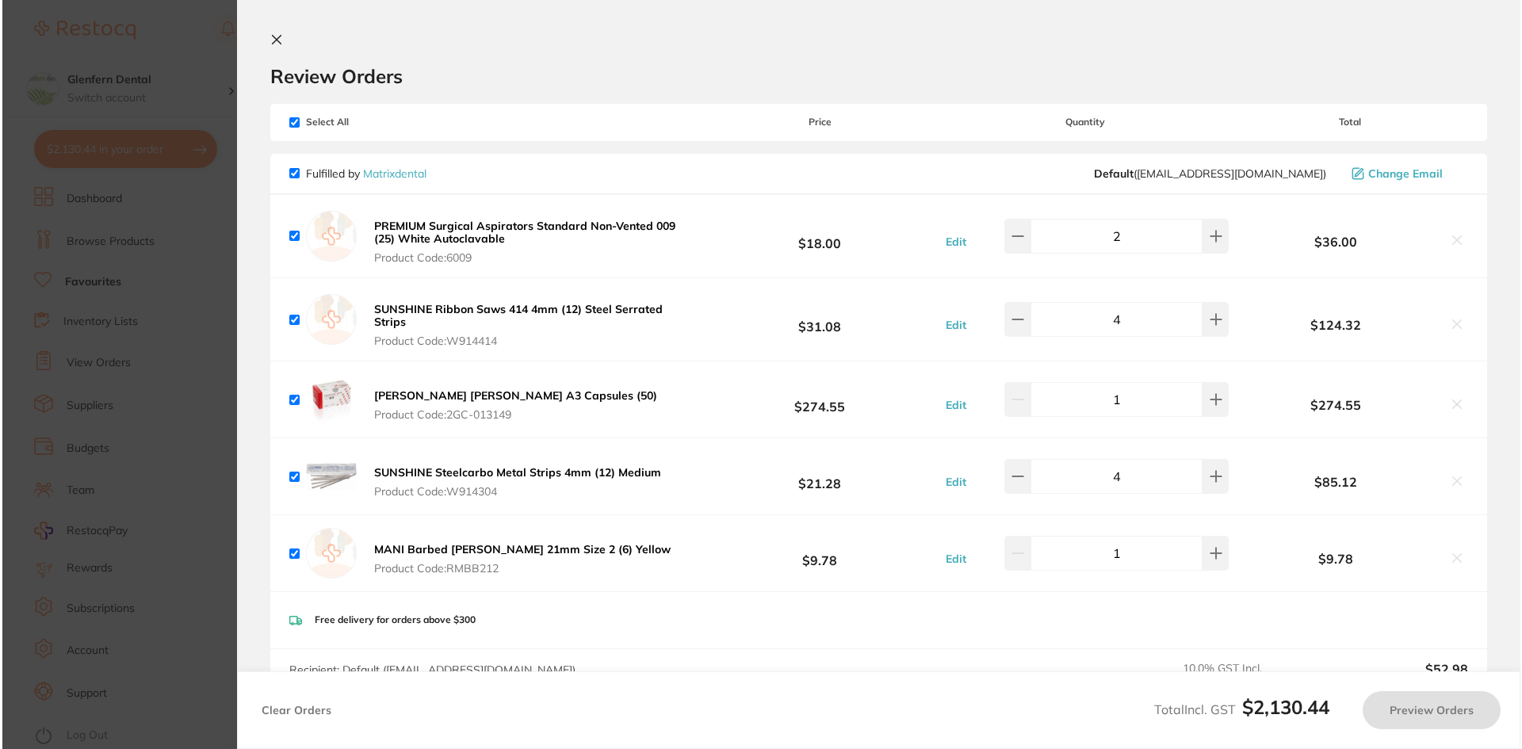
scroll to position [0, 0]
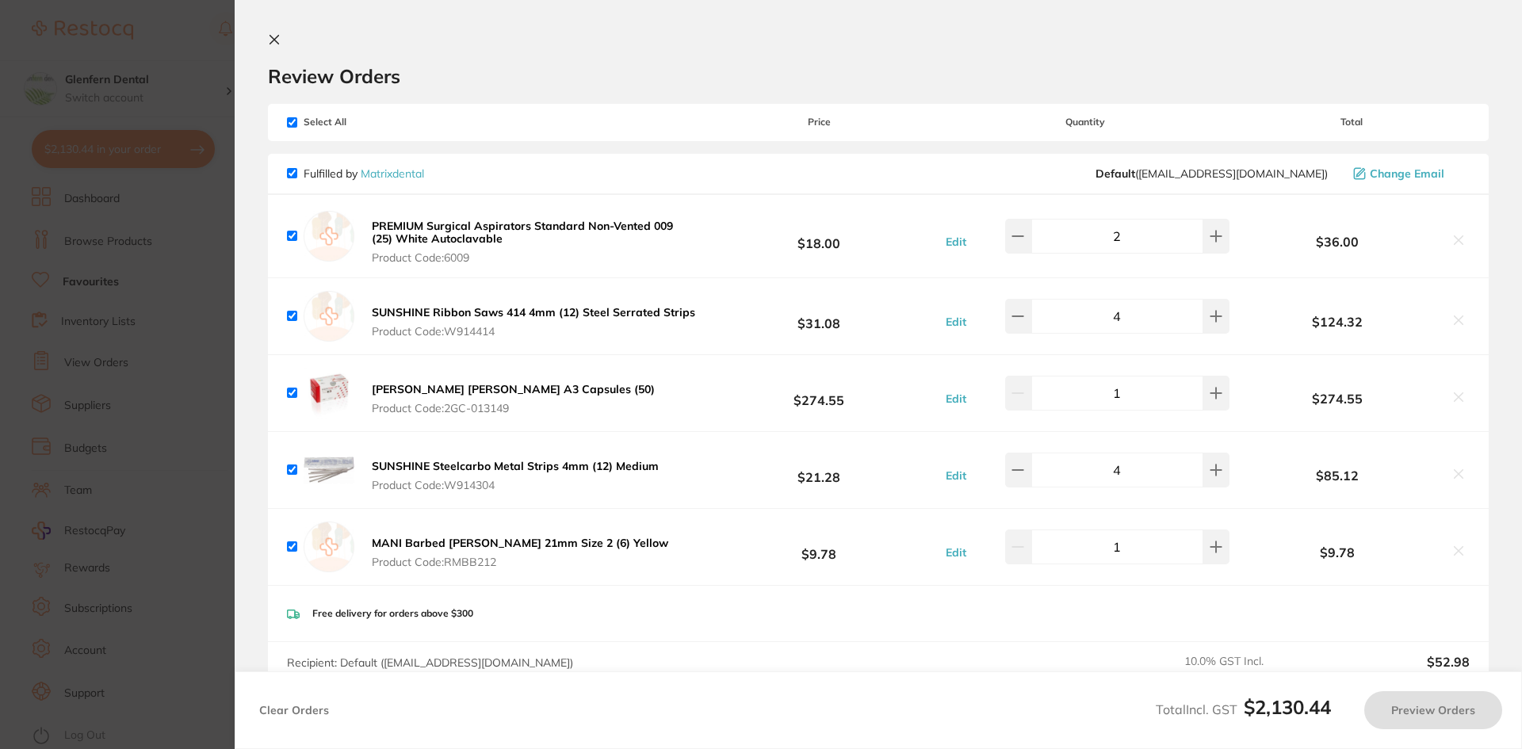
checkbox input "true"
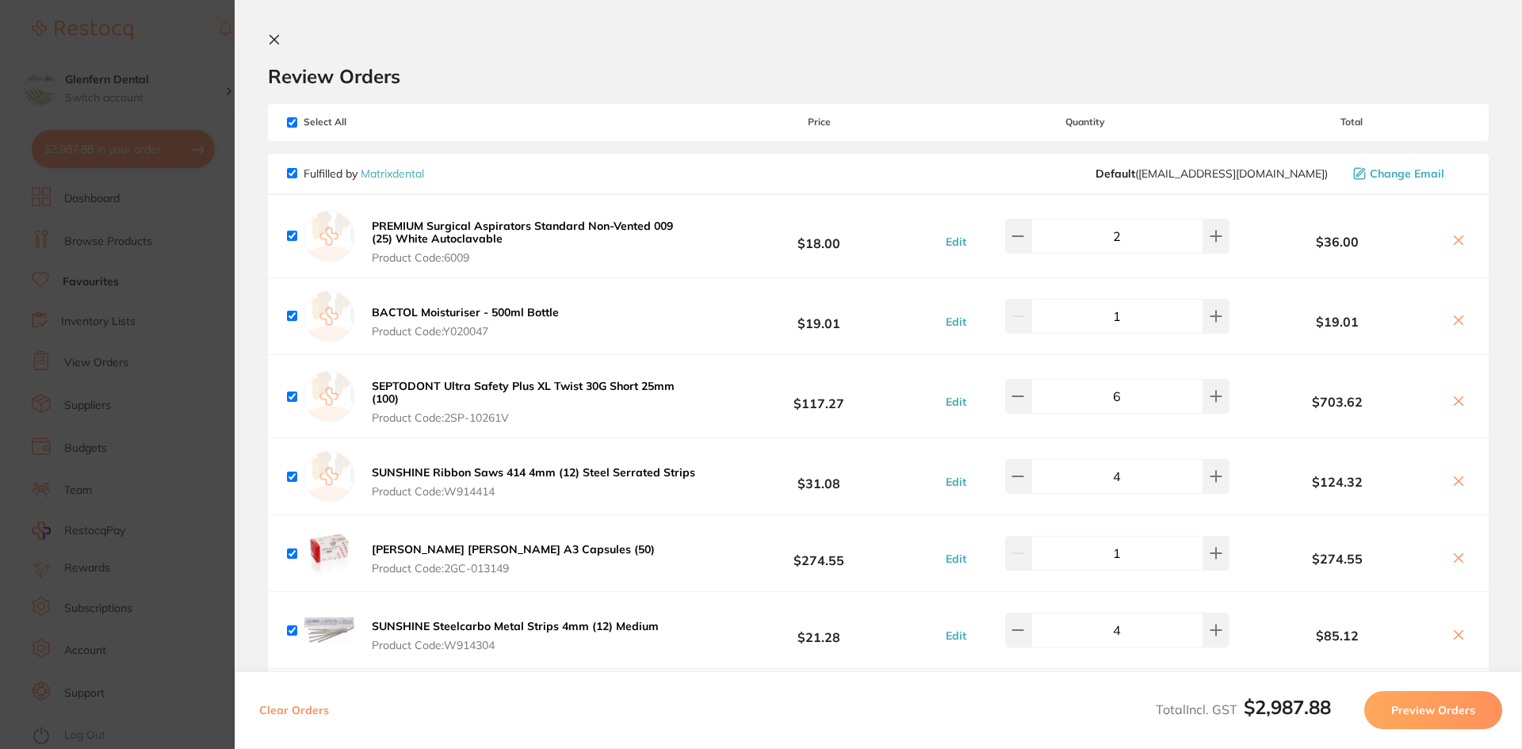
click at [119, 156] on section "Update RRP Set your pre negotiated price for this item. Item Agreed RRP (excl. …" at bounding box center [761, 374] width 1522 height 749
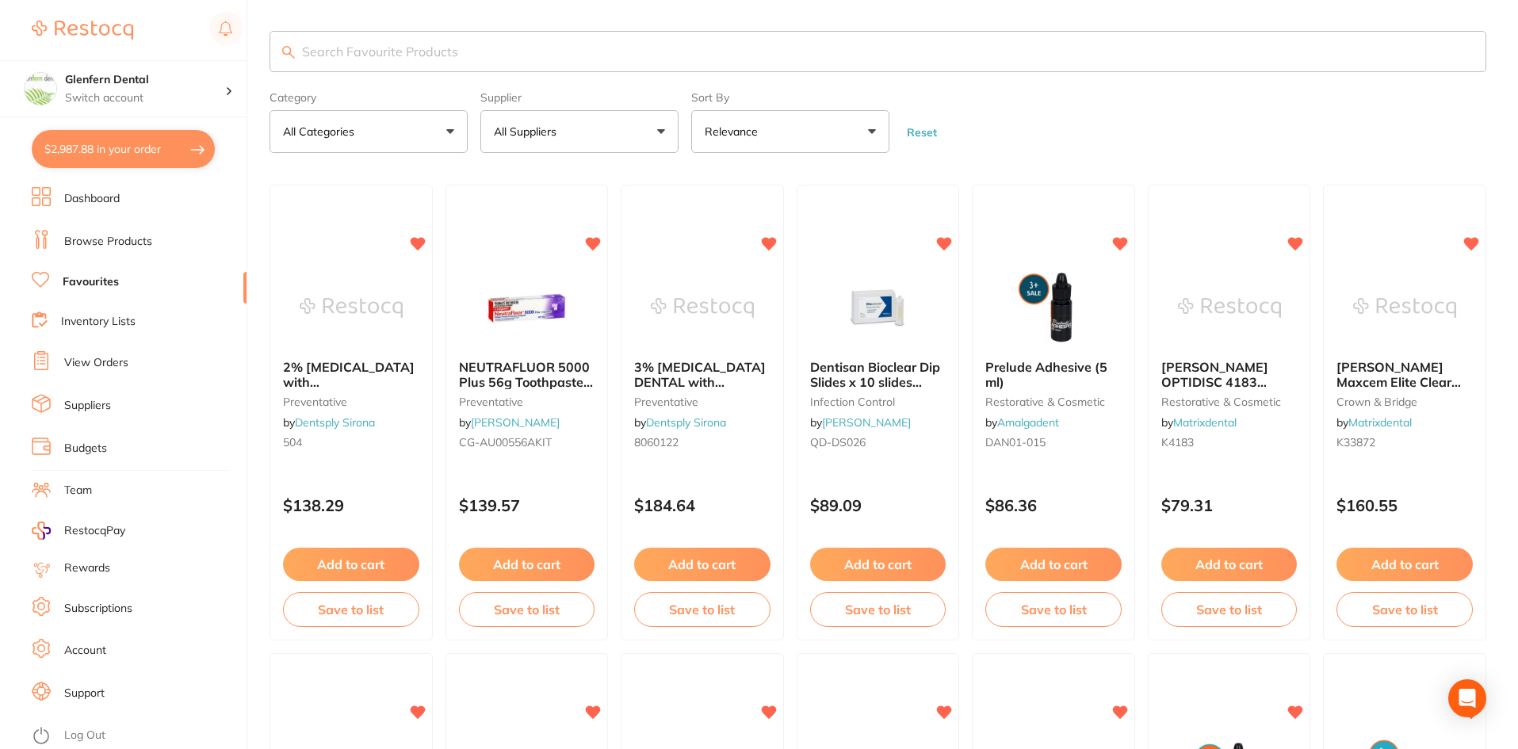
click at [125, 144] on button "$2,987.88 in your order" at bounding box center [123, 149] width 183 height 38
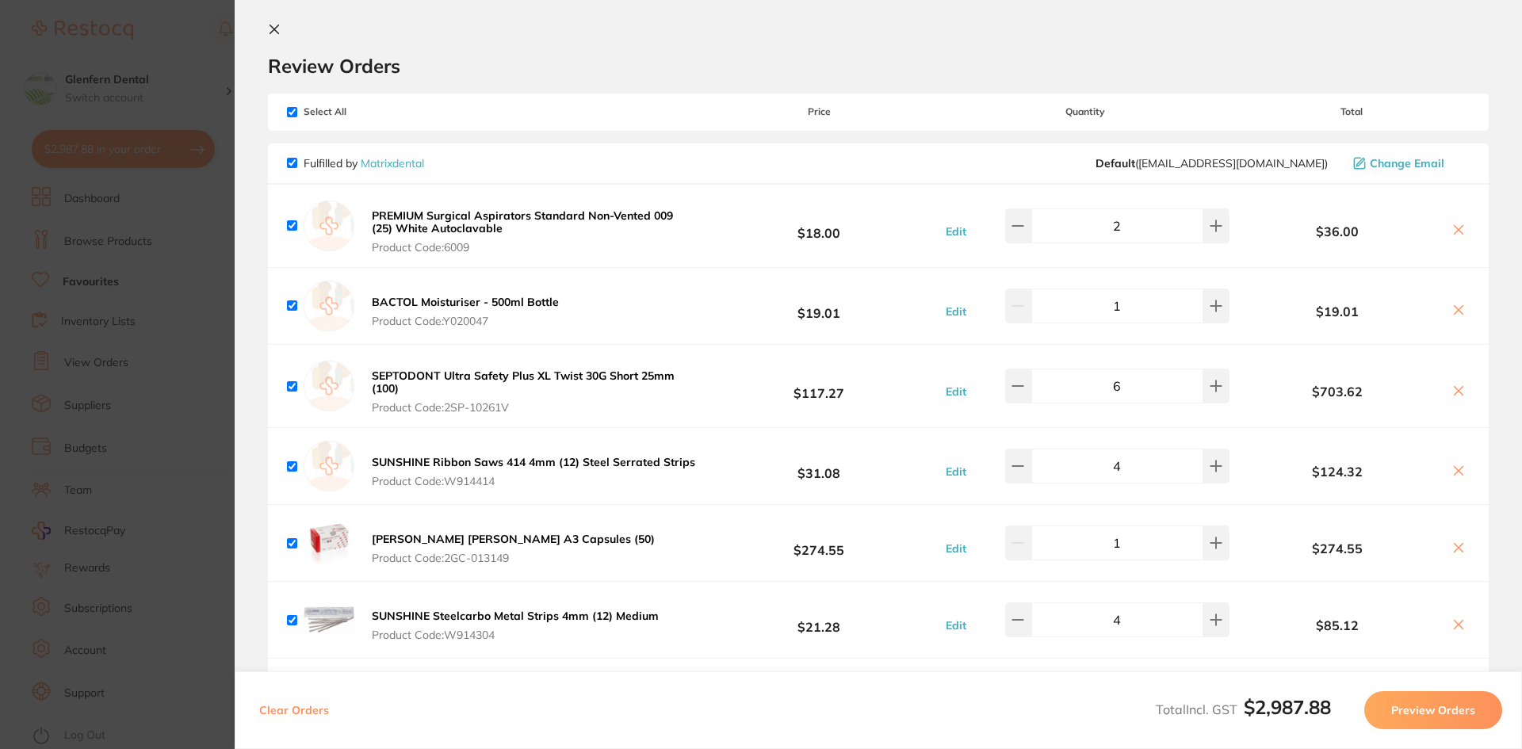
scroll to position [0, 0]
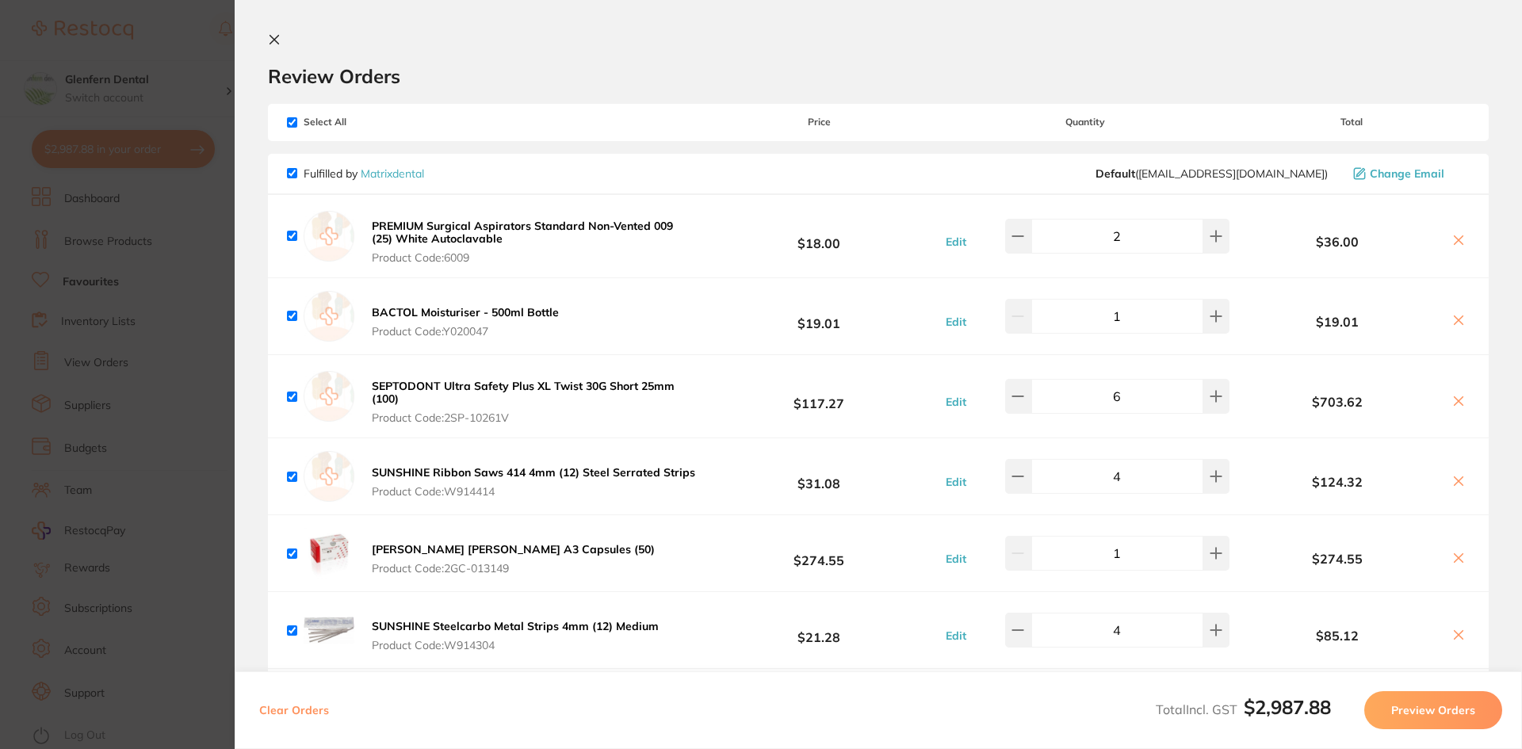
click at [271, 42] on icon at bounding box center [274, 40] width 9 height 9
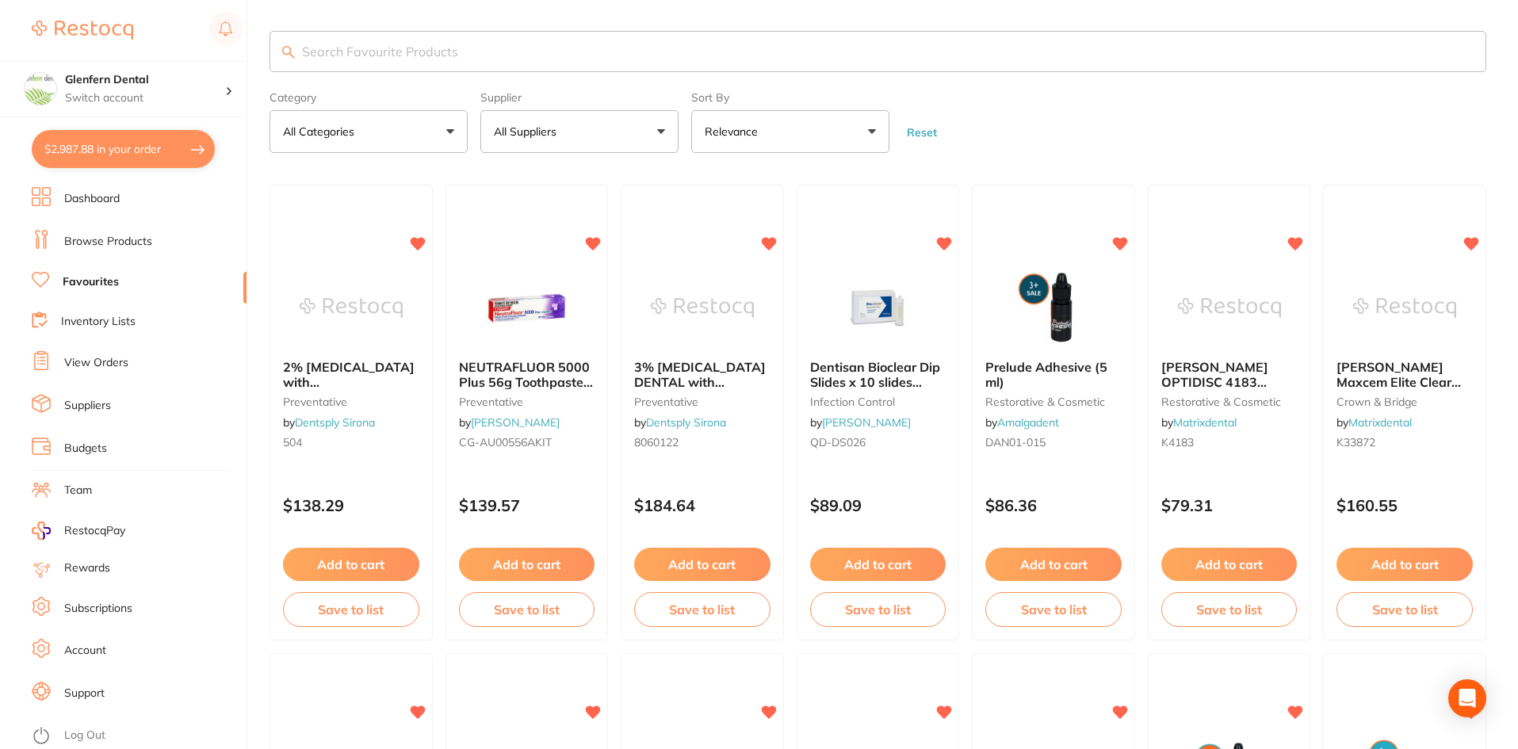
click at [203, 150] on button "$2,987.88 in your order" at bounding box center [123, 149] width 183 height 38
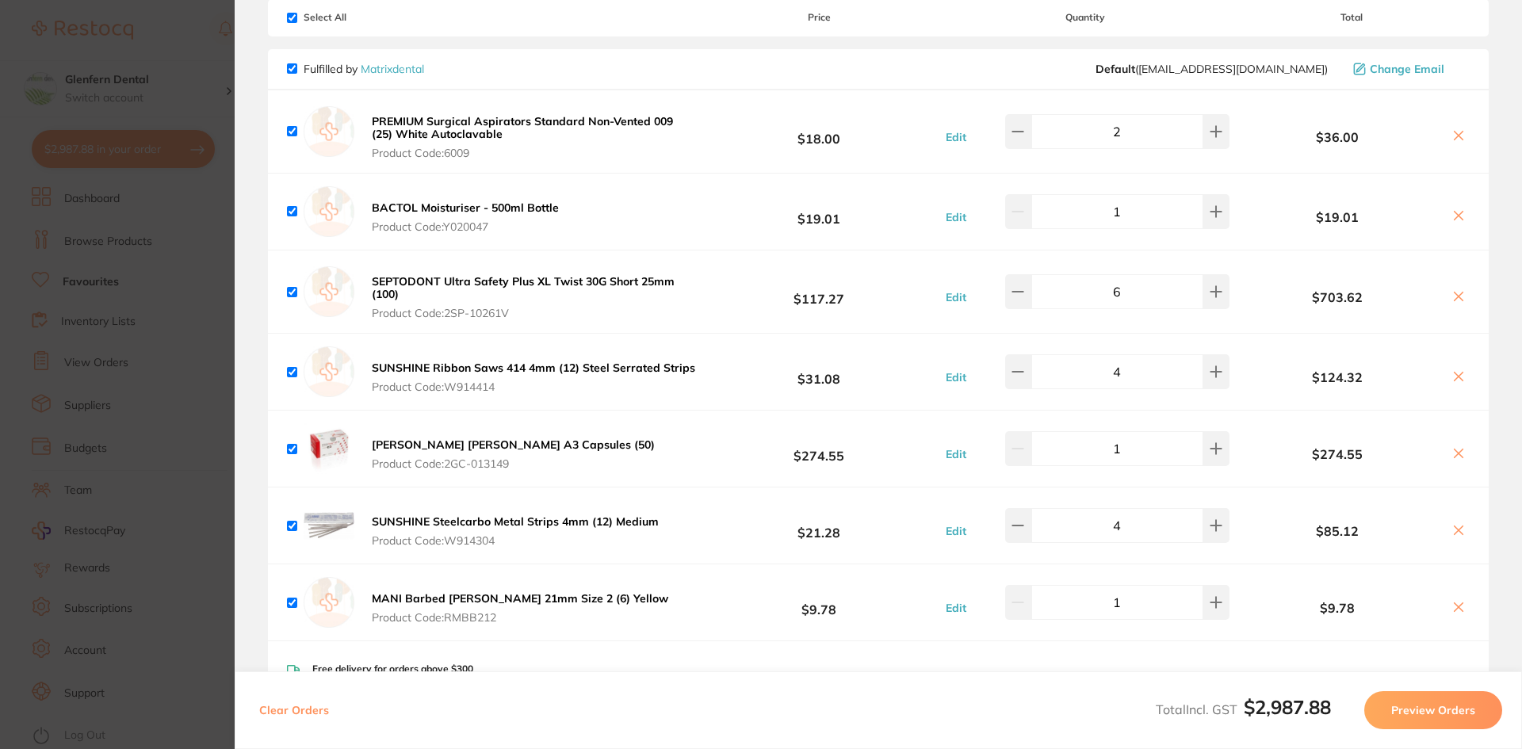
scroll to position [90, 0]
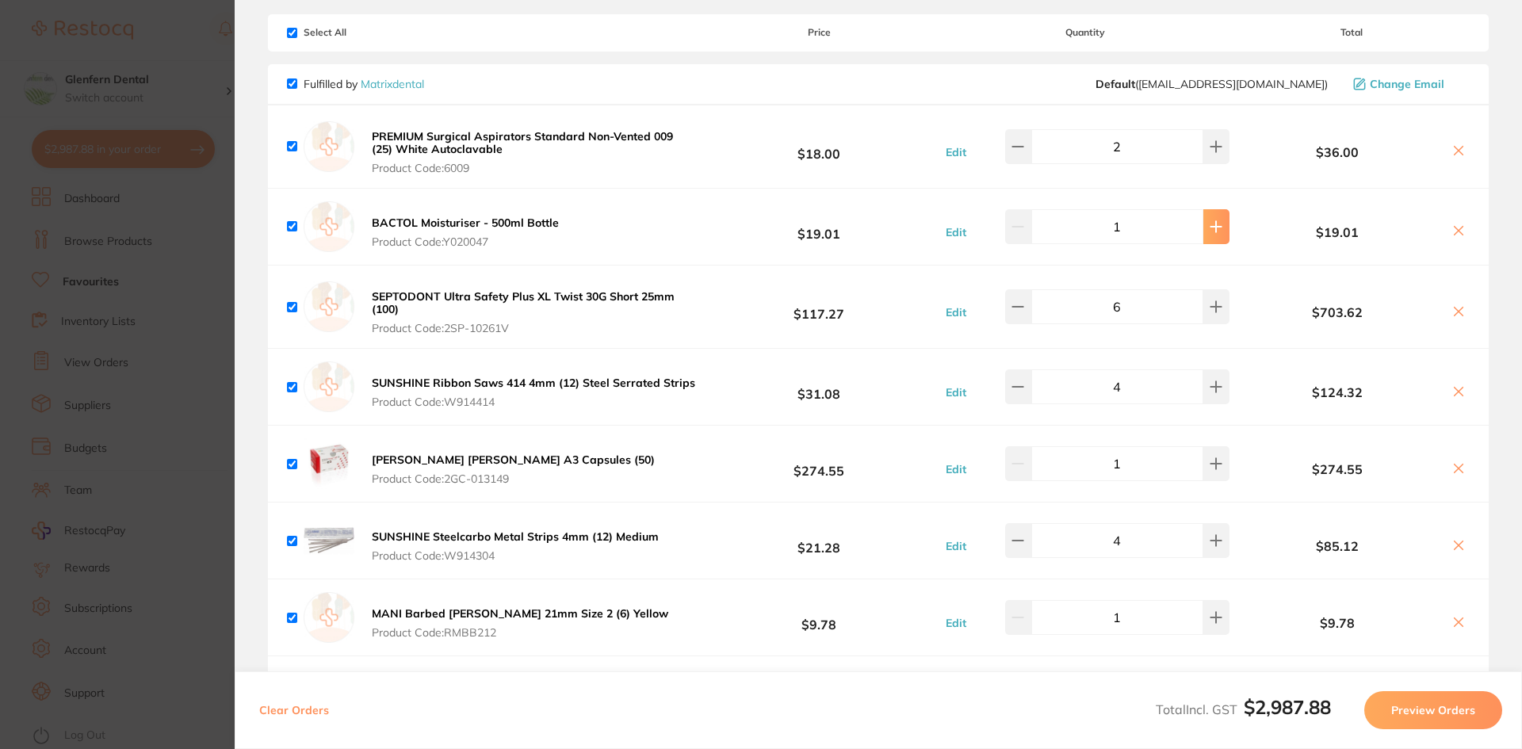
click at [1212, 153] on icon at bounding box center [1216, 146] width 13 height 13
type input "4"
click at [1455, 312] on icon at bounding box center [1459, 311] width 13 height 13
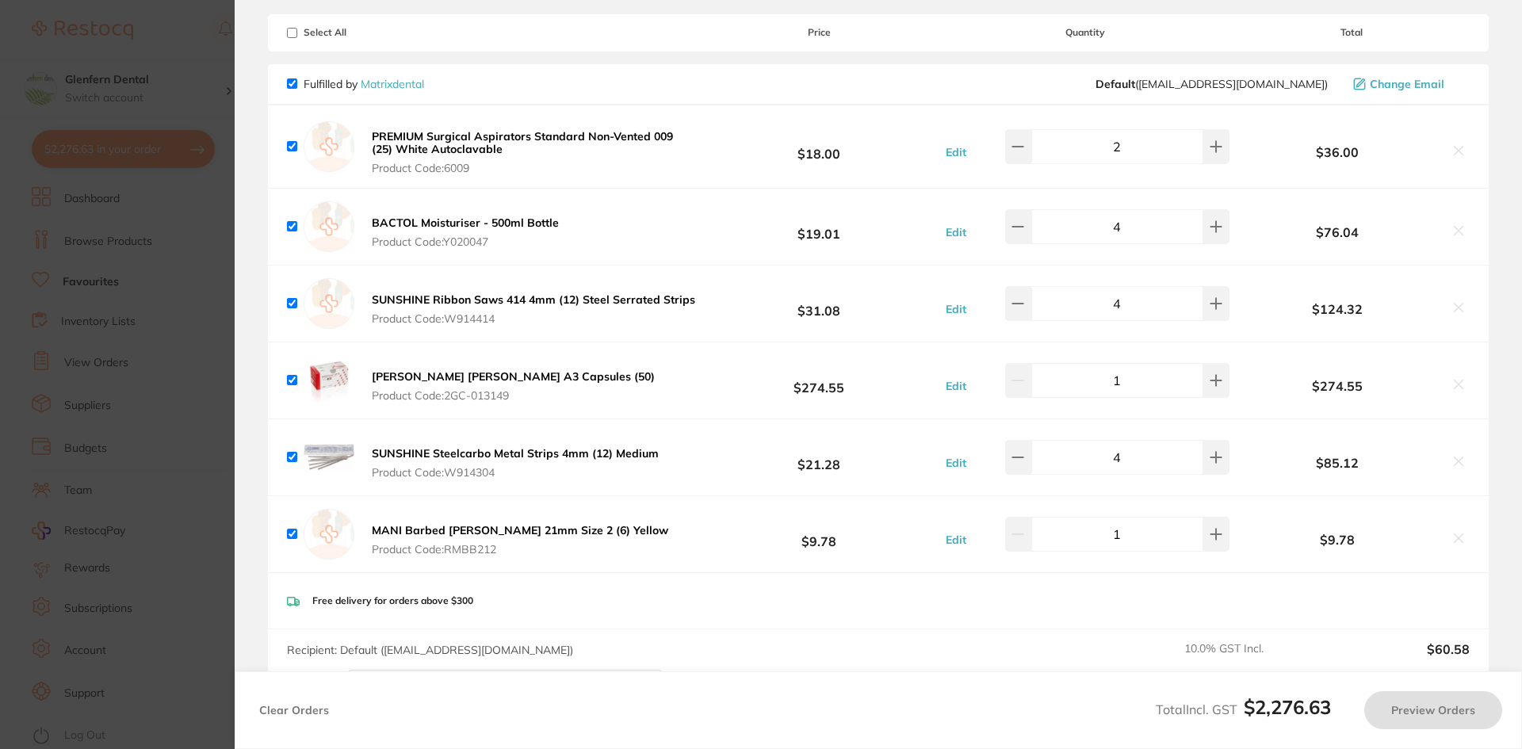
checkbox input "true"
click at [124, 237] on section "Update RRP Set your pre negotiated price for this item. Item Agreed RRP (excl. …" at bounding box center [761, 374] width 1522 height 749
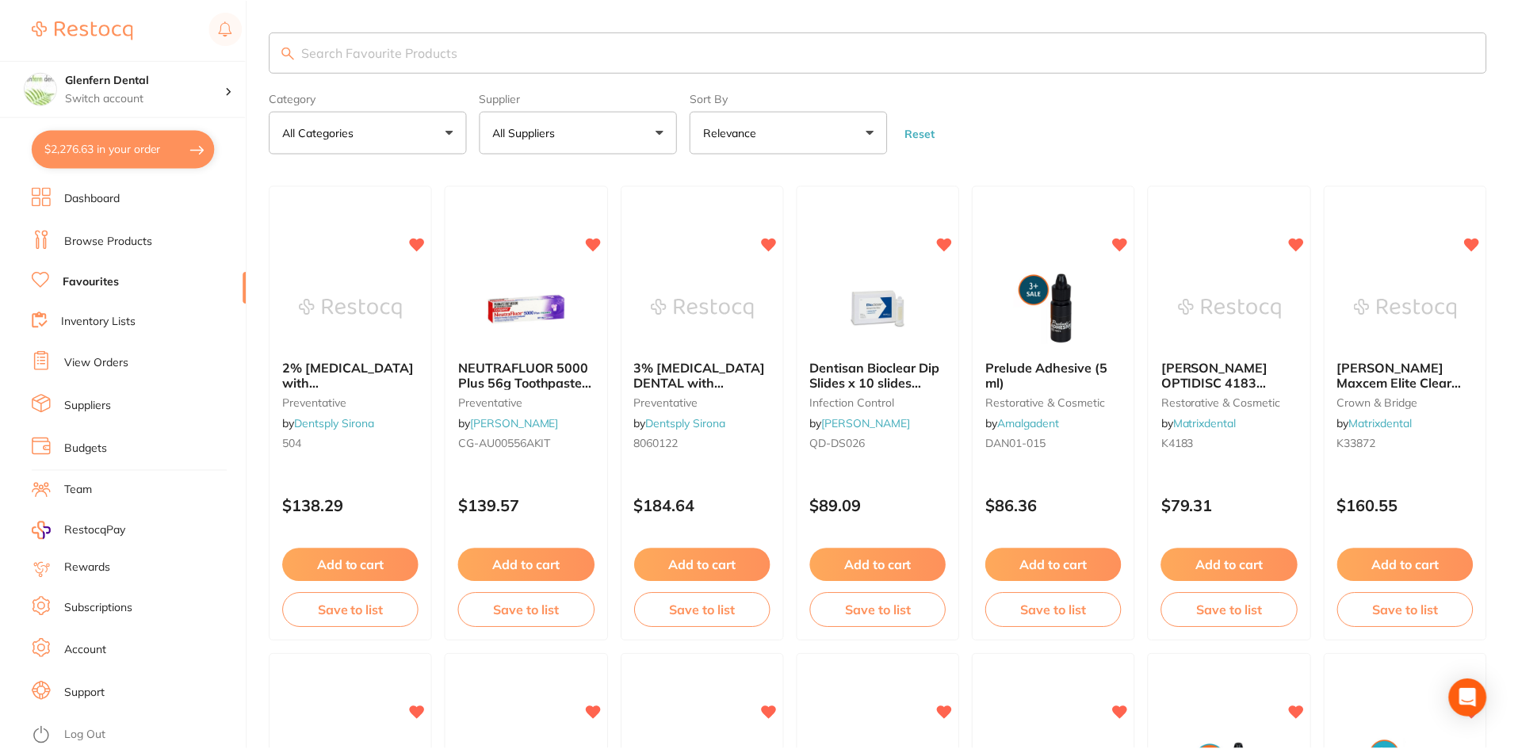
scroll to position [1, 0]
click at [367, 50] on input "search" at bounding box center [878, 51] width 1217 height 41
paste input "SP-10261V"
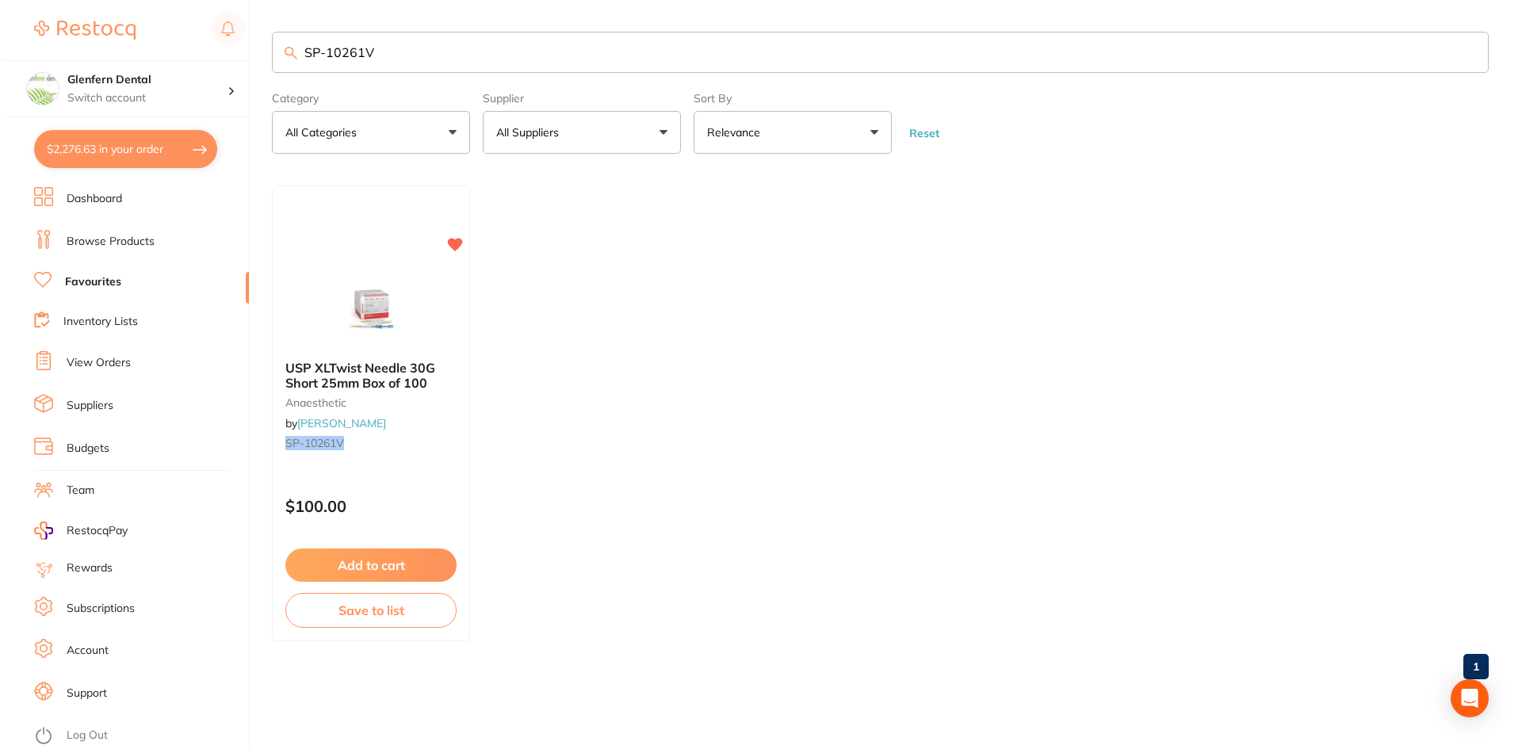
scroll to position [0, 0]
type input "SP-10261V"
click at [373, 371] on span "USP XLTwist Needle 30G Short 25mm Box of 100" at bounding box center [357, 375] width 151 height 31
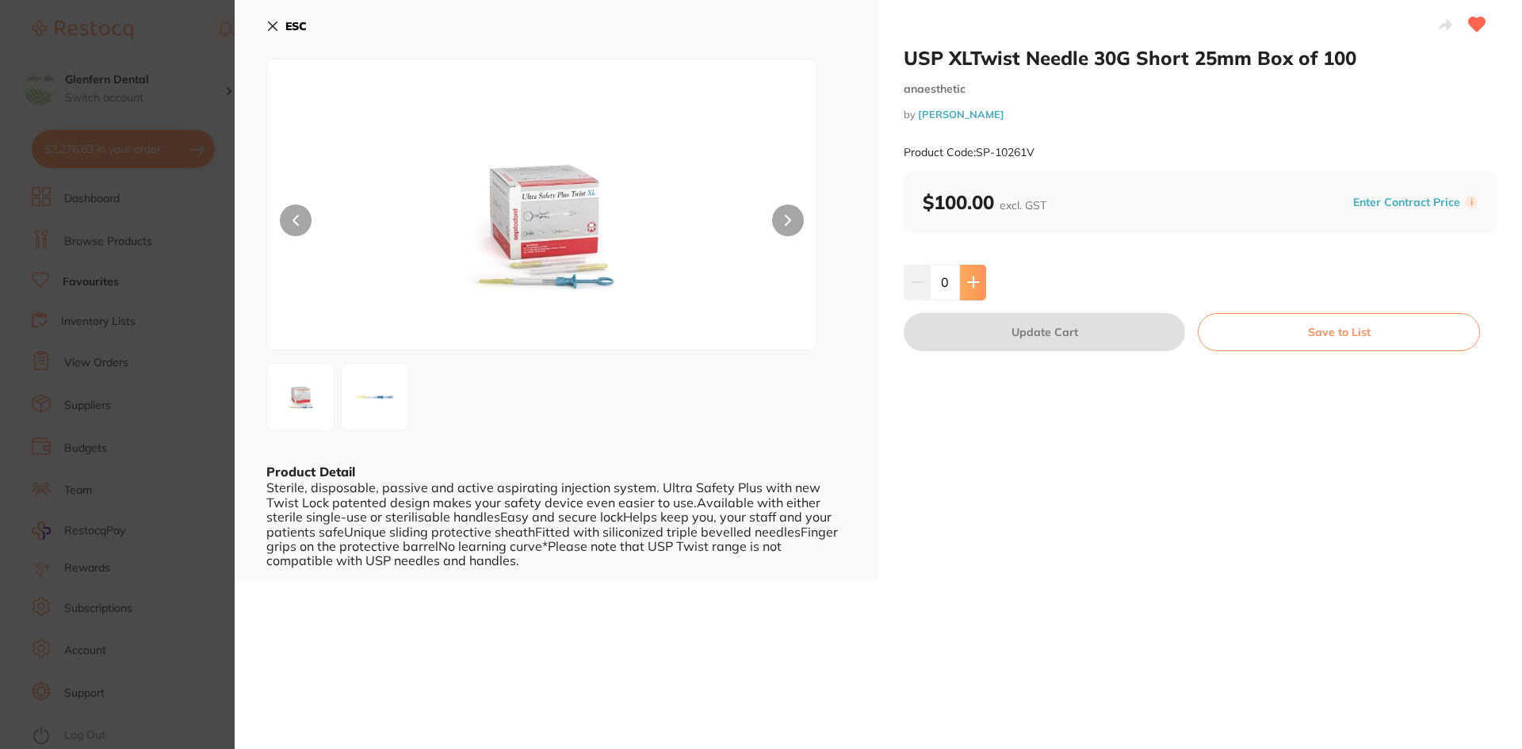
click at [971, 282] on icon at bounding box center [973, 283] width 10 height 10
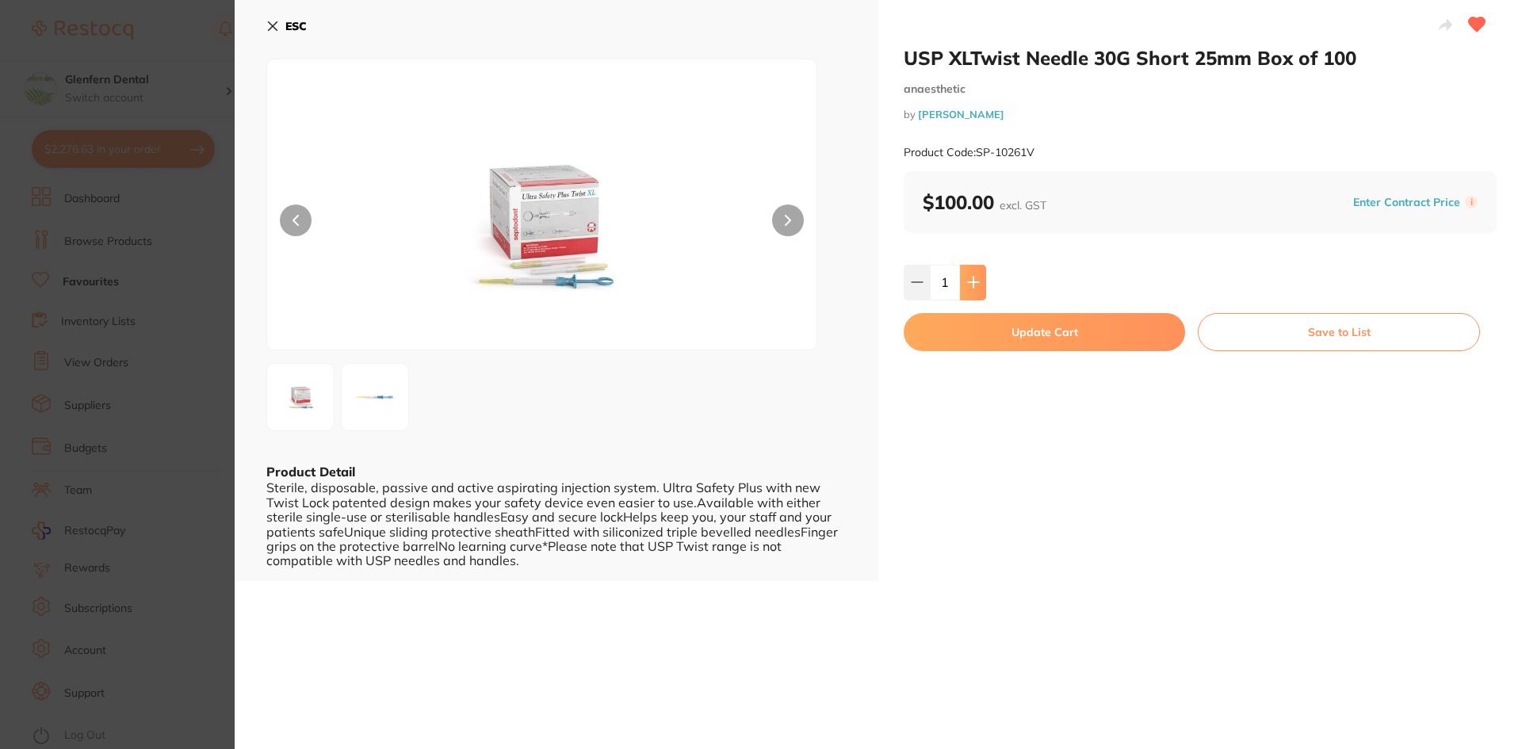
click at [971, 282] on icon at bounding box center [973, 283] width 10 height 10
type input "3"
click at [1034, 339] on button "Update Cart" at bounding box center [1044, 332] width 281 height 38
checkbox input "false"
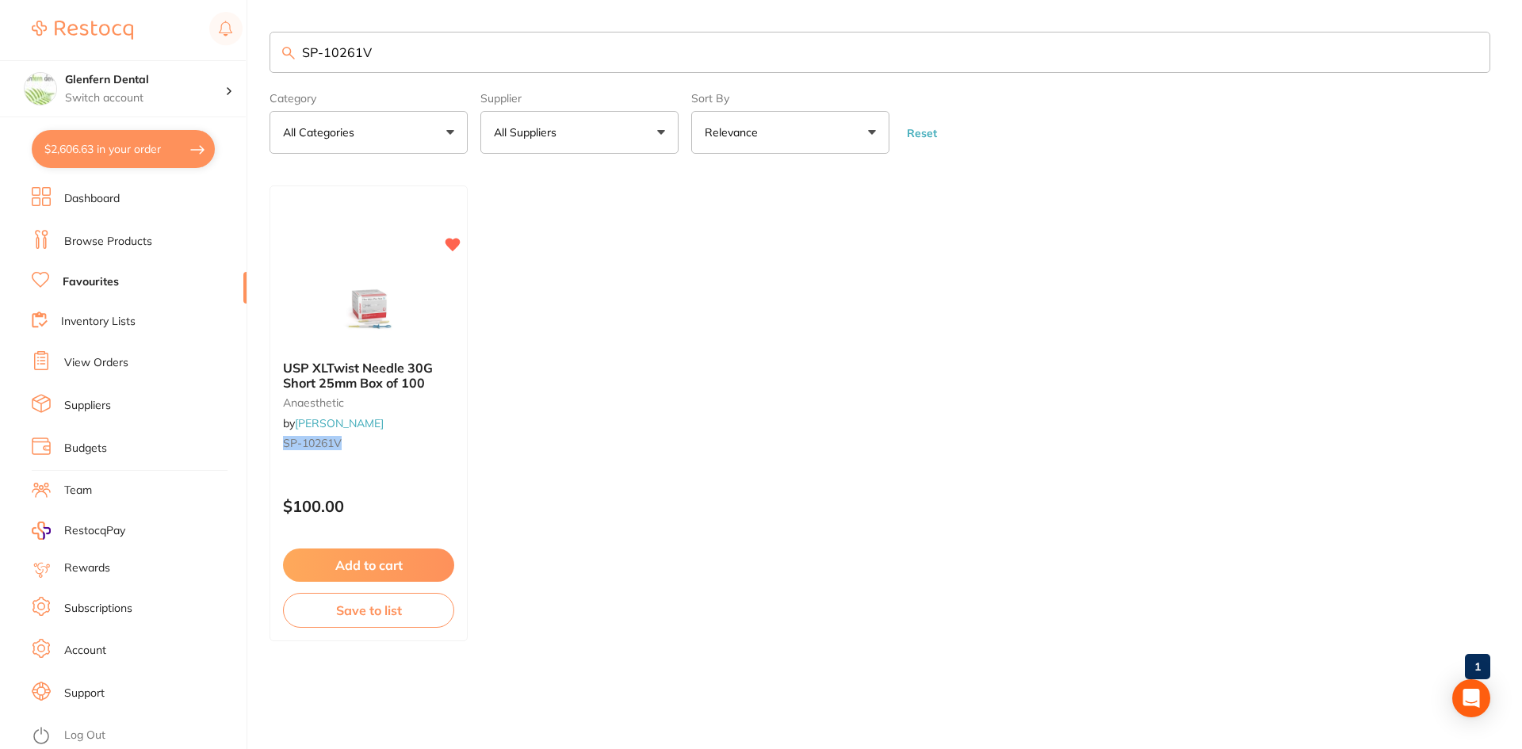
click at [393, 55] on input "SP-10261V" at bounding box center [880, 52] width 1221 height 41
type input "S"
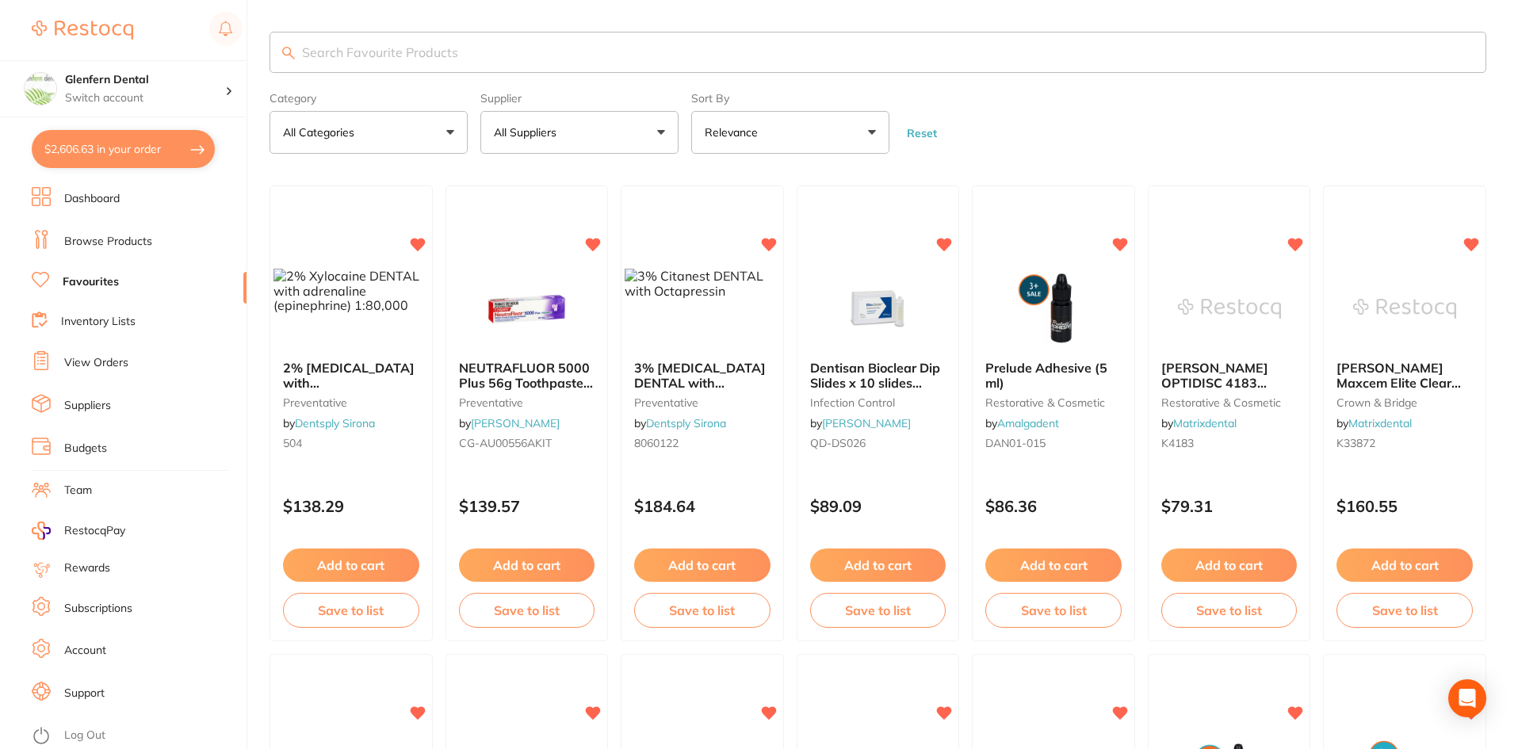
click at [150, 141] on button "$2,606.63 in your order" at bounding box center [123, 149] width 183 height 38
checkbox input "true"
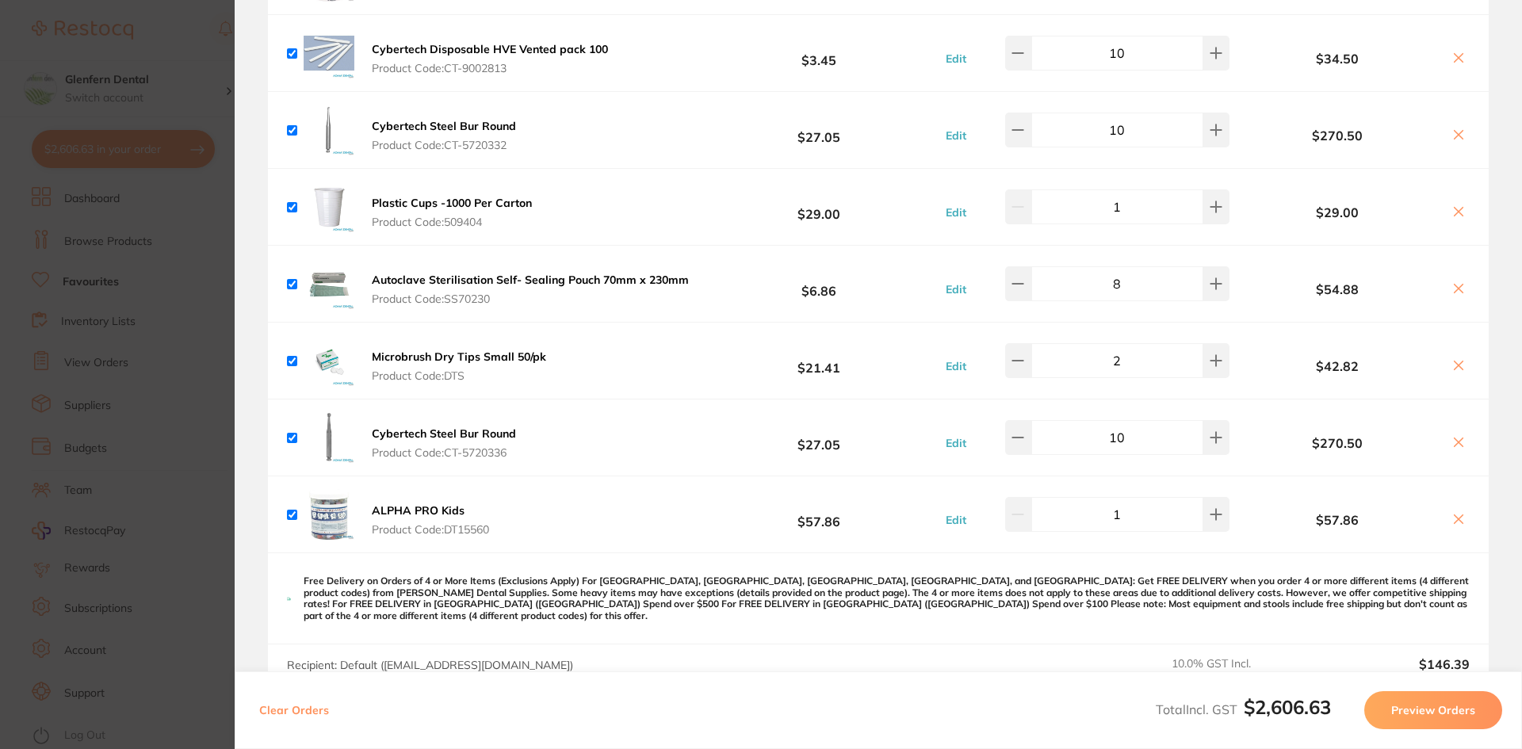
scroll to position [1427, 0]
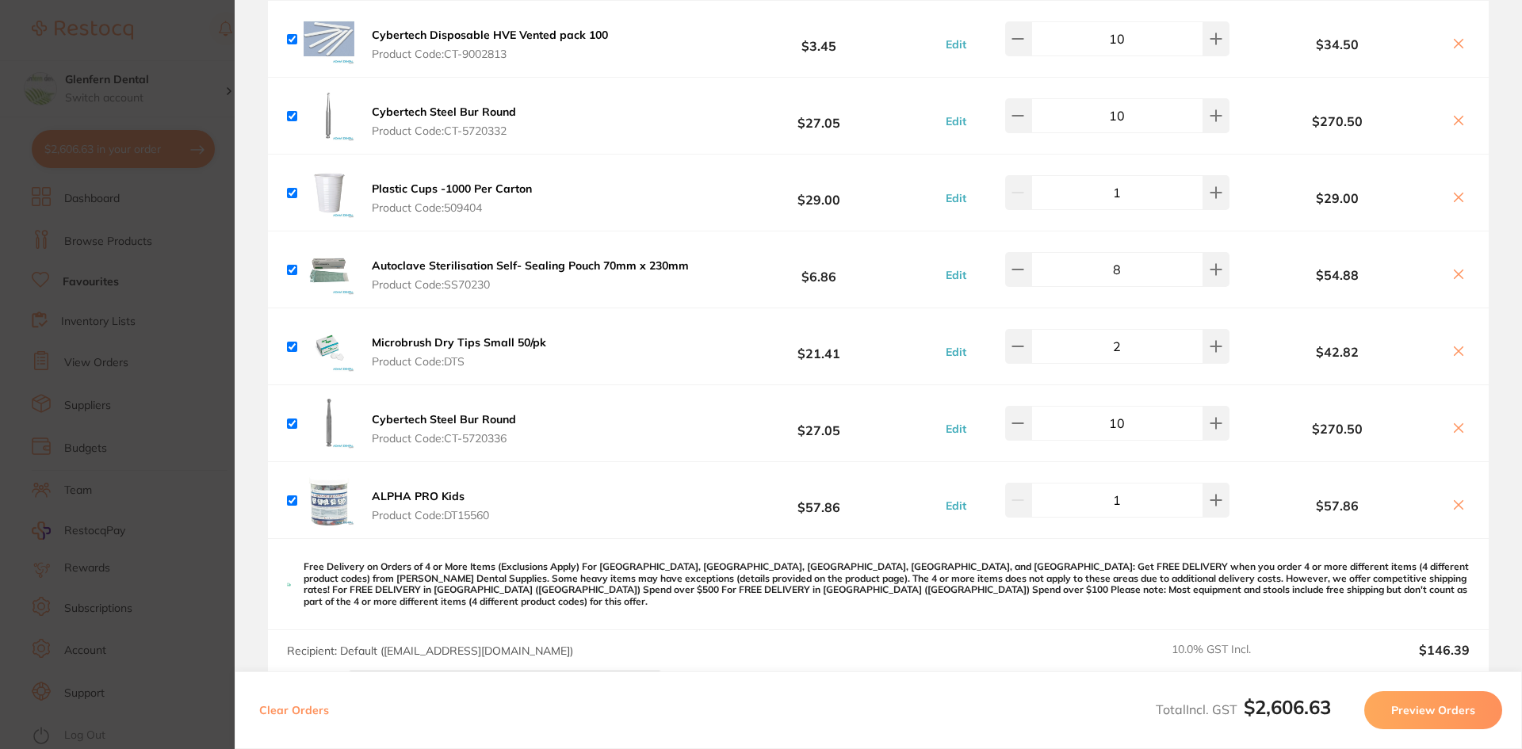
drag, startPoint x: 517, startPoint y: 440, endPoint x: 527, endPoint y: 435, distance: 11.7
click at [466, 441] on button "Cybertech Steel Bur Round Product Code: CT-5720336" at bounding box center [444, 428] width 154 height 33
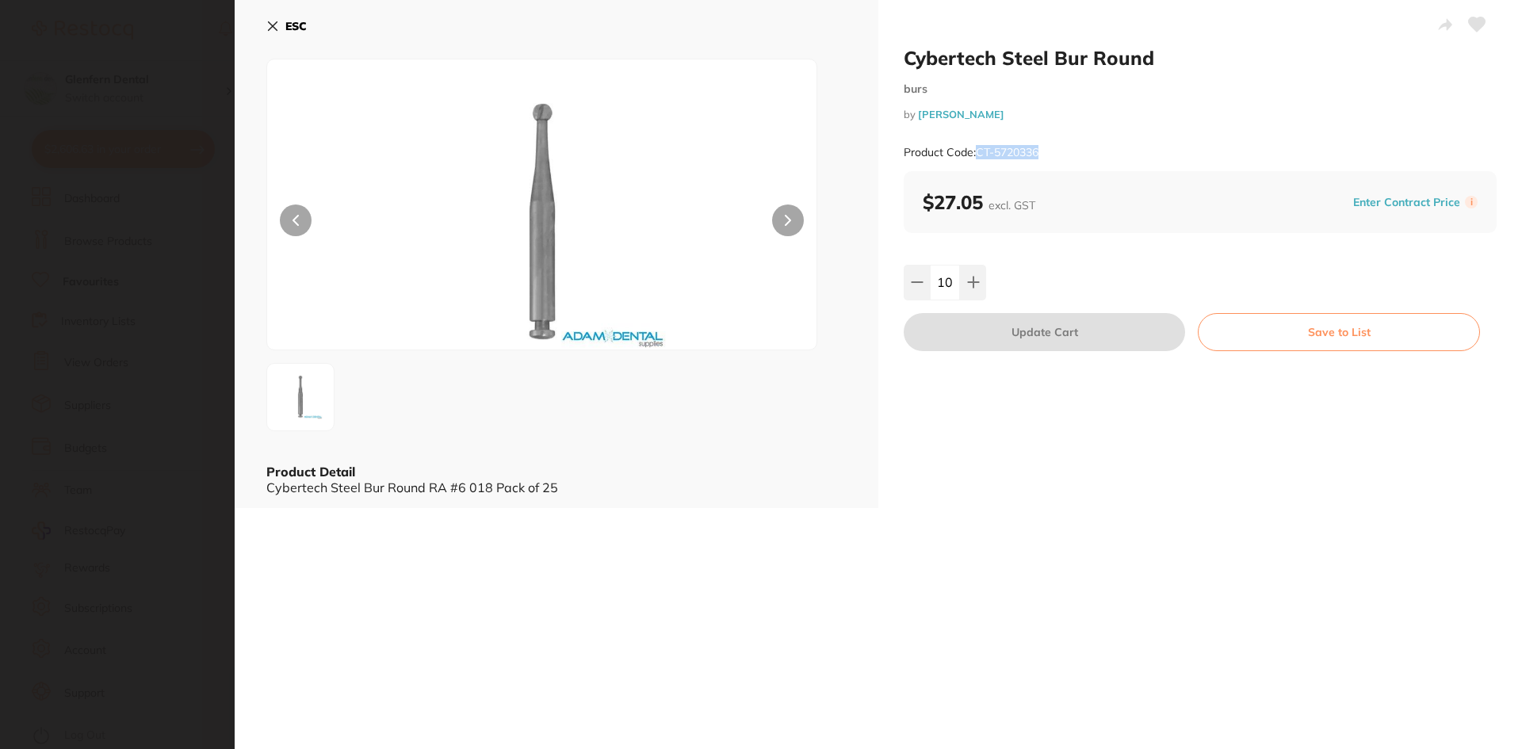
drag, startPoint x: 1036, startPoint y: 152, endPoint x: 977, endPoint y: 161, distance: 59.3
click at [977, 161] on div "Product Code: CT-5720336" at bounding box center [1200, 152] width 593 height 39
copy small "CT-5720336"
click at [271, 23] on icon at bounding box center [272, 26] width 13 height 13
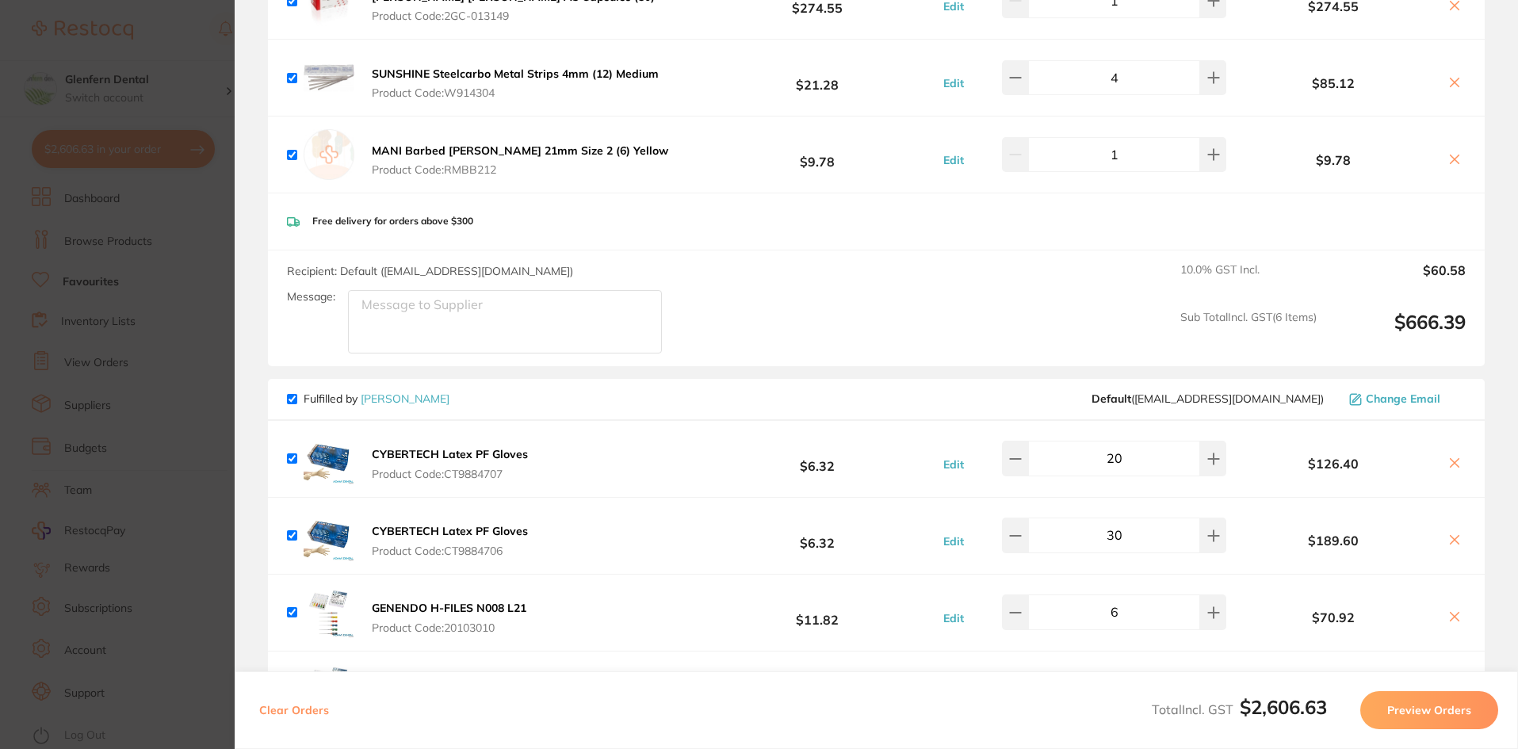
scroll to position [0, 0]
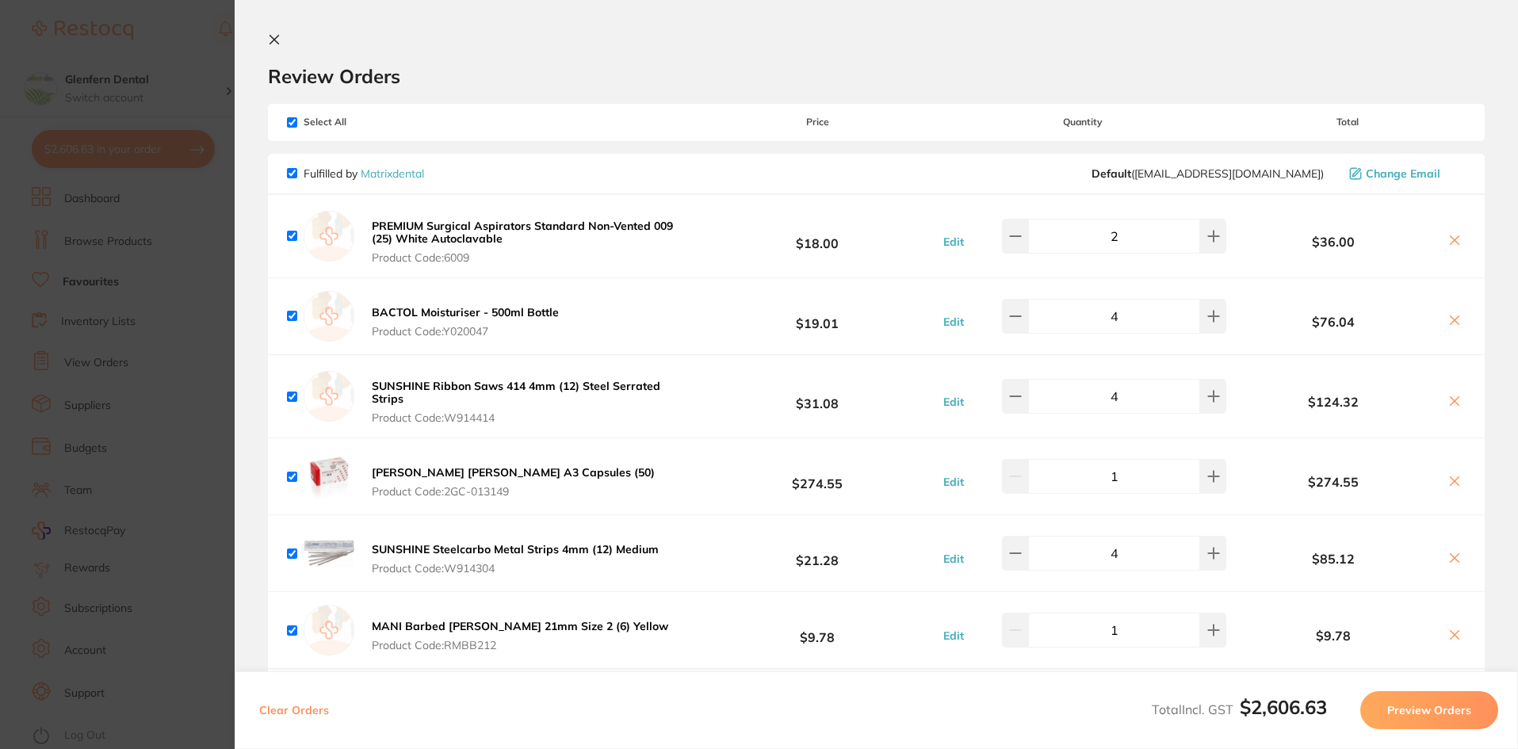
click at [278, 42] on button at bounding box center [277, 40] width 19 height 15
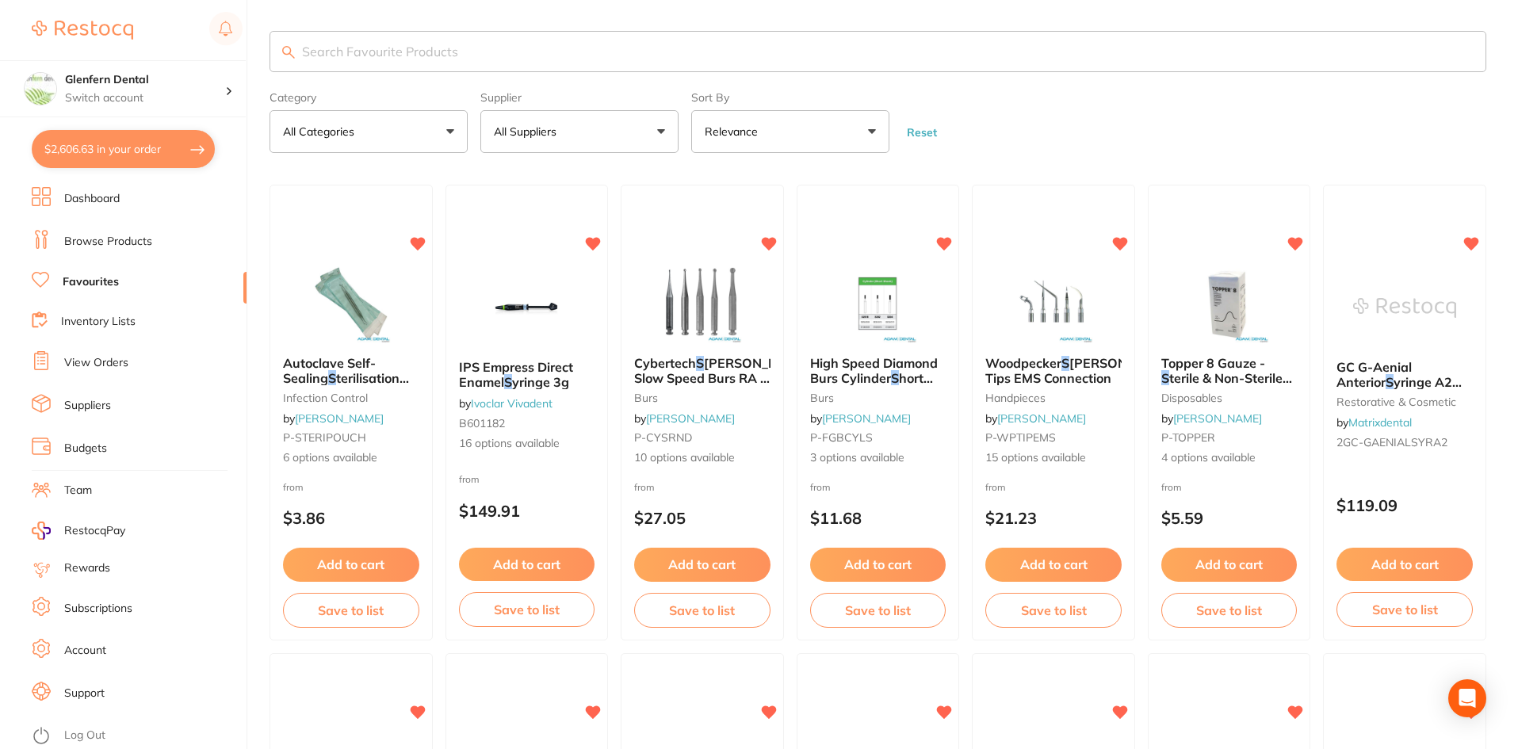
click at [362, 49] on input "search" at bounding box center [878, 51] width 1217 height 41
paste input "CT-5720336"
type input "CT-5720338"
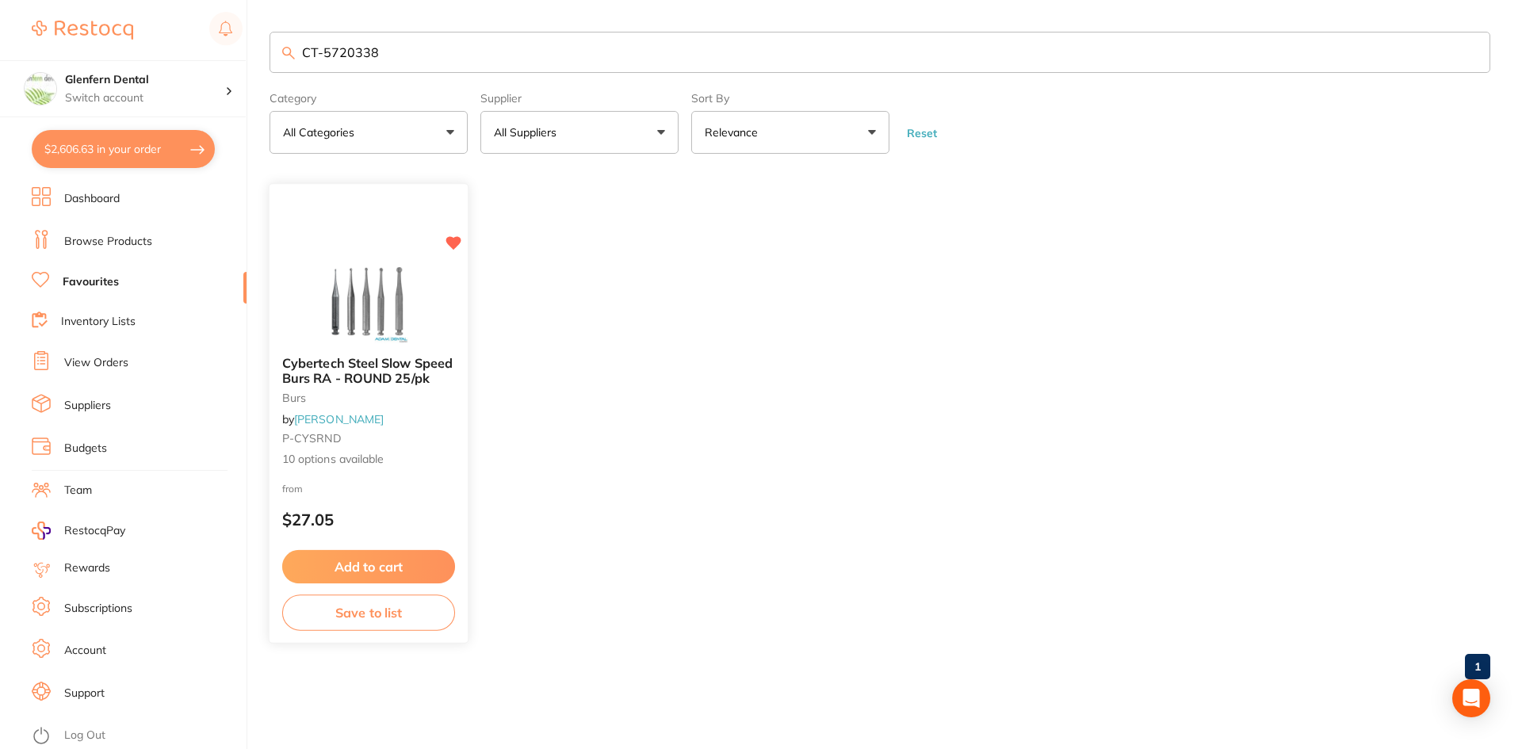
click at [341, 373] on span "Cybertech Steel Slow Speed Burs RA - ROUND 25/pk" at bounding box center [367, 370] width 170 height 31
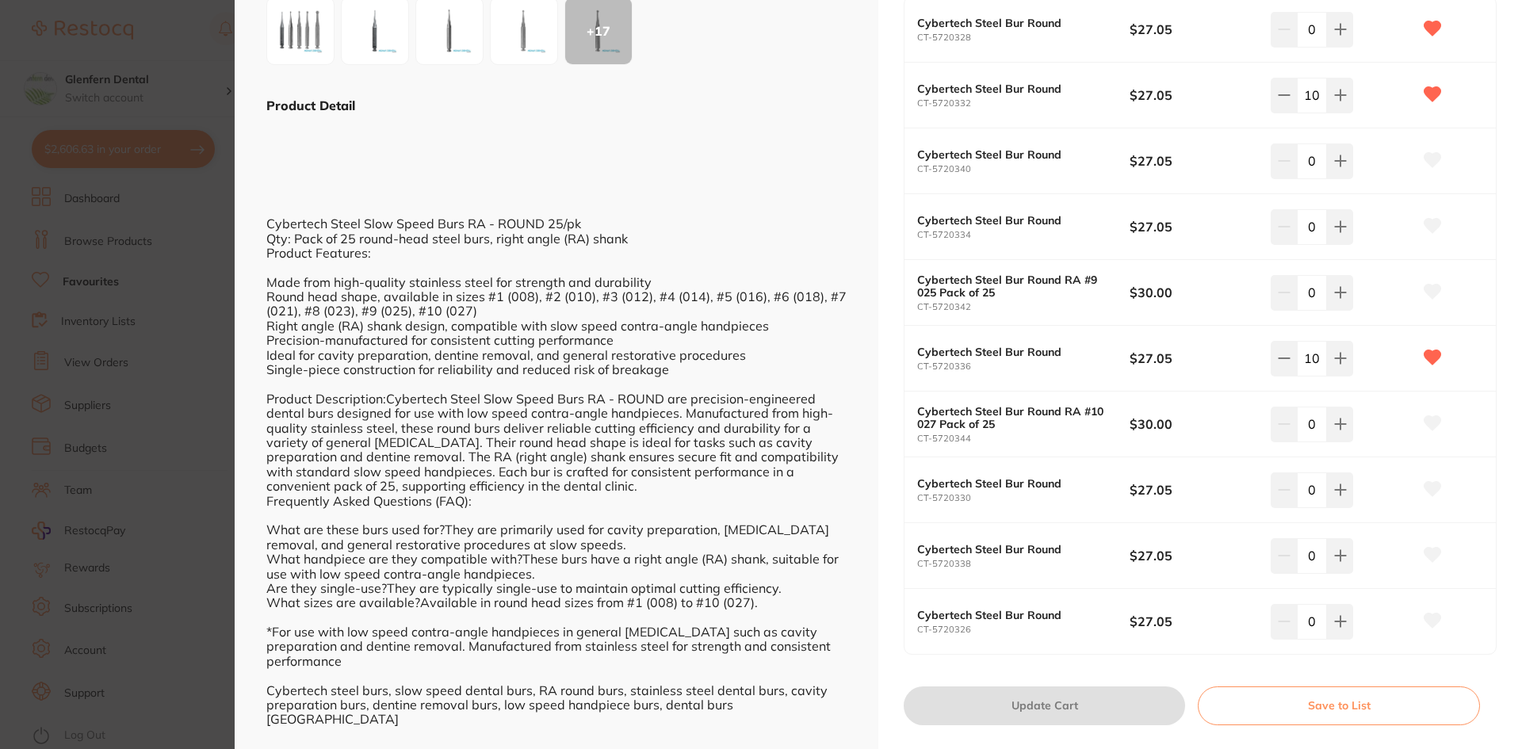
scroll to position [268, 0]
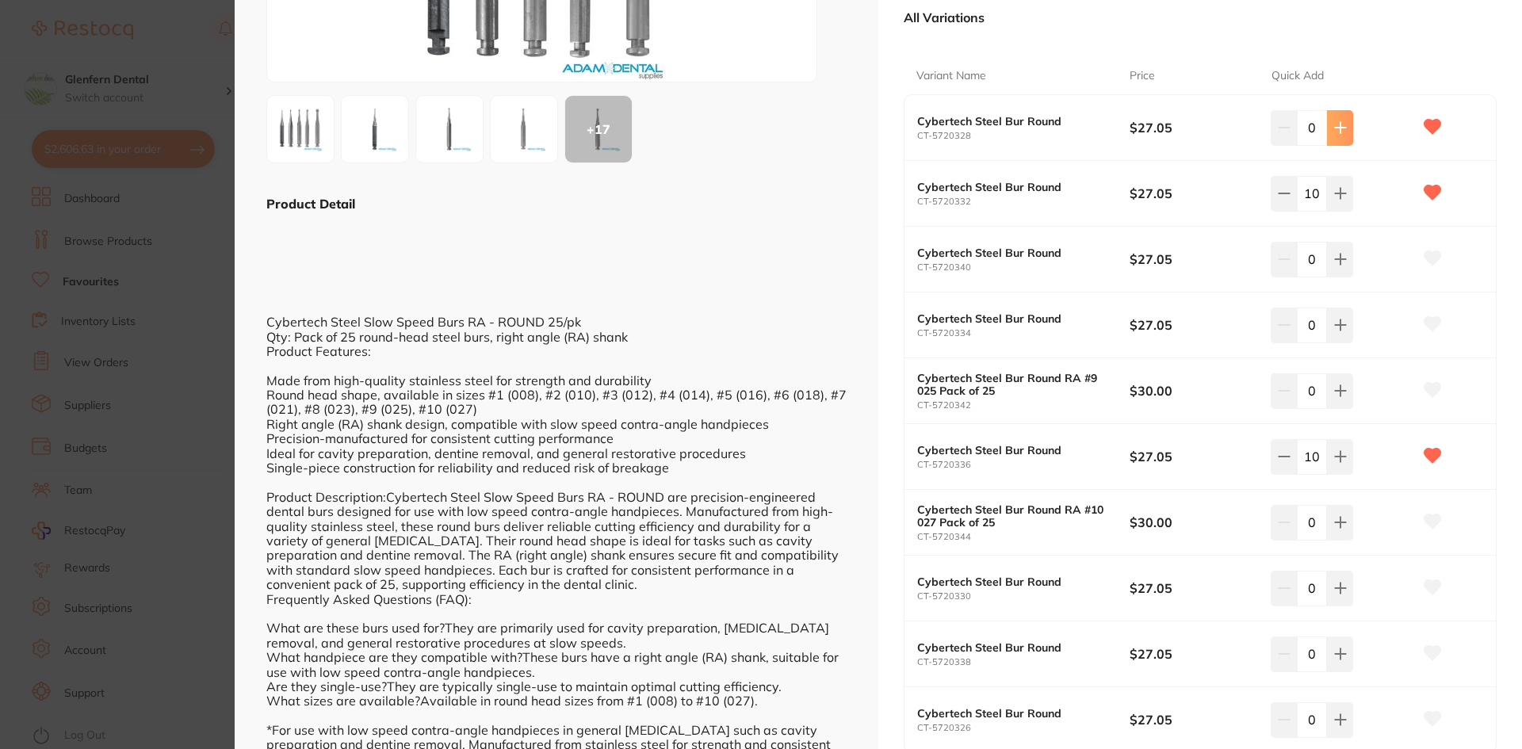
click at [1338, 124] on icon at bounding box center [1340, 127] width 13 height 13
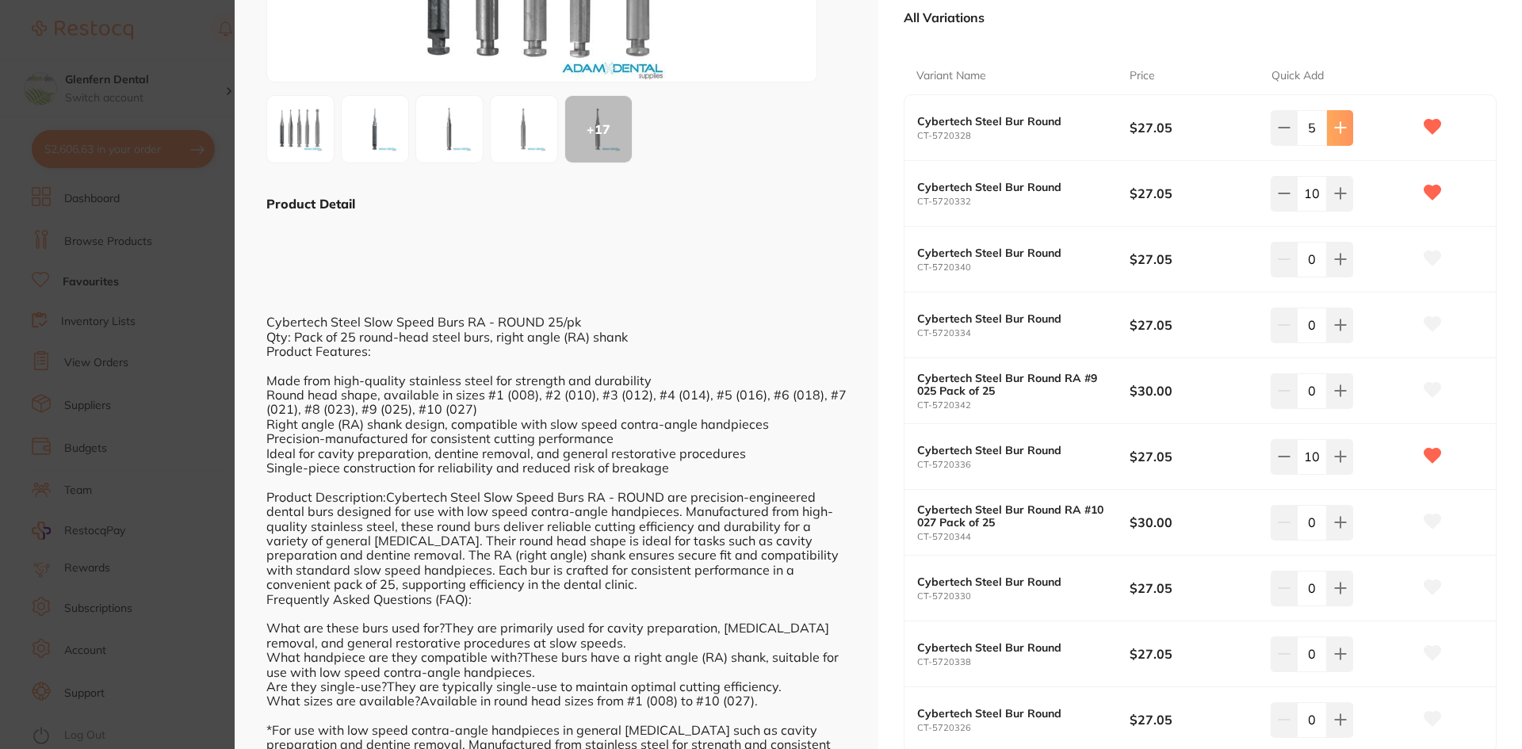
click at [1338, 124] on icon at bounding box center [1340, 127] width 13 height 13
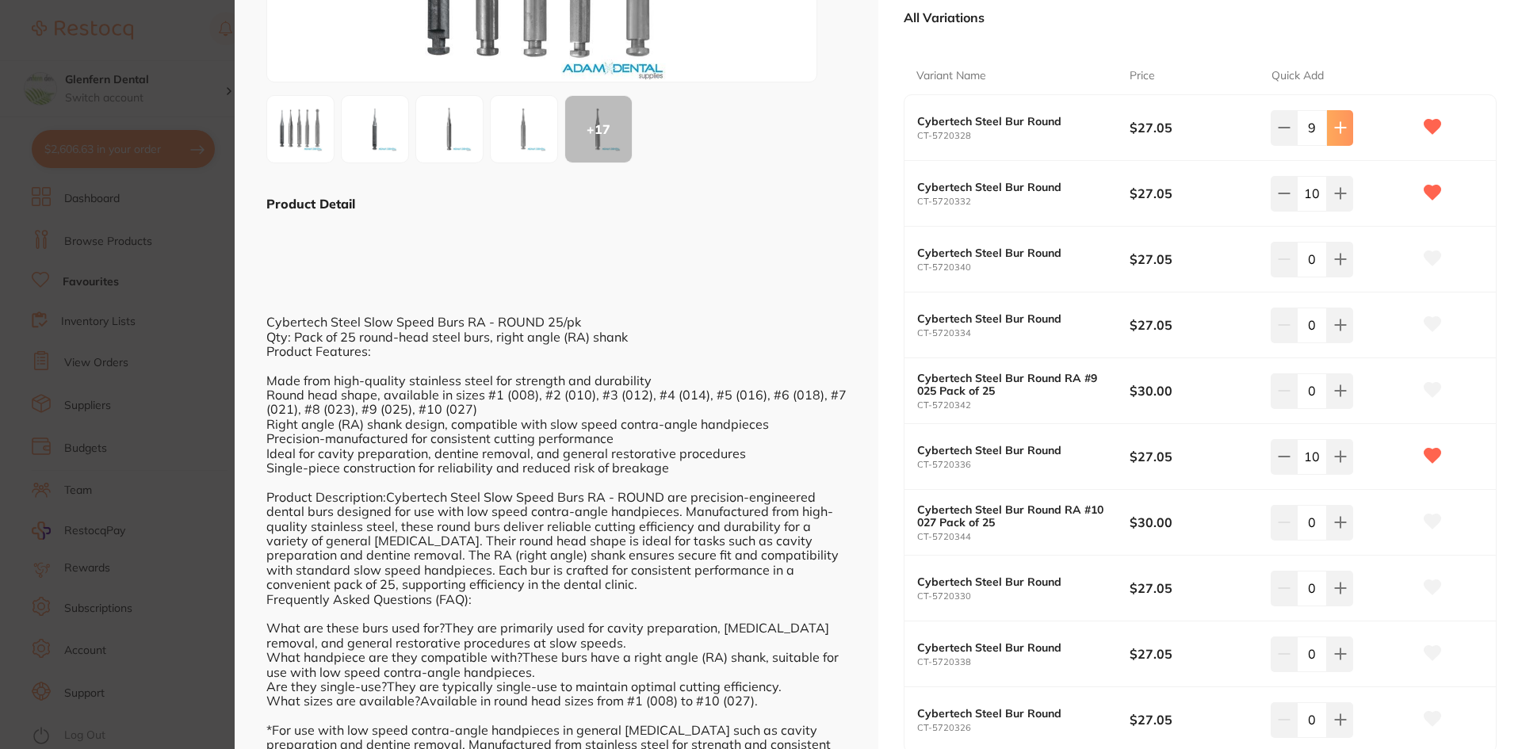
type input "10"
click at [1281, 134] on icon at bounding box center [1284, 127] width 13 height 13
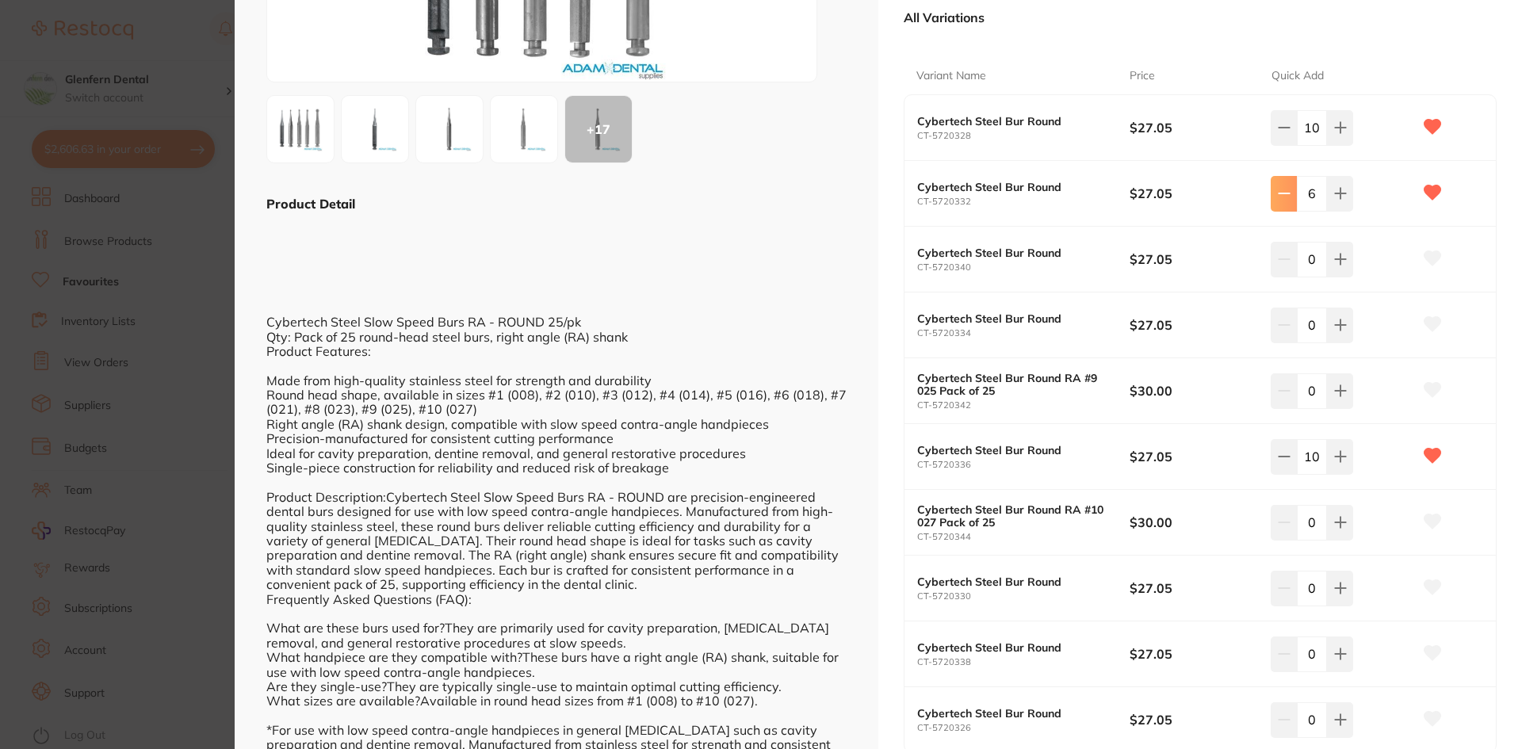
click at [1281, 134] on icon at bounding box center [1284, 127] width 13 height 13
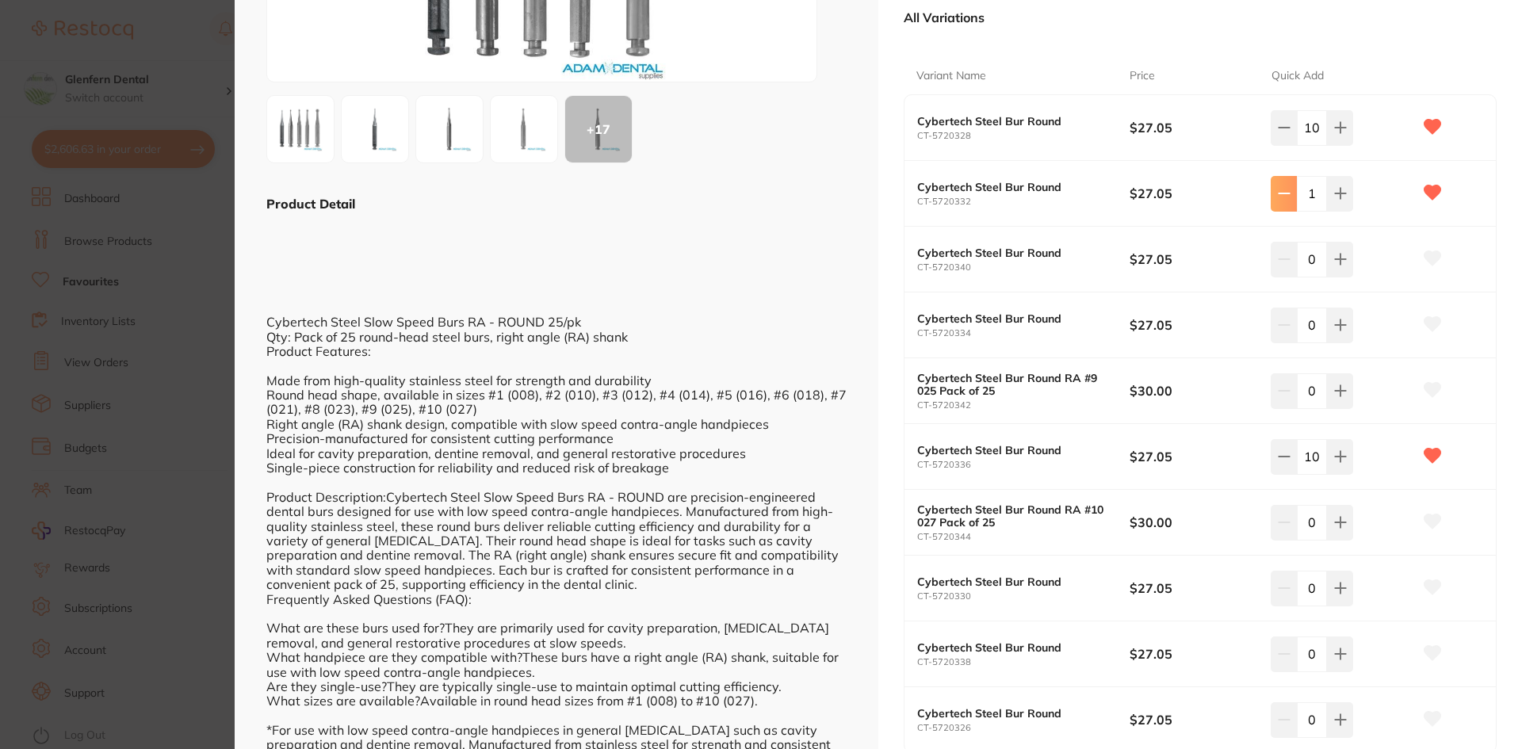
click at [1281, 134] on icon at bounding box center [1284, 127] width 13 height 13
type input "0"
click at [1284, 128] on icon at bounding box center [1284, 128] width 10 height 0
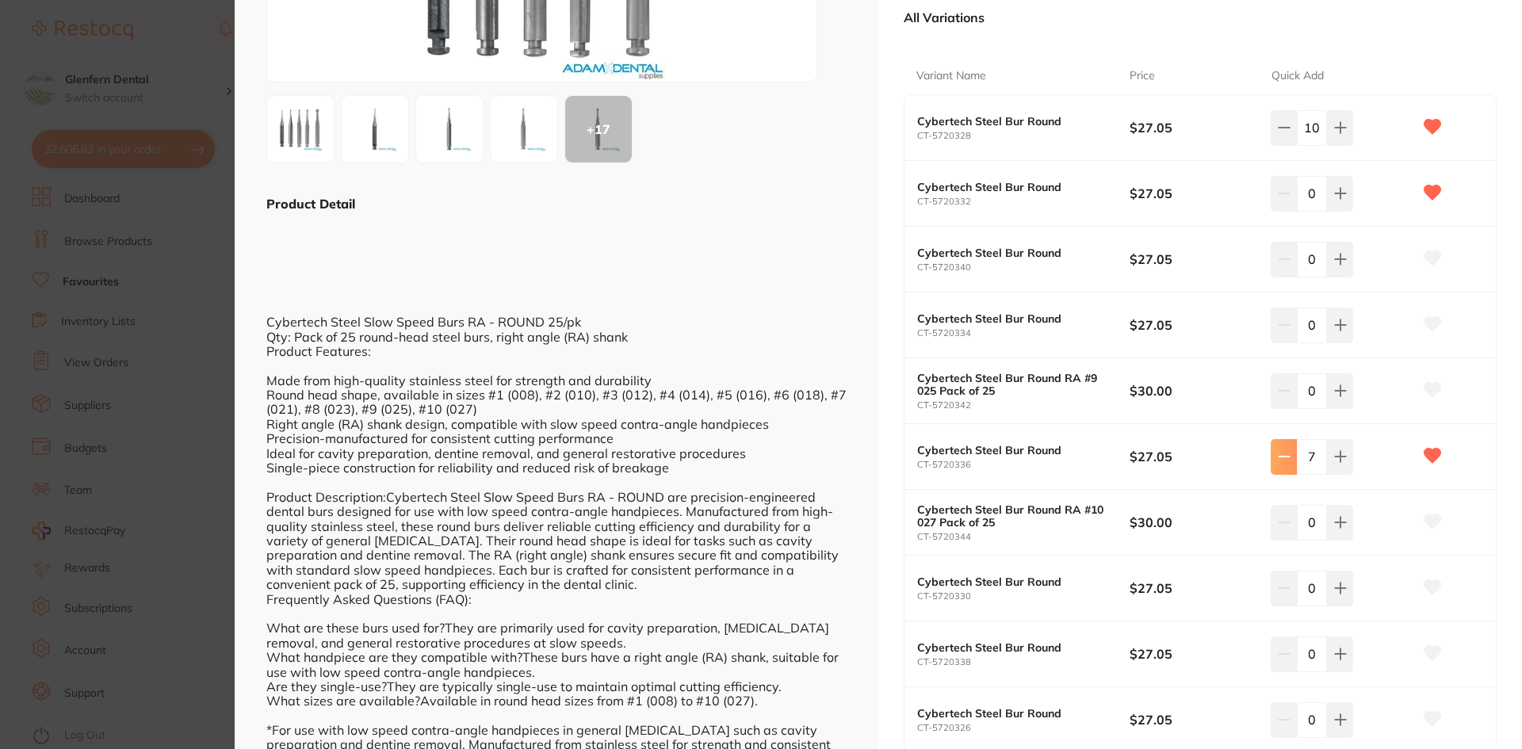
click at [1284, 128] on icon at bounding box center [1284, 128] width 10 height 0
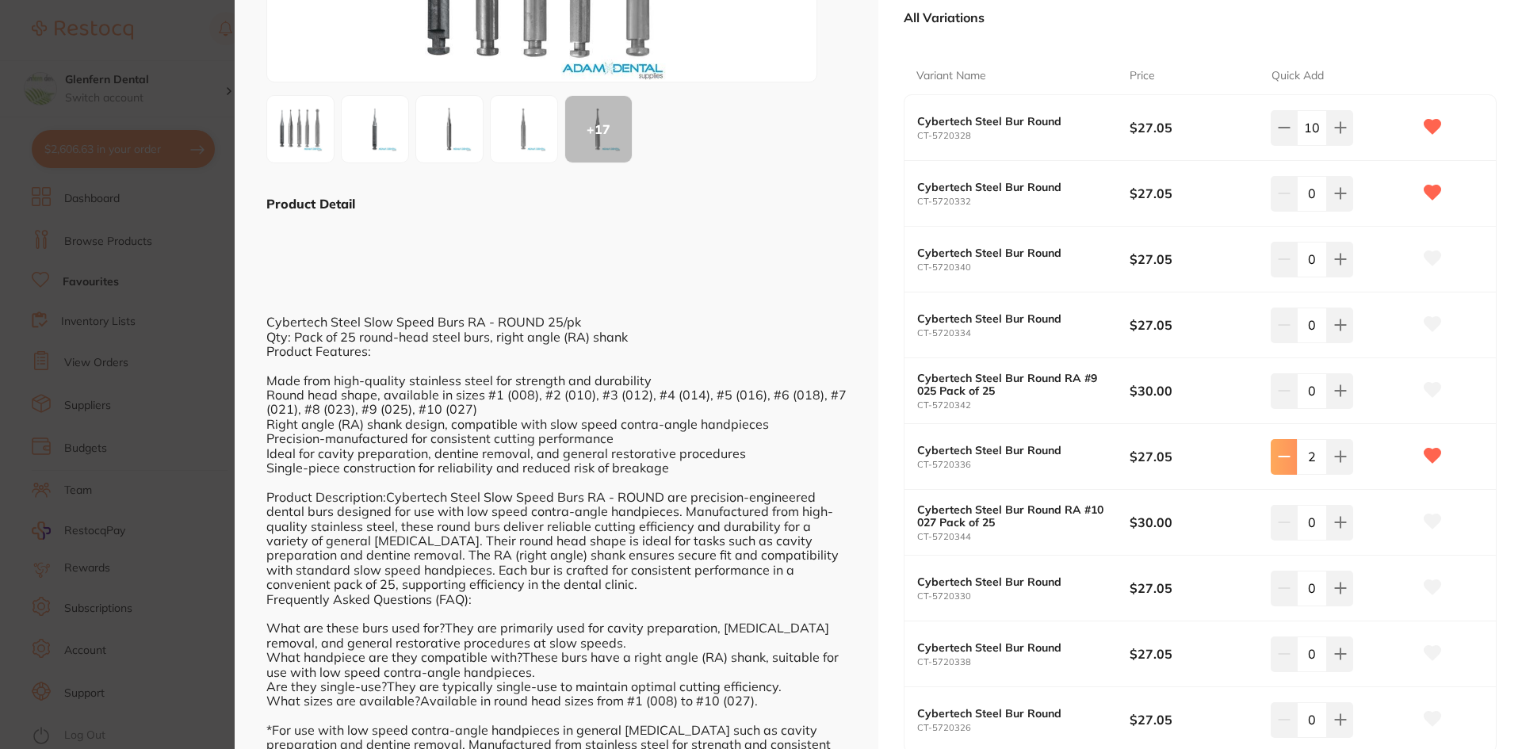
click at [1284, 128] on icon at bounding box center [1284, 128] width 10 height 0
type input "0"
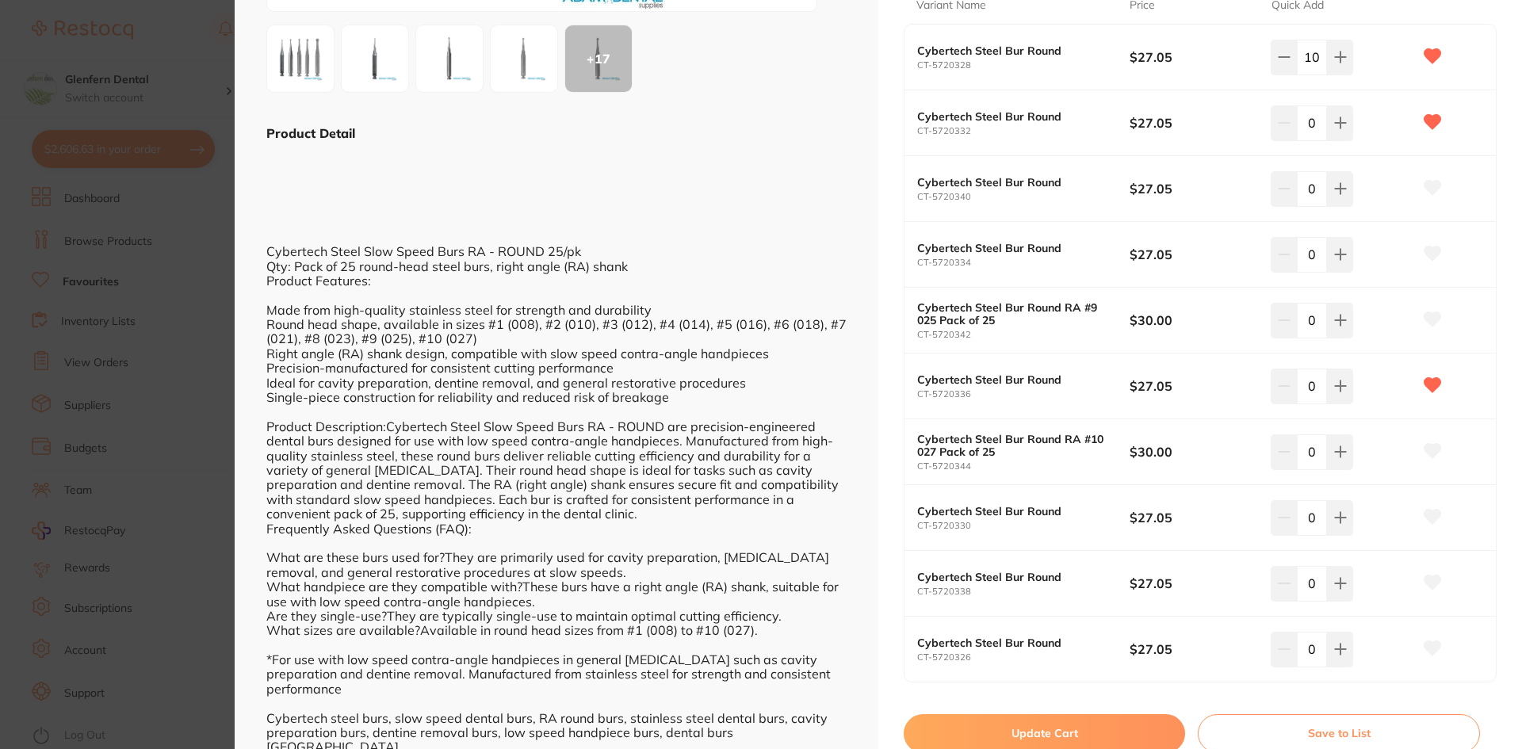
scroll to position [427, 0]
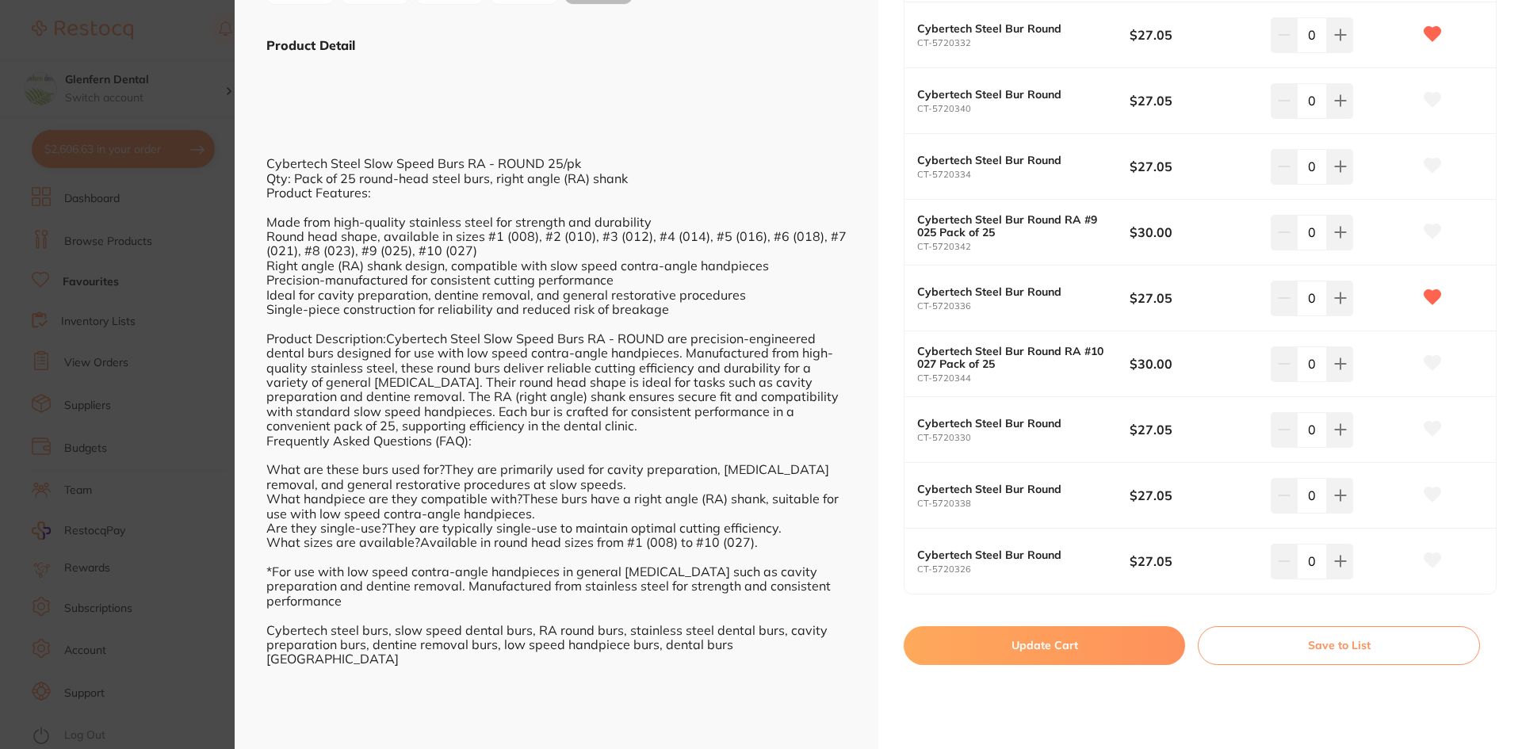
click at [1066, 650] on button "Update Cart" at bounding box center [1044, 645] width 281 height 38
checkbox input "false"
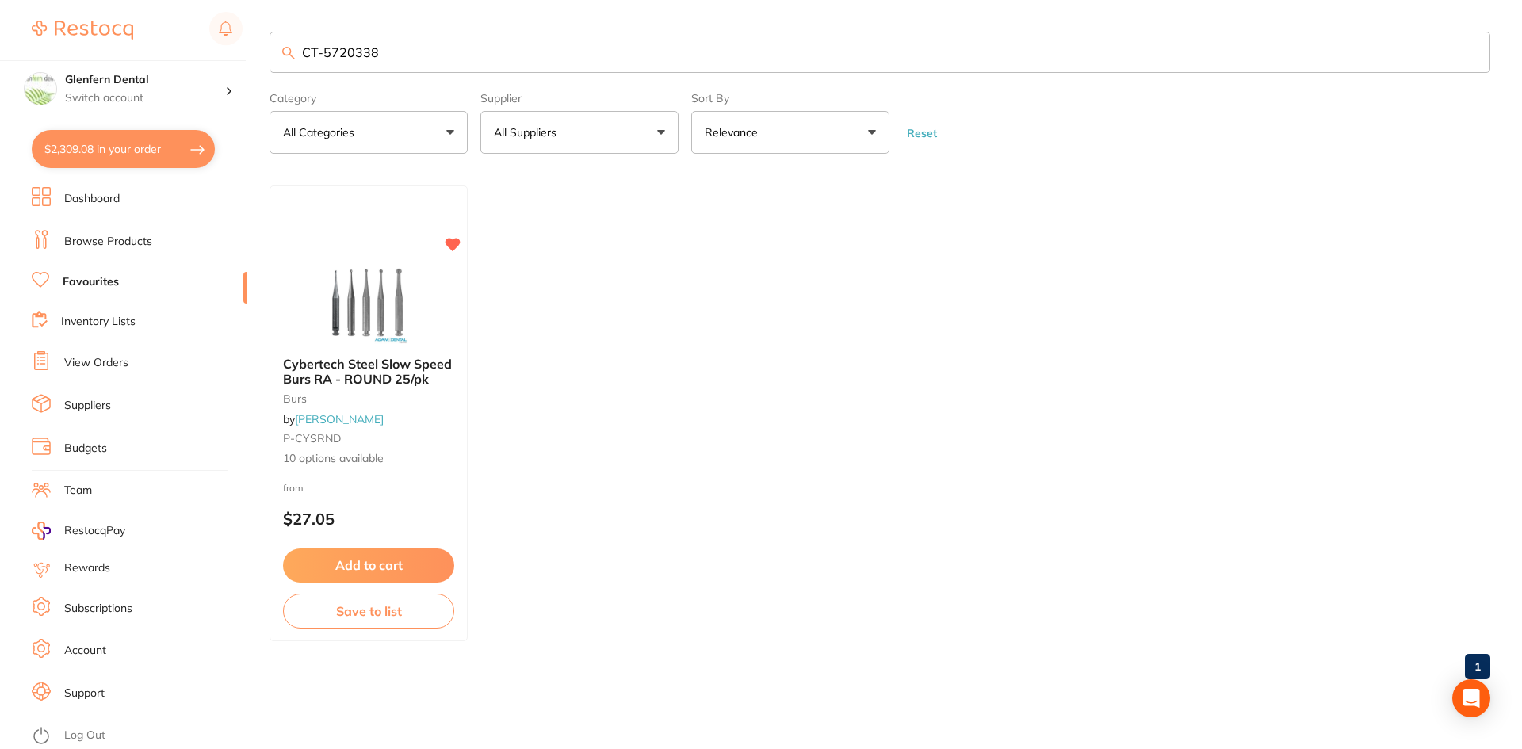
click at [124, 150] on button "$2,309.08 in your order" at bounding box center [123, 149] width 183 height 38
checkbox input "true"
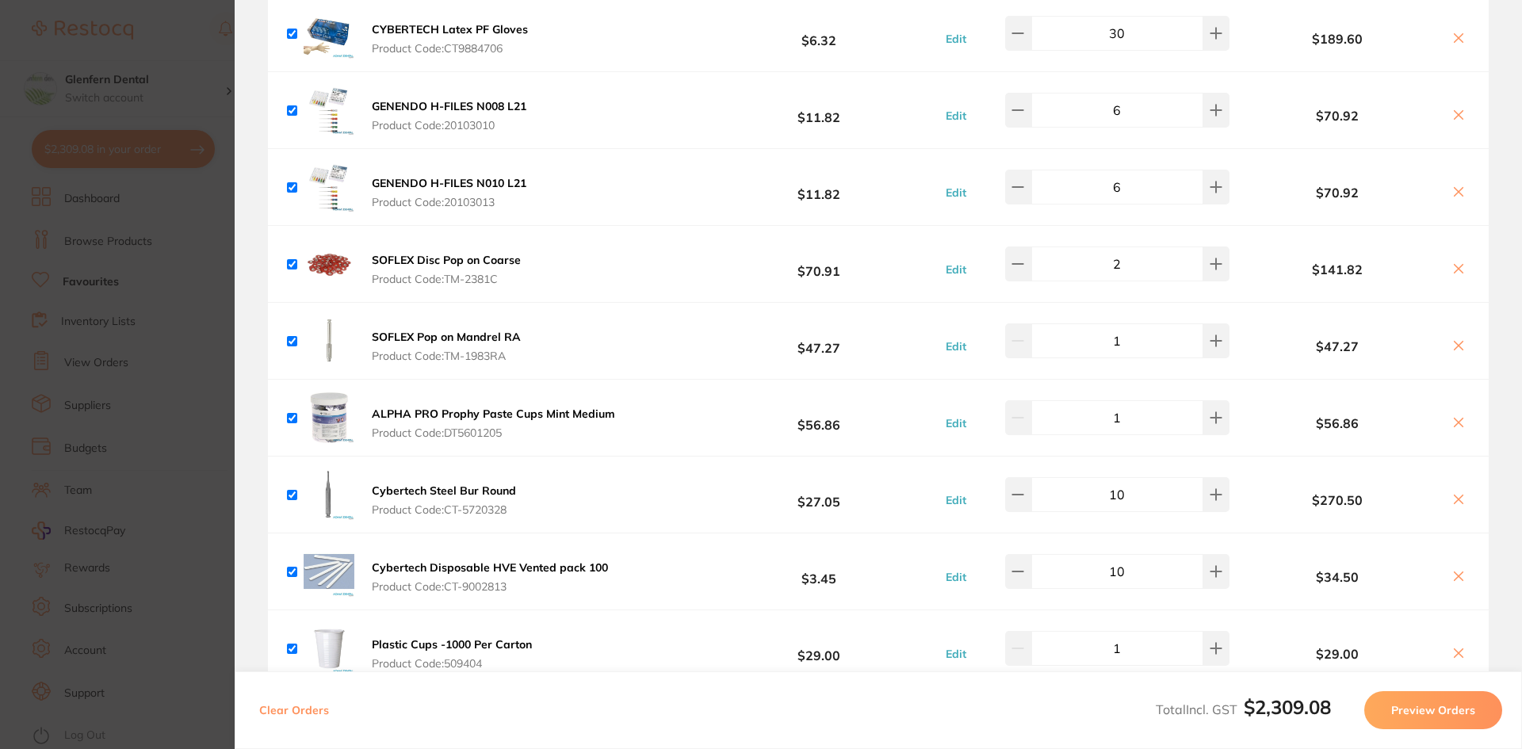
scroll to position [952, 0]
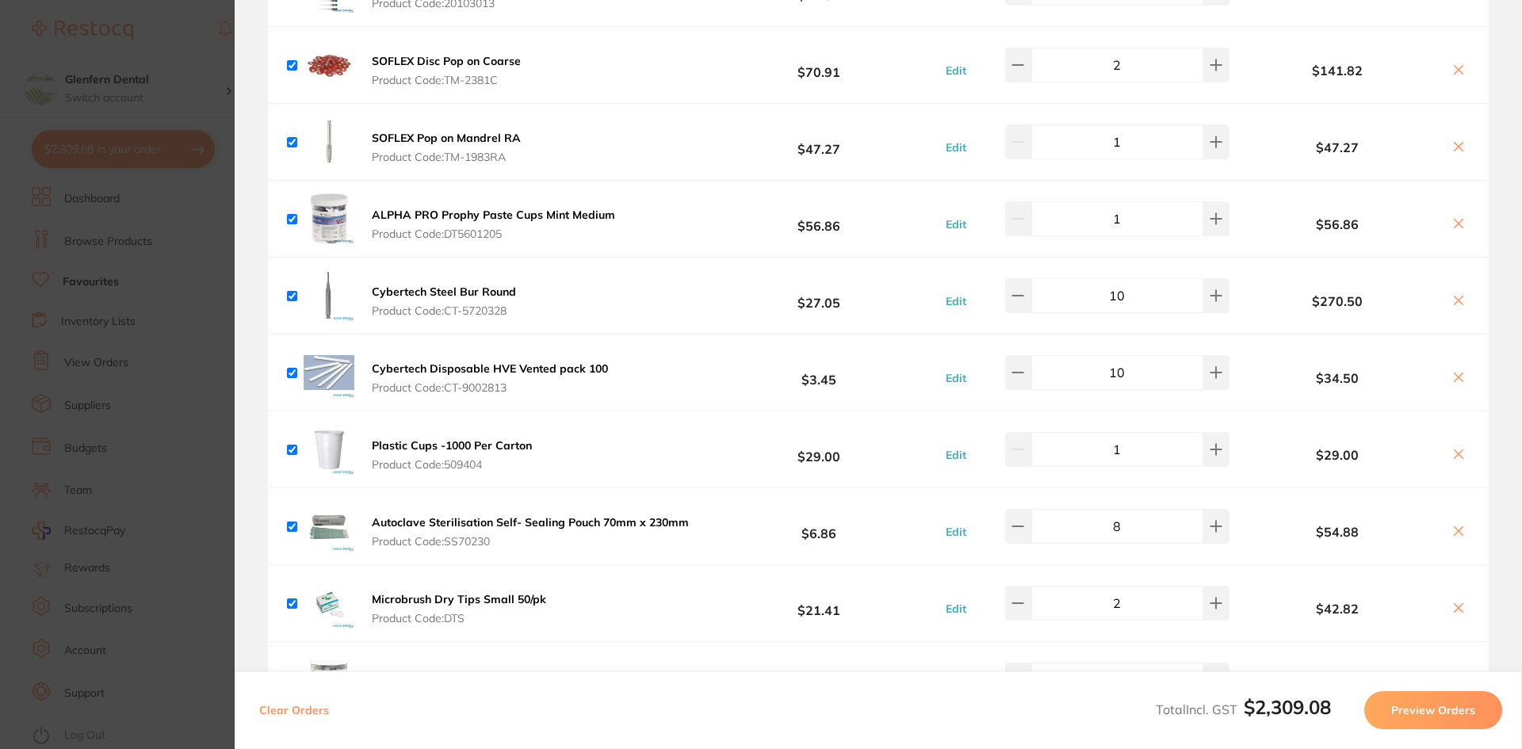
scroll to position [1189, 0]
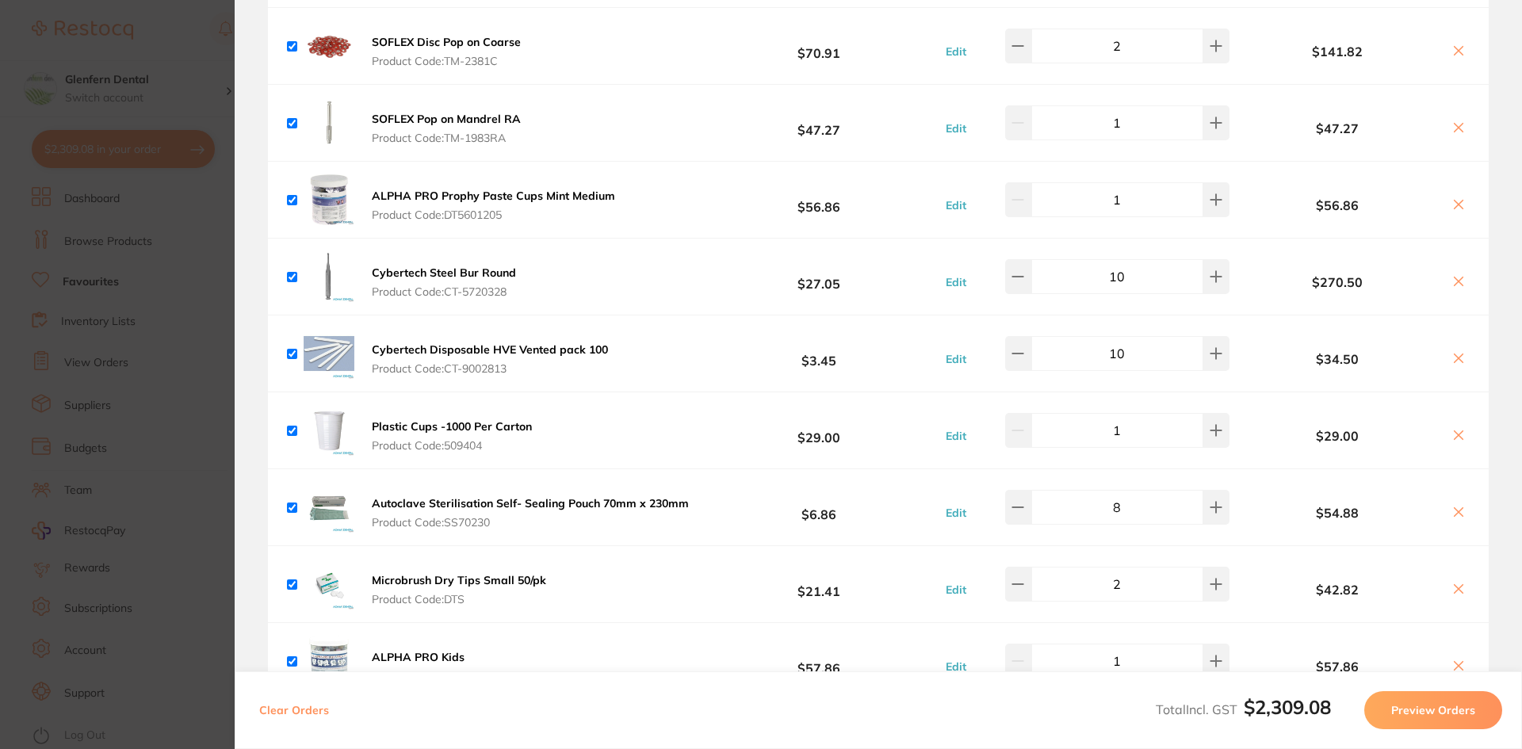
click at [431, 276] on b "Cybertech Steel Bur Round" at bounding box center [444, 273] width 144 height 14
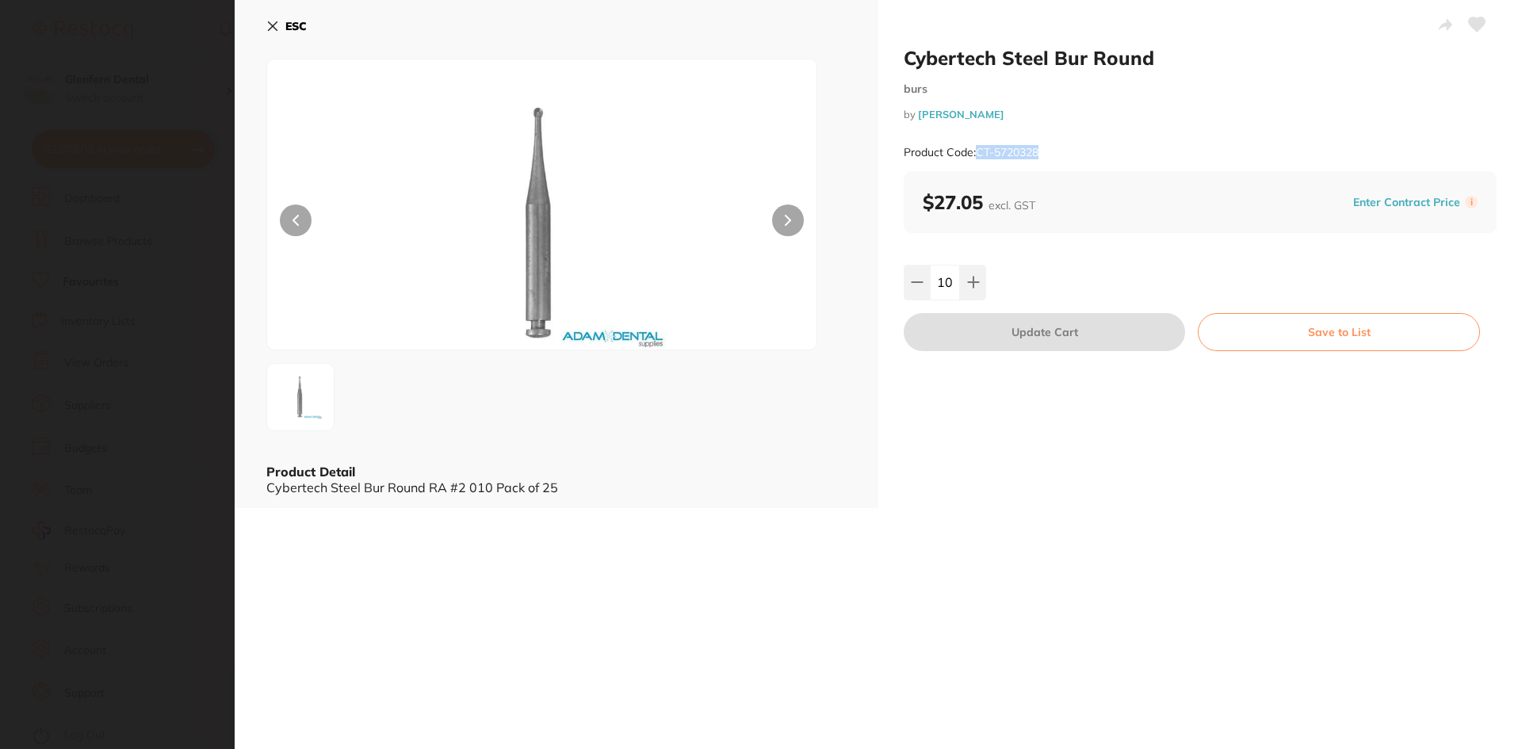
drag, startPoint x: 1051, startPoint y: 151, endPoint x: 973, endPoint y: 150, distance: 77.7
click at [973, 150] on div "Product Code: CT-5720328" at bounding box center [1200, 152] width 593 height 39
copy small "CT-5720328"
click at [271, 23] on icon at bounding box center [272, 26] width 13 height 13
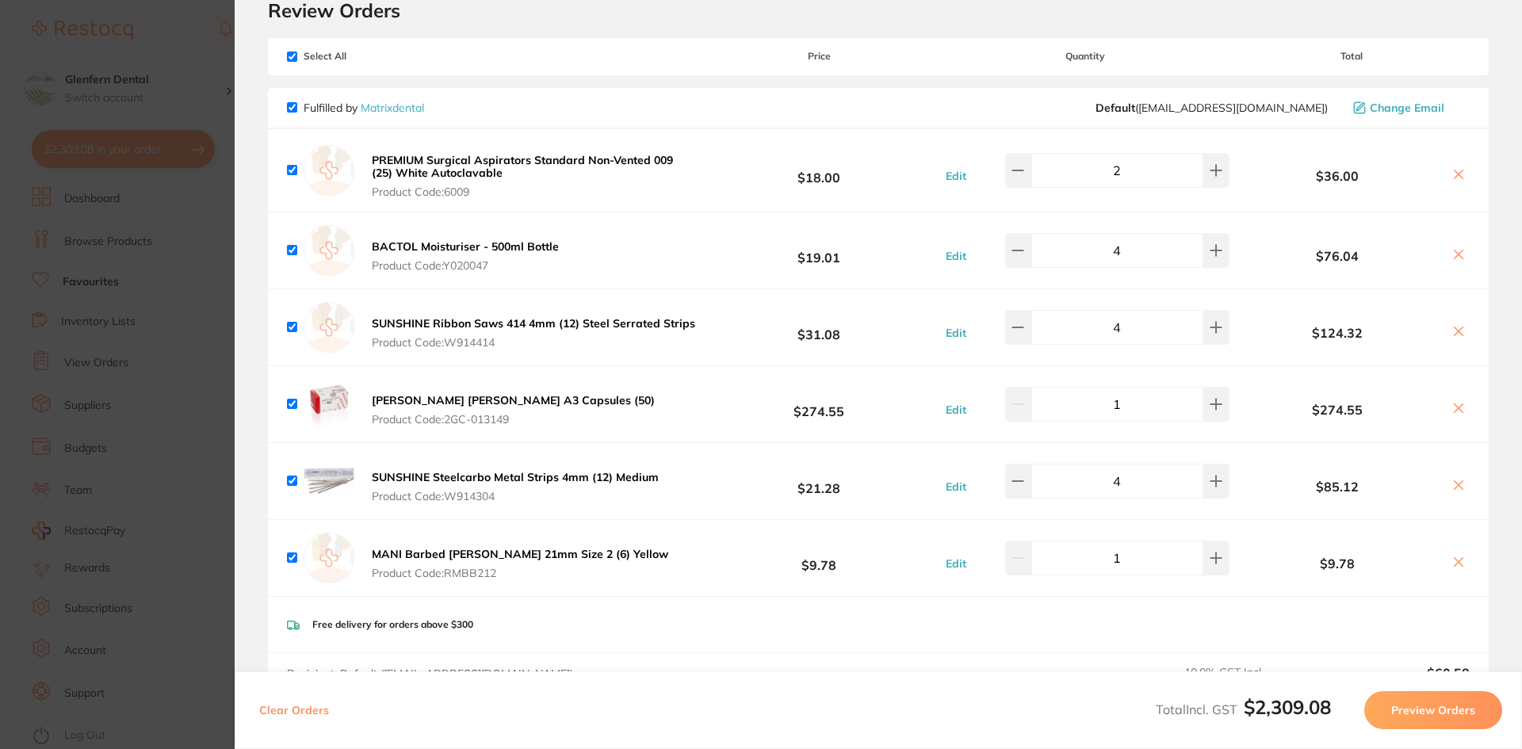
scroll to position [0, 0]
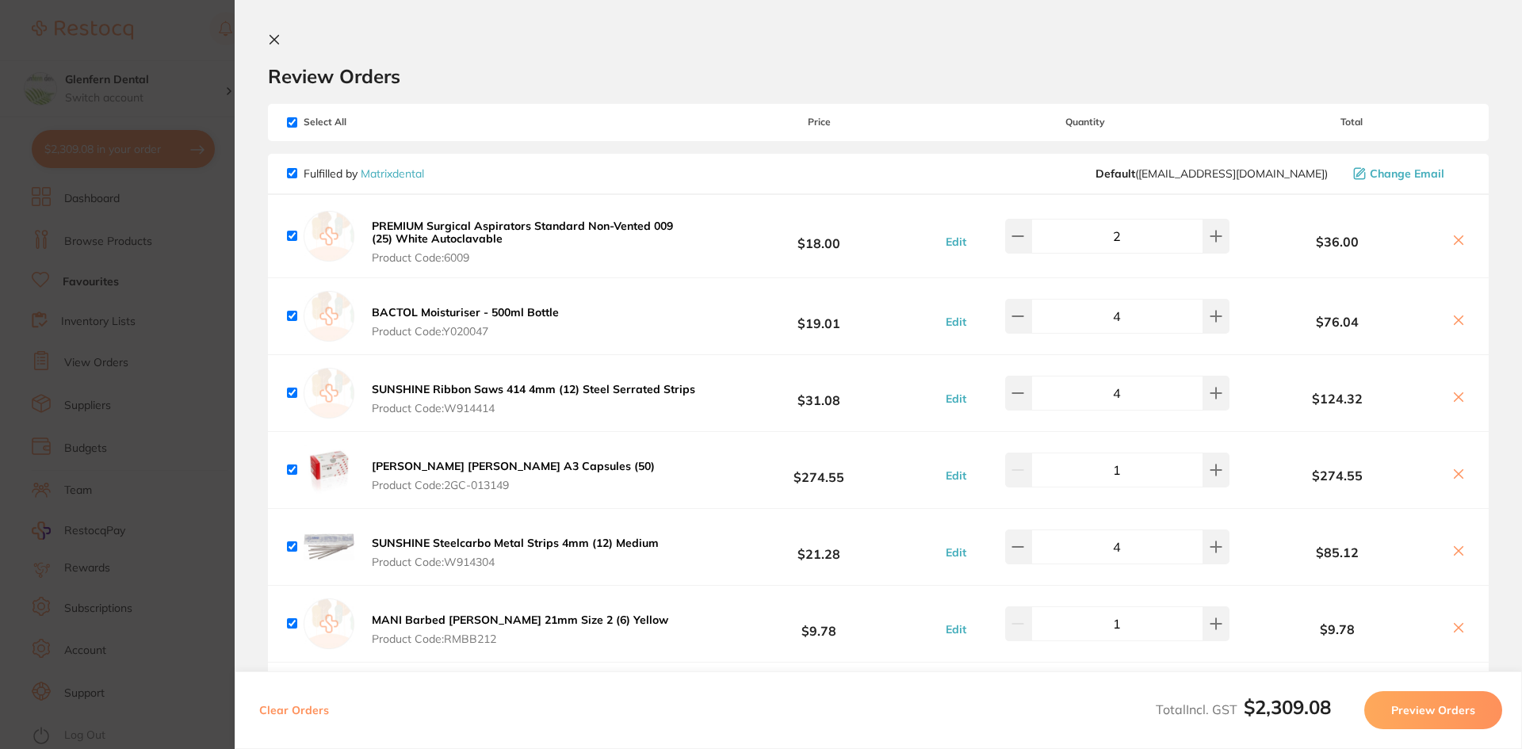
click at [276, 37] on icon at bounding box center [274, 40] width 9 height 9
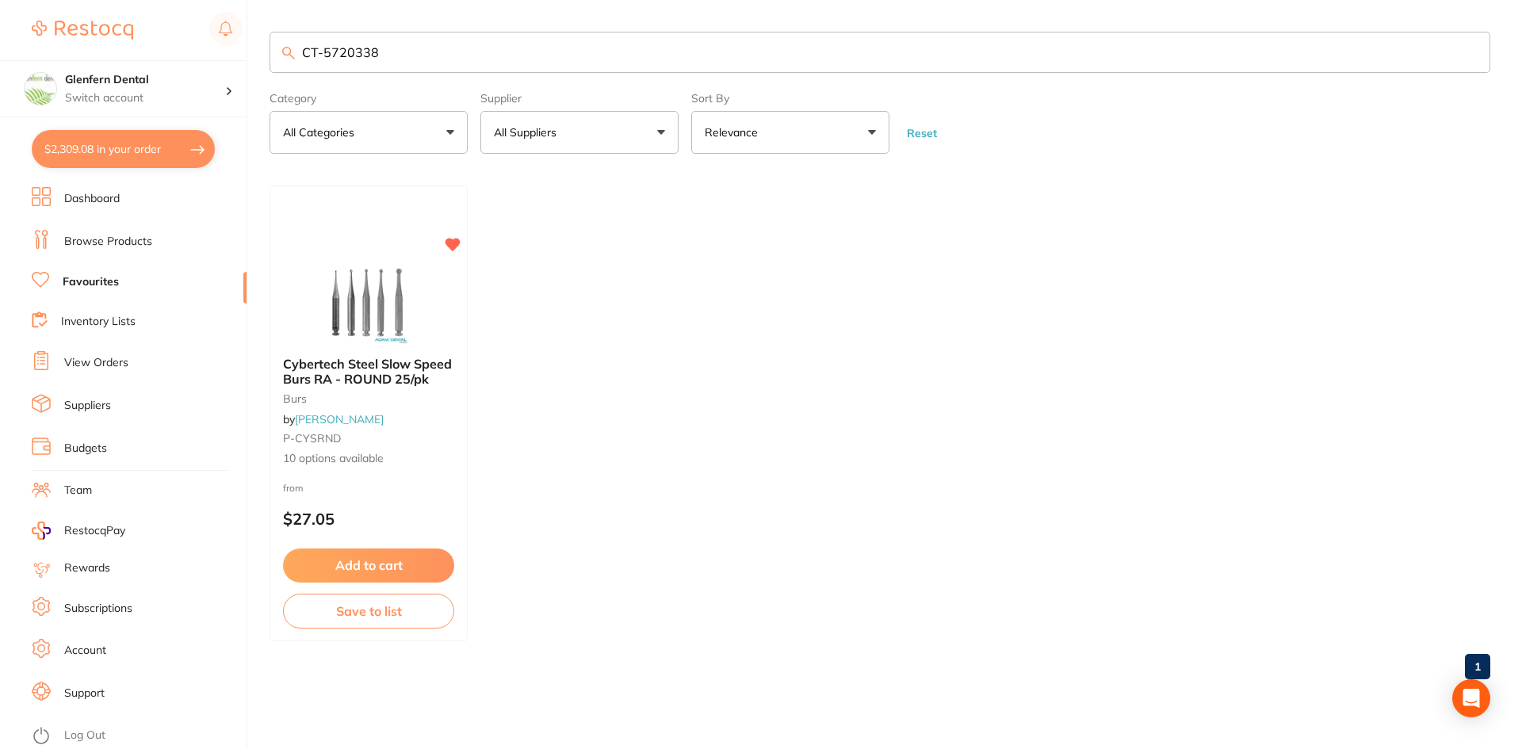
click at [428, 55] on input "CT-5720338" at bounding box center [880, 52] width 1221 height 41
click at [312, 368] on span "Cybertech Steel Slow Speed Burs RA - ROUND 25/pk" at bounding box center [367, 370] width 170 height 31
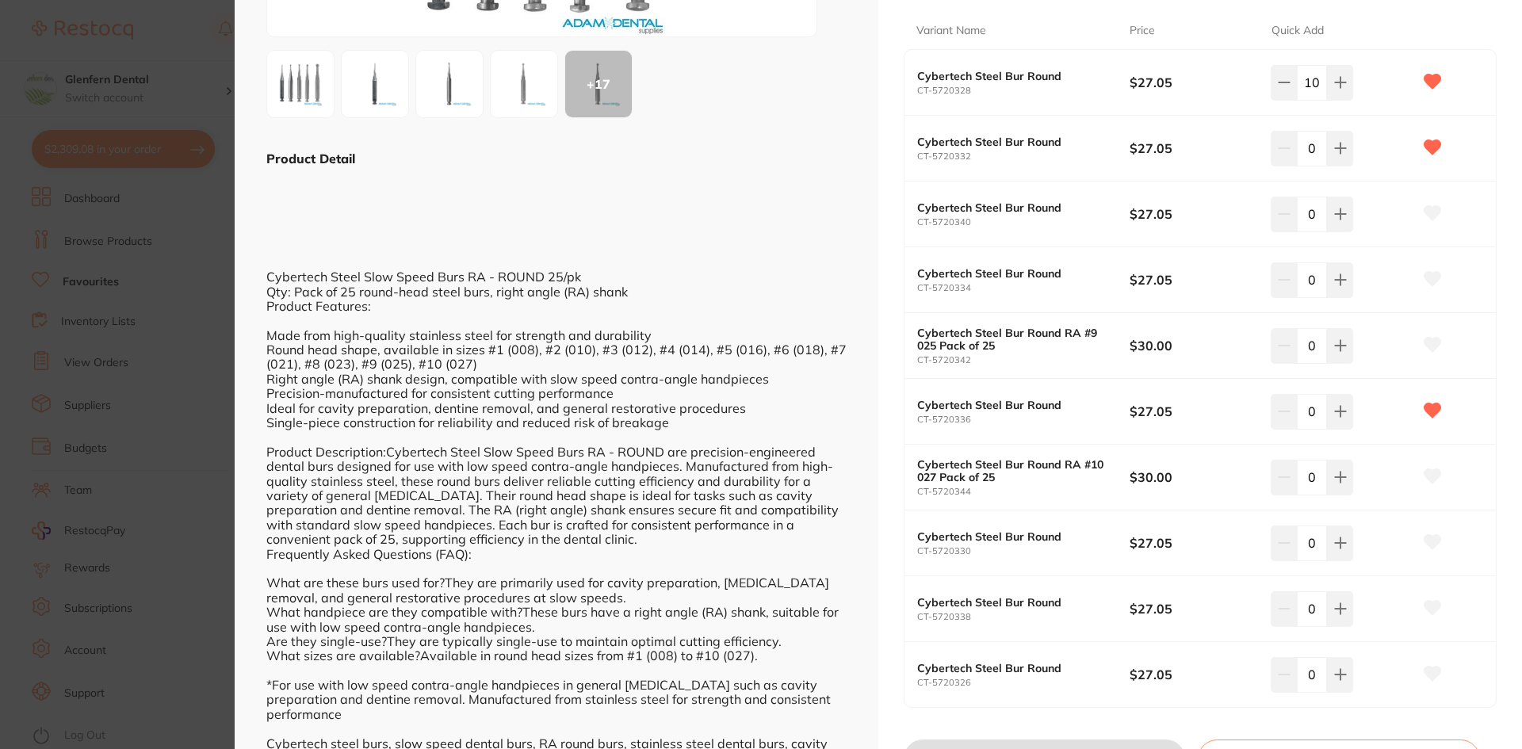
scroll to position [317, 0]
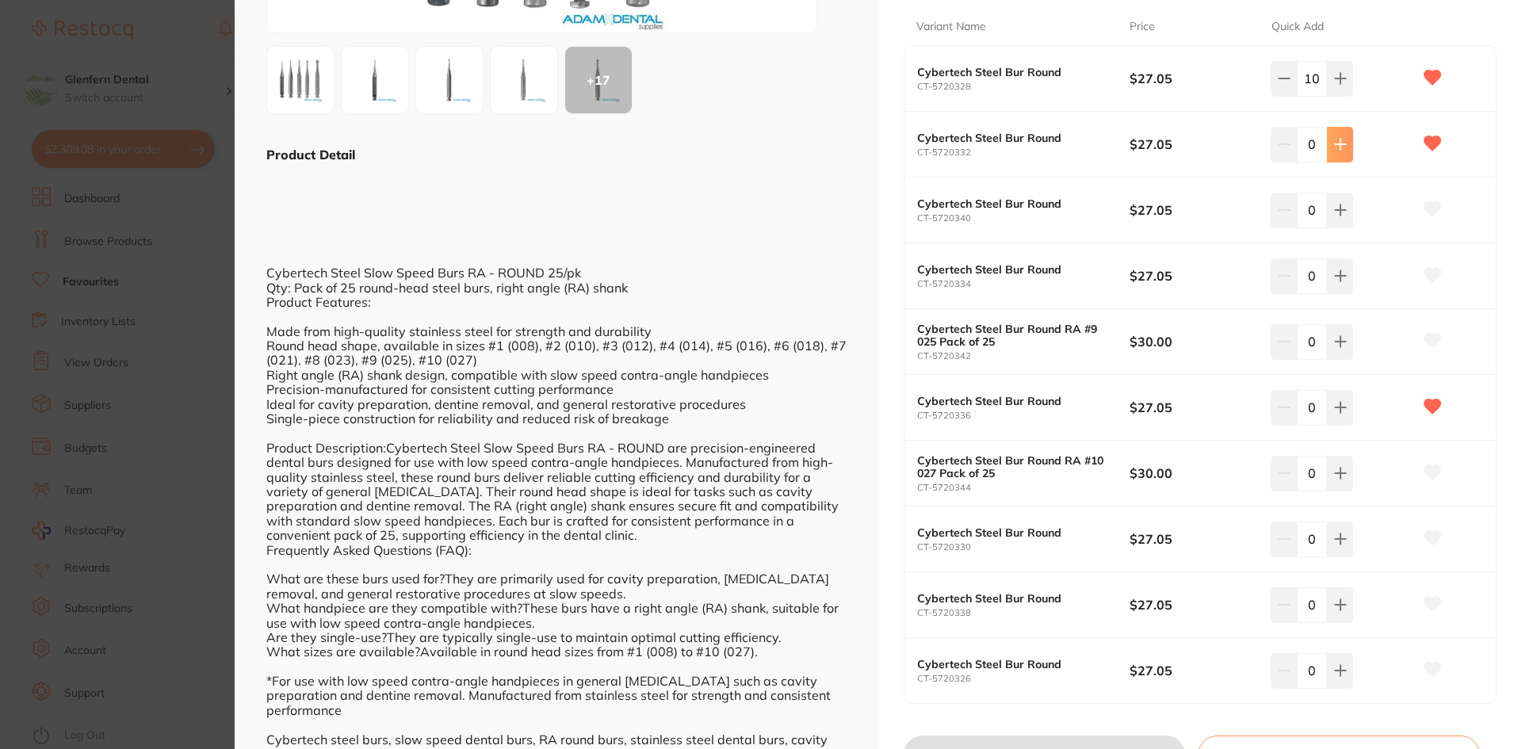
click at [1338, 85] on icon at bounding box center [1340, 78] width 13 height 13
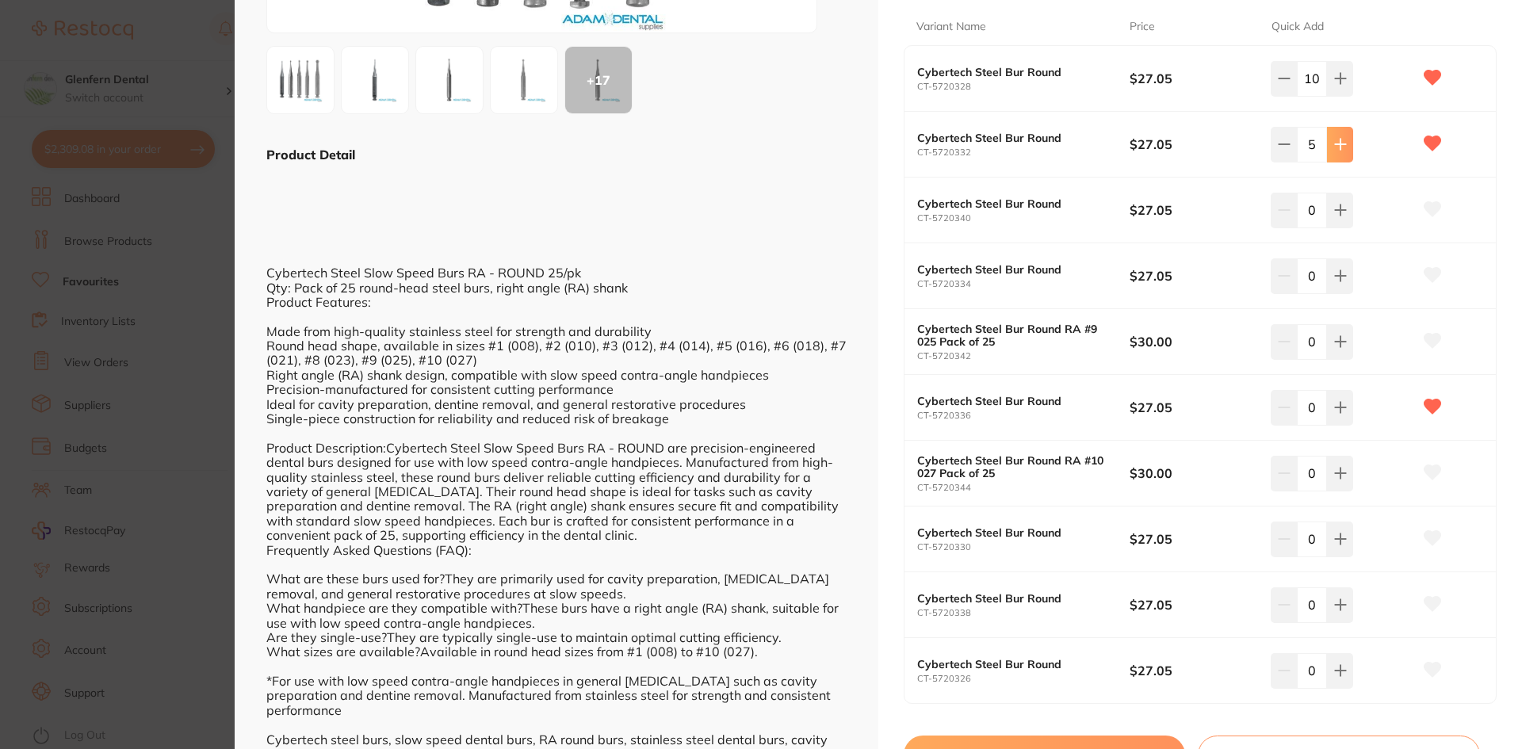
click at [1338, 85] on icon at bounding box center [1340, 78] width 13 height 13
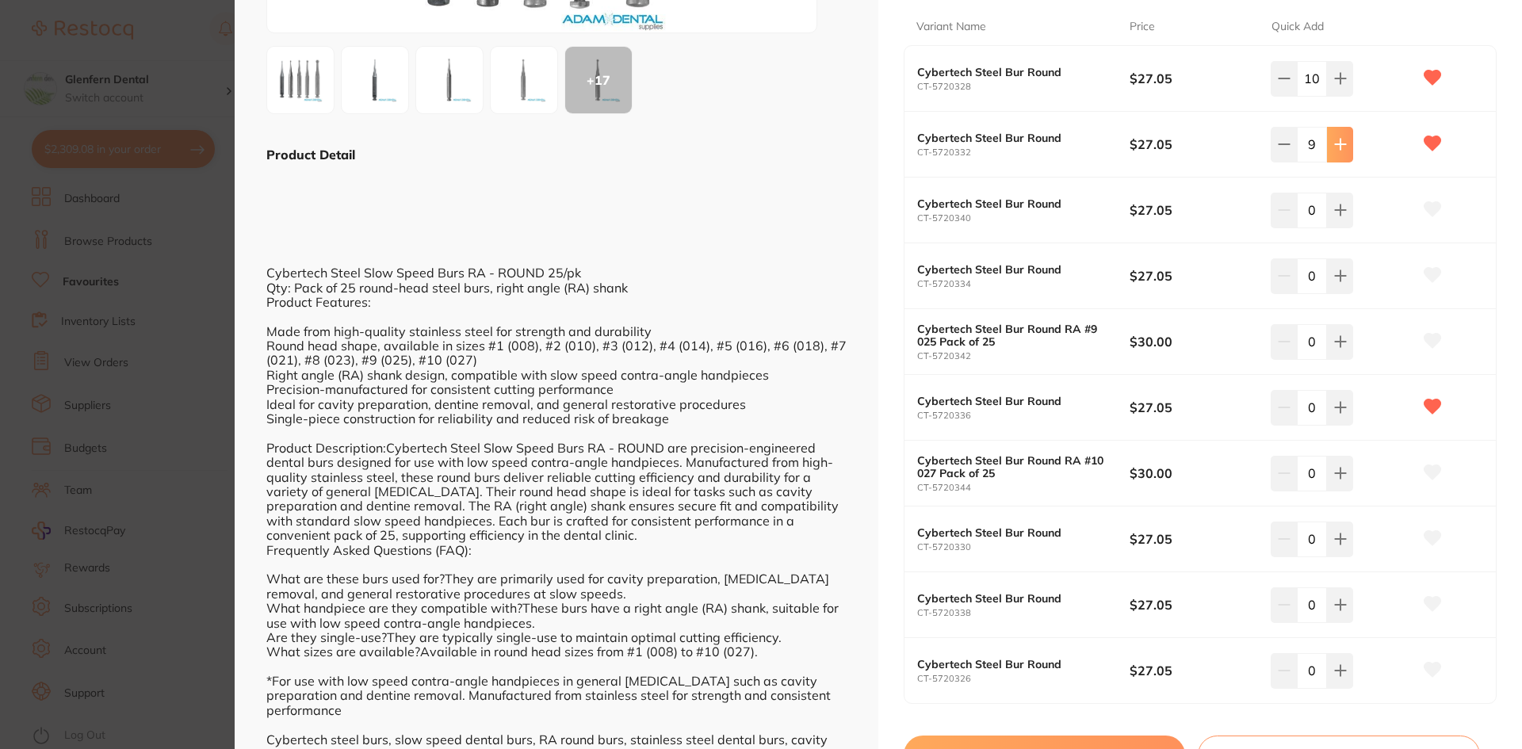
type input "10"
click at [1340, 85] on icon at bounding box center [1340, 78] width 13 height 13
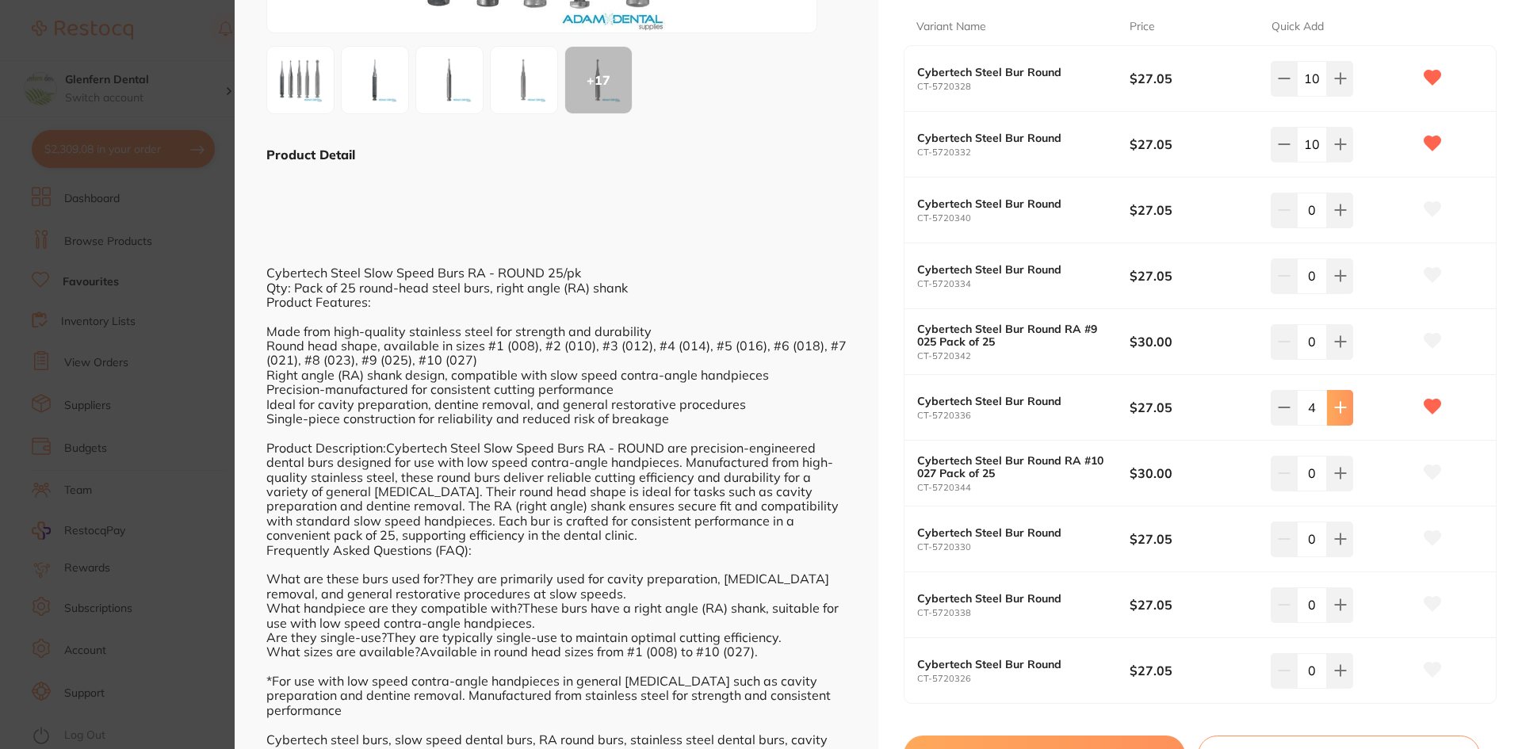
click at [1340, 85] on icon at bounding box center [1340, 78] width 13 height 13
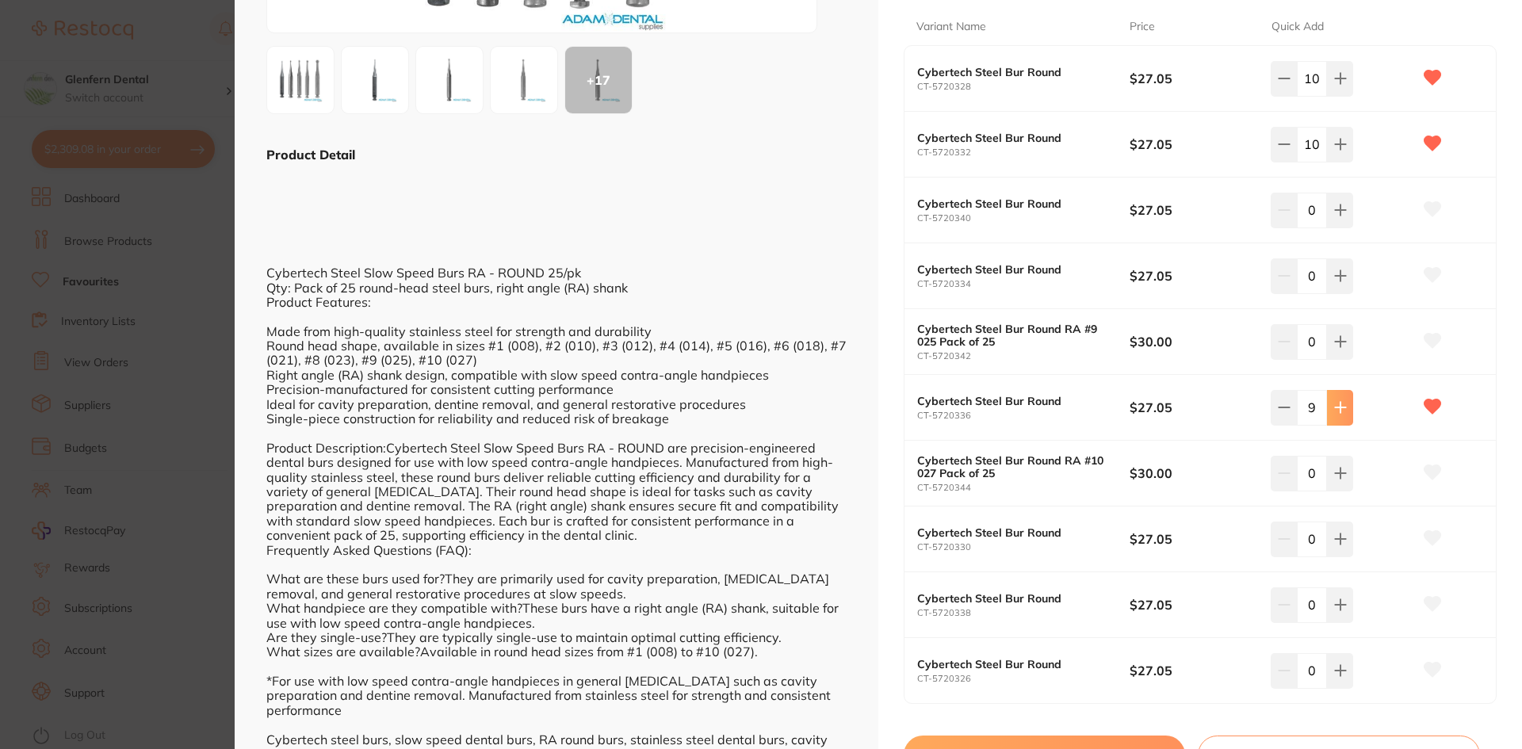
click at [1340, 85] on icon at bounding box center [1340, 78] width 13 height 13
type input "10"
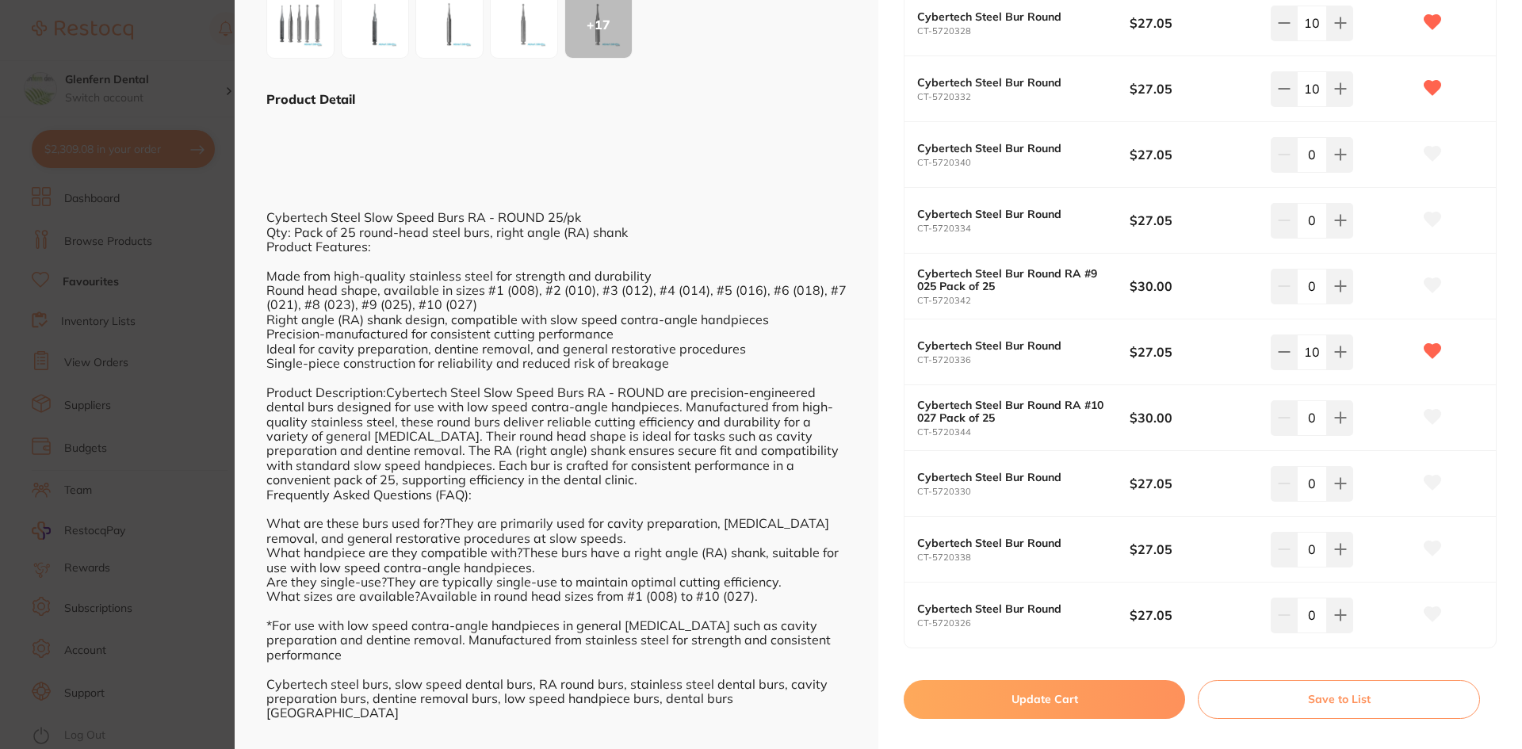
scroll to position [427, 0]
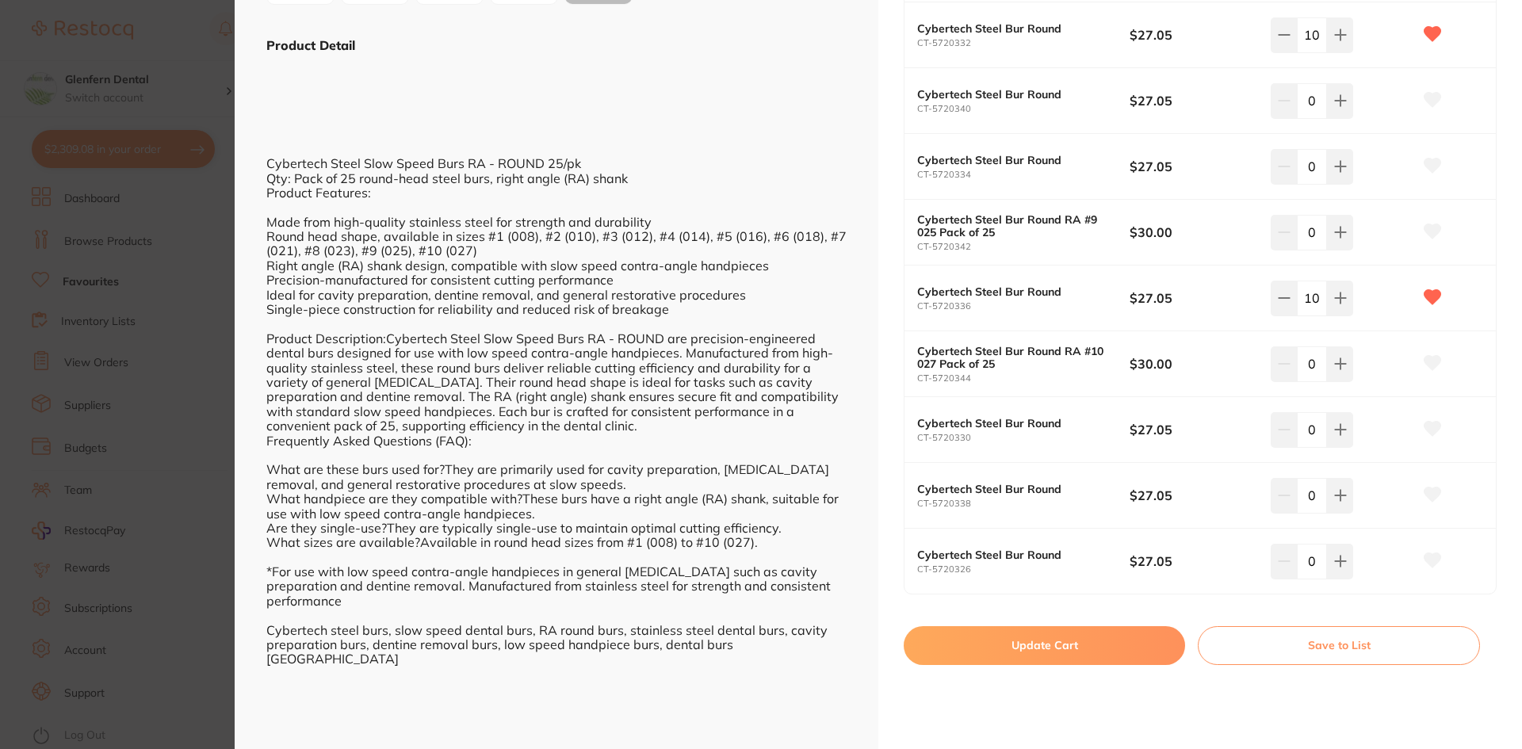
click at [1041, 654] on button "Update Cart" at bounding box center [1044, 645] width 281 height 38
checkbox input "false"
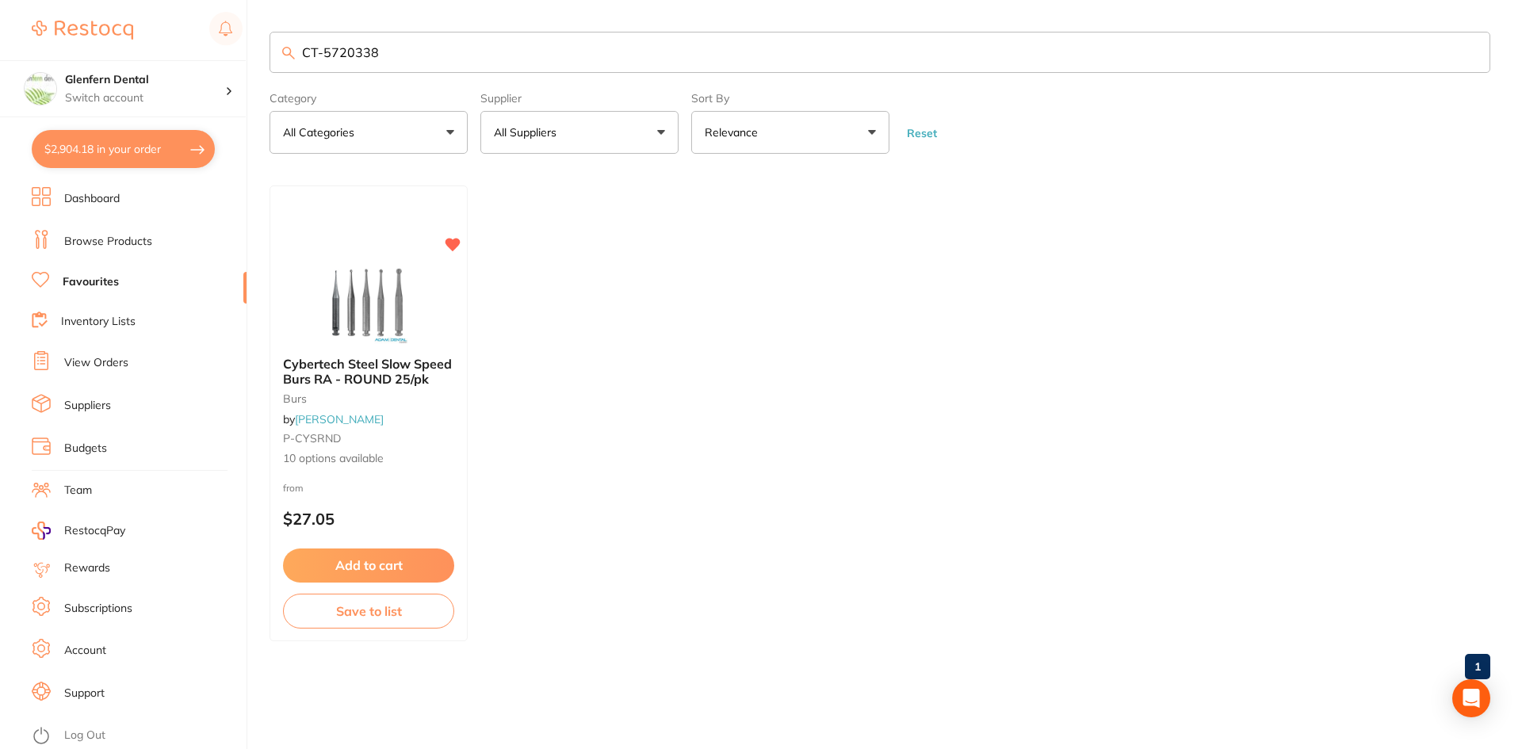
click at [140, 150] on button "$2,904.18 in your order" at bounding box center [123, 149] width 183 height 38
checkbox input "true"
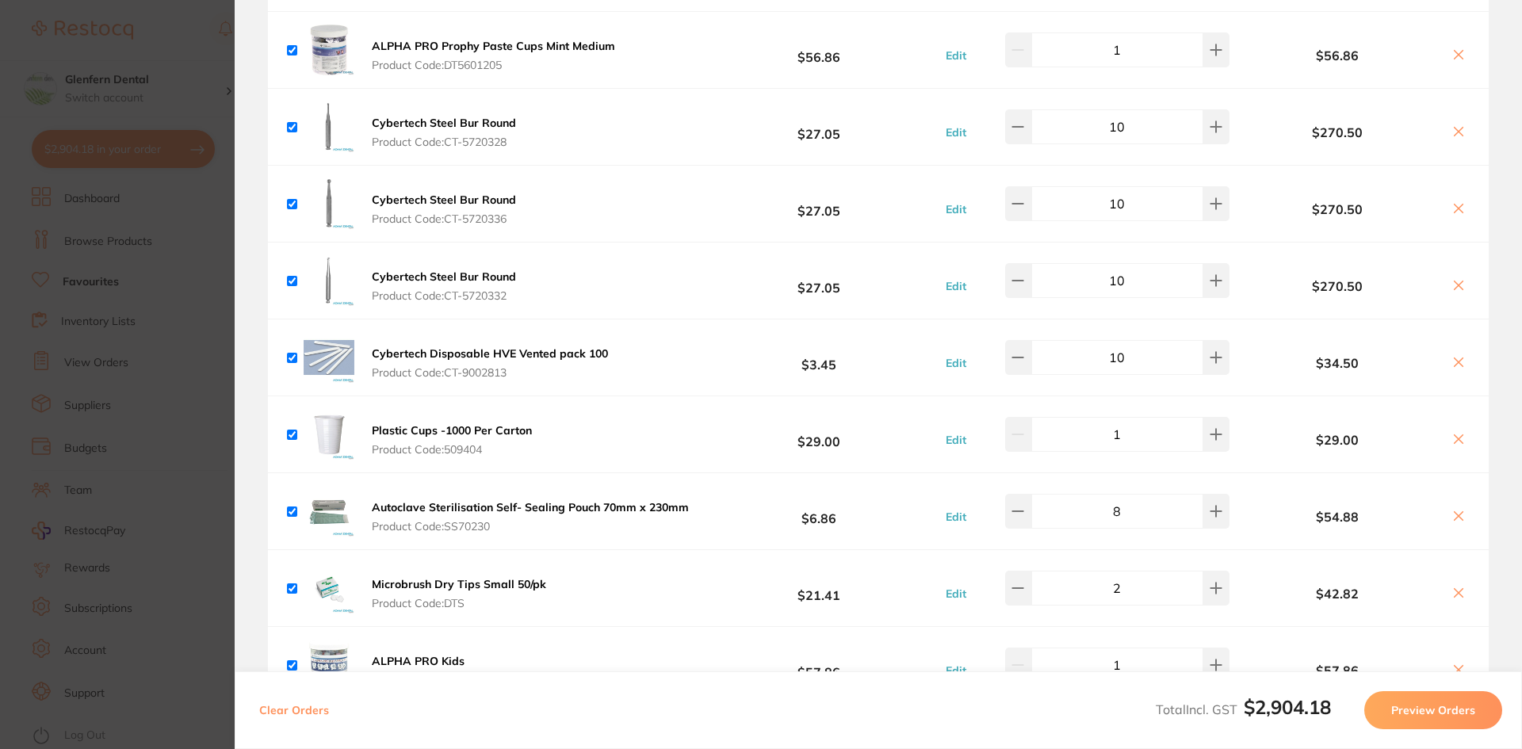
scroll to position [1269, 0]
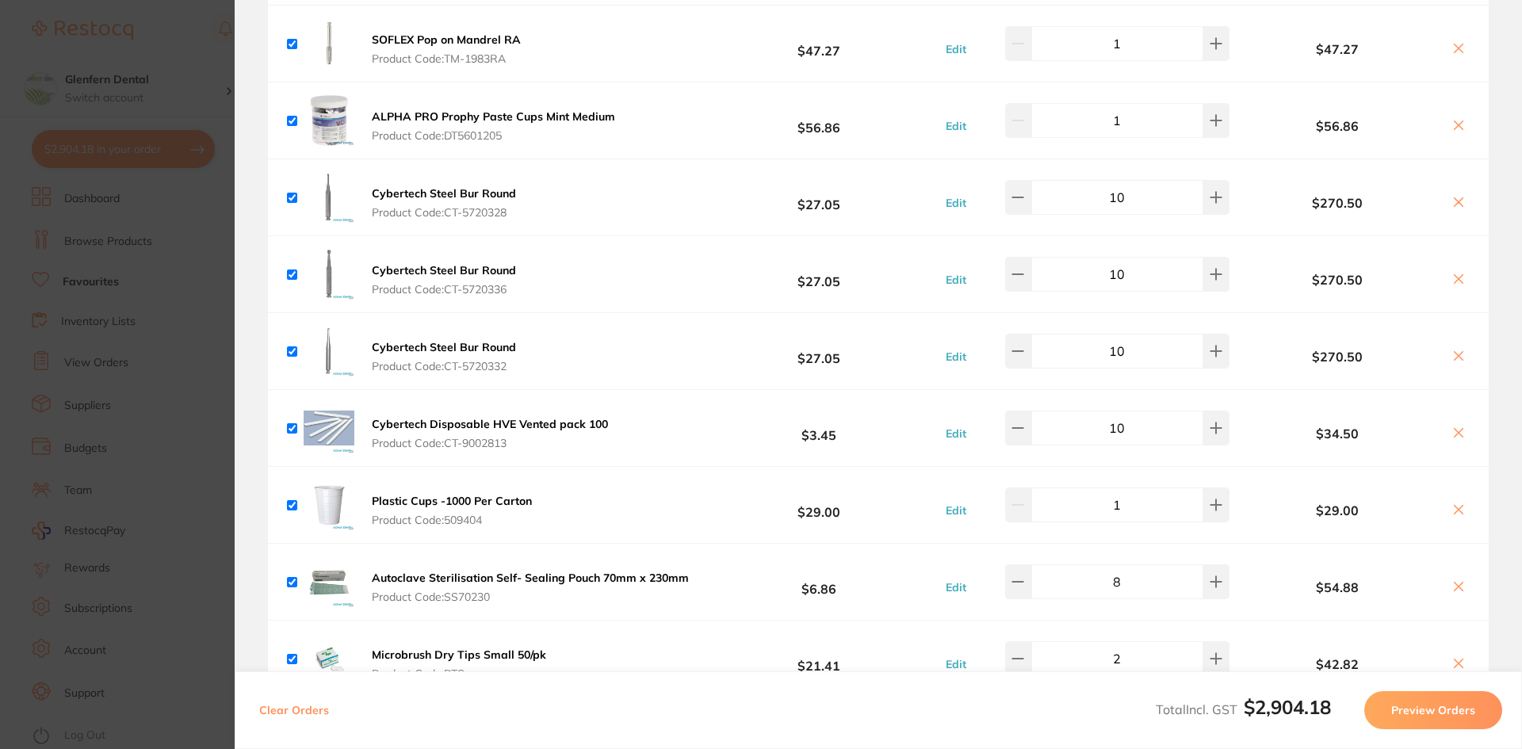
click at [404, 270] on b "Cybertech Steel Bur Round" at bounding box center [444, 270] width 144 height 14
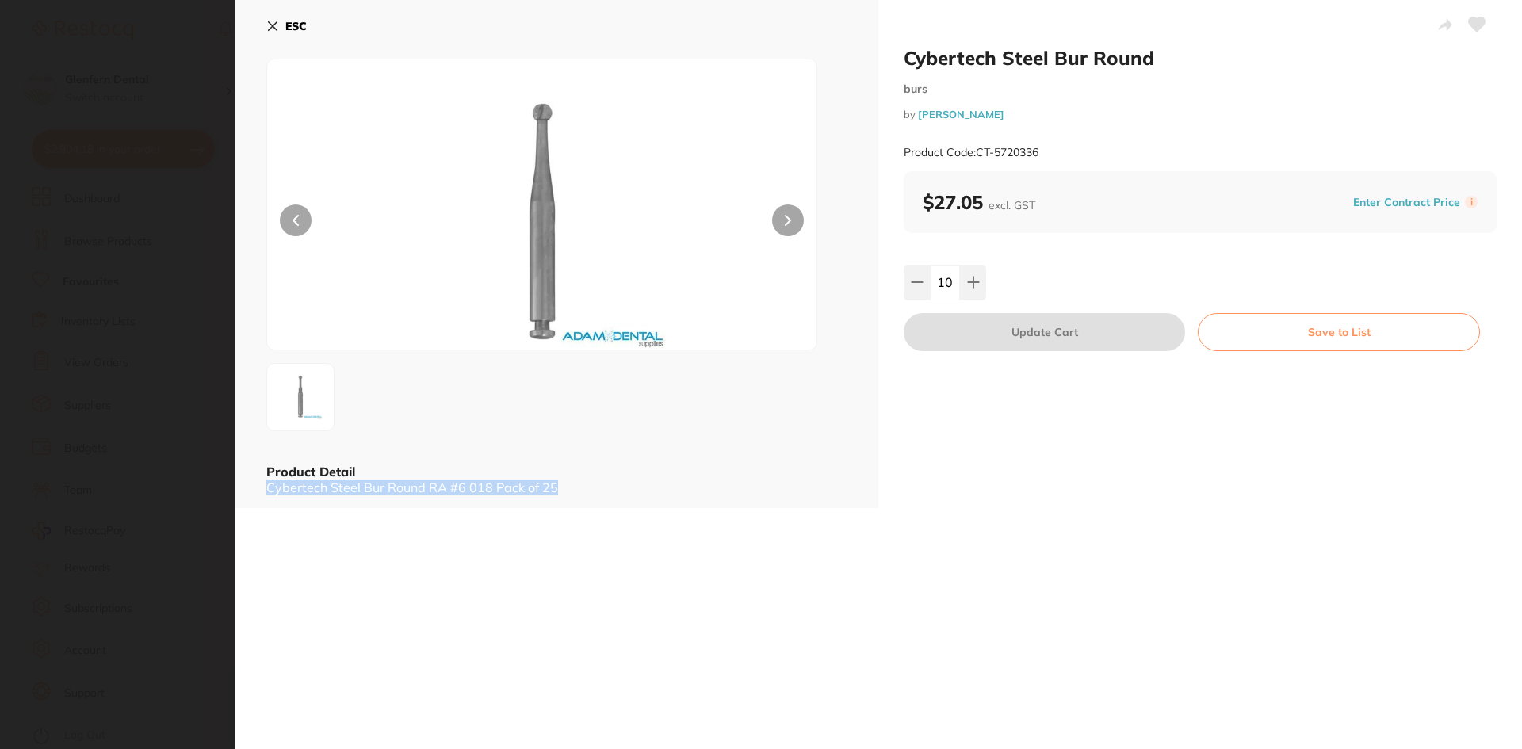
drag, startPoint x: 573, startPoint y: 486, endPoint x: 262, endPoint y: 505, distance: 312.2
click at [262, 505] on div "ESC Product Detail Cybertech Steel Bur Round RA #6 018 Pack of 25" at bounding box center [557, 254] width 644 height 508
copy div "Cybertech Steel Bur Round RA #6 018 Pack of 25"
click at [272, 25] on icon at bounding box center [273, 26] width 9 height 9
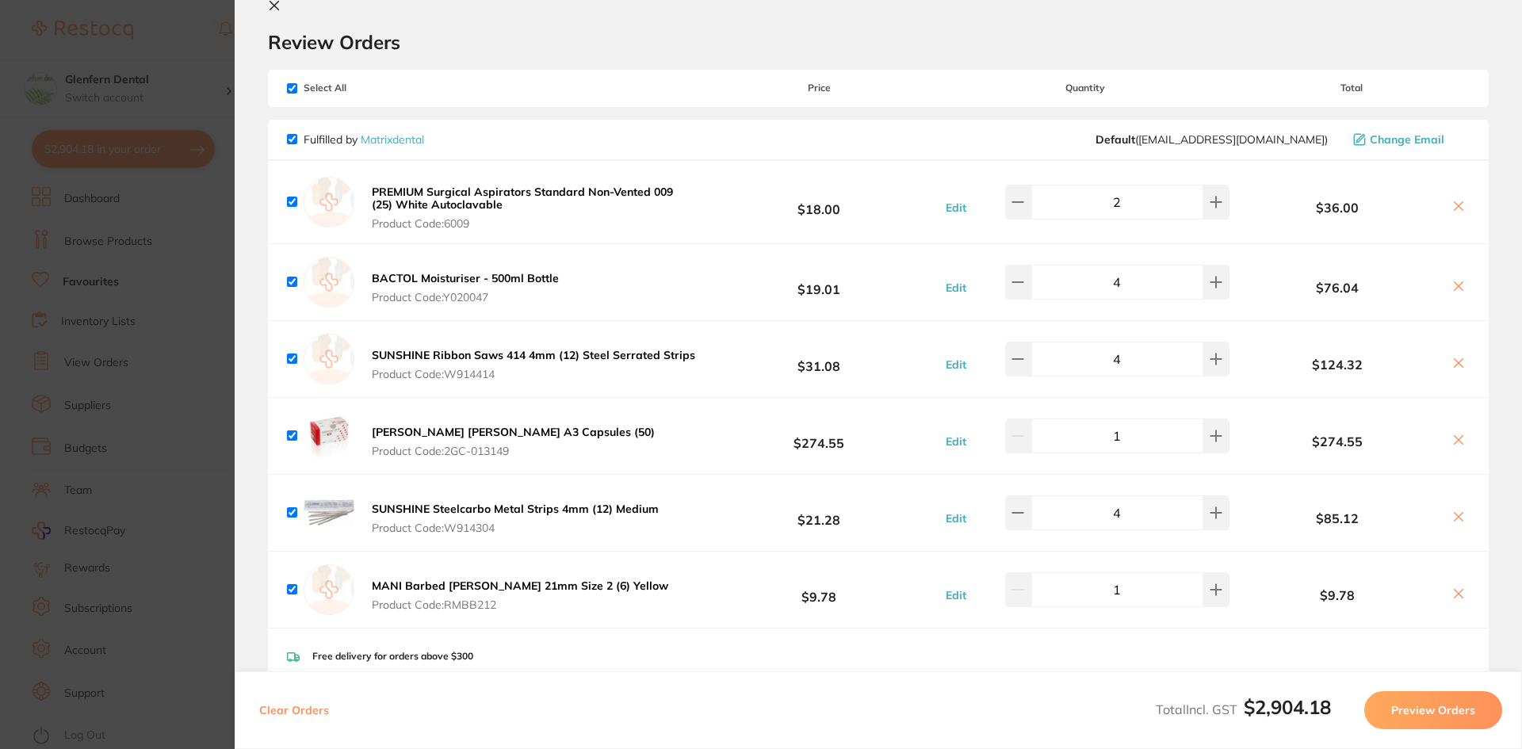
scroll to position [0, 0]
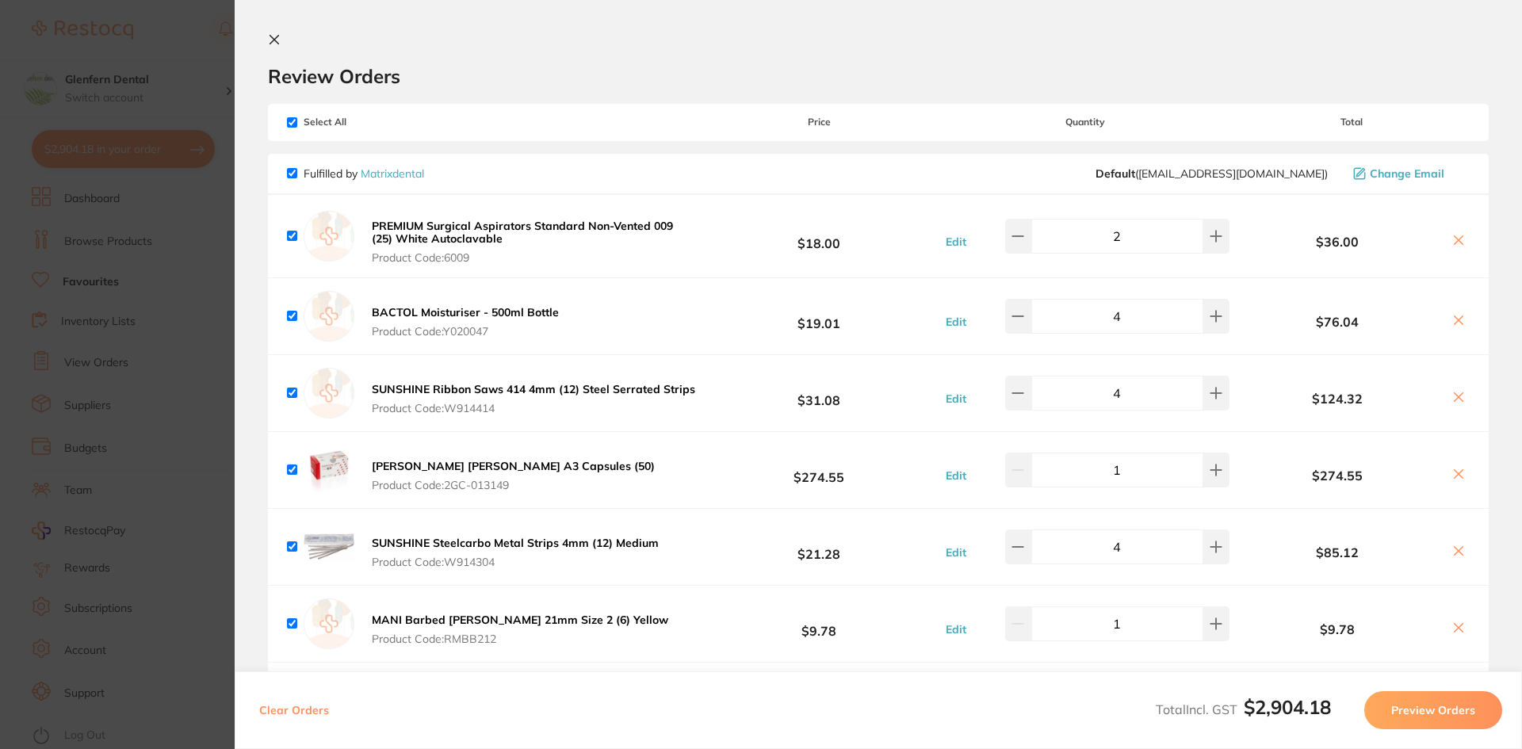
click at [275, 35] on icon at bounding box center [274, 39] width 13 height 13
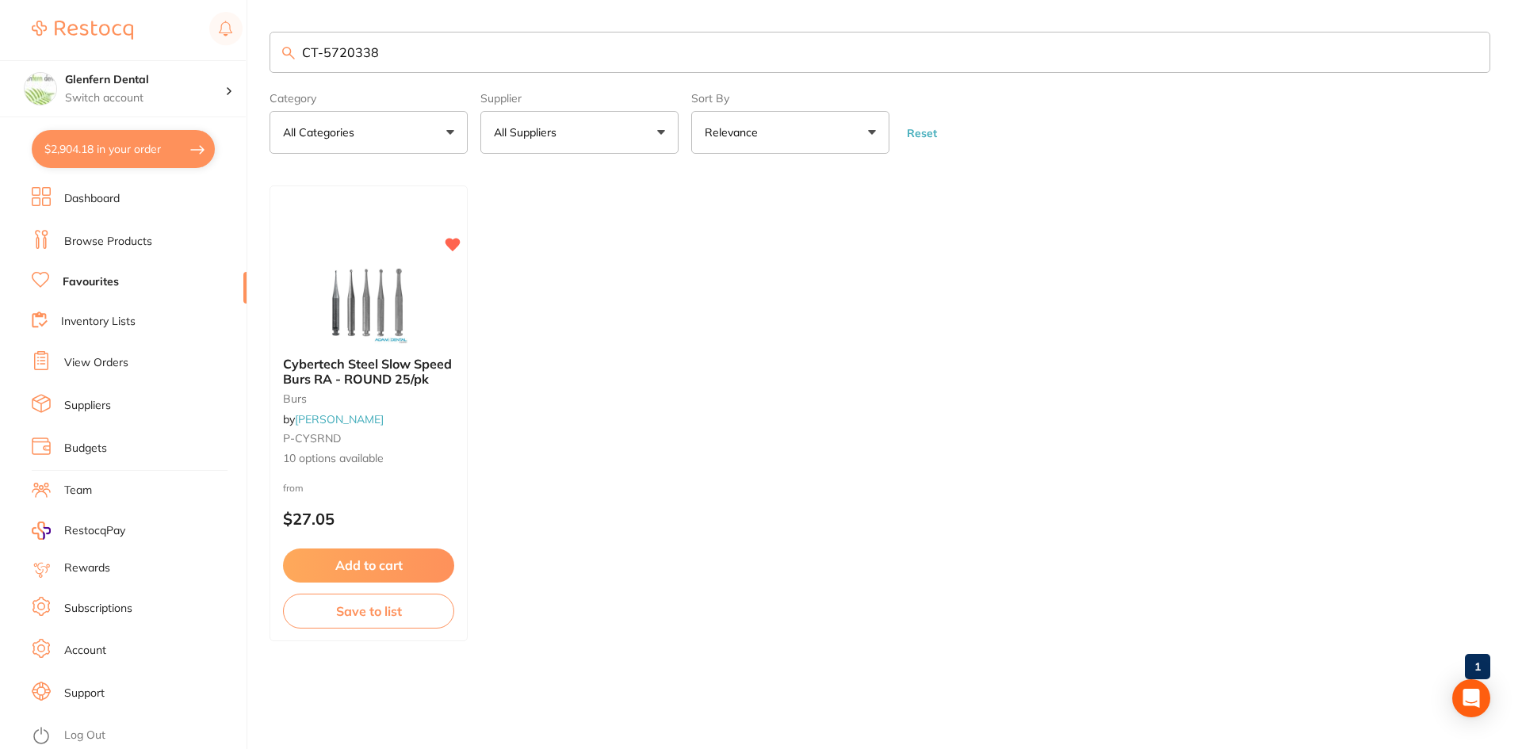
click at [425, 60] on input "CT-5720338" at bounding box center [880, 52] width 1221 height 41
type input "C"
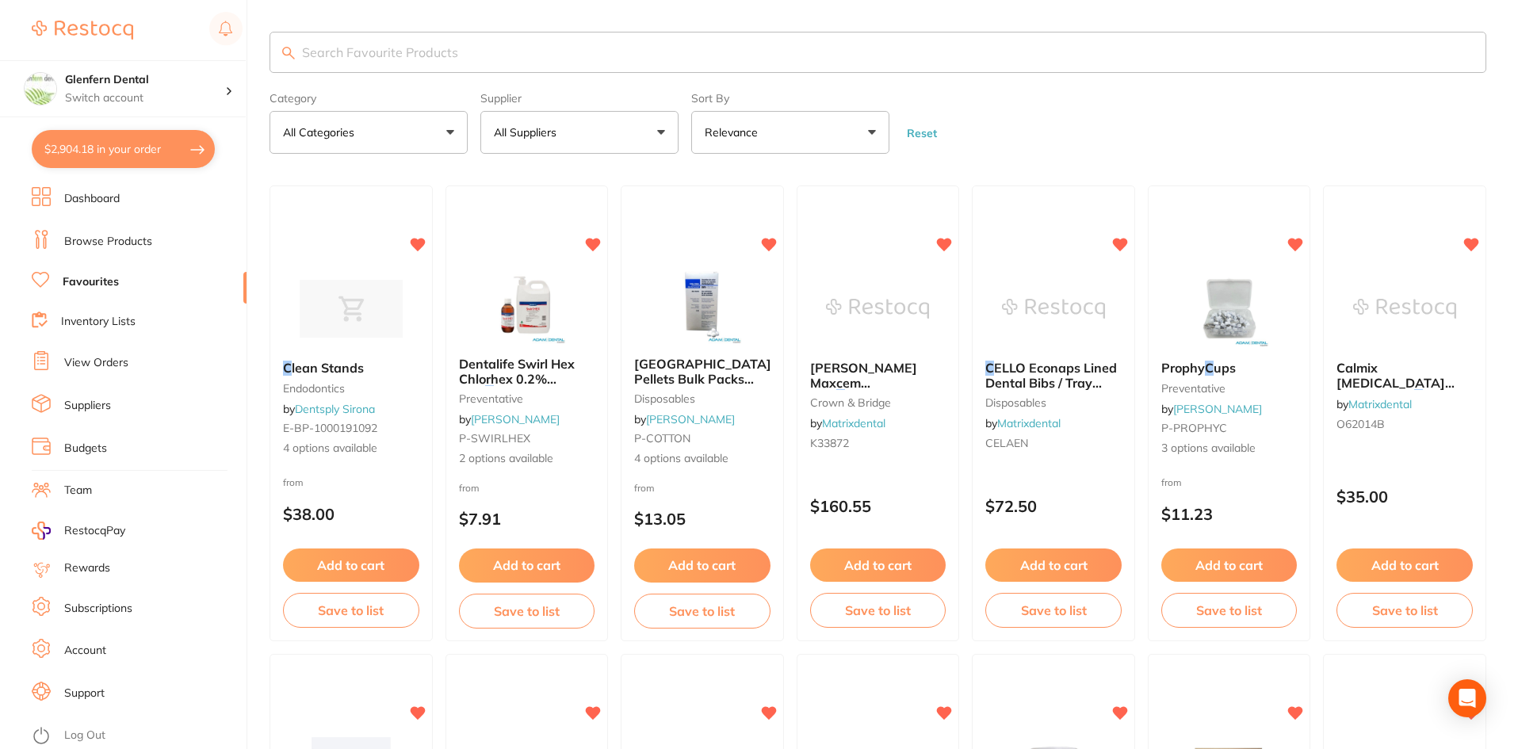
paste input "Braided cotton rolls 2000 BOX 38mm Richmond #2"
type input "Braided cotton rolls 2000 BOX 38mm Richmond #2"
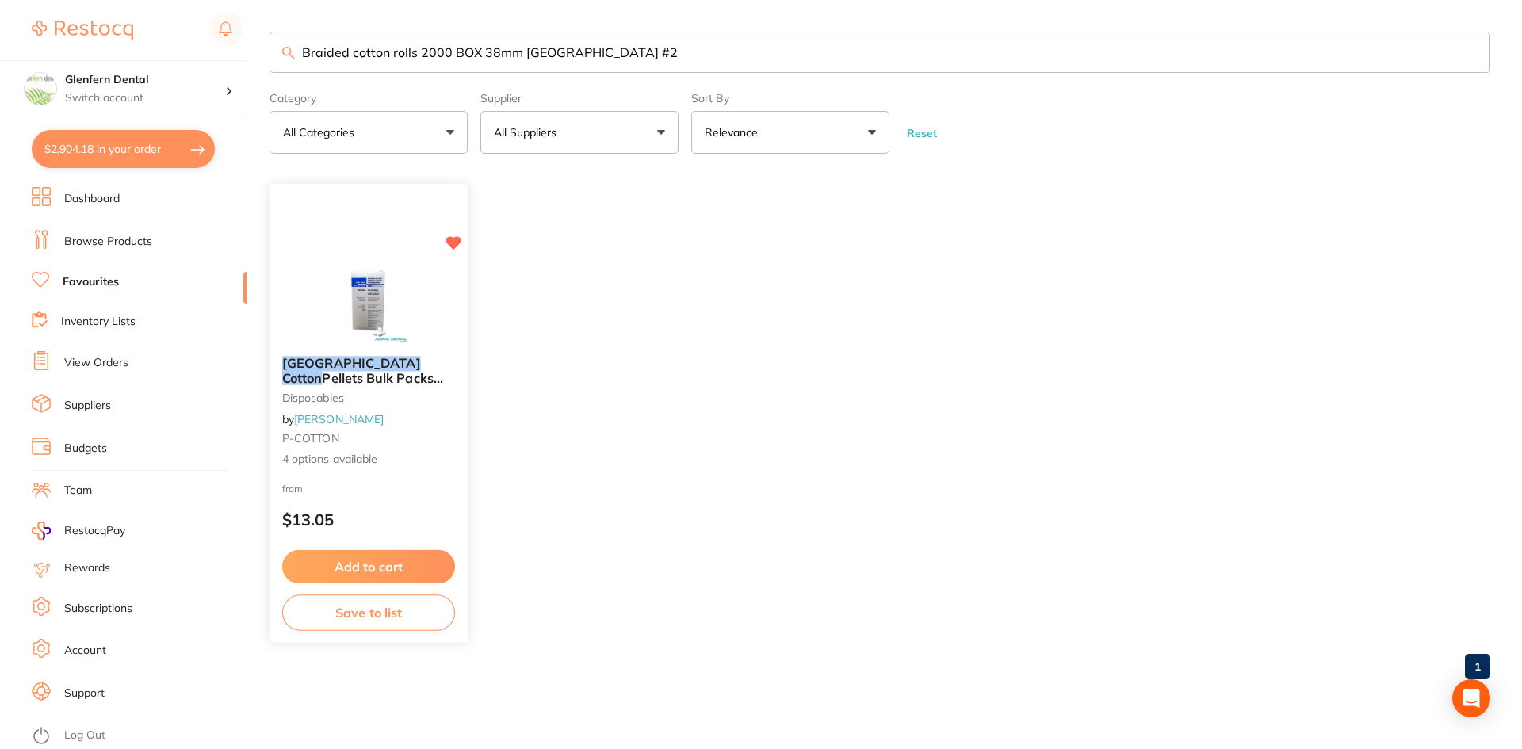
click at [328, 368] on em "Richmond" at bounding box center [351, 363] width 139 height 16
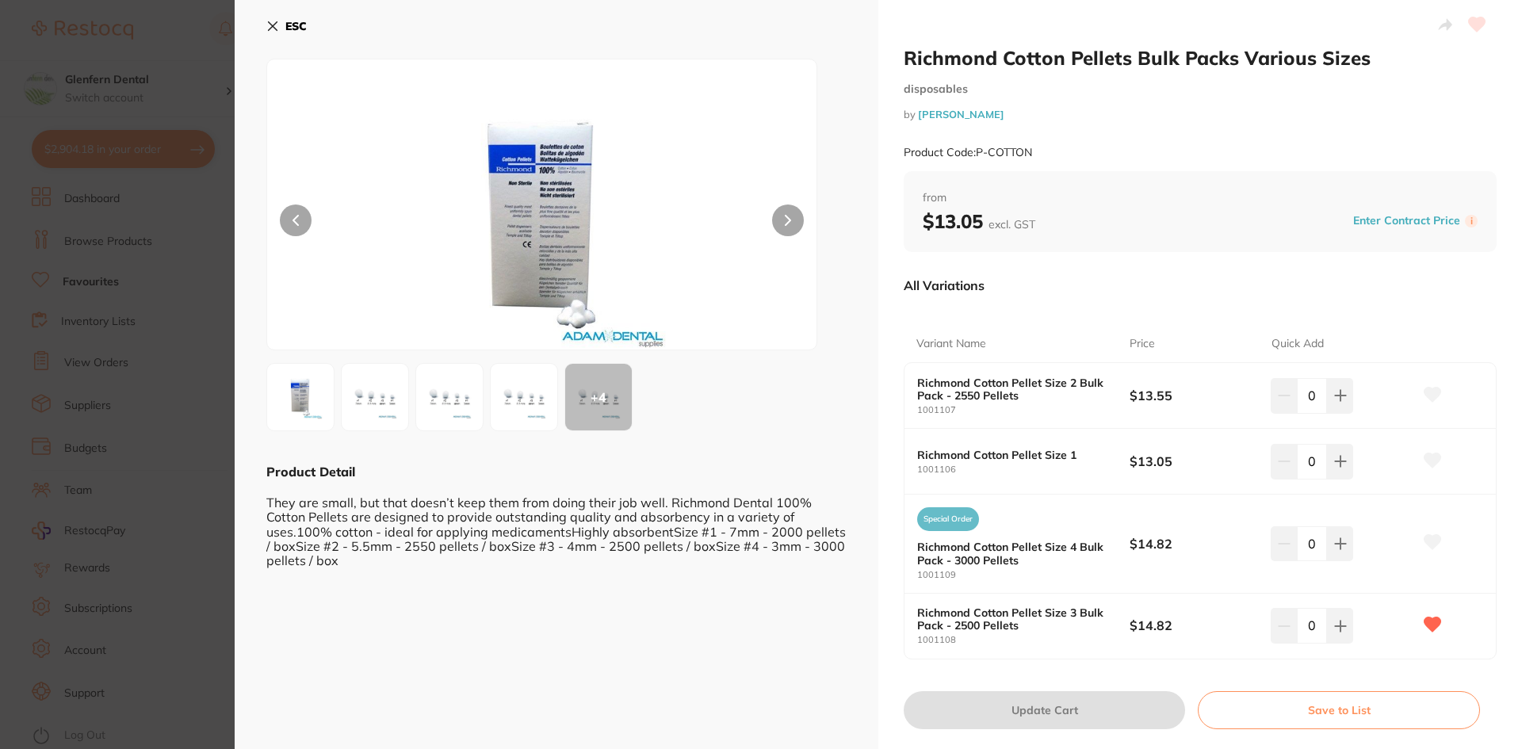
click at [273, 20] on icon at bounding box center [272, 26] width 13 height 13
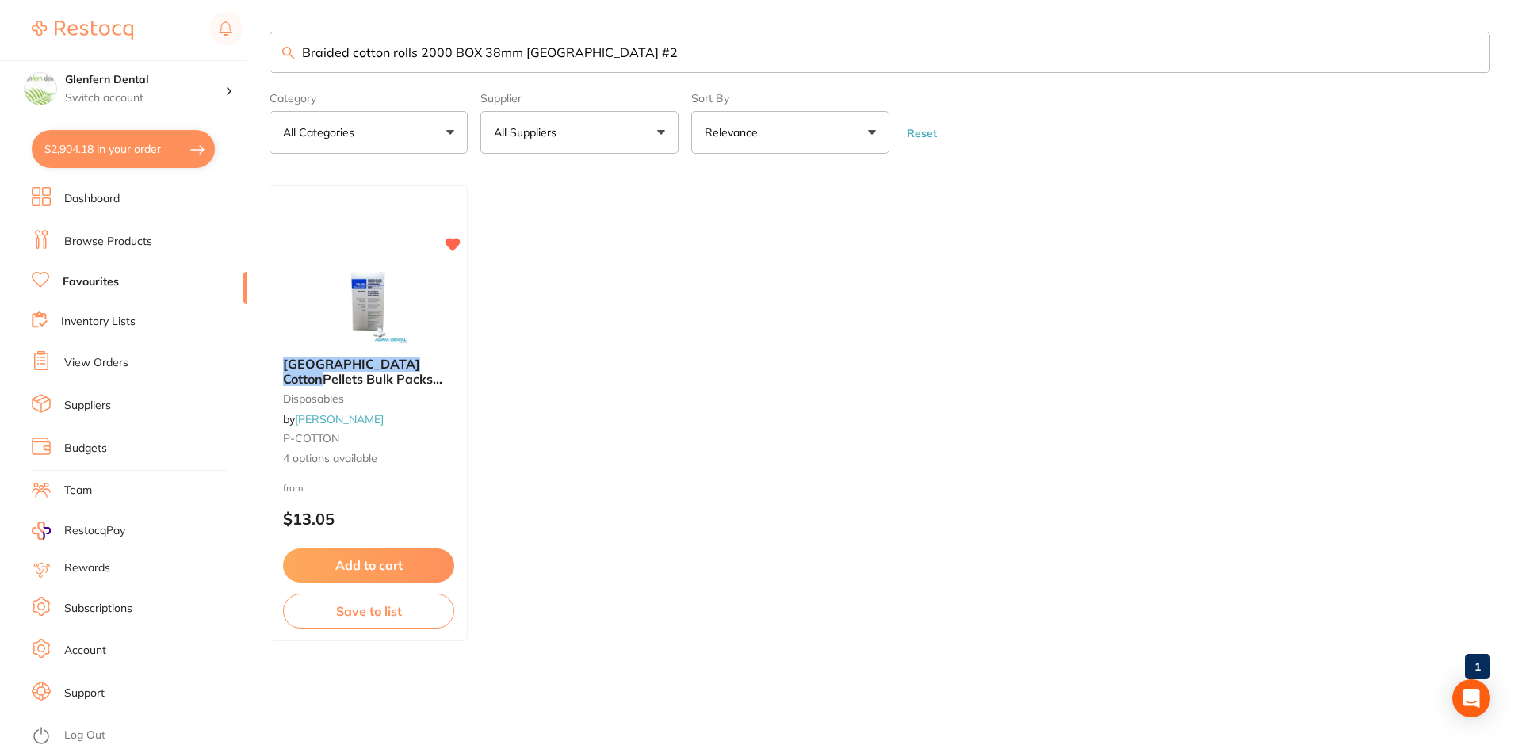
click at [657, 128] on button "All Suppliers" at bounding box center [580, 132] width 198 height 43
click at [540, 216] on li "All Suppliers" at bounding box center [580, 227] width 186 height 33
click at [553, 129] on p "All Suppliers" at bounding box center [528, 132] width 69 height 16
click at [663, 132] on button "All Suppliers" at bounding box center [580, 132] width 198 height 43
click at [559, 269] on p "[PERSON_NAME]" at bounding box center [589, 269] width 102 height 14
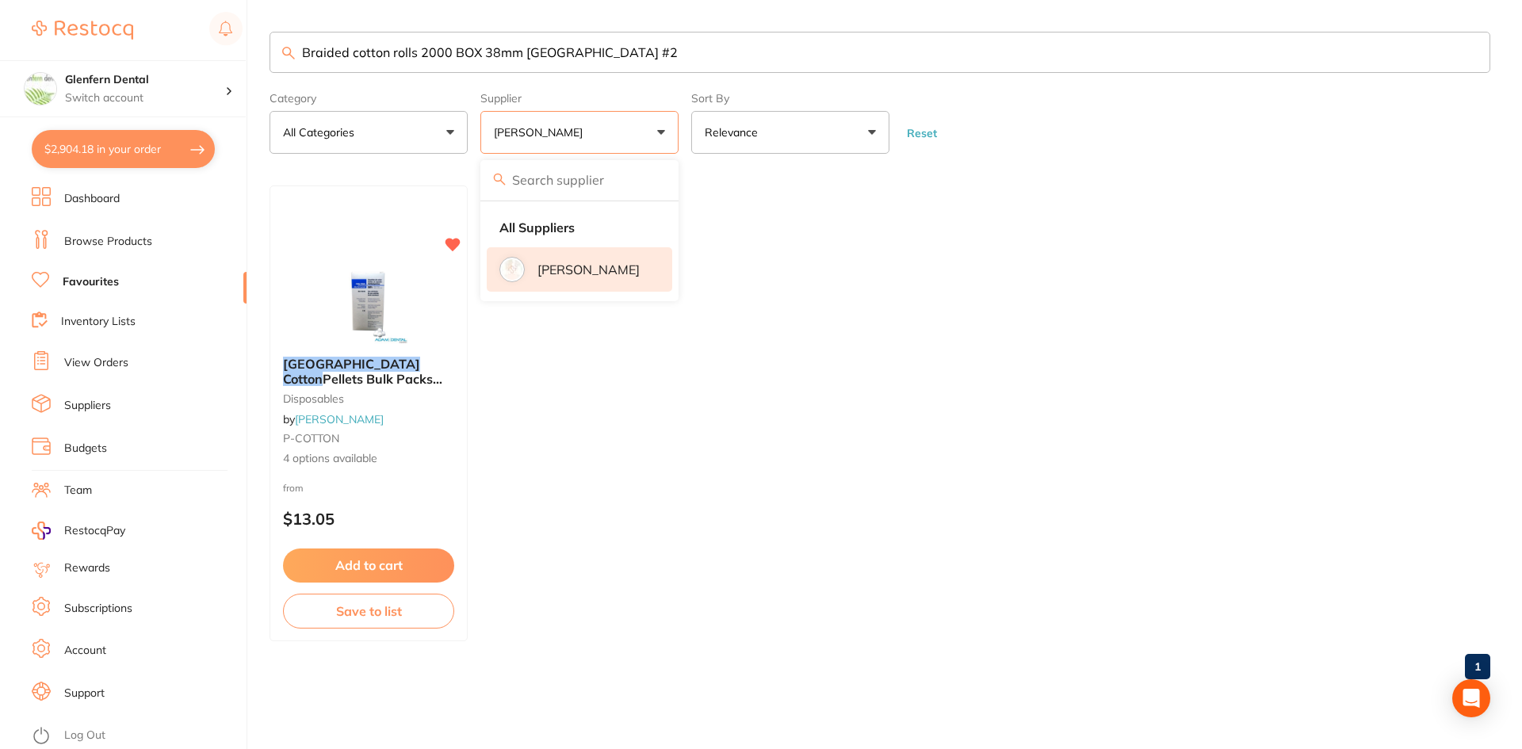
click at [664, 132] on button "[PERSON_NAME]" at bounding box center [580, 132] width 198 height 43
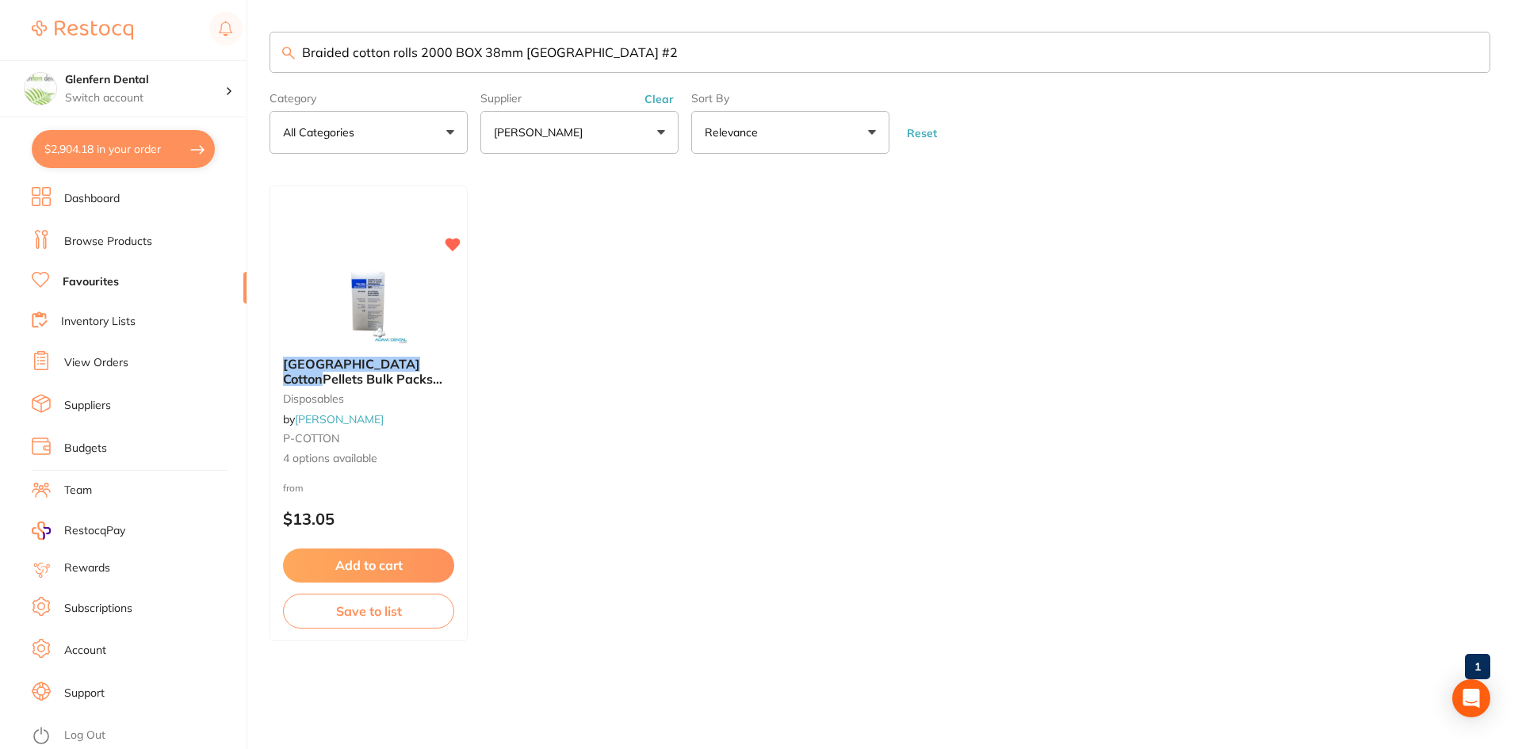
scroll to position [1, 0]
drag, startPoint x: 626, startPoint y: 45, endPoint x: 435, endPoint y: 40, distance: 190.4
click at [265, 61] on div "$2,904.18 Glenfern Dental Switch account Glenfern Dental $2,904.18 in your orde…" at bounding box center [761, 374] width 1522 height 749
click at [653, 129] on button "[PERSON_NAME]" at bounding box center [580, 132] width 198 height 43
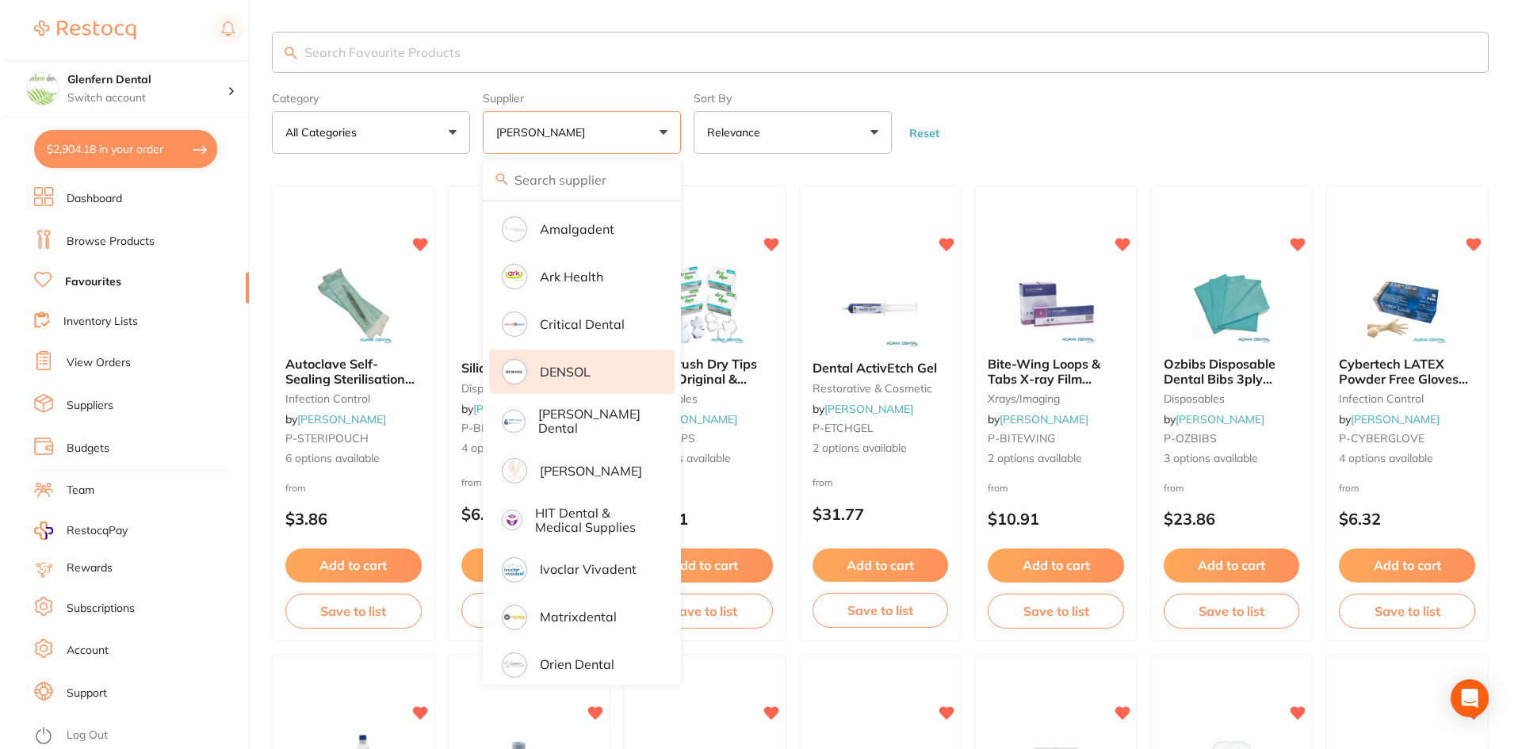
scroll to position [202, 0]
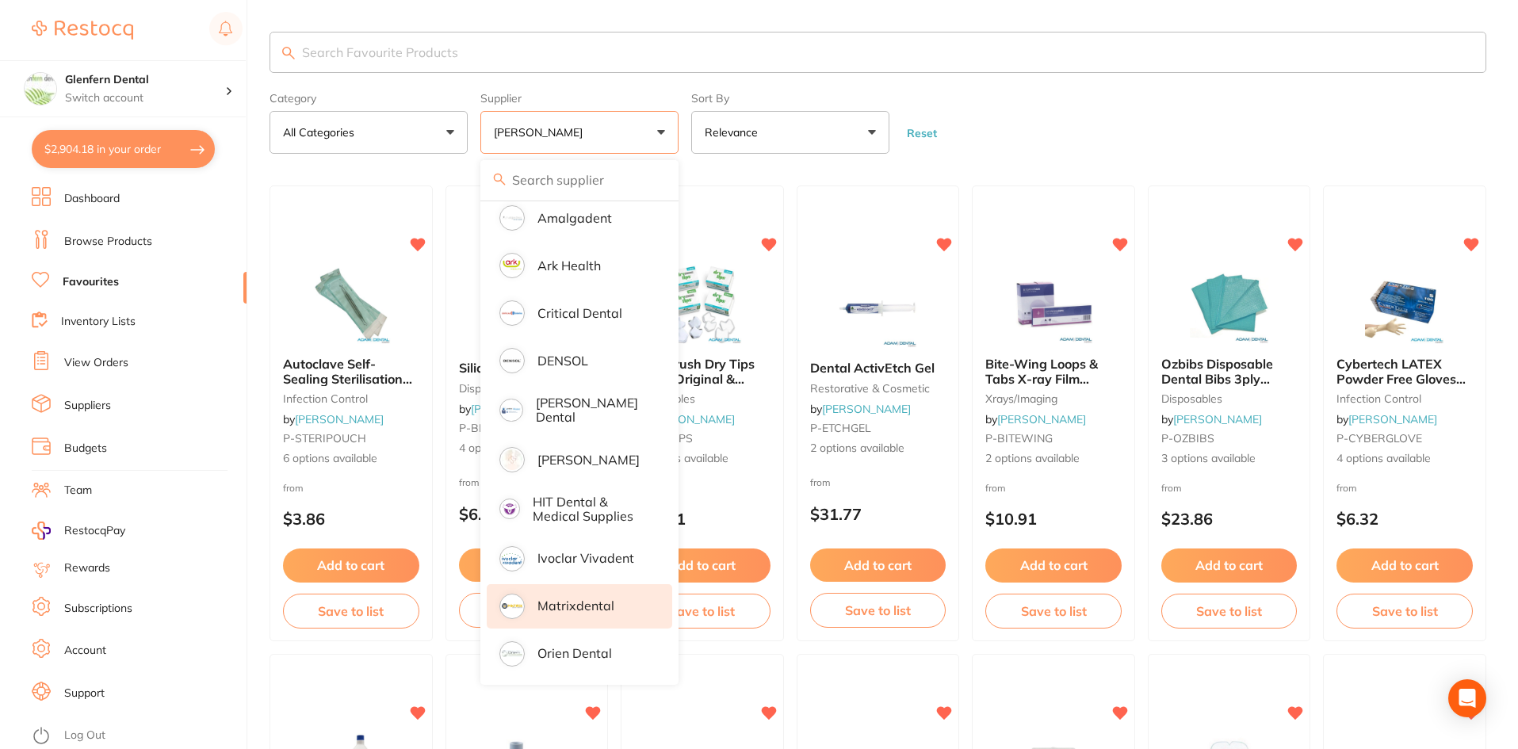
click at [573, 603] on p "Matrixdental" at bounding box center [576, 606] width 77 height 14
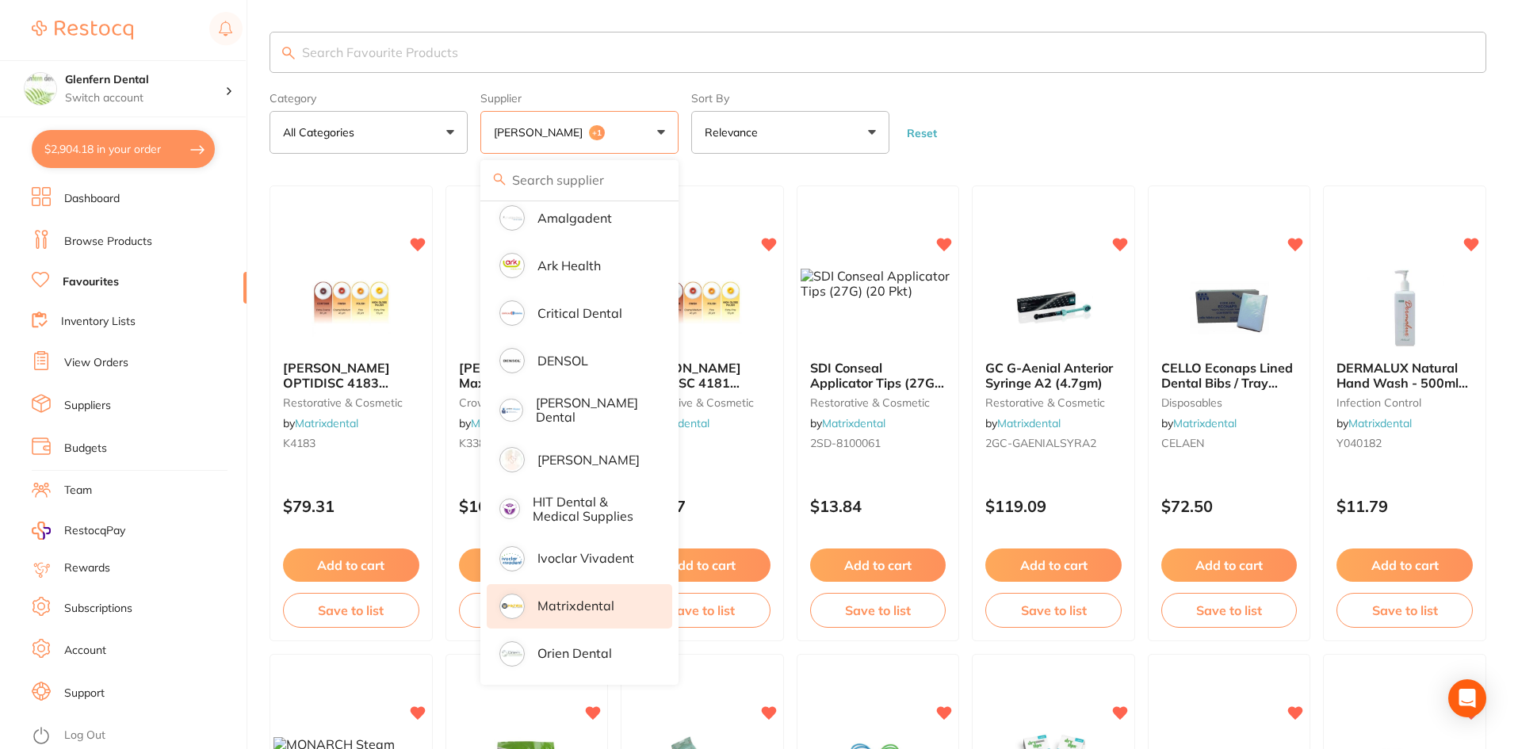
click at [362, 47] on input "search" at bounding box center [878, 52] width 1217 height 41
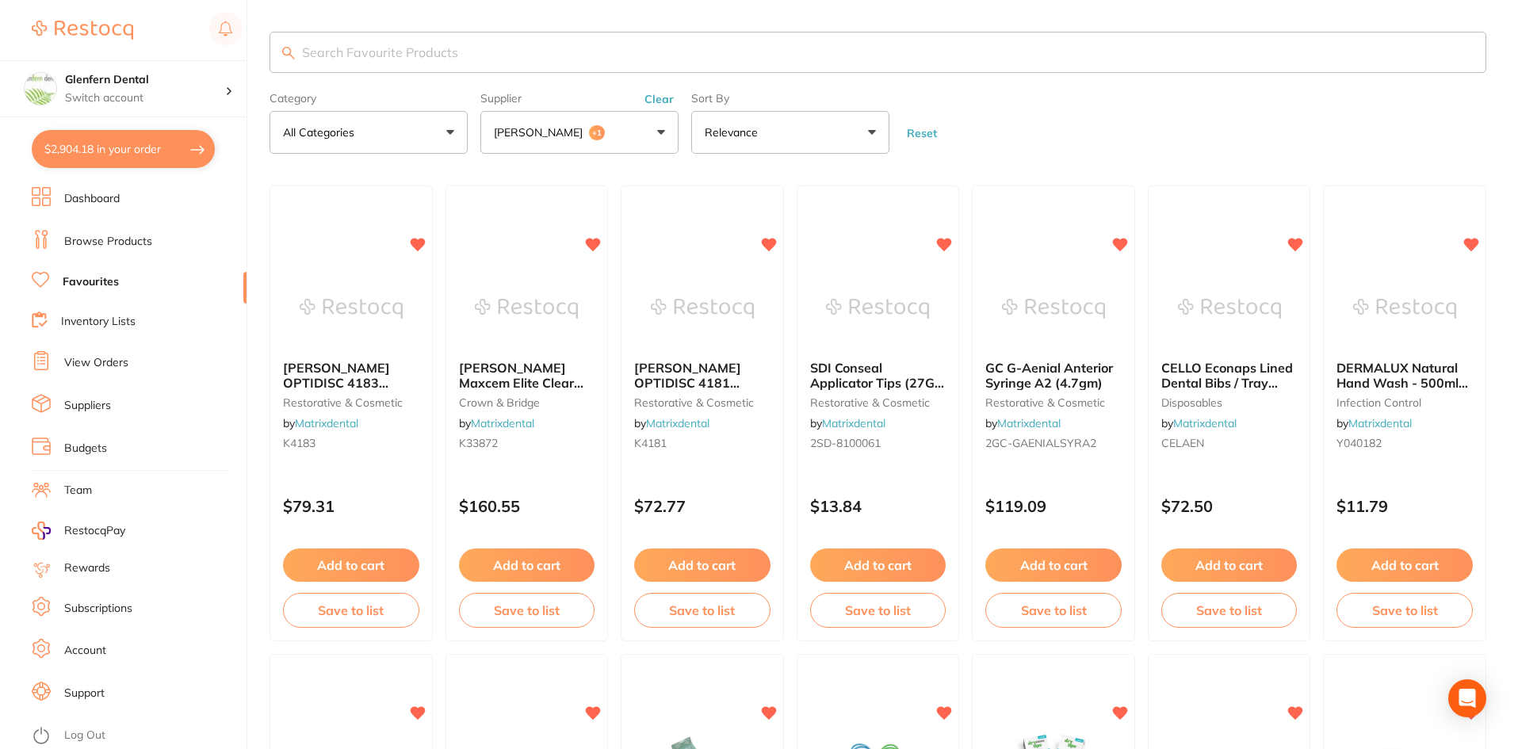
paste input "Braided cotton rolls 2000 BOX 38mm Richmond #2"
type input "Braided cotton rolls 2000 BOX 38mm Richmond #2"
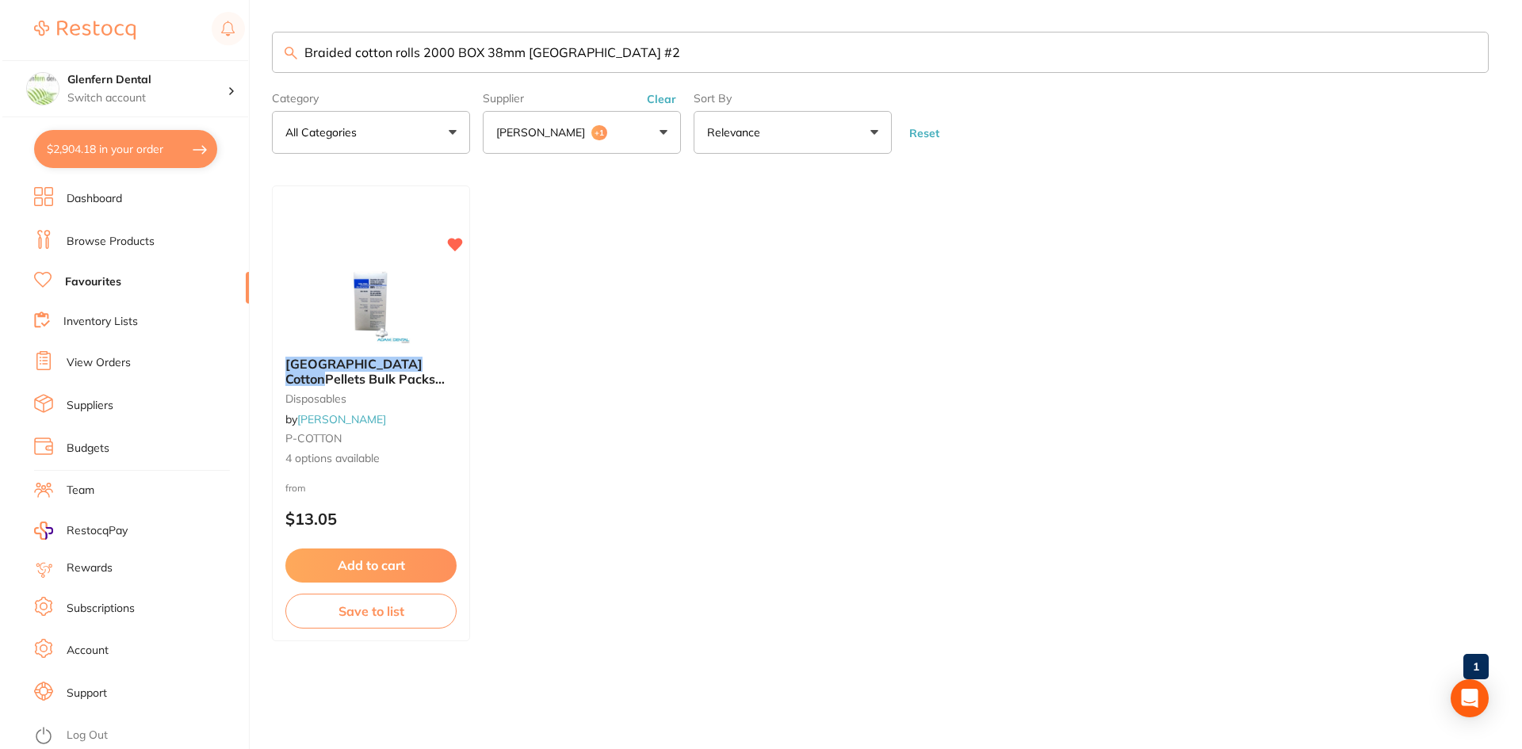
scroll to position [0, 0]
click at [338, 373] on span "Pellets Bulk Packs Various Sizes" at bounding box center [362, 385] width 161 height 31
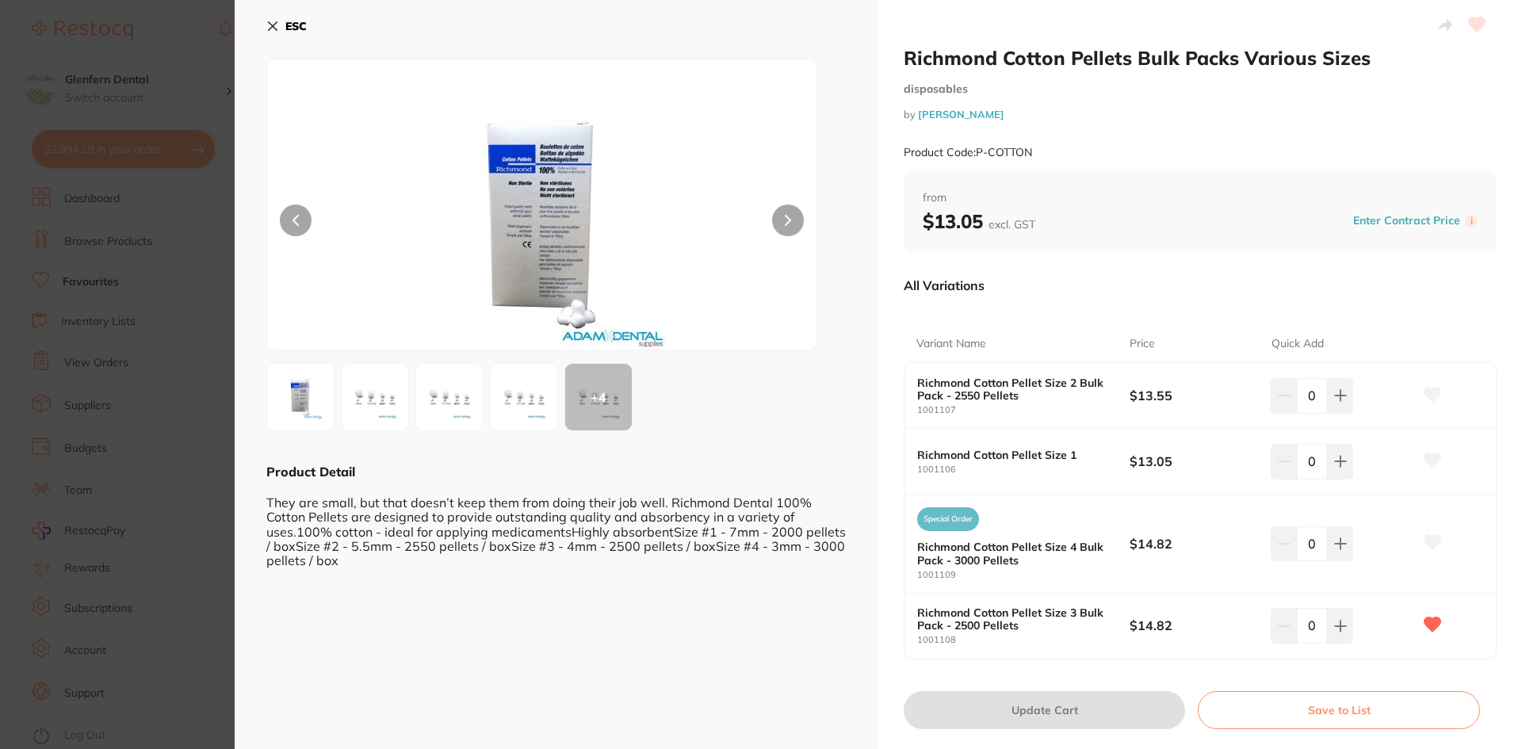
click at [273, 28] on icon at bounding box center [272, 26] width 13 height 13
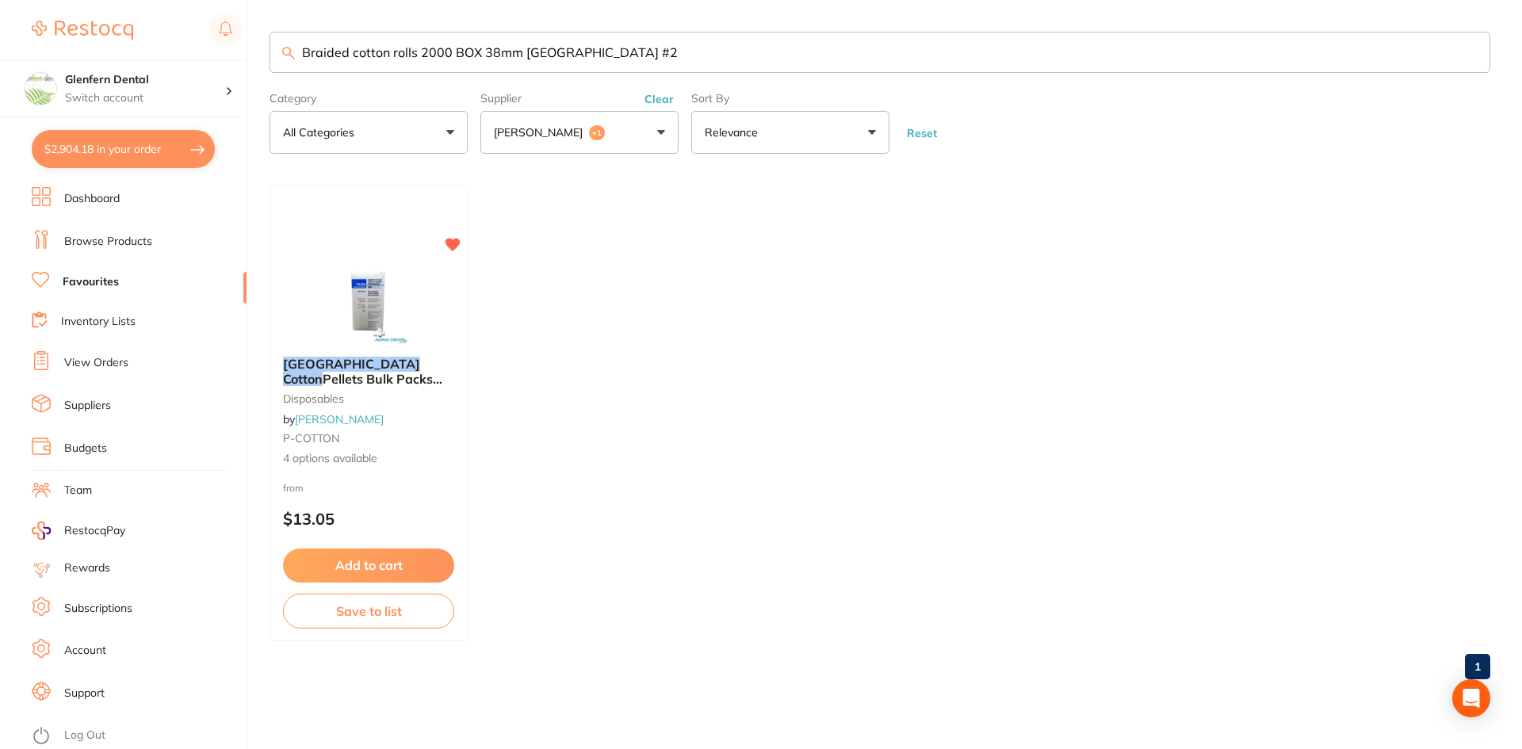
click at [661, 128] on button "Adam Dental +1" at bounding box center [580, 132] width 198 height 43
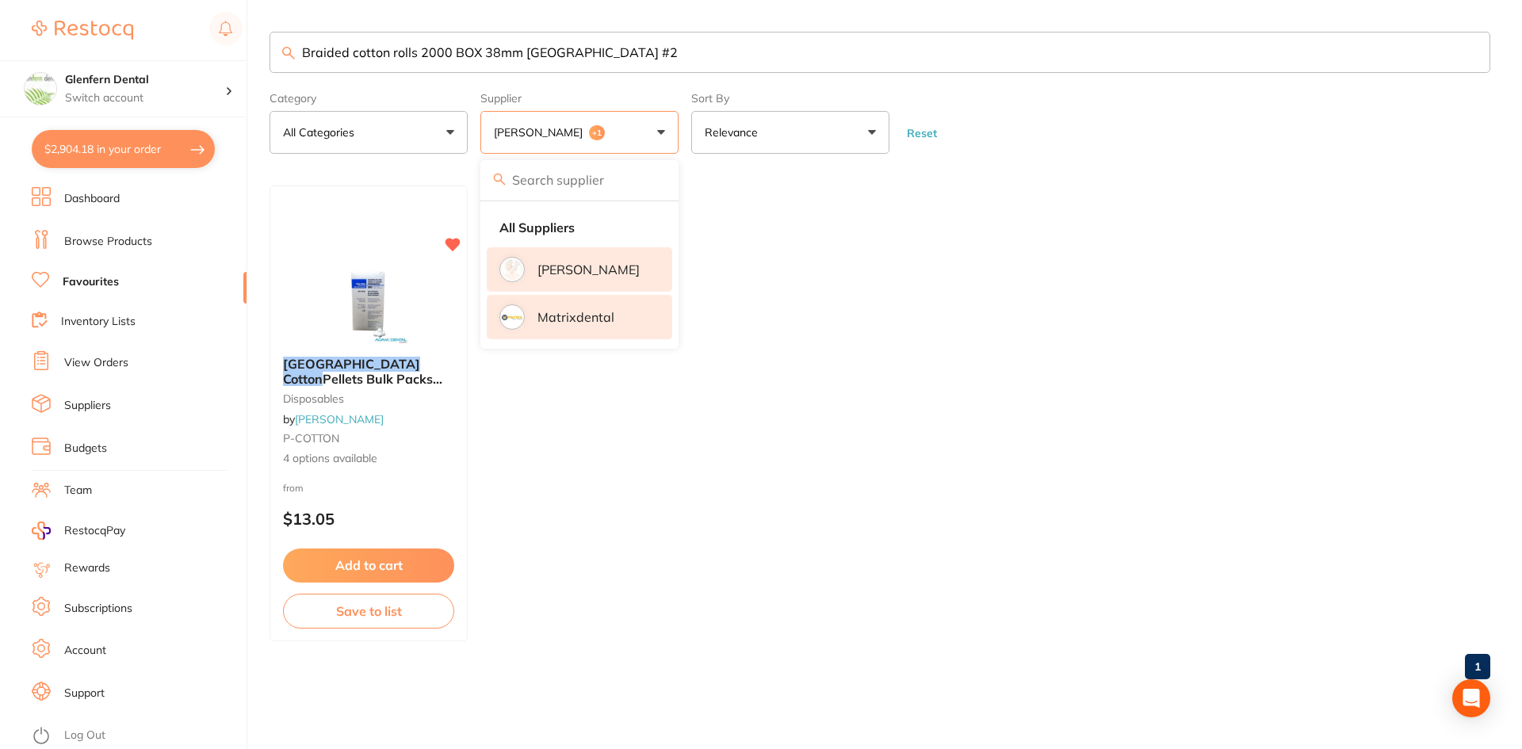
click at [545, 320] on p "Matrixdental" at bounding box center [576, 317] width 77 height 14
click at [685, 49] on input "Braided cotton rolls 2000 BOX 38mm Richmond #2" at bounding box center [880, 52] width 1221 height 41
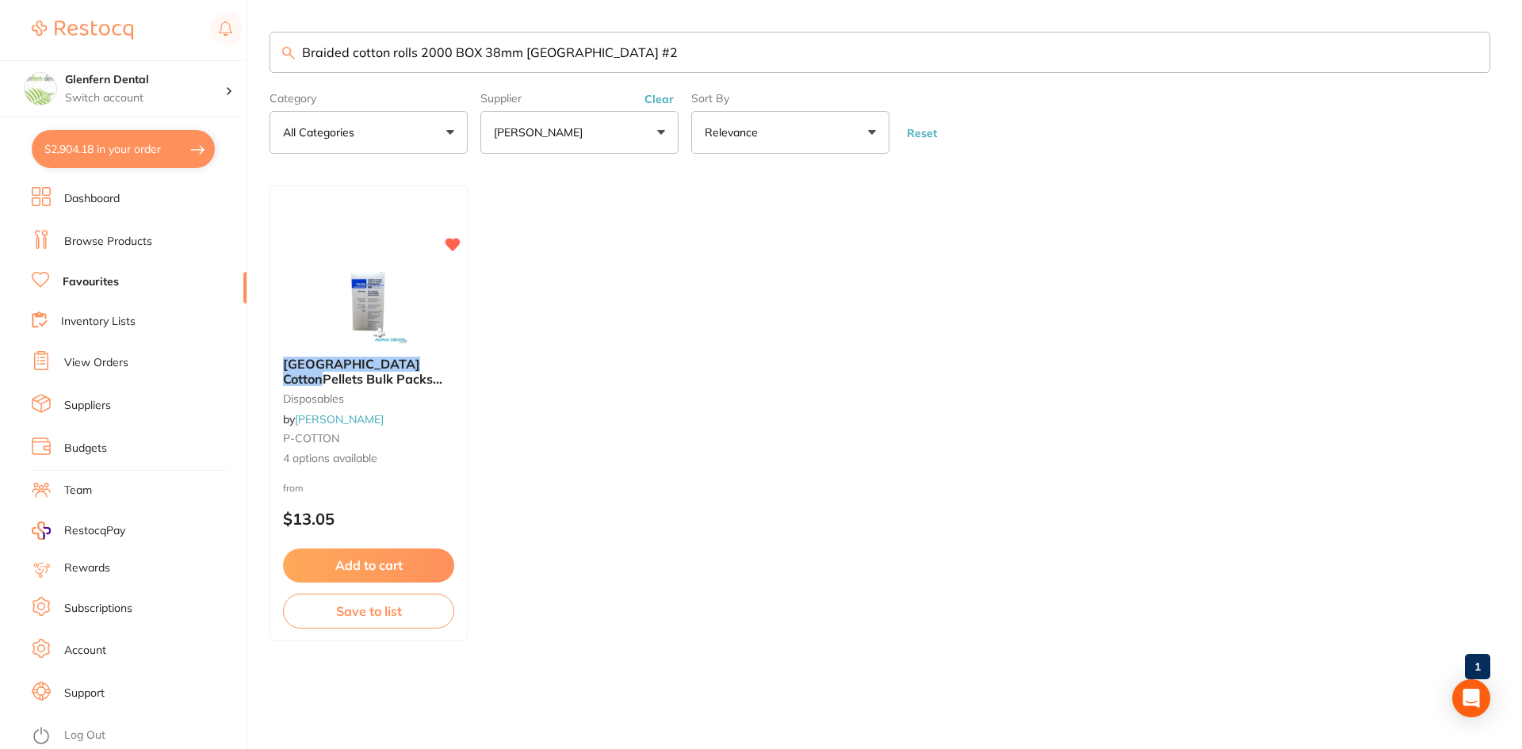
drag, startPoint x: 595, startPoint y: 54, endPoint x: 255, endPoint y: 52, distance: 339.4
click at [261, 56] on div "$2,904.18 Glenfern Dental Switch account Glenfern Dental $2,904.18 in your orde…" at bounding box center [761, 374] width 1522 height 749
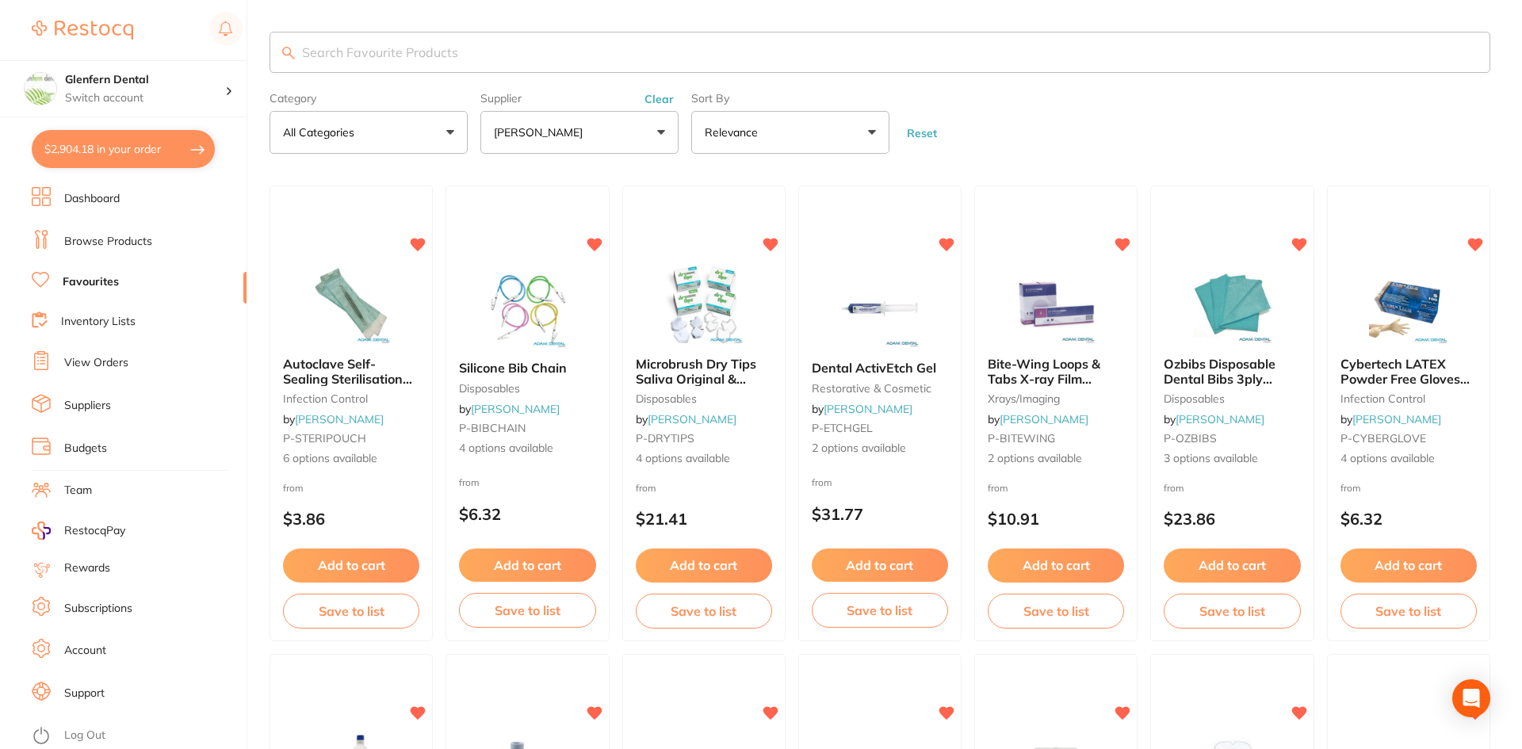
click at [664, 140] on button "[PERSON_NAME]" at bounding box center [580, 132] width 198 height 43
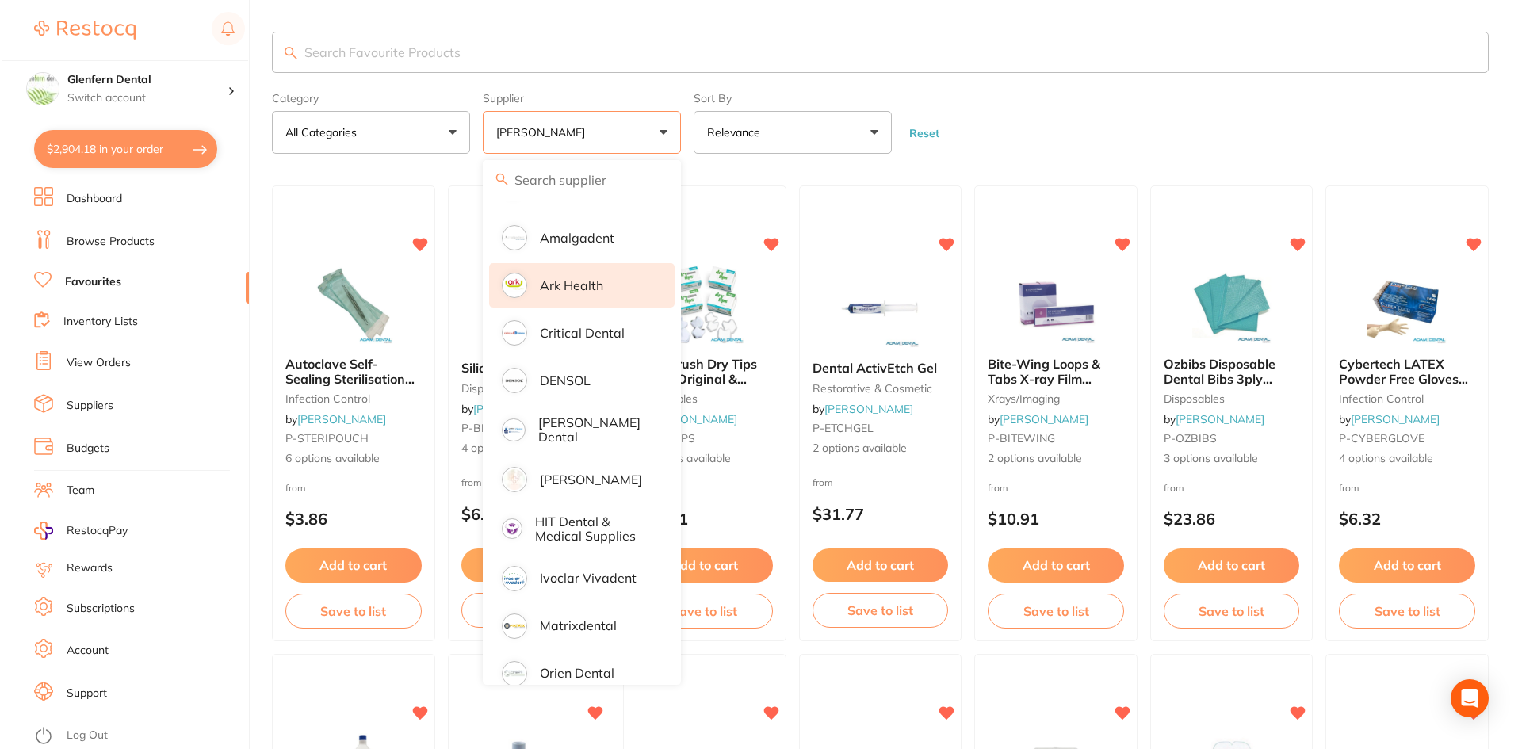
scroll to position [202, 0]
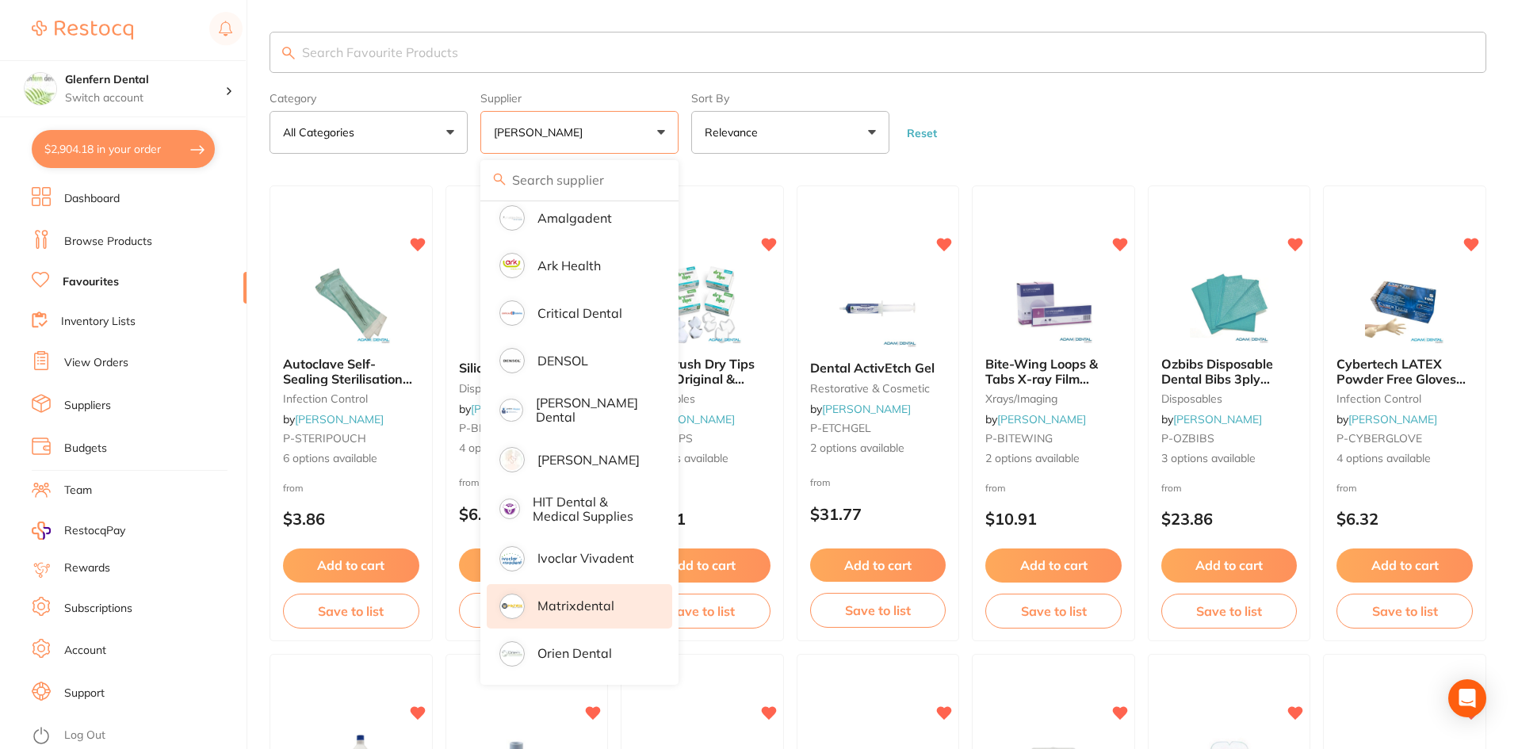
click at [557, 599] on p "Matrixdental" at bounding box center [576, 606] width 77 height 14
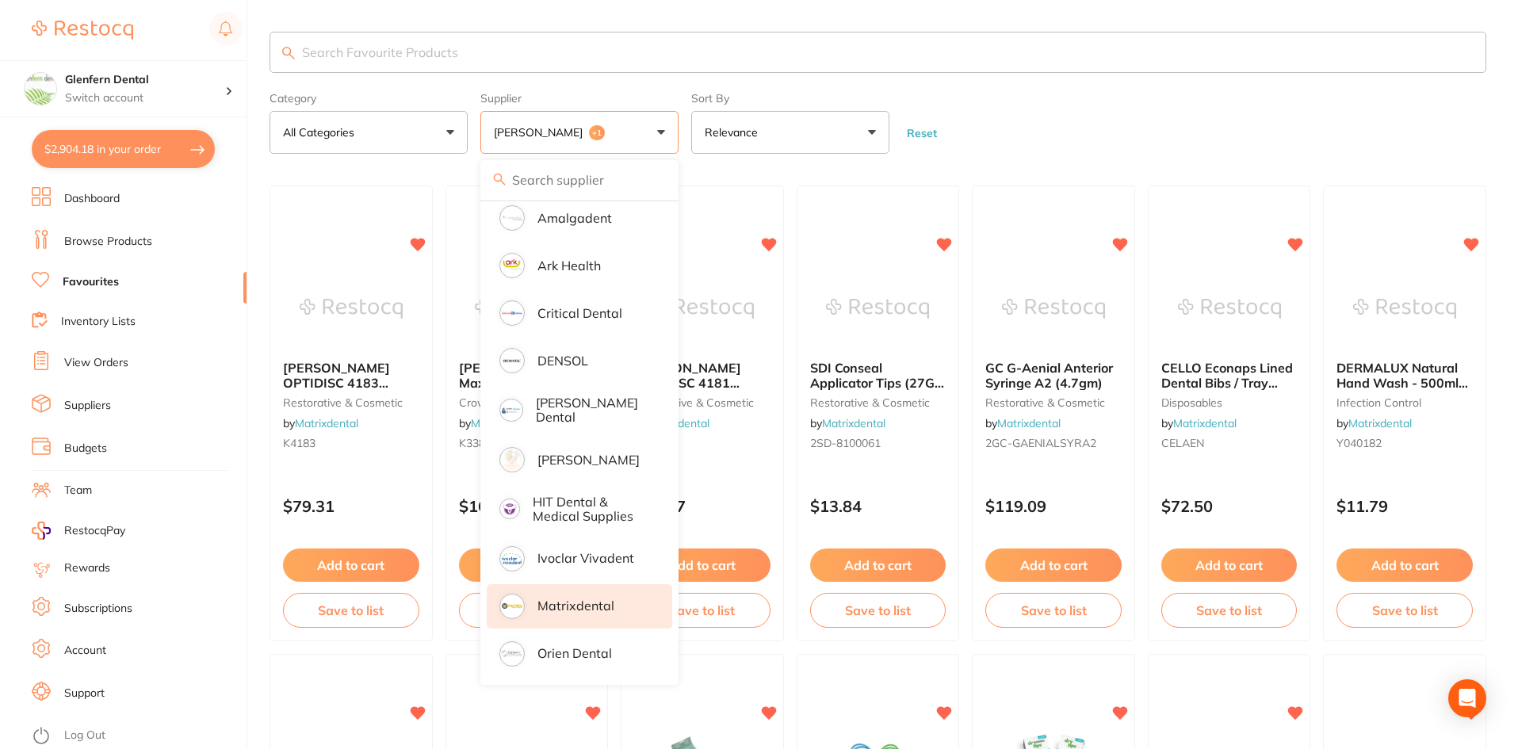
click at [360, 42] on input "search" at bounding box center [878, 52] width 1217 height 41
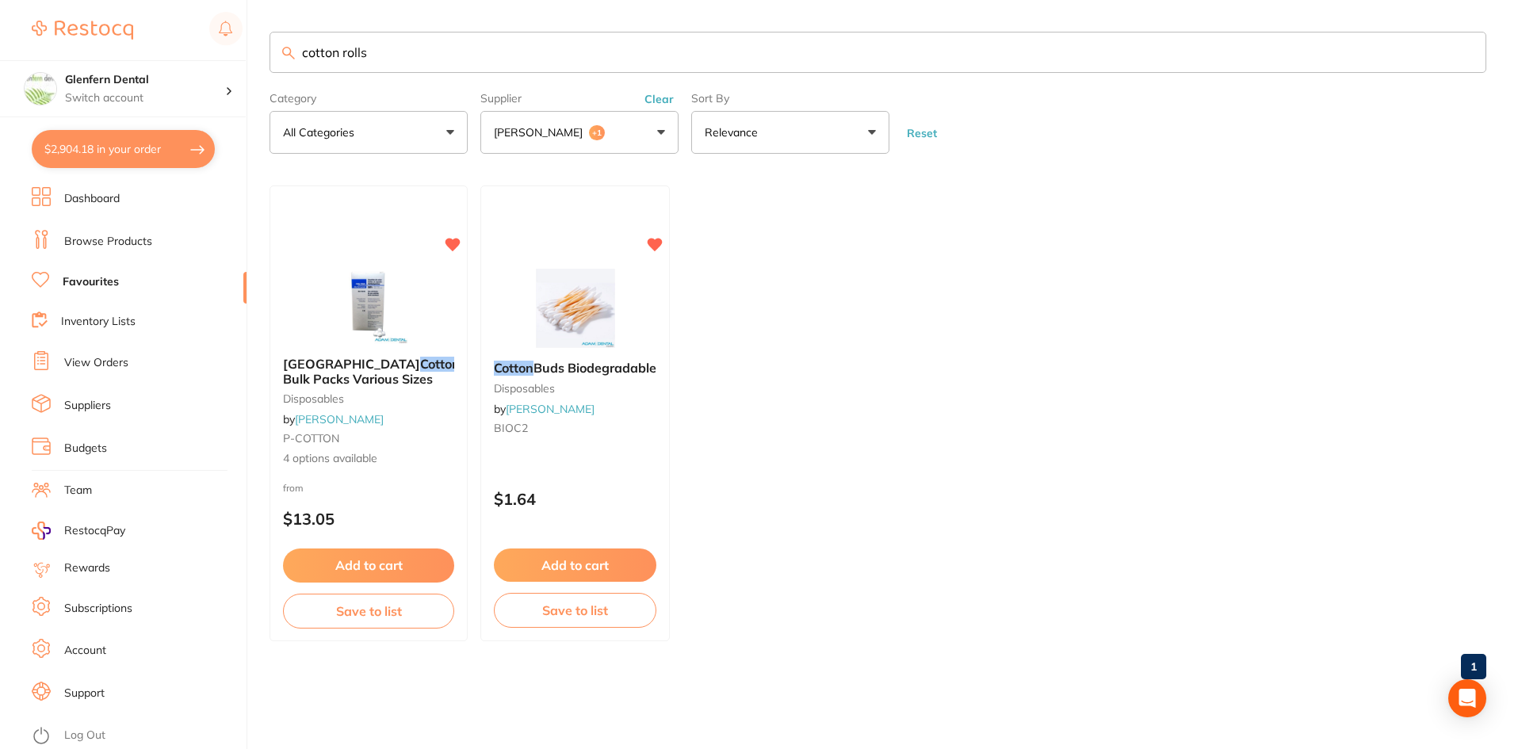
scroll to position [0, 0]
click at [660, 130] on button "Adam Dental +1" at bounding box center [580, 132] width 198 height 43
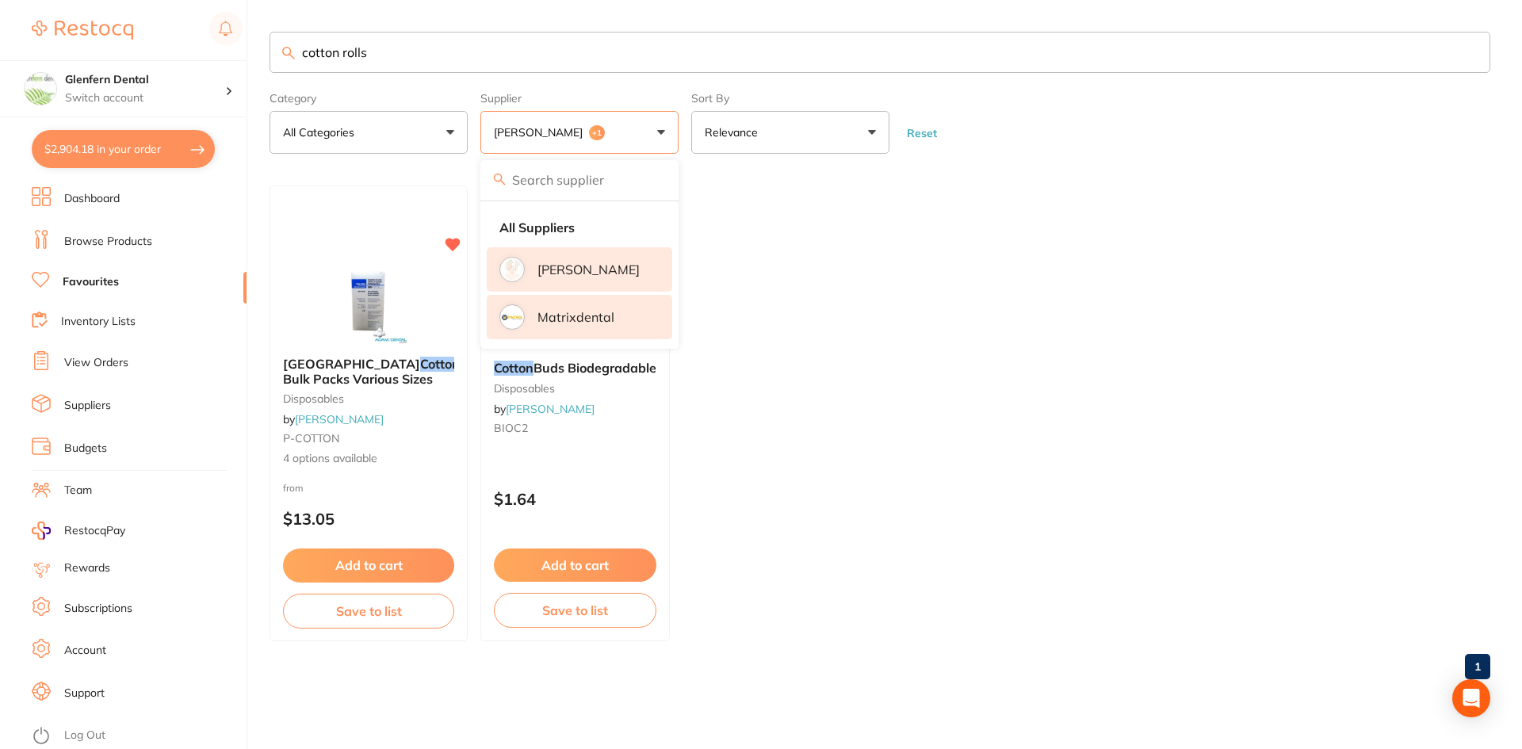
click at [550, 317] on p "Matrixdental" at bounding box center [576, 317] width 77 height 14
click at [549, 134] on p "[PERSON_NAME]" at bounding box center [541, 132] width 95 height 16
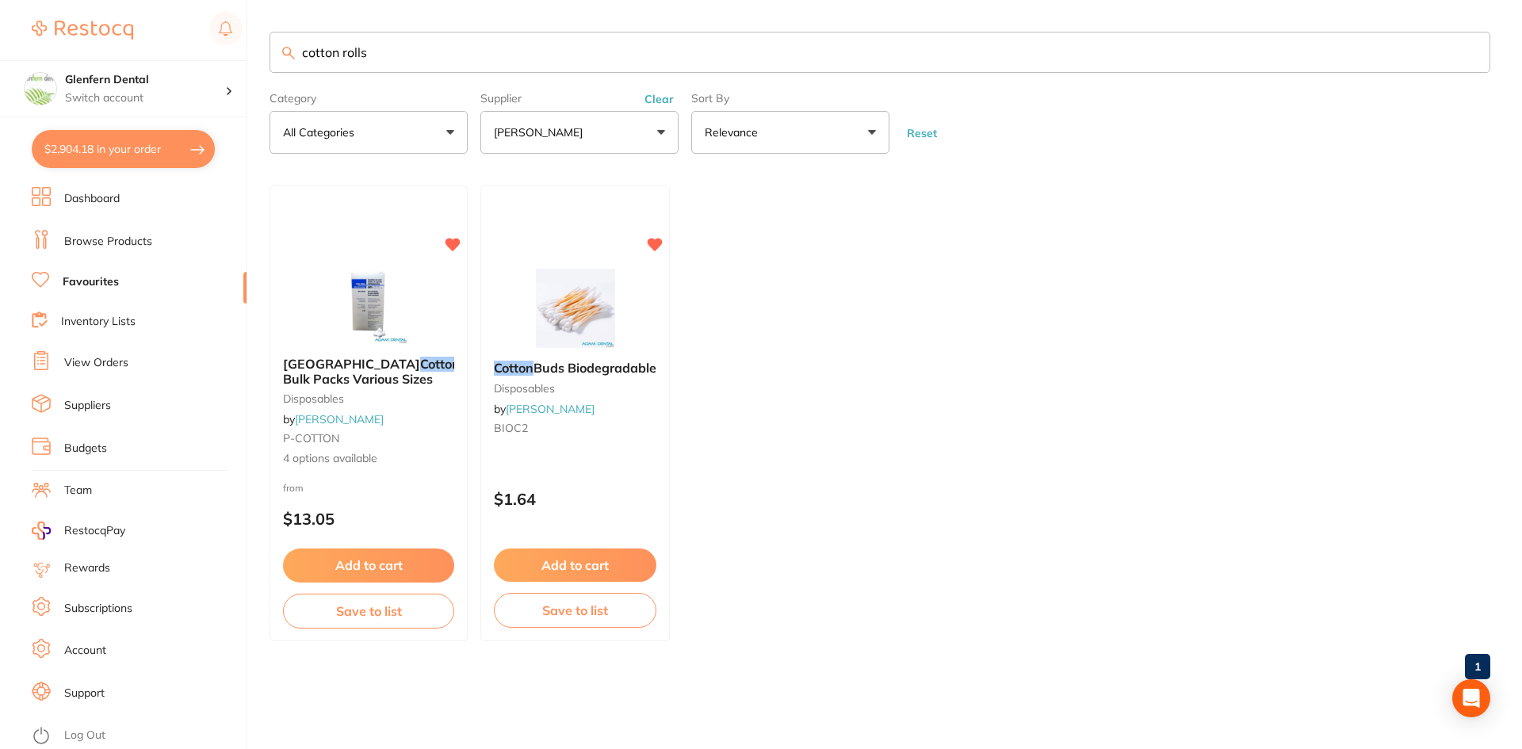
click at [657, 131] on button "[PERSON_NAME]" at bounding box center [580, 132] width 198 height 43
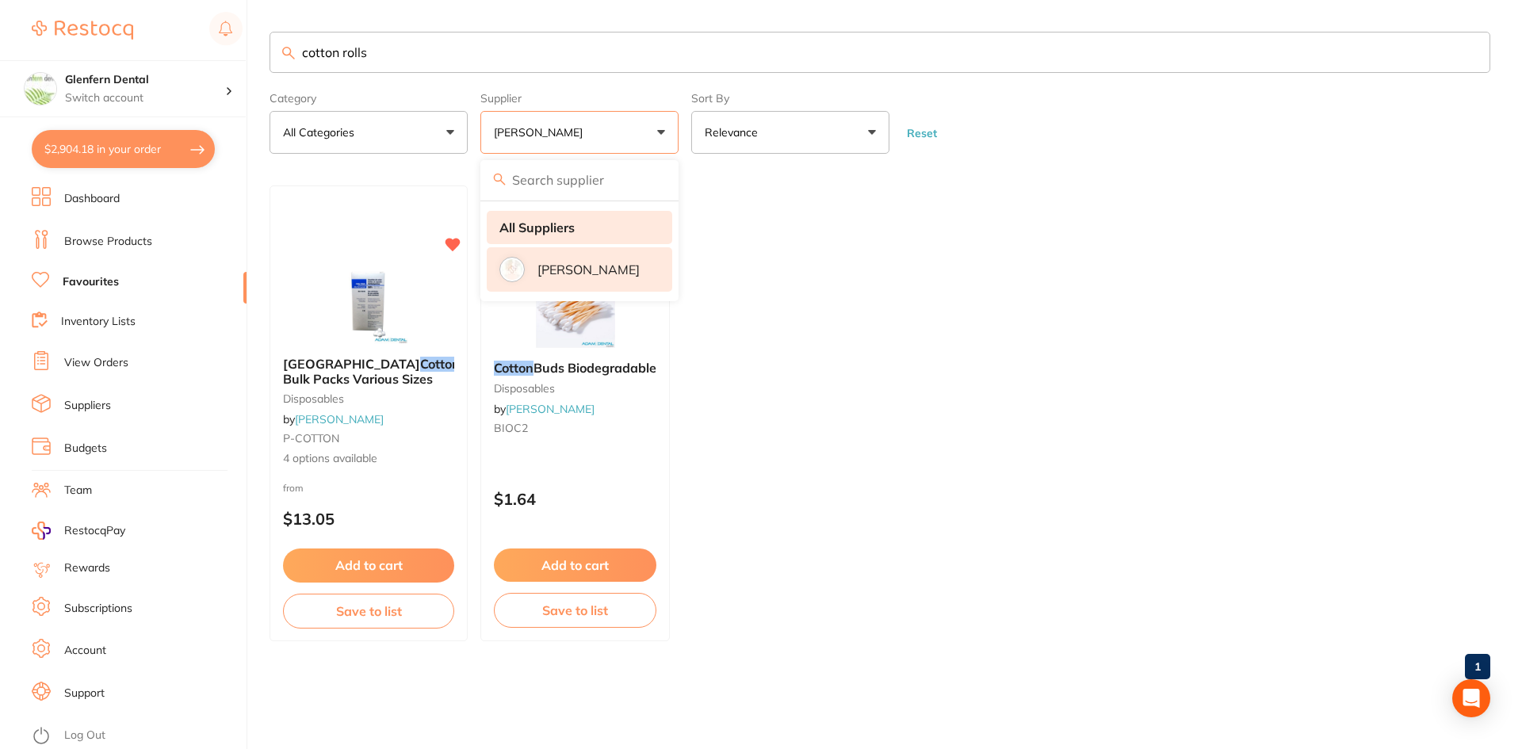
click at [515, 228] on strong "All Suppliers" at bounding box center [537, 227] width 75 height 14
click at [517, 226] on strong "All Suppliers" at bounding box center [537, 227] width 75 height 14
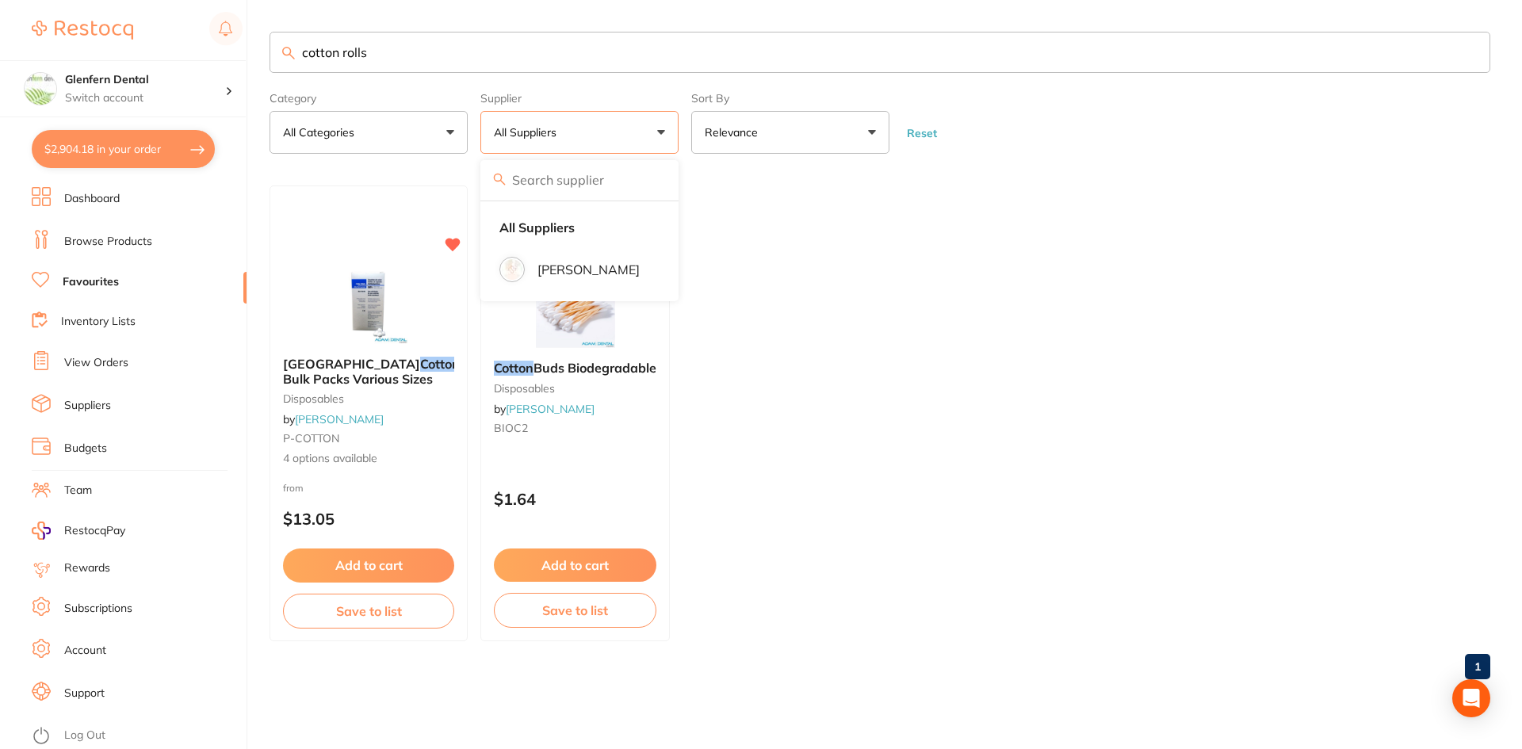
click at [412, 52] on input "cotton rolls" at bounding box center [880, 52] width 1221 height 41
type input "c"
click at [662, 132] on button "All Suppliers" at bounding box center [580, 132] width 198 height 43
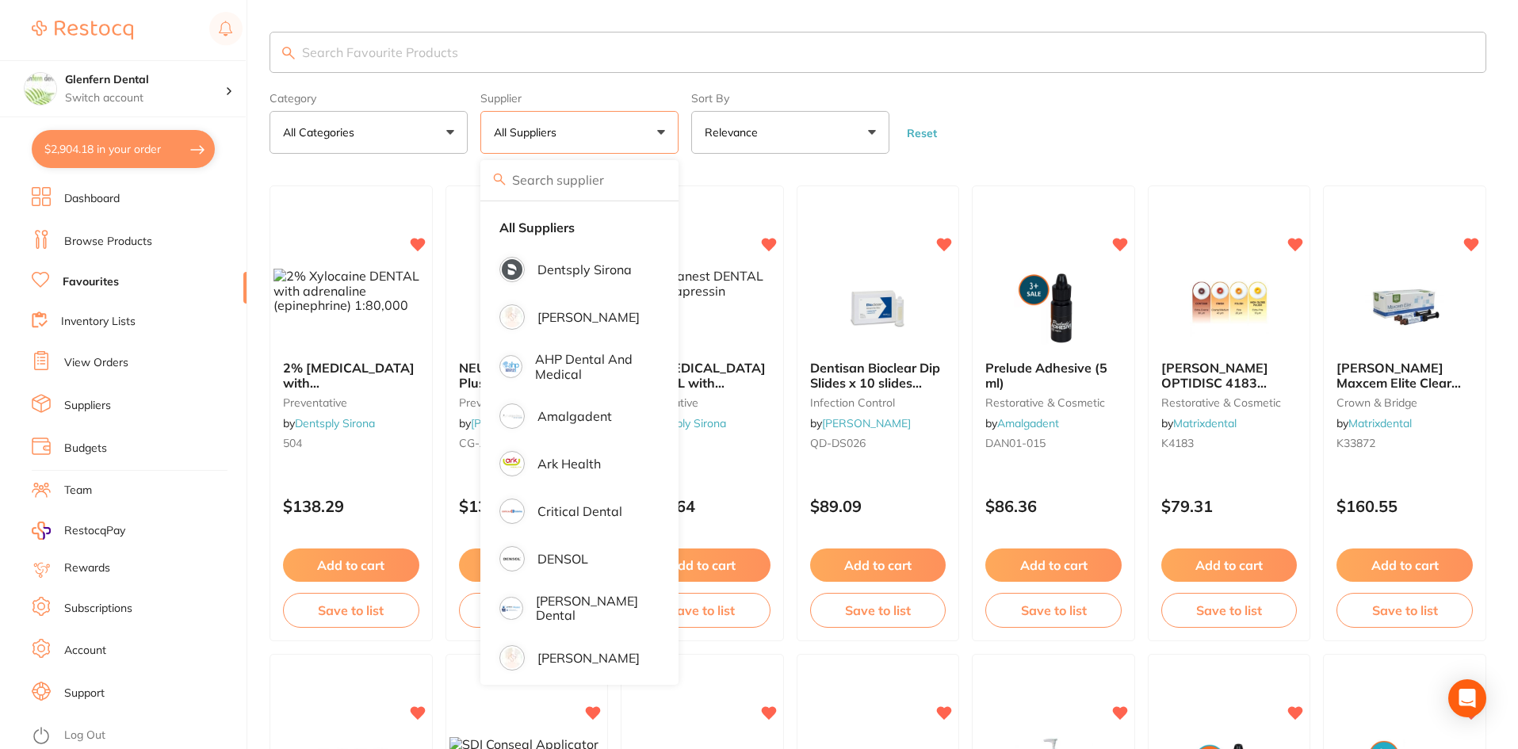
click at [535, 133] on p "All Suppliers" at bounding box center [528, 132] width 69 height 16
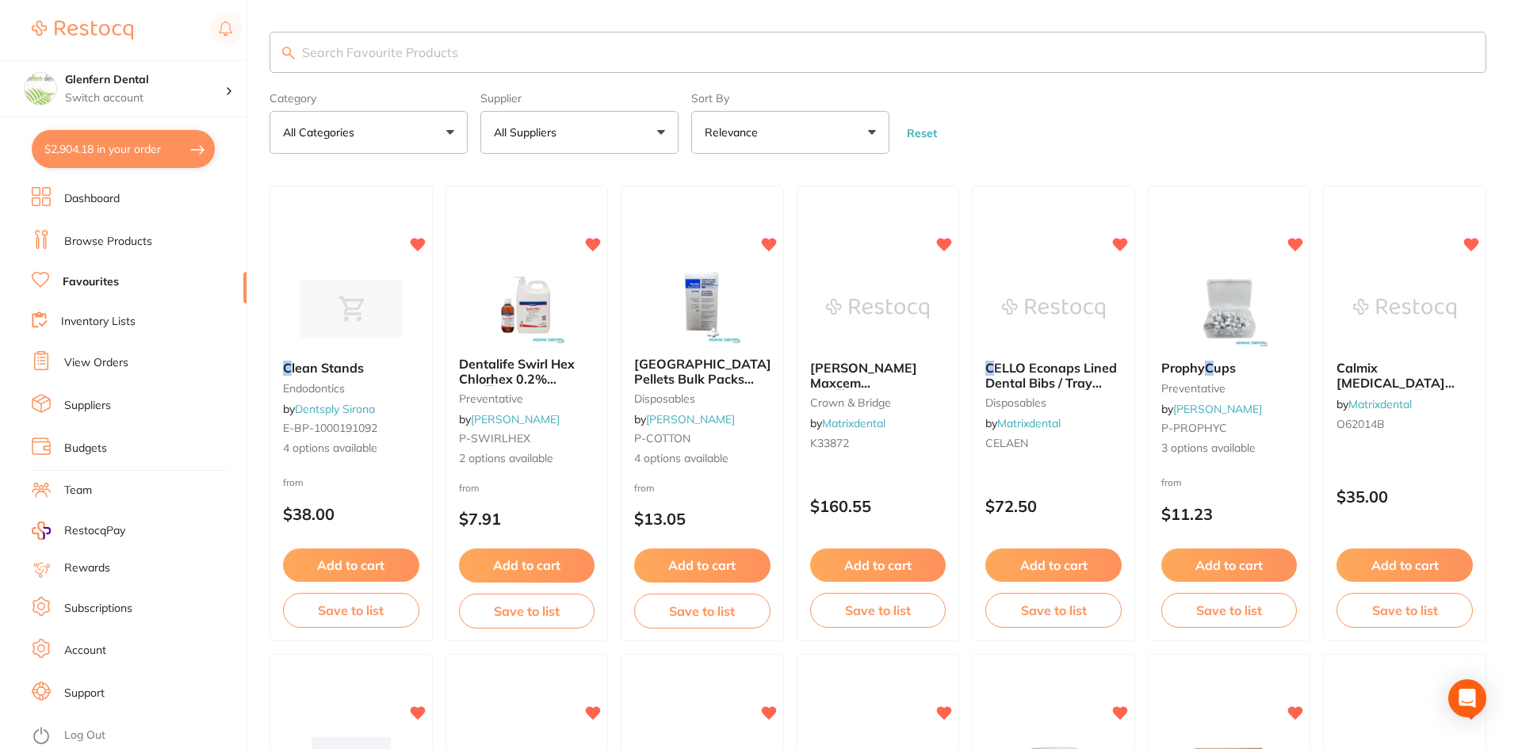
click at [329, 48] on input "search" at bounding box center [878, 52] width 1217 height 41
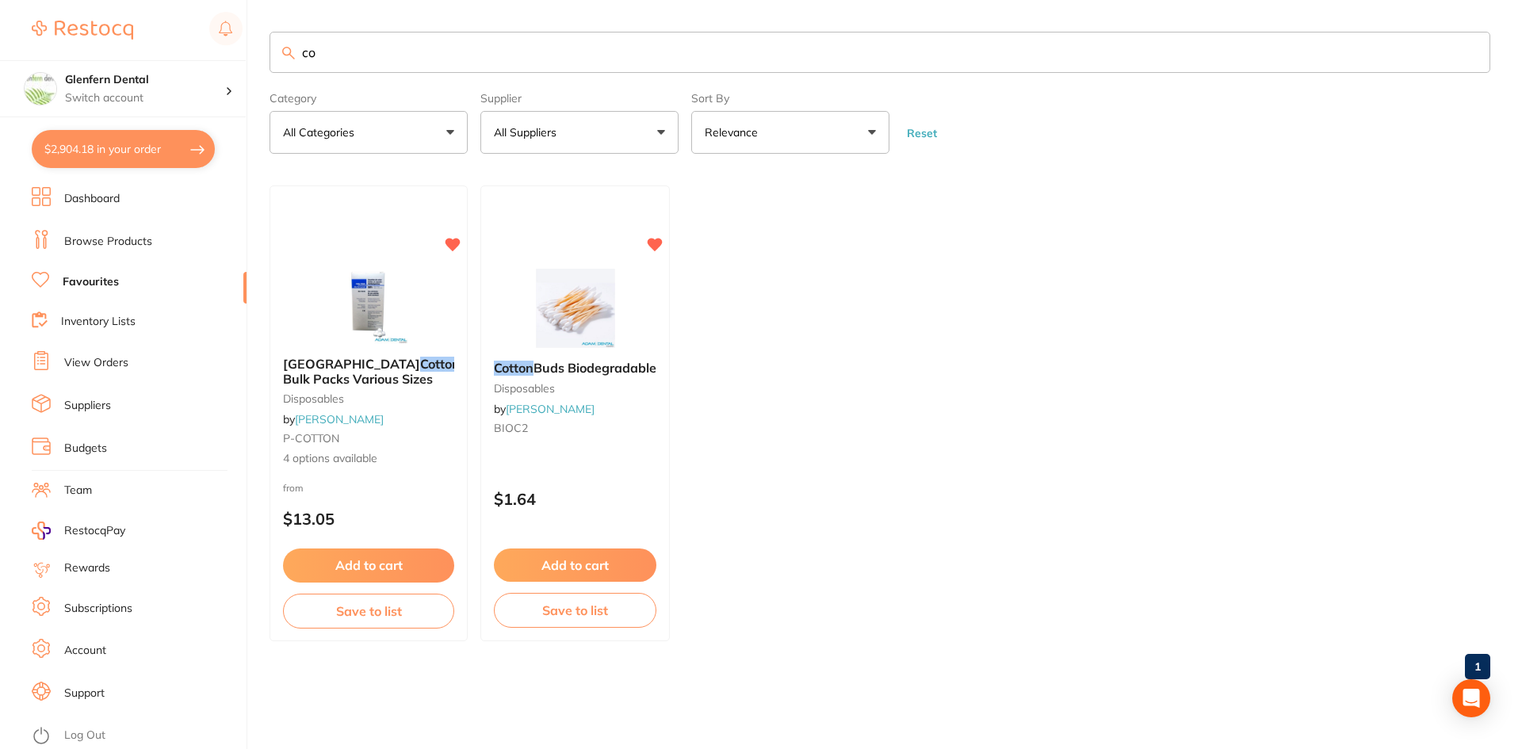
type input "c"
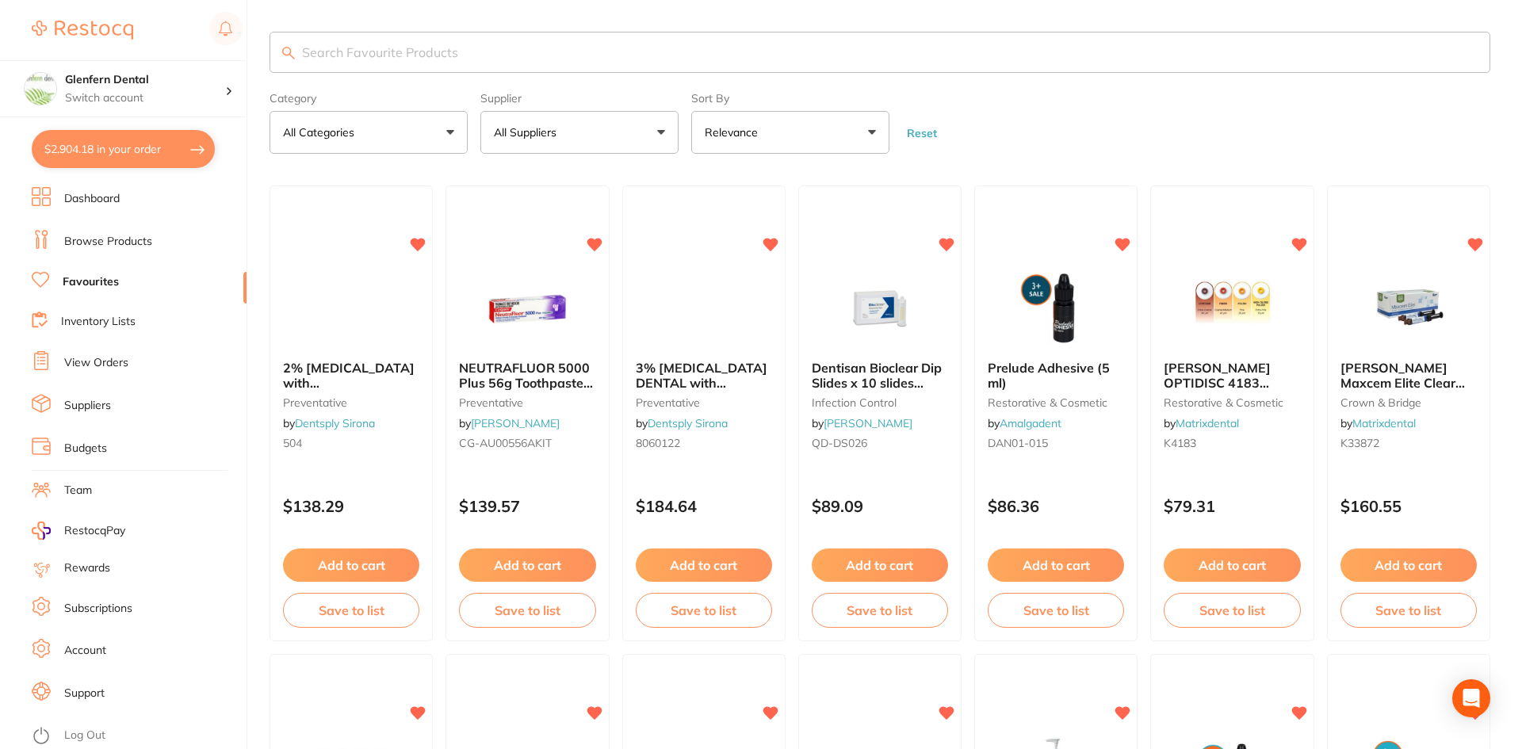
type input "t"
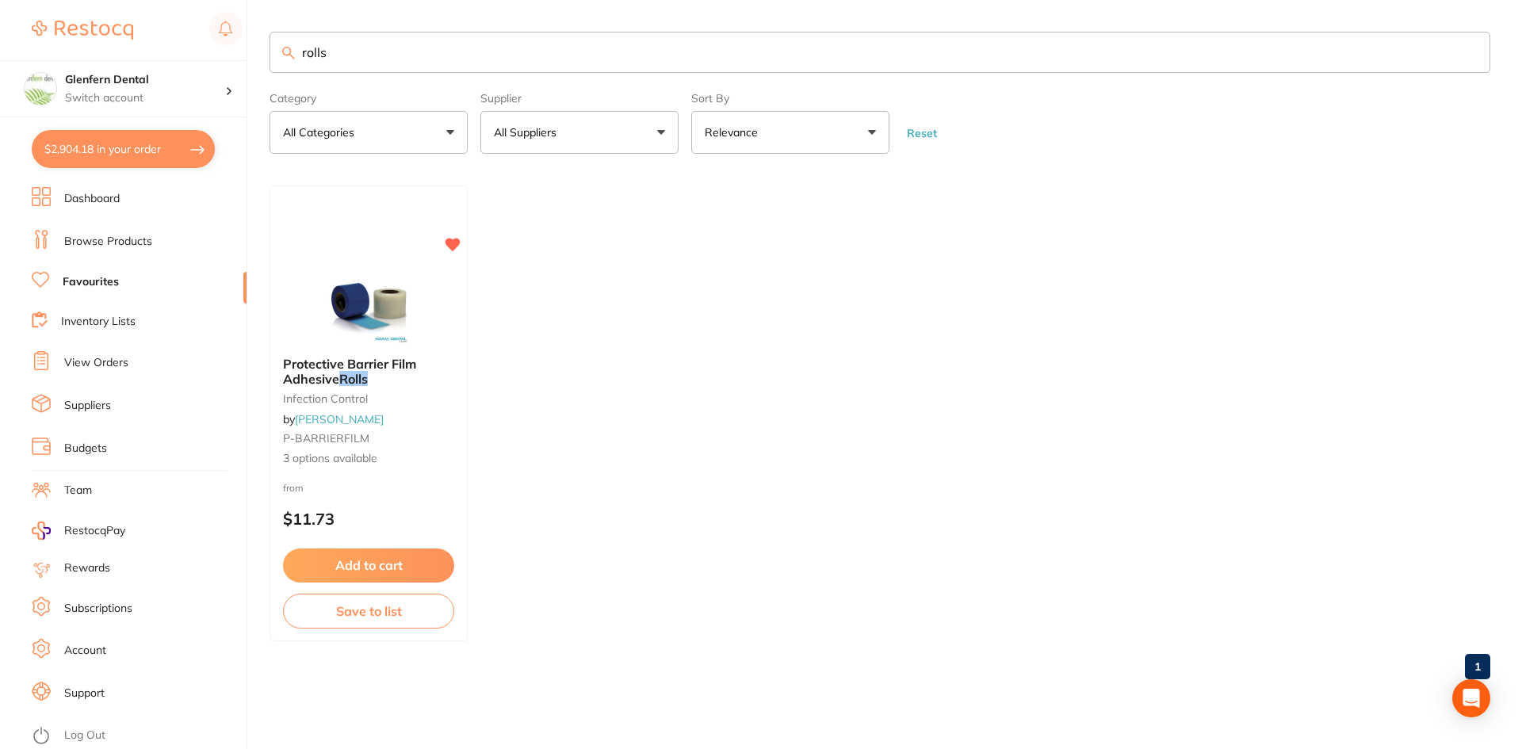
click at [381, 52] on input "rolls" at bounding box center [880, 52] width 1221 height 41
click at [642, 132] on button "All Suppliers" at bounding box center [580, 132] width 198 height 43
click at [575, 186] on input "search" at bounding box center [580, 180] width 198 height 40
click at [837, 373] on ul "Protective Barrier Film Adhesive Rolls infection control by Adam Dental P-BARRI…" at bounding box center [880, 414] width 1221 height 456
click at [379, 53] on input "rolls cotton" at bounding box center [880, 52] width 1221 height 41
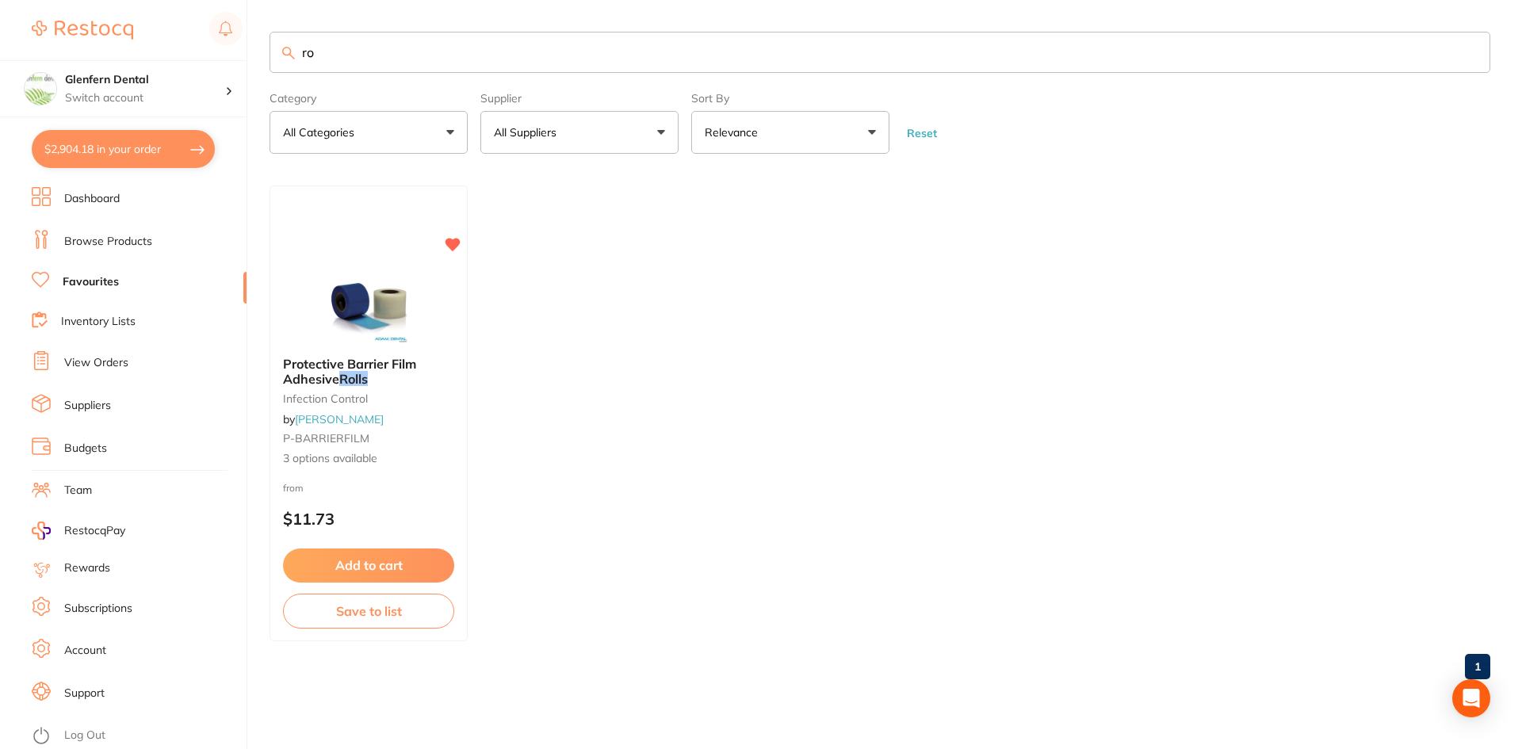
type input "r"
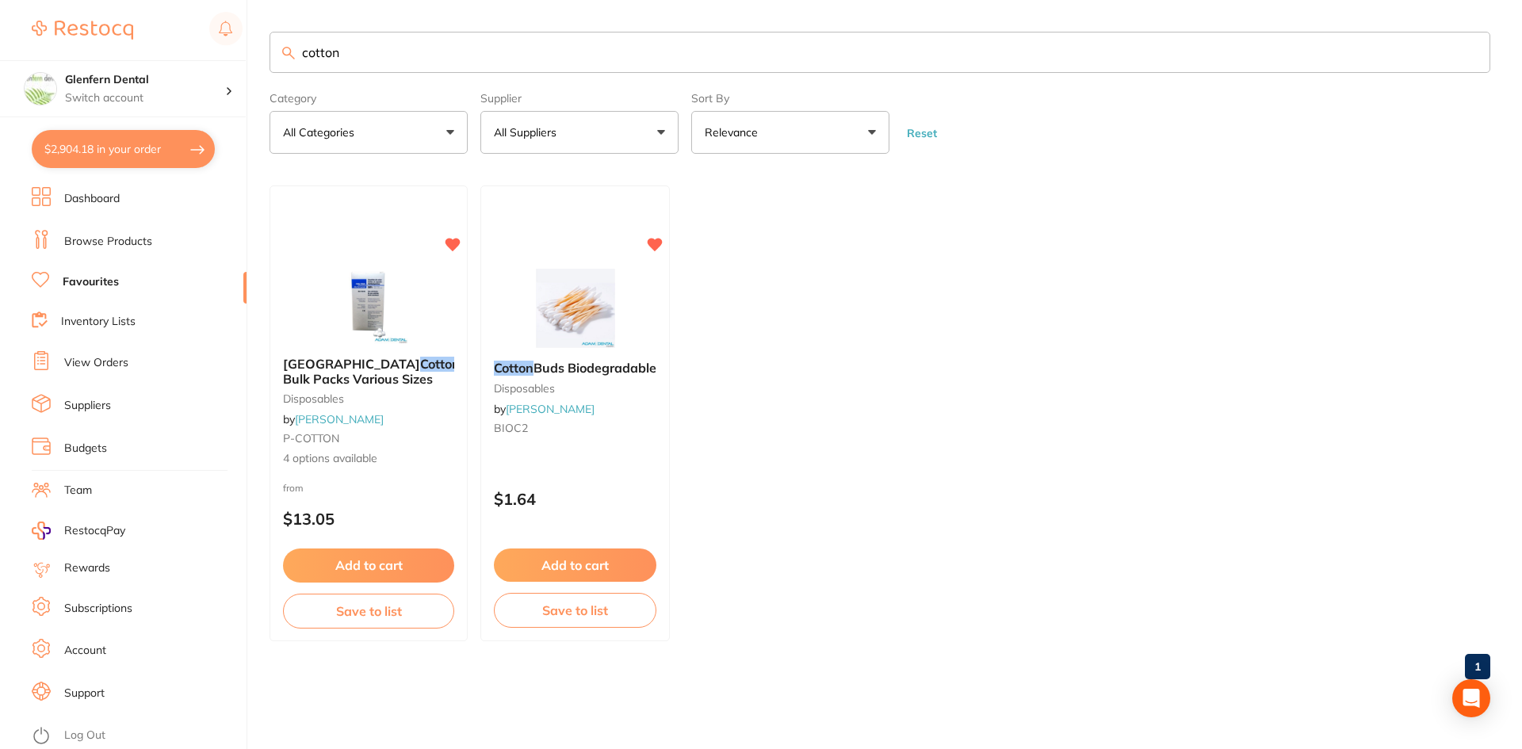
click at [450, 134] on button "All Categories" at bounding box center [369, 132] width 198 height 43
click at [315, 263] on p "disposables" at bounding box center [325, 264] width 73 height 14
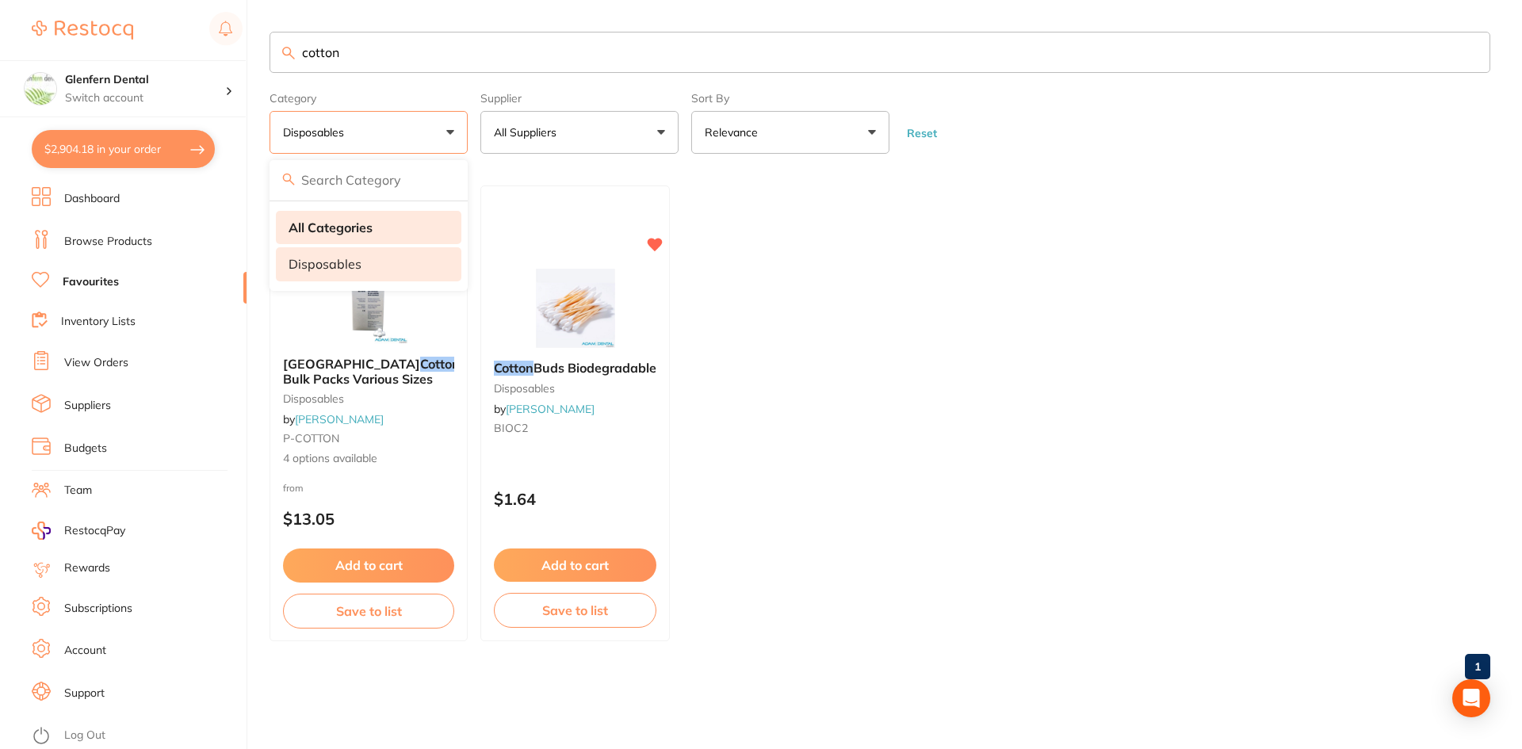
click at [322, 232] on strong "All Categories" at bounding box center [331, 227] width 84 height 14
click at [866, 266] on ul "Richmond Cotton Pellets Bulk Packs Various Sizes disposables by Adam Dental P-C…" at bounding box center [880, 414] width 1221 height 456
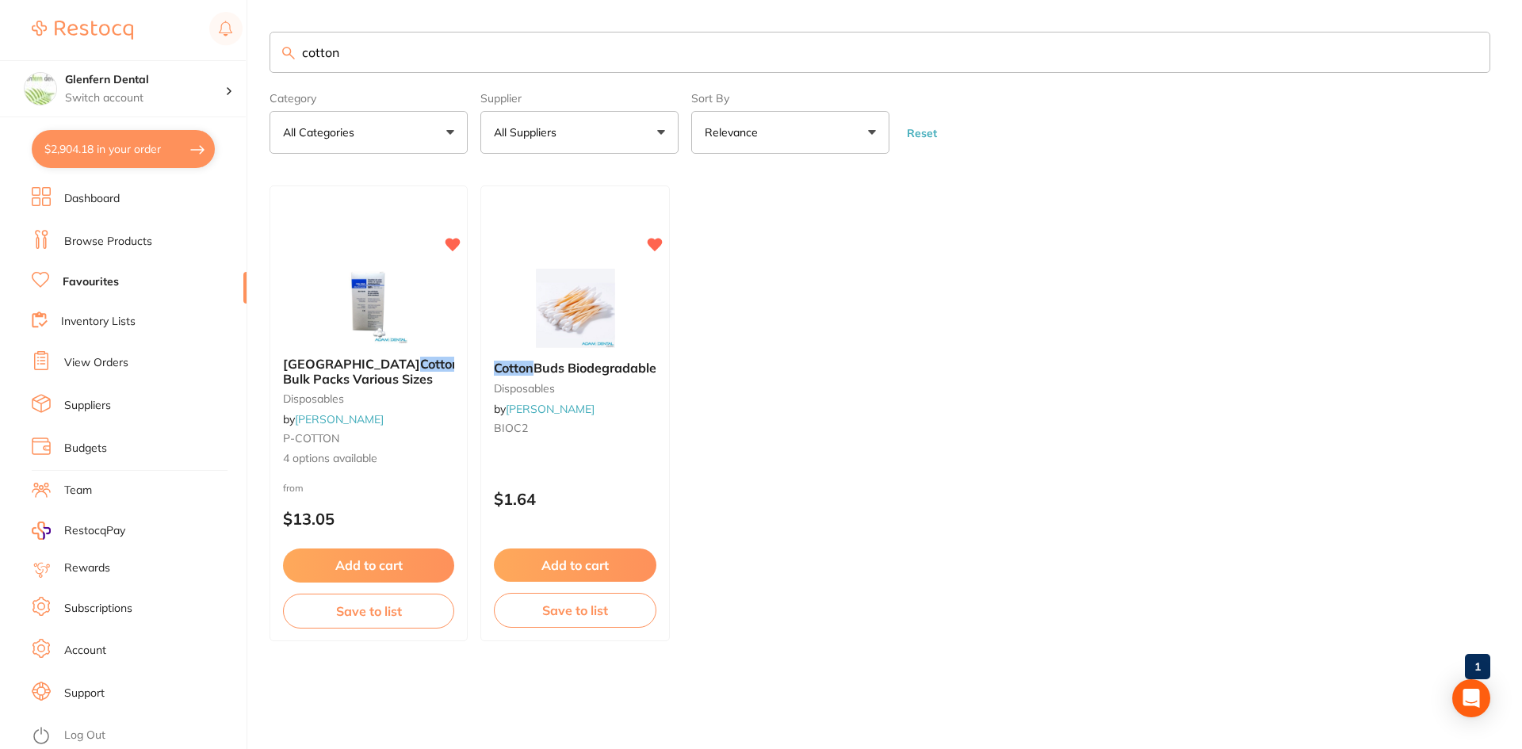
click at [865, 130] on button "Relevance" at bounding box center [790, 132] width 198 height 43
click at [783, 404] on ul "Richmond Cotton Pellets Bulk Packs Various Sizes disposables by Adam Dental P-C…" at bounding box center [880, 414] width 1221 height 456
click at [352, 65] on input "cotton" at bounding box center [880, 52] width 1221 height 41
type input "c"
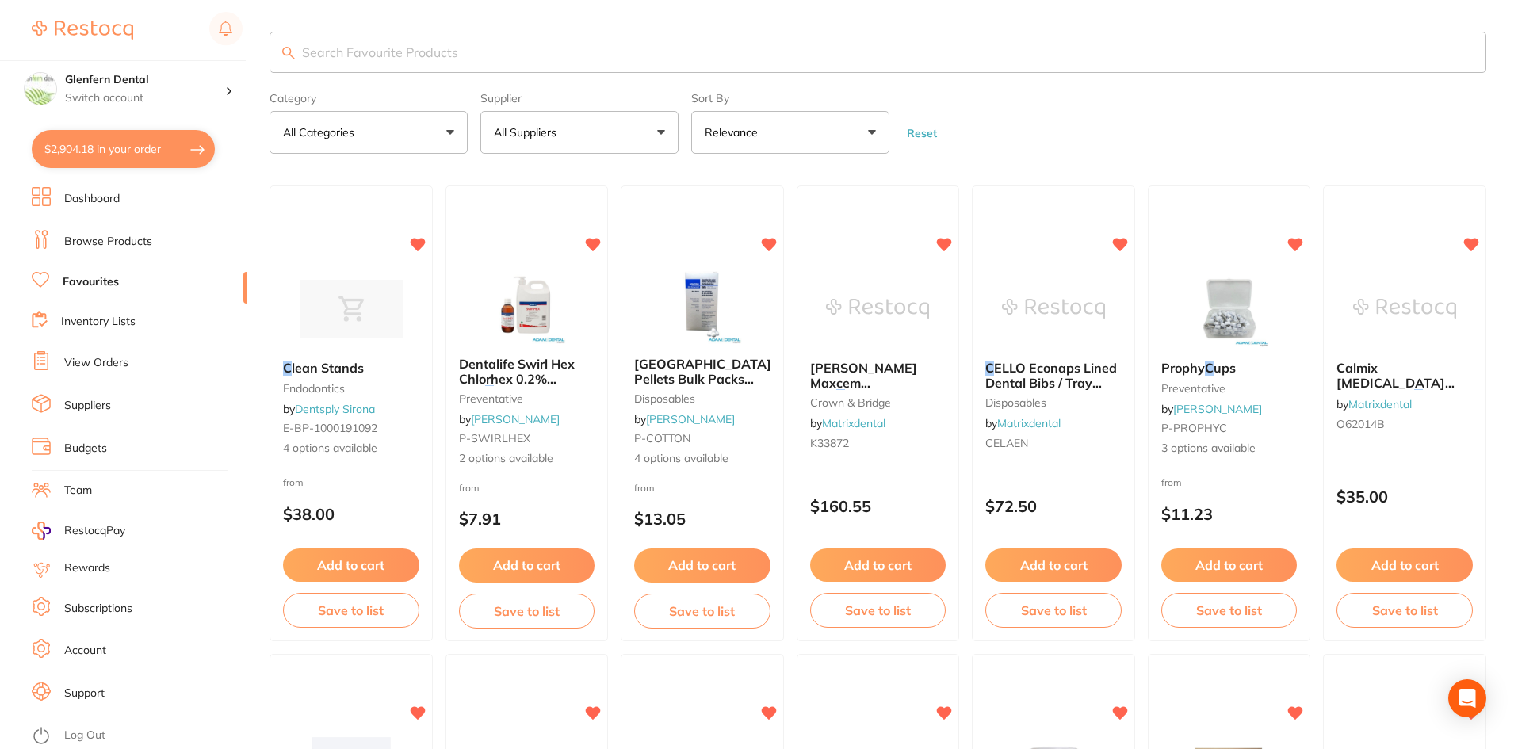
click at [130, 145] on button "$2,904.18 in your order" at bounding box center [123, 149] width 183 height 38
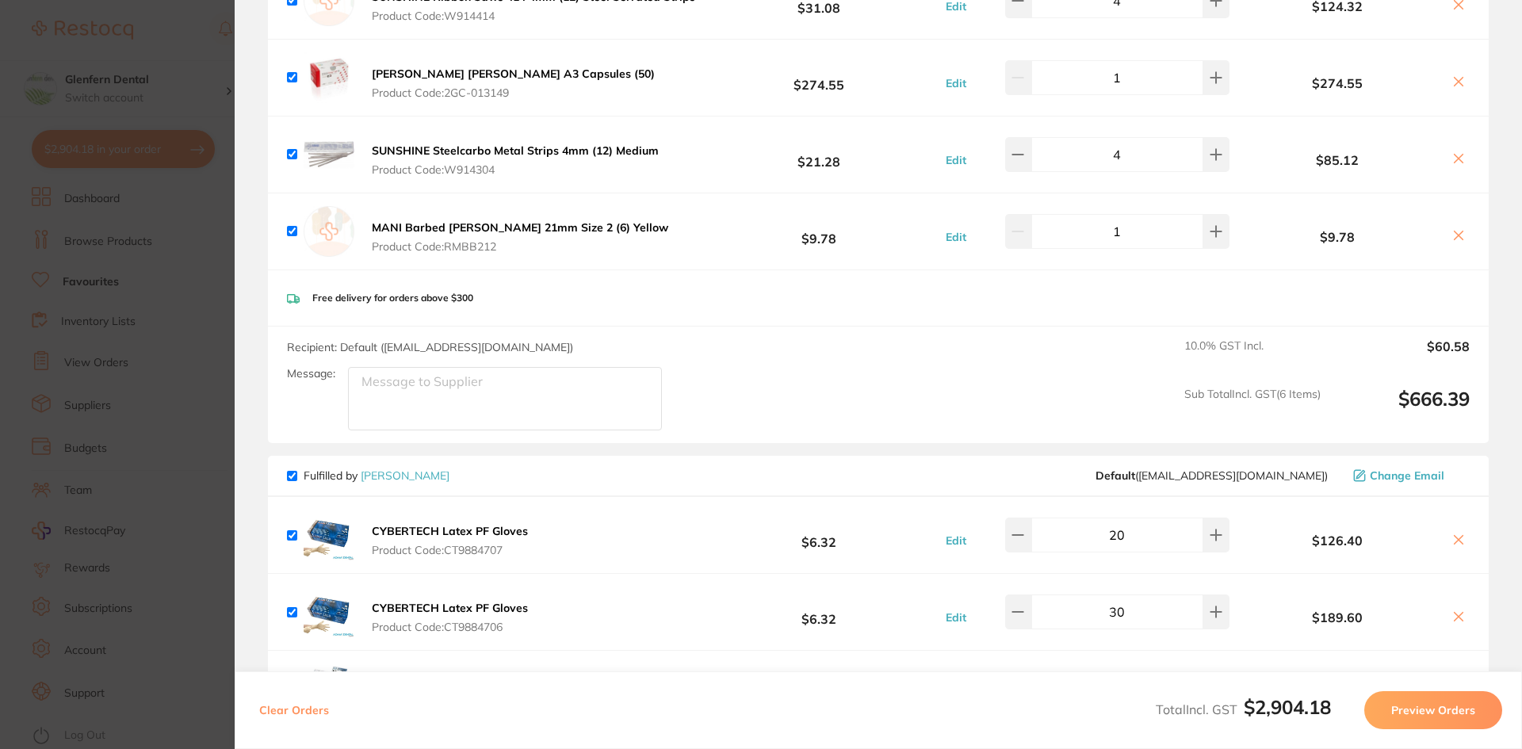
scroll to position [396, 0]
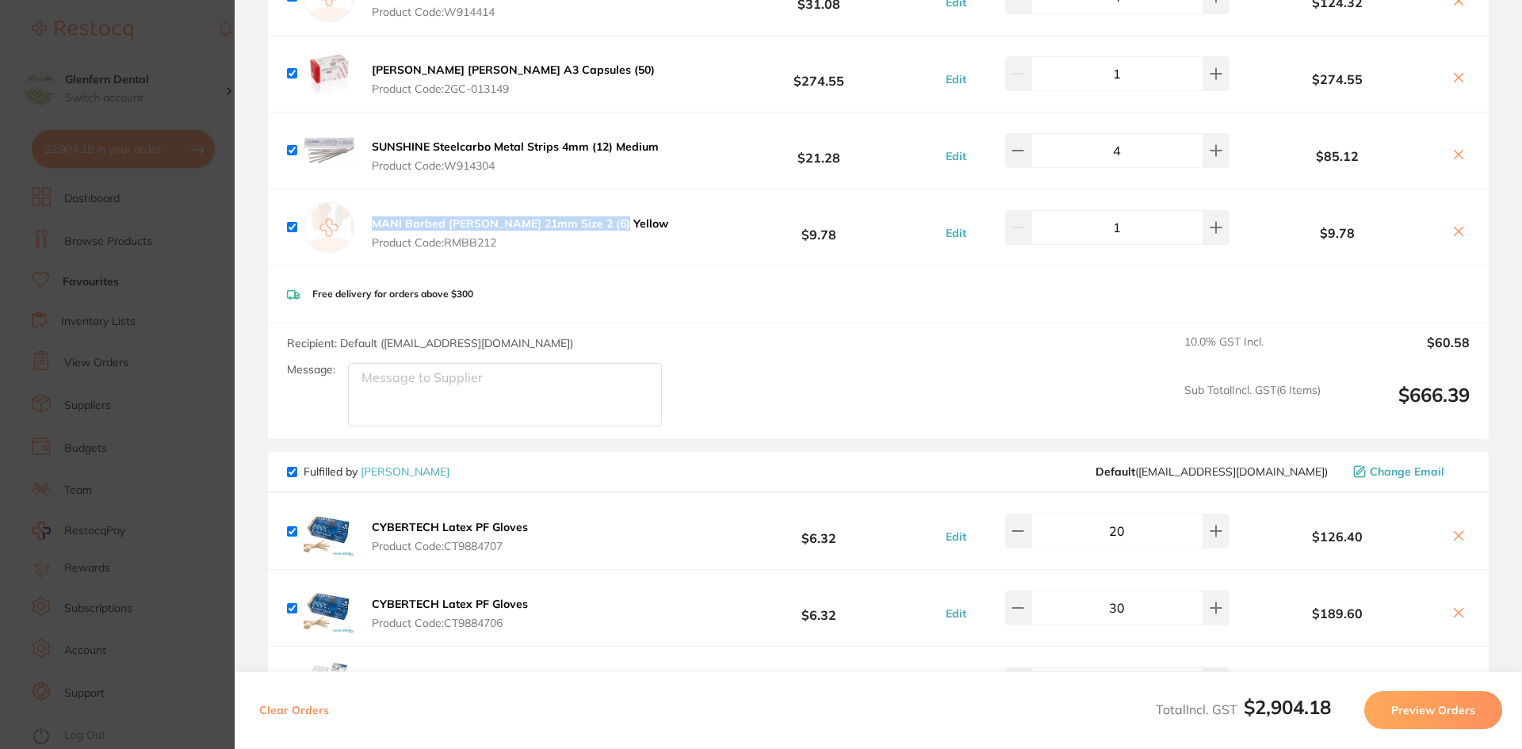
drag, startPoint x: 623, startPoint y: 225, endPoint x: 404, endPoint y: 224, distance: 218.9
click at [365, 225] on div "MANI Barbed Broach 21mm Size 2 (6) Yellow Product Code: RMBB212 $9.78 Edit 1 $9…" at bounding box center [878, 228] width 1221 height 76
copy b "MANI Barbed [PERSON_NAME] 21mm Size 2 (6) Yellow"
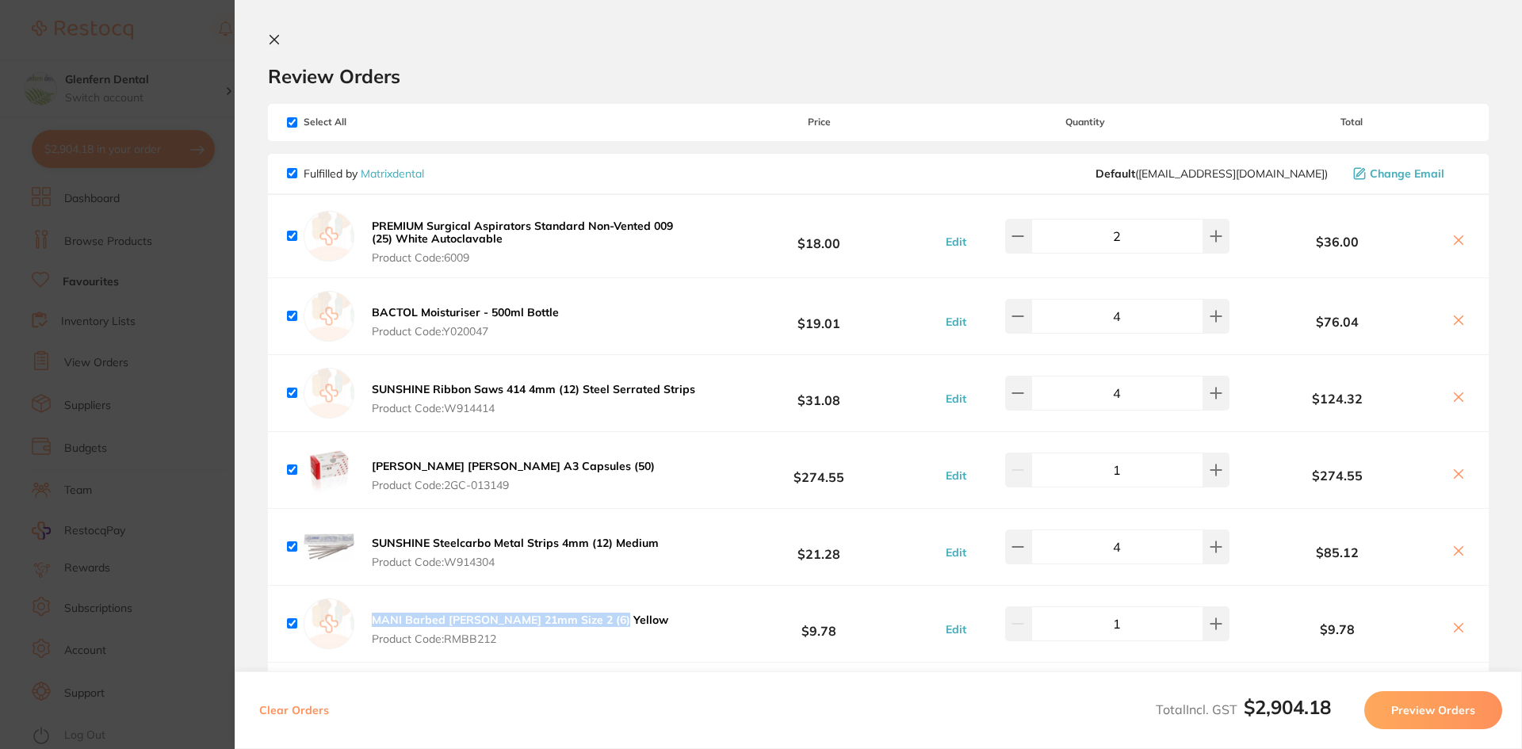
click at [274, 36] on icon at bounding box center [274, 39] width 13 height 13
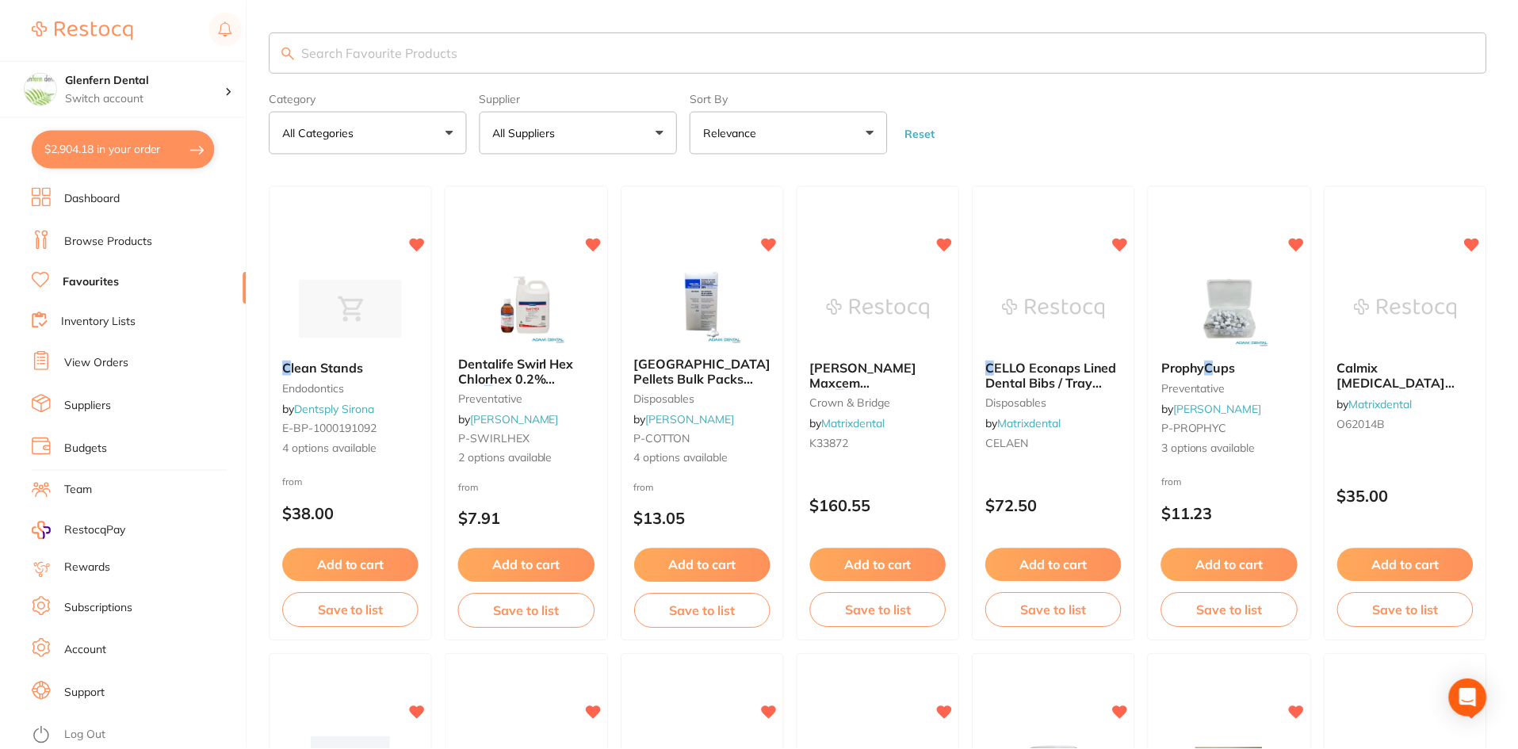
scroll to position [3, 0]
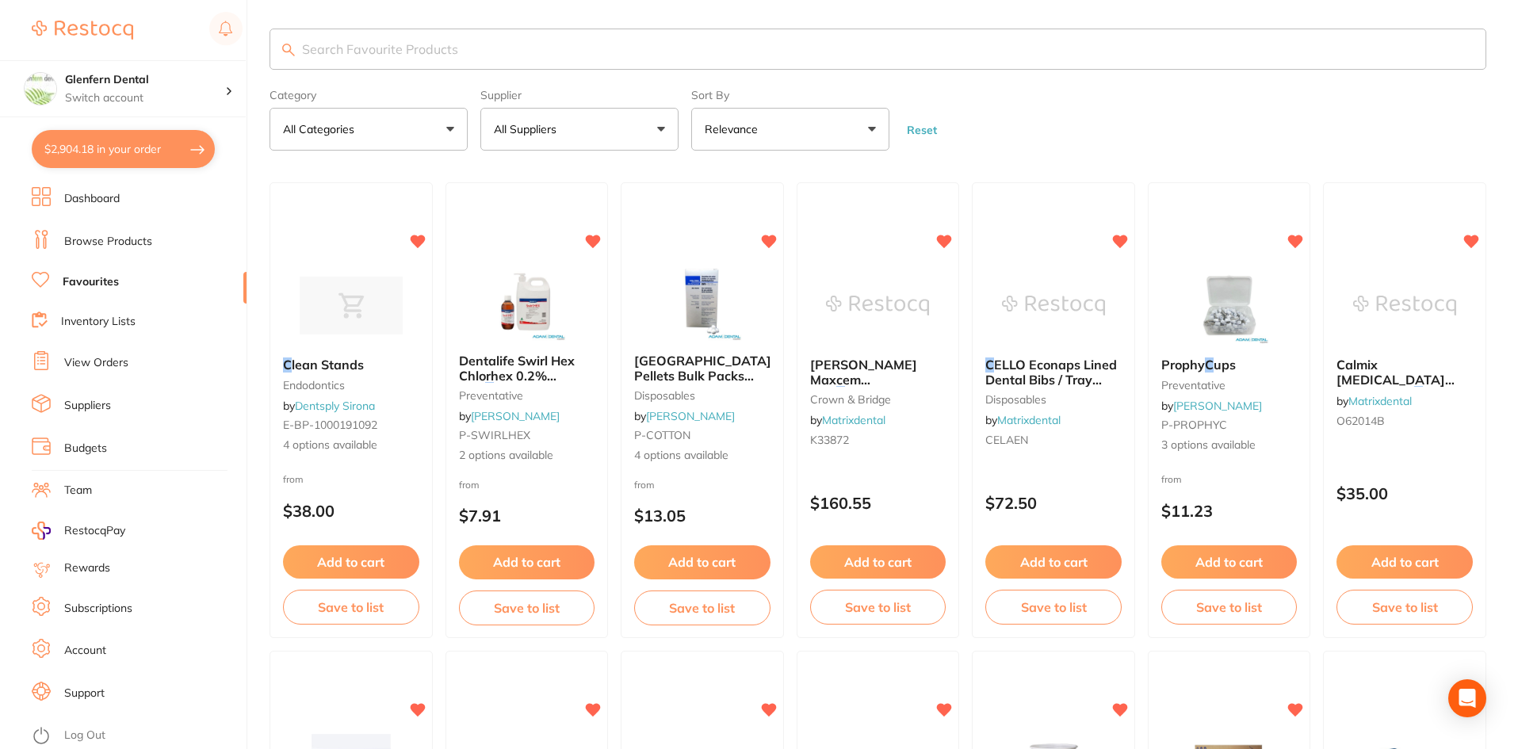
click at [103, 239] on link "Browse Products" at bounding box center [108, 242] width 88 height 16
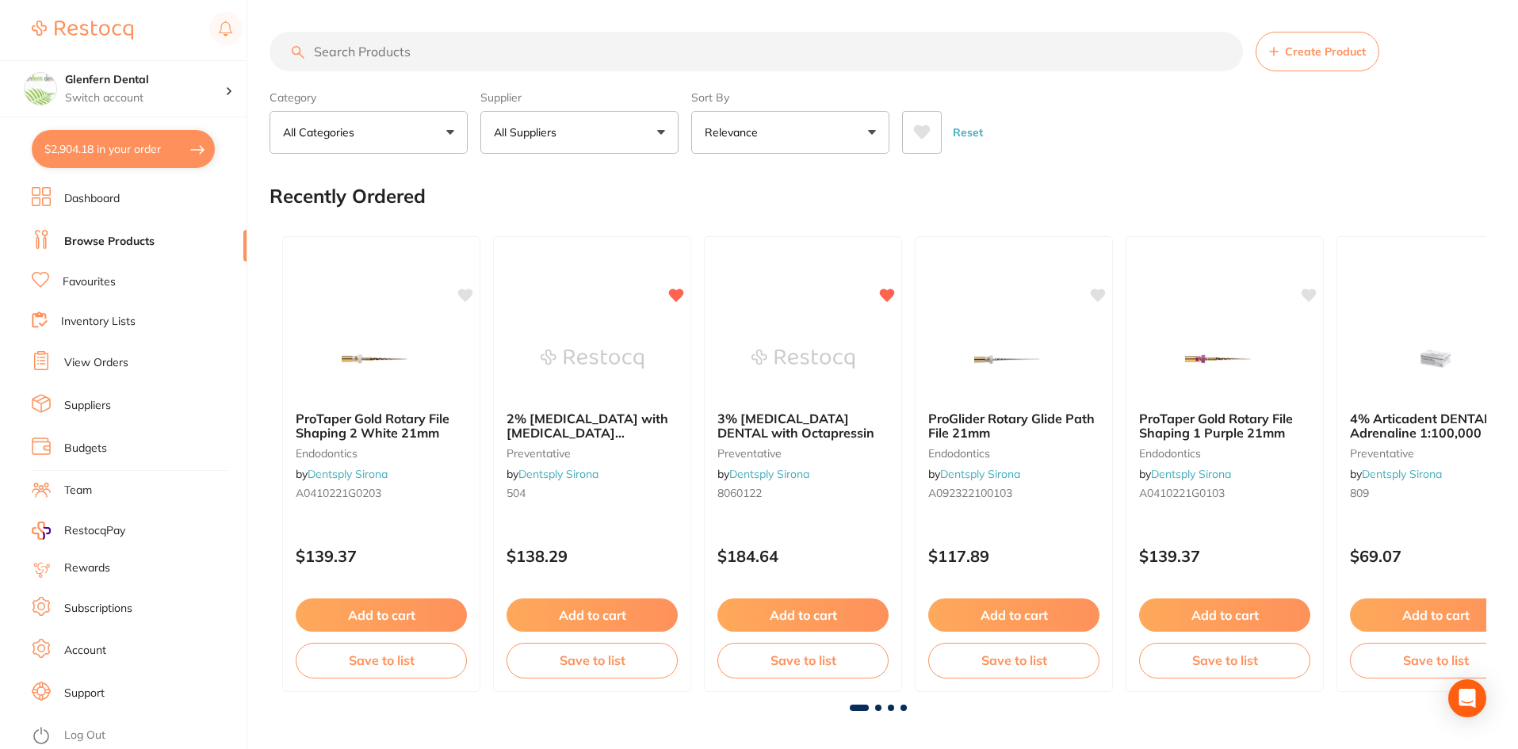
click at [335, 48] on input "search" at bounding box center [757, 52] width 974 height 40
paste input "MANI Barbed [PERSON_NAME] 21mm Size 2 (6) Yellow"
type input "MANI Barbed [PERSON_NAME] 21mm Size 2 (6) Yellow"
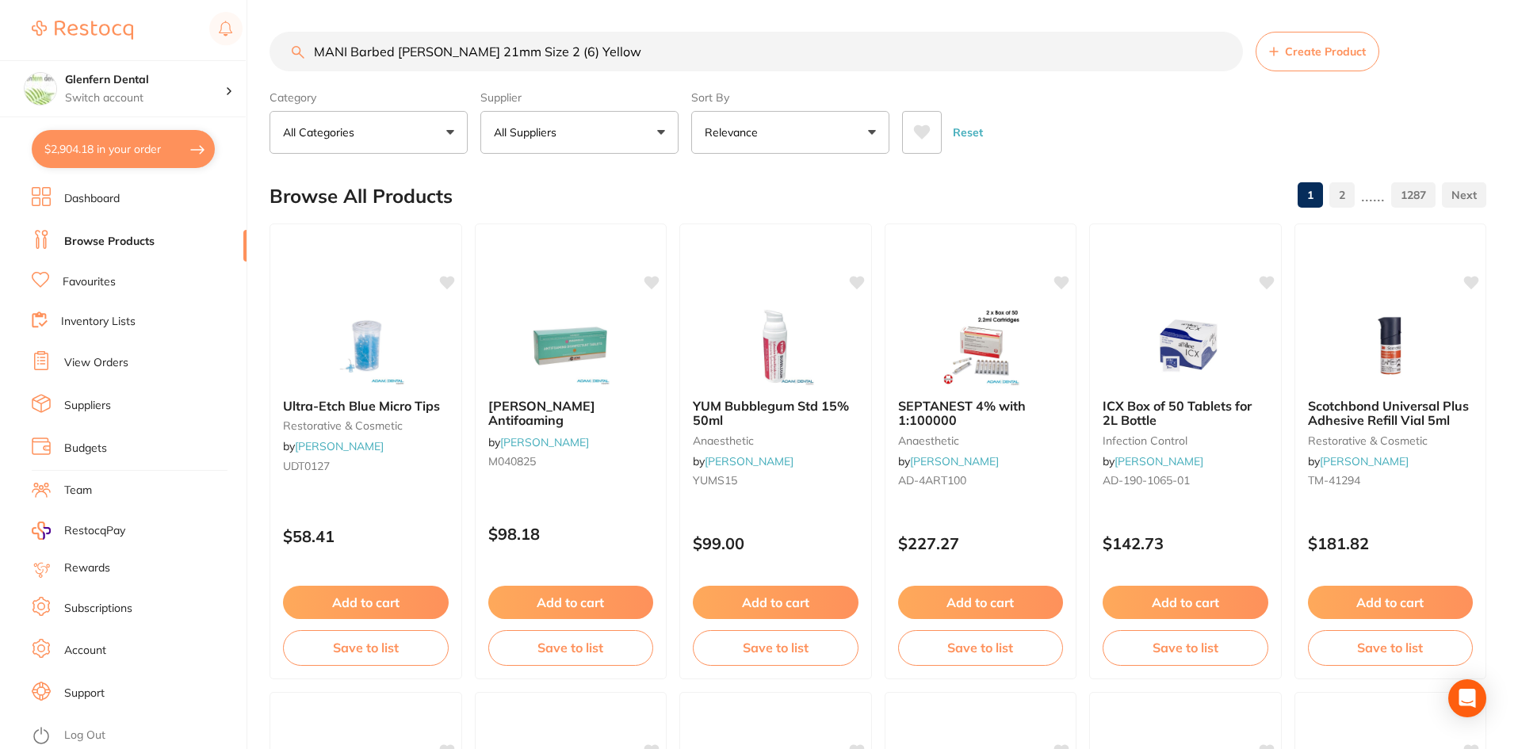
click at [657, 134] on button "All Suppliers" at bounding box center [580, 132] width 198 height 43
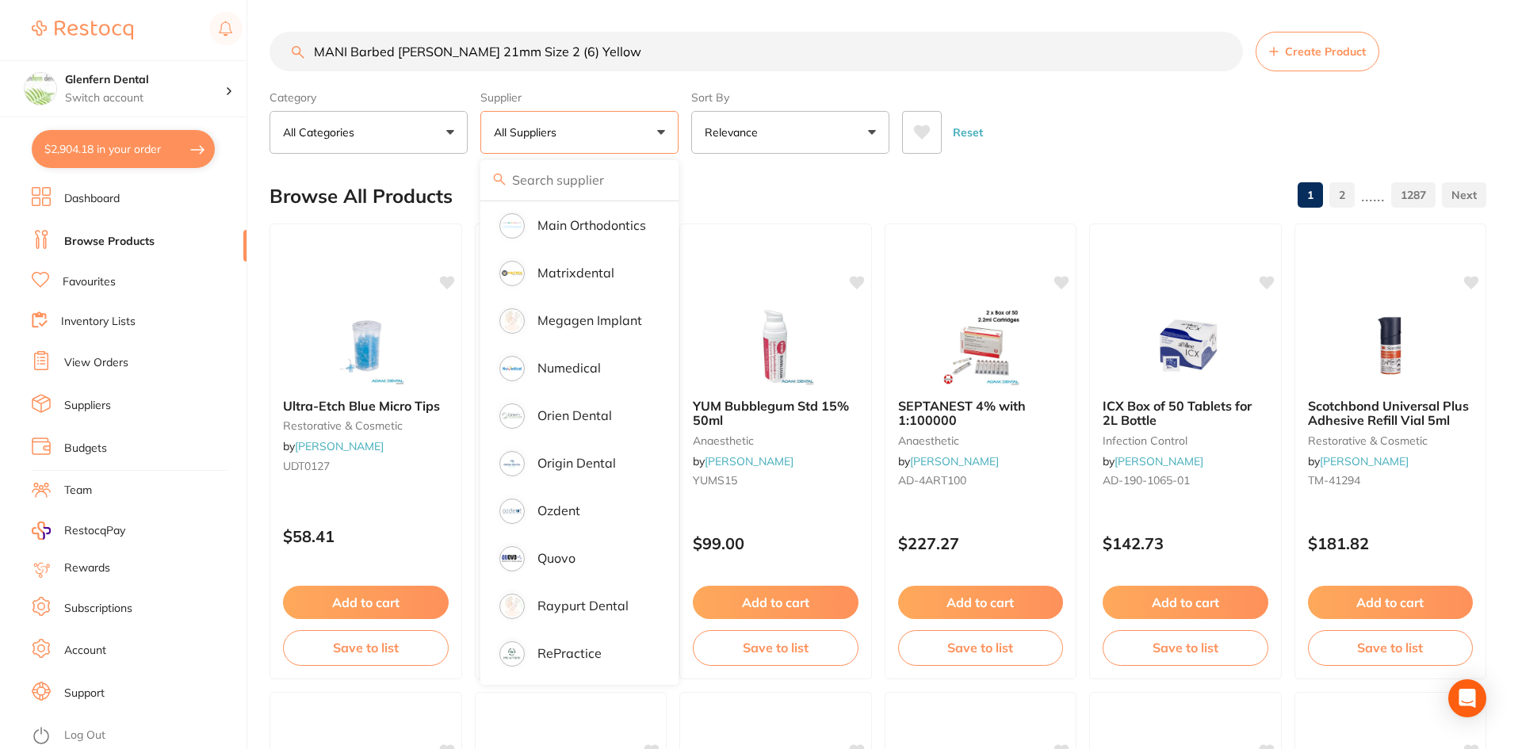
scroll to position [1189, 0]
click at [567, 263] on p "Matrixdental" at bounding box center [576, 270] width 77 height 14
click at [1066, 173] on div "Browse All Products 1 2 ...... 1287" at bounding box center [878, 196] width 1217 height 53
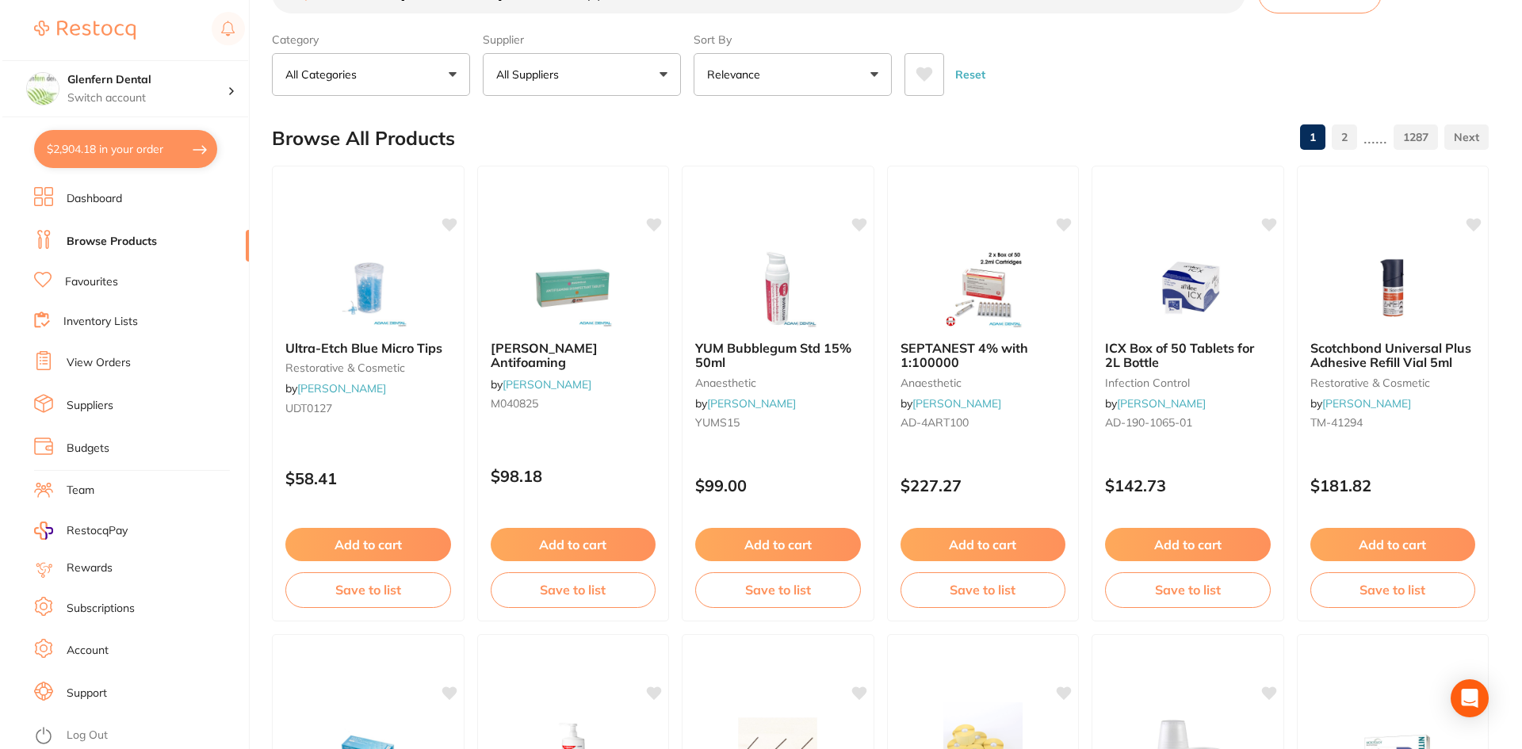
scroll to position [0, 0]
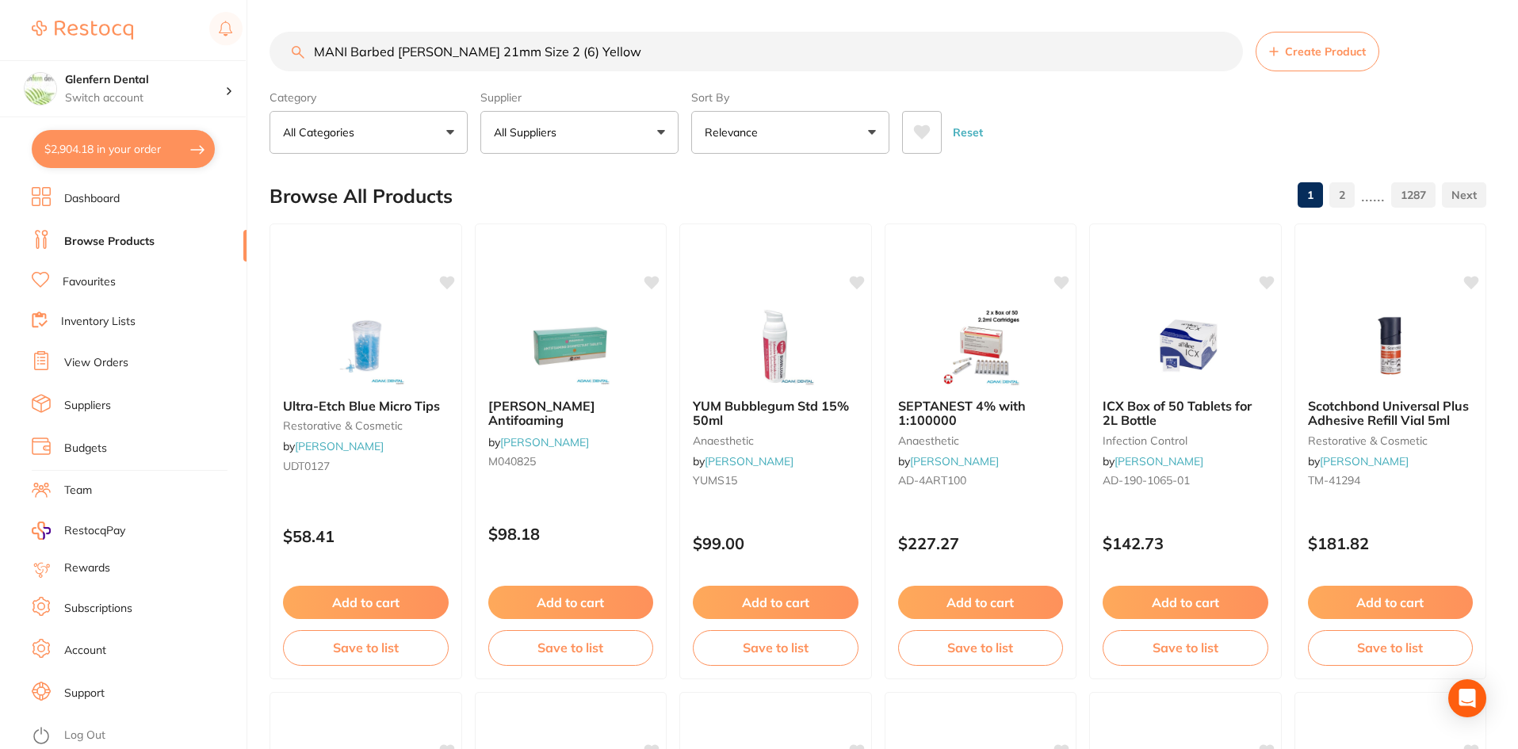
click at [657, 128] on button "All Suppliers" at bounding box center [580, 132] width 198 height 43
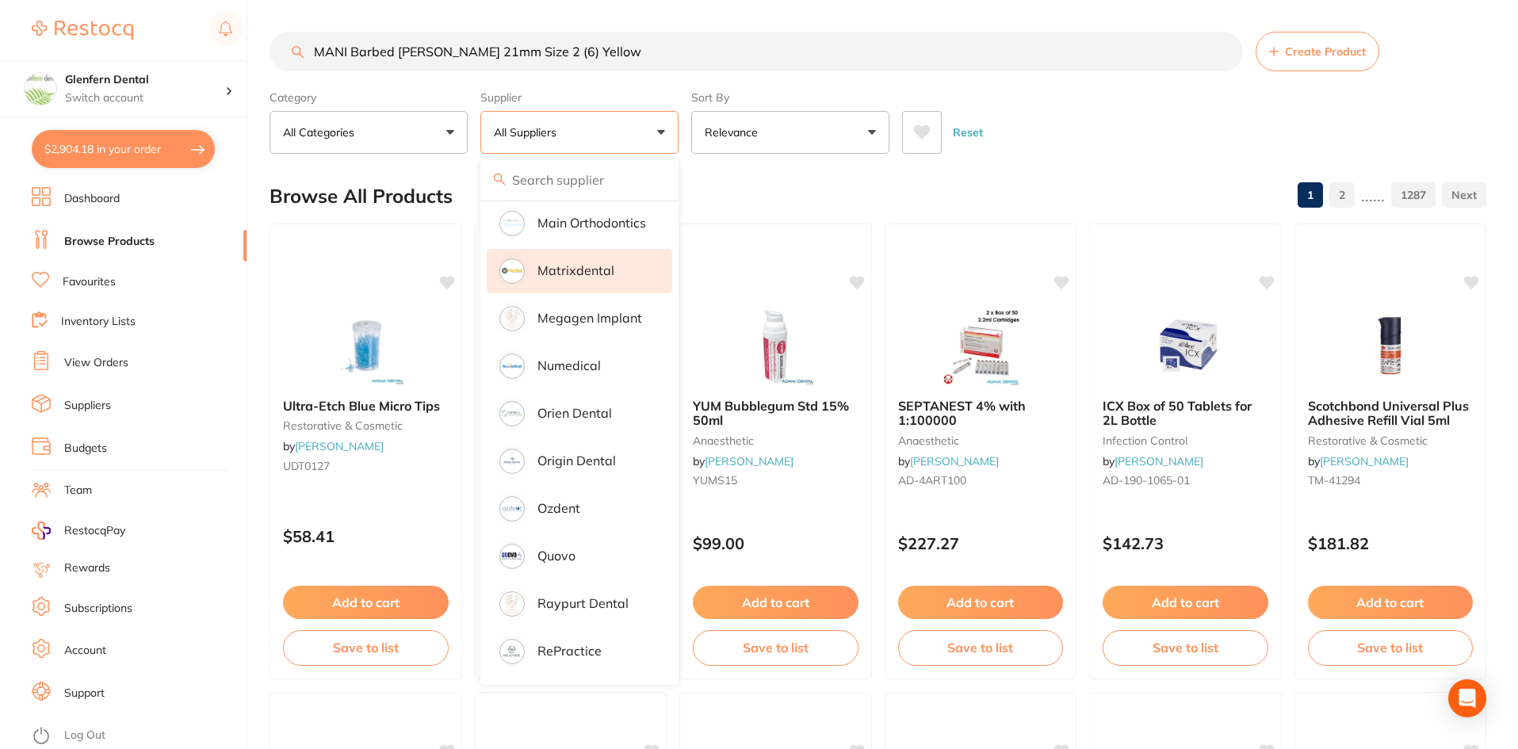
click at [572, 263] on p "Matrixdental" at bounding box center [576, 270] width 77 height 14
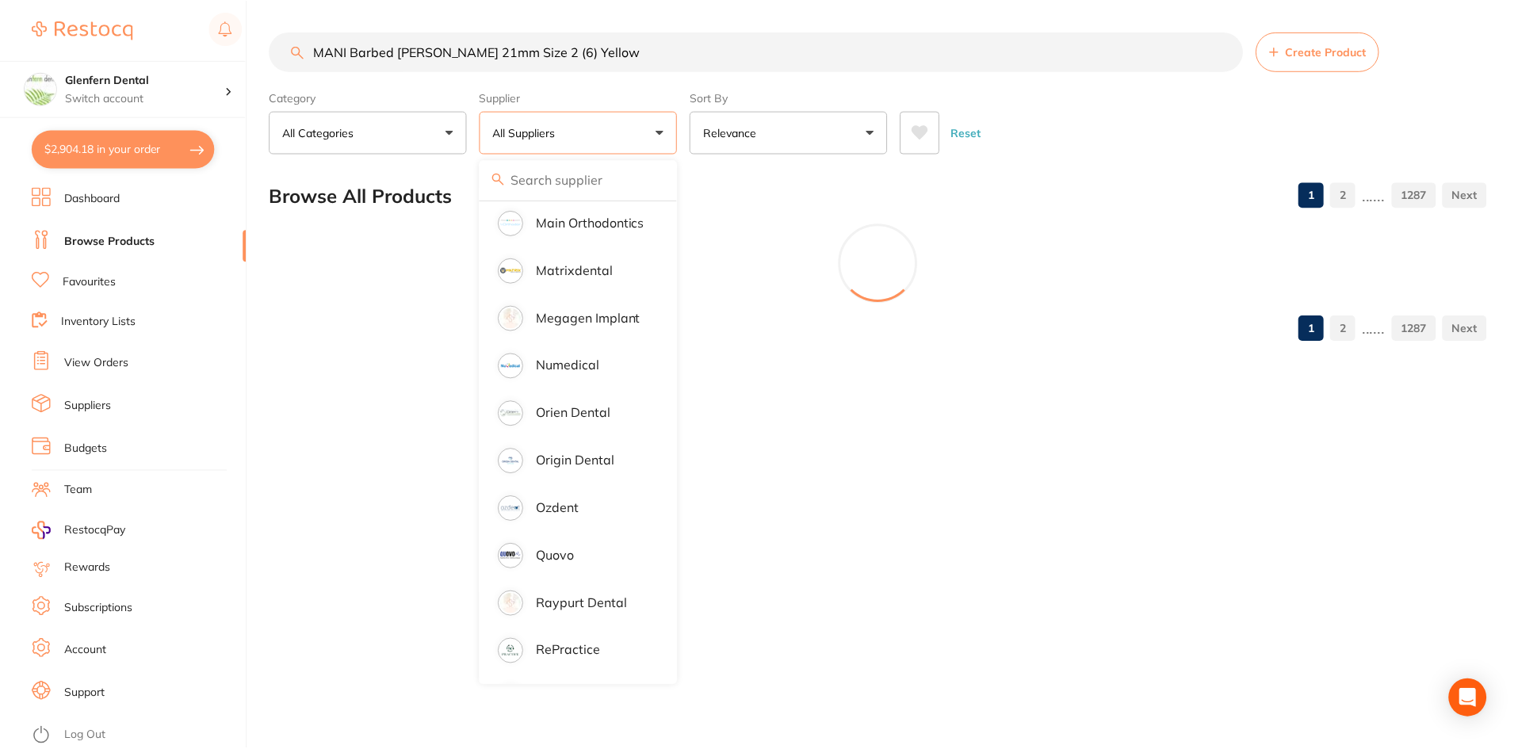
scroll to position [1, 0]
drag, startPoint x: 615, startPoint y: 49, endPoint x: 278, endPoint y: 84, distance: 338.0
click at [281, 84] on section "MANI Barbed Broach 21mm Size 2 (6) Yellow Create Product Category All Categorie…" at bounding box center [880, 93] width 1221 height 122
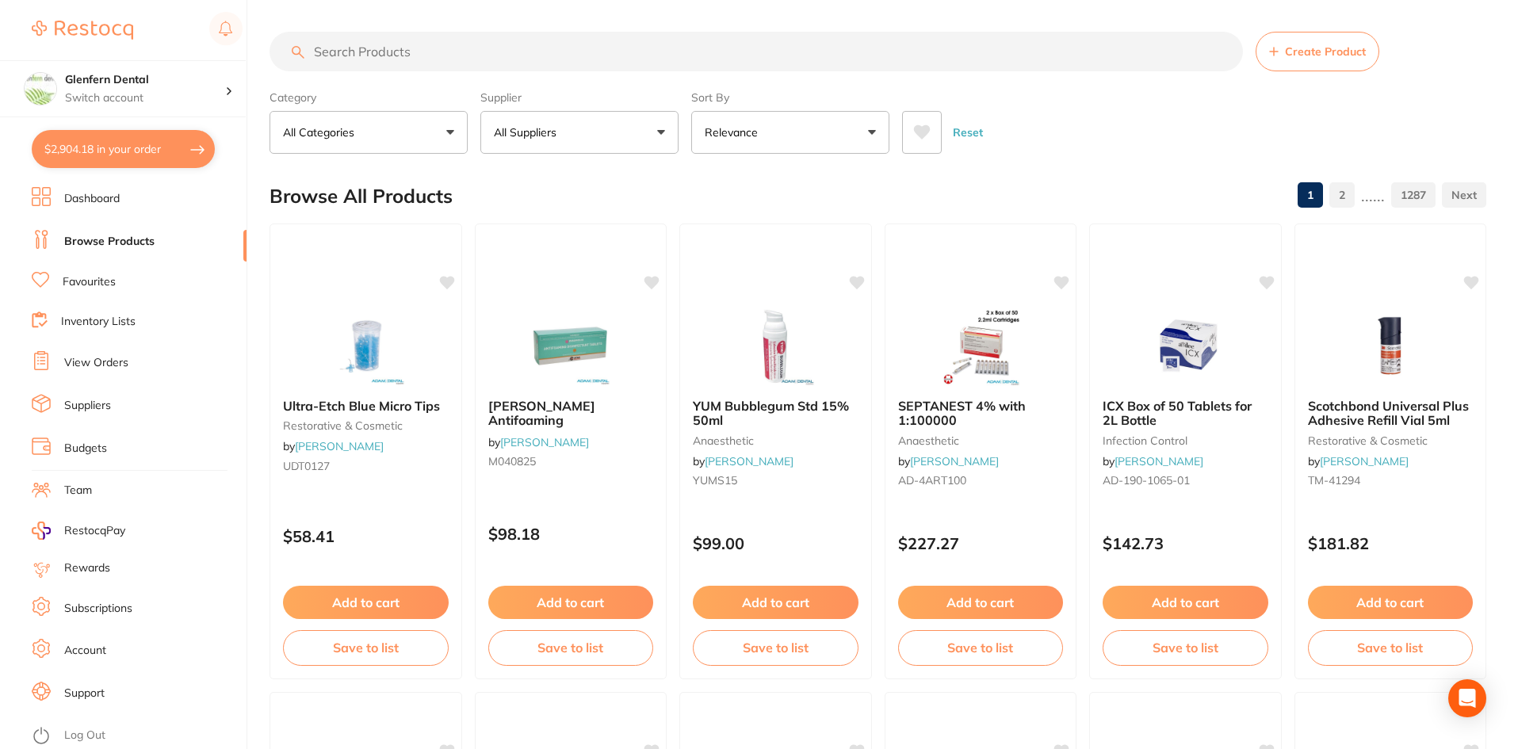
scroll to position [0, 0]
click at [568, 130] on span at bounding box center [566, 132] width 6 height 6
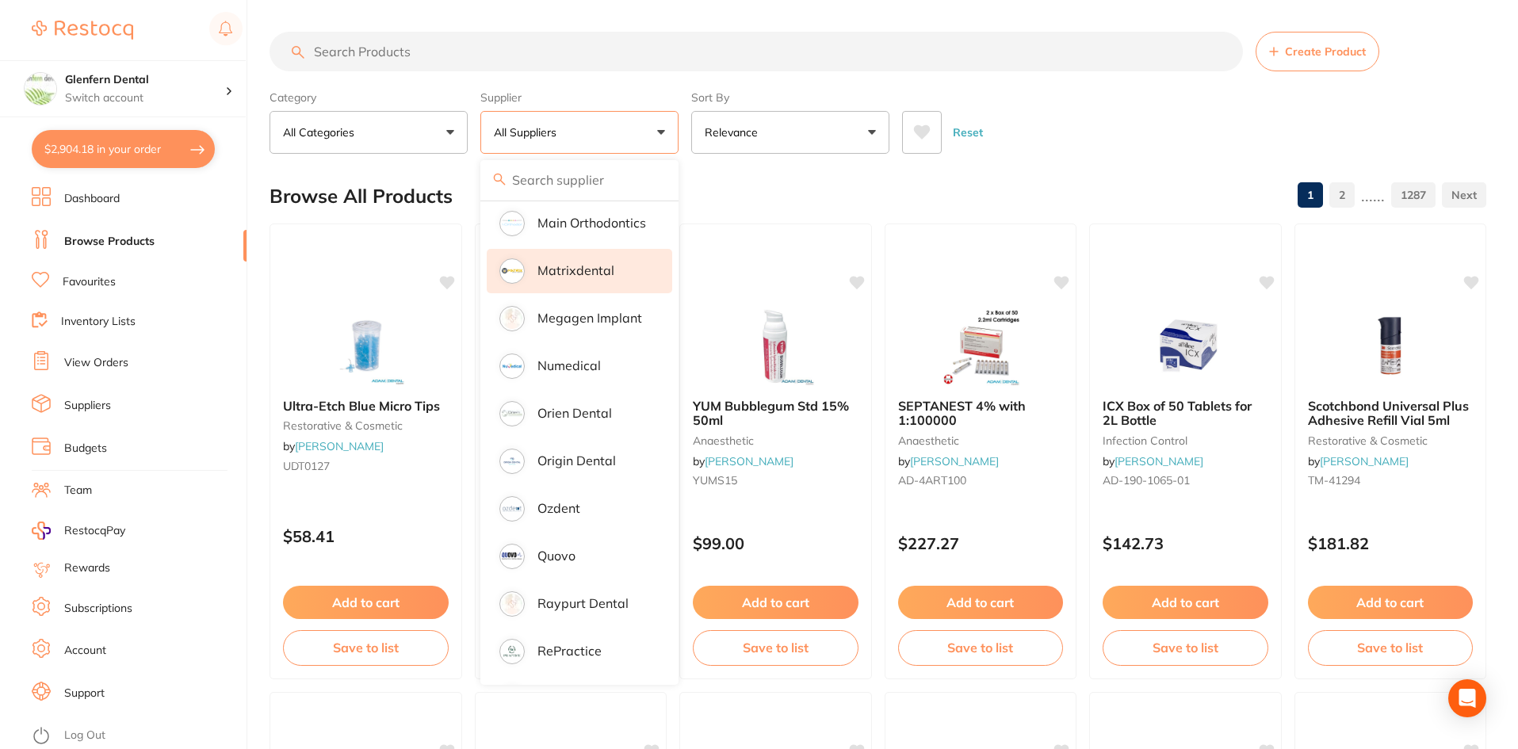
click at [575, 263] on p "Matrixdental" at bounding box center [576, 270] width 77 height 14
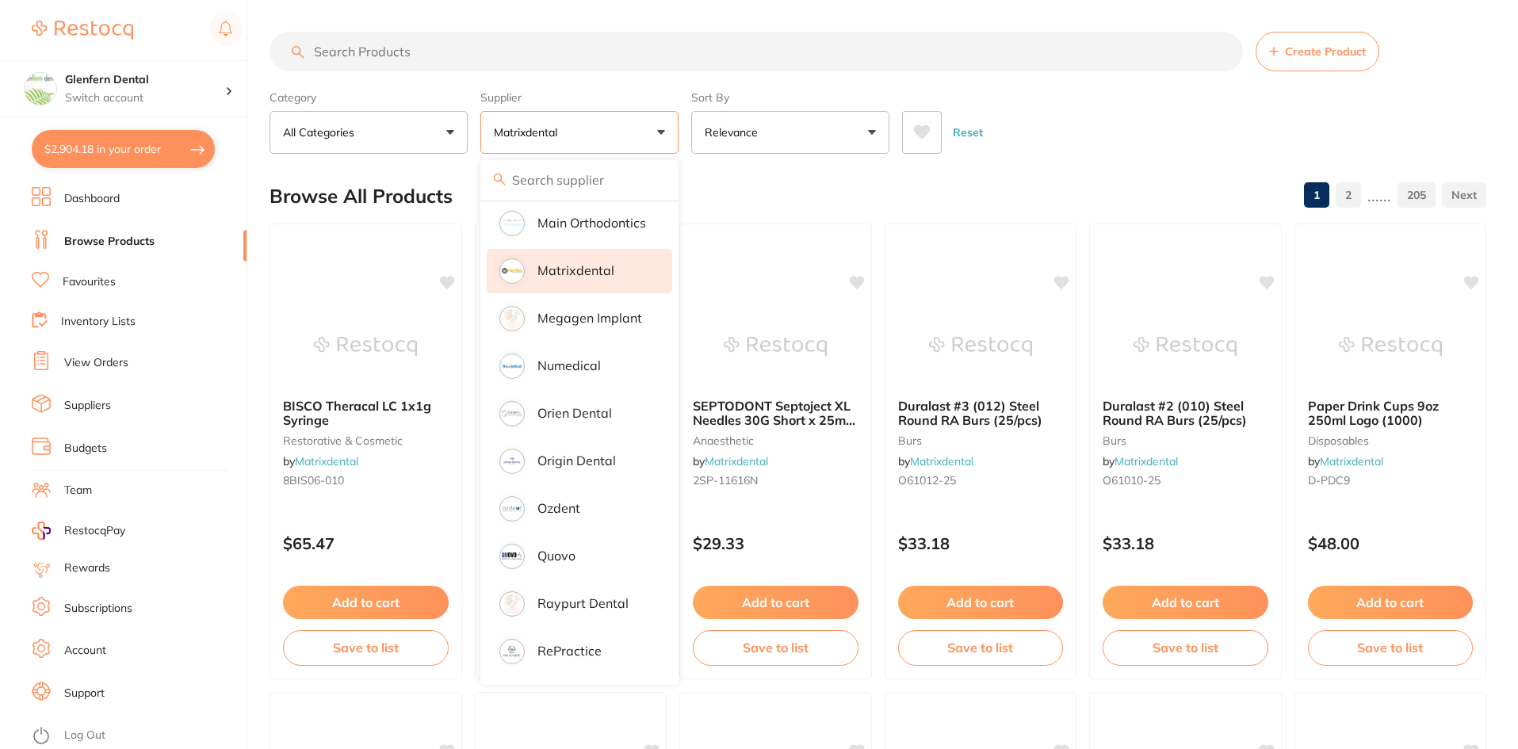
click at [393, 56] on input "search" at bounding box center [757, 52] width 974 height 40
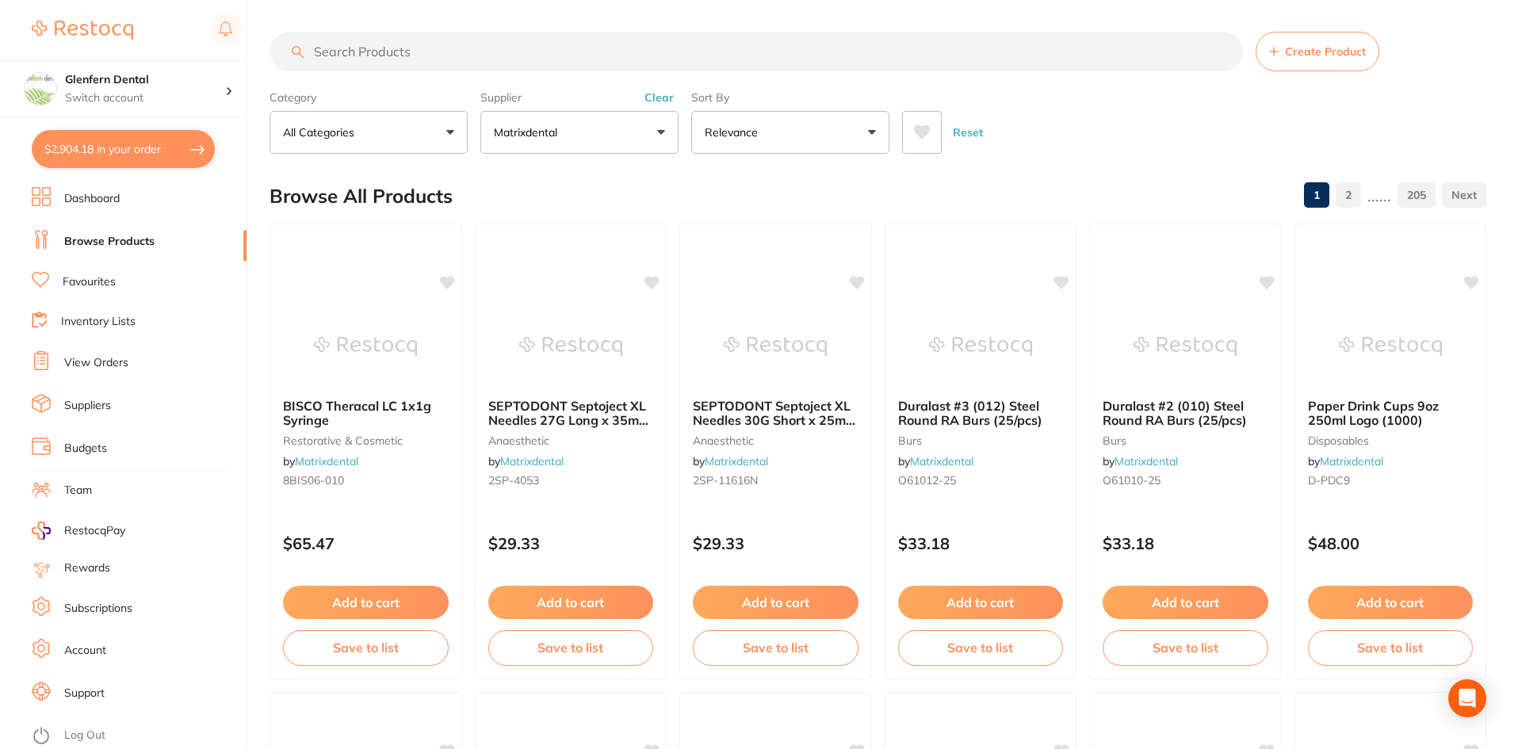
paste input "MANI Barbed [PERSON_NAME] 21mm Size 2 (6) Yellow"
click at [654, 44] on input "MANI Barbed [PERSON_NAME] 21mm Size 2 (6) Yellow" at bounding box center [757, 52] width 974 height 40
type input "M"
paste input "O200204"
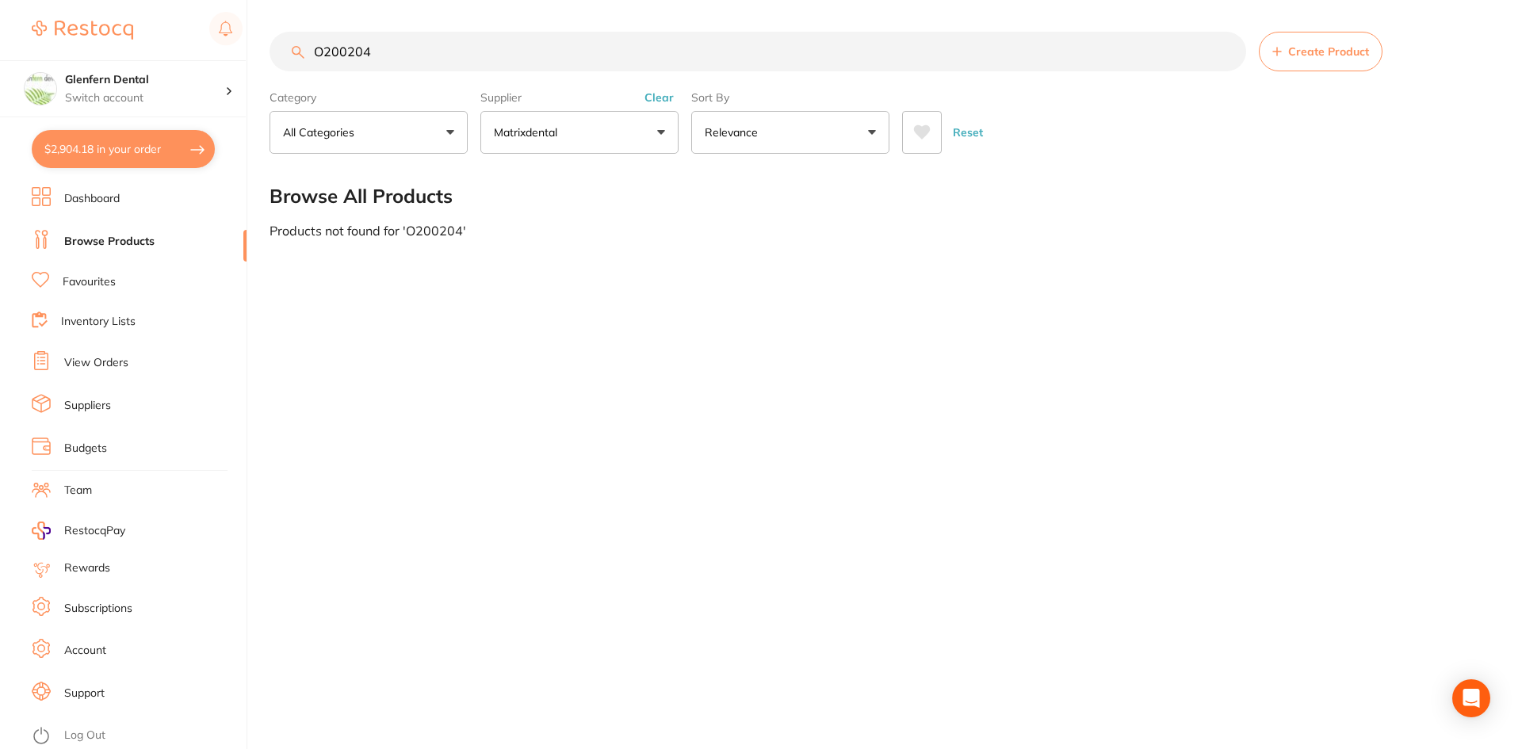
click at [141, 138] on button "$2,904.18 in your order" at bounding box center [123, 149] width 183 height 38
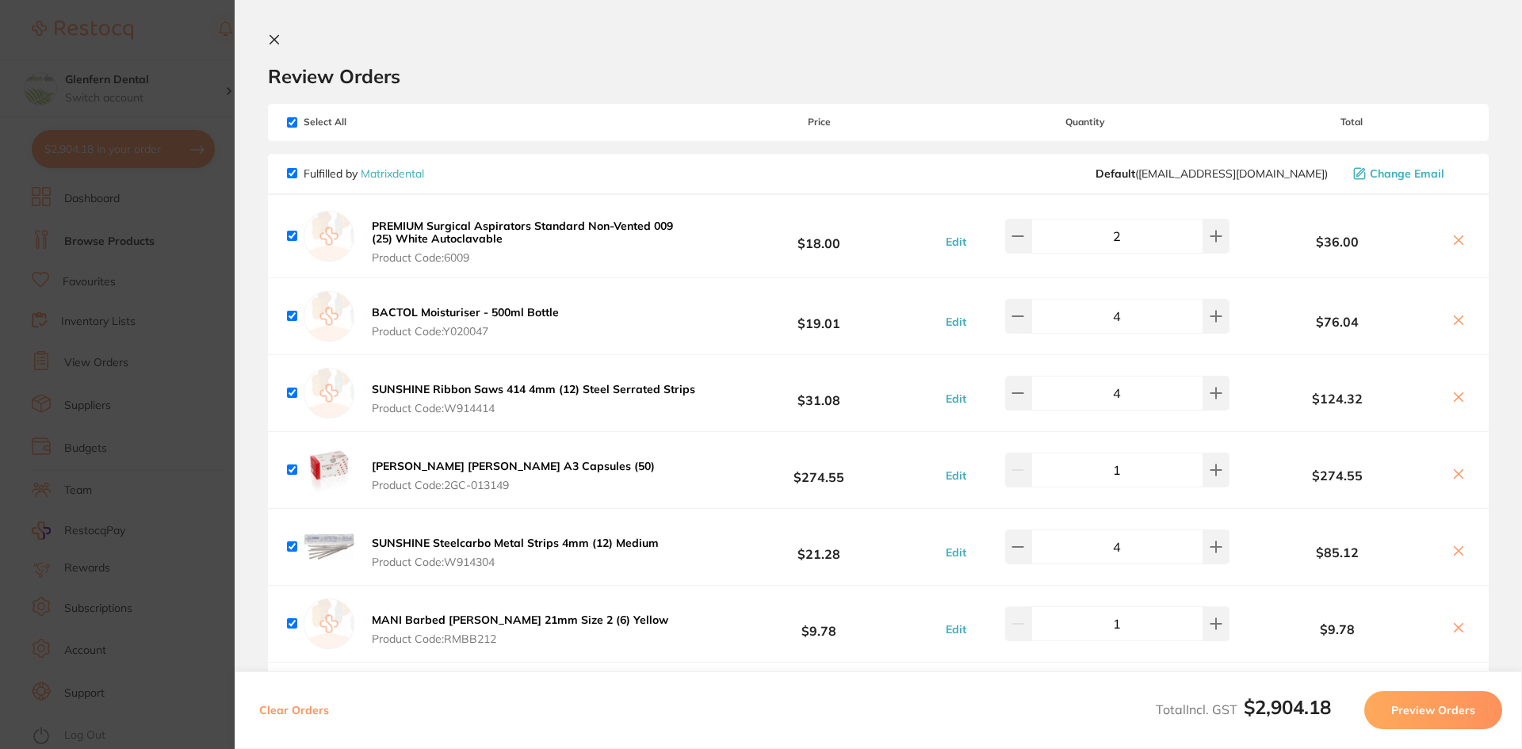
click at [278, 40] on icon at bounding box center [274, 39] width 13 height 13
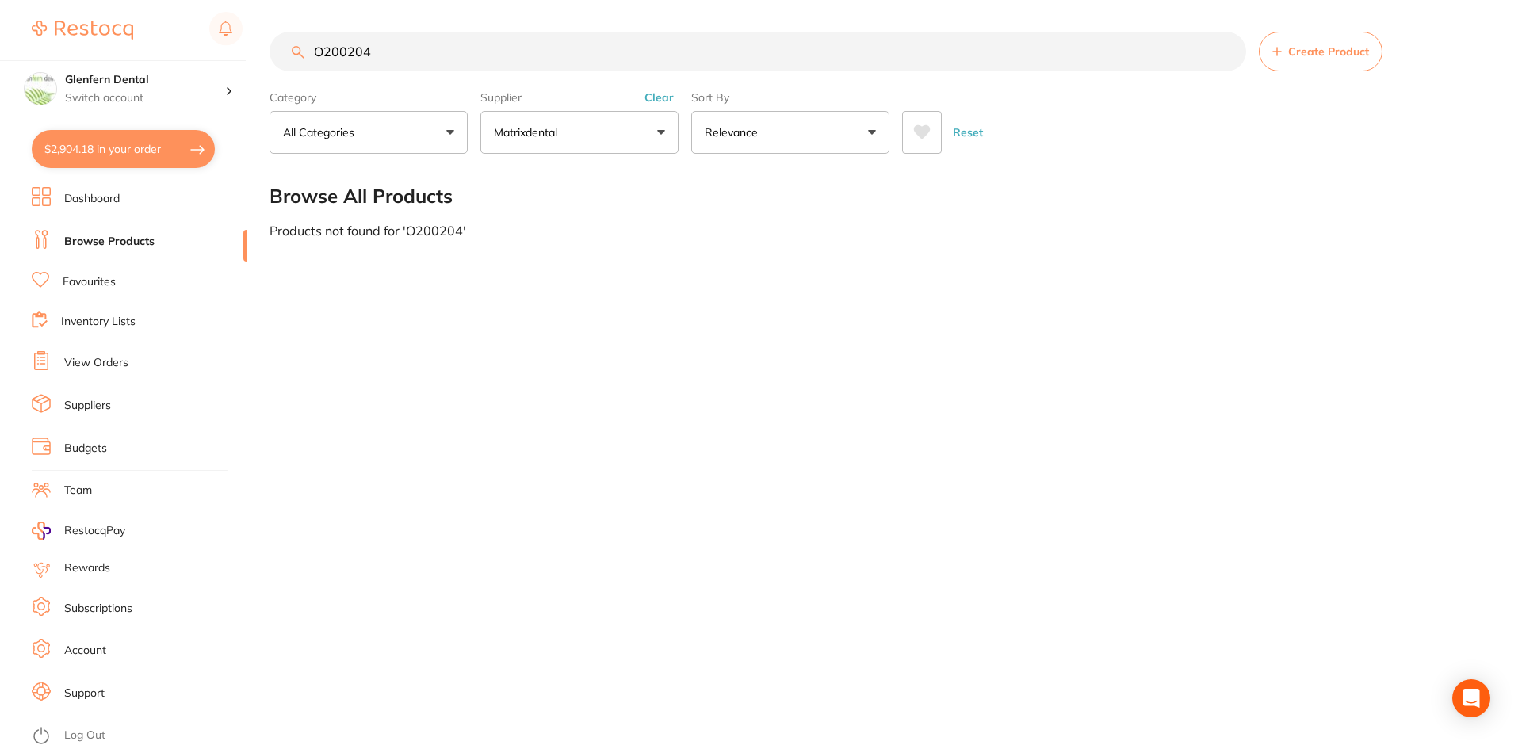
click at [127, 243] on link "Browse Products" at bounding box center [109, 242] width 90 height 16
click at [107, 145] on button "$2,904.18 in your order" at bounding box center [123, 149] width 183 height 38
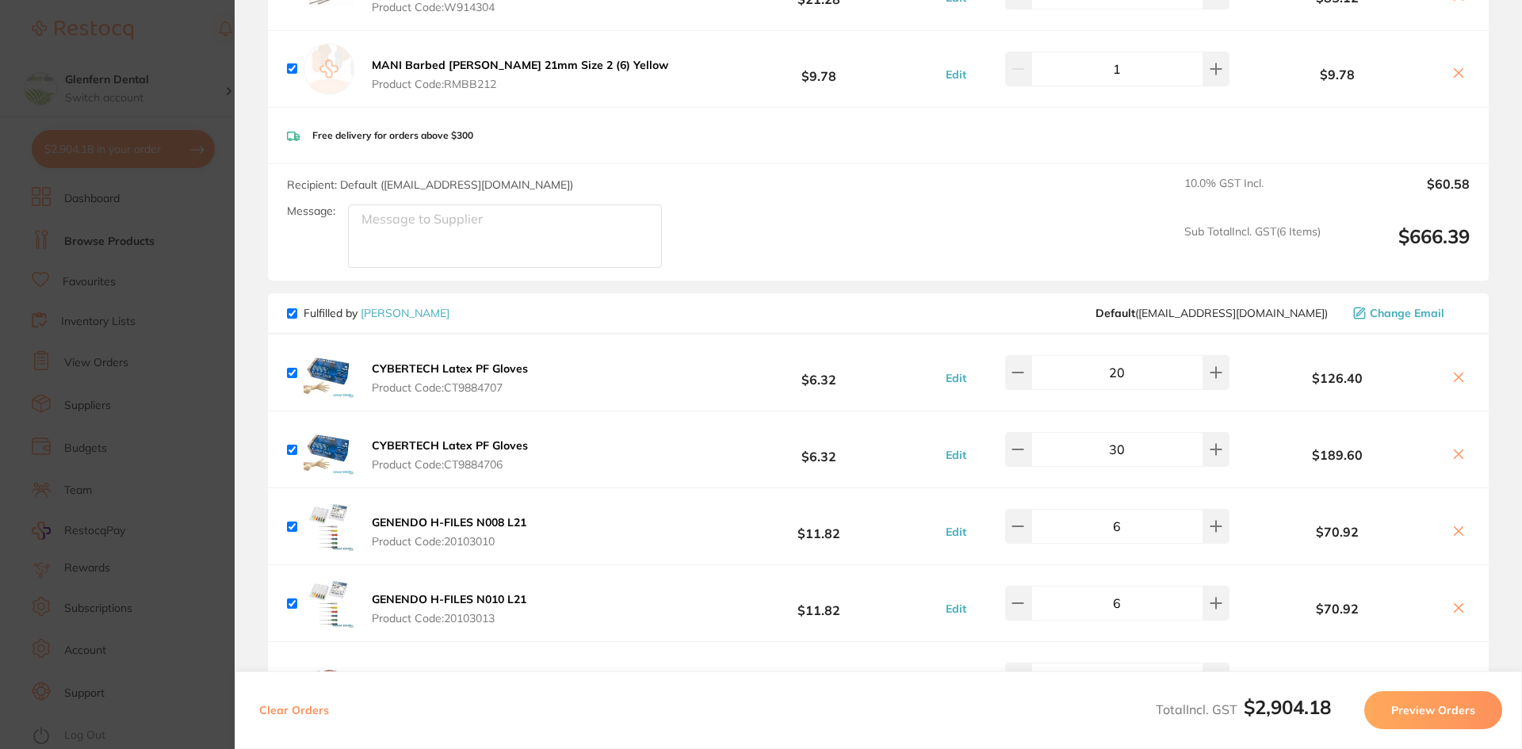
scroll to position [238, 0]
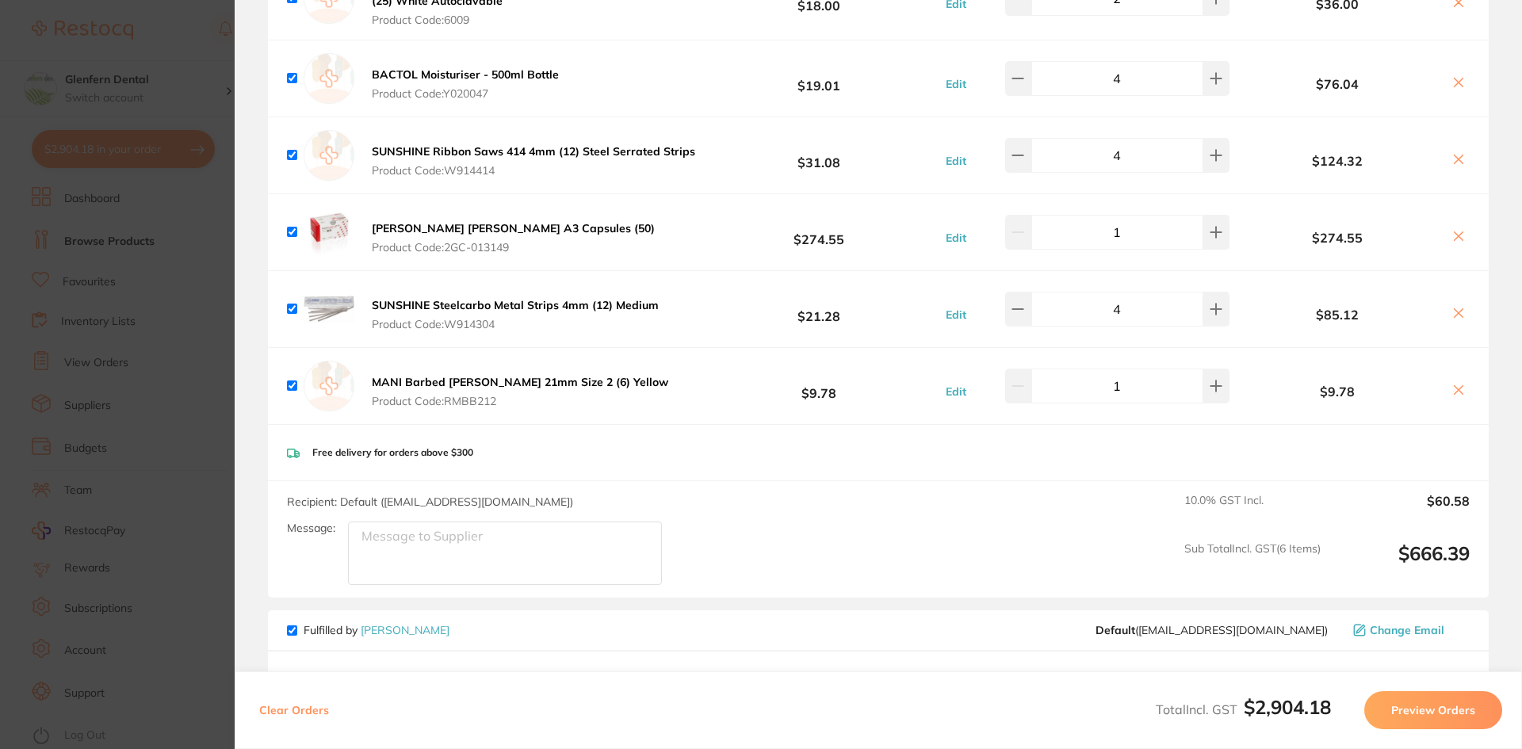
click at [575, 19] on span "Product Code: 6009" at bounding box center [534, 19] width 324 height 13
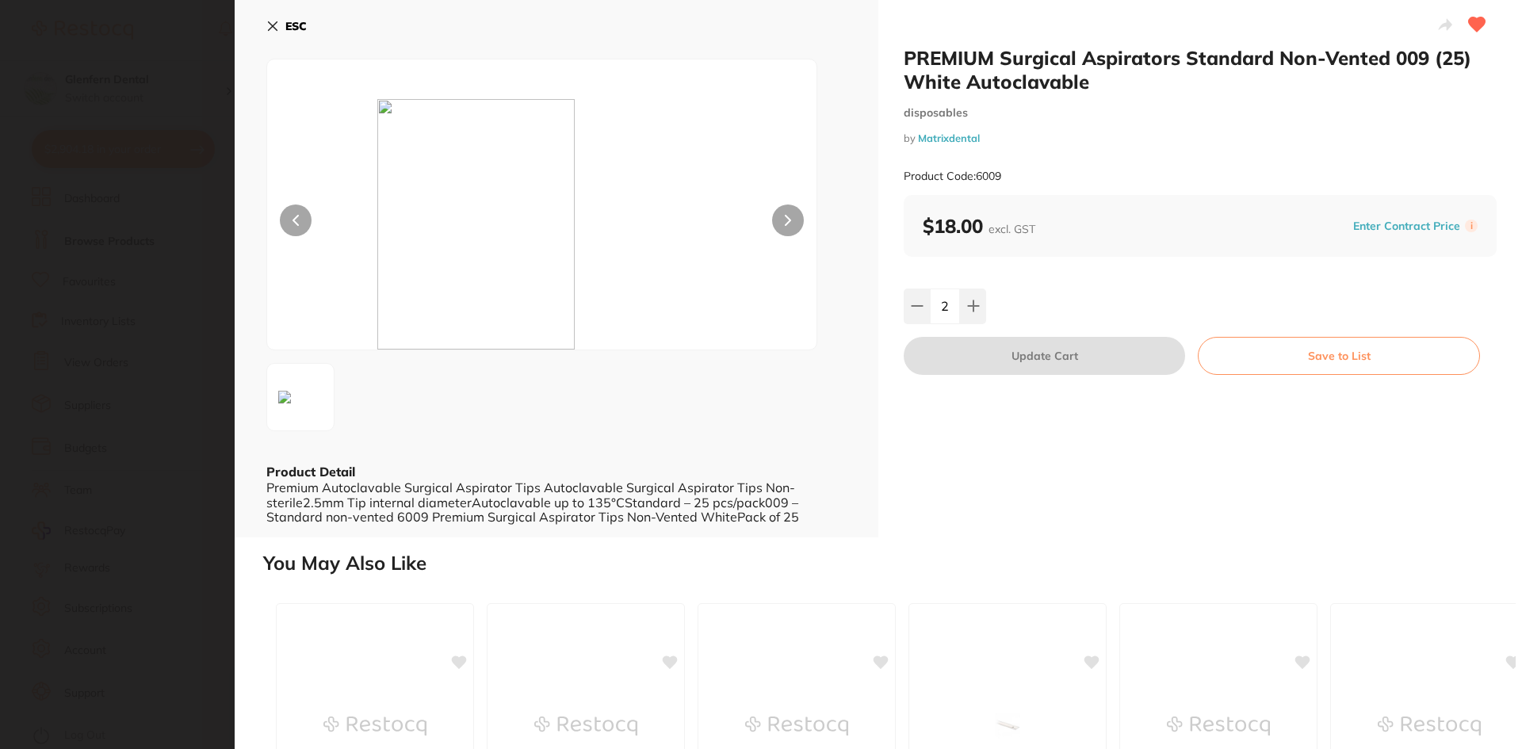
click at [272, 29] on icon at bounding box center [272, 26] width 13 height 13
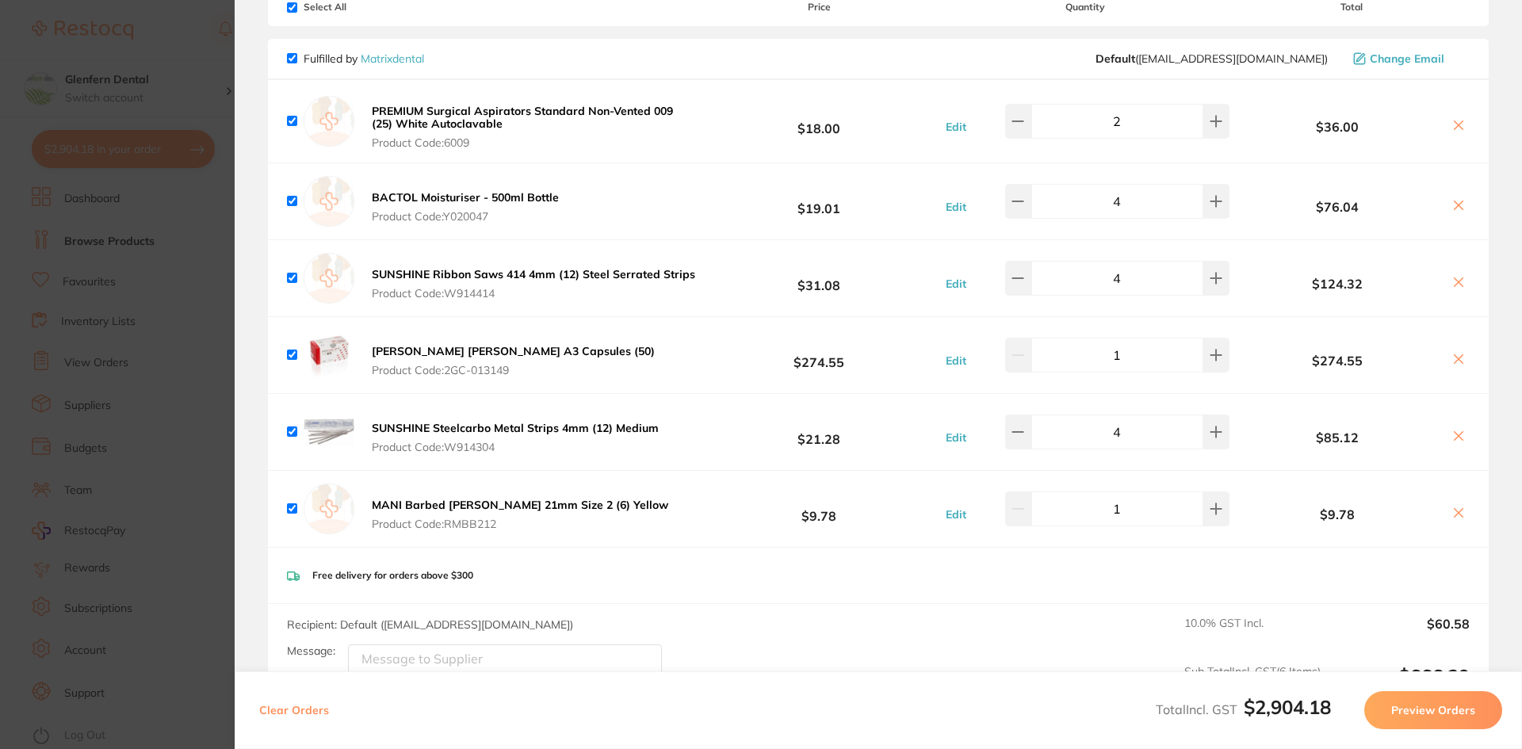
scroll to position [0, 0]
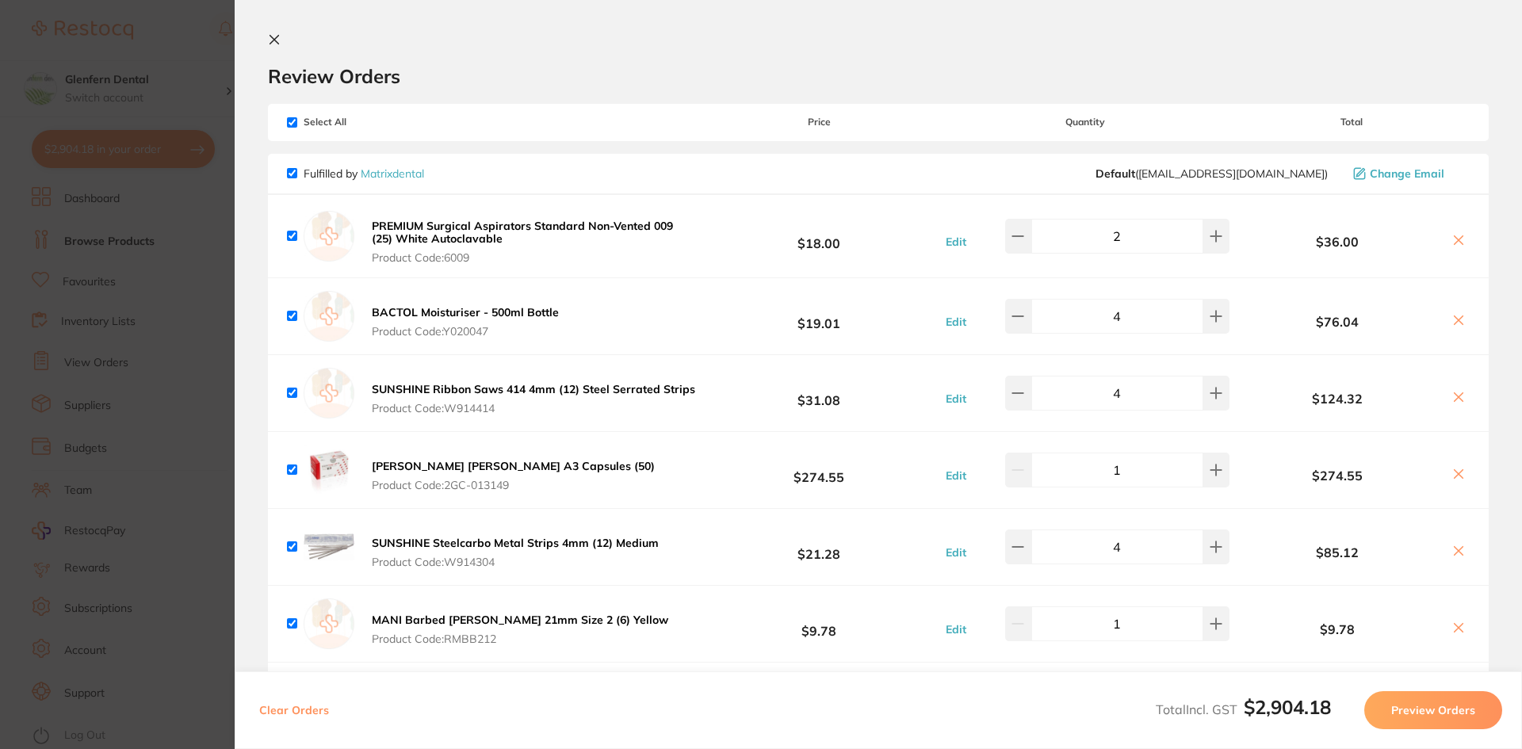
click at [278, 37] on icon at bounding box center [274, 39] width 13 height 13
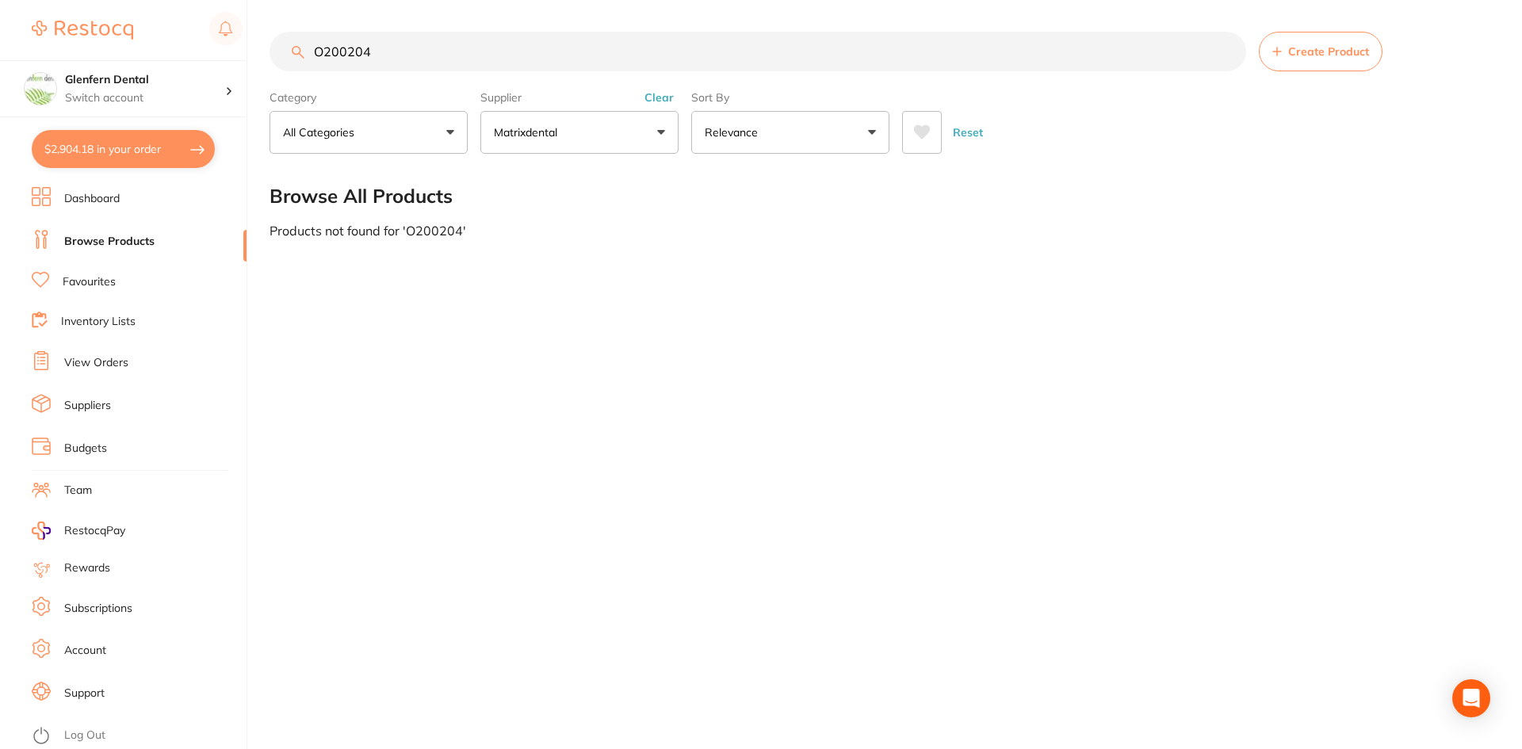
click at [109, 244] on link "Browse Products" at bounding box center [109, 242] width 90 height 16
click at [437, 56] on input "O200204" at bounding box center [758, 52] width 977 height 40
type input "O"
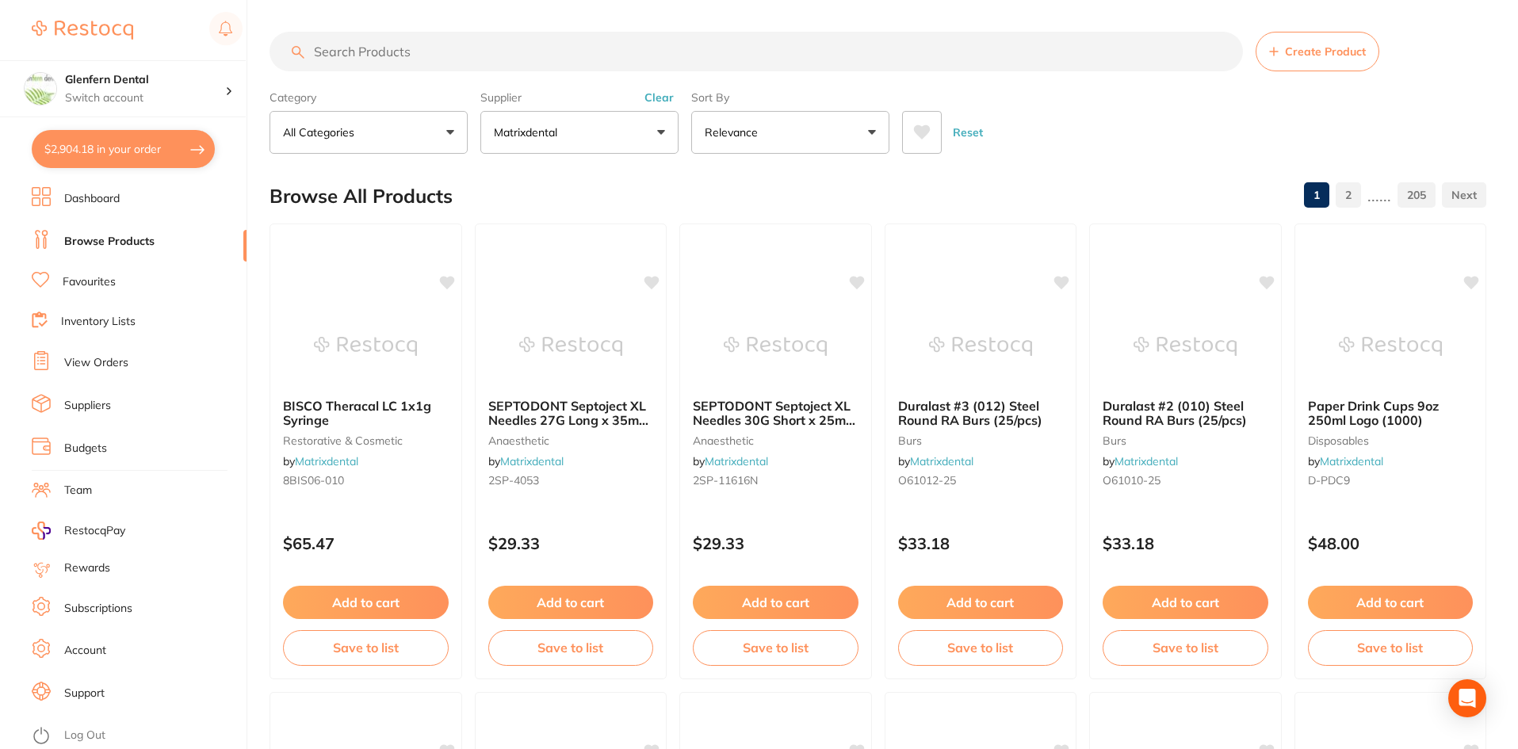
paste input "RMBB213"
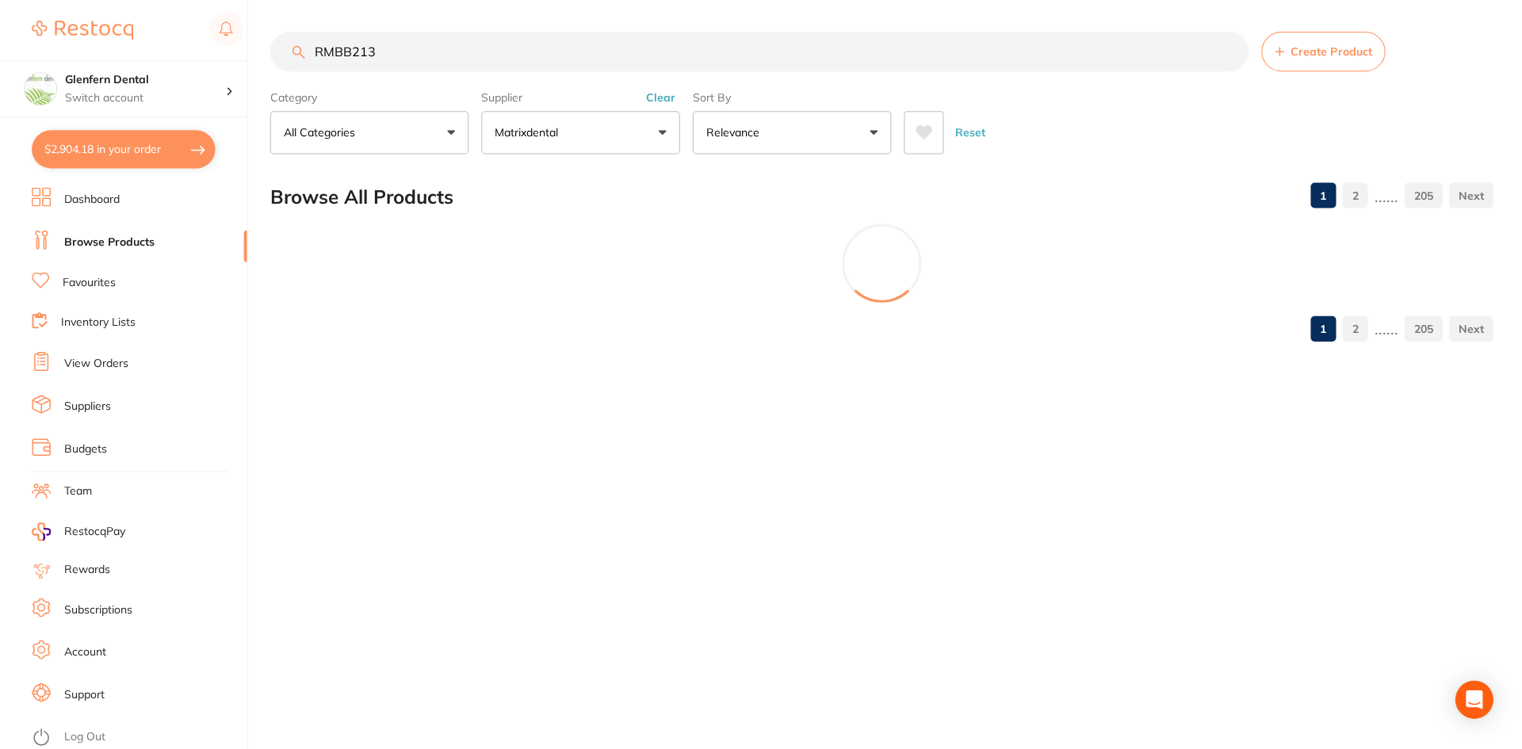
type input "RMBB213"
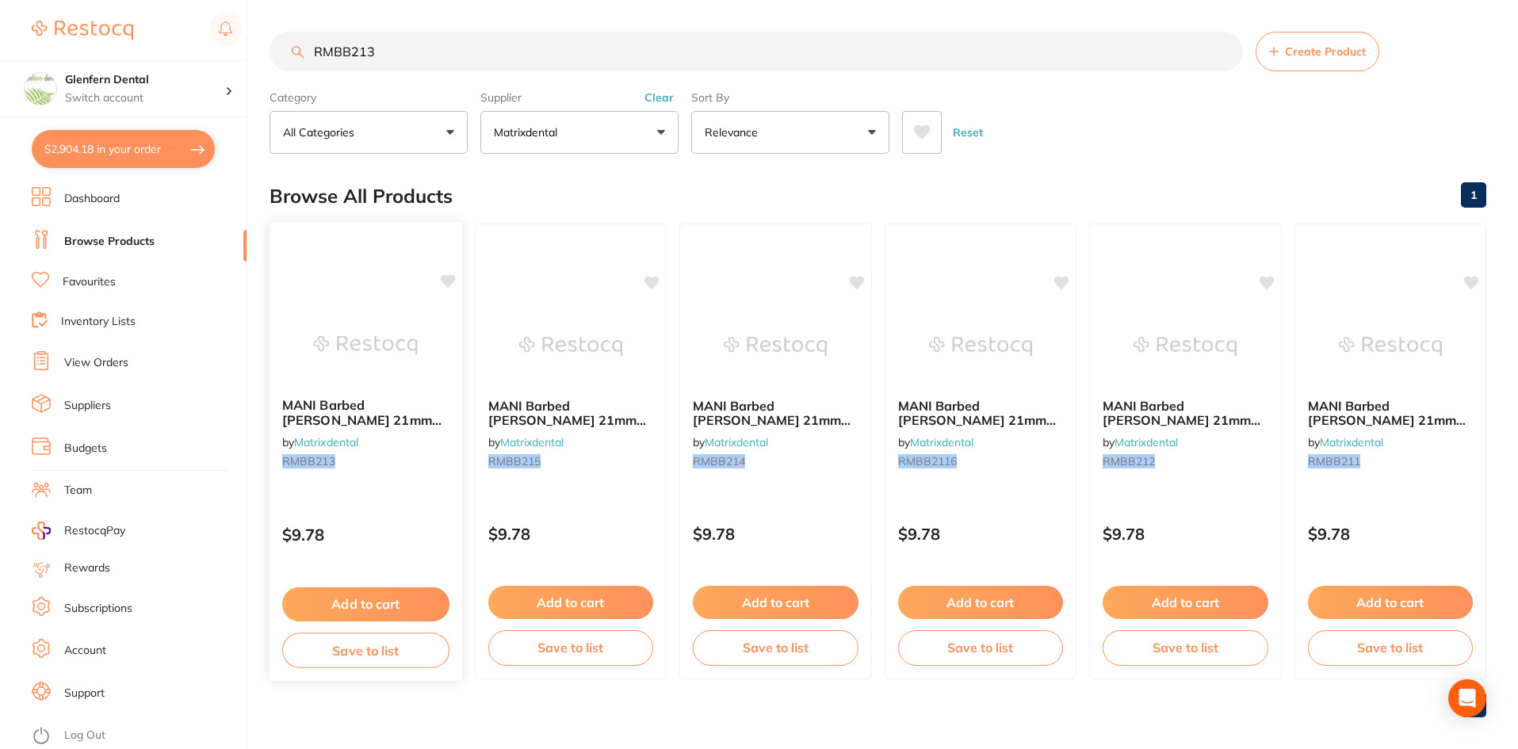
click at [451, 274] on icon at bounding box center [447, 282] width 16 height 16
click at [327, 419] on span "MANI Barbed Broach 21mm Size 3 (6) Red" at bounding box center [361, 419] width 159 height 45
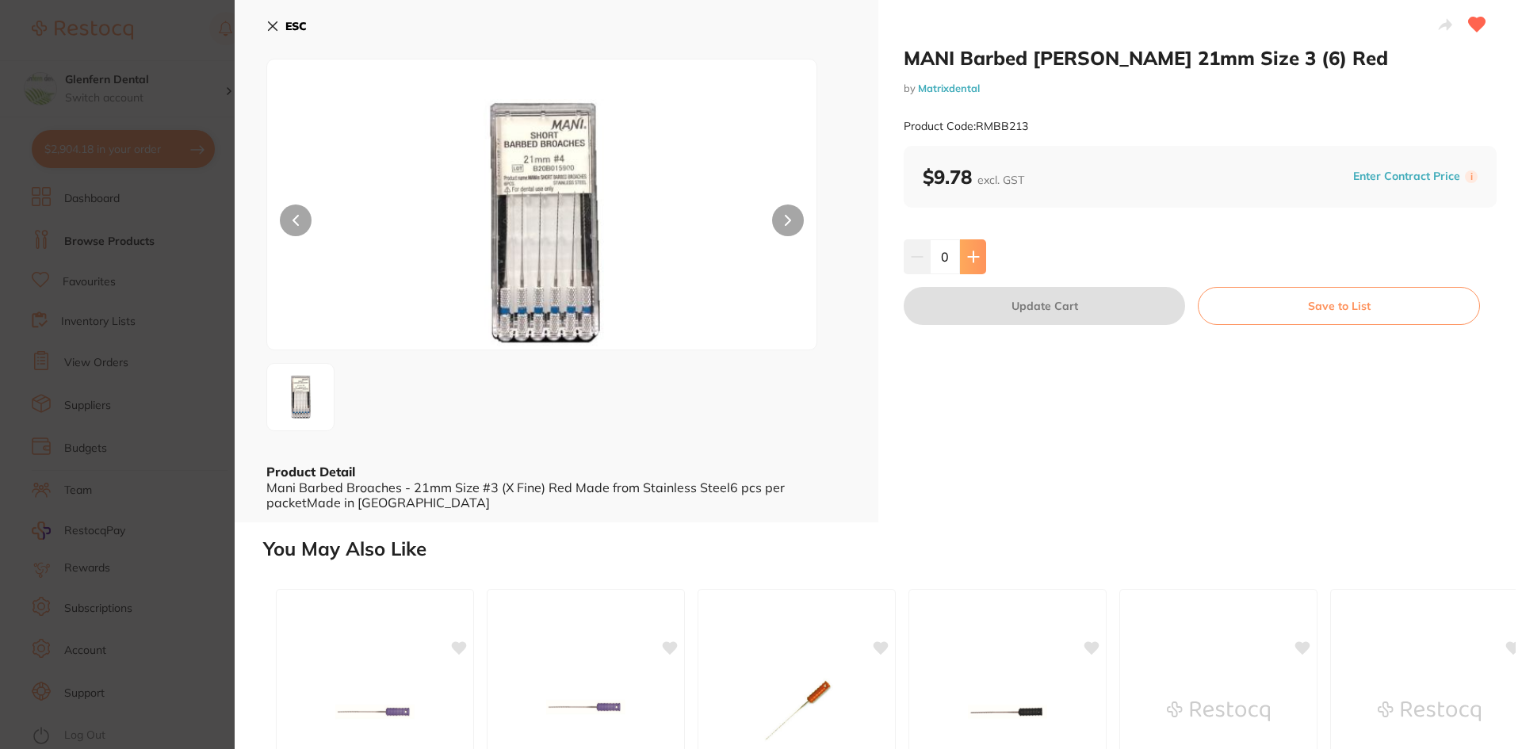
click at [971, 266] on button at bounding box center [973, 256] width 26 height 35
type input "1"
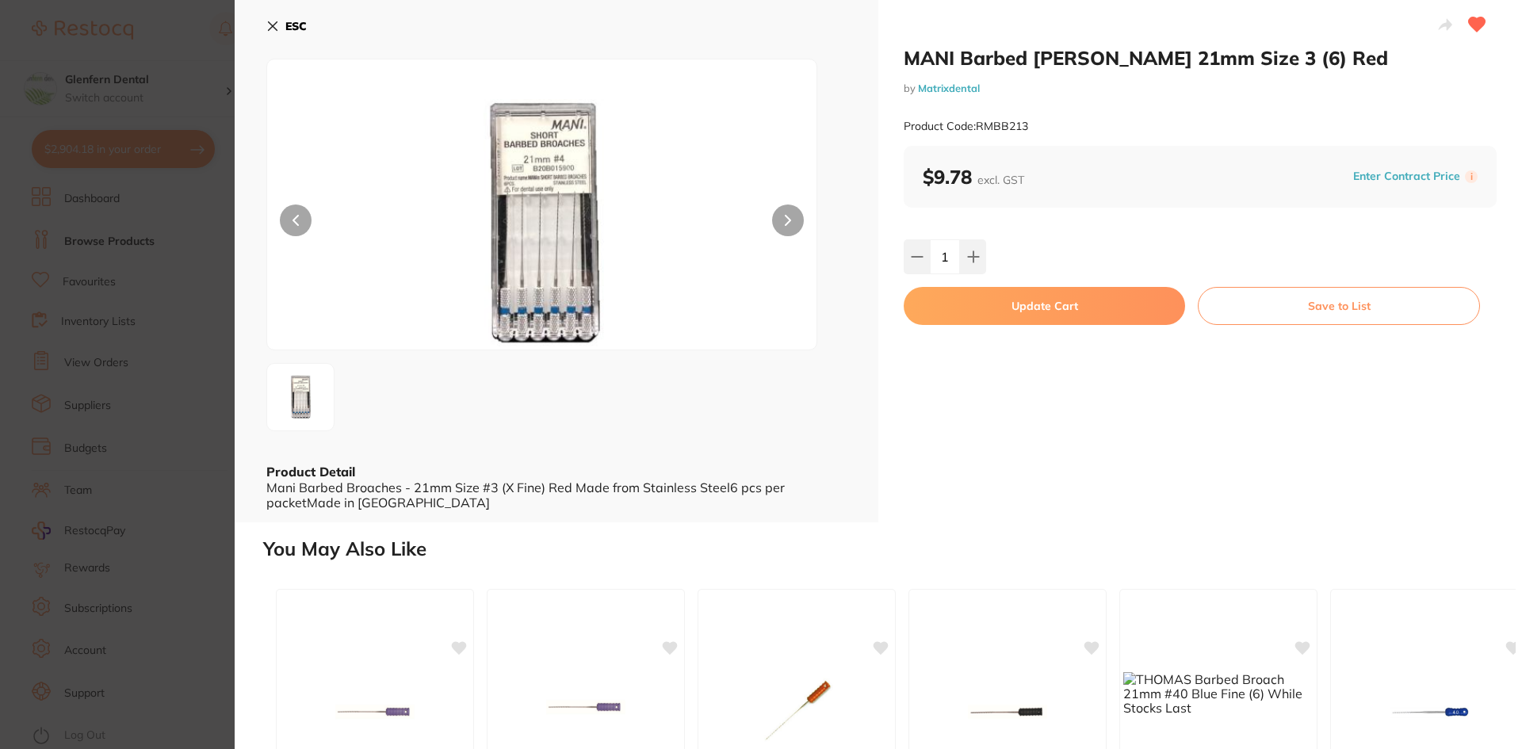
click at [1032, 301] on button "Update Cart" at bounding box center [1044, 306] width 281 height 38
checkbox input "false"
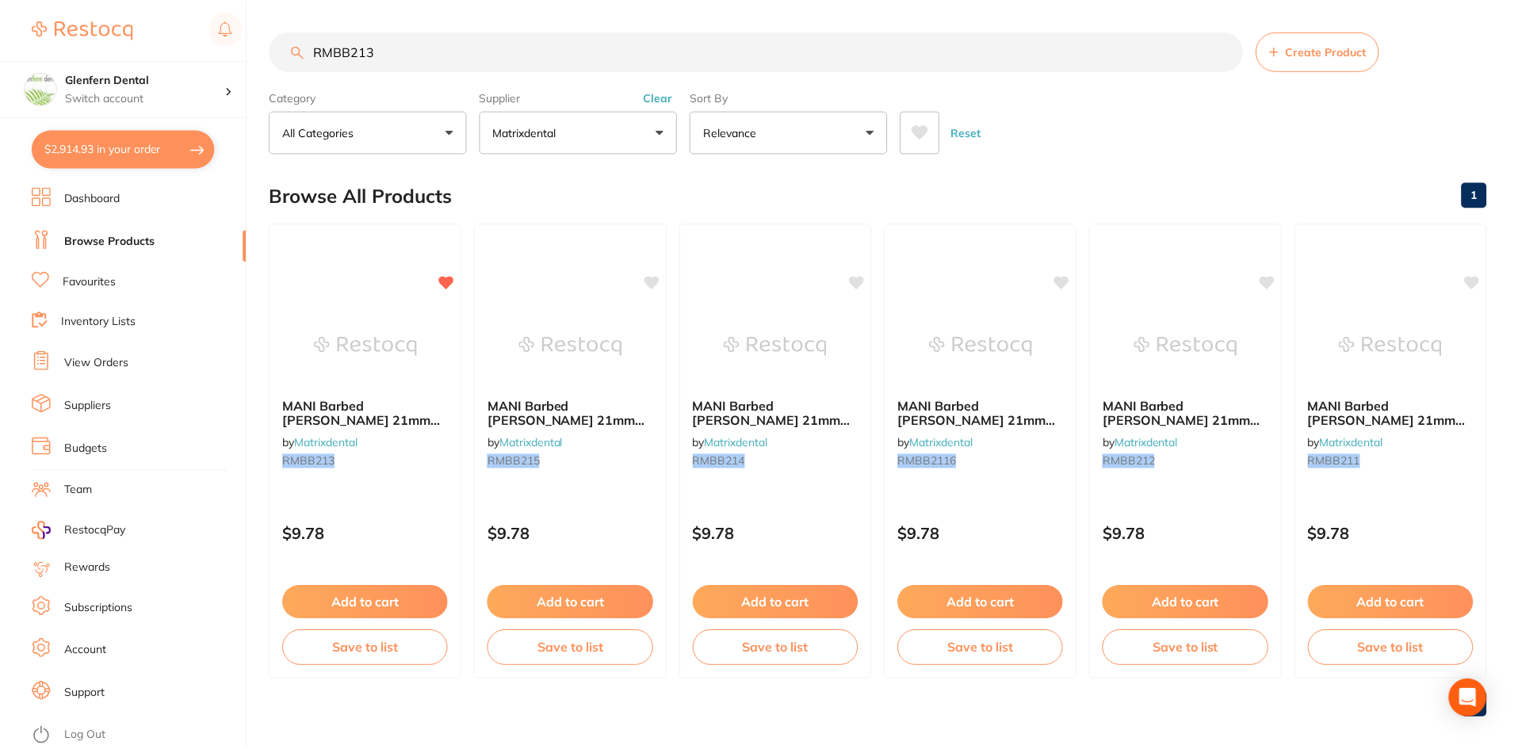
scroll to position [1, 0]
click at [469, 48] on input "RMBB213" at bounding box center [757, 51] width 974 height 40
type input "R"
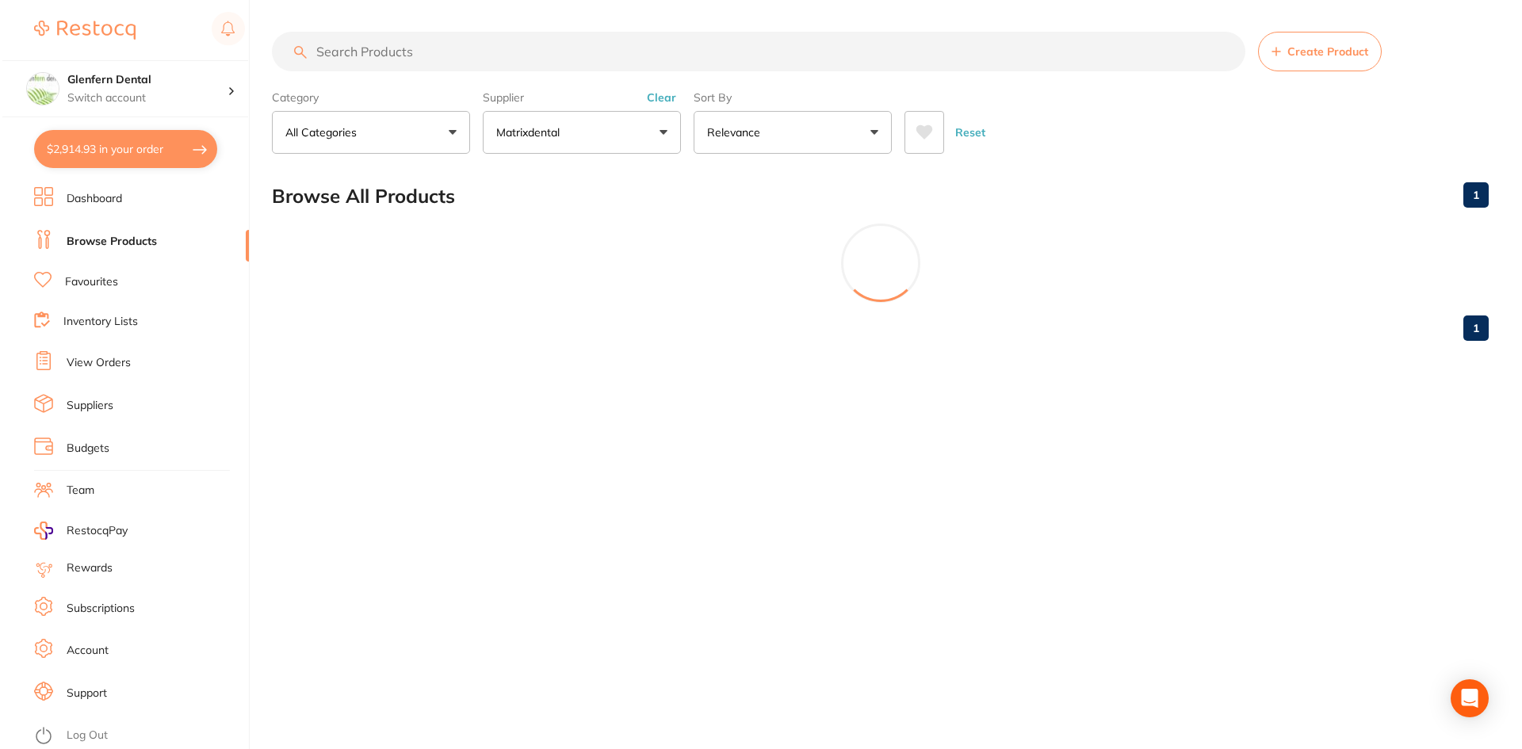
scroll to position [0, 0]
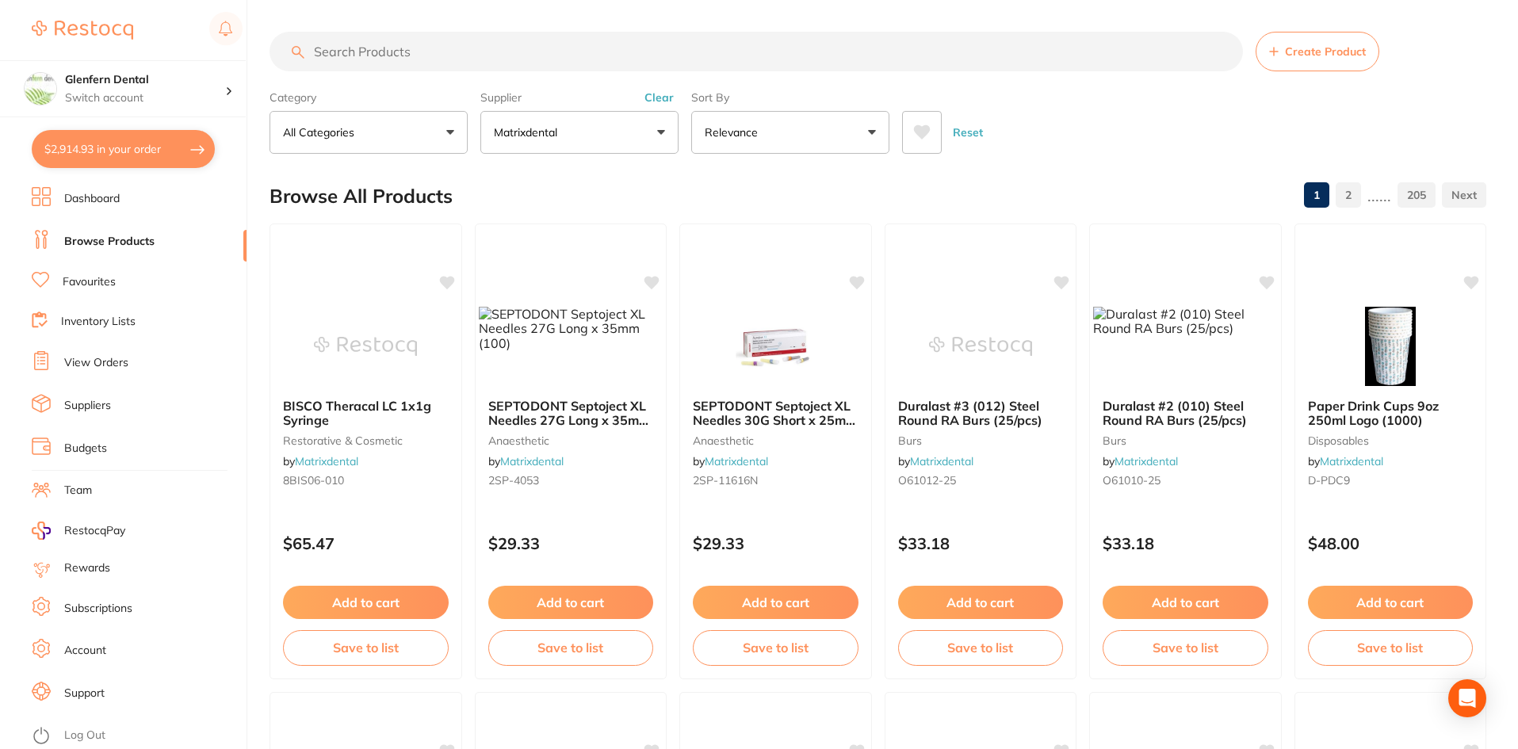
click at [151, 145] on button "$2,914.93 in your order" at bounding box center [123, 149] width 183 height 38
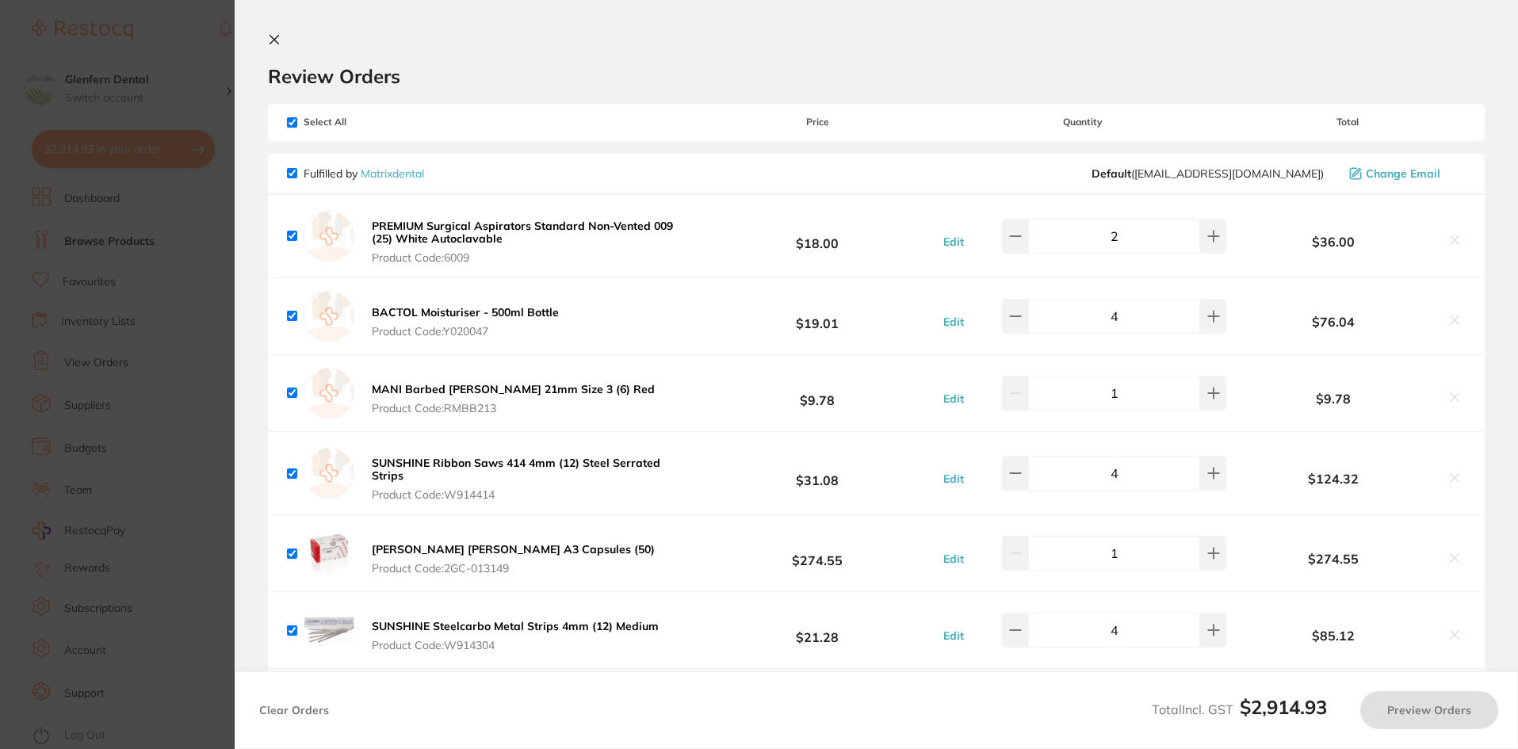
checkbox input "true"
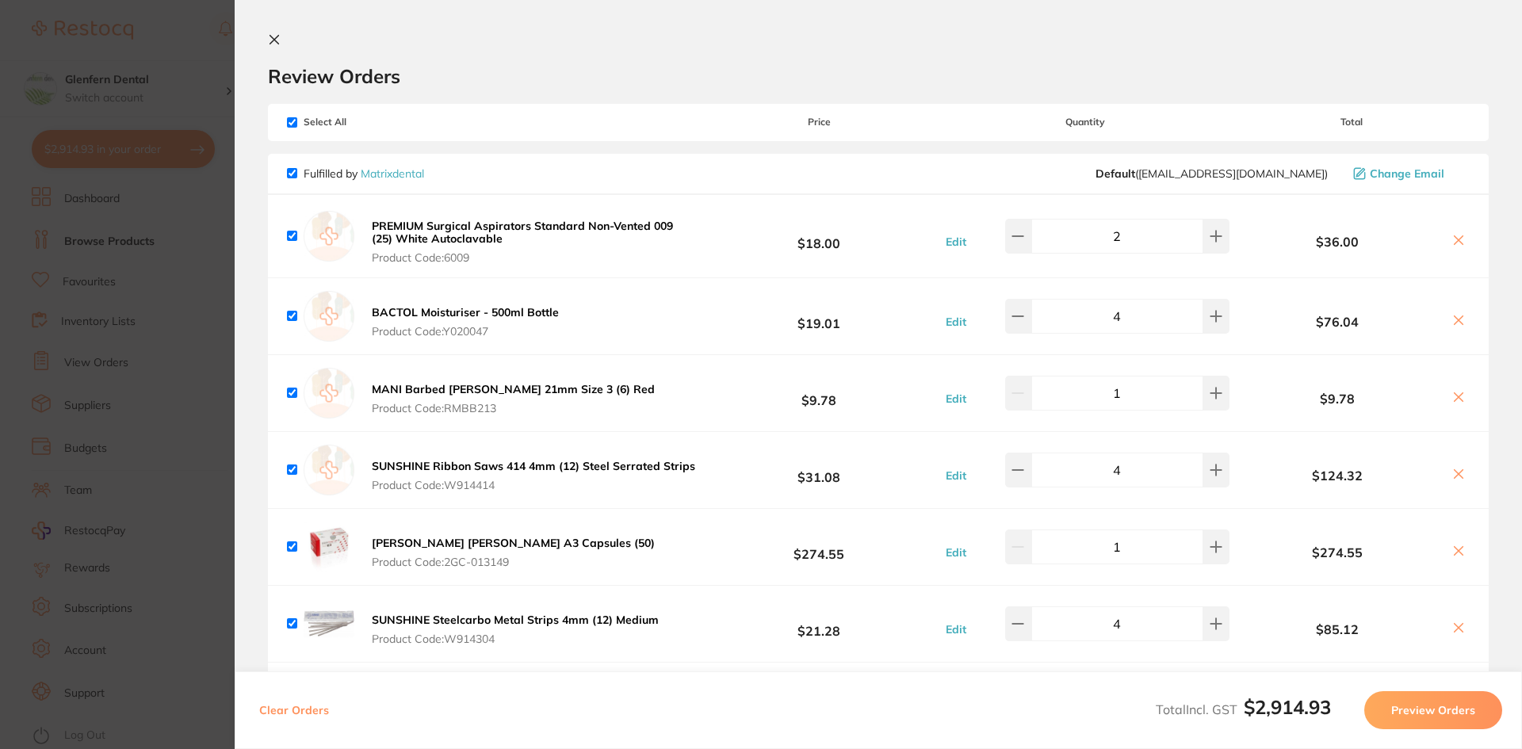
click at [275, 38] on icon at bounding box center [274, 40] width 9 height 9
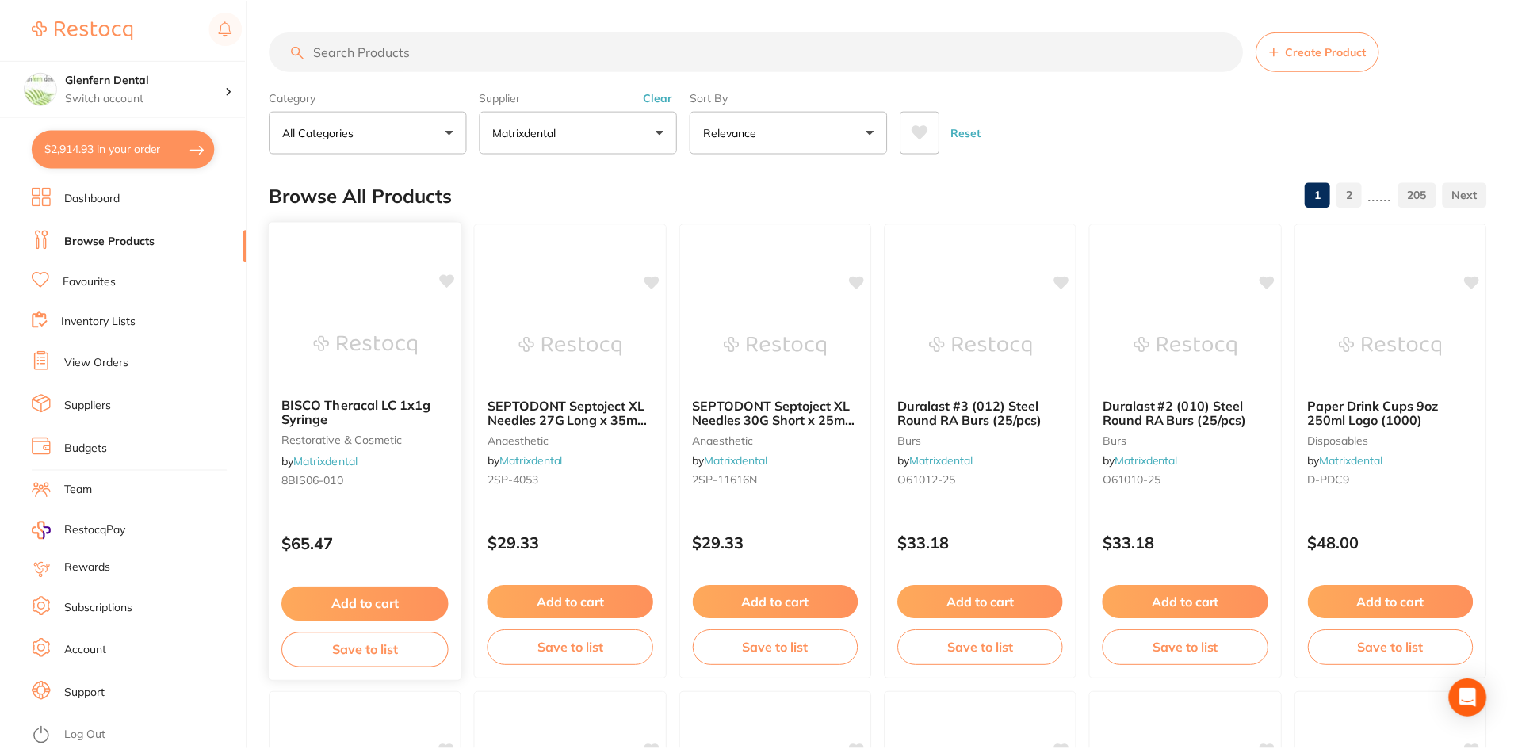
scroll to position [1, 0]
click at [91, 144] on button "$2,914.93 in your order" at bounding box center [123, 149] width 183 height 38
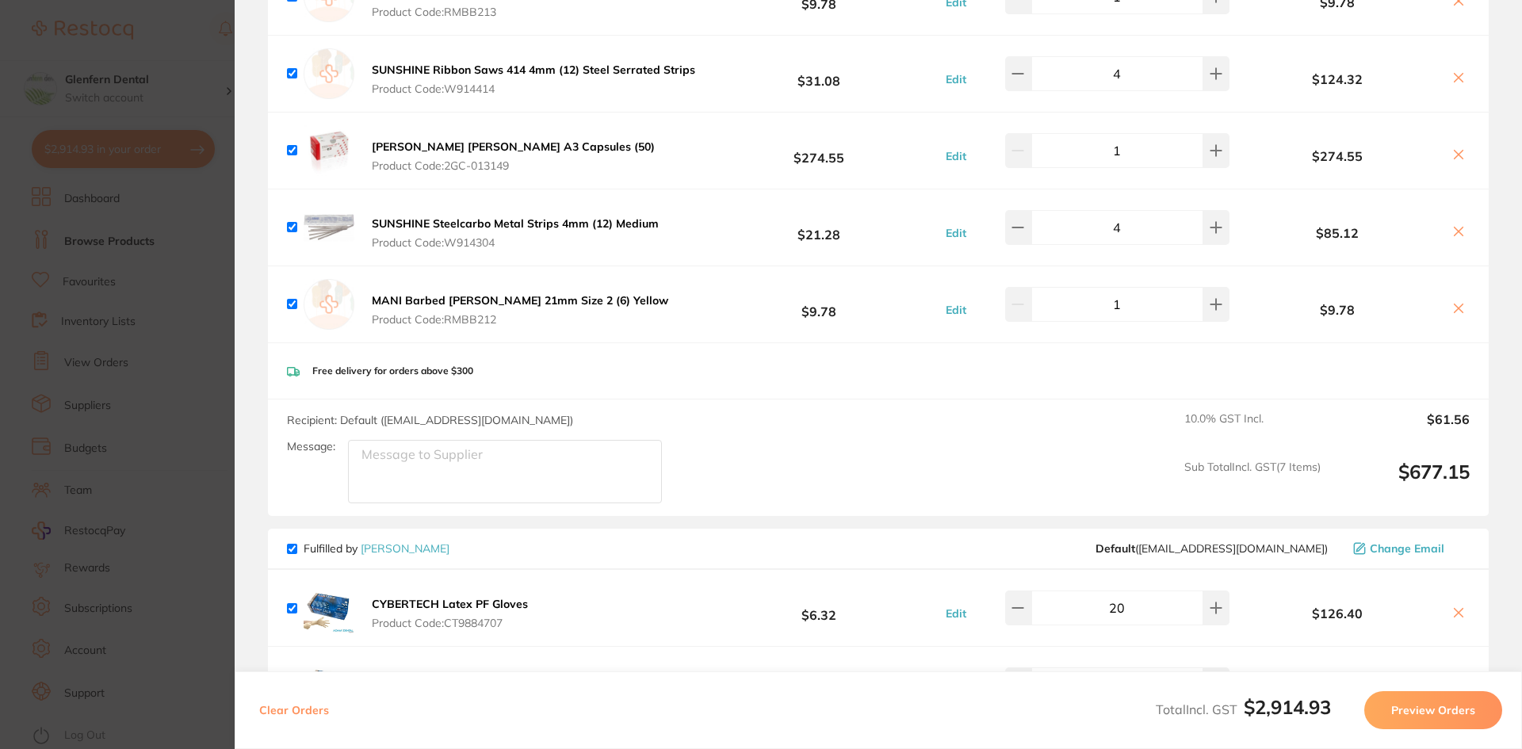
scroll to position [0, 0]
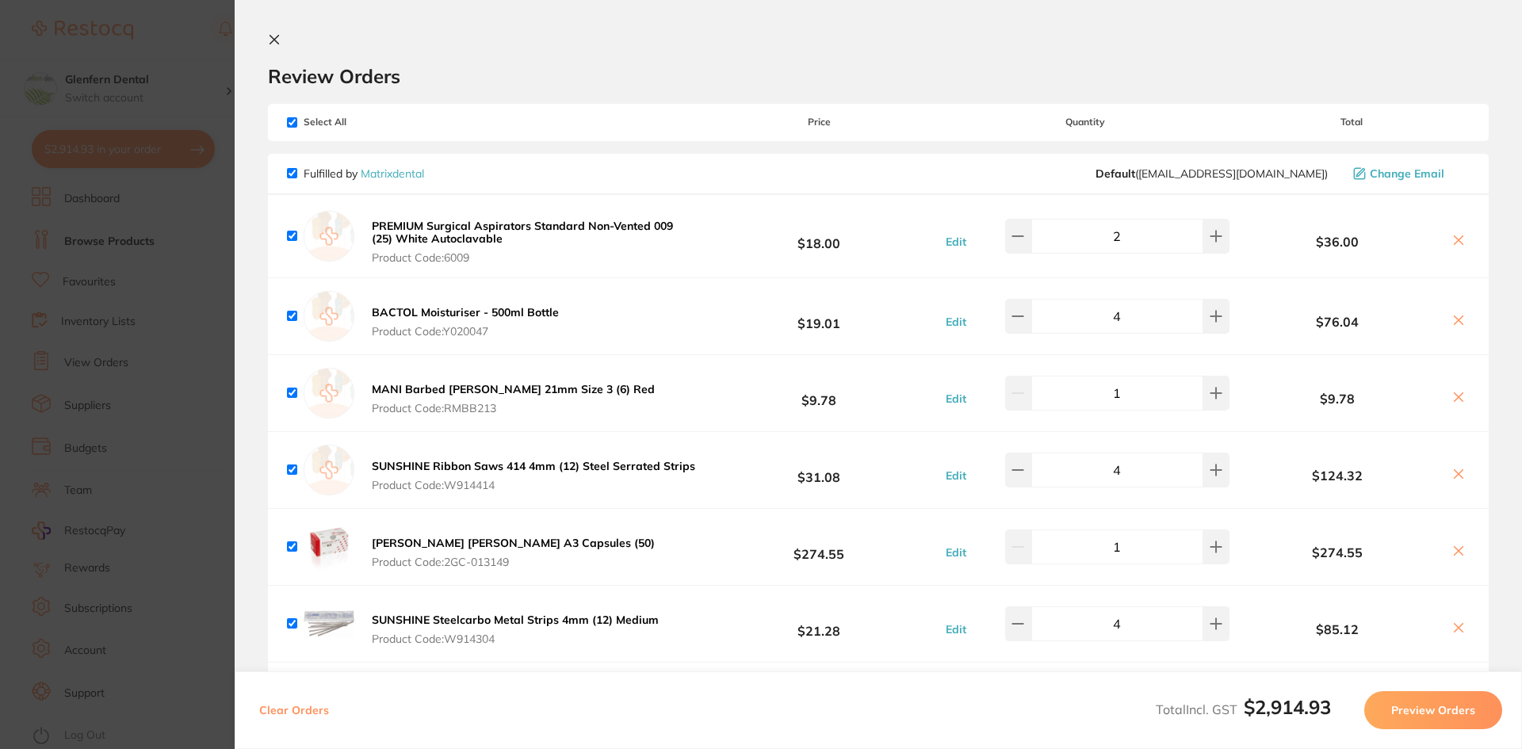
click at [275, 43] on icon at bounding box center [274, 39] width 13 height 13
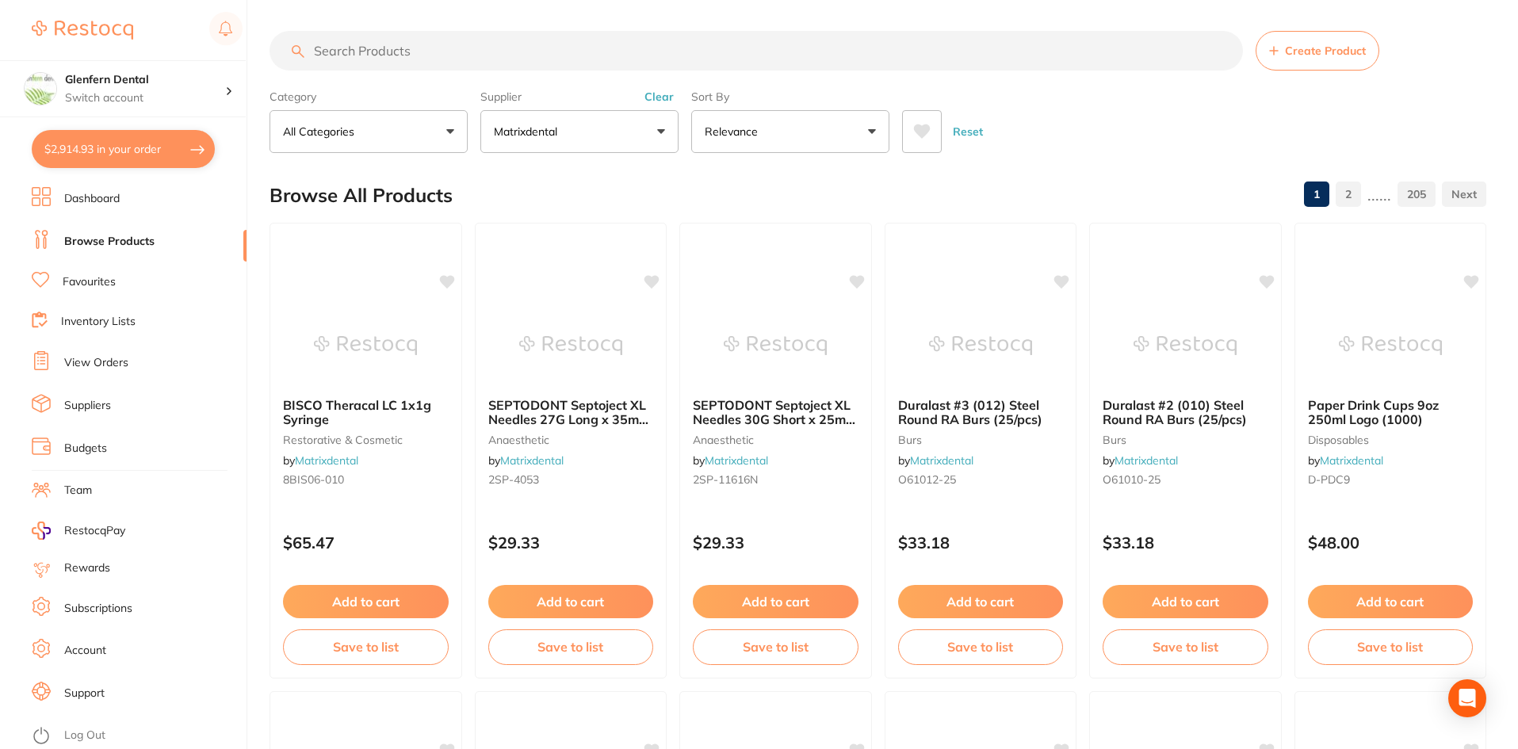
click at [139, 146] on button "$2,914.93 in your order" at bounding box center [123, 149] width 183 height 38
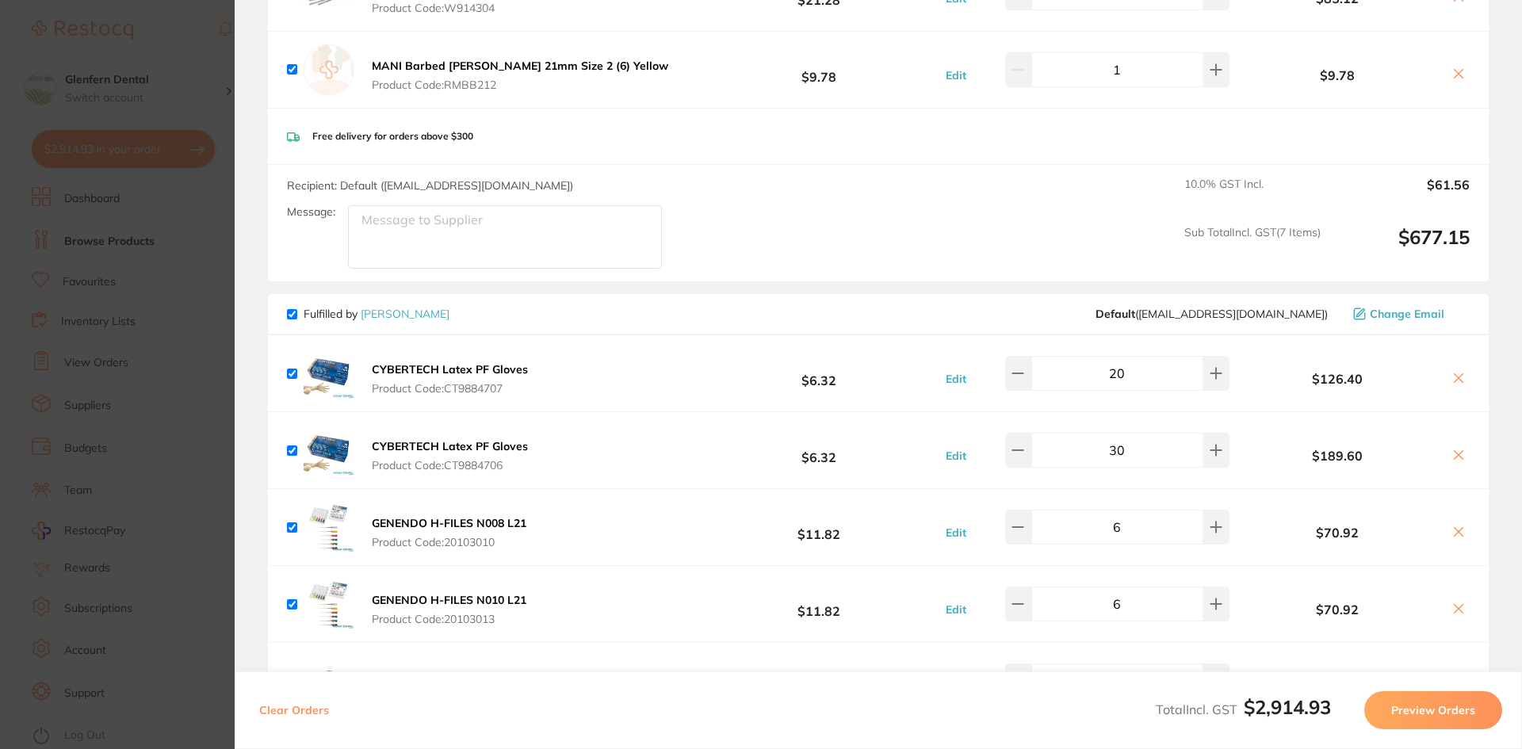
scroll to position [714, 0]
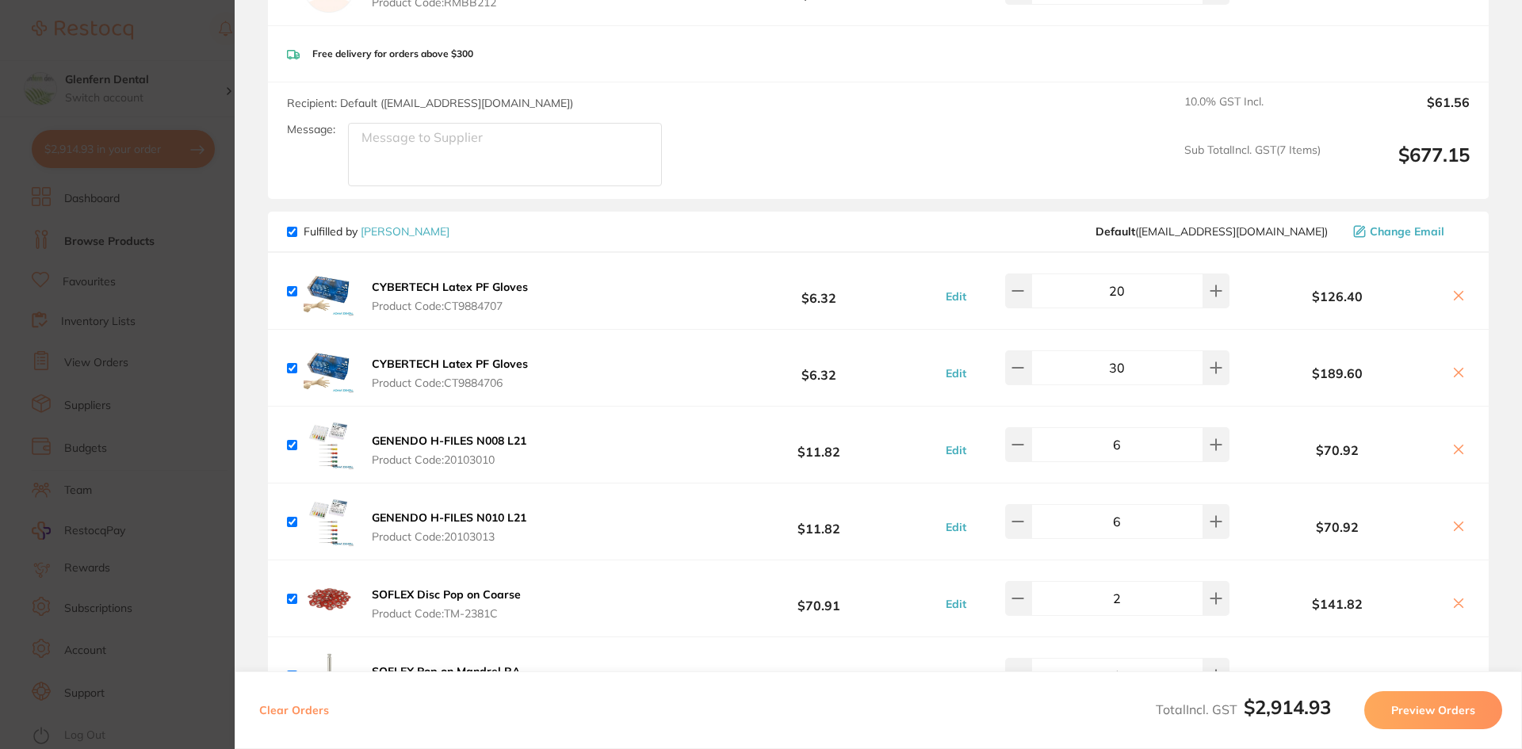
click at [289, 228] on input "checkbox" at bounding box center [292, 232] width 10 height 10
checkbox input "false"
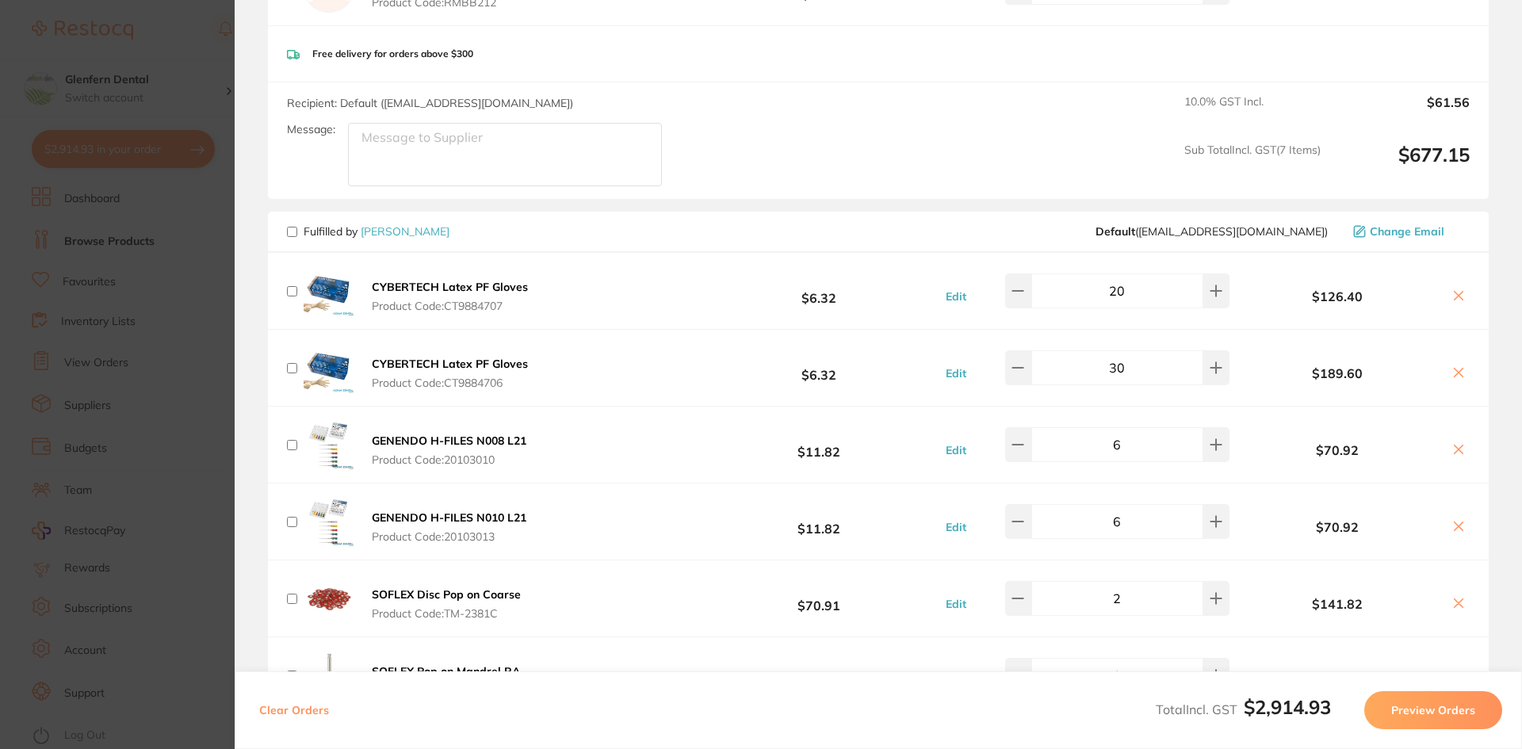
checkbox input "false"
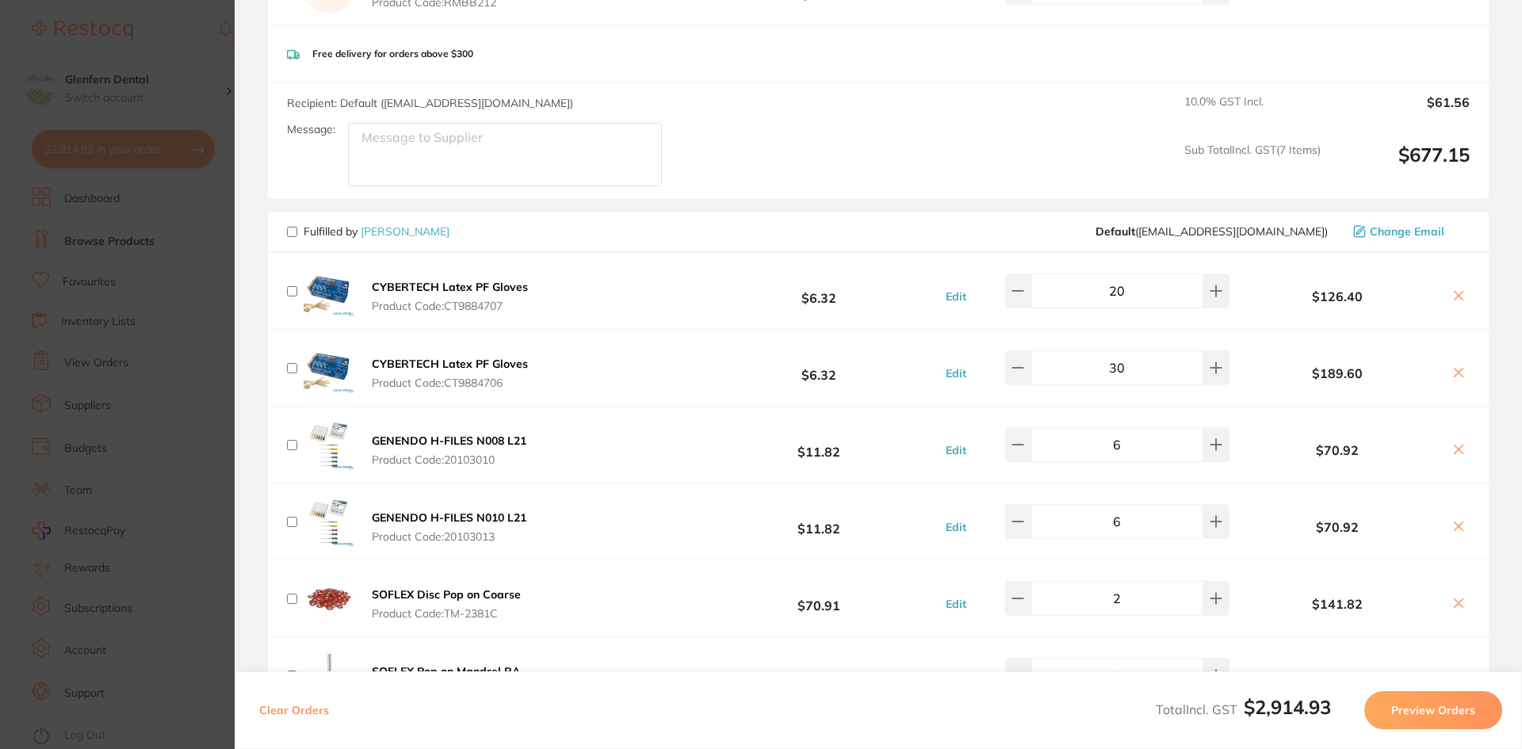
checkbox input "false"
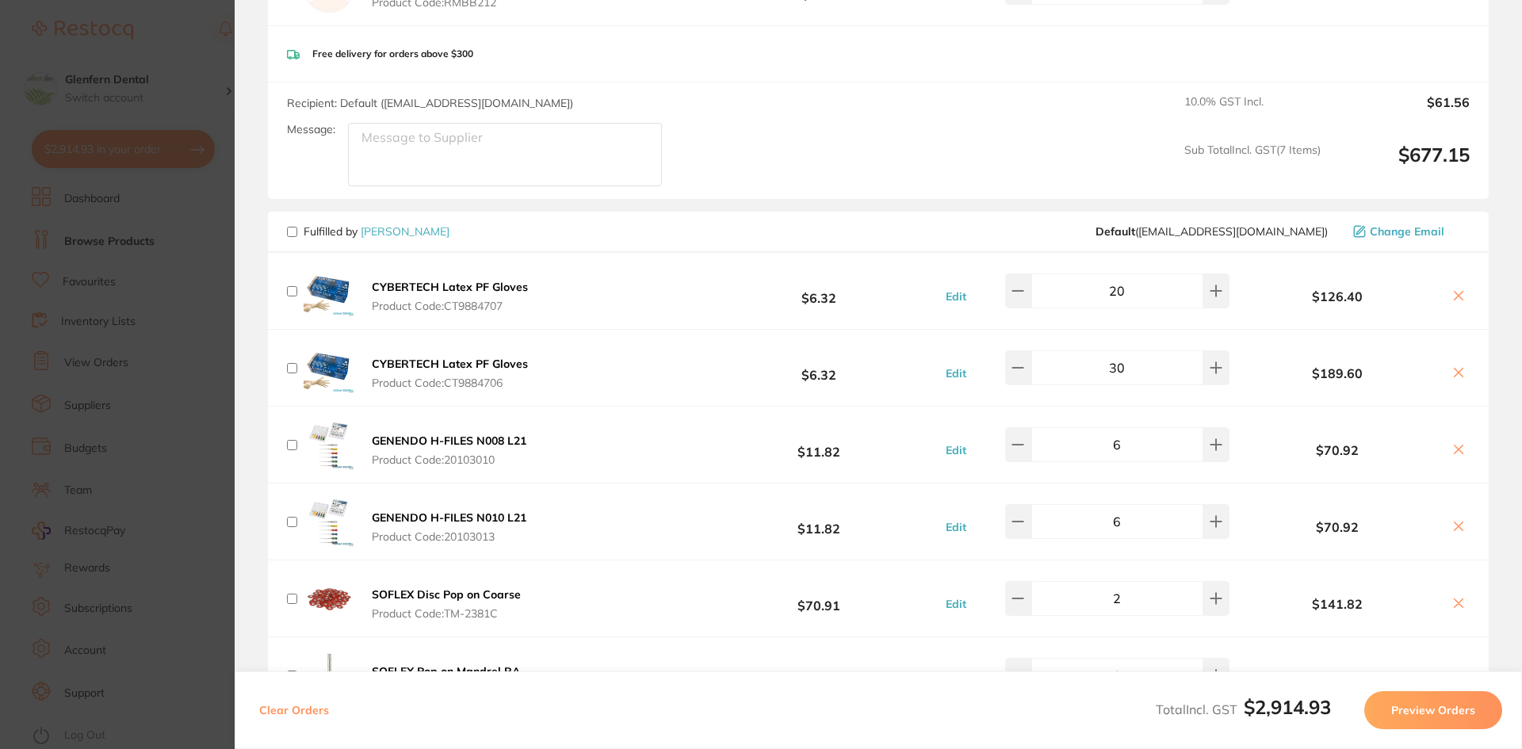
checkbox input "false"
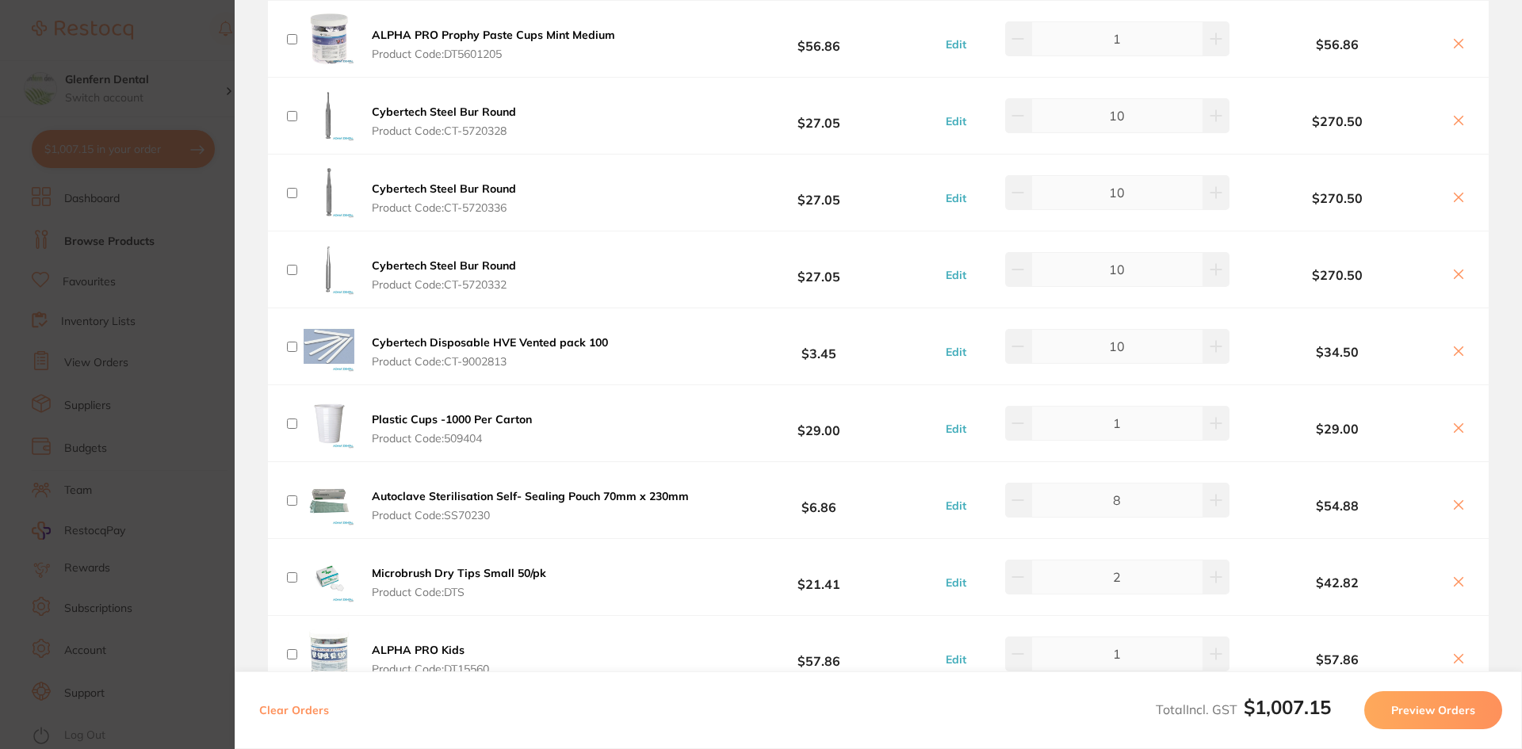
scroll to position [1824, 0]
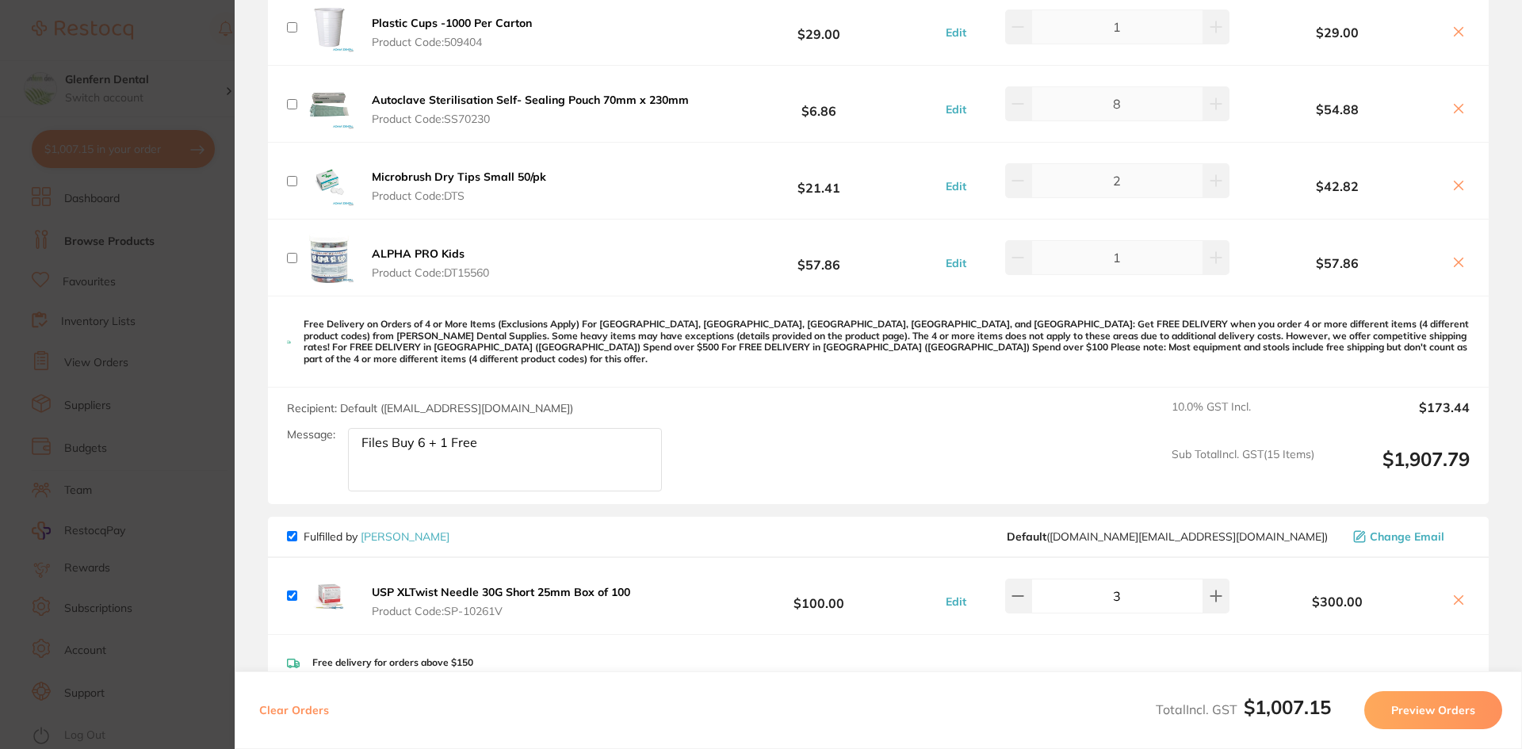
click at [293, 531] on input "checkbox" at bounding box center [292, 536] width 10 height 10
checkbox input "false"
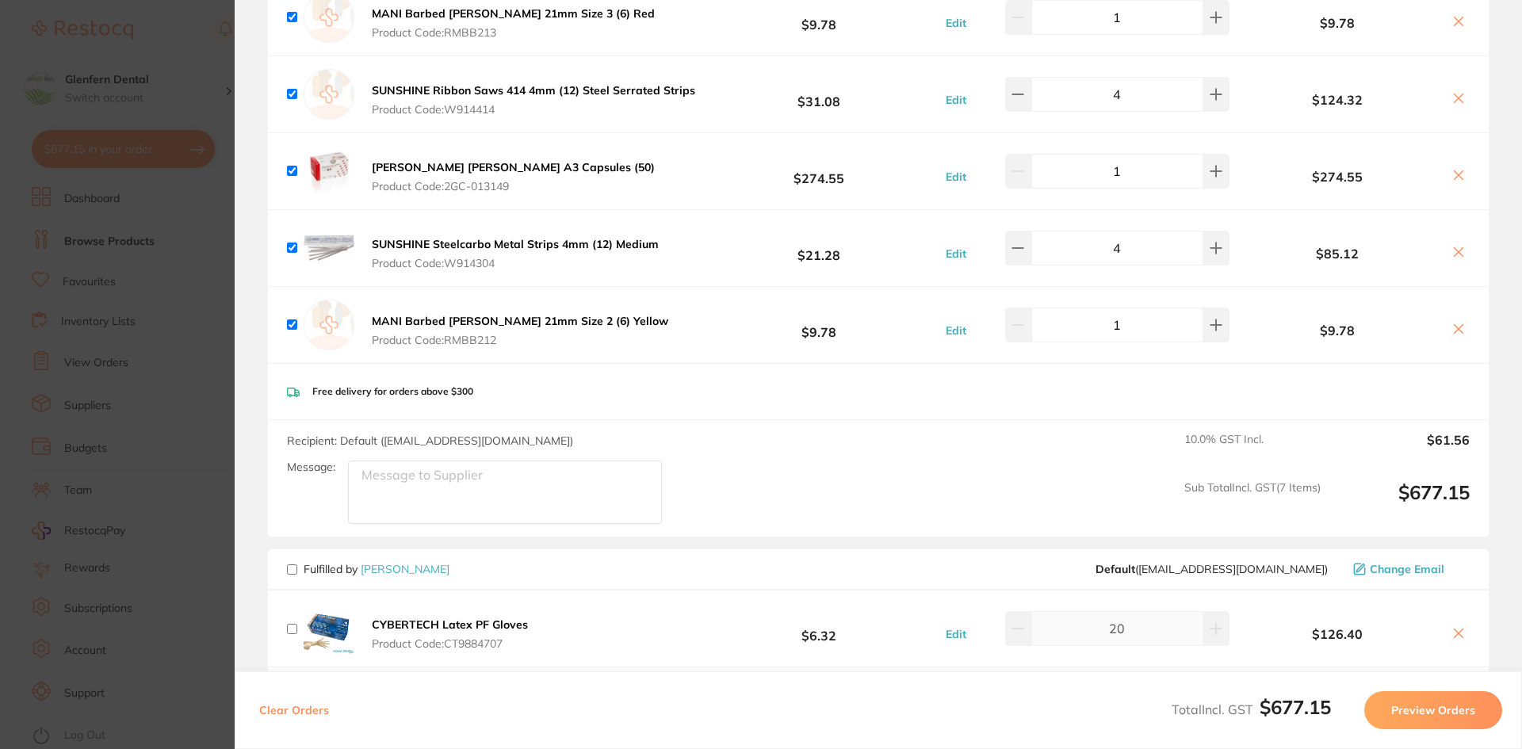
scroll to position [305, 0]
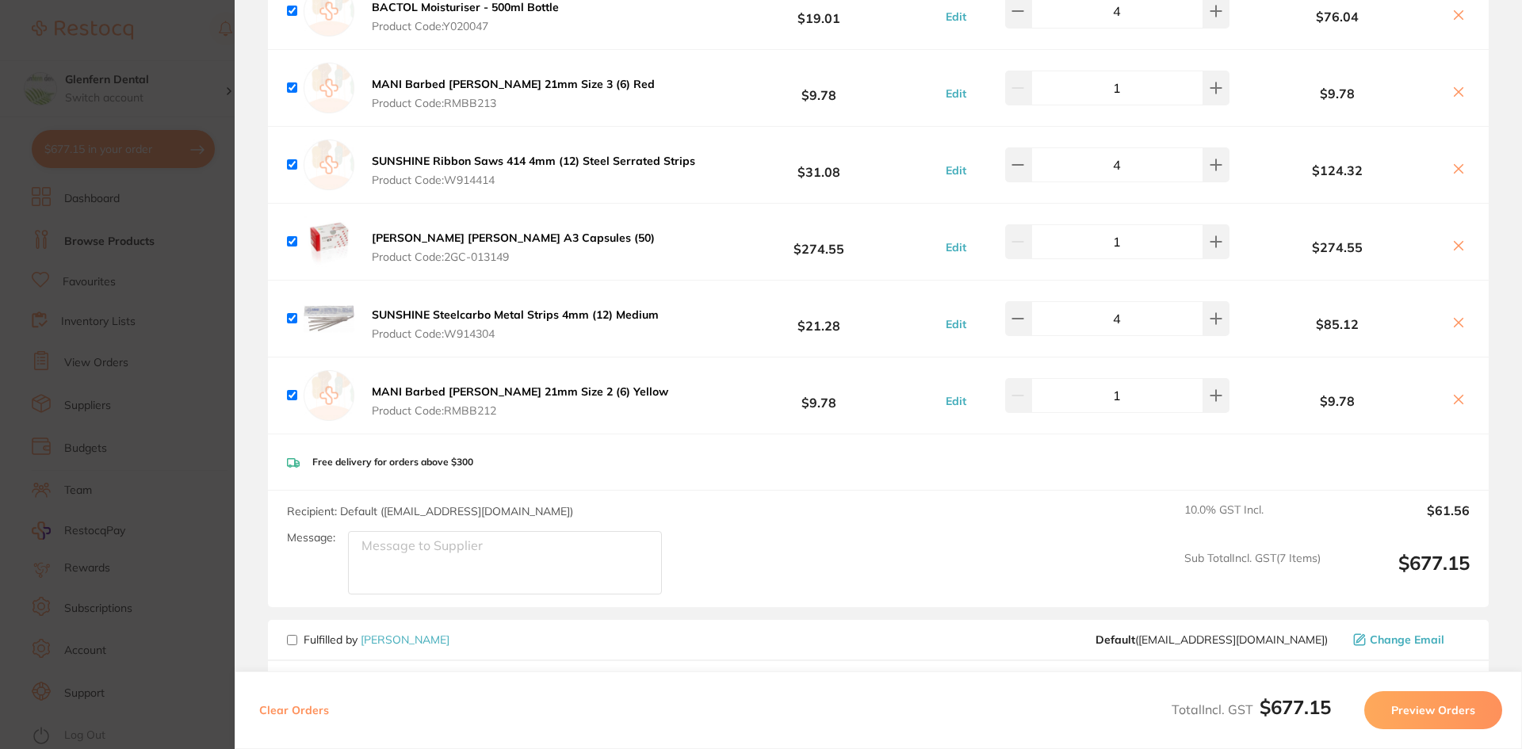
click at [1447, 712] on button "Preview Orders" at bounding box center [1434, 710] width 138 height 38
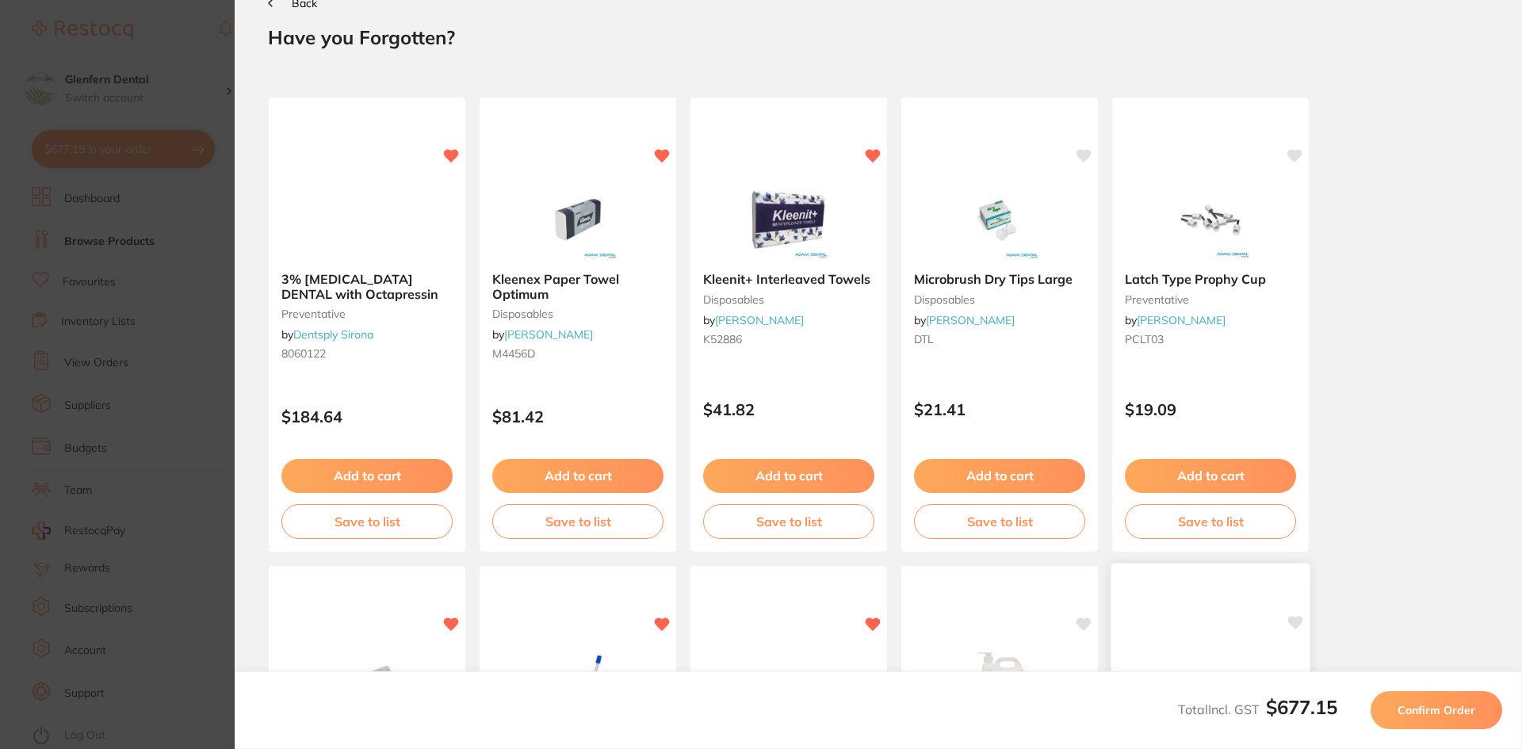
scroll to position [0, 0]
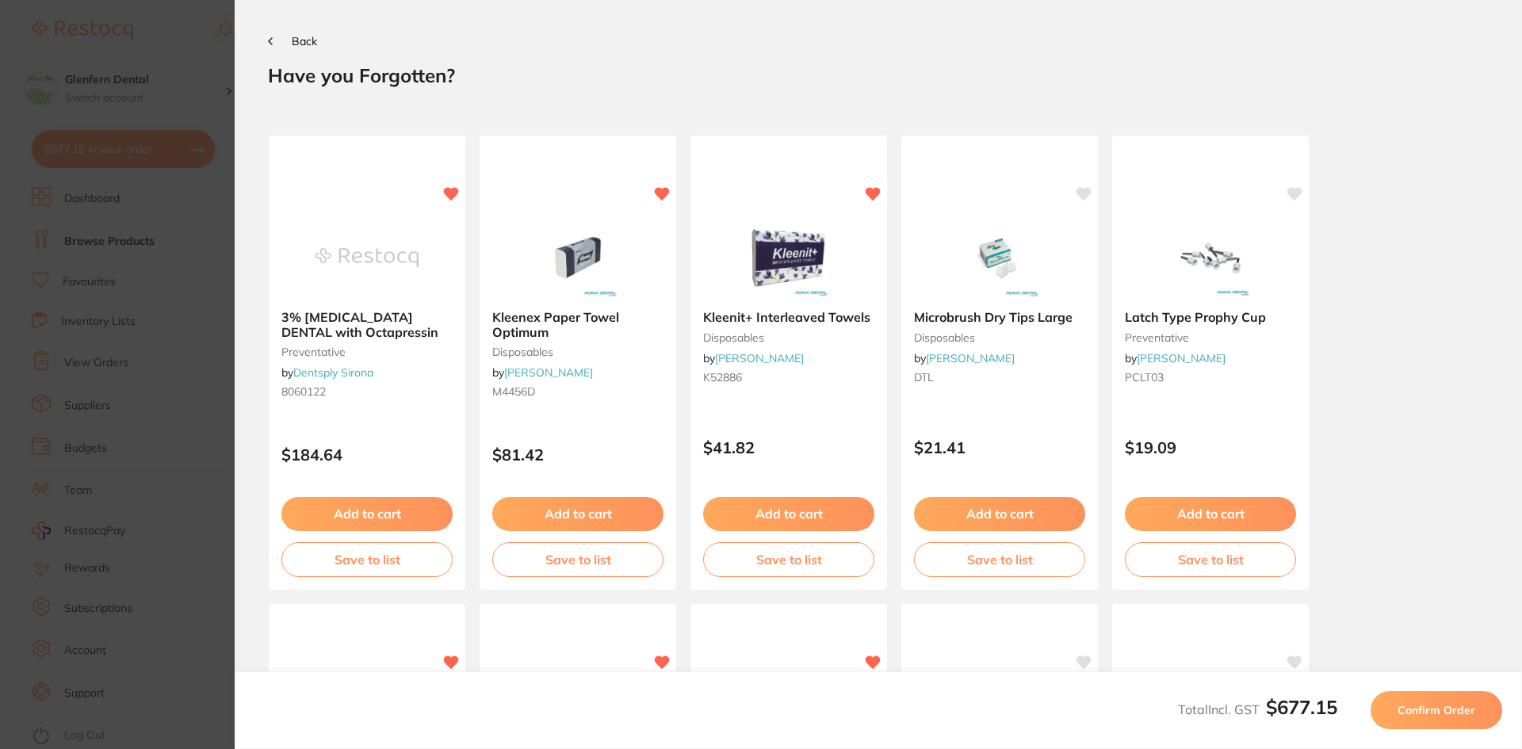
click at [1451, 702] on button "Confirm Order" at bounding box center [1437, 710] width 132 height 38
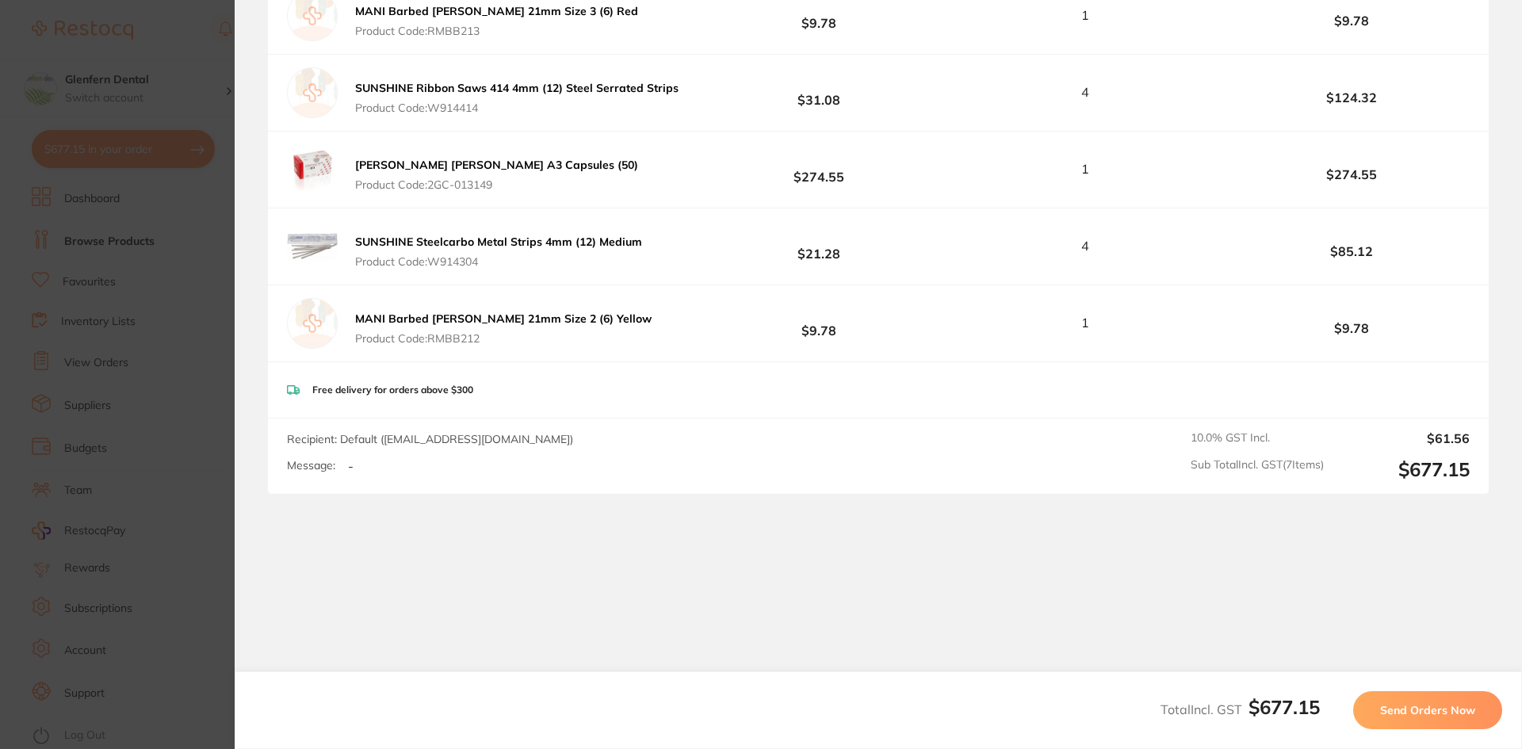
scroll to position [514, 0]
click at [1440, 708] on span "Send Orders Now" at bounding box center [1427, 710] width 95 height 14
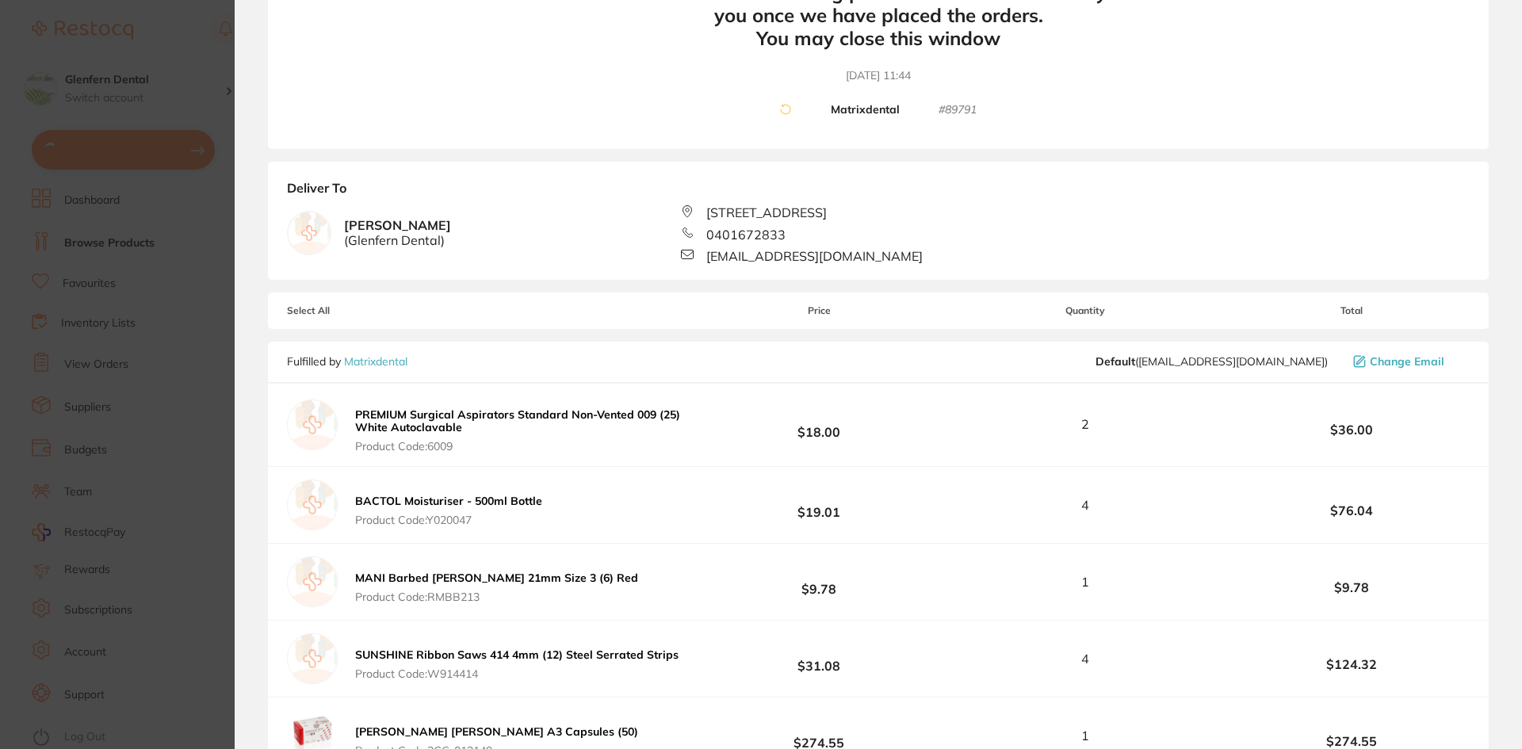
scroll to position [0, 0]
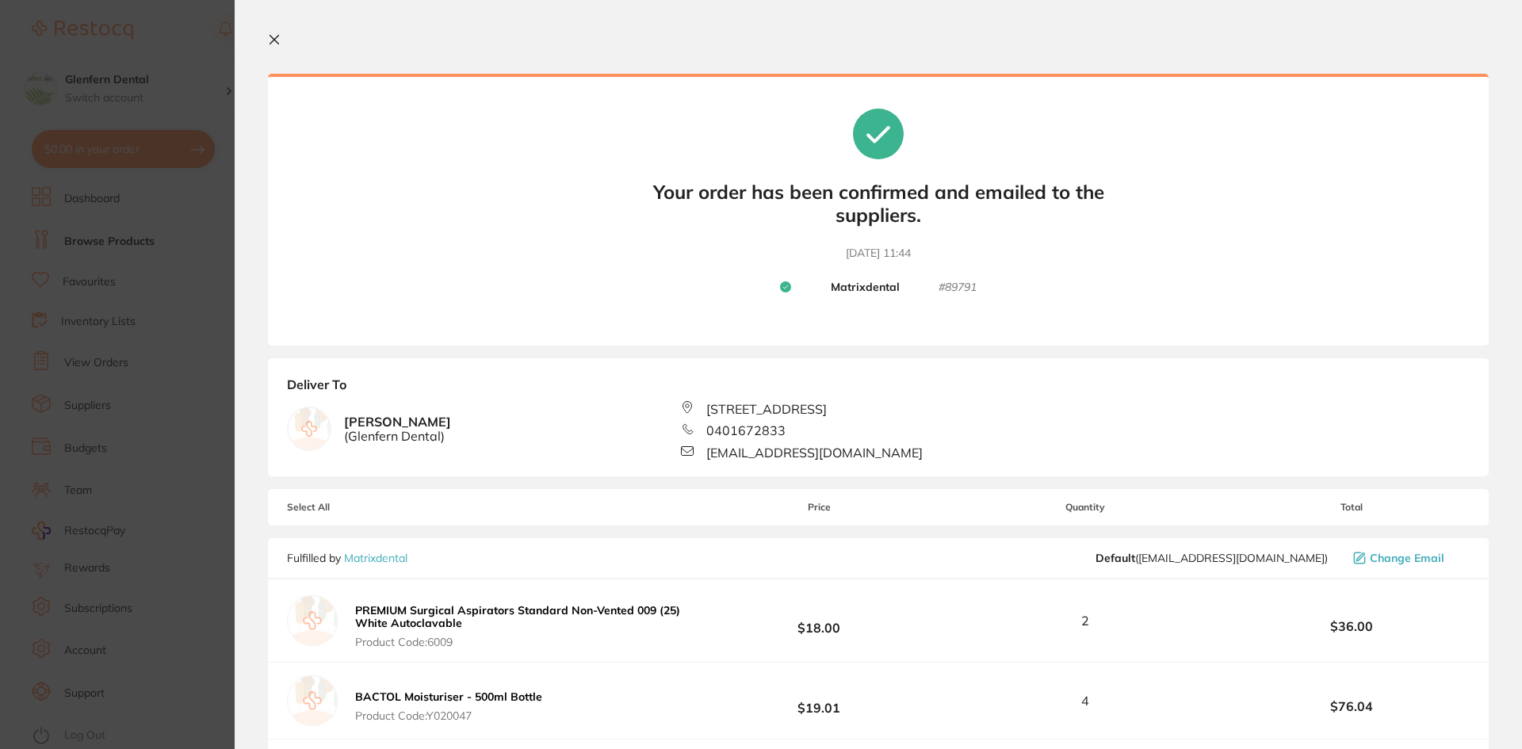
click at [270, 38] on icon at bounding box center [274, 39] width 13 height 13
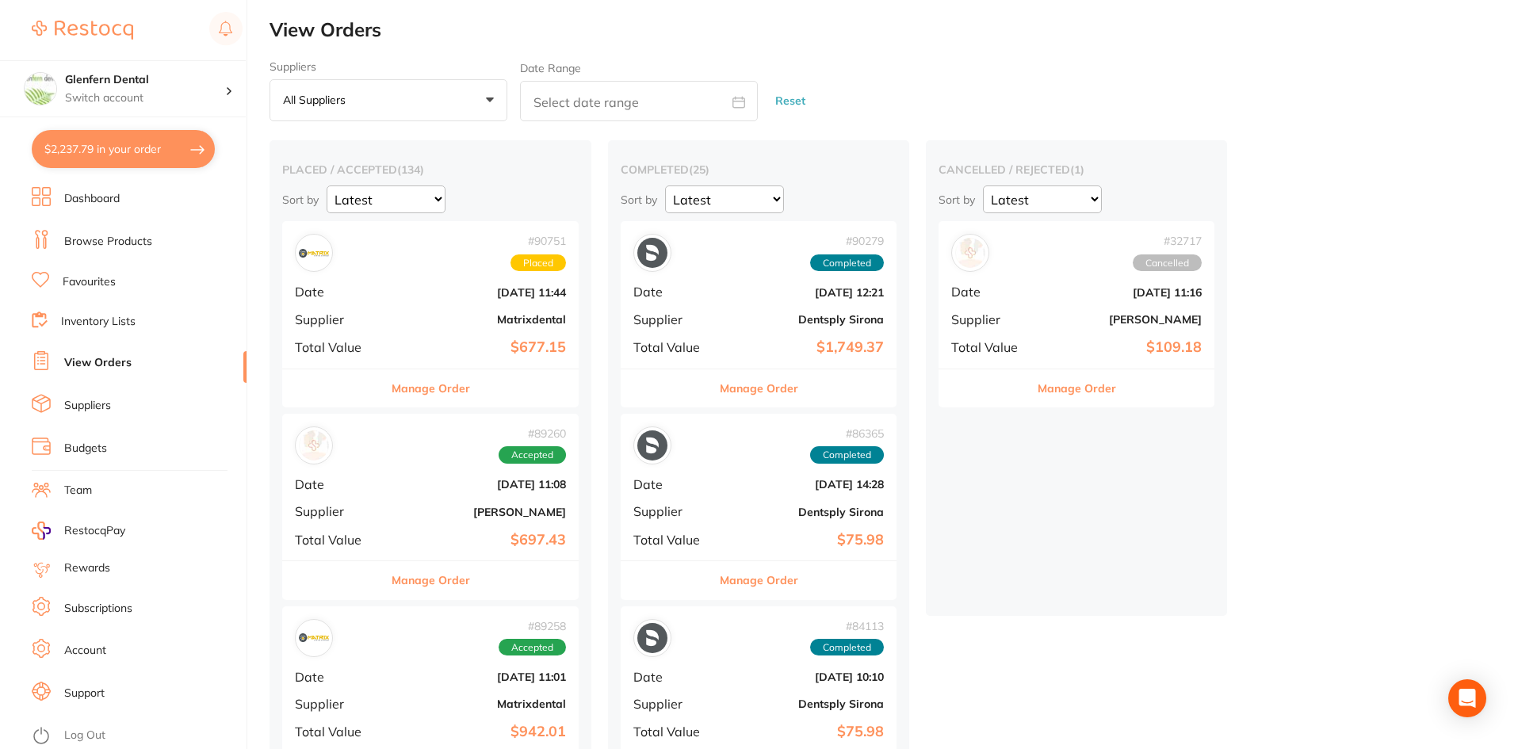
click at [135, 141] on button "$2,237.79 in your order" at bounding box center [123, 149] width 183 height 38
checkbox input "true"
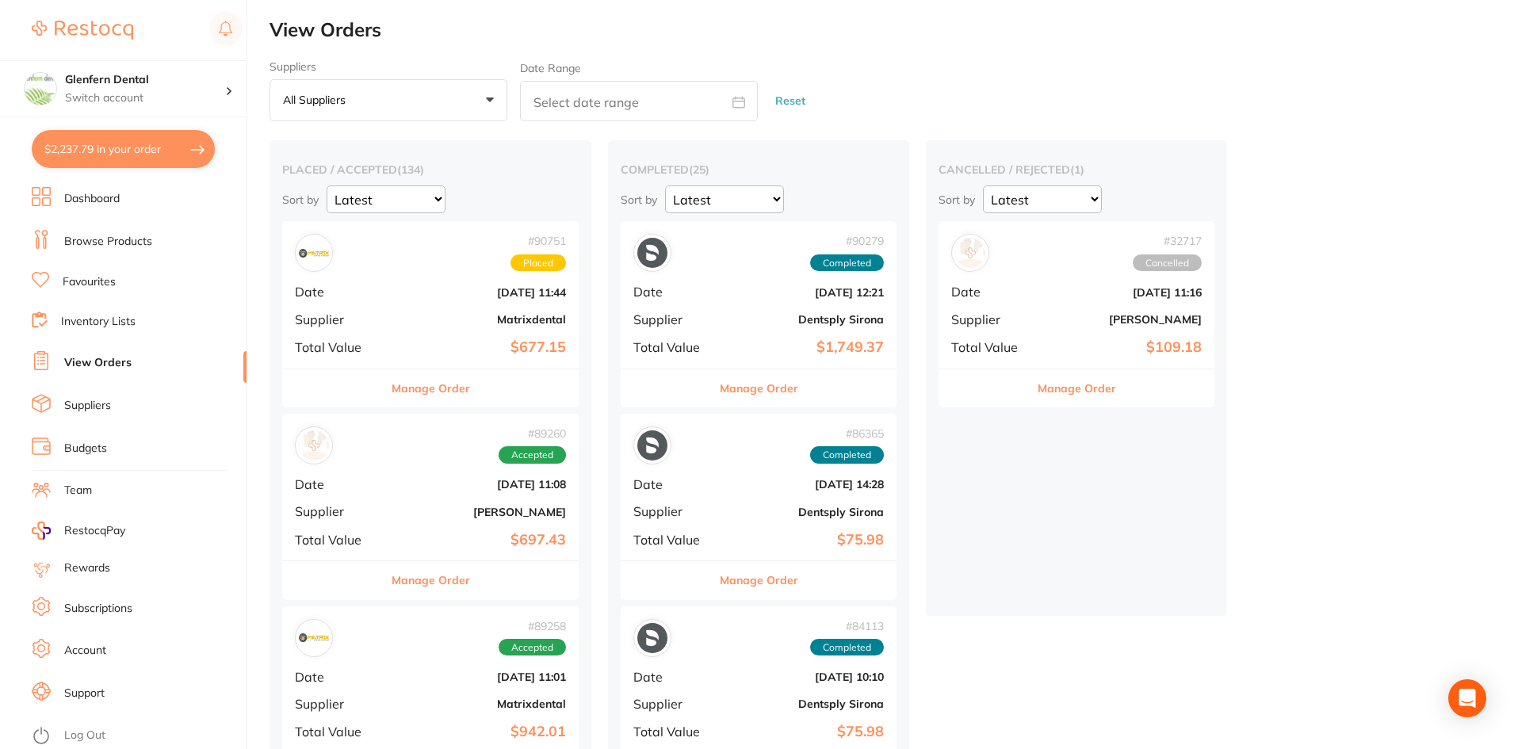
checkbox input "true"
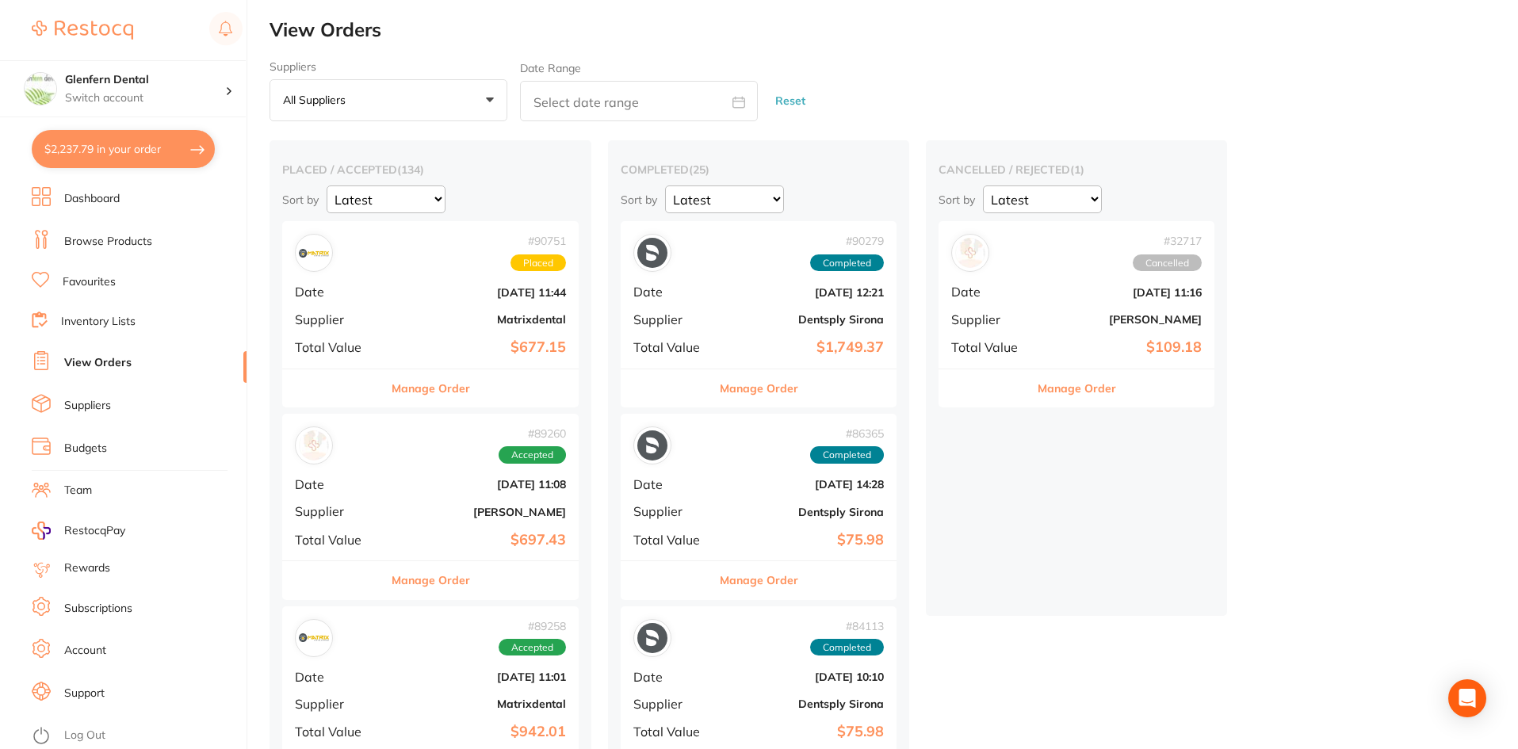
checkbox input "true"
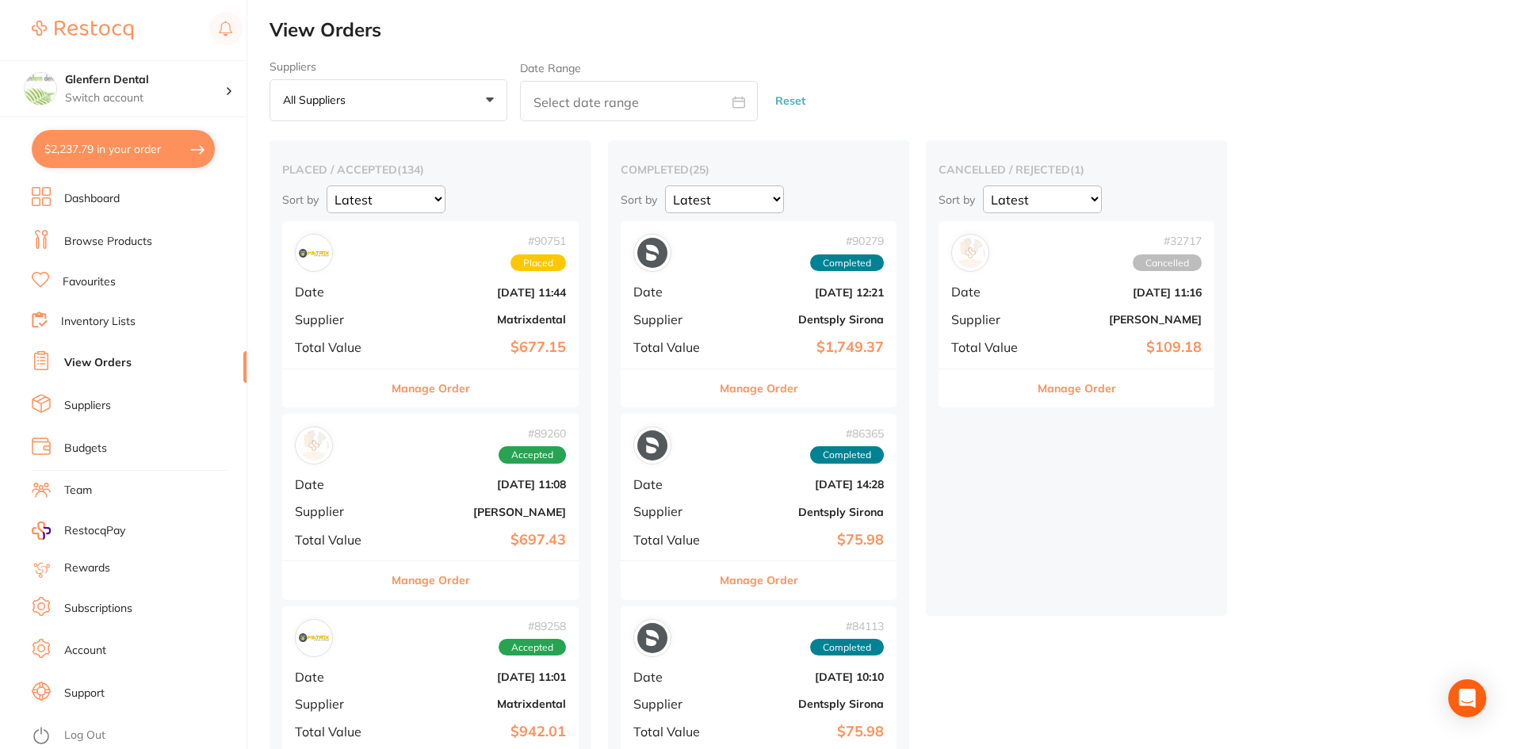
checkbox input "true"
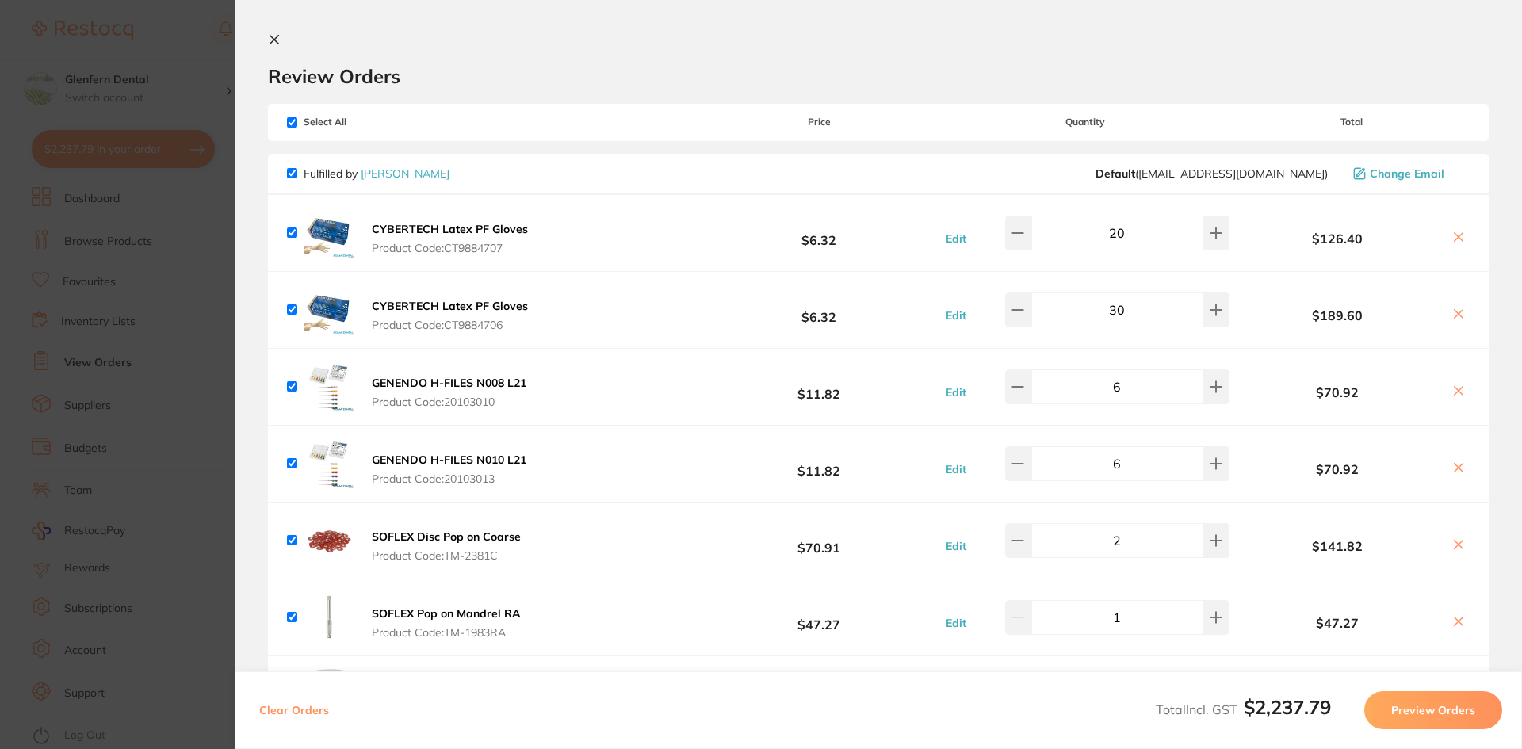
click at [293, 119] on input "checkbox" at bounding box center [292, 122] width 10 height 10
checkbox input "false"
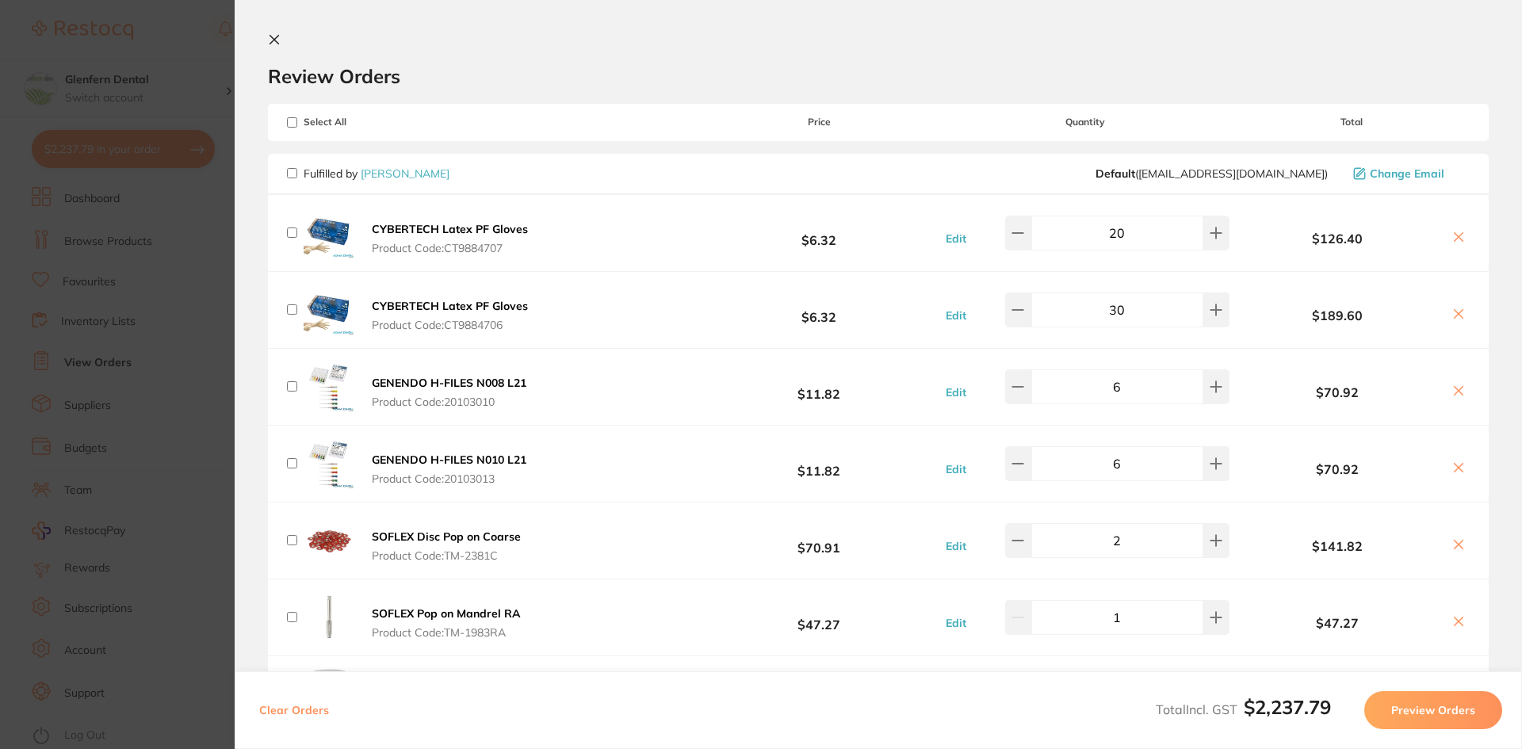
checkbox input "false"
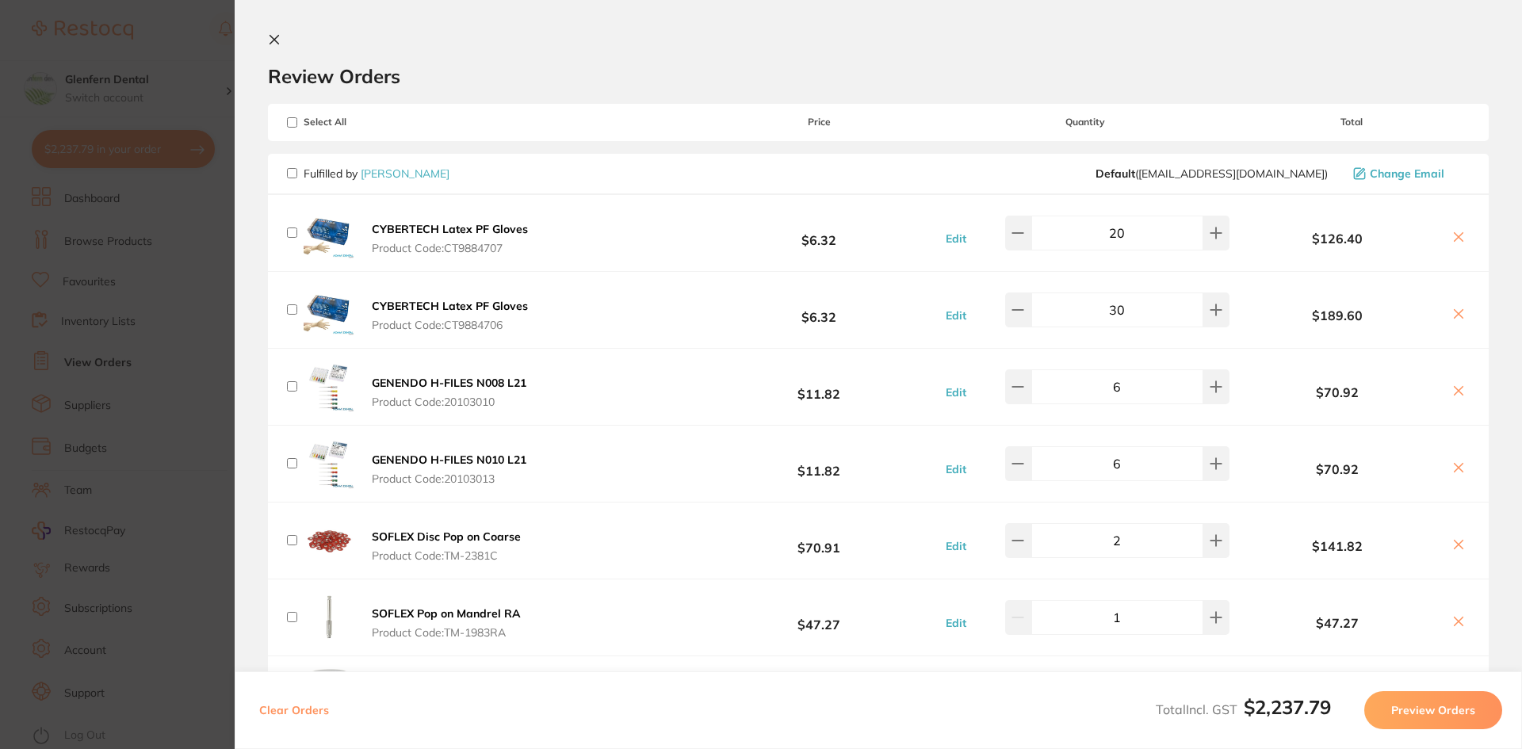
checkbox input "false"
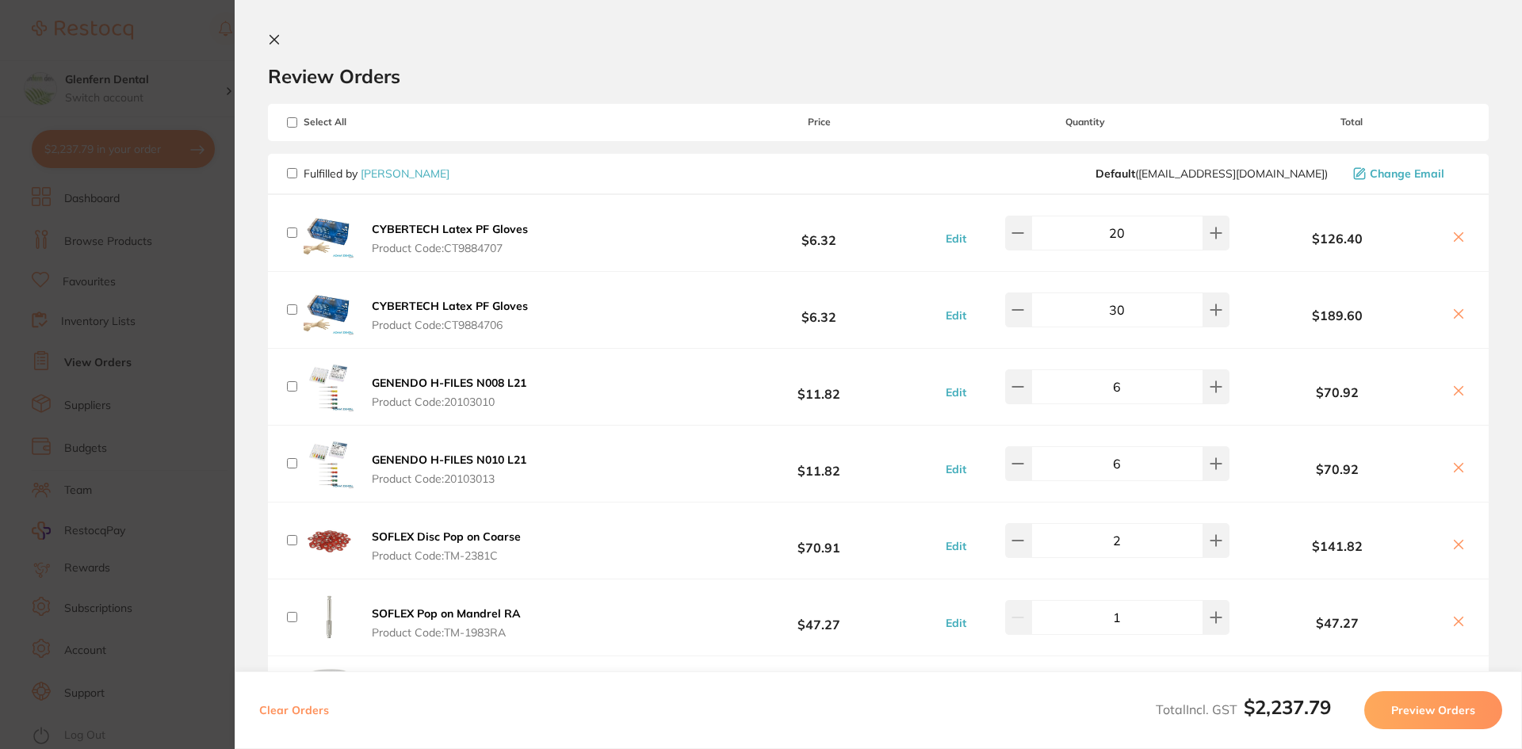
checkbox input "false"
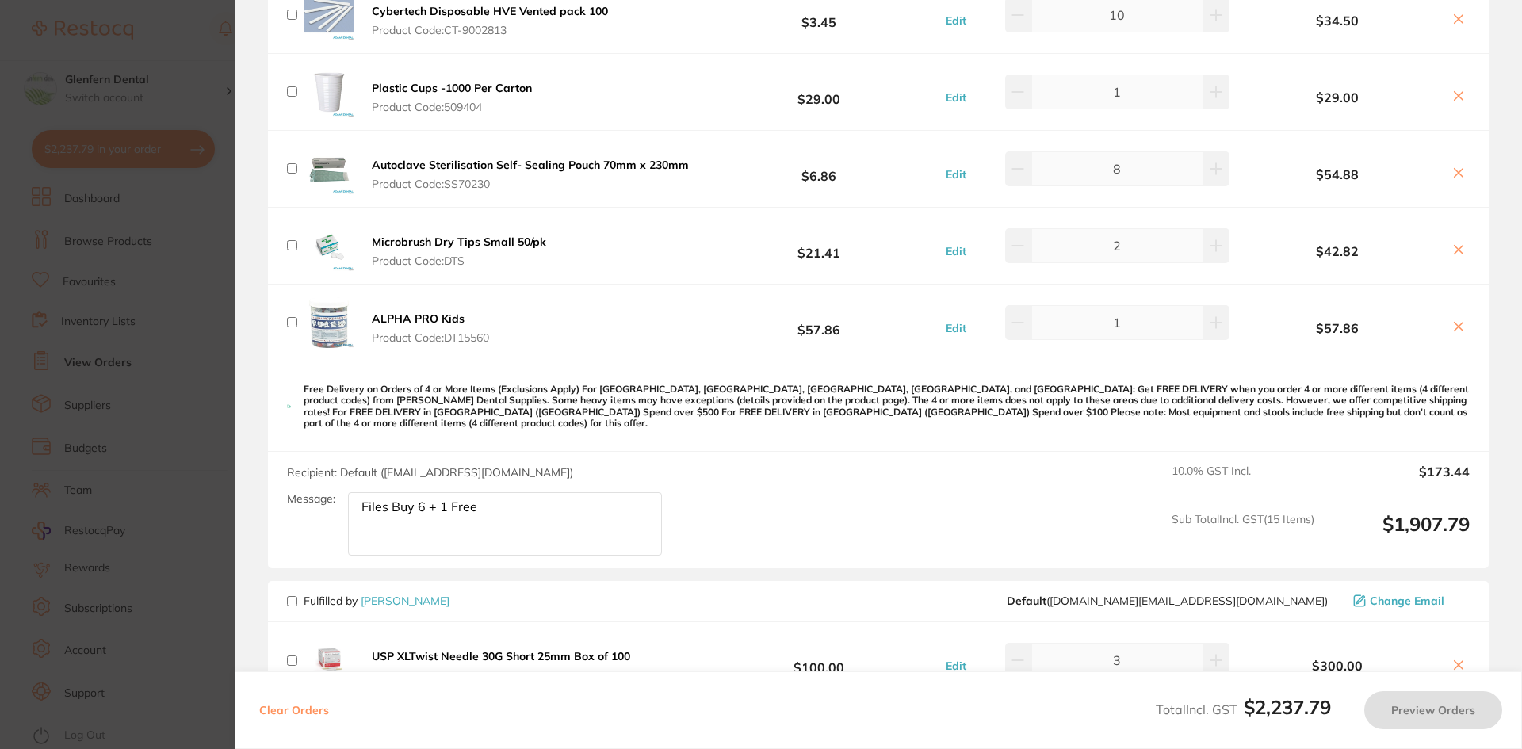
scroll to position [1189, 0]
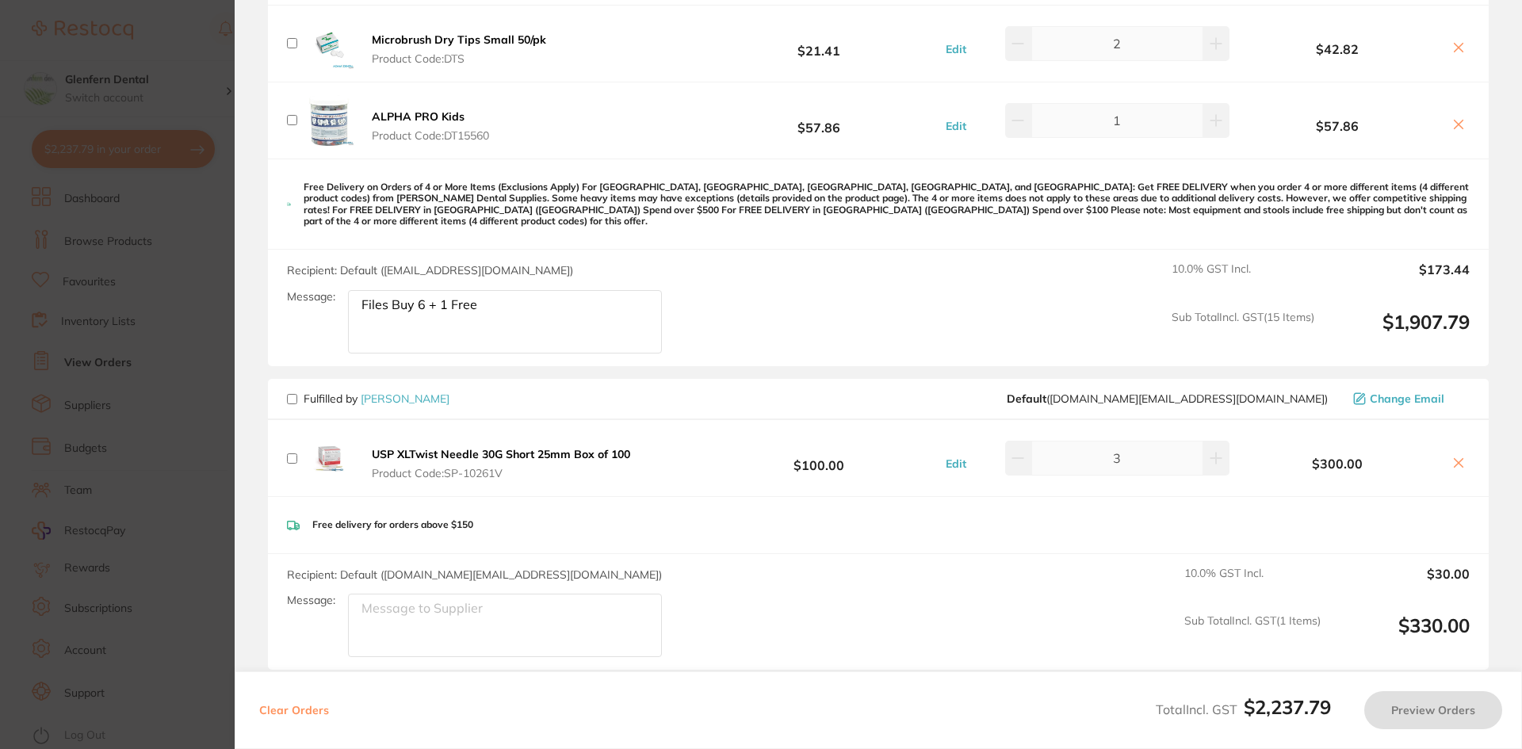
click at [285, 385] on div "Fulfilled by Henry Schein Halas Default ( customer.care@henryschein.com.au ) Ch…" at bounding box center [878, 399] width 1221 height 41
click at [296, 395] on div "Fulfilled by Henry Schein Halas Default ( customer.care@henryschein.com.au ) Ch…" at bounding box center [878, 399] width 1221 height 41
click at [296, 394] on input "checkbox" at bounding box center [292, 399] width 10 height 10
checkbox input "true"
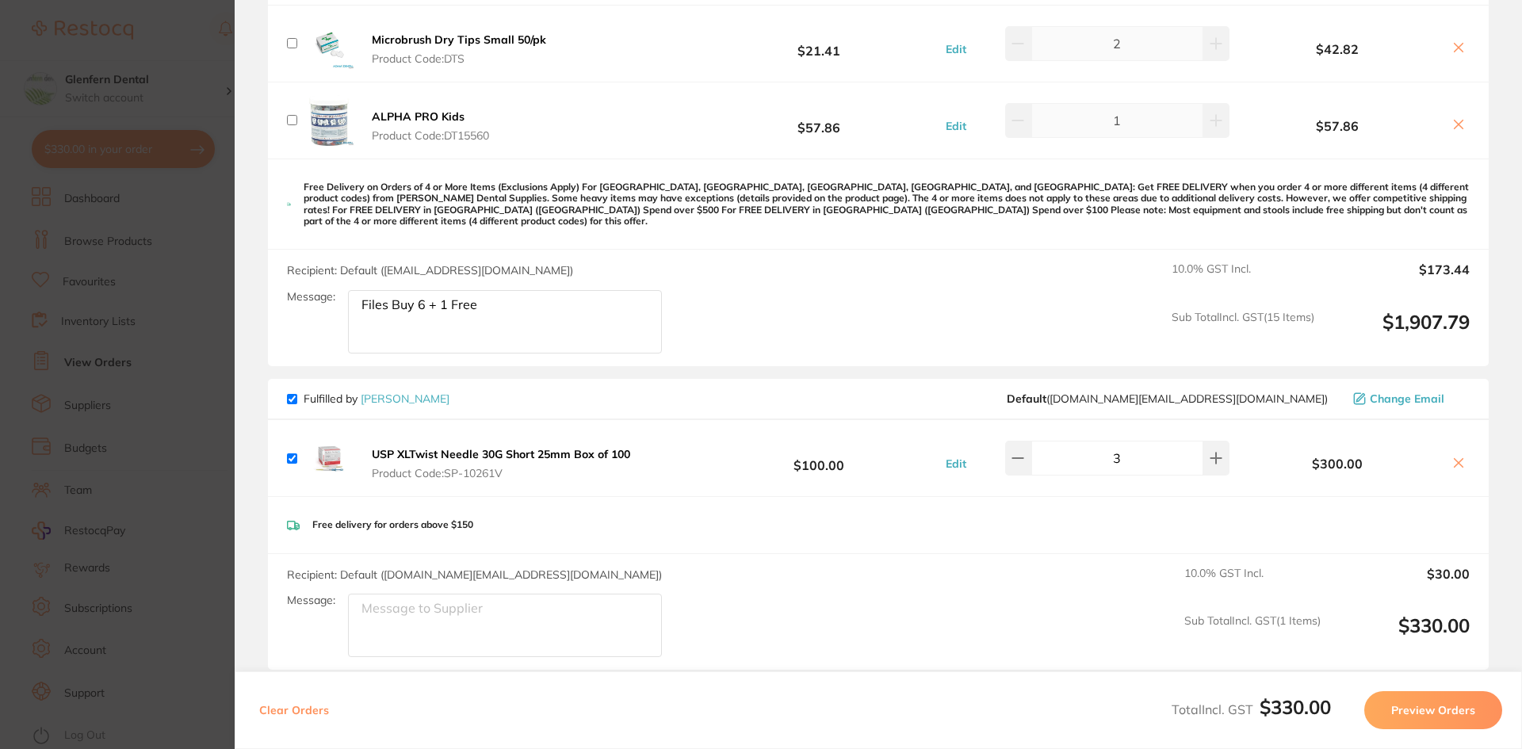
click at [1434, 710] on button "Preview Orders" at bounding box center [1434, 710] width 138 height 38
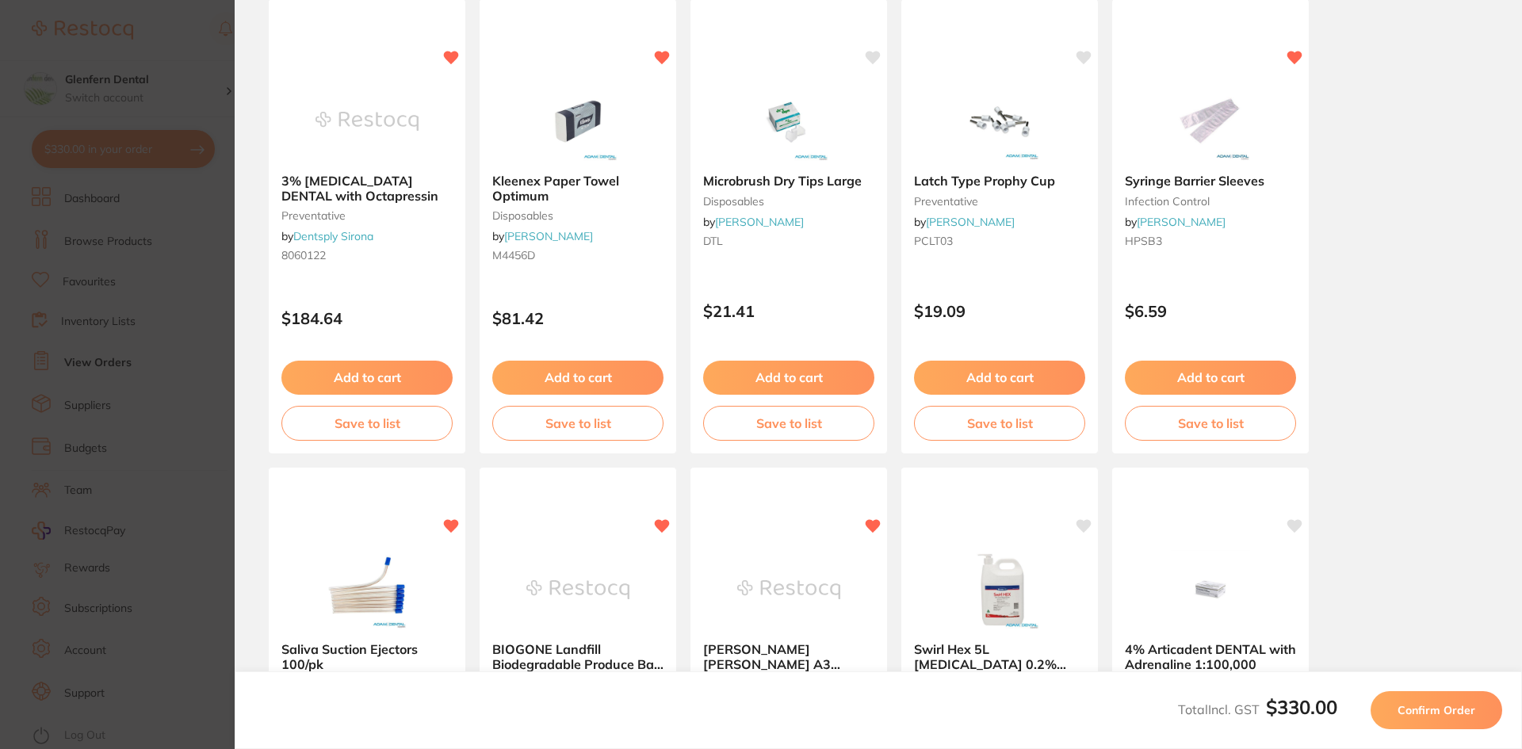
scroll to position [0, 0]
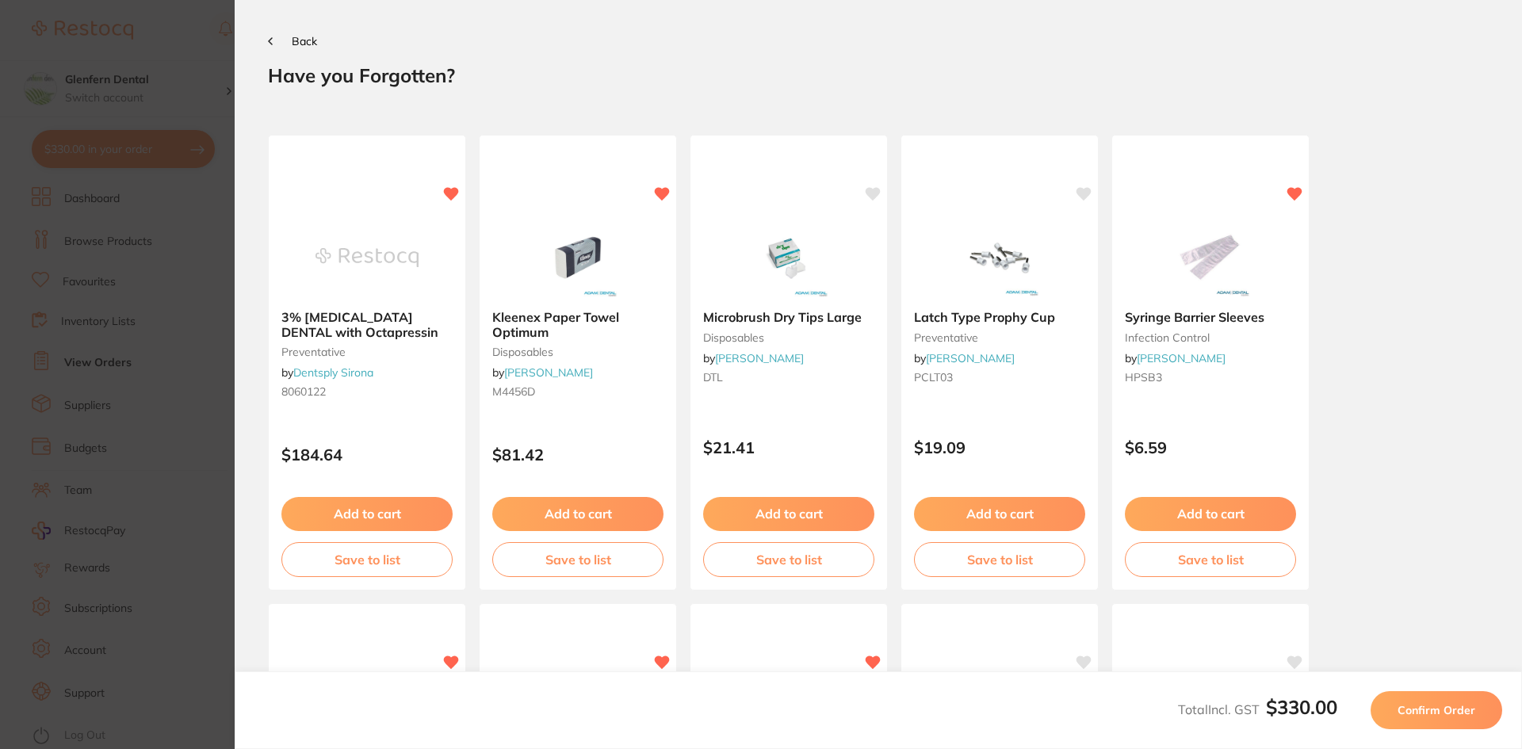
click at [1469, 712] on span "Confirm Order" at bounding box center [1437, 710] width 78 height 14
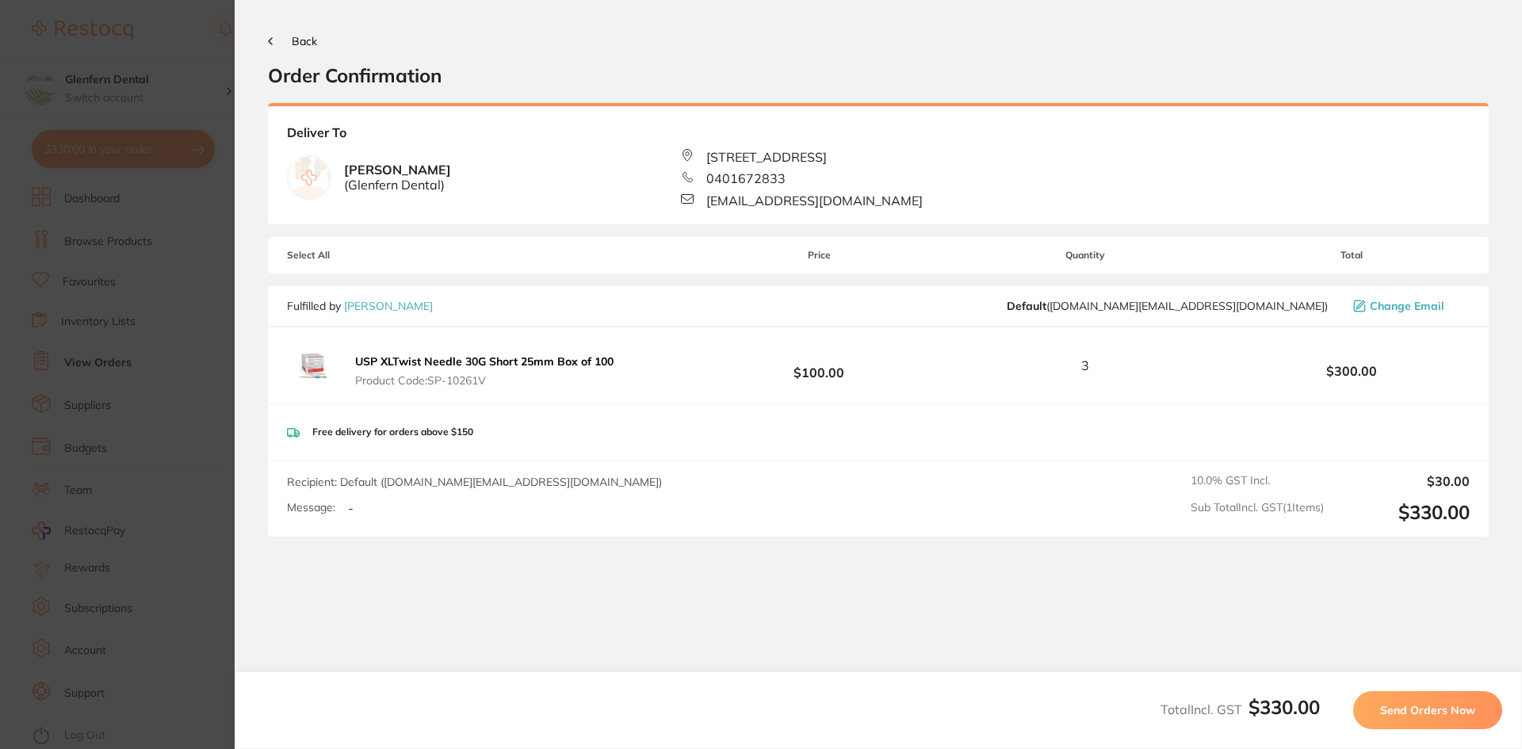
click at [265, 41] on section "Back Order Confirmation Your orders are being processed and we will notify you …" at bounding box center [879, 374] width 1288 height 749
click at [312, 42] on span "Back" at bounding box center [304, 41] width 25 height 14
click at [297, 42] on span "Back" at bounding box center [304, 41] width 25 height 14
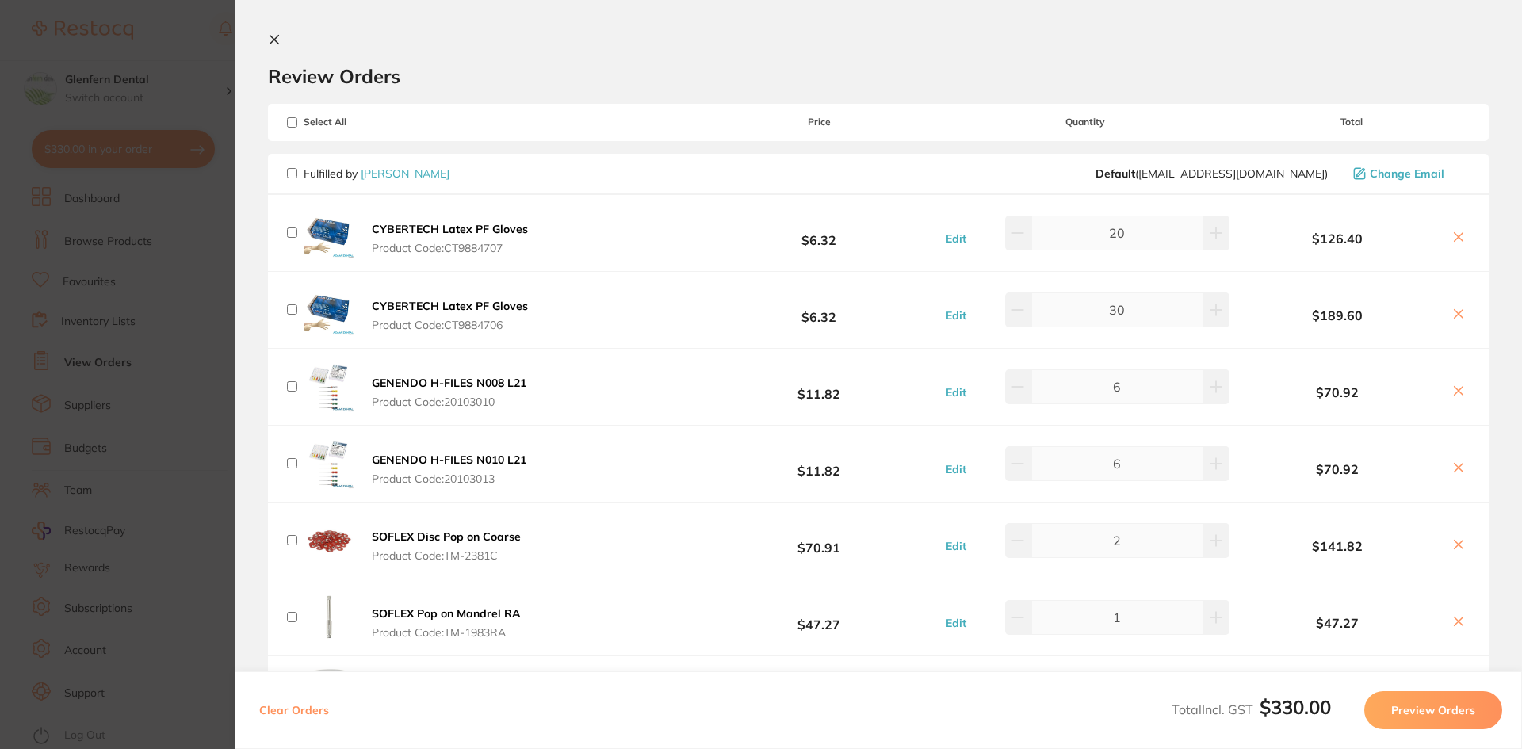
click at [303, 40] on div "Review Orders" at bounding box center [878, 60] width 1221 height 55
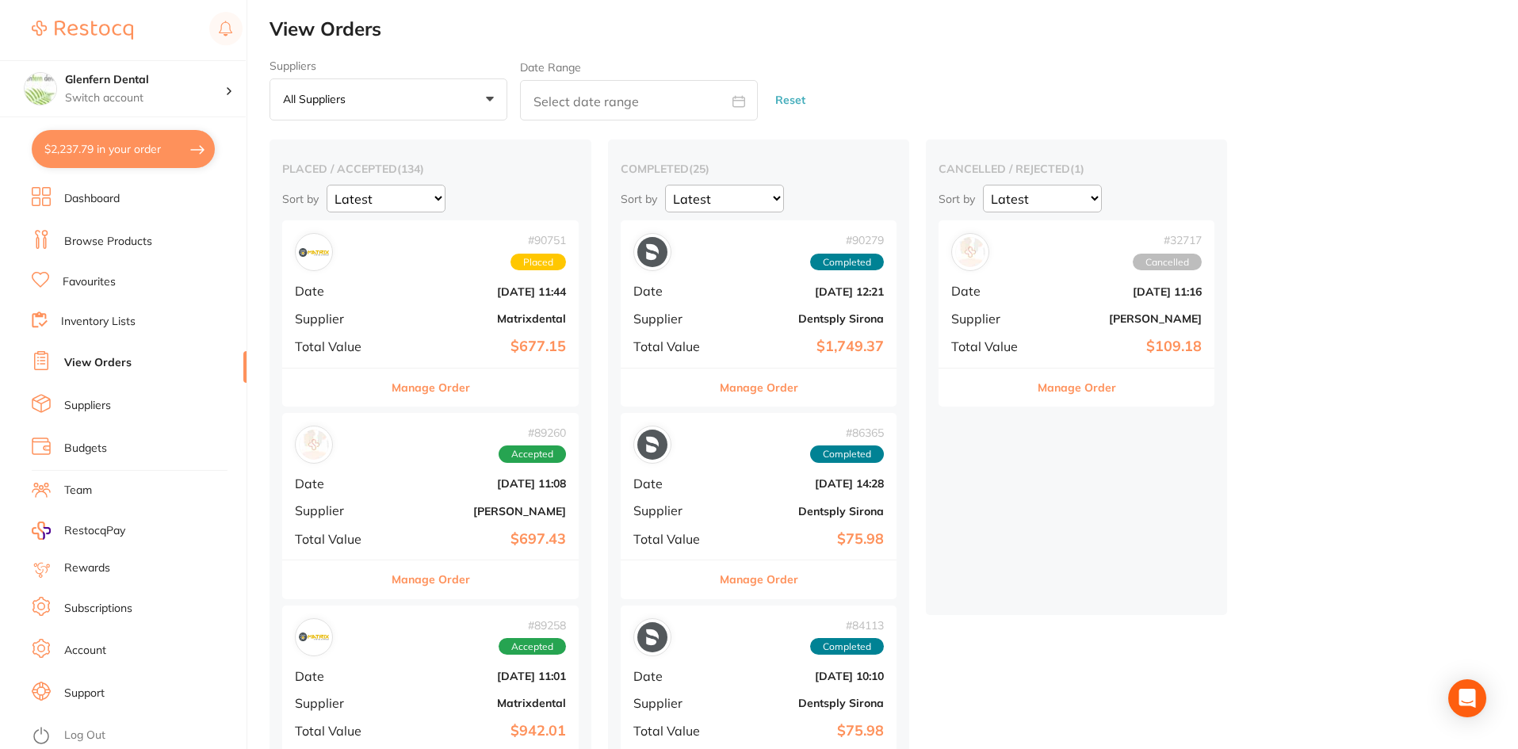
click at [140, 148] on button "$2,237.79 in your order" at bounding box center [123, 149] width 183 height 38
checkbox input "true"
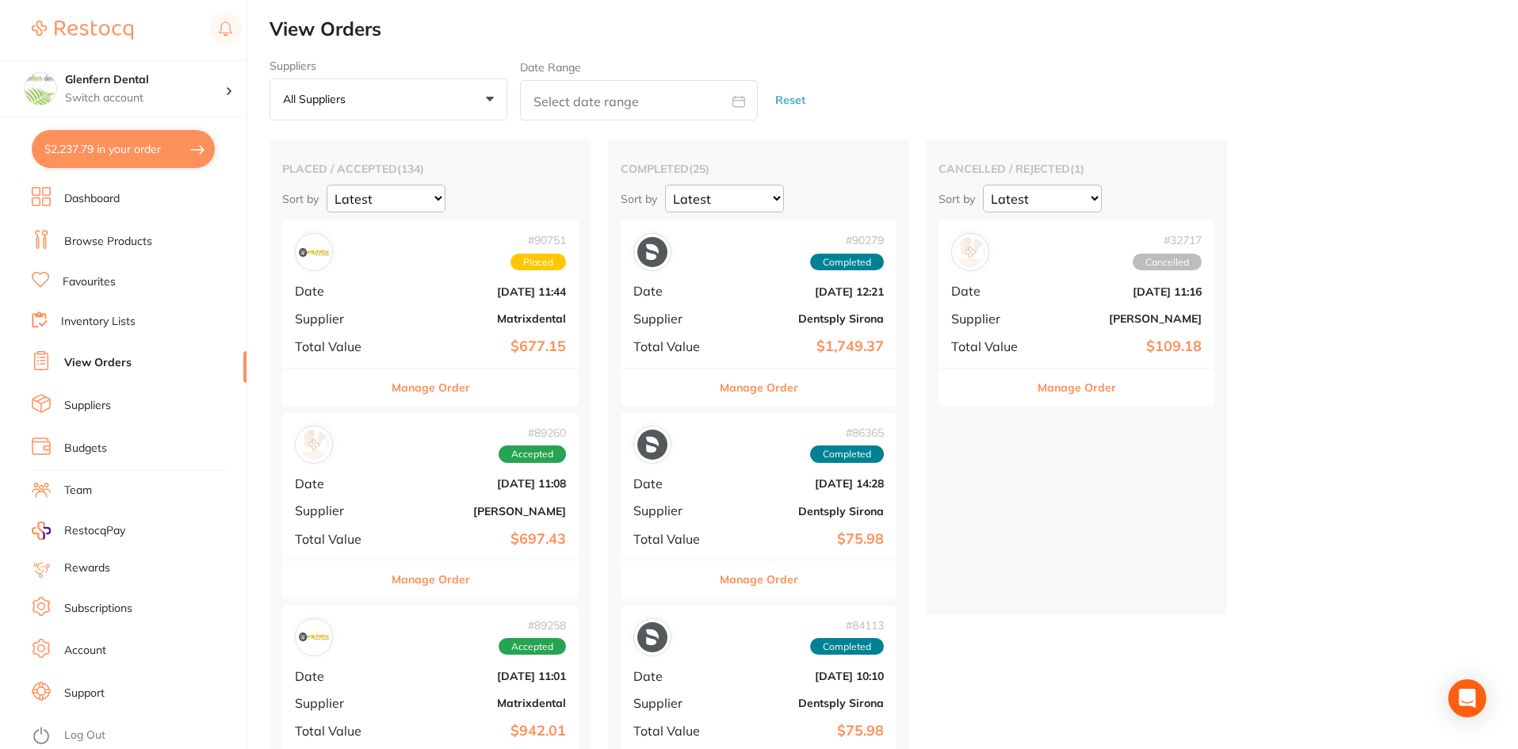
checkbox input "true"
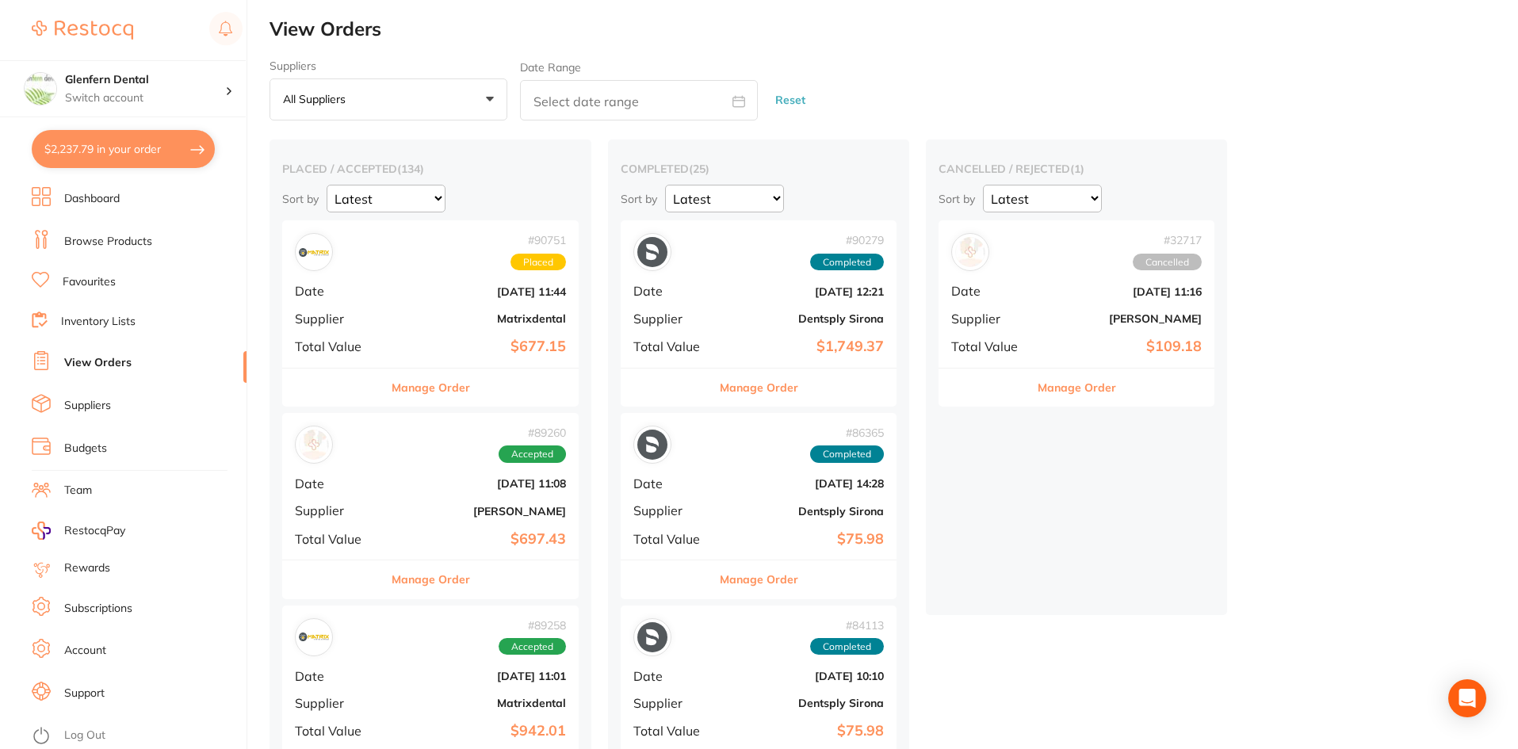
checkbox input "true"
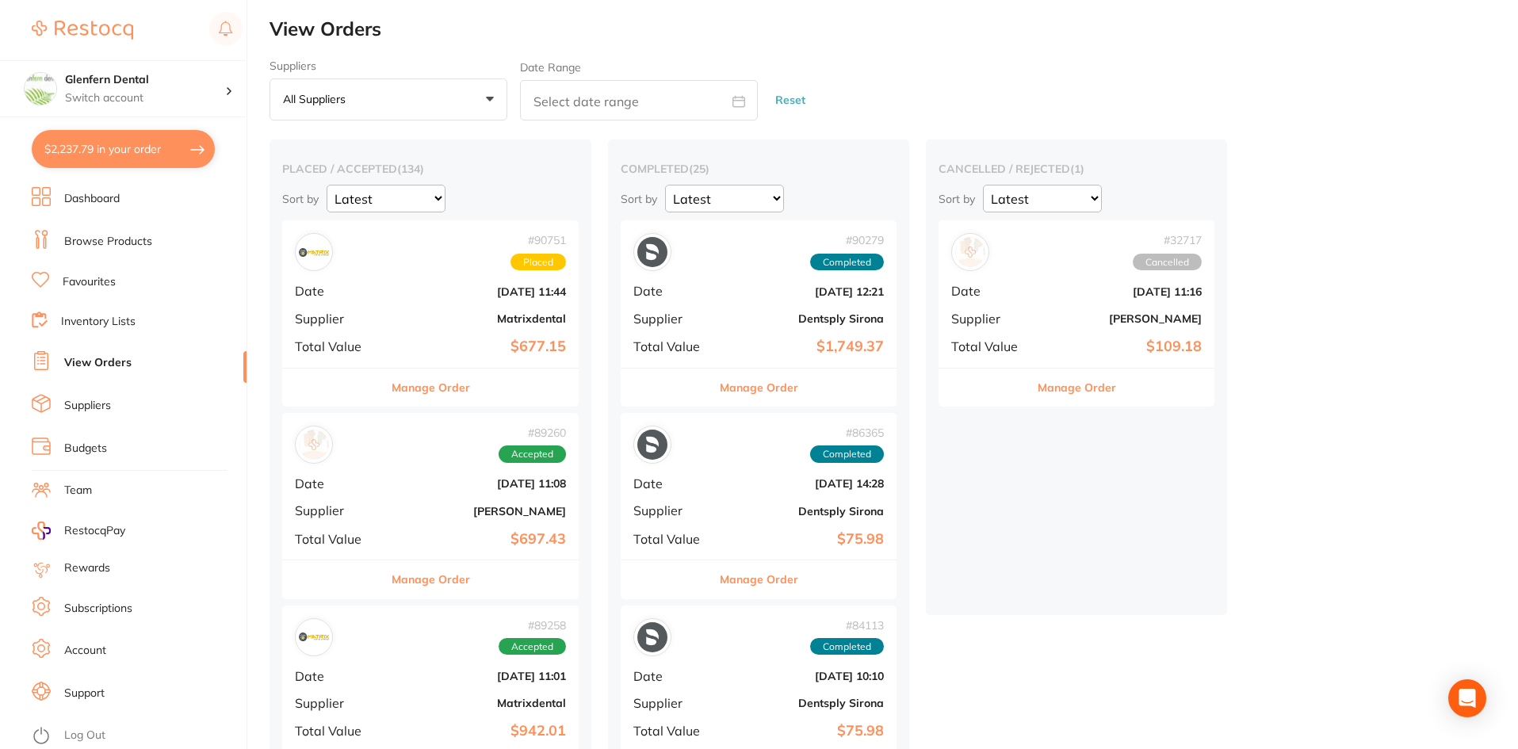
checkbox input "true"
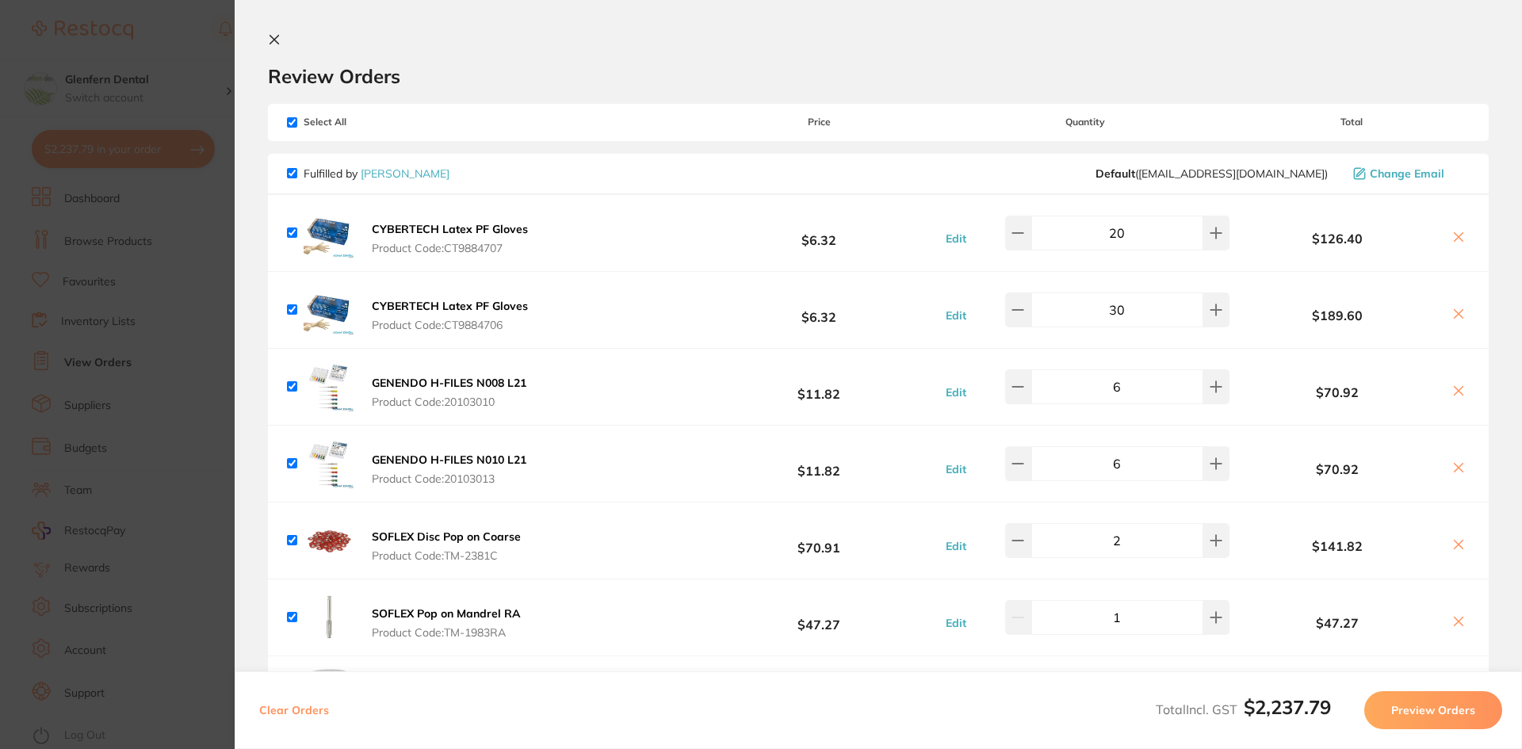
click at [270, 36] on icon at bounding box center [274, 40] width 9 height 9
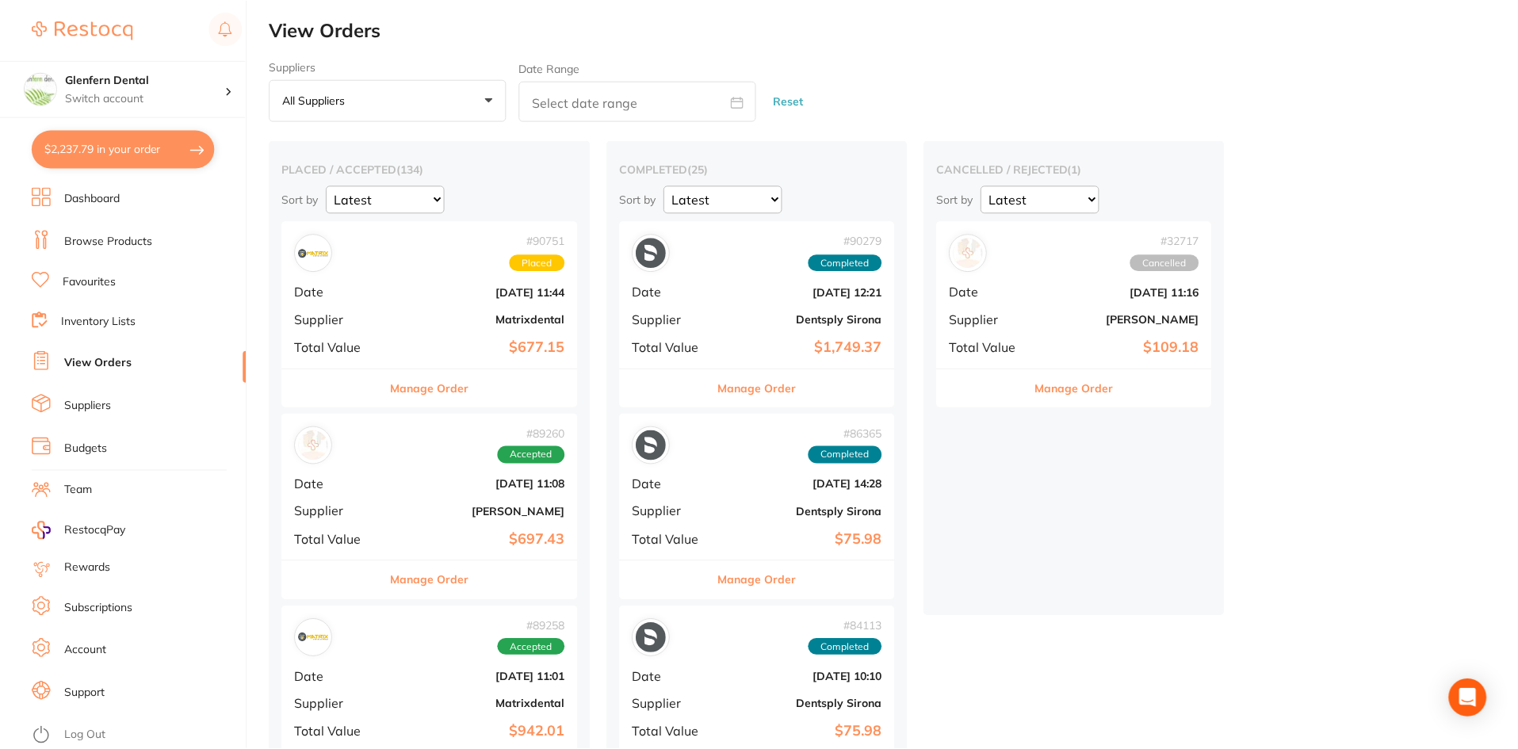
scroll to position [1, 0]
click at [1470, 706] on icon "Open Intercom Messenger" at bounding box center [1467, 698] width 21 height 21
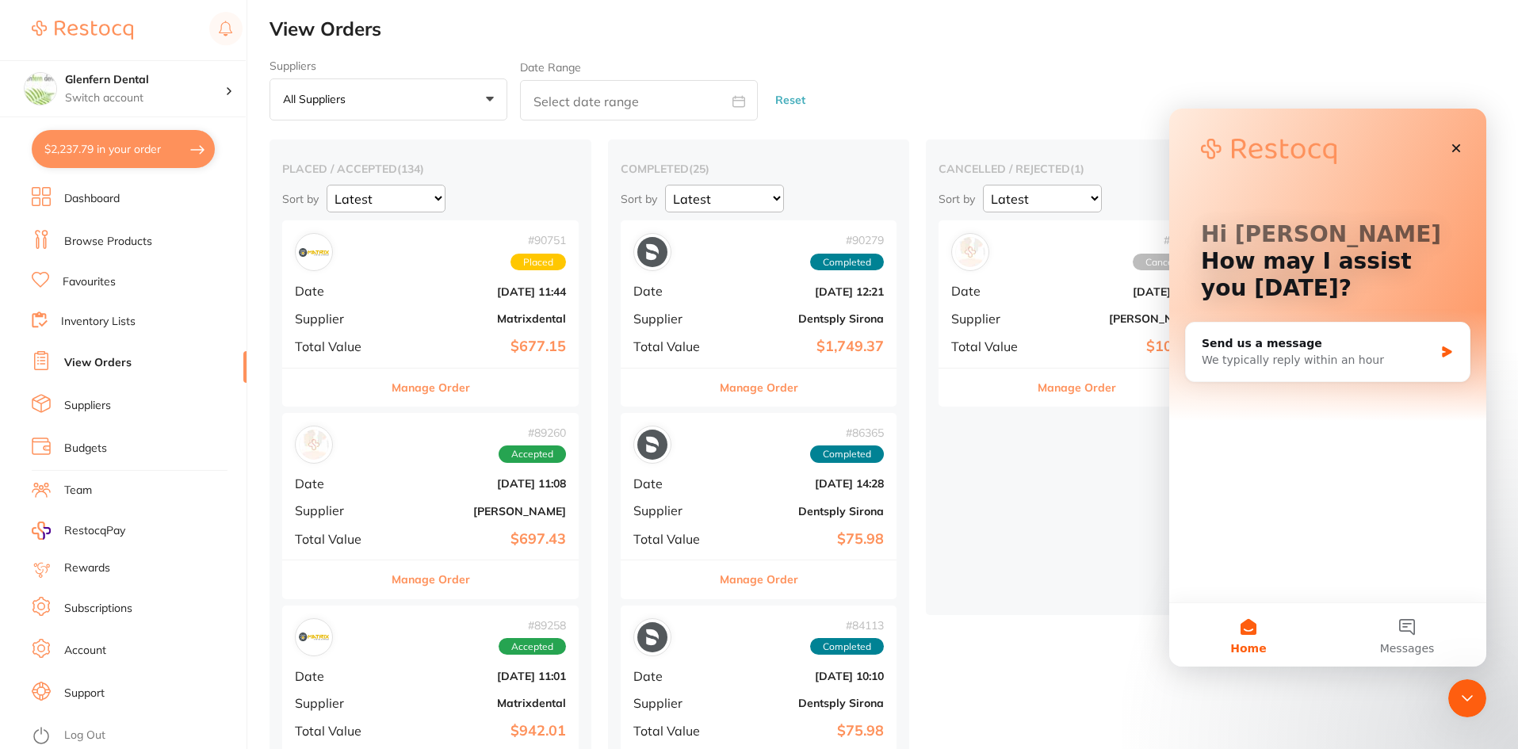
scroll to position [0, 0]
click at [1408, 628] on button "Messages" at bounding box center [1407, 634] width 159 height 63
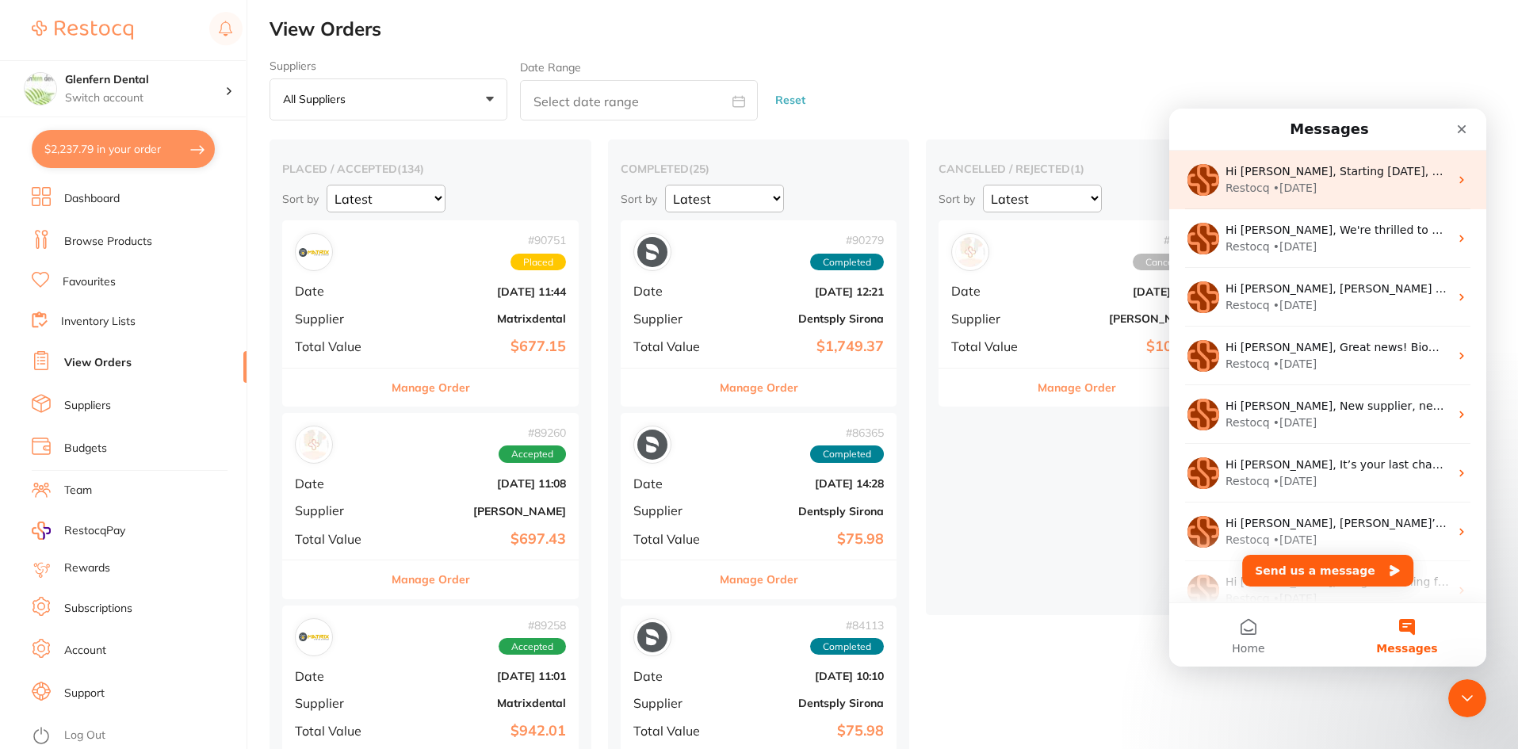
click at [1285, 180] on div "• [DATE]" at bounding box center [1295, 188] width 44 height 17
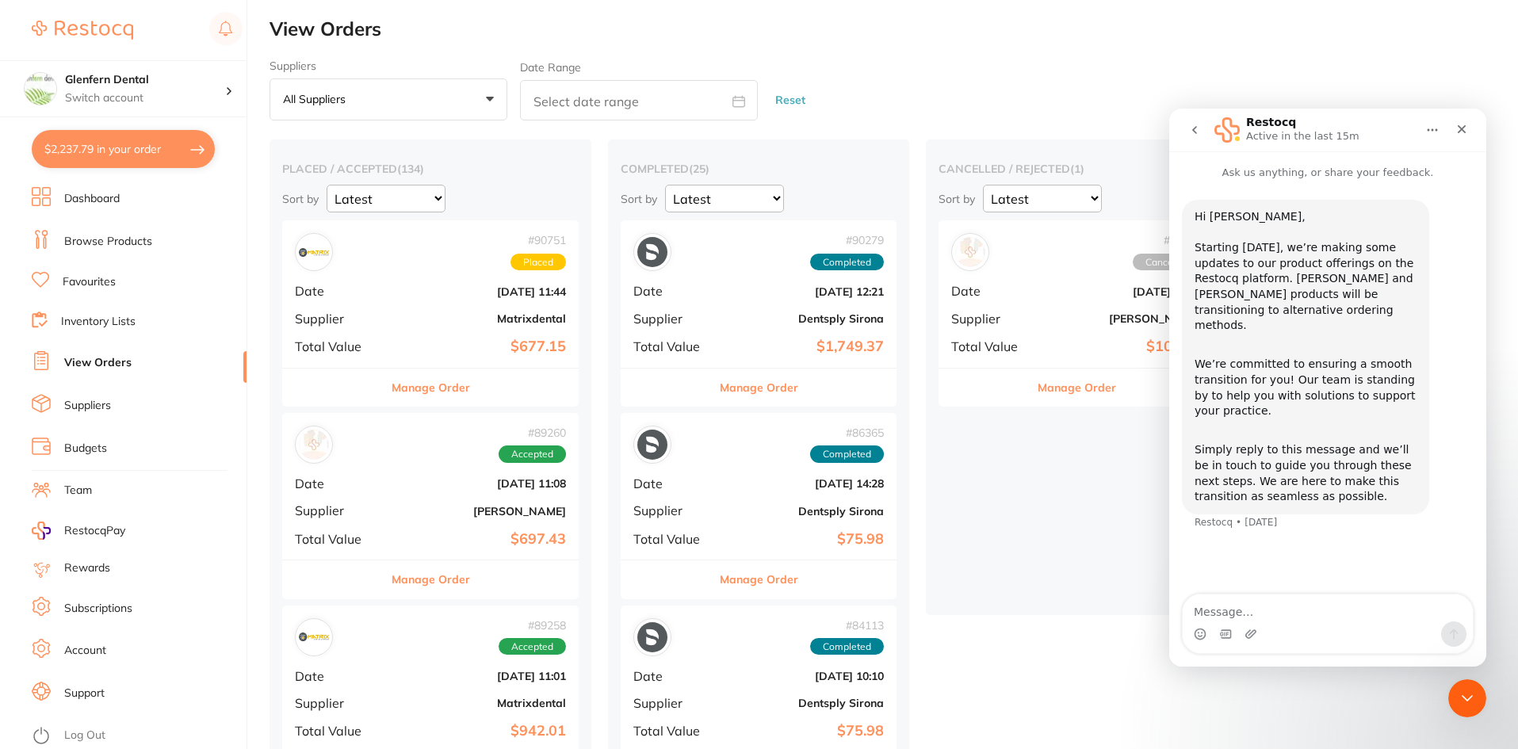
type textarea "N"
click at [1294, 616] on textarea "Hi Need to place order with [PERSON_NAME] & [PERSON_NAME], what is the new way??" at bounding box center [1328, 600] width 290 height 43
click at [1205, 595] on textarea "Hi Need to place order with [PERSON_NAME] & [PERSON_NAME], what is the new meth…" at bounding box center [1328, 600] width 290 height 43
type textarea "Hi, Need to place order with [PERSON_NAME] & [PERSON_NAME], what is the new met…"
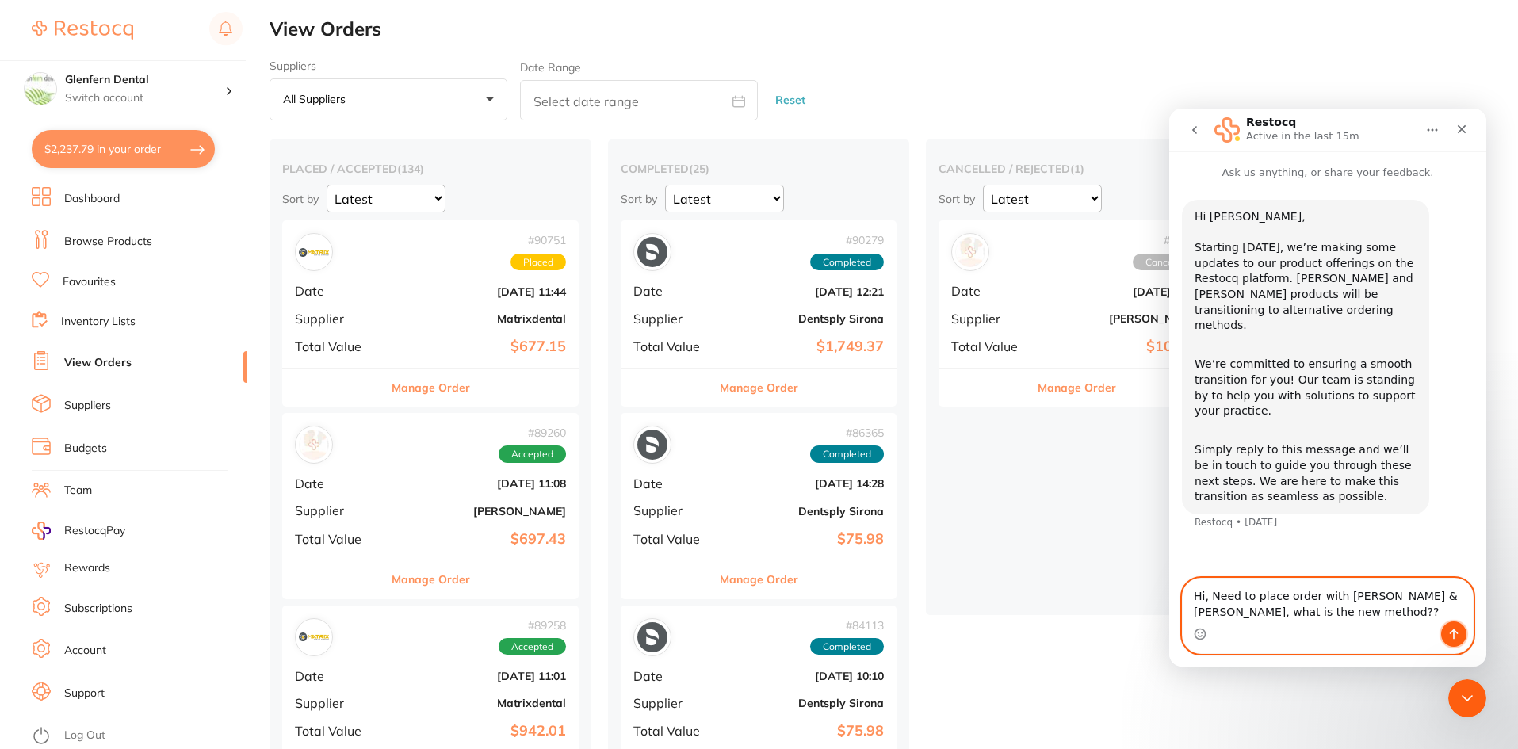
click at [1449, 636] on icon "Send a message…" at bounding box center [1454, 634] width 13 height 13
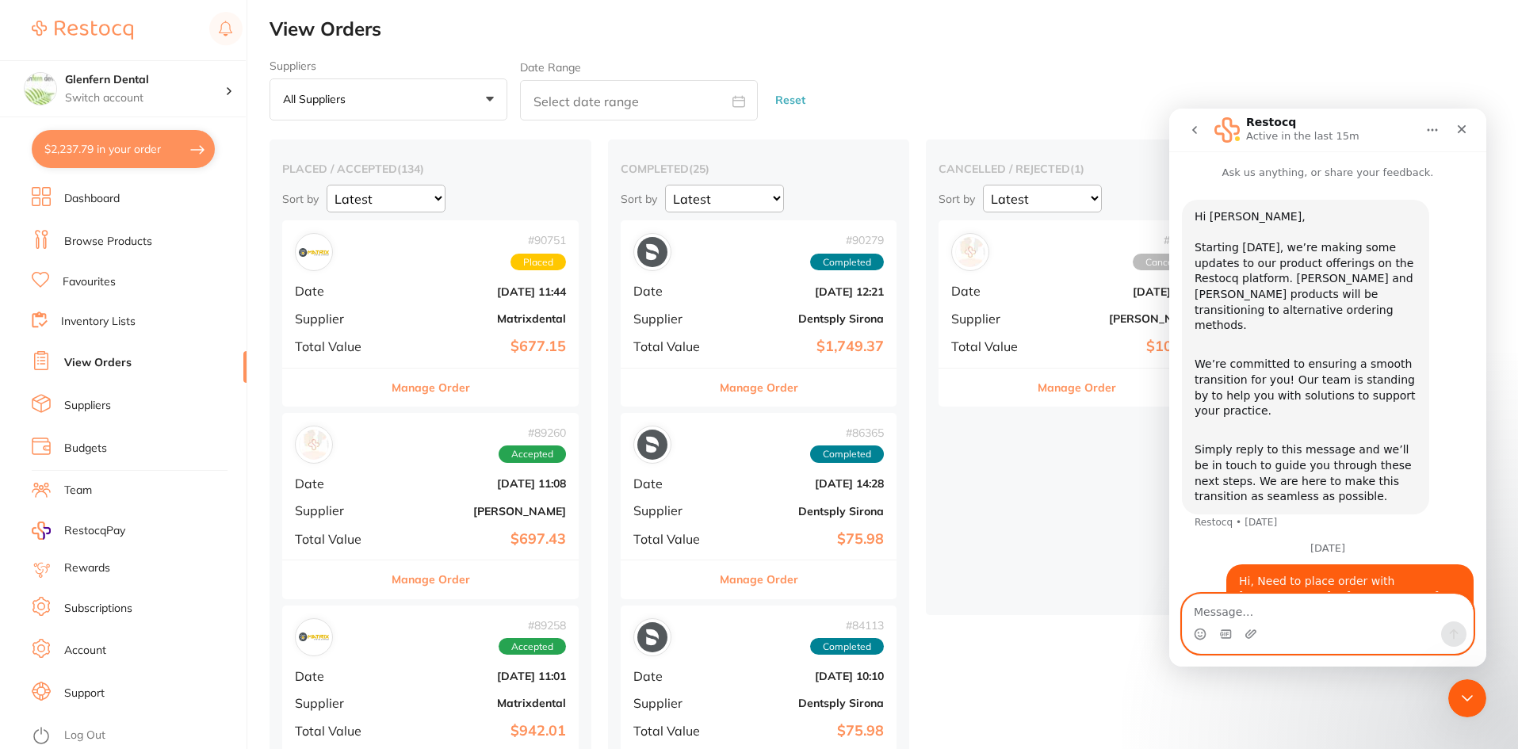
scroll to position [21, 0]
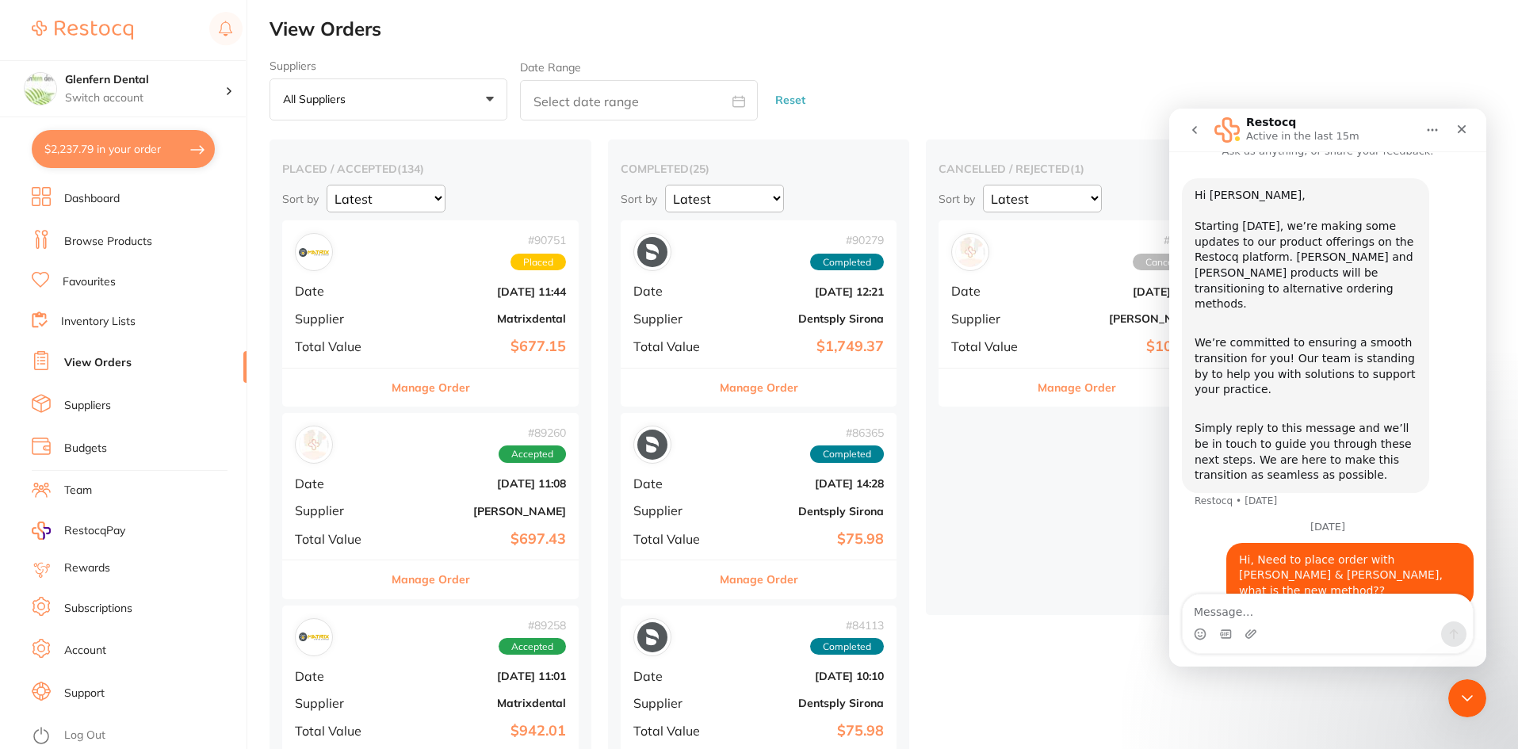
click at [129, 152] on button "$2,237.79 in your order" at bounding box center [123, 149] width 183 height 38
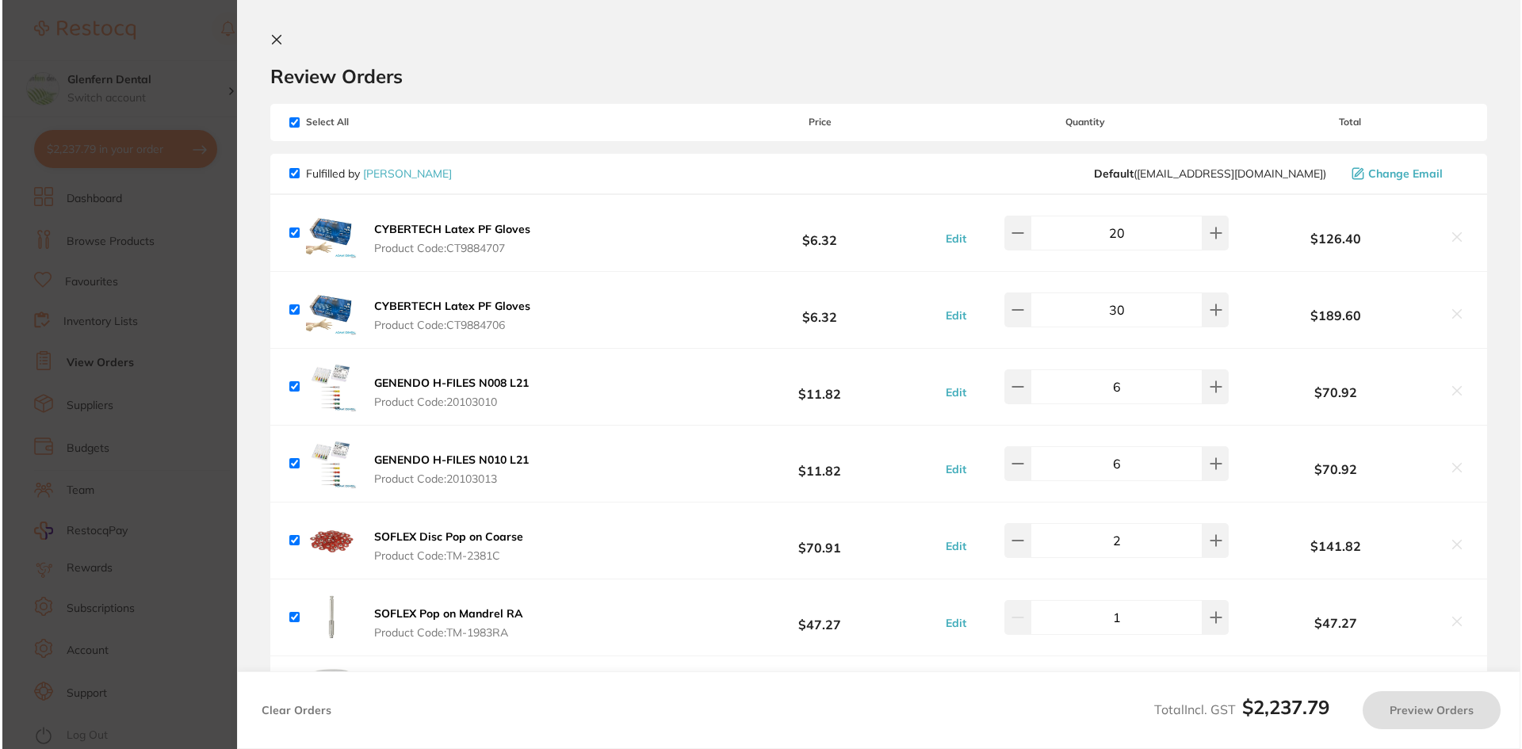
scroll to position [0, 0]
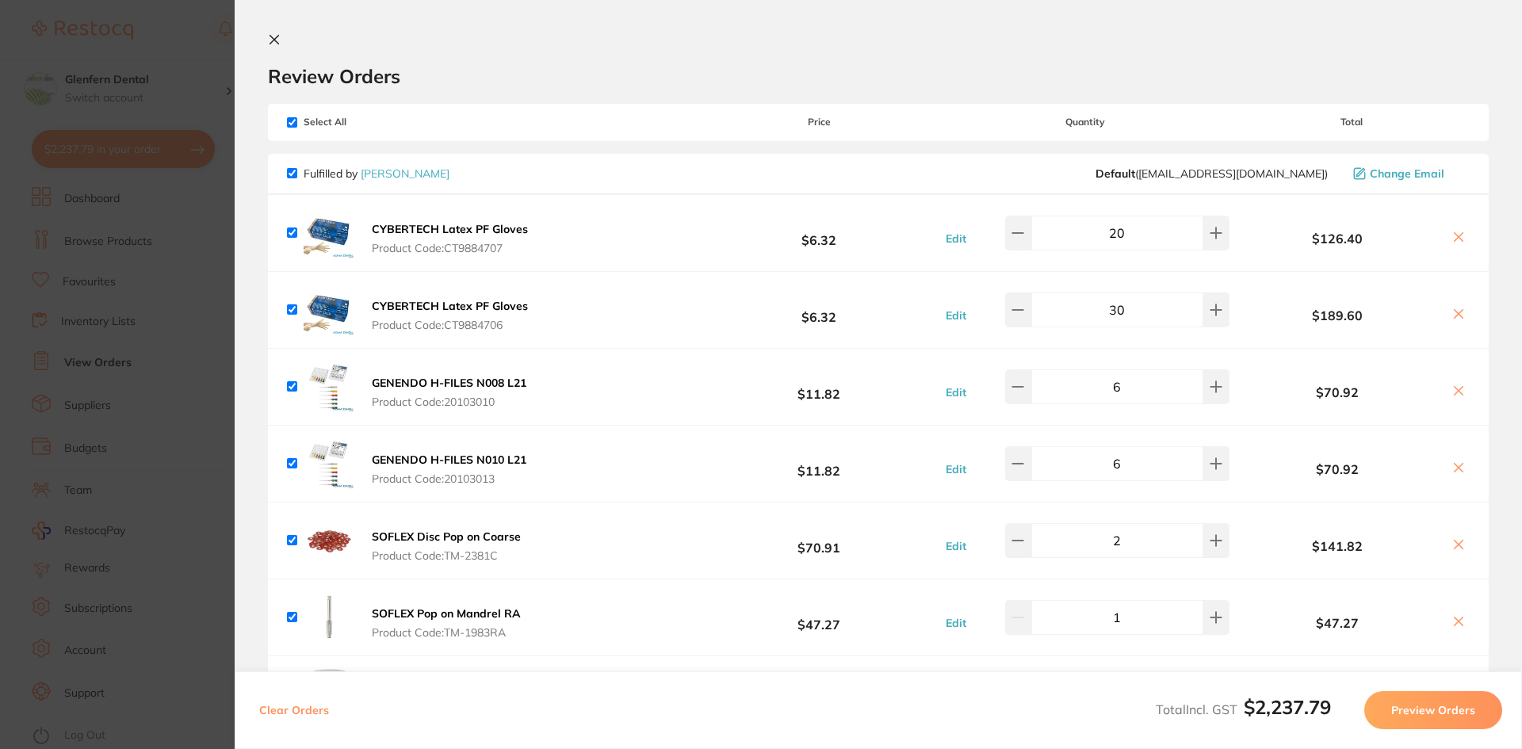
click at [276, 38] on icon at bounding box center [274, 40] width 9 height 9
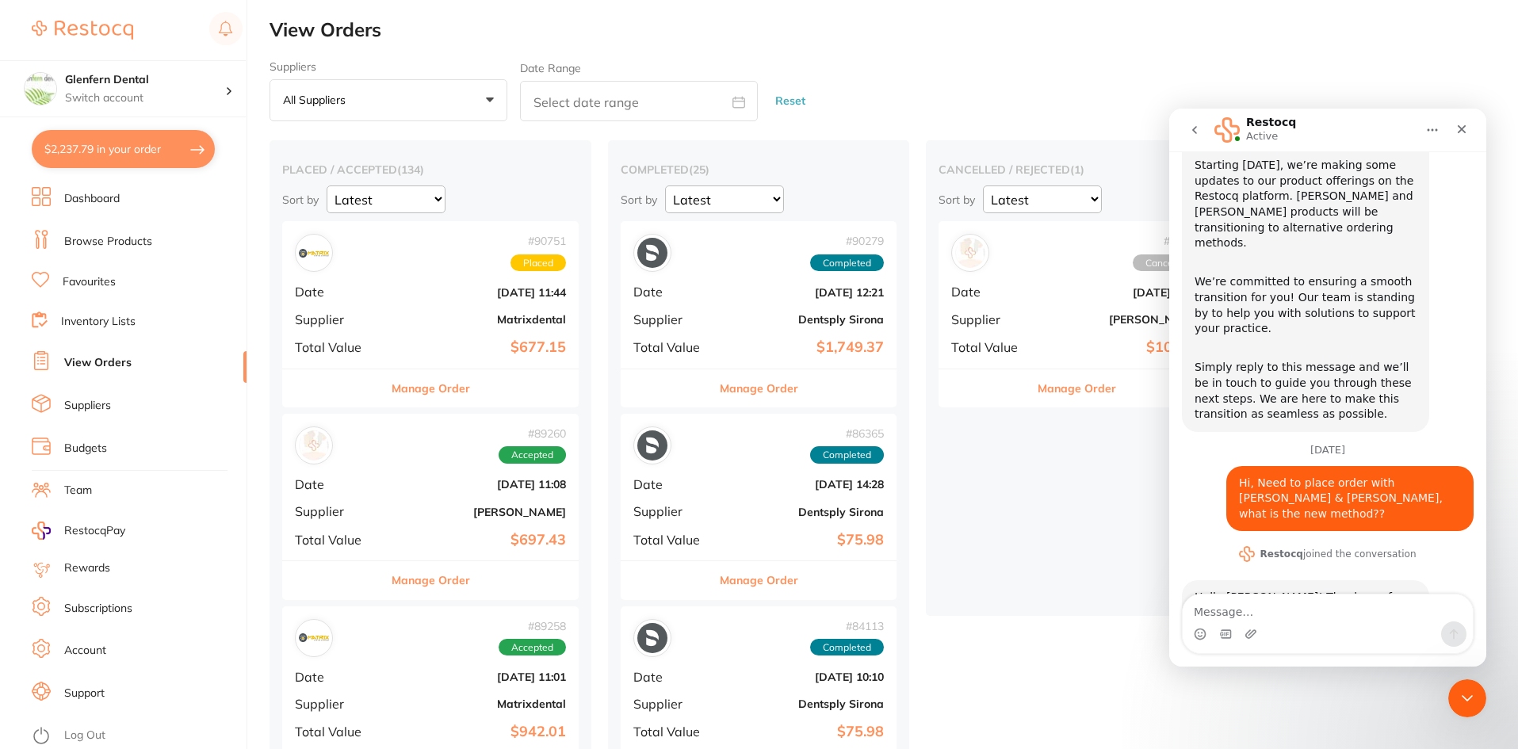
scroll to position [152, 0]
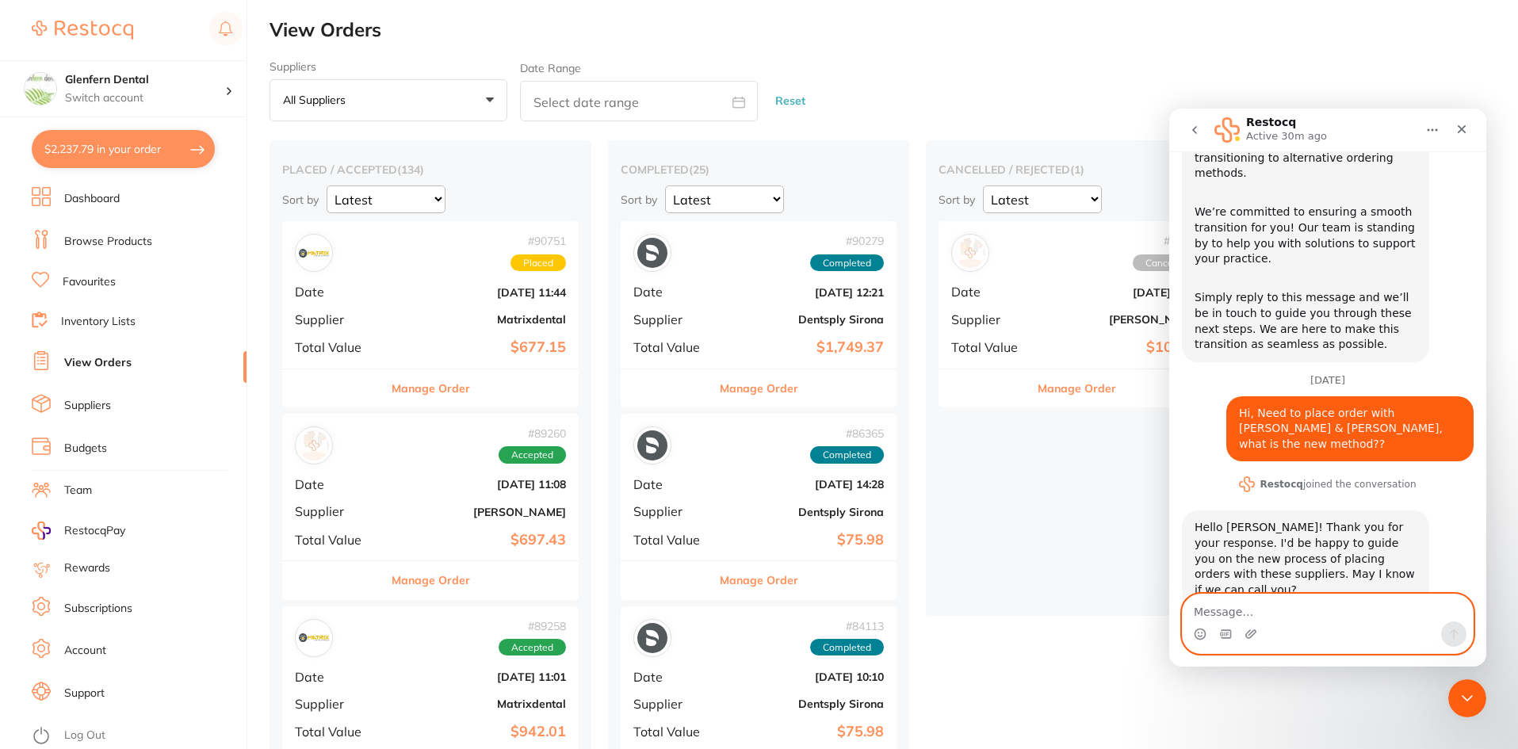
click at [1235, 617] on textarea "Message…" at bounding box center [1328, 608] width 290 height 27
type textarea "Thanks, Happy for you to call. Cheers Bec"
click at [1457, 633] on icon "Send a message…" at bounding box center [1454, 635] width 9 height 10
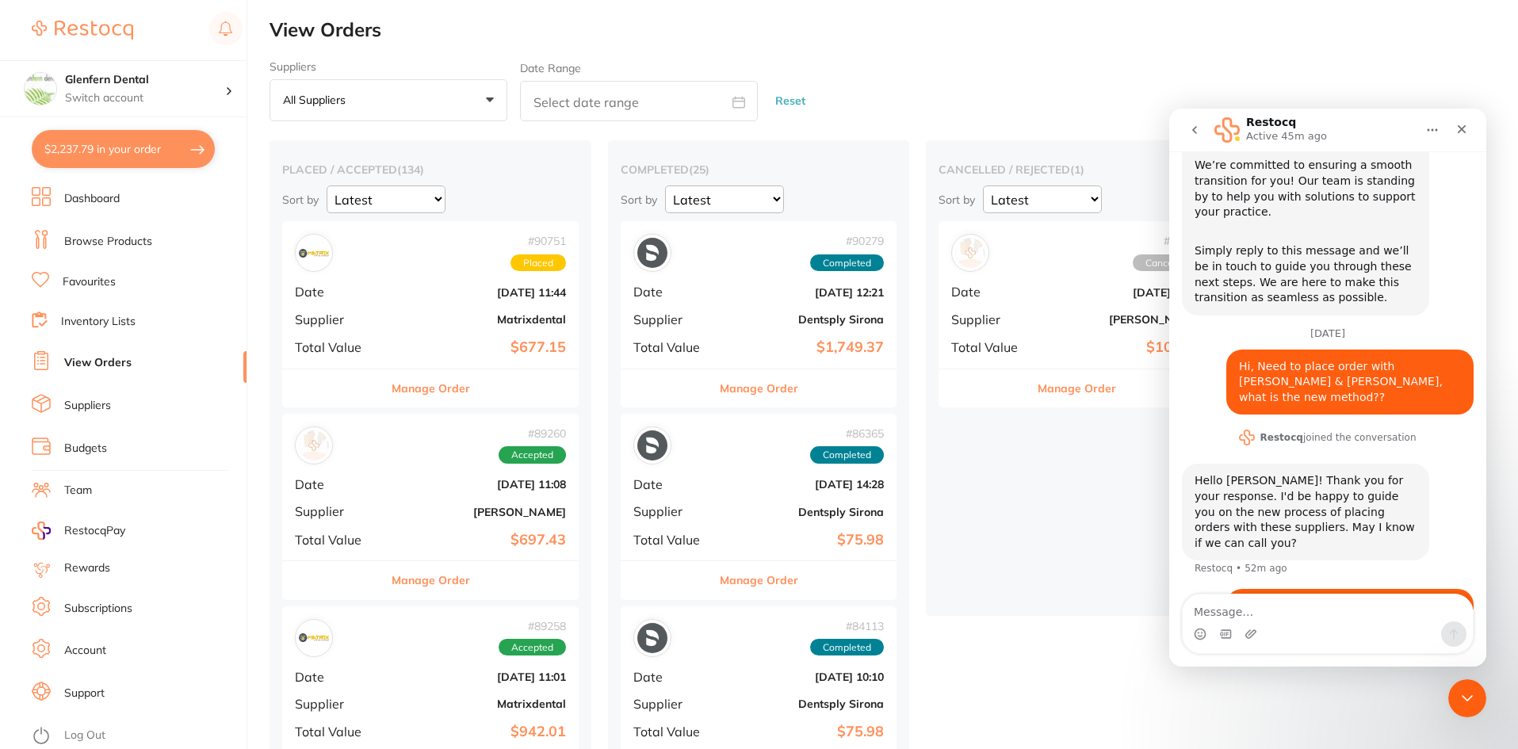
click at [141, 151] on button "$2,237.79 in your order" at bounding box center [123, 149] width 183 height 38
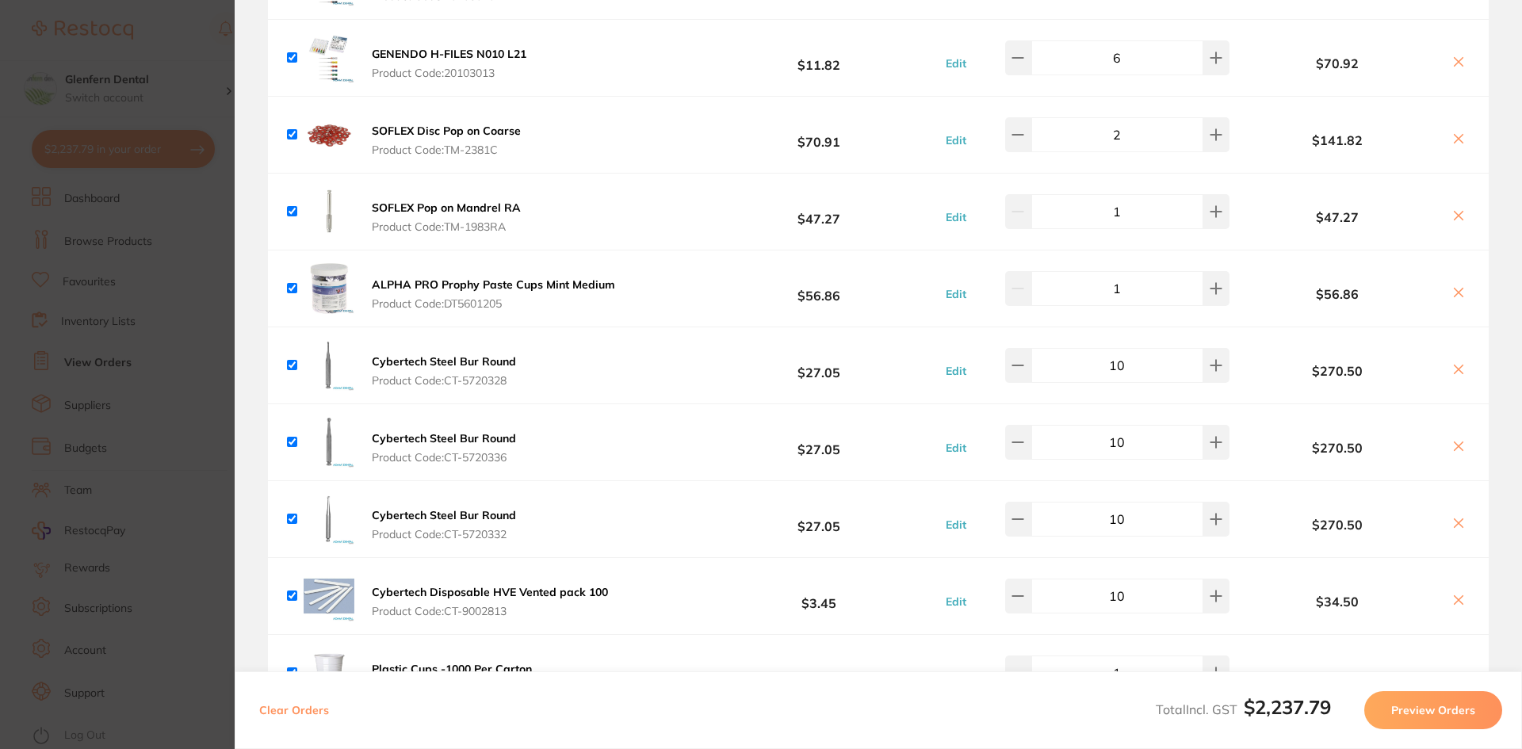
scroll to position [0, 0]
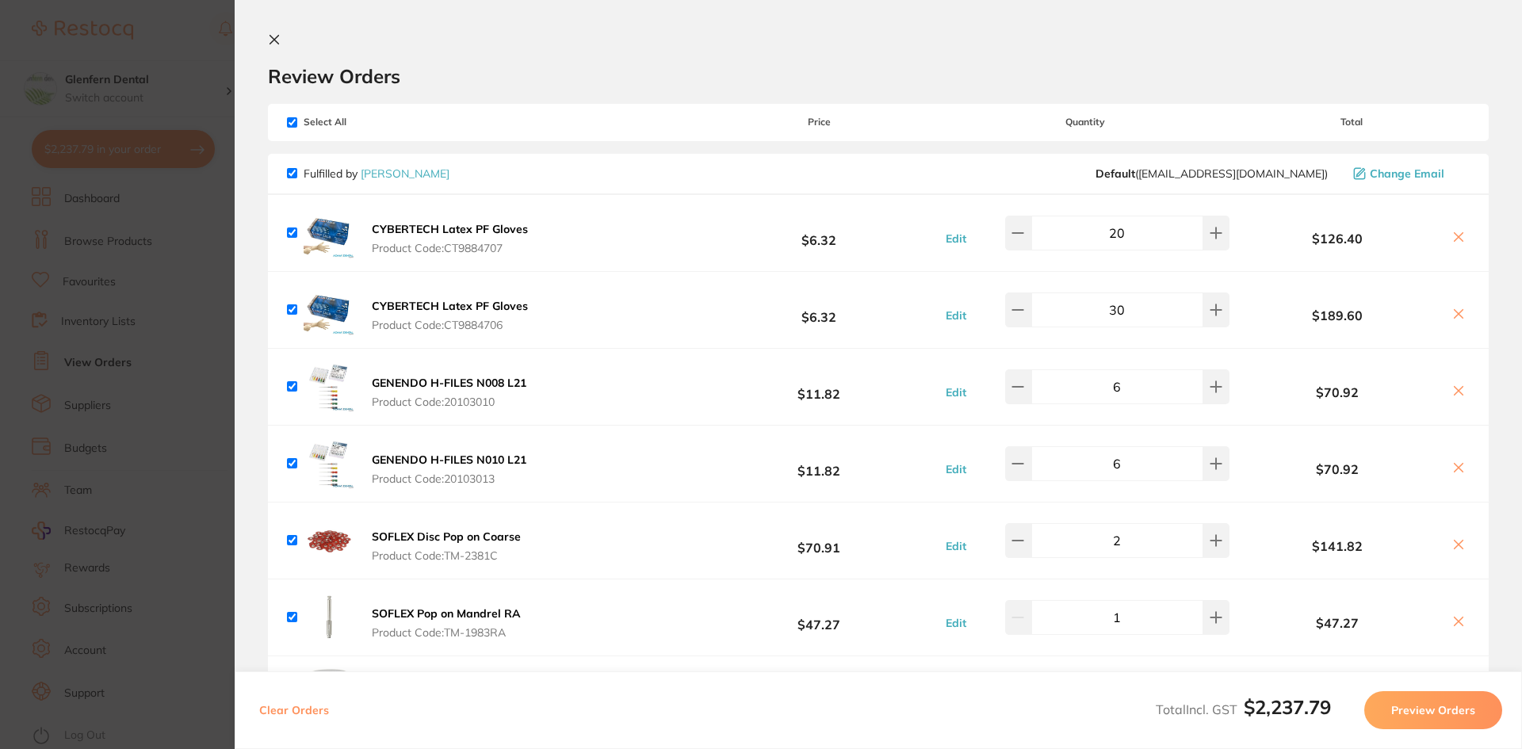
click at [274, 40] on icon at bounding box center [274, 40] width 9 height 9
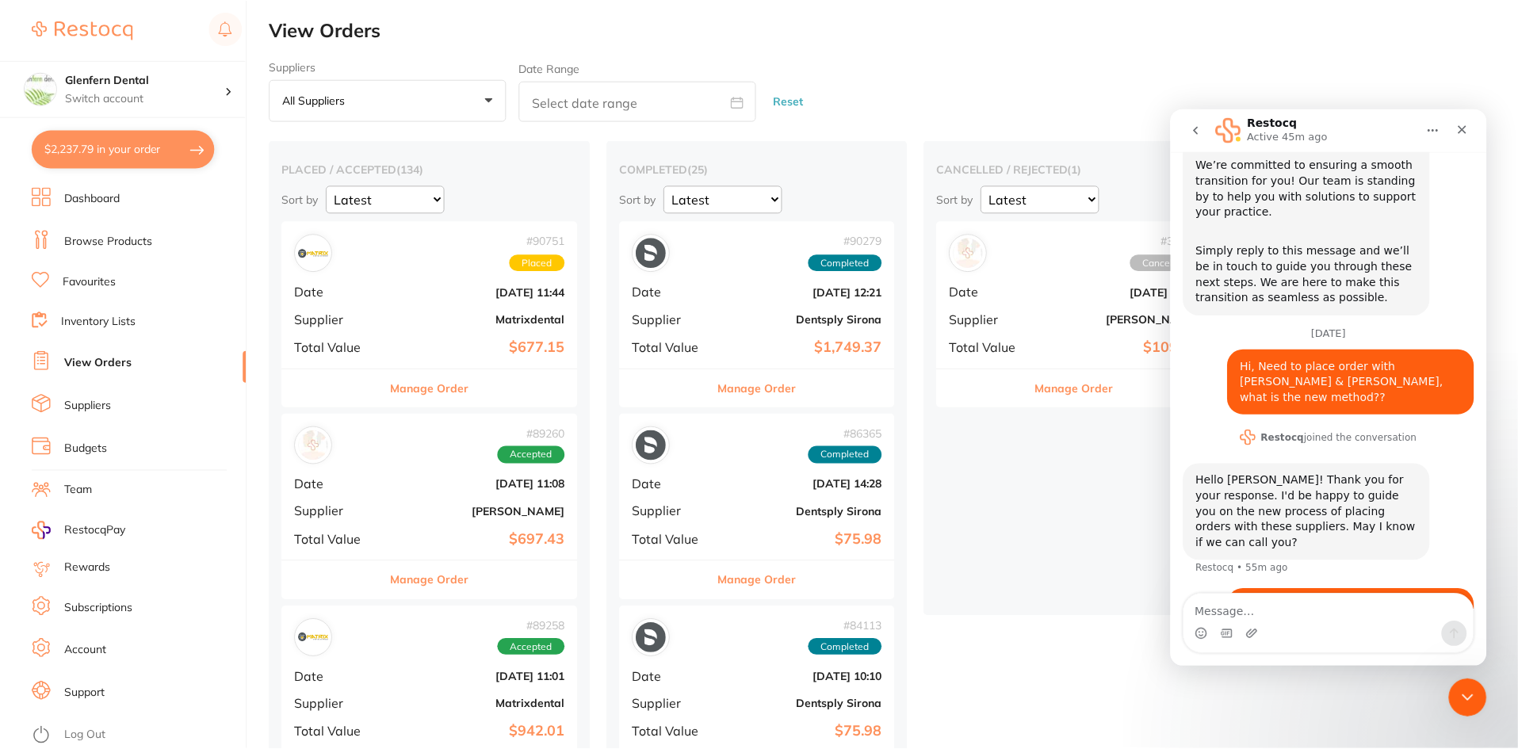
scroll to position [2, 0]
click at [113, 244] on link "Browse Products" at bounding box center [108, 242] width 88 height 16
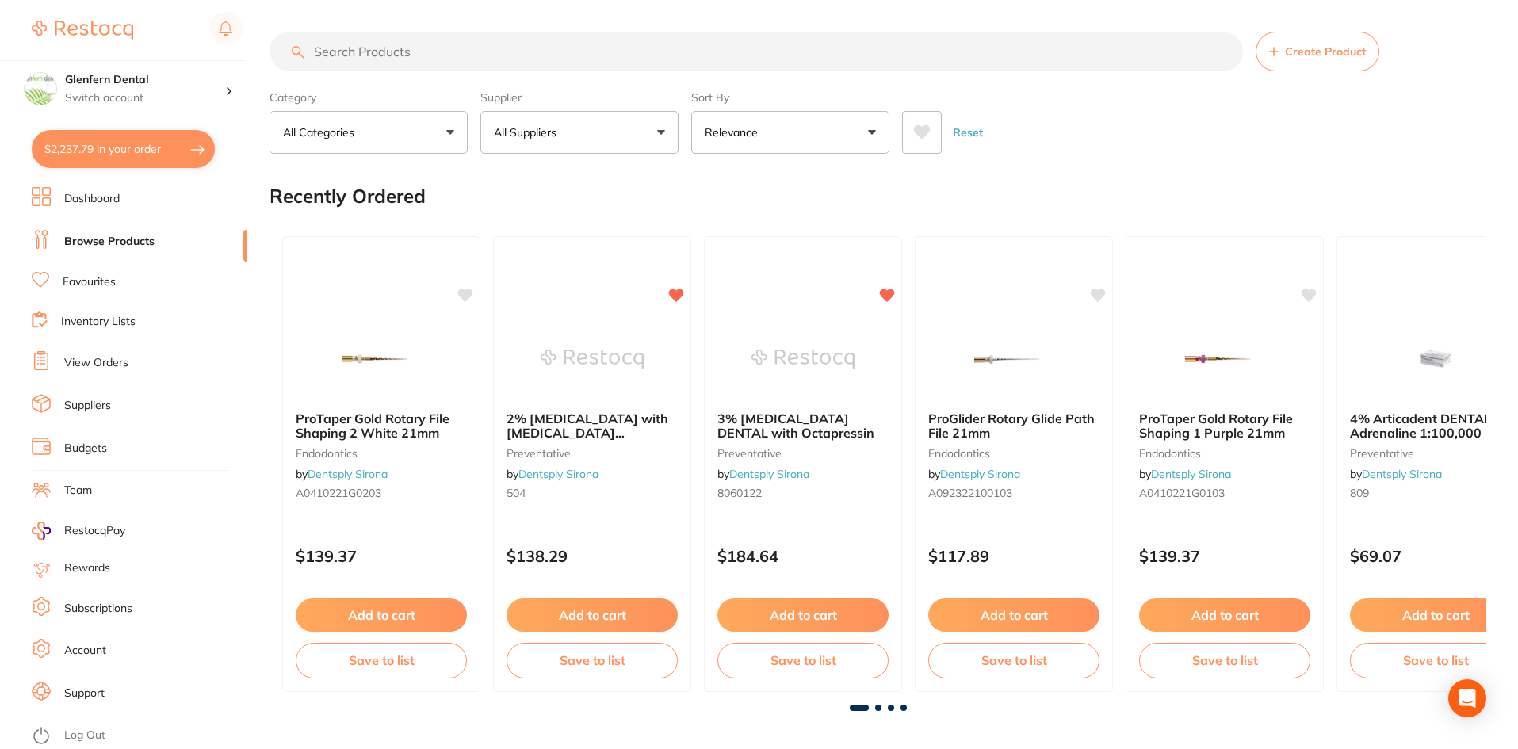
click at [337, 51] on input "search" at bounding box center [757, 52] width 974 height 40
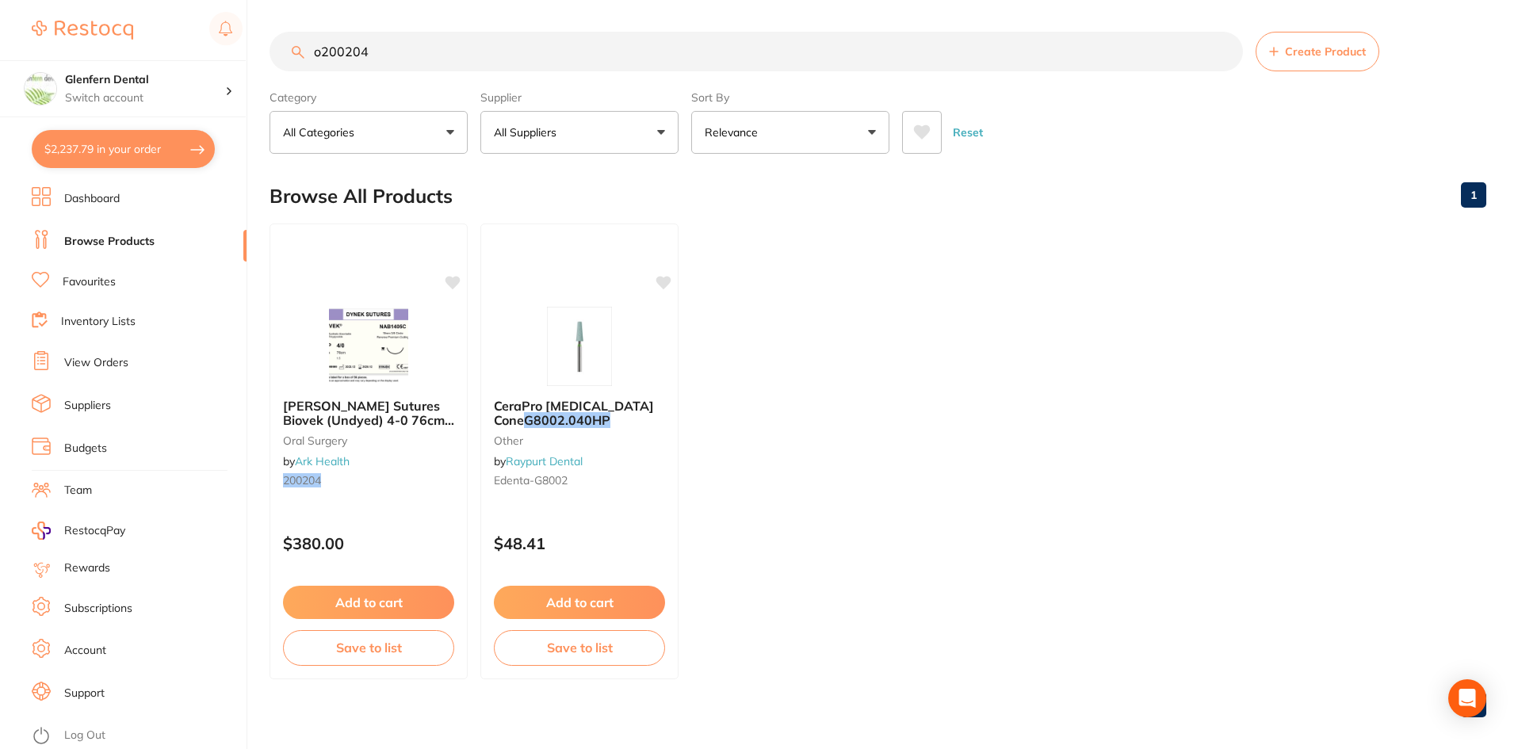
click at [663, 132] on button "All Suppliers" at bounding box center [580, 132] width 198 height 43
click at [415, 48] on input "o200204" at bounding box center [757, 52] width 974 height 40
type input "o"
click at [657, 131] on button "All Suppliers" at bounding box center [580, 132] width 198 height 43
click at [661, 131] on button "All Suppliers" at bounding box center [580, 132] width 198 height 43
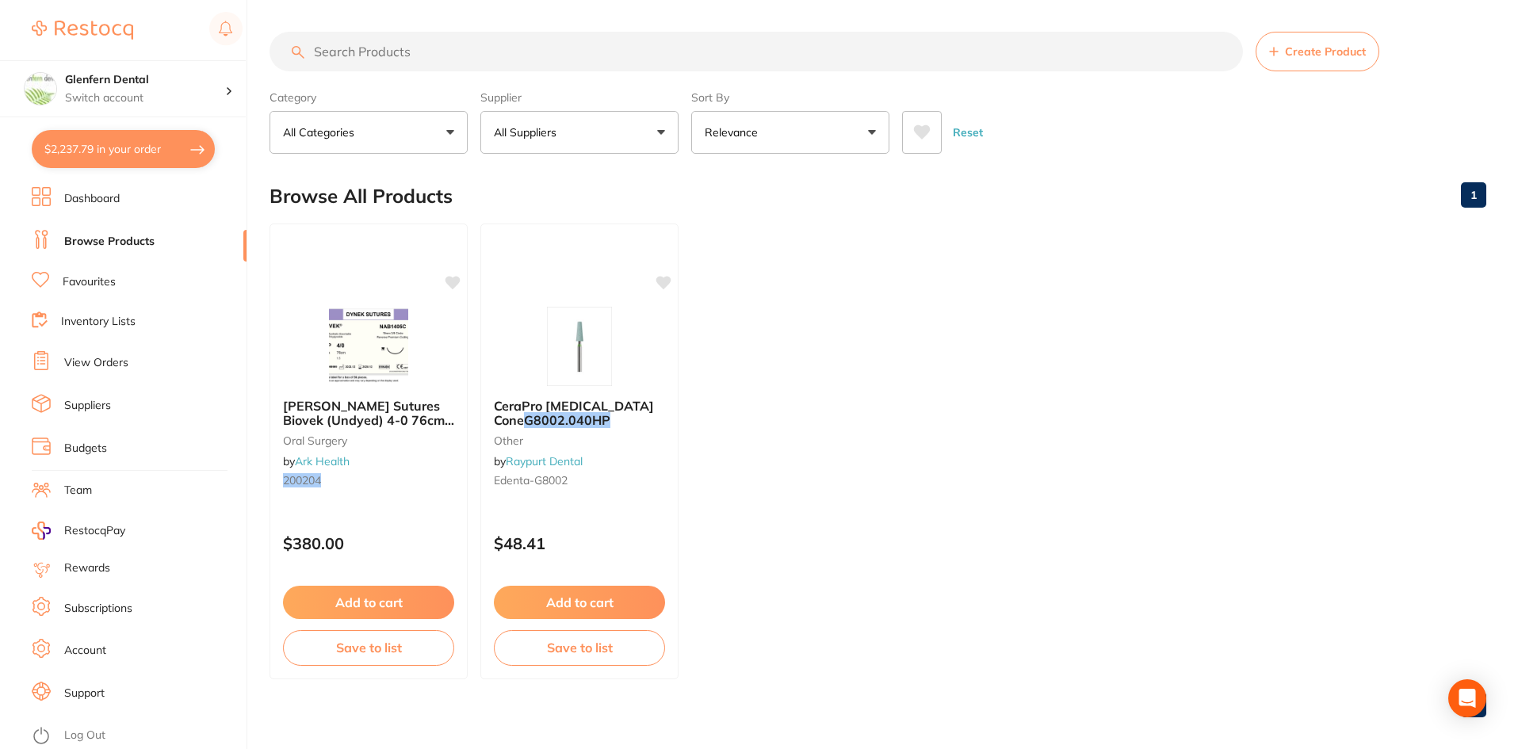
click at [661, 133] on button "All Suppliers" at bounding box center [580, 132] width 198 height 43
click at [549, 115] on button "All Suppliers" at bounding box center [580, 132] width 198 height 43
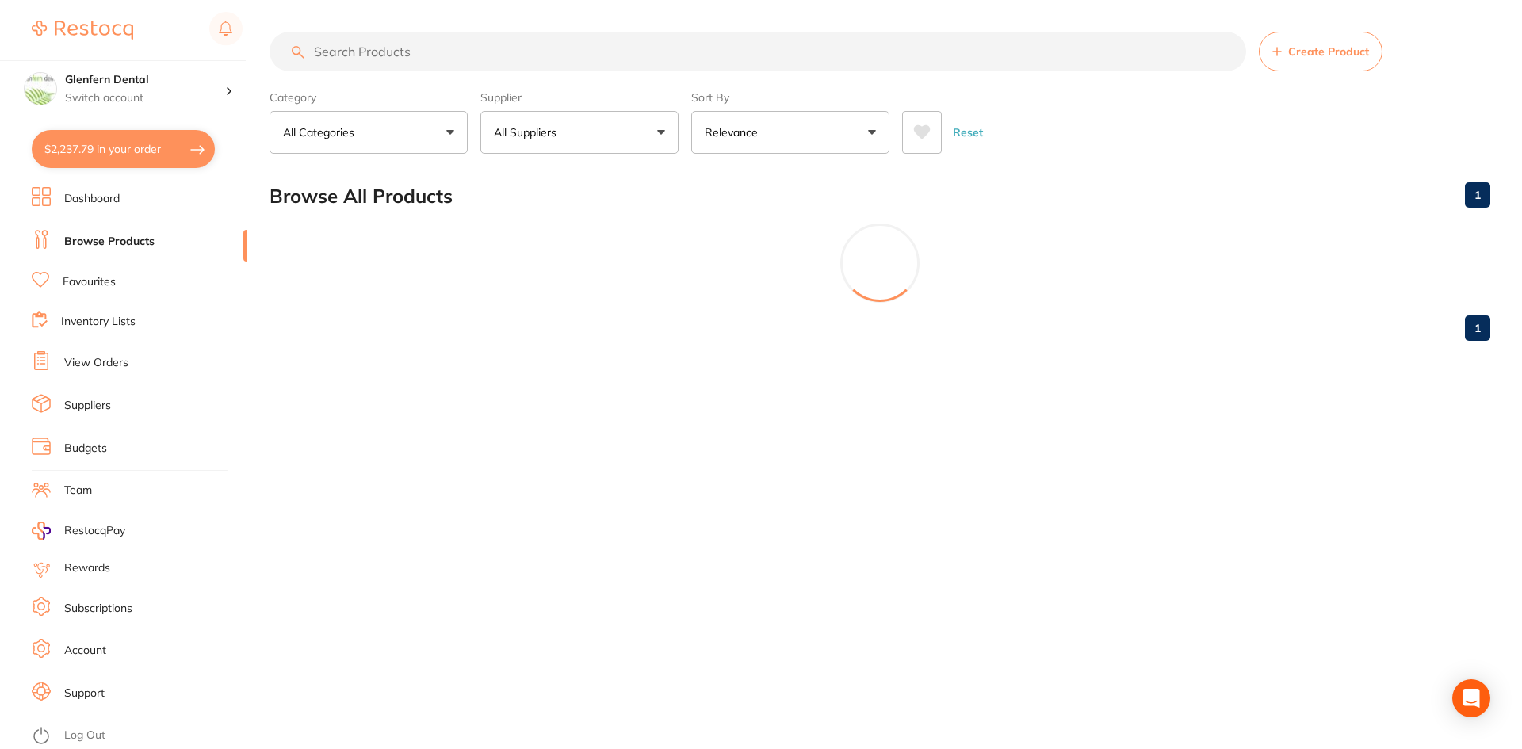
click at [912, 514] on div "Create Product Category All Categories All Categories [MEDICAL_DATA] other Clea…" at bounding box center [896, 374] width 1253 height 749
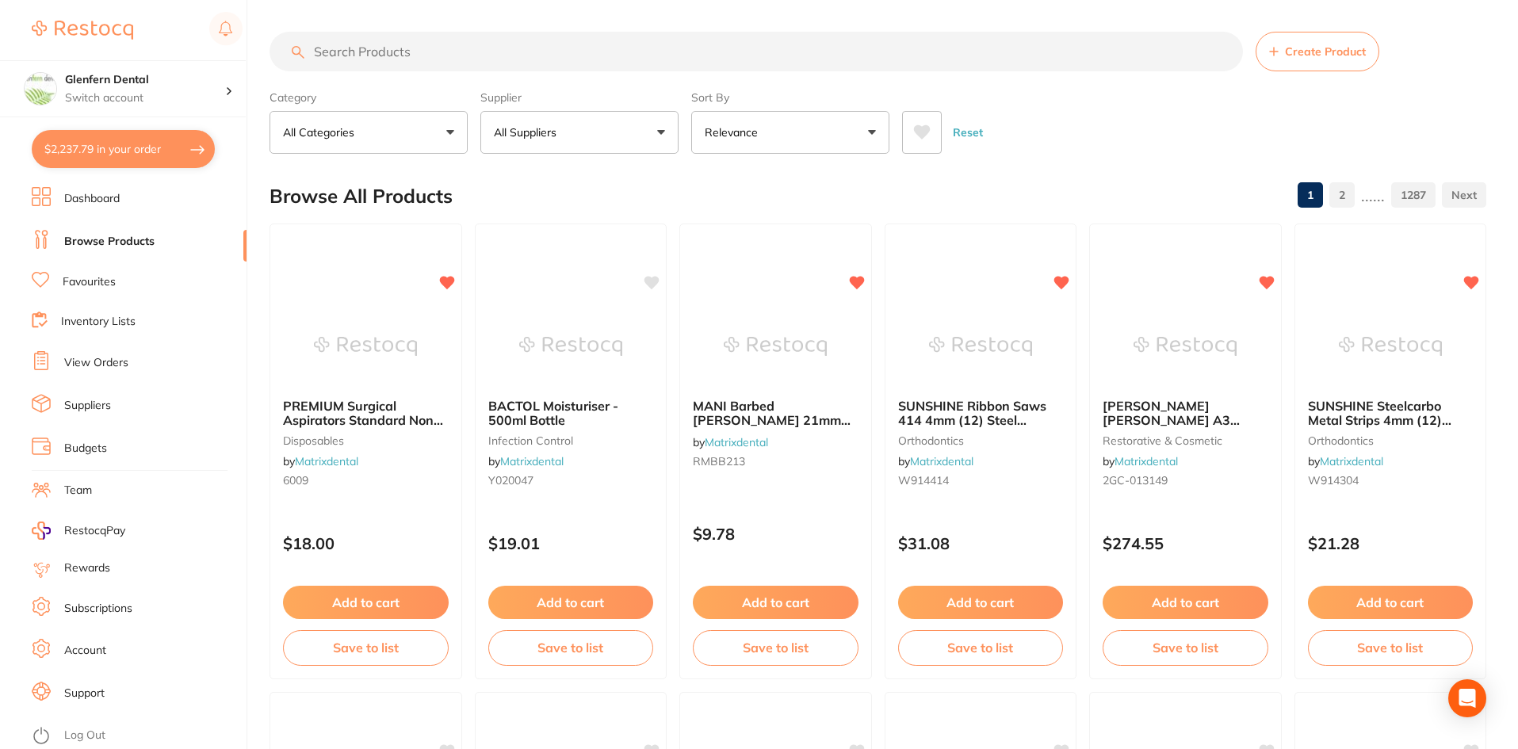
click at [663, 142] on button "All Suppliers" at bounding box center [580, 132] width 198 height 43
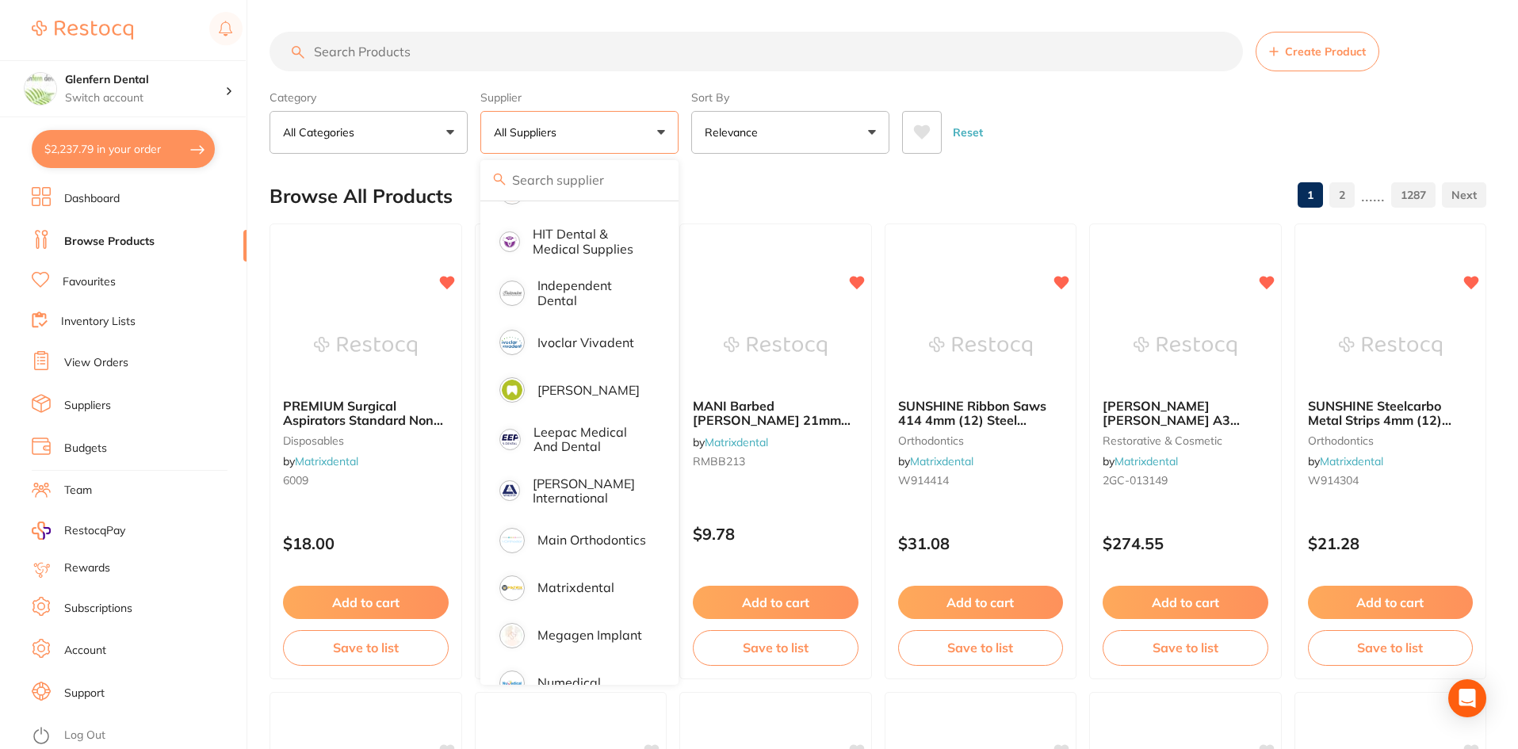
scroll to position [1189, 0]
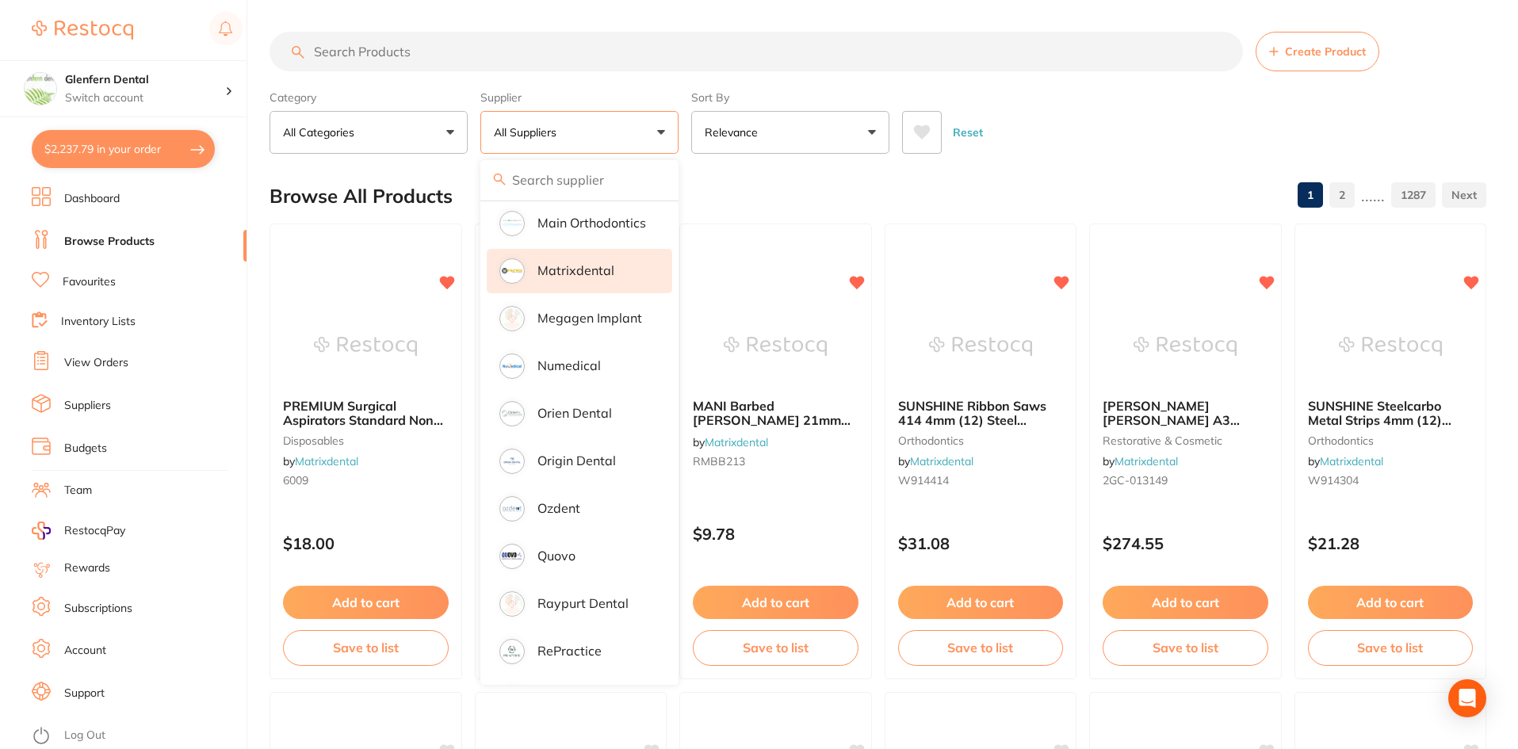
click at [579, 263] on p "Matrixdental" at bounding box center [576, 270] width 77 height 14
click at [344, 56] on input "search" at bounding box center [757, 52] width 974 height 40
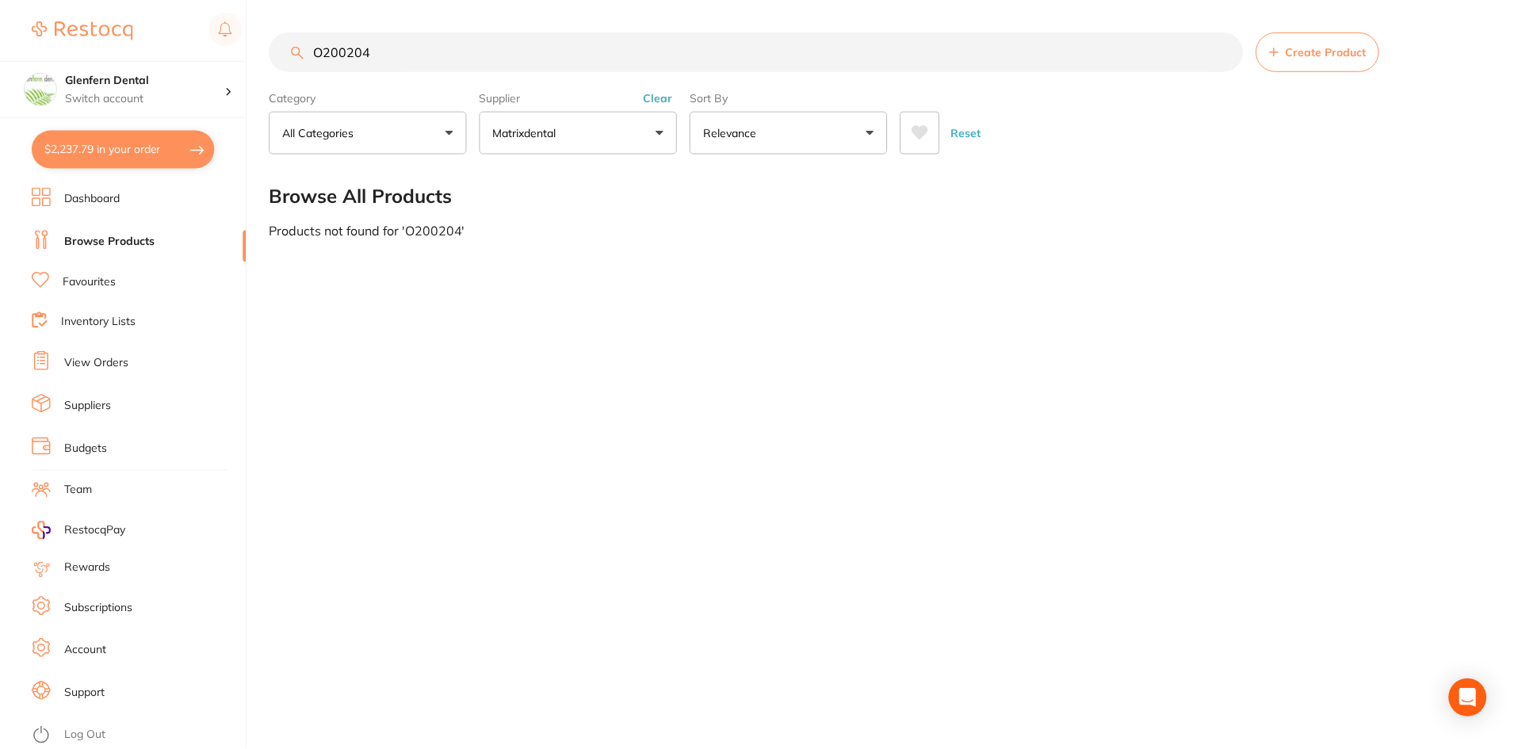
scroll to position [0, 0]
click at [322, 54] on input "O200204" at bounding box center [758, 52] width 977 height 40
click at [378, 46] on input "0200204" at bounding box center [758, 52] width 977 height 40
type input "0"
type input "O"
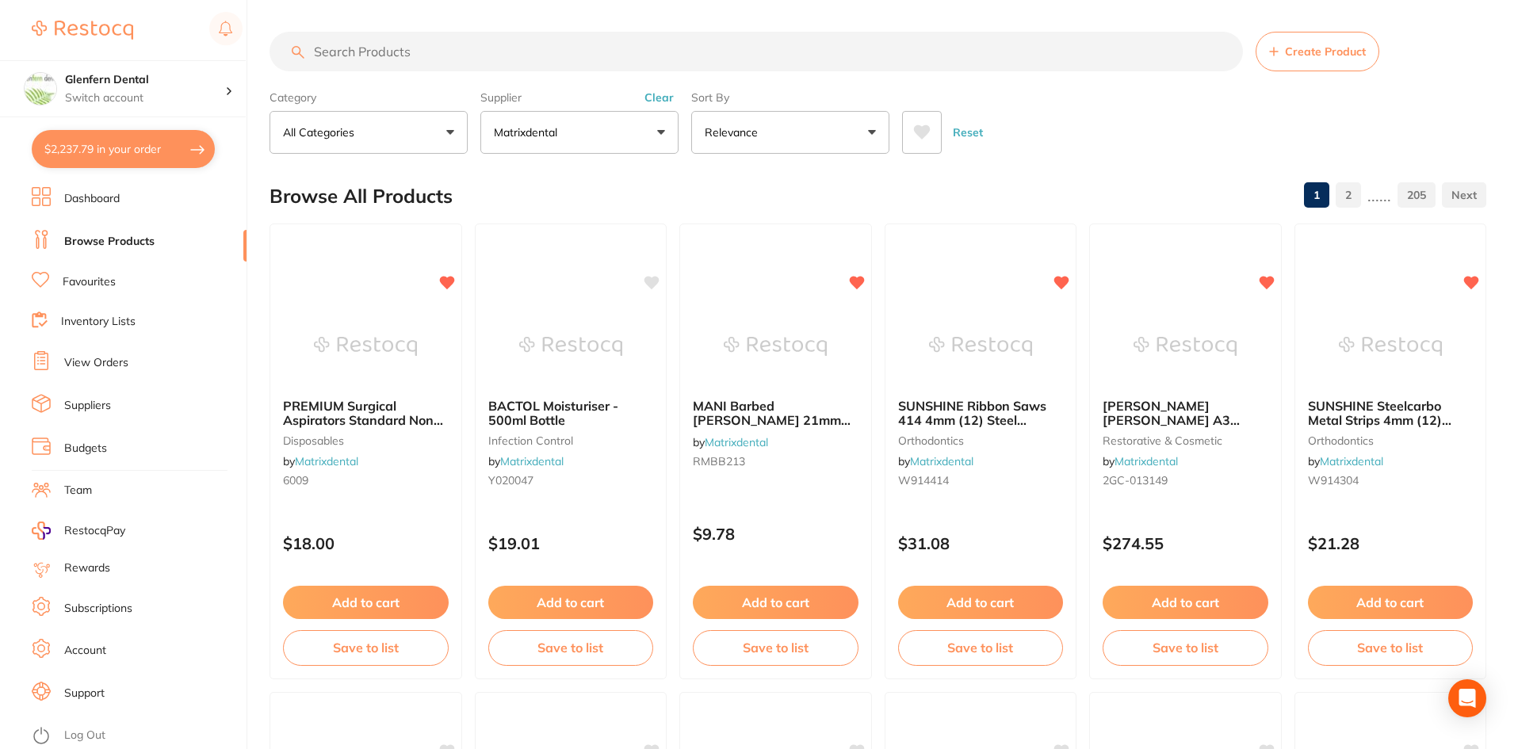
click at [89, 239] on link "Browse Products" at bounding box center [109, 242] width 90 height 16
click at [1468, 693] on icon "Open Intercom Messenger" at bounding box center [1467, 698] width 18 height 21
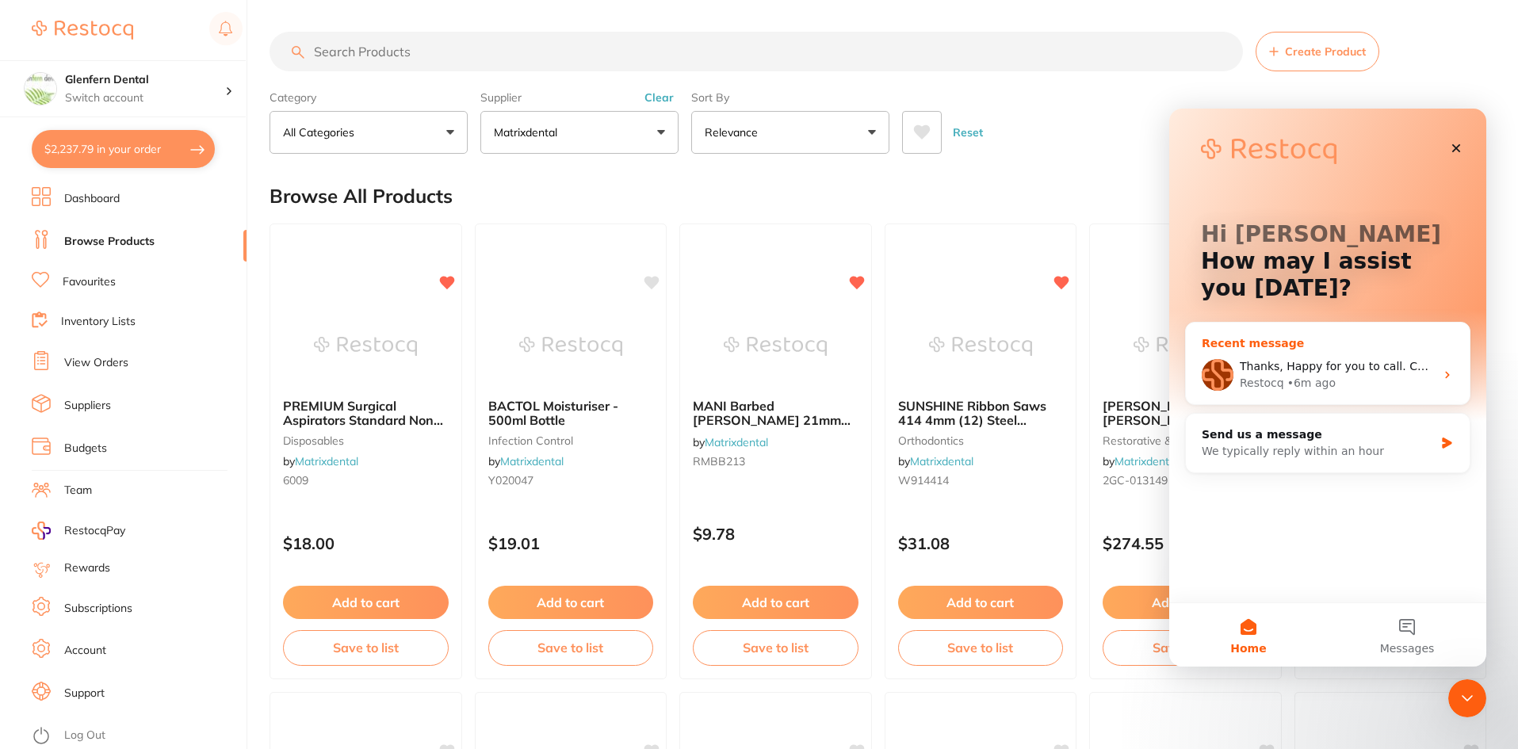
click at [1249, 357] on div "Thanks, Happy for you to call. Cheers Bec Restocq • 6m ago" at bounding box center [1328, 375] width 284 height 59
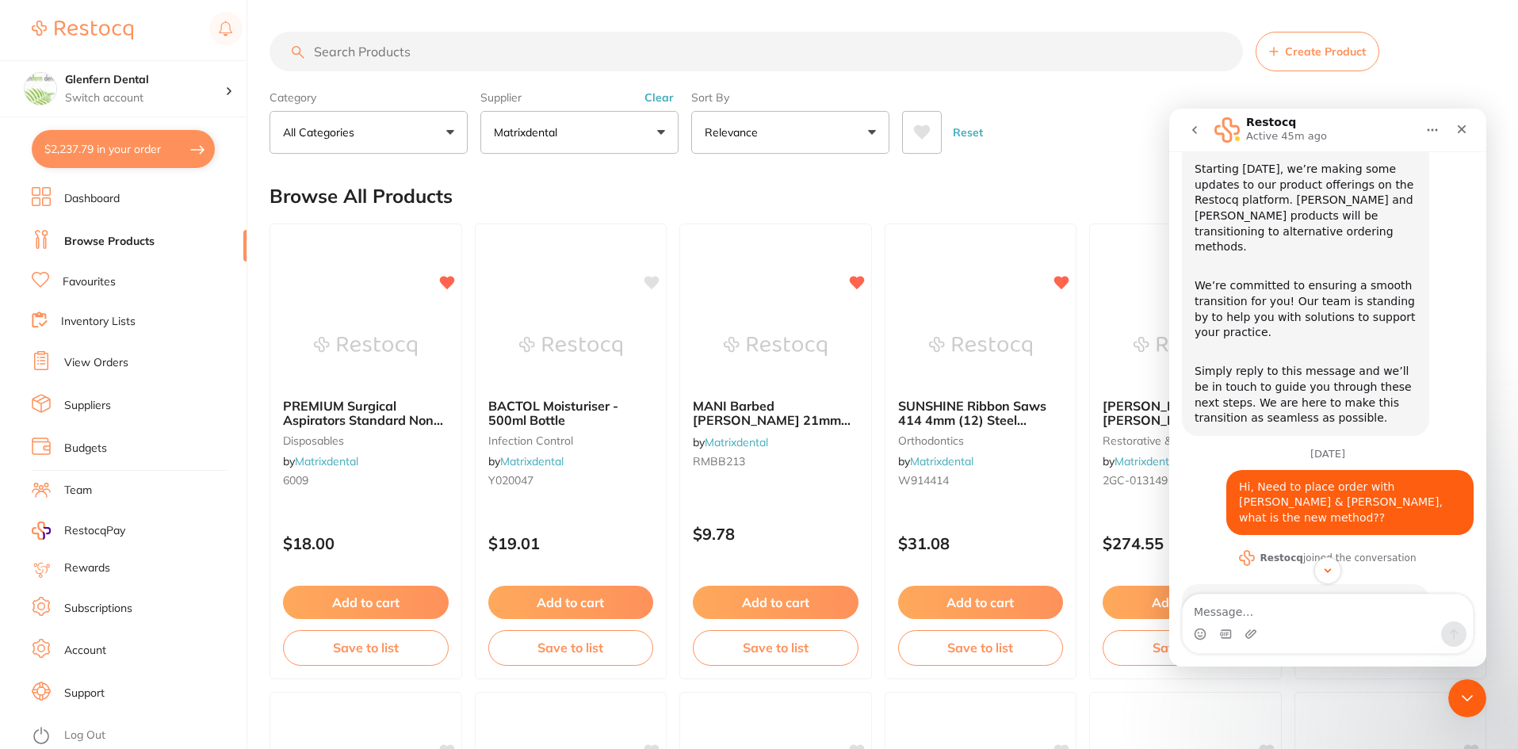
scroll to position [199, 0]
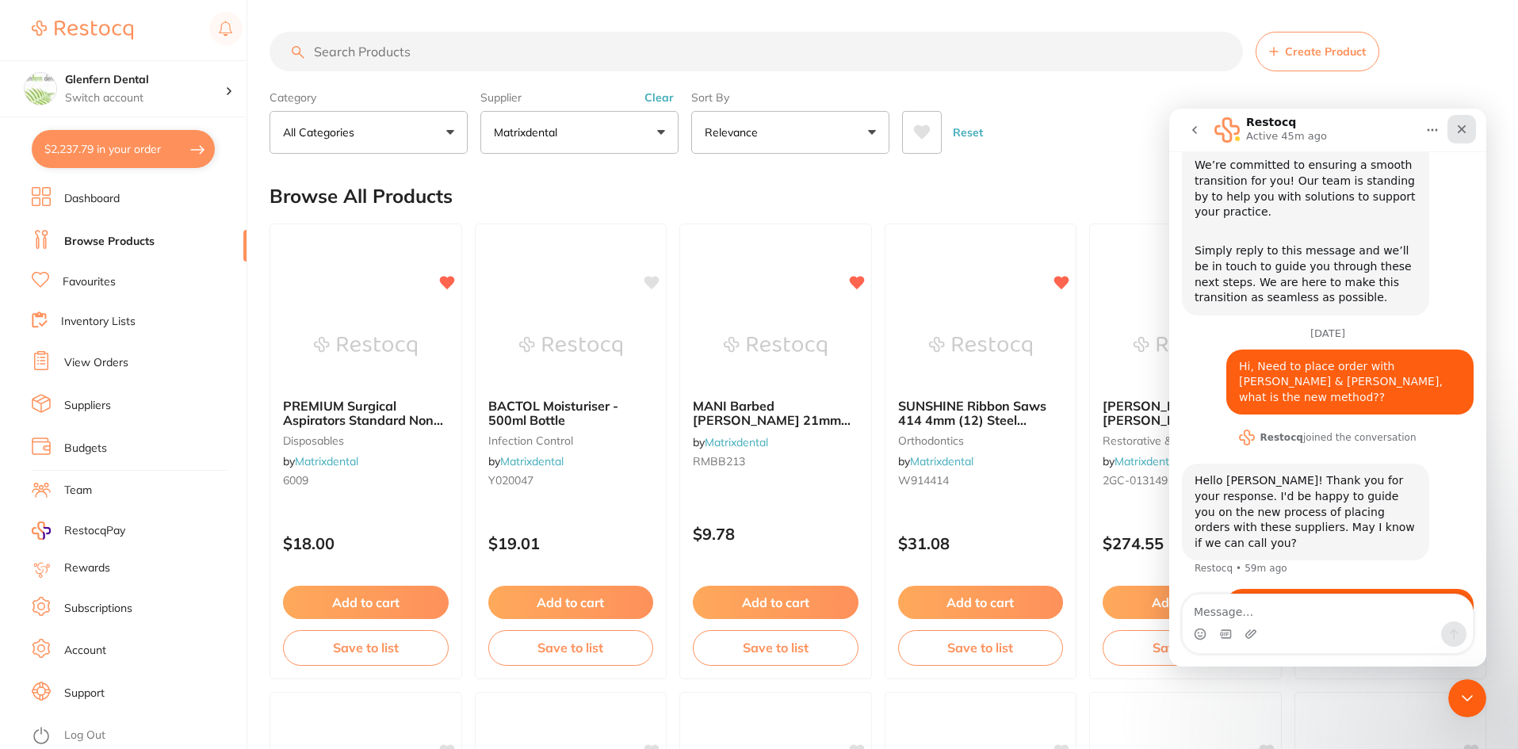
click at [1466, 128] on icon "Close" at bounding box center [1462, 129] width 13 height 13
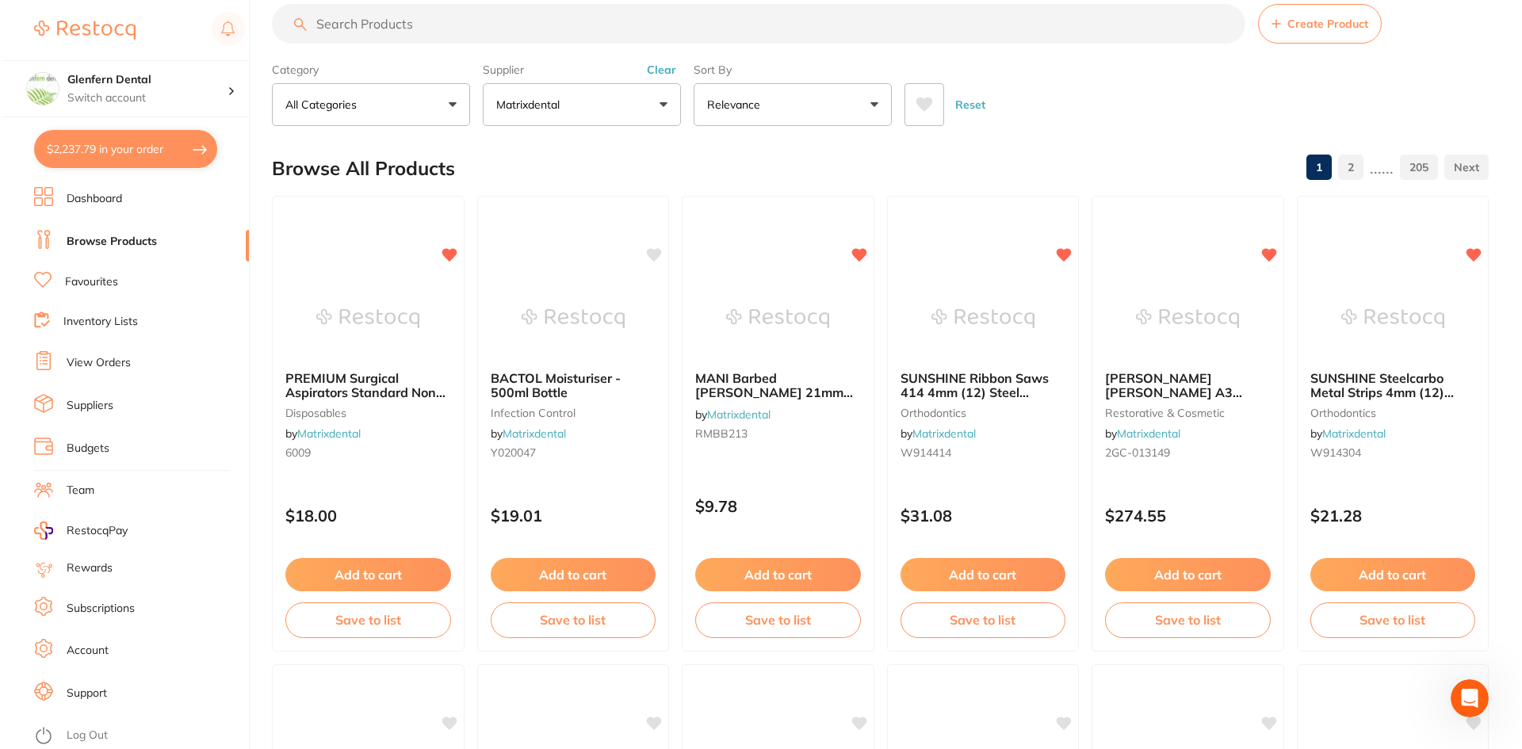
scroll to position [0, 0]
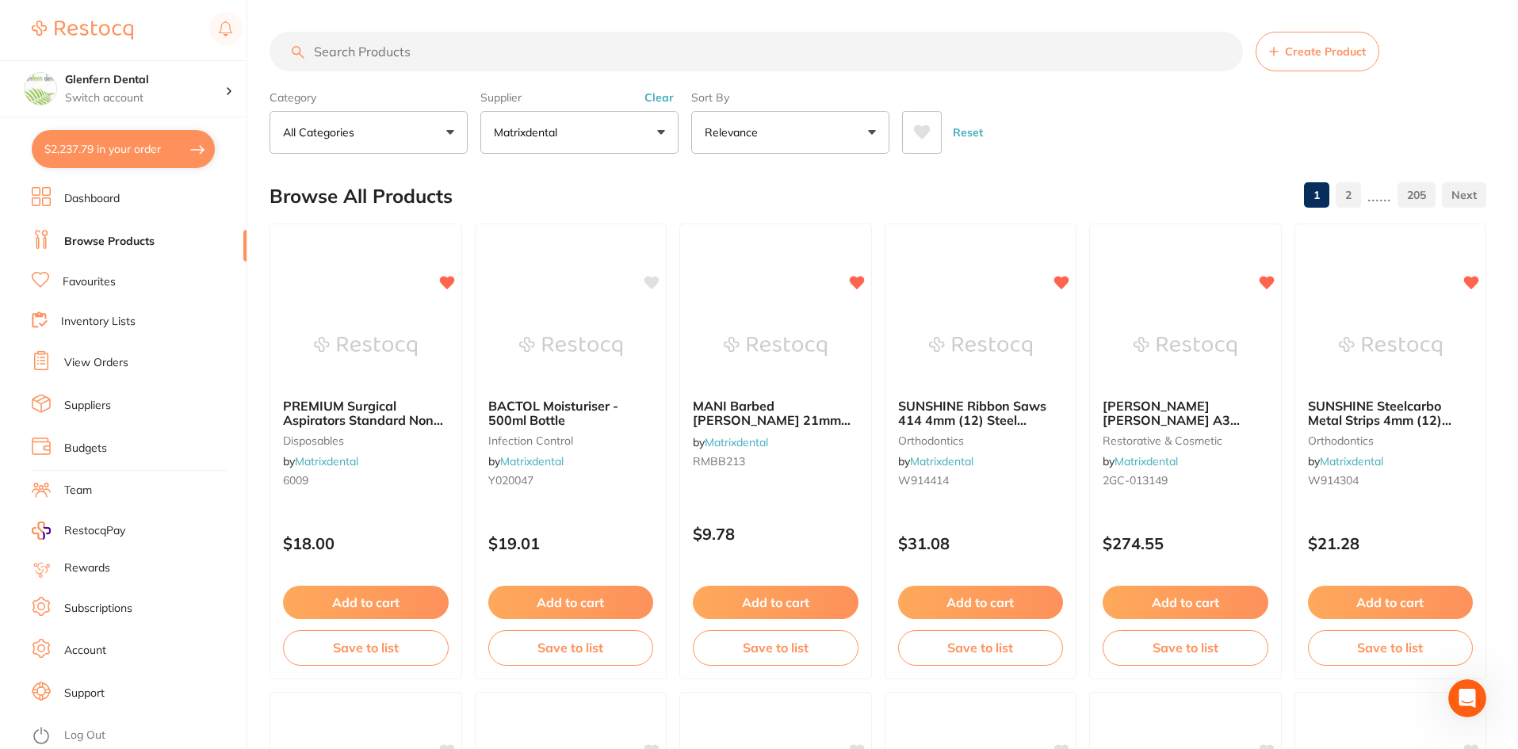
click at [347, 42] on input "search" at bounding box center [757, 52] width 974 height 40
paste input "O3707"
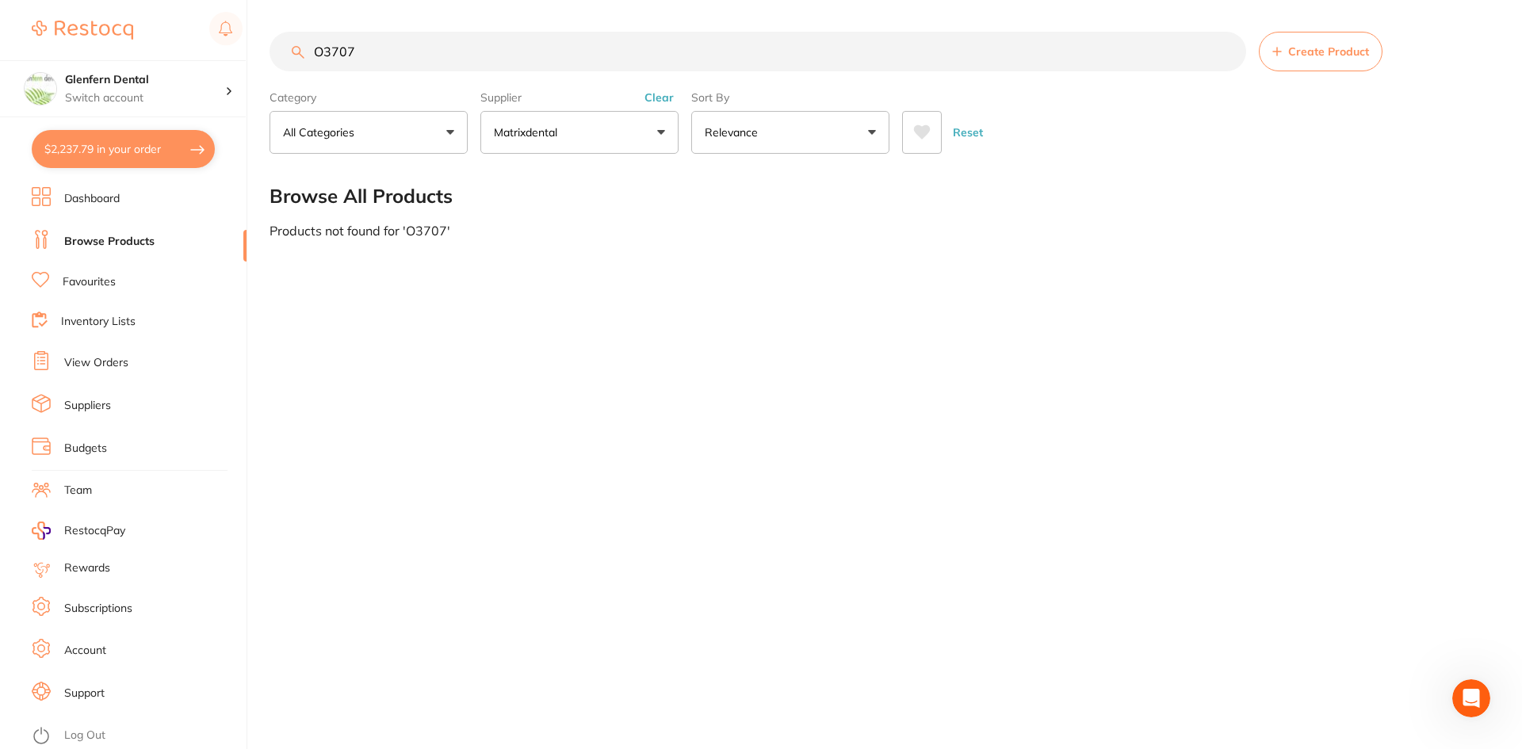
click at [399, 55] on input "O3707" at bounding box center [758, 52] width 977 height 40
type input "O"
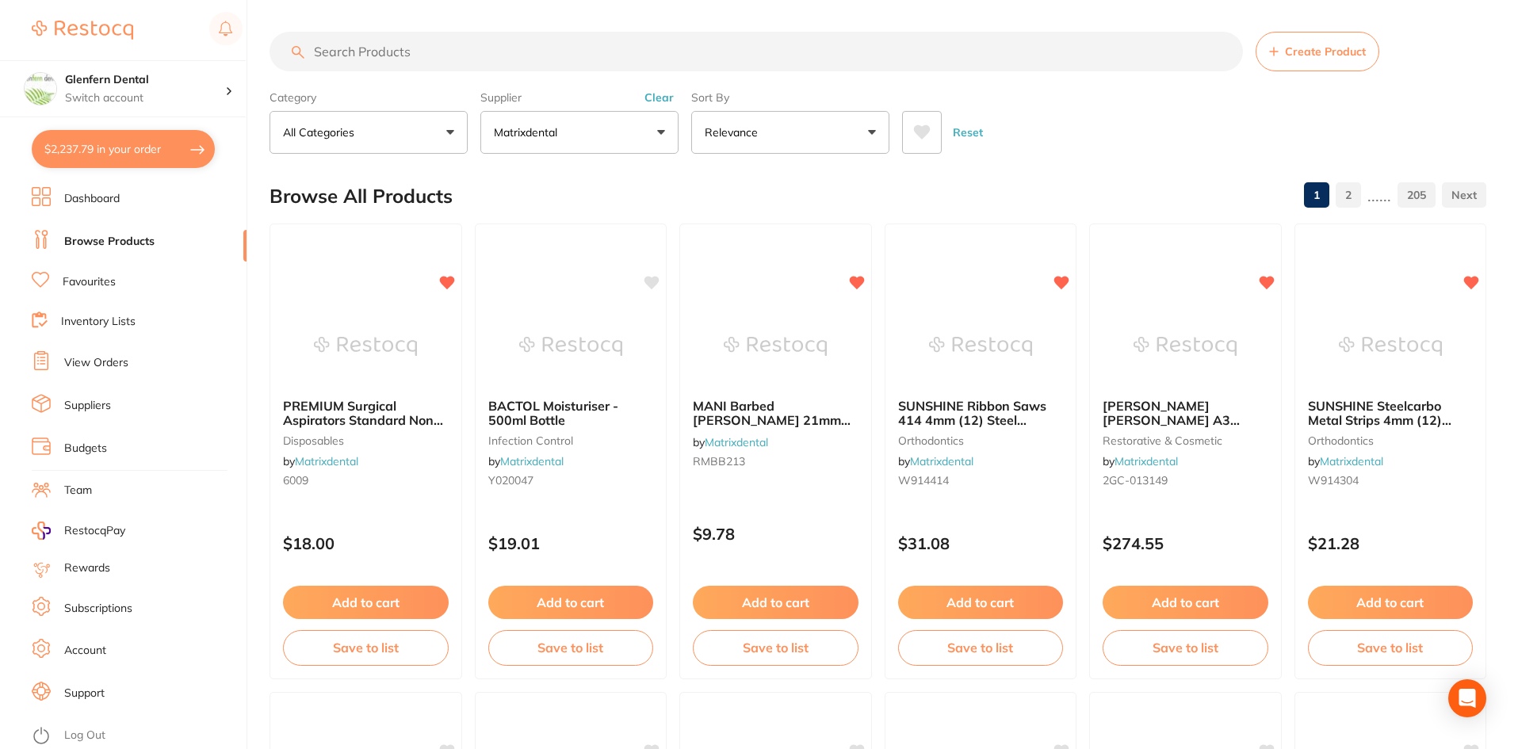
click at [380, 45] on input "search" at bounding box center [757, 52] width 974 height 40
paste input "94554"
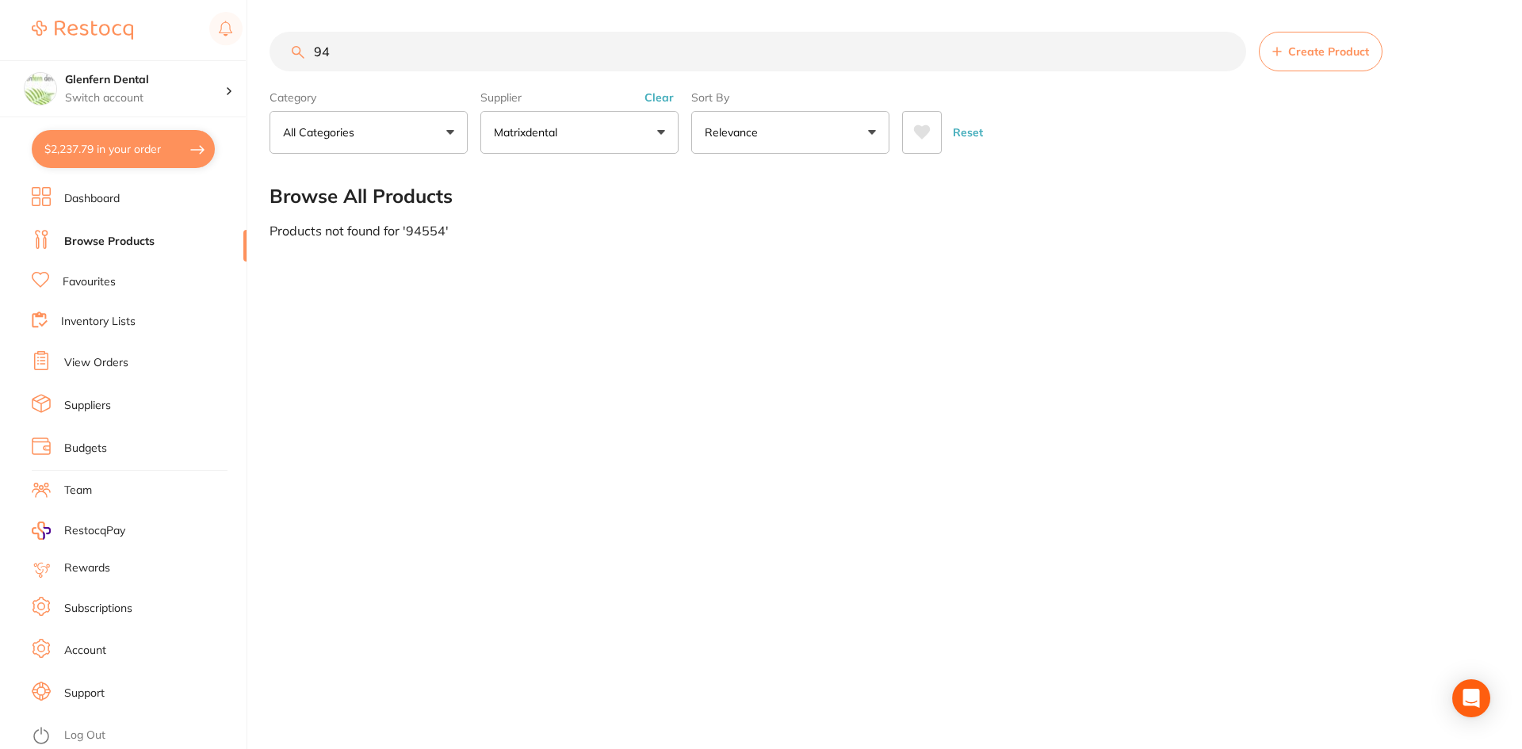
type input "9"
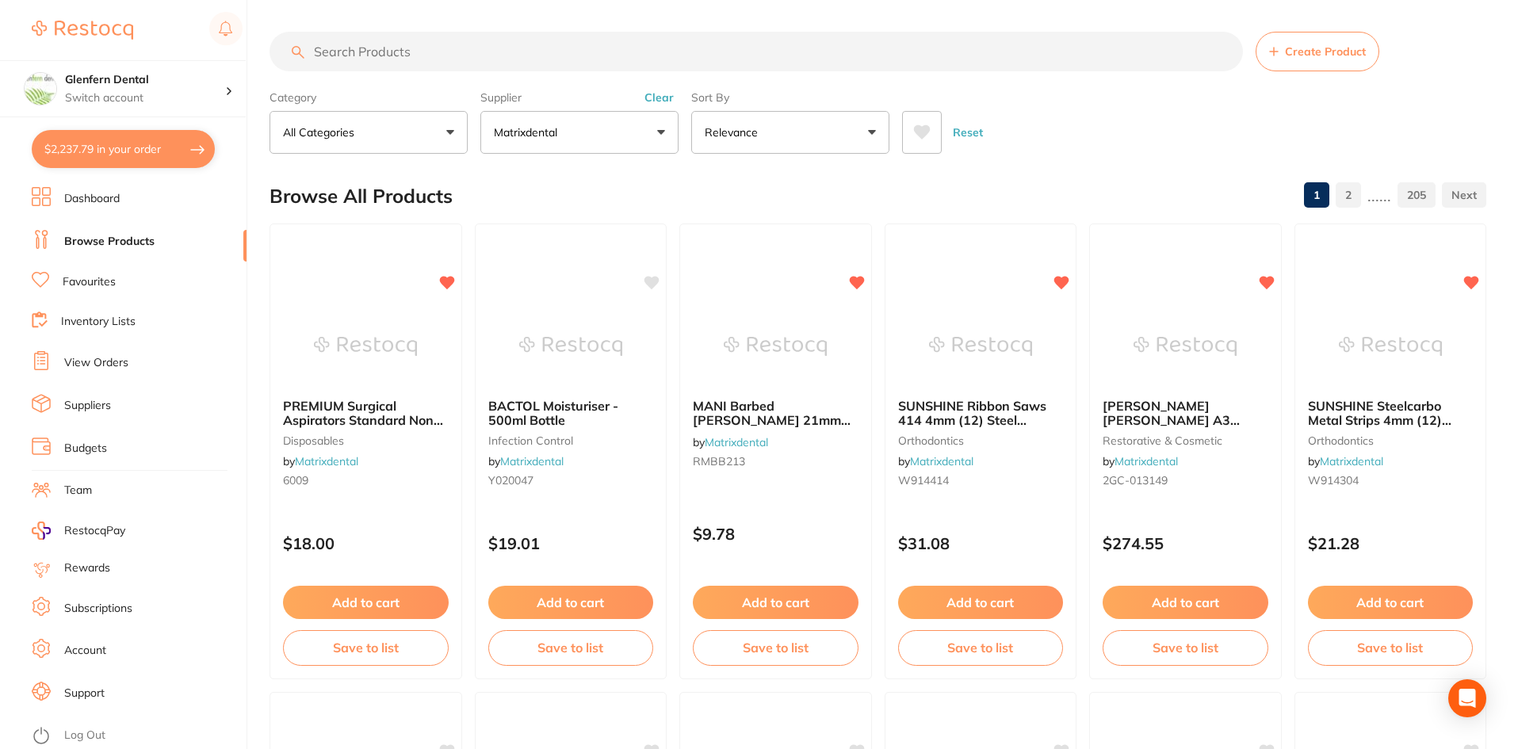
click at [370, 48] on input "search" at bounding box center [757, 52] width 974 height 40
paste input "Monarch autoclave stamps"
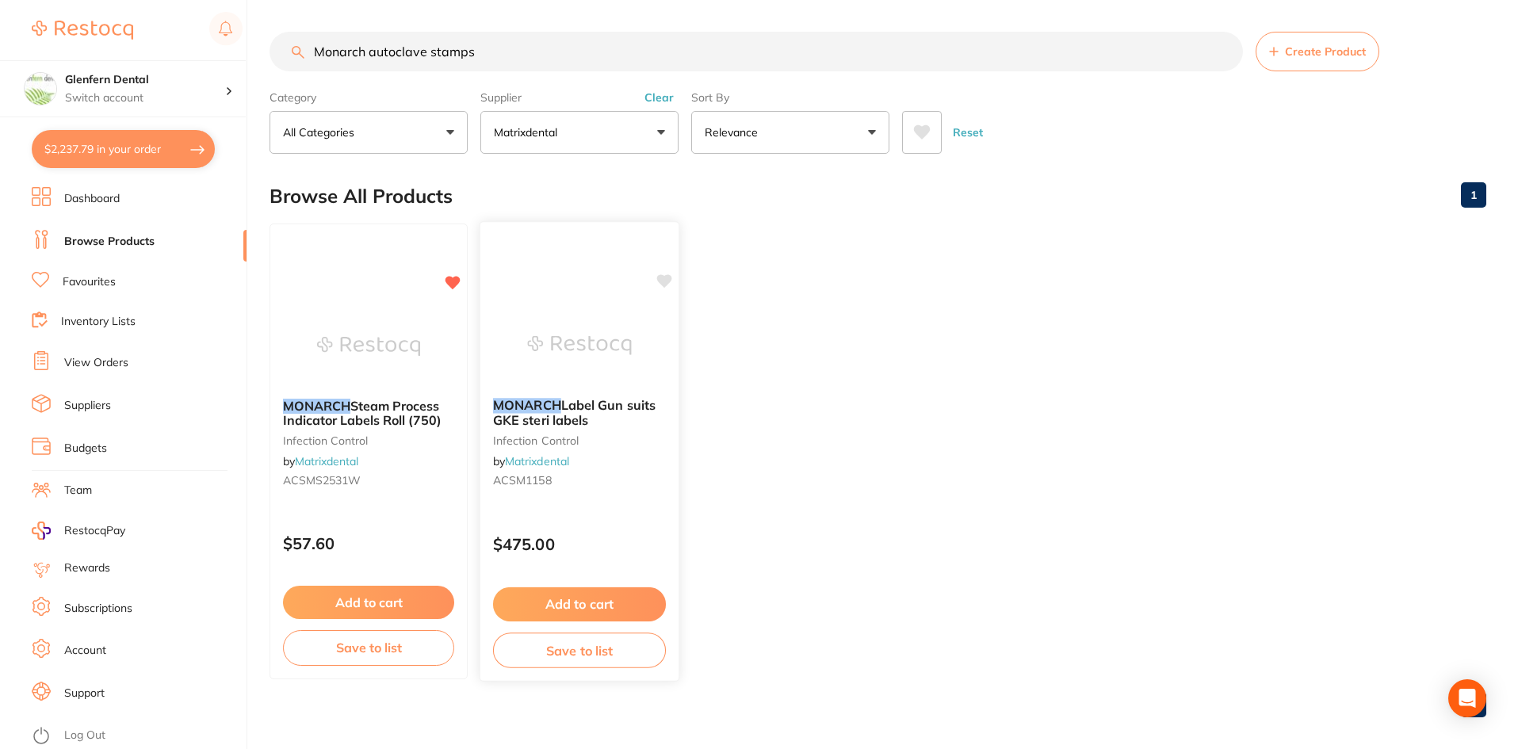
click at [546, 404] on em "MONARCH" at bounding box center [527, 405] width 68 height 16
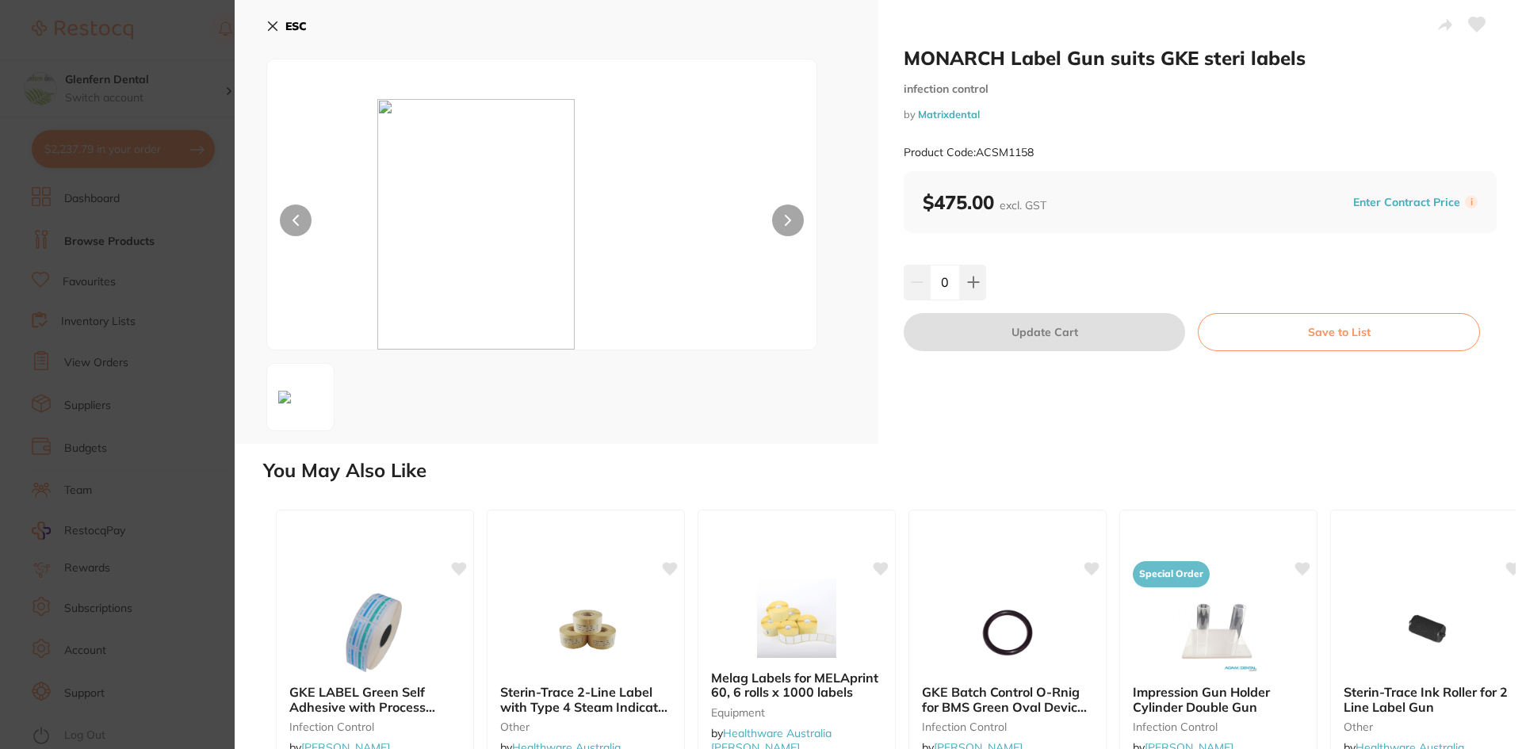
click at [797, 231] on button at bounding box center [788, 221] width 32 height 32
click at [270, 25] on icon at bounding box center [272, 26] width 13 height 13
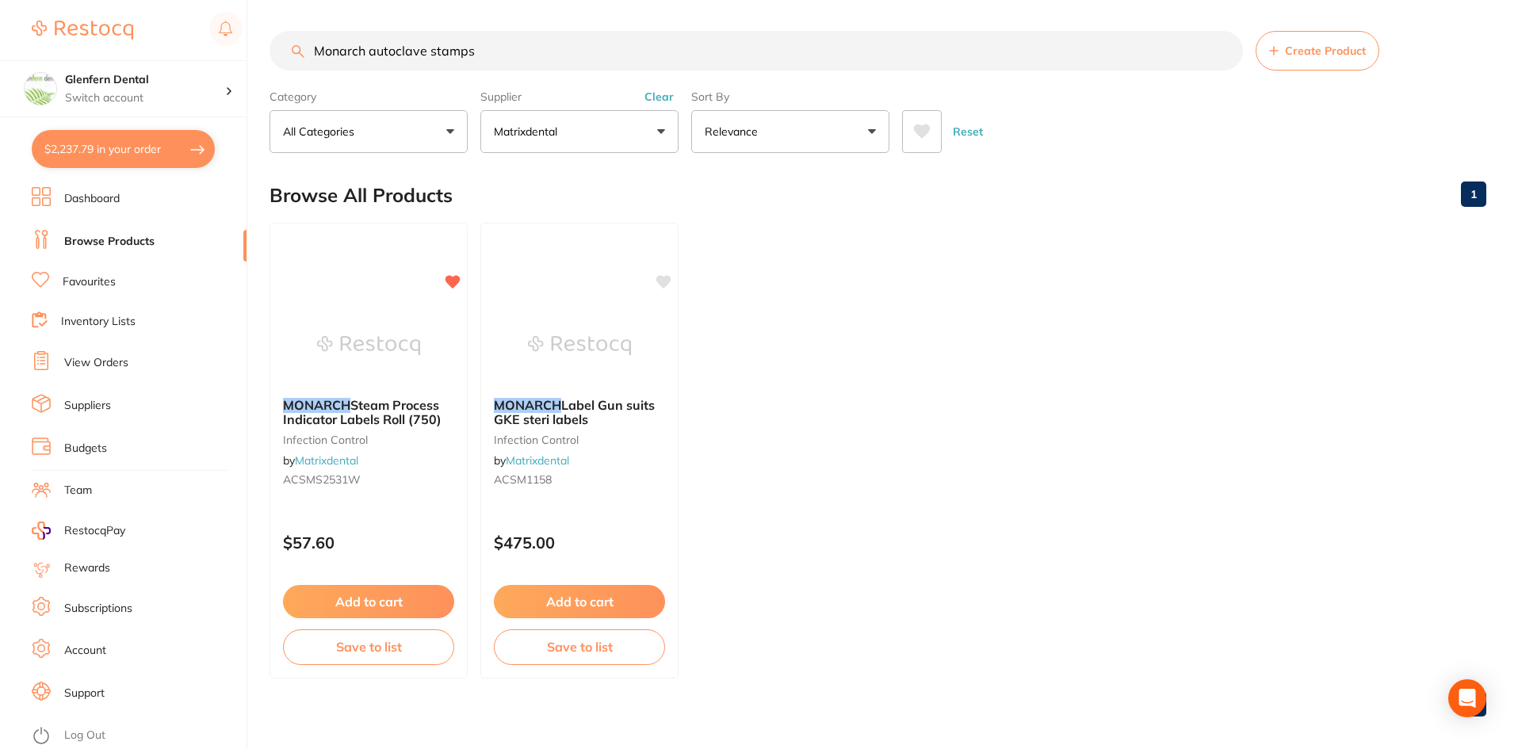
click at [512, 49] on input "Monarch autoclave stamps" at bounding box center [757, 51] width 974 height 40
type input "M"
